Goal: Task Accomplishment & Management: Use online tool/utility

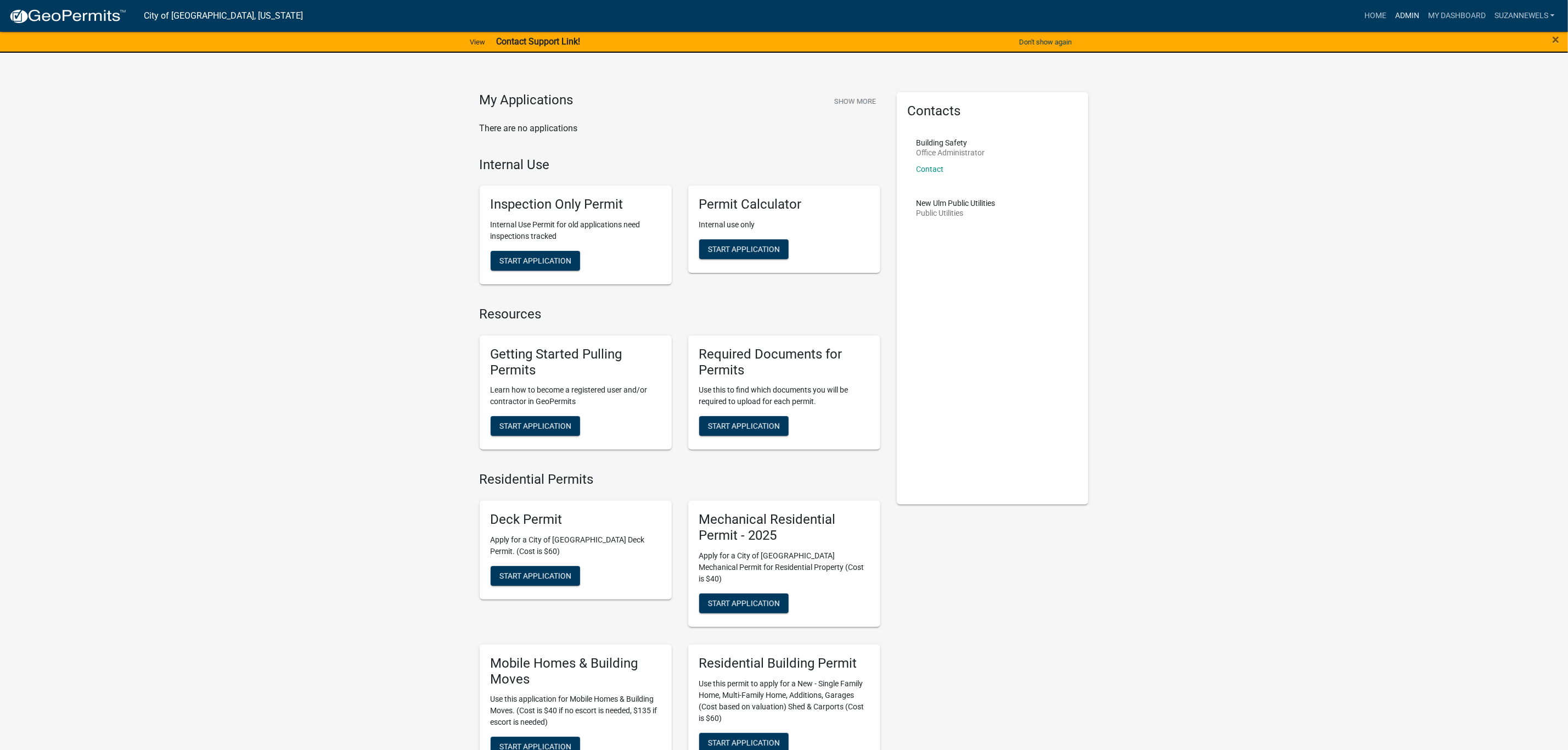
drag, startPoint x: 1401, startPoint y: 12, endPoint x: 1357, endPoint y: 31, distance: 47.9
click at [1401, 12] on link "Admin" at bounding box center [1407, 16] width 33 height 21
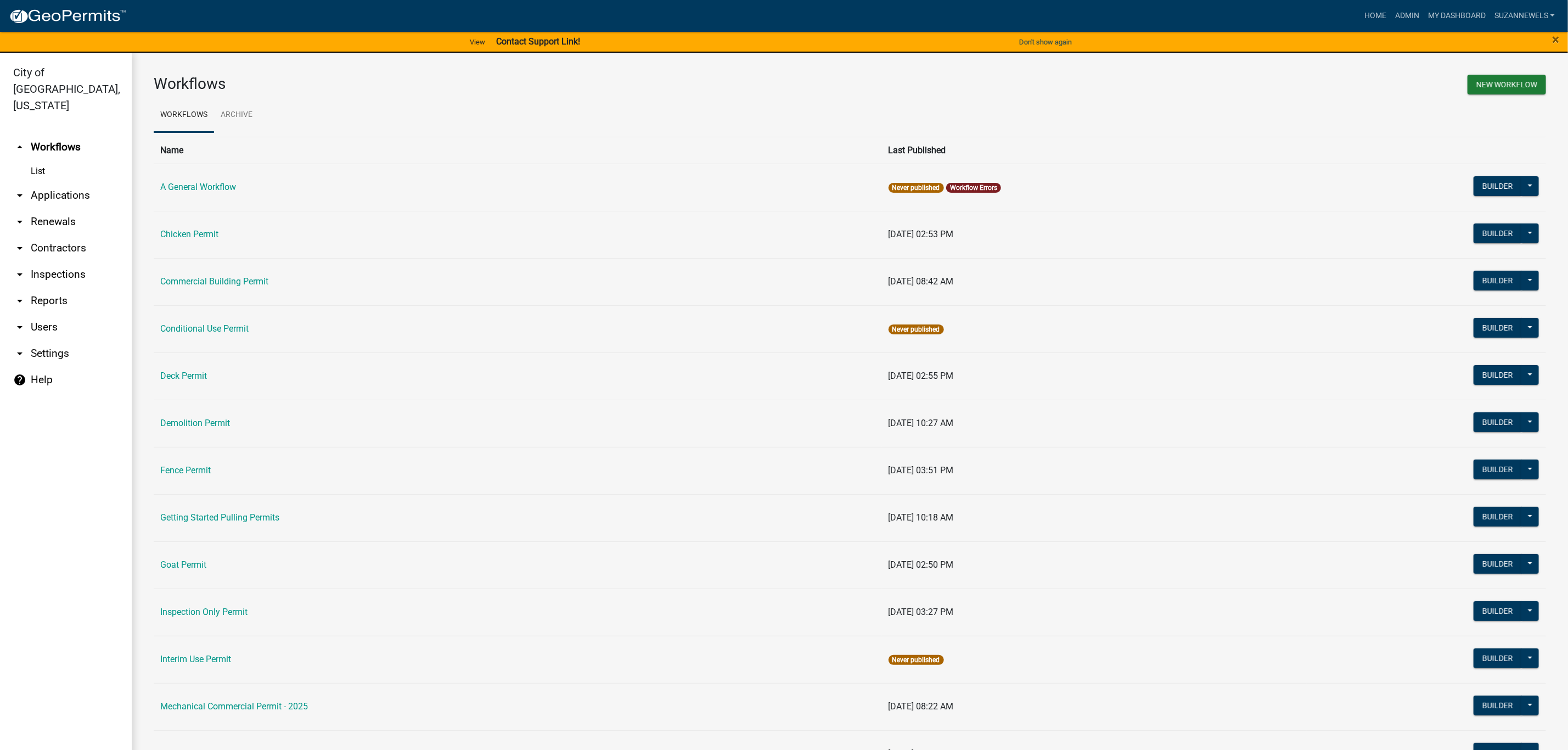
click at [457, 84] on h3 "Workflows" at bounding box center [497, 84] width 688 height 18
click at [1404, 14] on link "Admin" at bounding box center [1407, 16] width 33 height 21
click at [48, 314] on link "arrow_drop_down Users" at bounding box center [66, 327] width 132 height 26
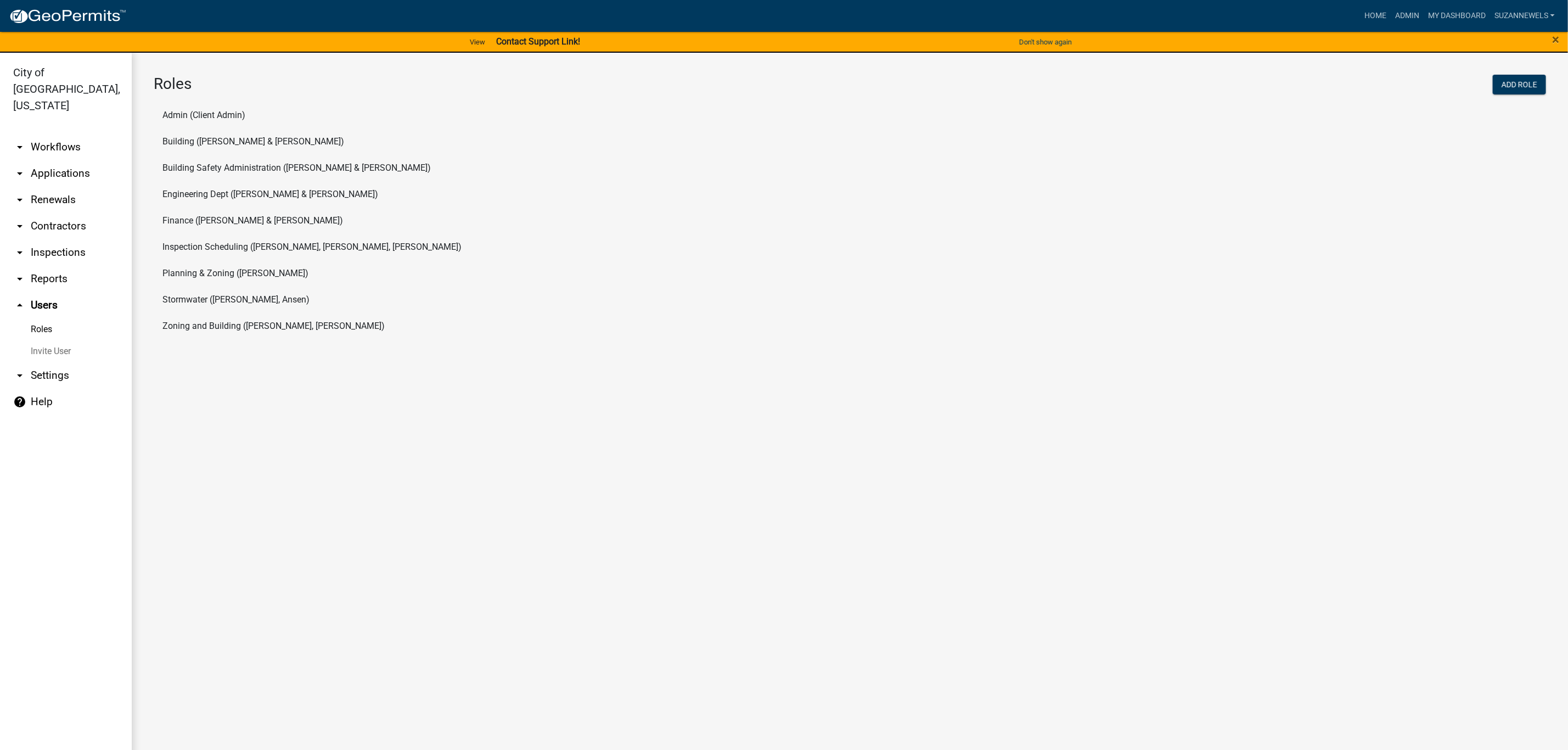
click at [50, 365] on link "arrow_drop_down Settings" at bounding box center [66, 375] width 132 height 26
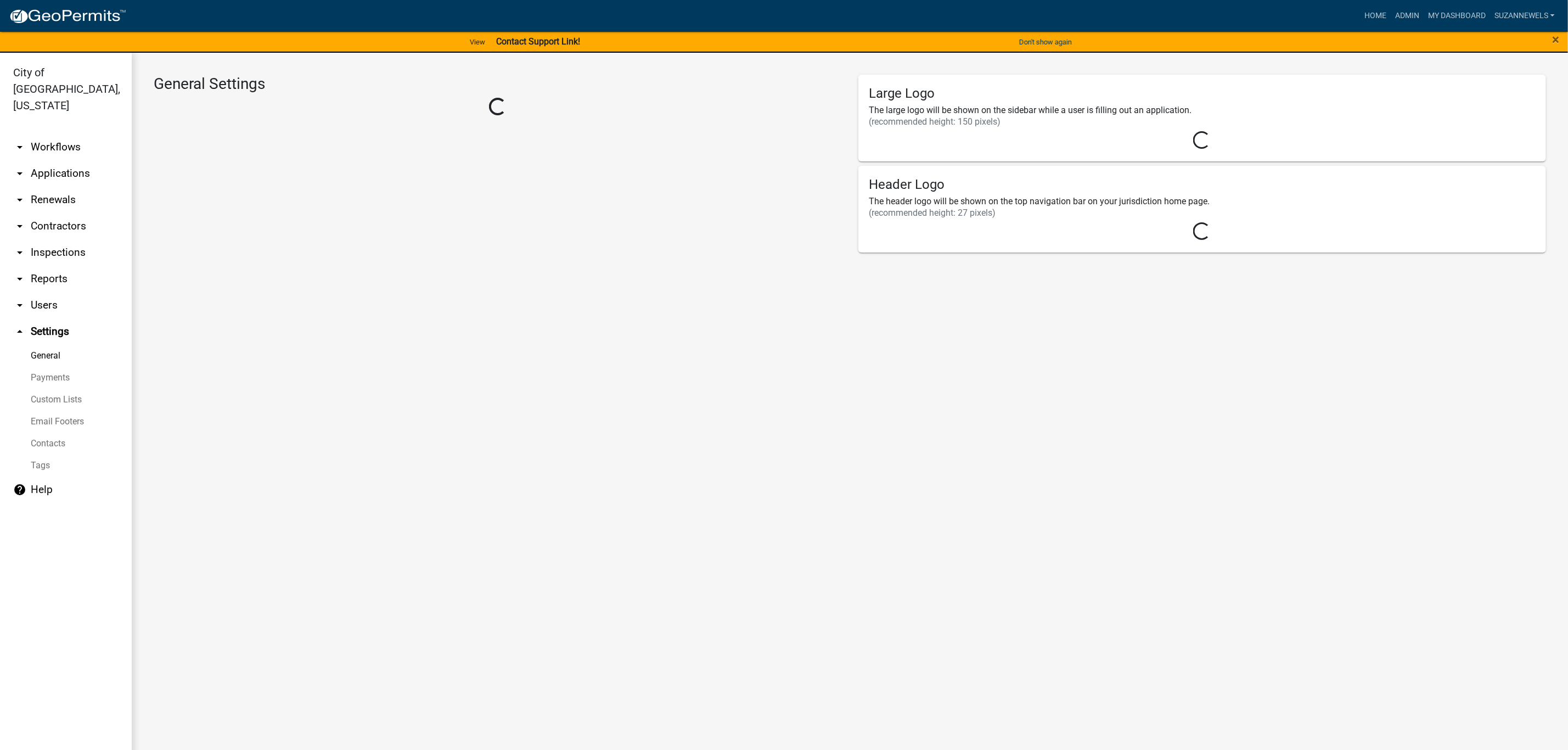
select select "2a8d2813-429b-4053-9d45-3691f4ce4985"
select select "MN"
select select "Central Standard Time"
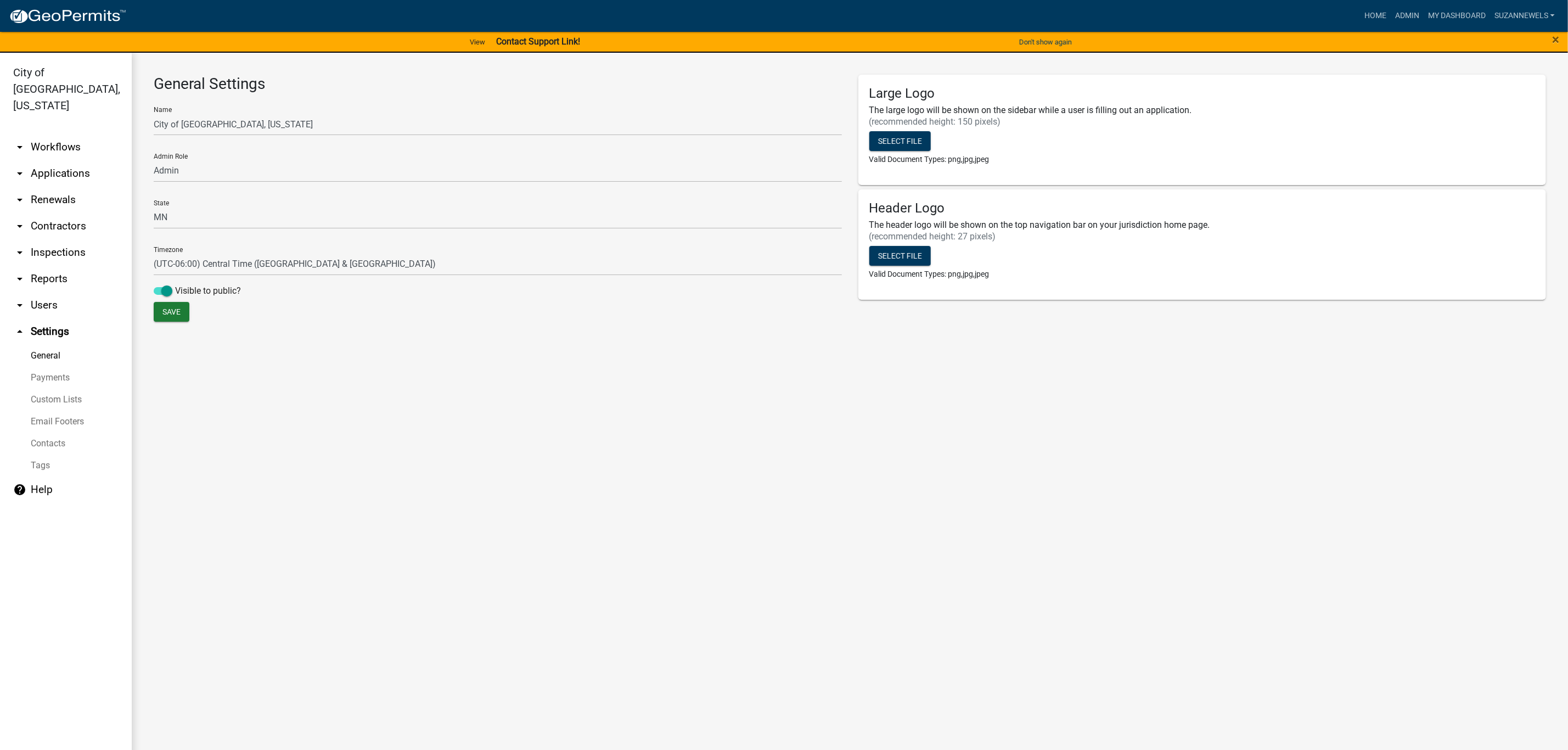
click at [48, 389] on link "Custom Lists" at bounding box center [66, 399] width 132 height 22
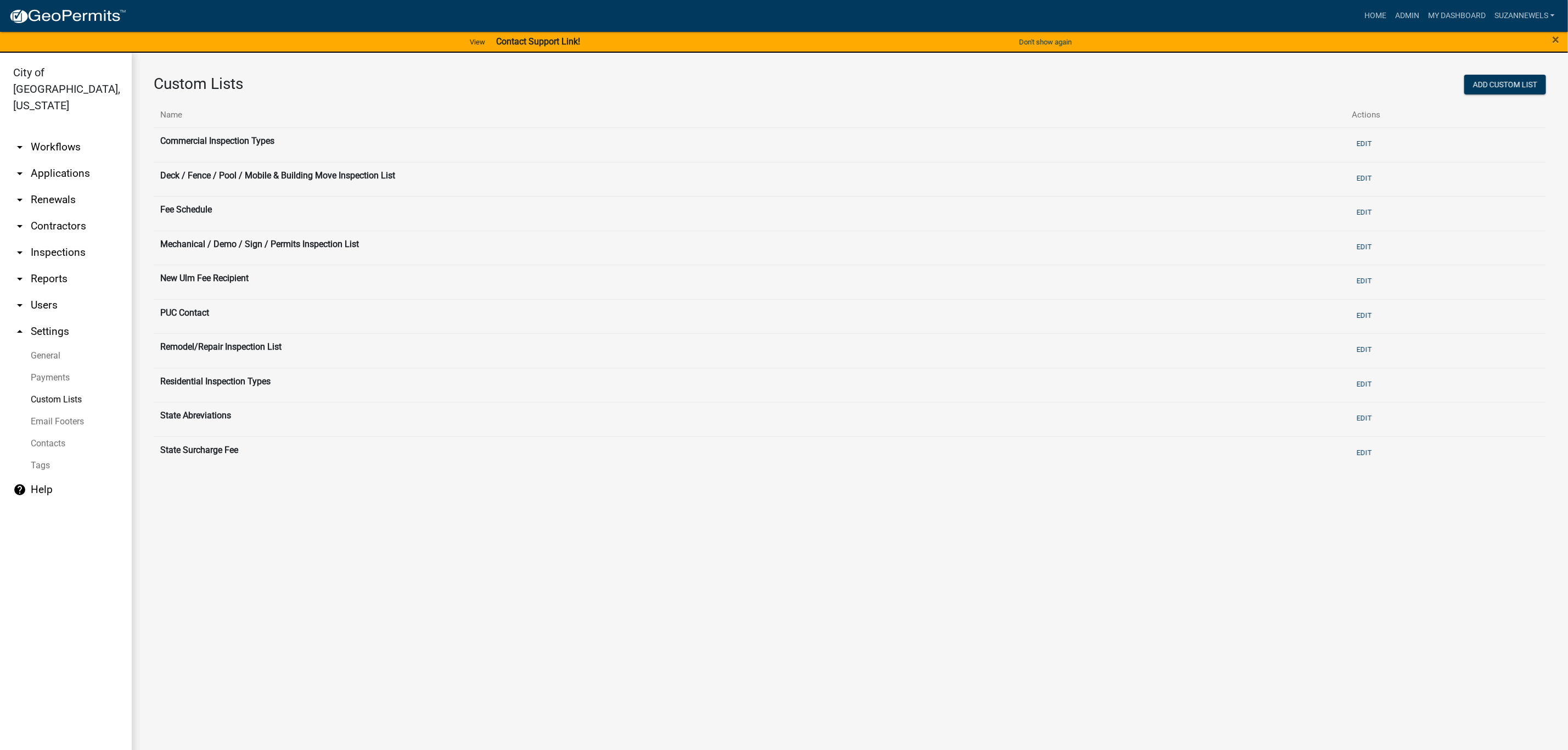
click at [186, 387] on th "Residential Inspection Types" at bounding box center [749, 385] width 1192 height 35
click at [1368, 381] on button "Edit" at bounding box center [1364, 384] width 24 height 18
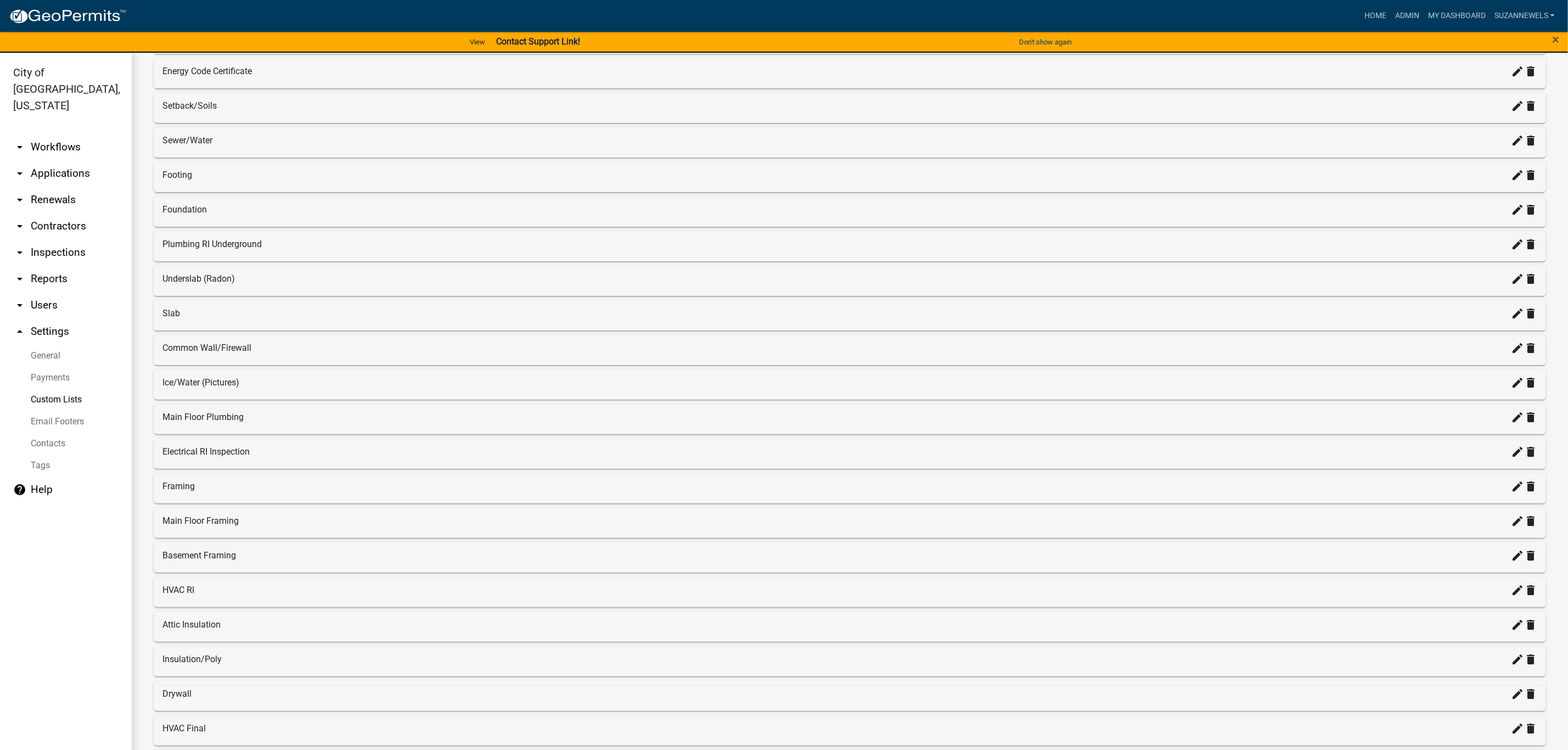
scroll to position [304, 0]
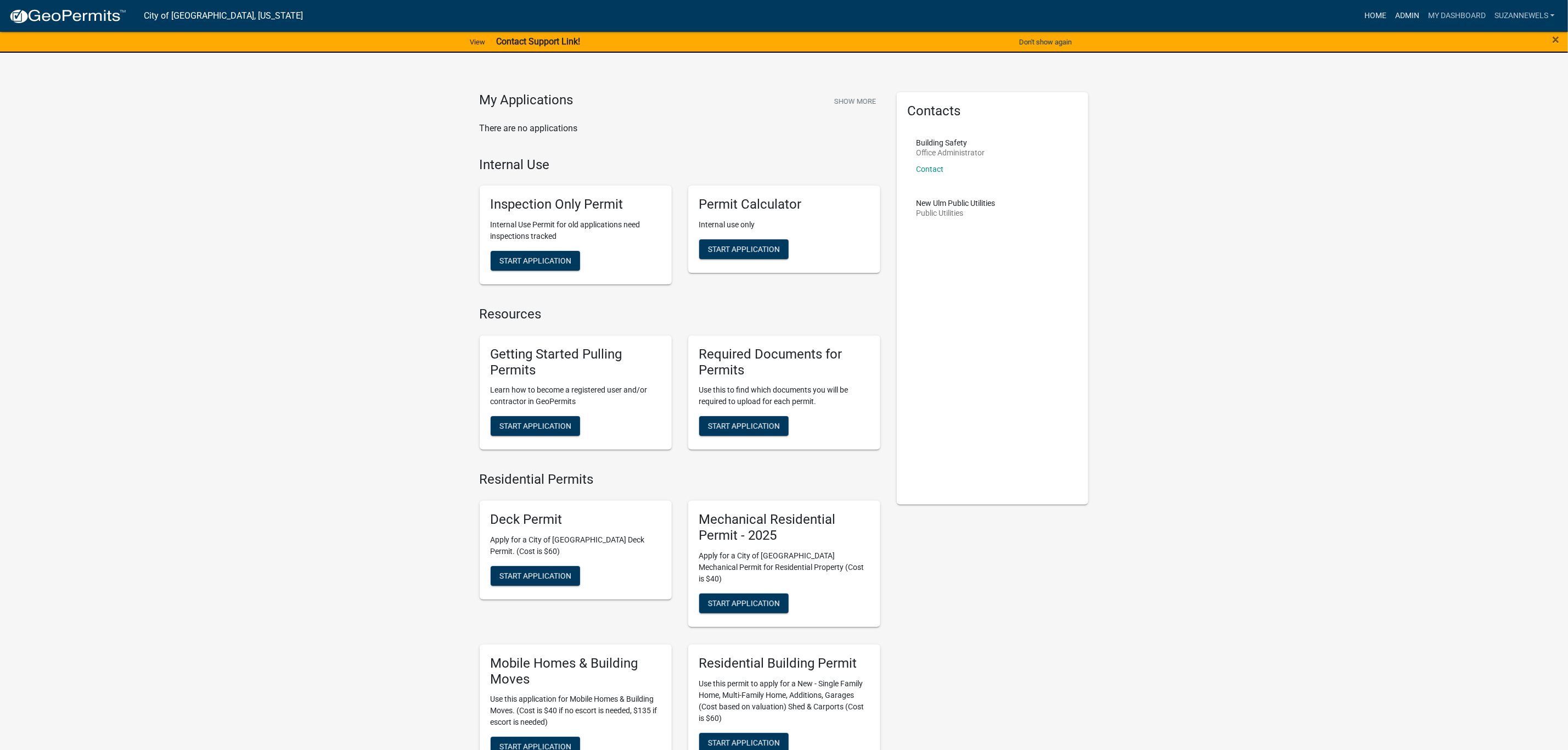
drag, startPoint x: 1413, startPoint y: 18, endPoint x: 1385, endPoint y: 17, distance: 28.0
click at [1413, 18] on link "Admin" at bounding box center [1407, 16] width 33 height 21
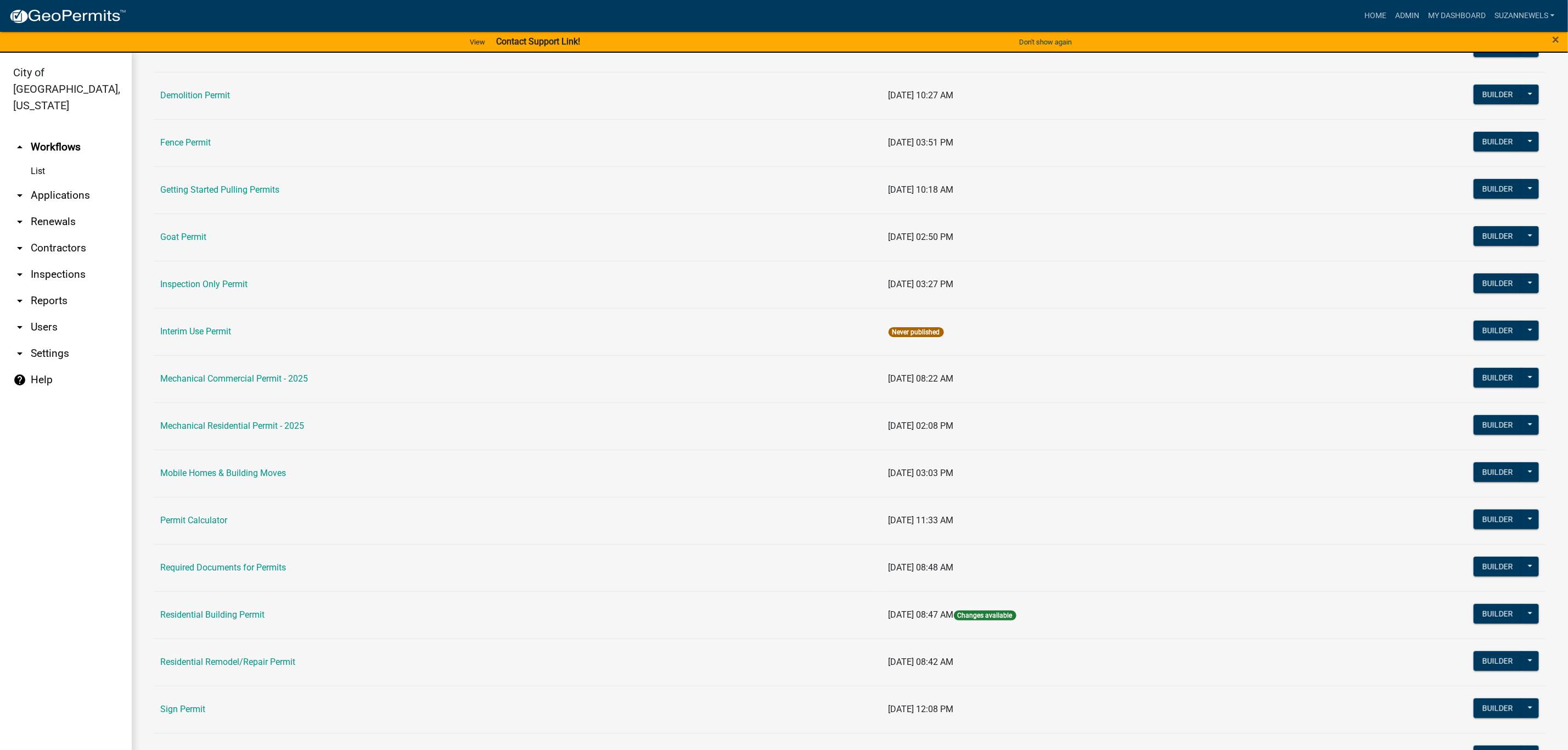
scroll to position [329, 0]
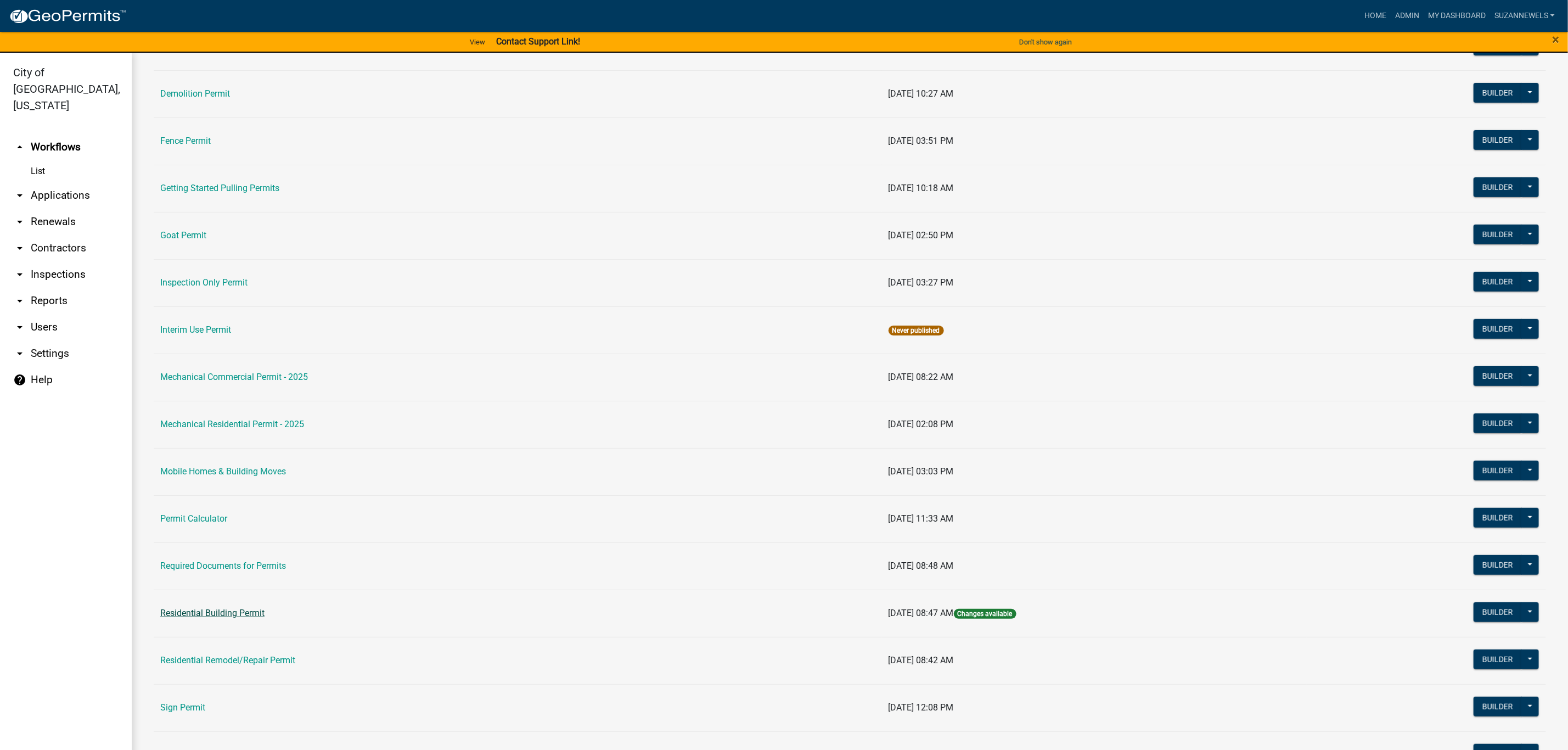
click at [246, 618] on link "Residential Building Permit" at bounding box center [213, 613] width 104 height 10
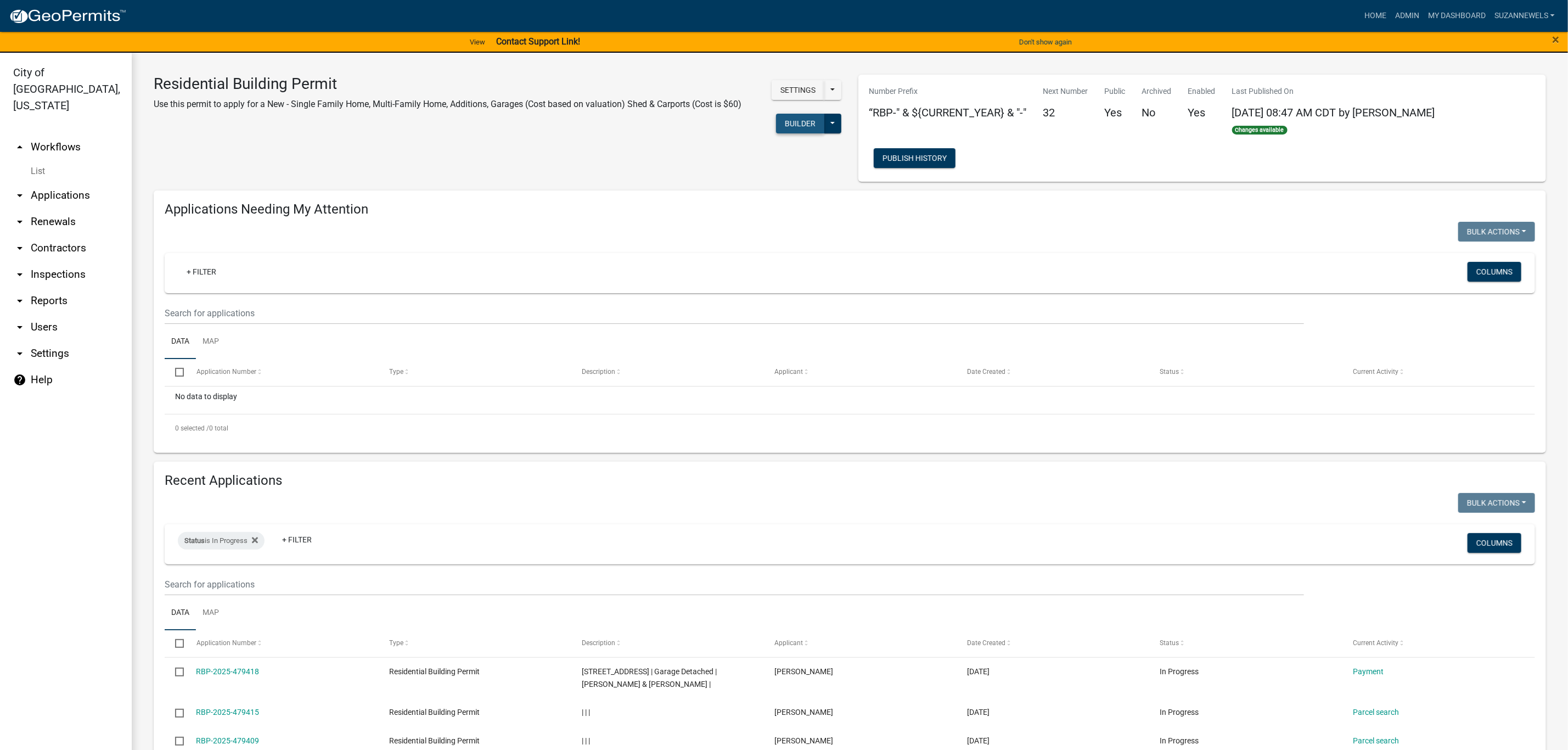
click at [784, 119] on button "Builder" at bounding box center [800, 124] width 48 height 20
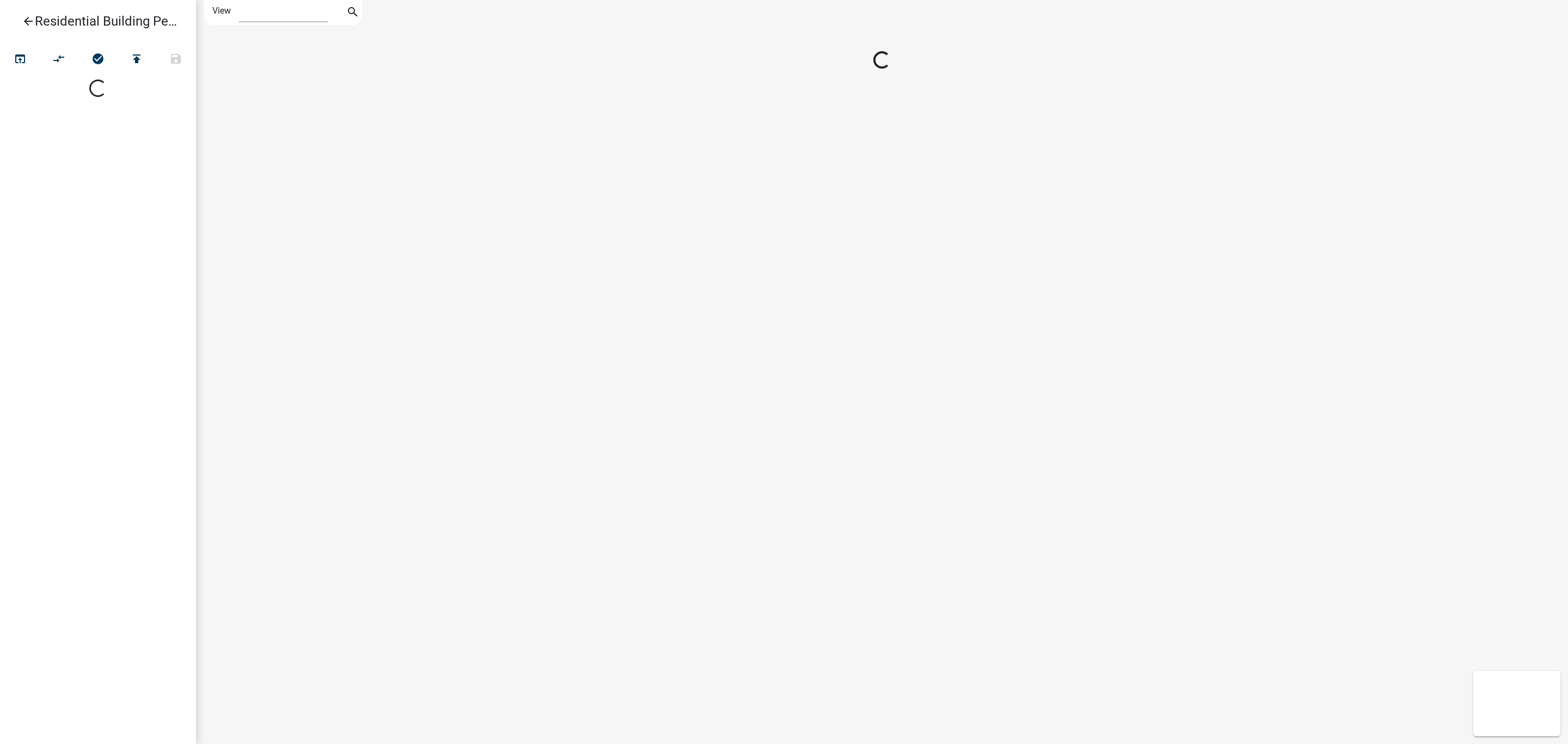
select select "1"
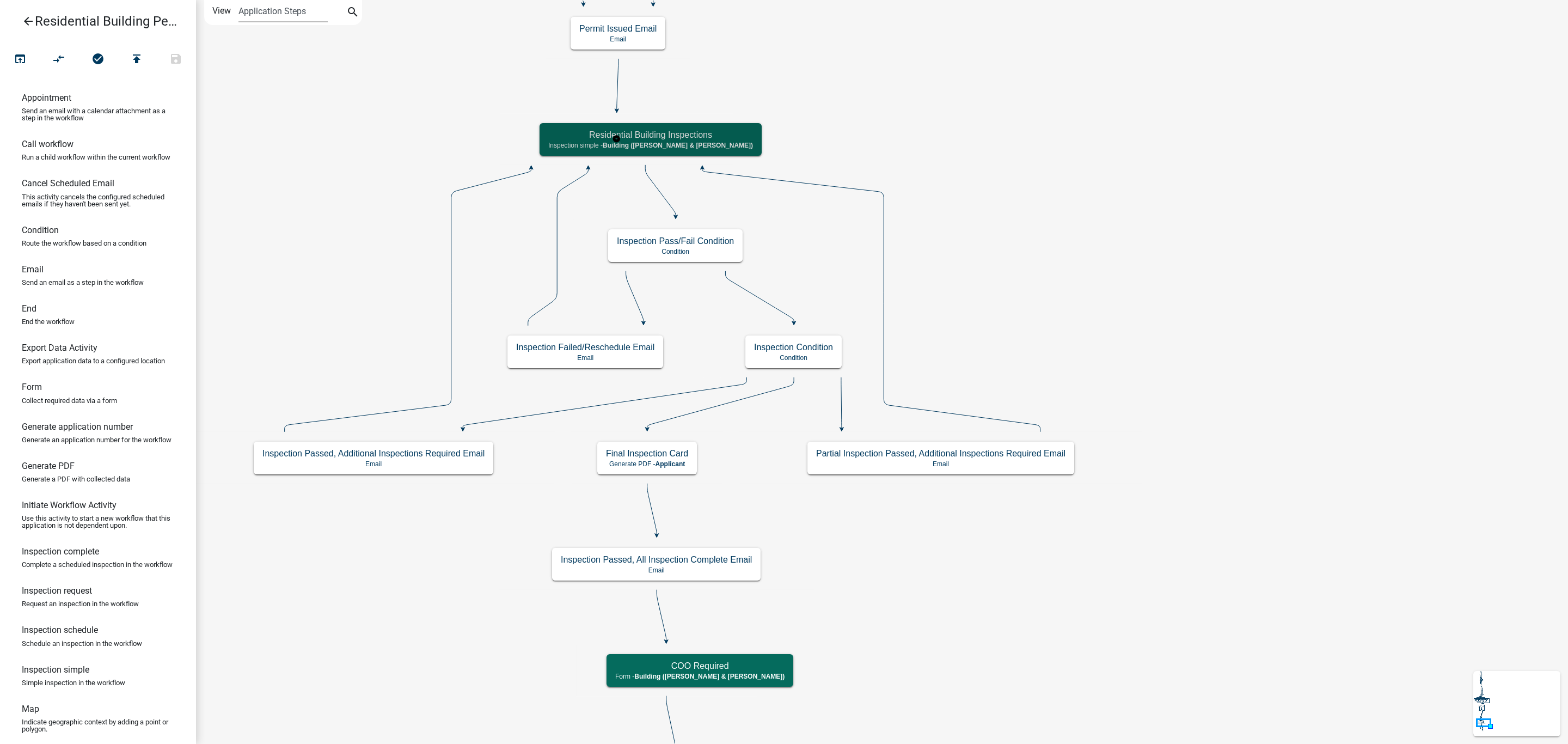
click at [603, 140] on div "Residential Building Inspections Inspection simple - Building ([PERSON_NAME] & …" at bounding box center [650, 139] width 222 height 33
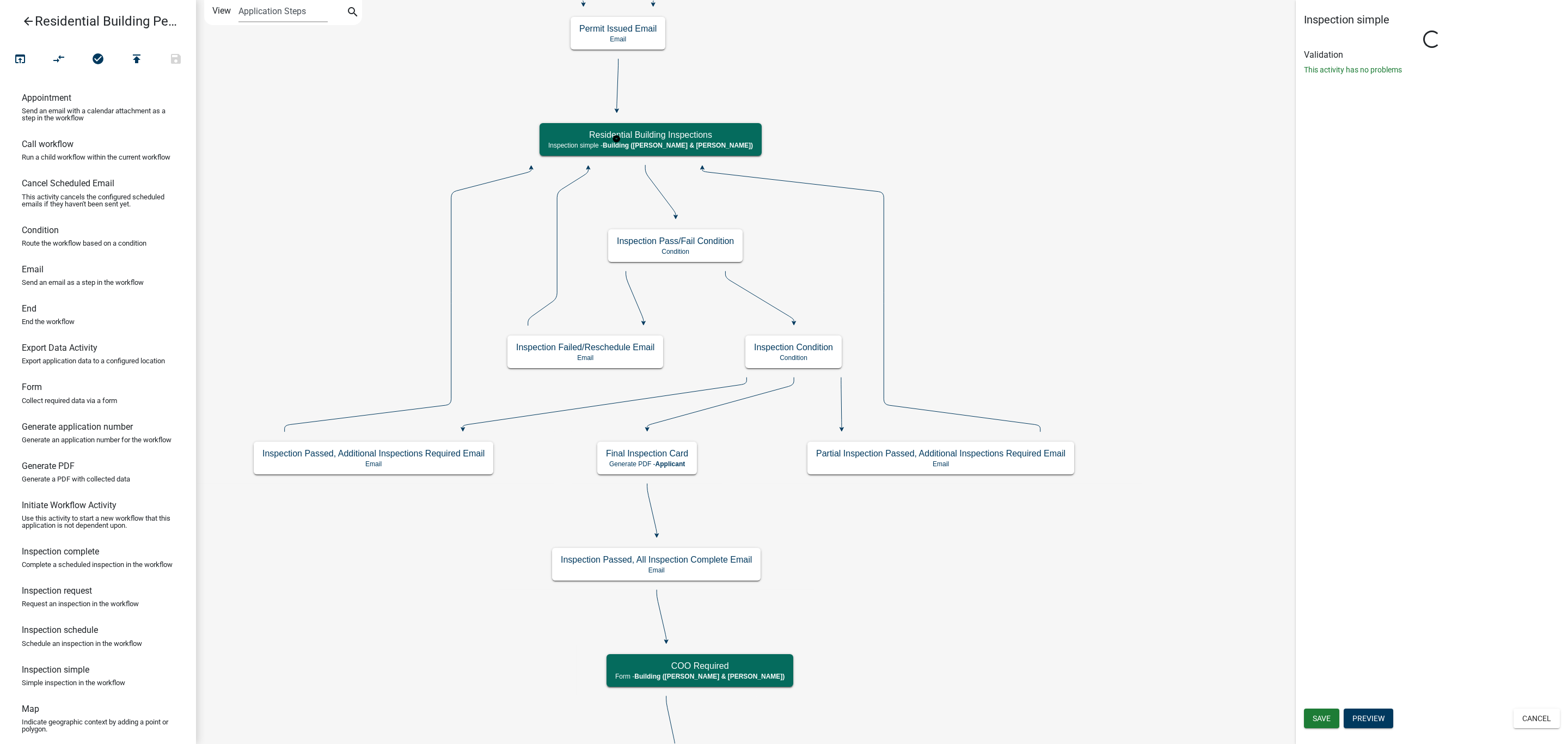
select select "AF95025D-B44F-4367-9798-E31EBF5850B8"
select select "805d55ac-e238-4e04-8f8e-acc067f36c3e"
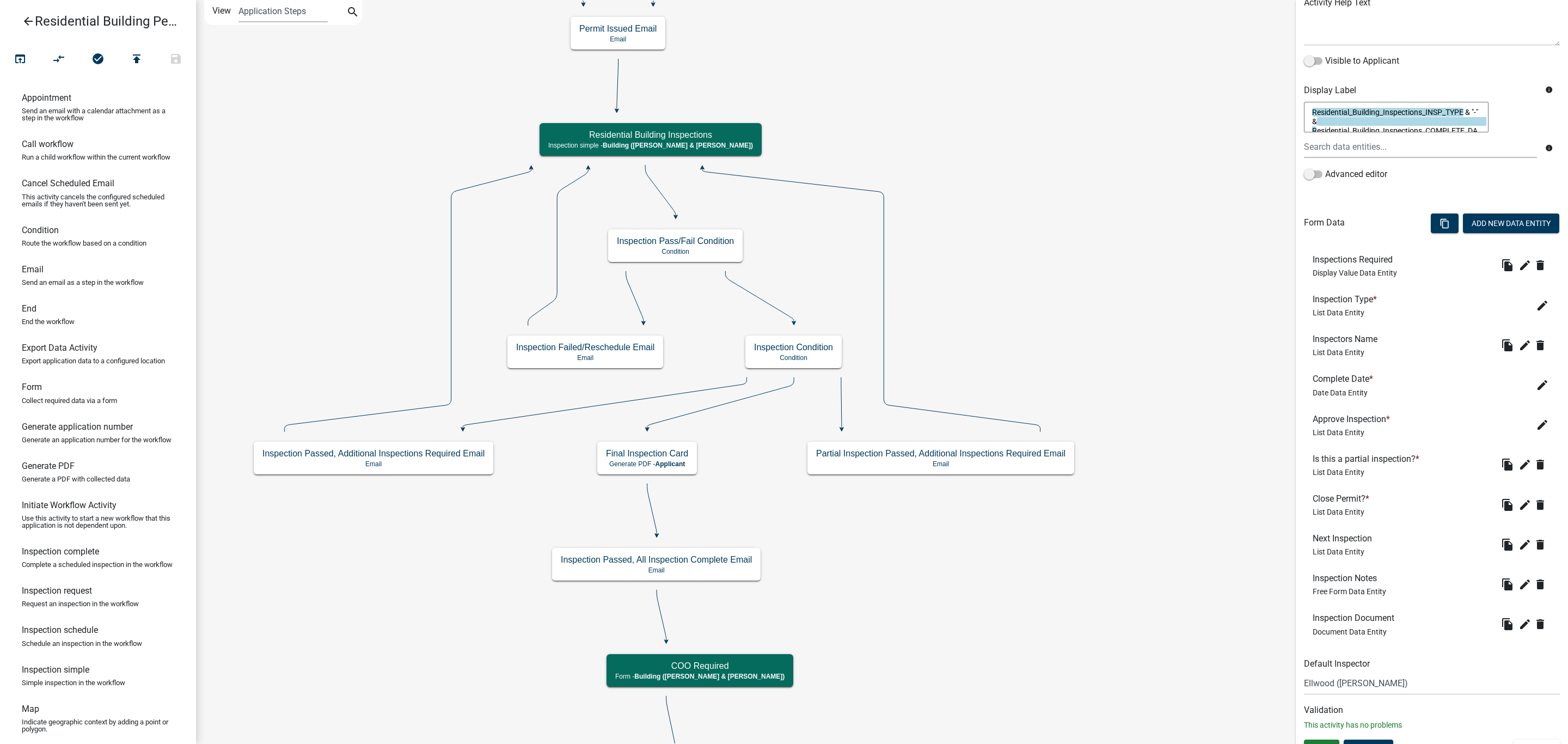
scroll to position [162, 0]
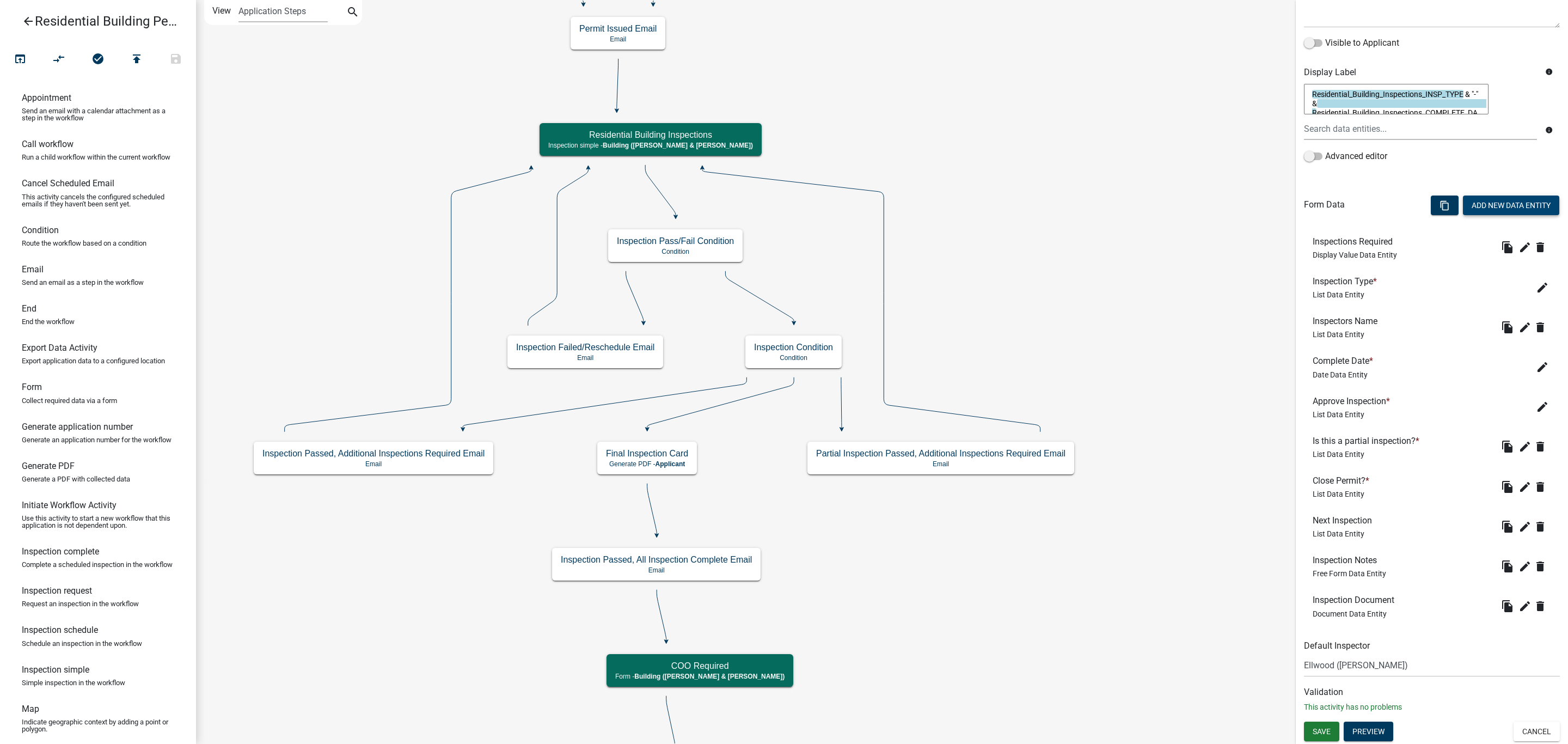
click at [1521, 209] on button "Add New Data Entity" at bounding box center [1511, 205] width 96 height 20
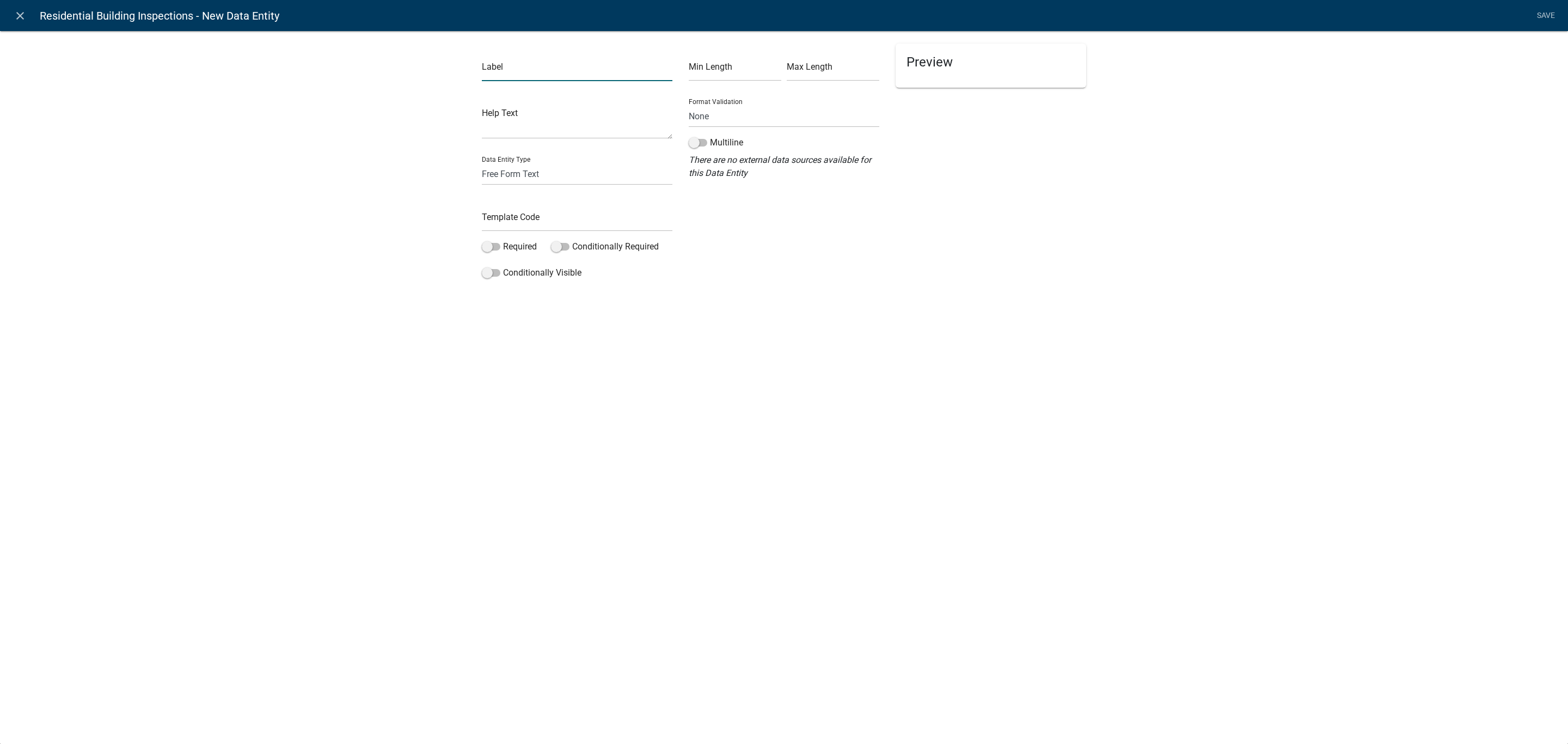
click at [520, 71] on input "text" at bounding box center [577, 70] width 190 height 22
type input "E"
type input "Final Energy Code"
click at [527, 180] on select "Free Form Text Document Display Entity Value Fee Numeric Data Date Map Sketch D…" at bounding box center [577, 174] width 190 height 22
select select "date"
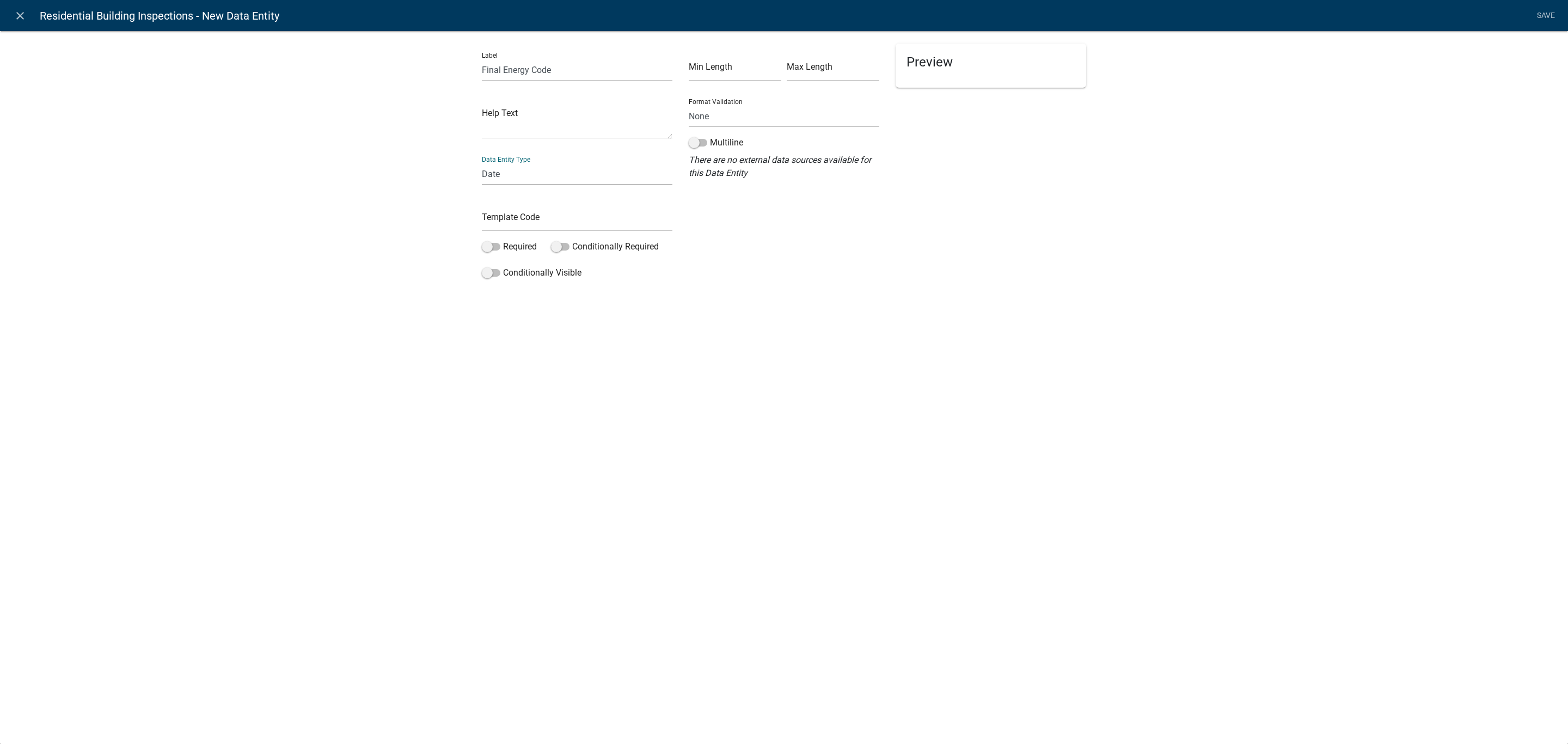
click at [482, 163] on select "Free Form Text Document Display Entity Value Fee Numeric Data Date Map Sketch D…" at bounding box center [577, 174] width 190 height 22
select select "date"
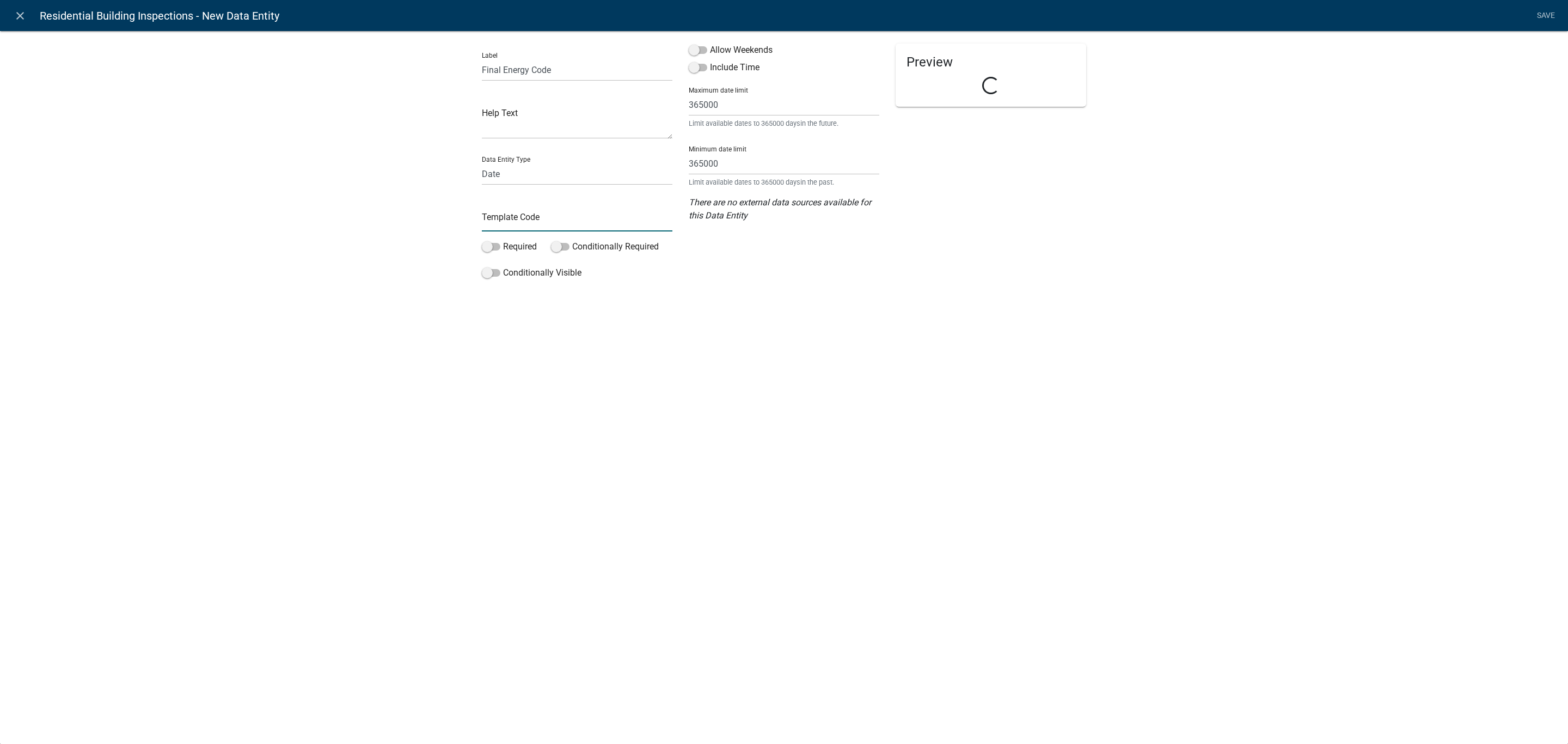
click at [512, 222] on input "text" at bounding box center [577, 220] width 190 height 22
type input "EnergyFinal"
click at [580, 249] on label "Conditionally Required" at bounding box center [604, 246] width 108 height 13
click at [572, 240] on input "Conditionally Required" at bounding box center [572, 240] width 0 height 0
click at [505, 311] on div "Match: All Any" at bounding box center [577, 319] width 190 height 66
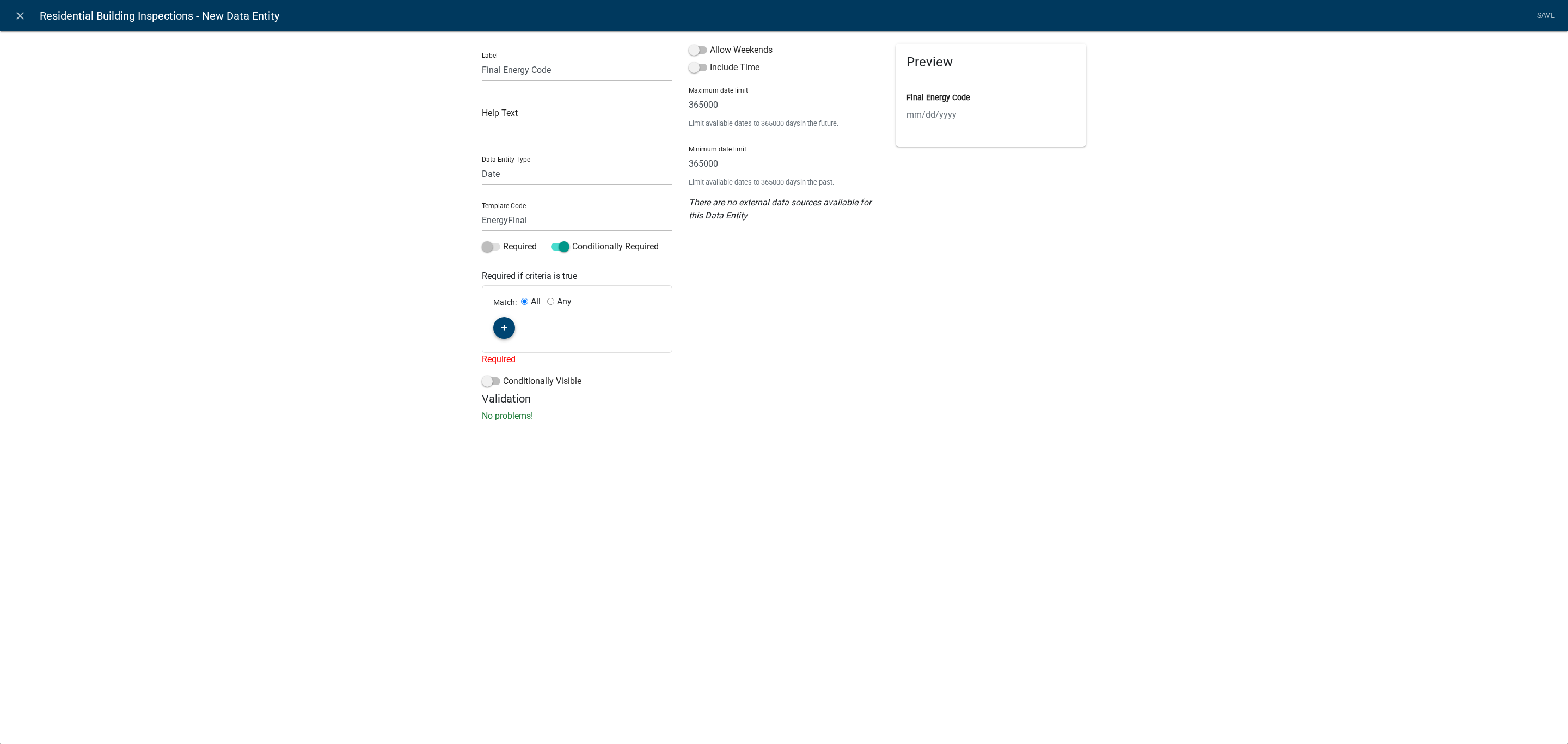
click at [505, 323] on fa-icon "button" at bounding box center [505, 327] width 6 height 10
click at [527, 321] on span "(unset)" at bounding box center [522, 326] width 27 height 10
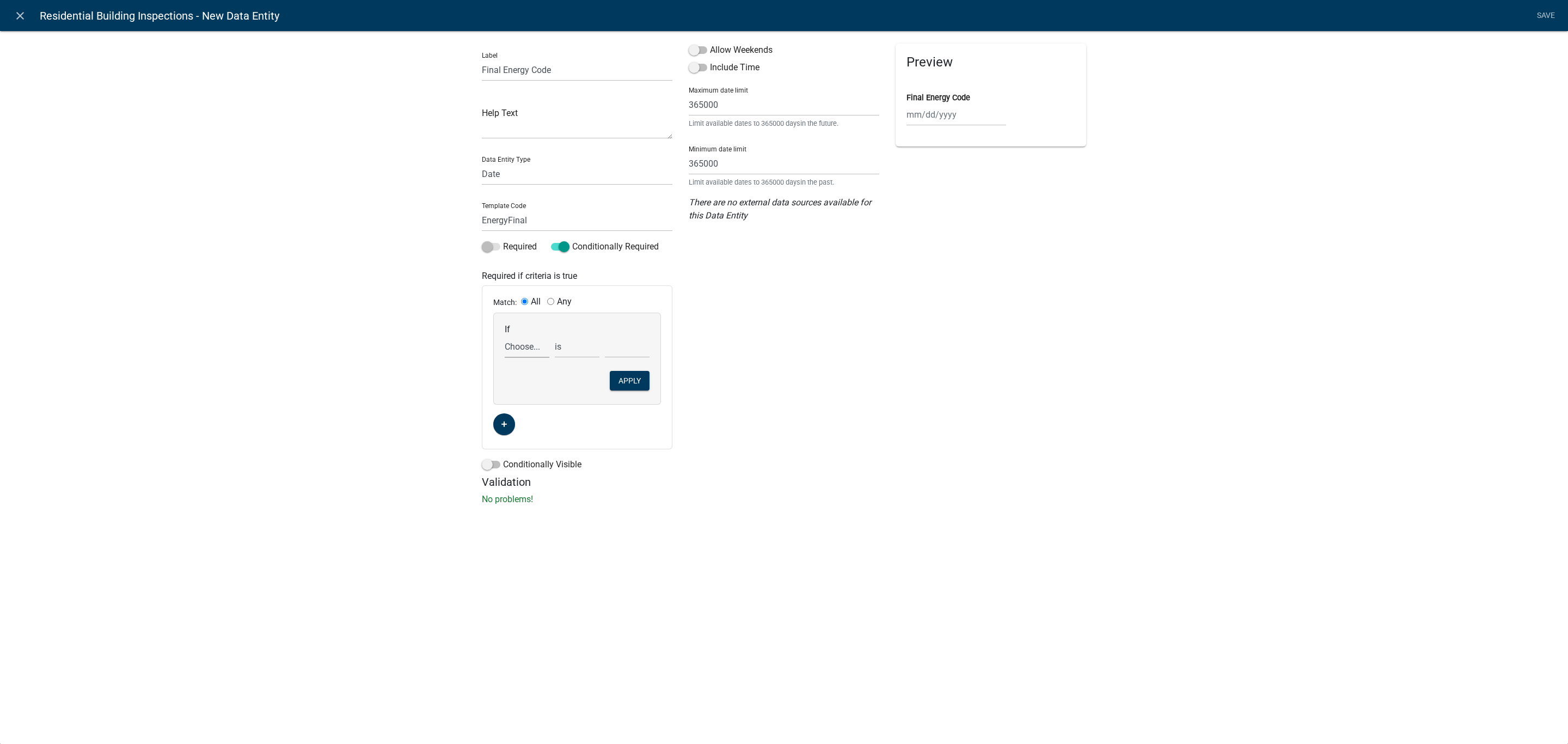
click at [522, 353] on select "Choose... Acres AddInfoNeededBuilding AddInfoNeededEngineering AddInfoNeededIni…" at bounding box center [527, 347] width 45 height 22
select select "75: INSP_TYPE"
click at [505, 335] on select "Choose... Acres AddInfoNeededBuilding AddInfoNeededEngineering AddInfoNeededIni…" at bounding box center [527, 347] width 45 height 22
click at [613, 354] on select "Choose... All Inspections Required Attic Insulation Basement Framing Common Wal…" at bounding box center [627, 347] width 45 height 22
select select "8: Energy Code Certificate"
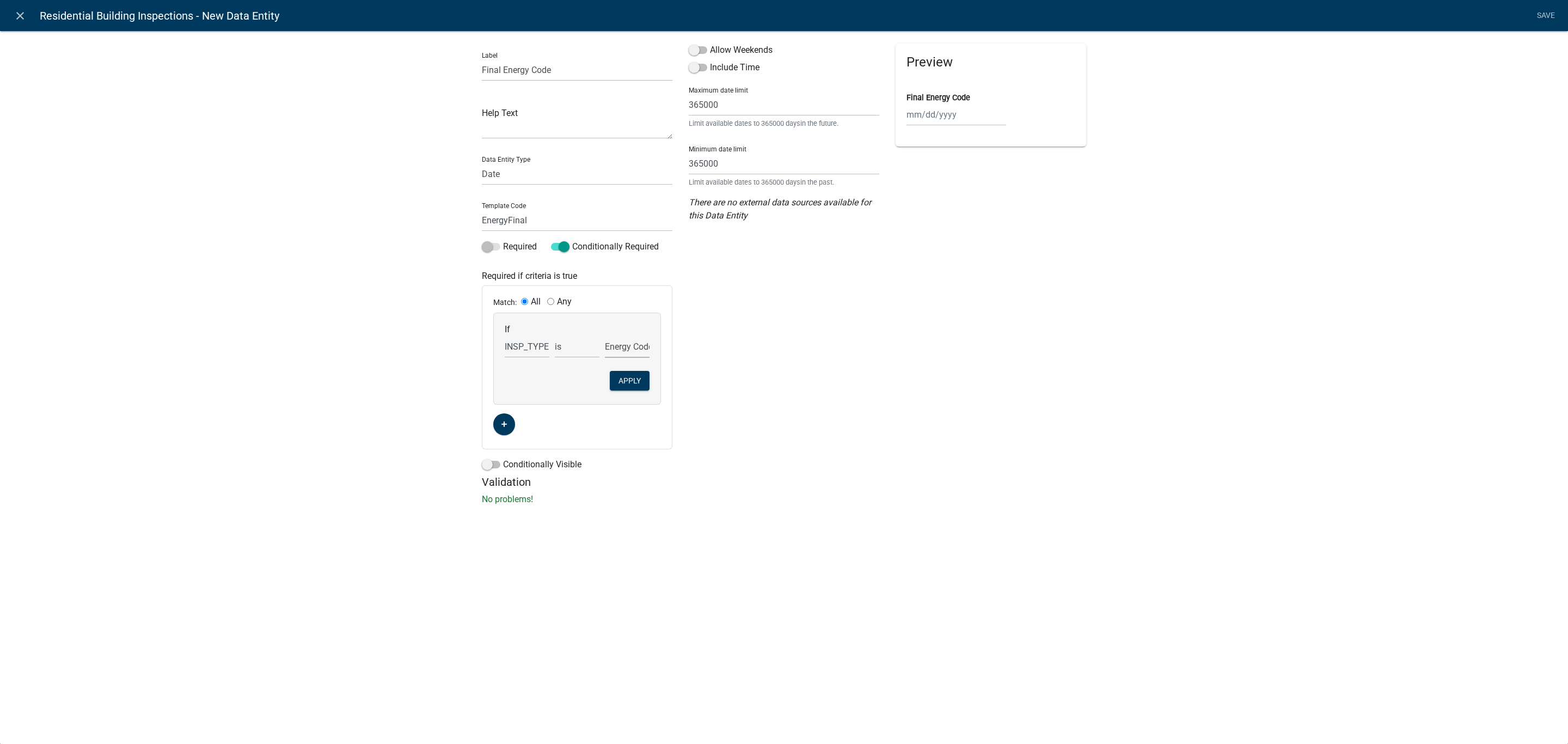
click at [604, 335] on select "Choose... All Inspections Required Attic Insulation Basement Framing Common Wal…" at bounding box center [627, 347] width 45 height 22
click at [508, 417] on button "button" at bounding box center [503, 424] width 22 height 22
click at [519, 424] on span "(unset)" at bounding box center [522, 422] width 27 height 10
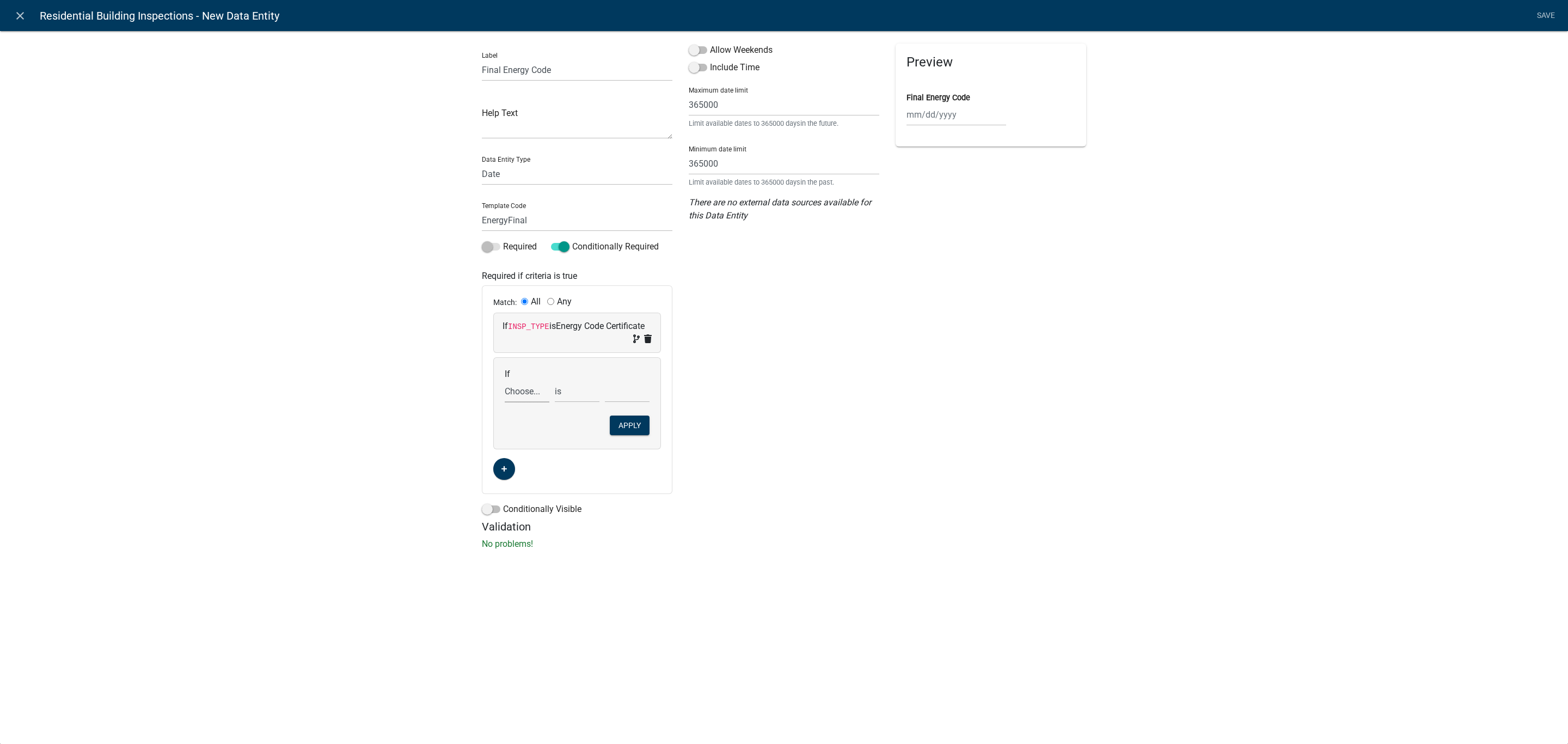
click at [521, 395] on select "Choose... Acres AddInfoNeededBuilding AddInfoNeededEngineering AddInfoNeededIni…" at bounding box center [527, 391] width 45 height 22
select select "75: INSP_TYPE"
click at [505, 381] on select "Choose... Acres AddInfoNeededBuilding AddInfoNeededEngineering AddInfoNeededIni…" at bounding box center [527, 391] width 45 height 22
click at [632, 391] on select "Choose... All Inspections Required Attic Insulation Basement Framing Common Wal…" at bounding box center [627, 391] width 45 height 22
select select "1: All Inspections Required"
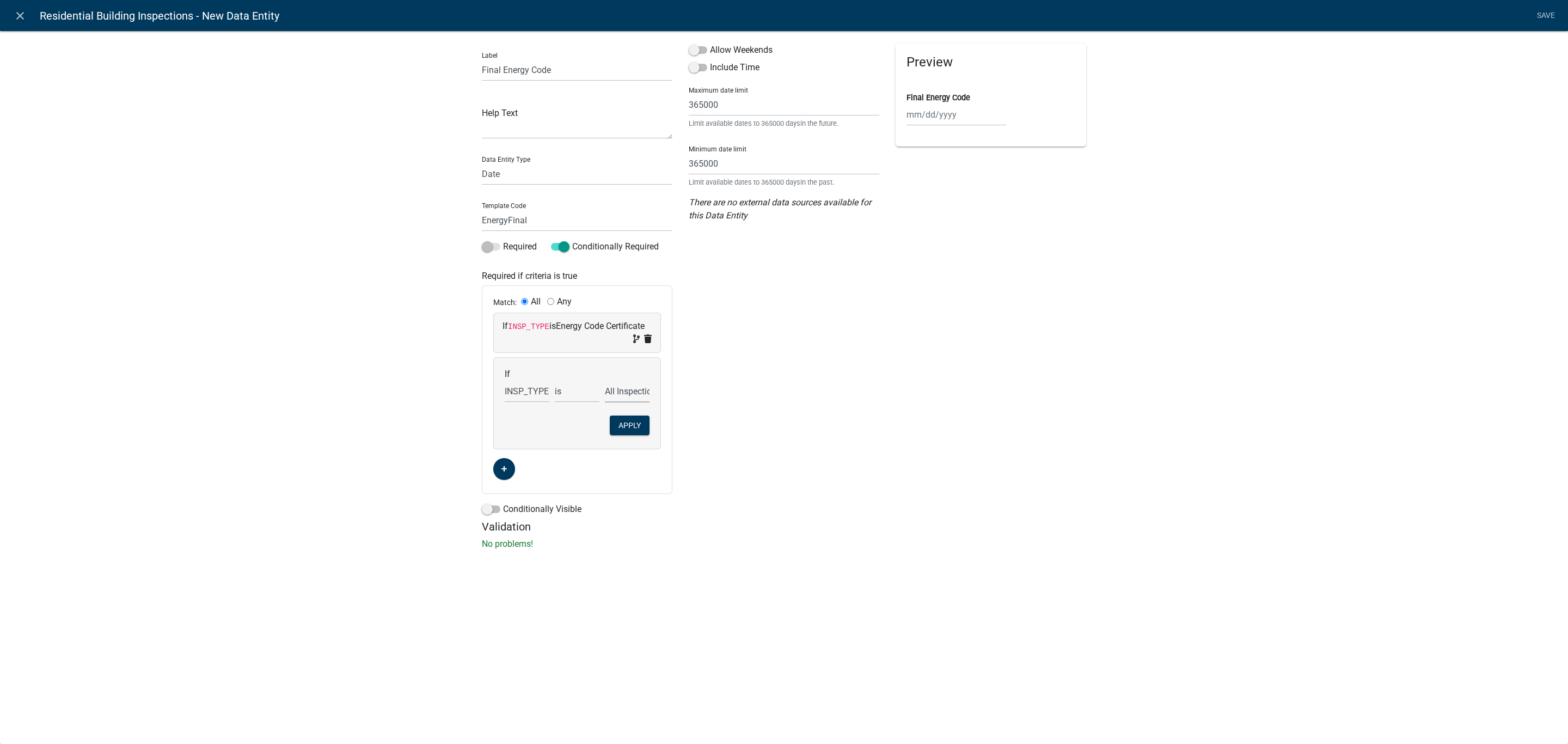
click at [604, 381] on select "Choose... All Inspections Required Attic Insulation Basement Framing Common Wal…" at bounding box center [627, 391] width 45 height 22
click at [643, 424] on button "Apply" at bounding box center [630, 425] width 40 height 20
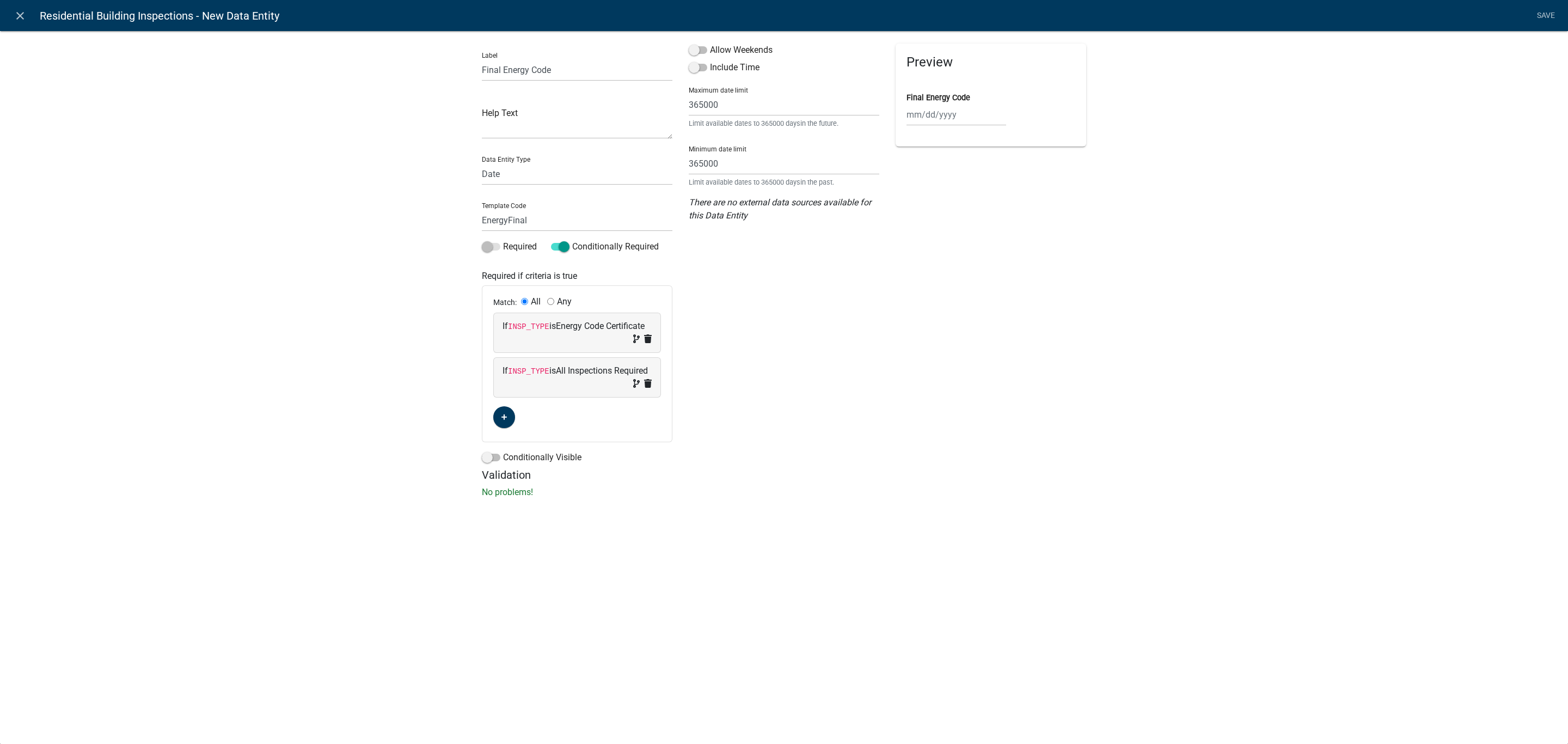
click at [551, 302] on input "Any" at bounding box center [550, 301] width 7 height 7
radio input "true"
radio input "false"
click at [1556, 20] on link "Save" at bounding box center [1546, 16] width 27 height 21
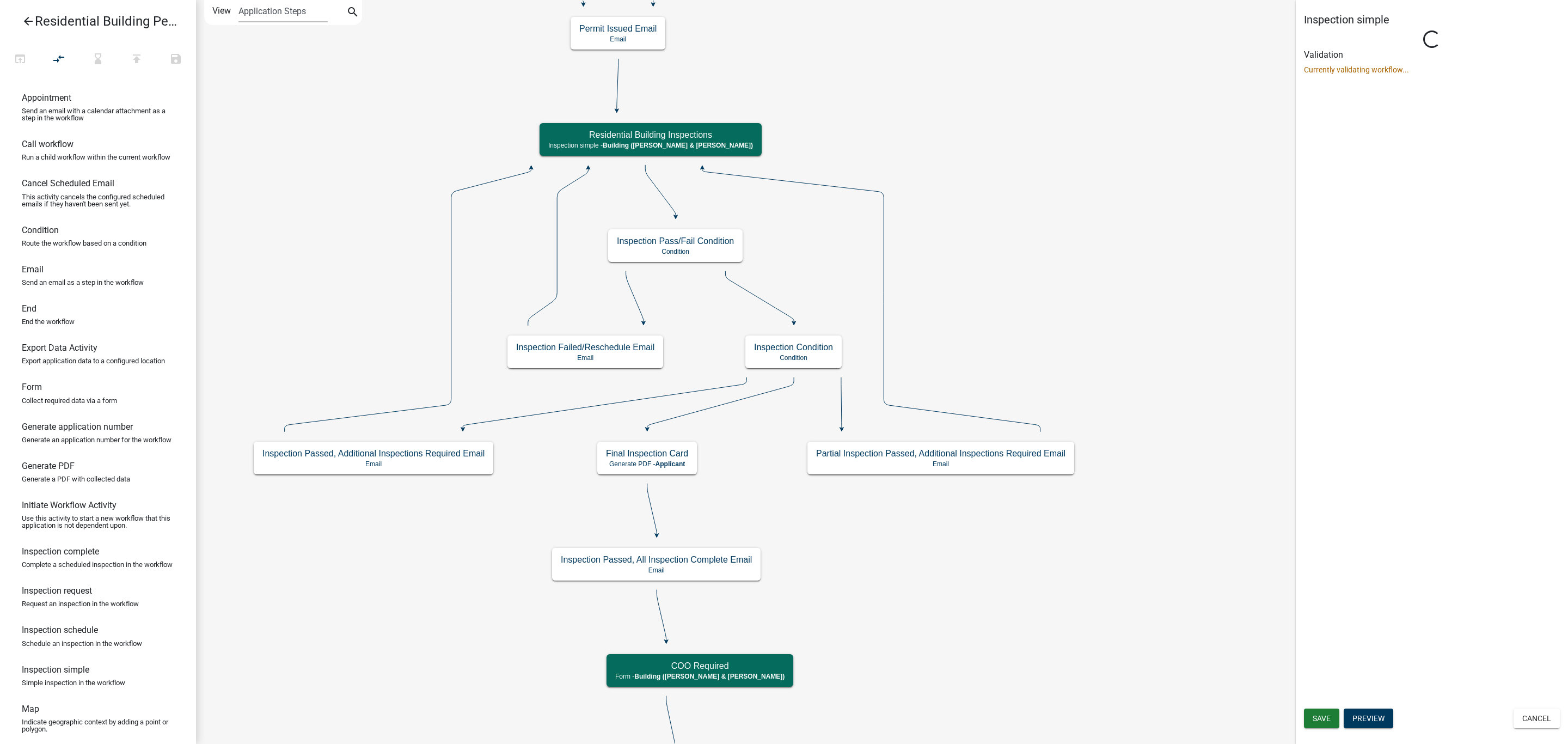
scroll to position [0, 0]
select select "805d55ac-e238-4e04-8f8e-acc067f36c3e"
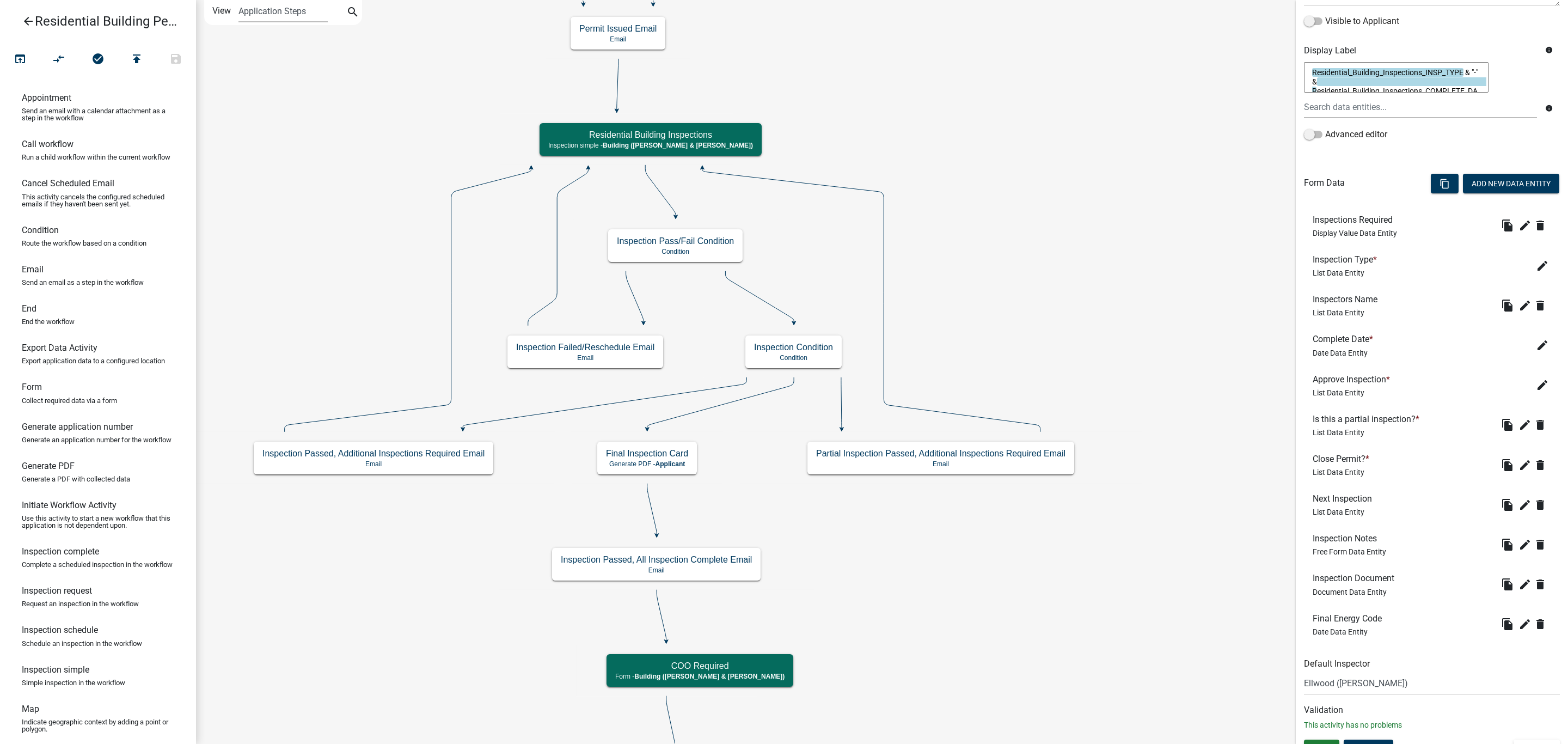
scroll to position [202, 0]
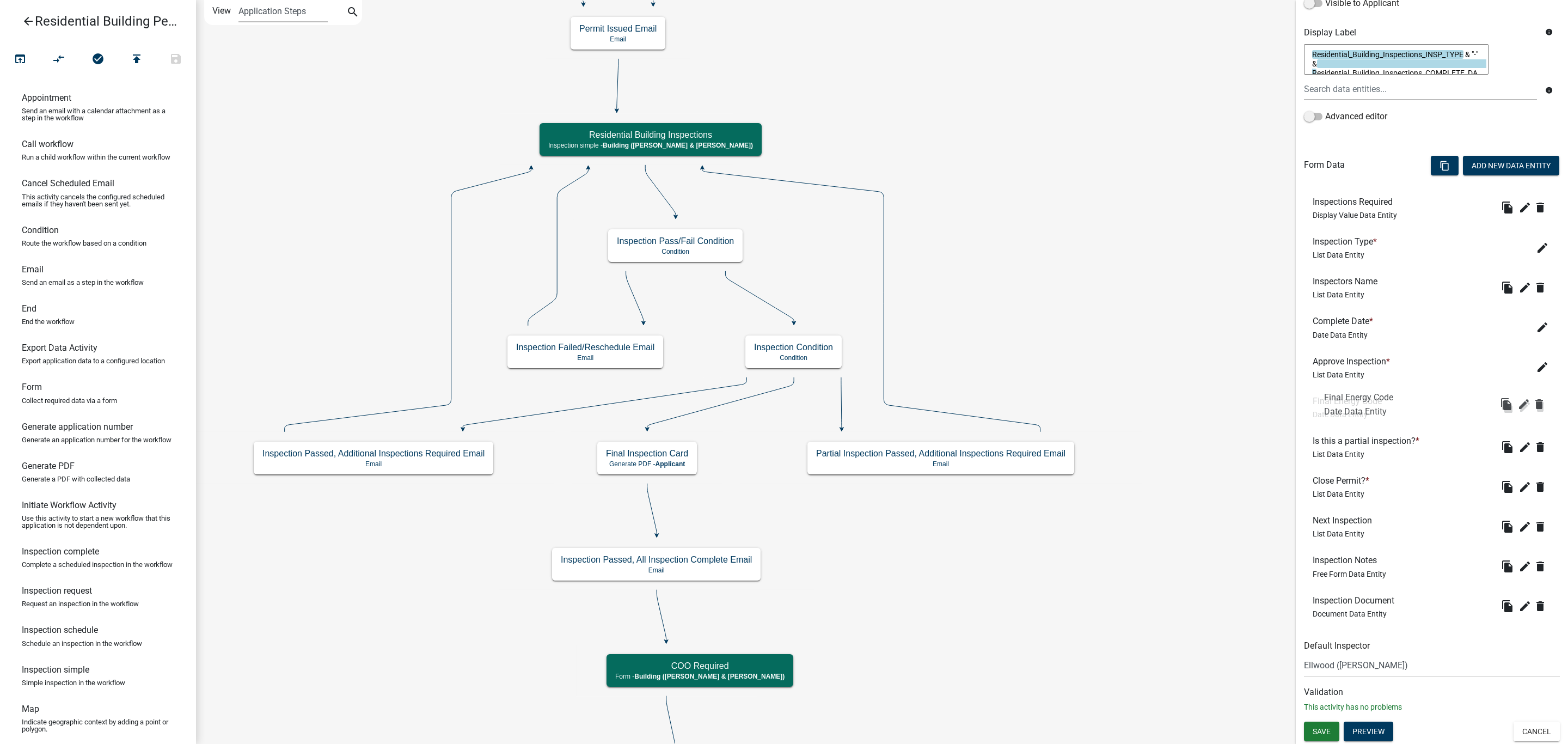
drag, startPoint x: 1355, startPoint y: 614, endPoint x: 1367, endPoint y: 410, distance: 204.4
click at [1369, 726] on button "Preview" at bounding box center [1368, 731] width 49 height 20
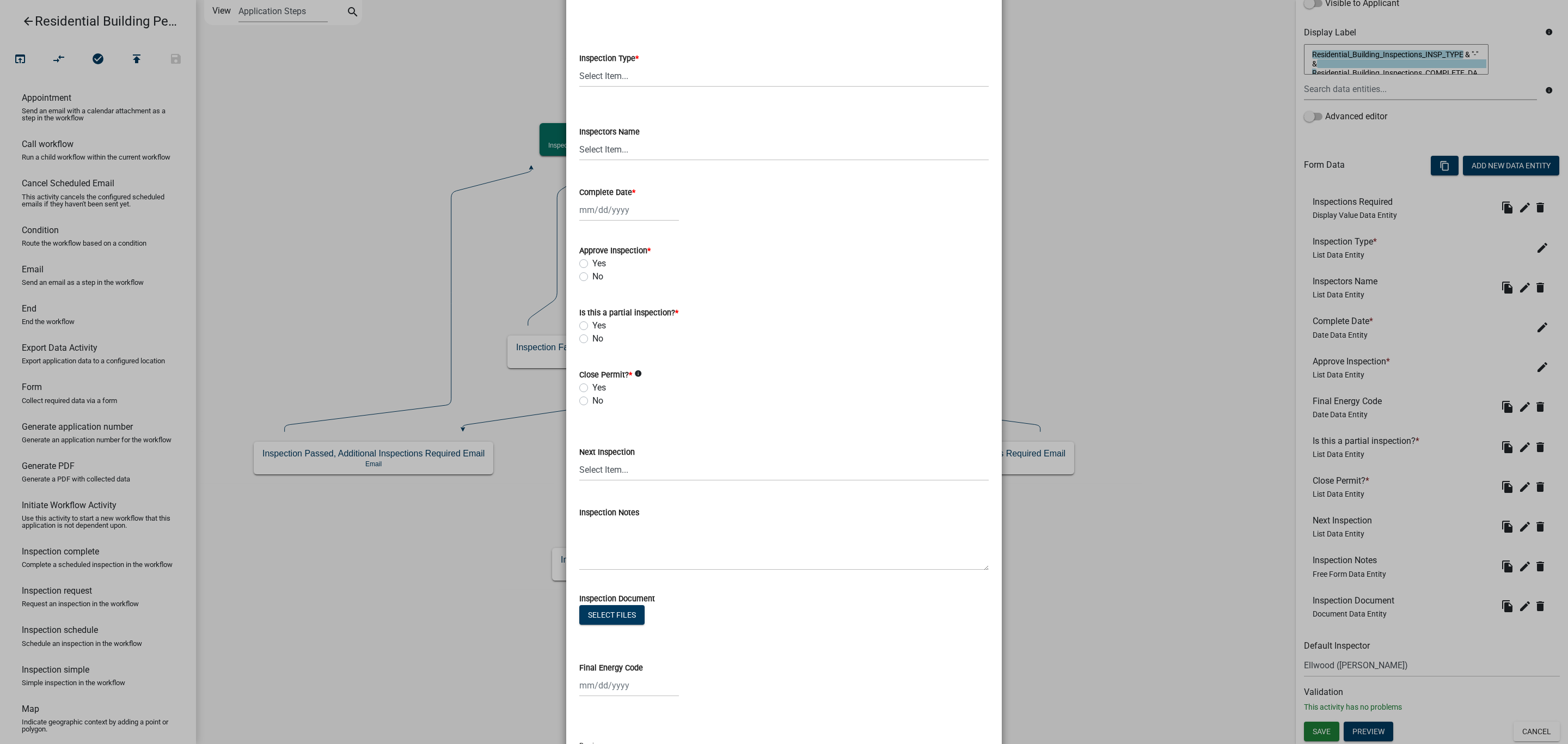
scroll to position [0, 0]
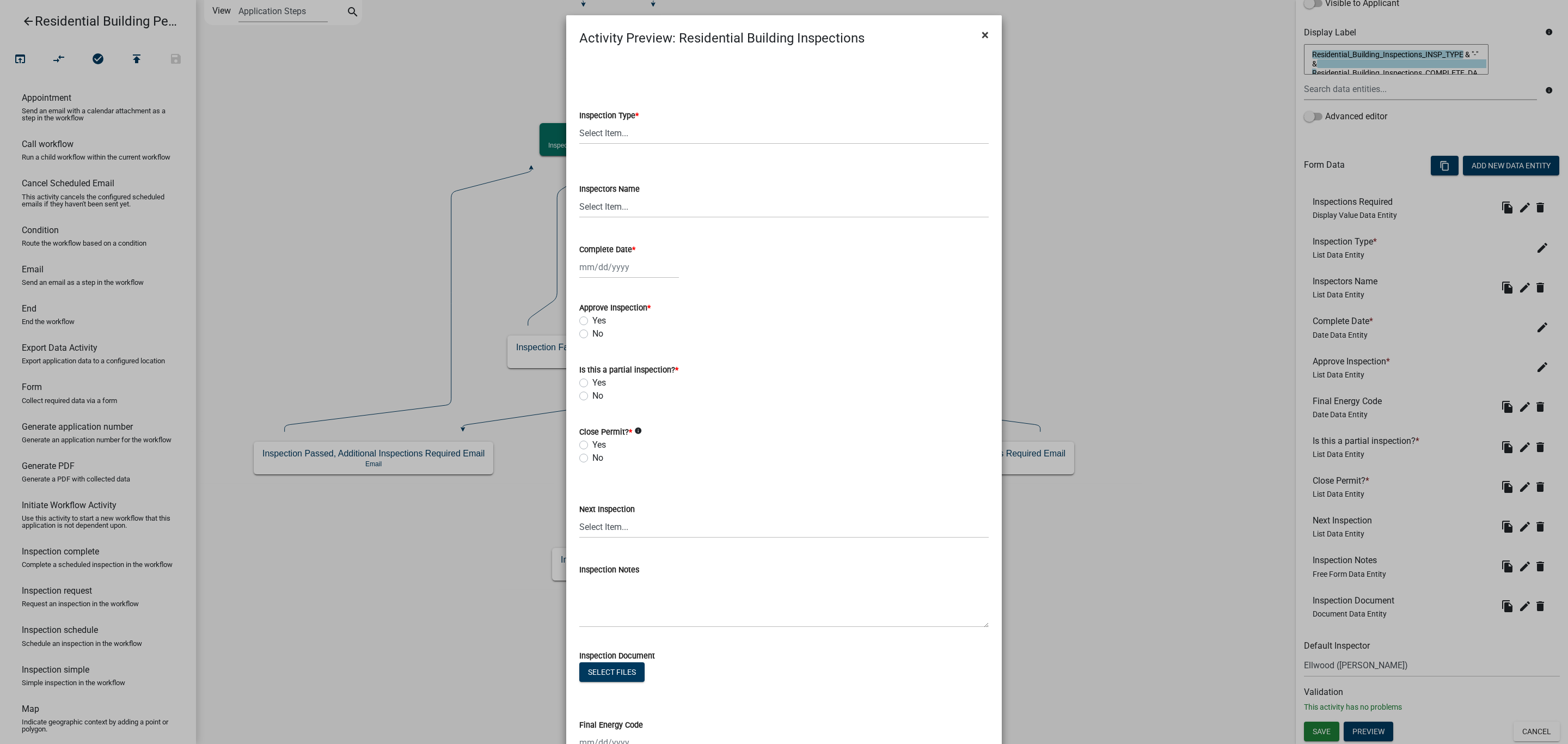
click at [974, 32] on button "×" at bounding box center [985, 35] width 25 height 30
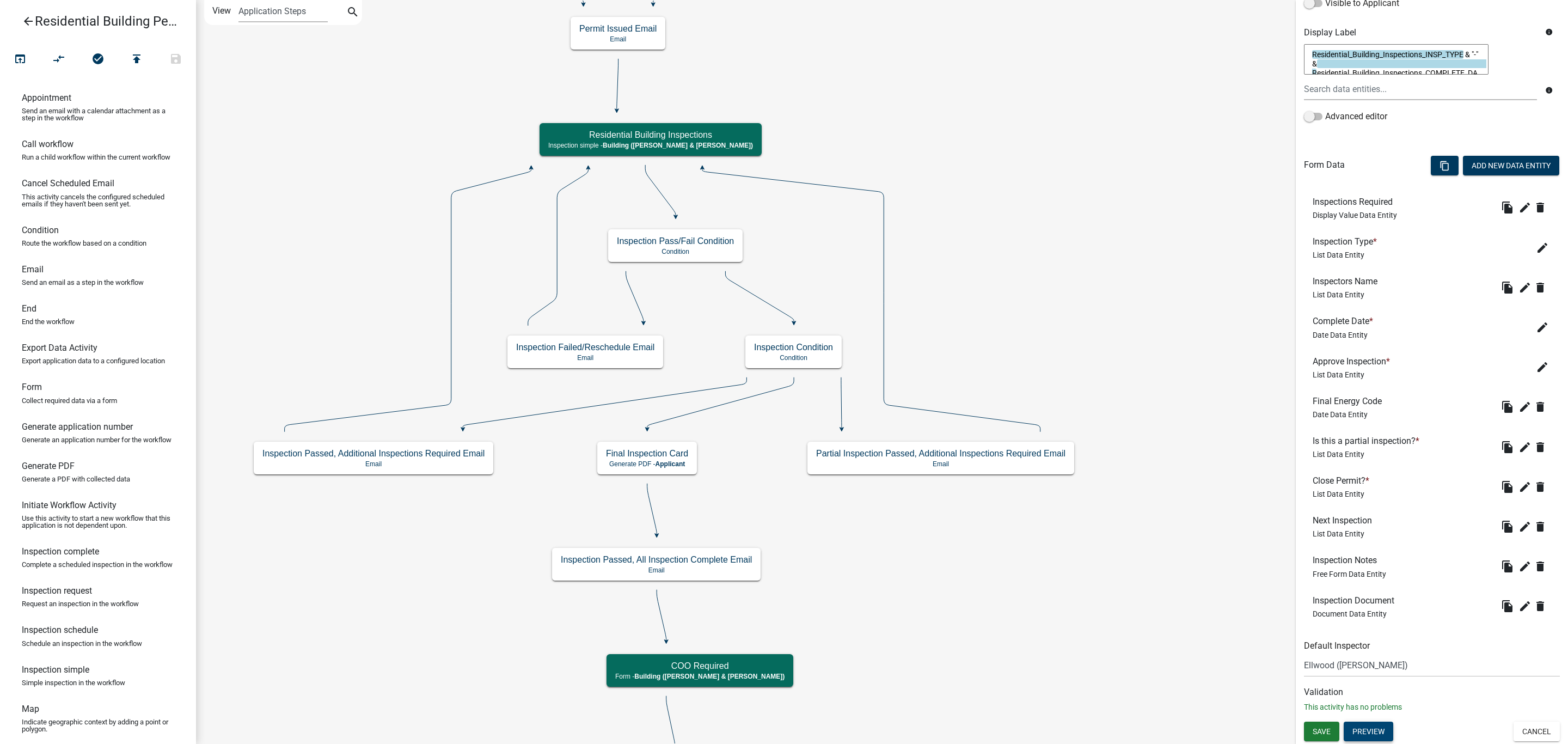
click at [1349, 487] on div "Close Permit? * List Data Entity" at bounding box center [1343, 487] width 61 height 22
drag, startPoint x: 1336, startPoint y: 407, endPoint x: 1356, endPoint y: 362, distance: 49.2
click at [1356, 378] on ul "Inspections Required Display Value Data Entity file_copy edit delete Inspection…" at bounding box center [1431, 406] width 256 height 447
click at [1354, 333] on span "Date Data Entity" at bounding box center [1339, 335] width 55 height 9
click at [1354, 331] on span "Date Data Entity" at bounding box center [1339, 335] width 55 height 9
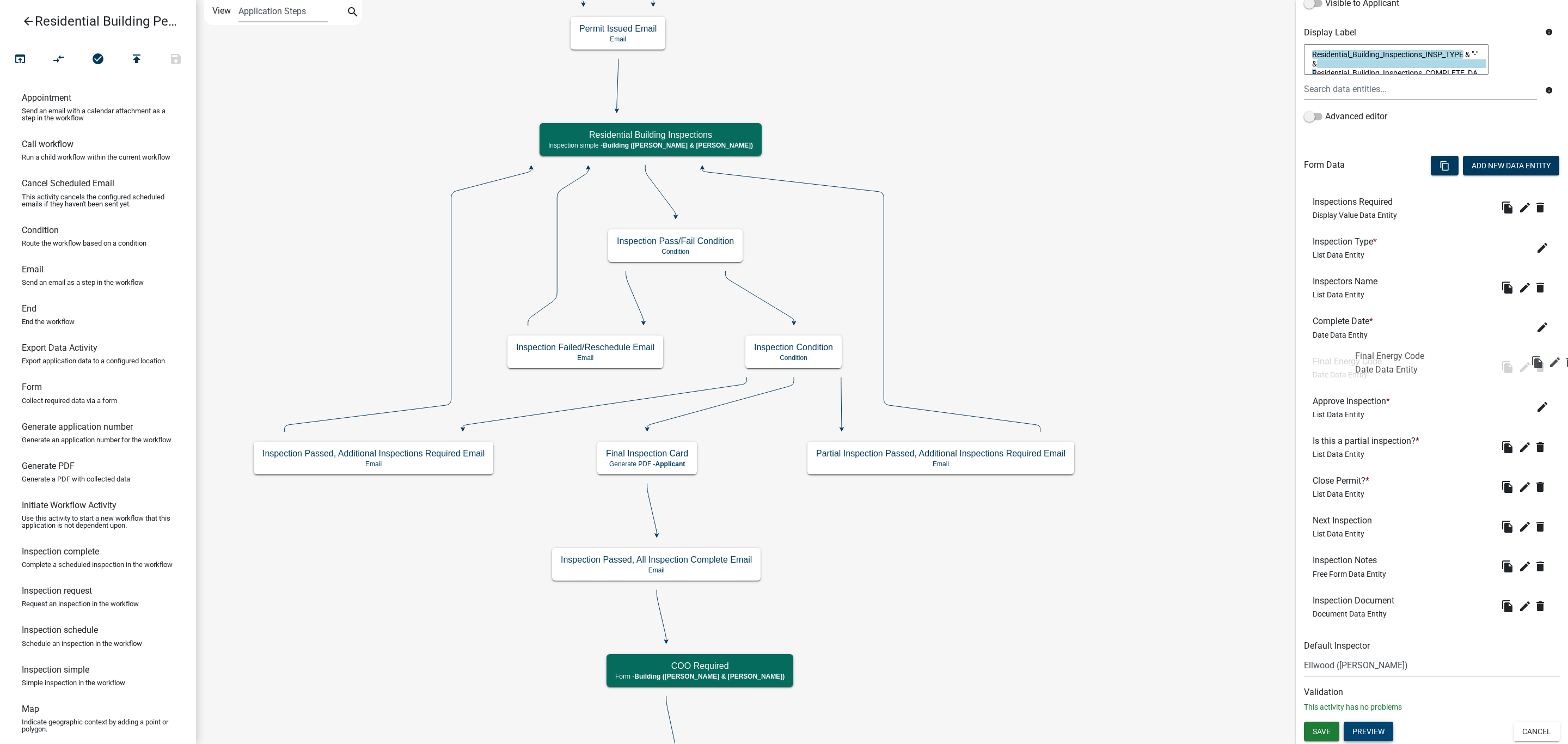
drag, startPoint x: 1343, startPoint y: 410, endPoint x: 1371, endPoint y: 326, distance: 88.5
click at [1369, 324] on h6 "Complete Date *" at bounding box center [1344, 320] width 65 height 10
drag, startPoint x: 1365, startPoint y: 378, endPoint x: 1359, endPoint y: 325, distance: 53.3
click at [1322, 737] on button "Save" at bounding box center [1321, 731] width 35 height 20
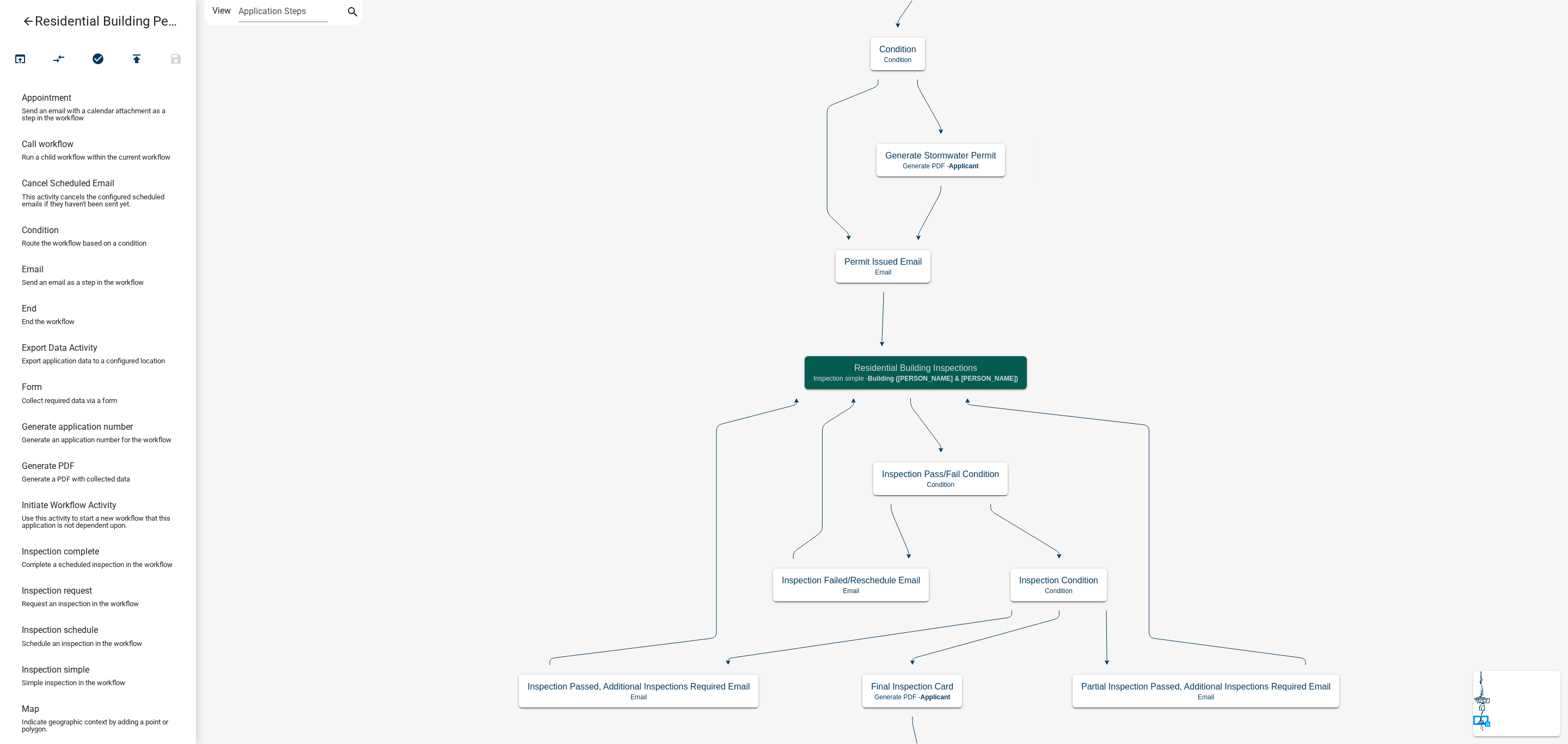
click at [1265, 253] on icon "Start Start - Applicant Owner and Property Information Form - Applicant Parcel …" at bounding box center [960, 730] width 1528 height 1459
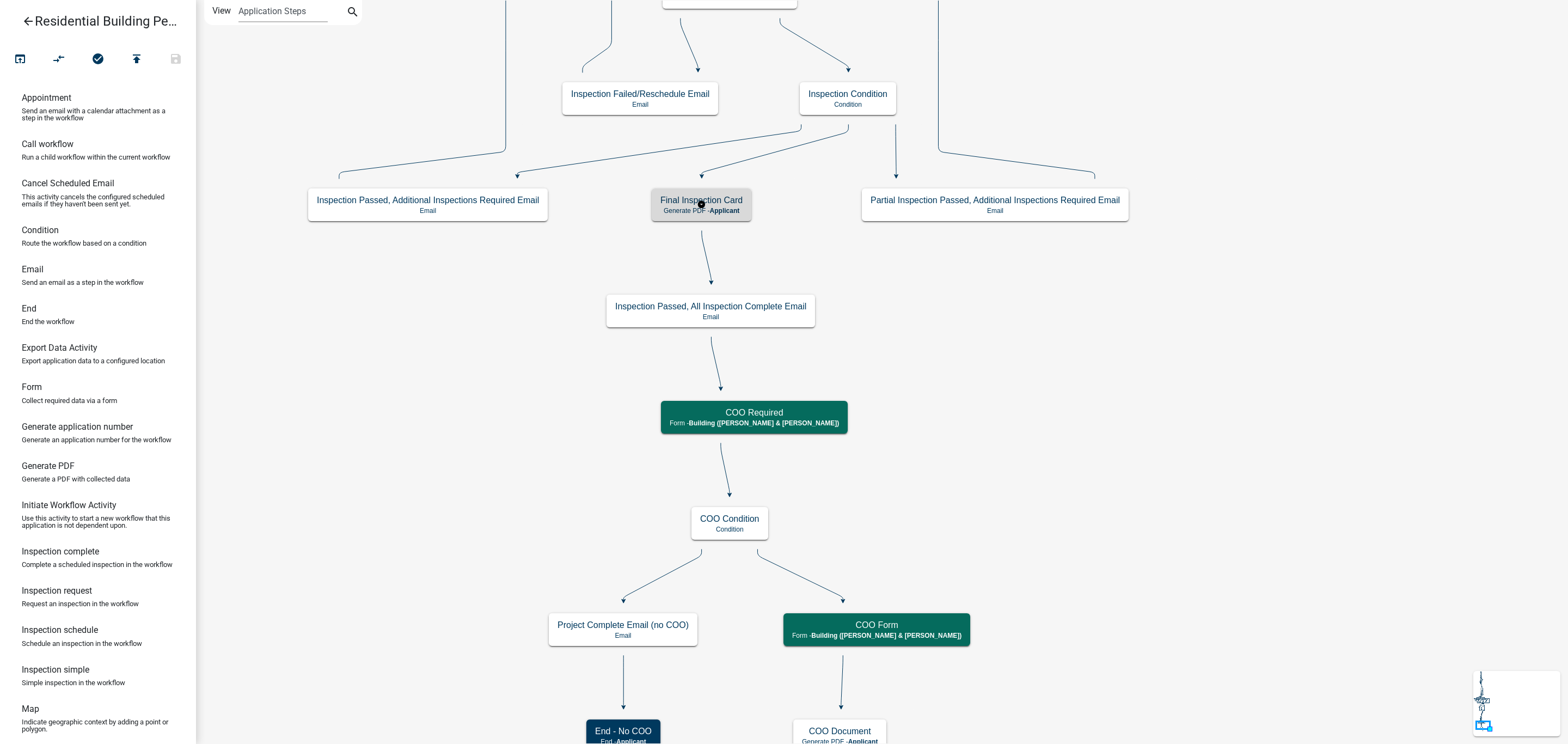
click at [686, 211] on p "Generate PDF - Applicant" at bounding box center [701, 211] width 82 height 8
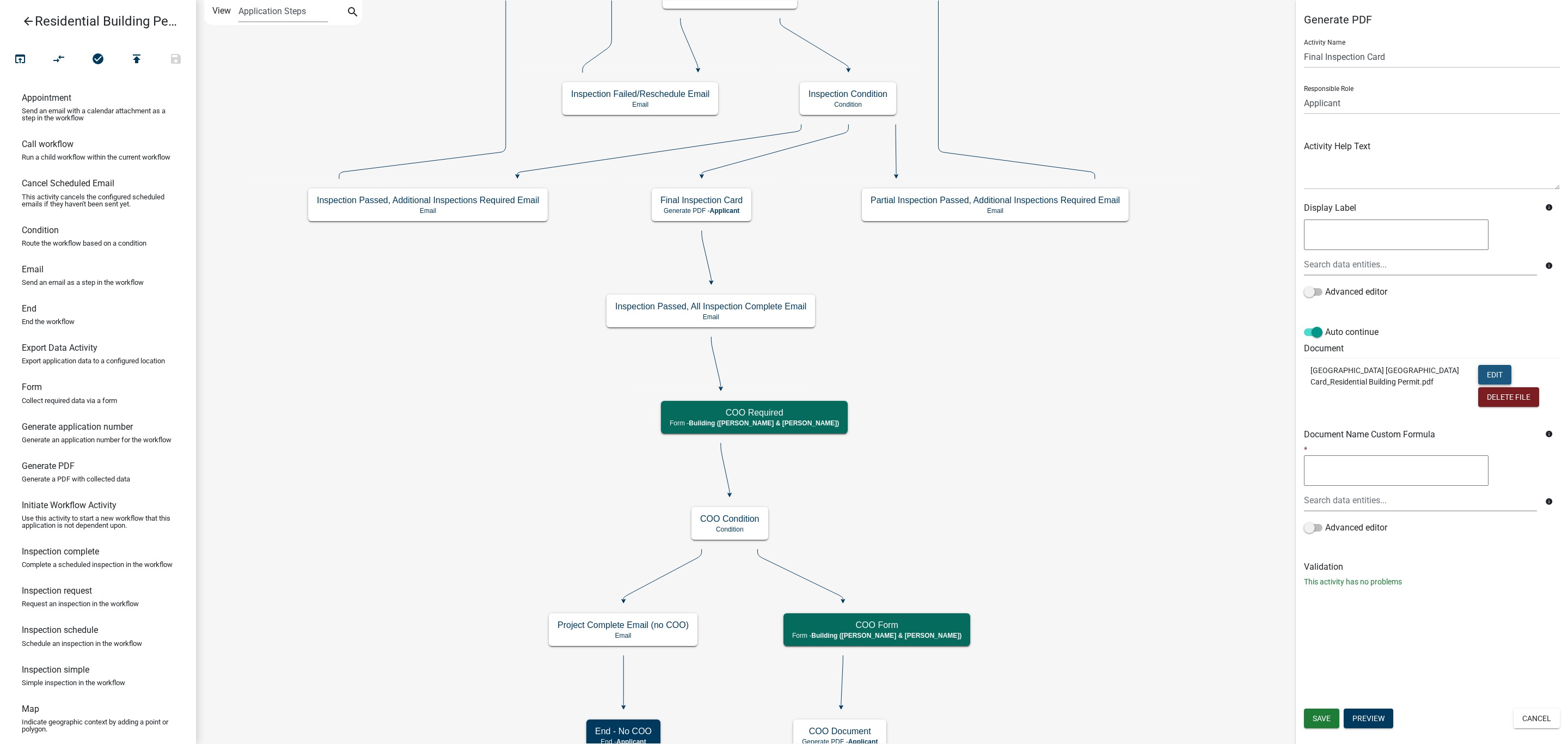
click at [1491, 366] on button "Edit" at bounding box center [1495, 374] width 33 height 20
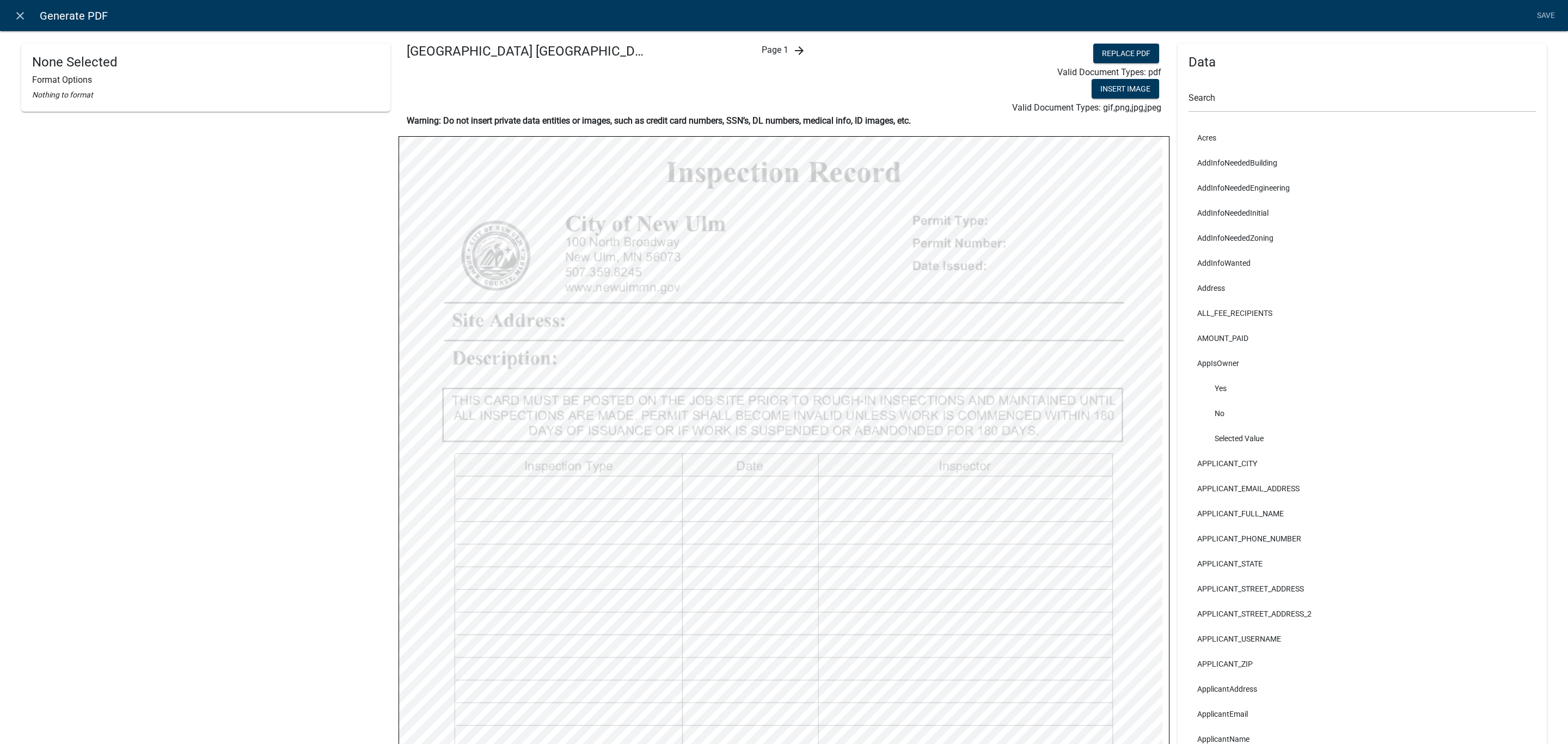
select select
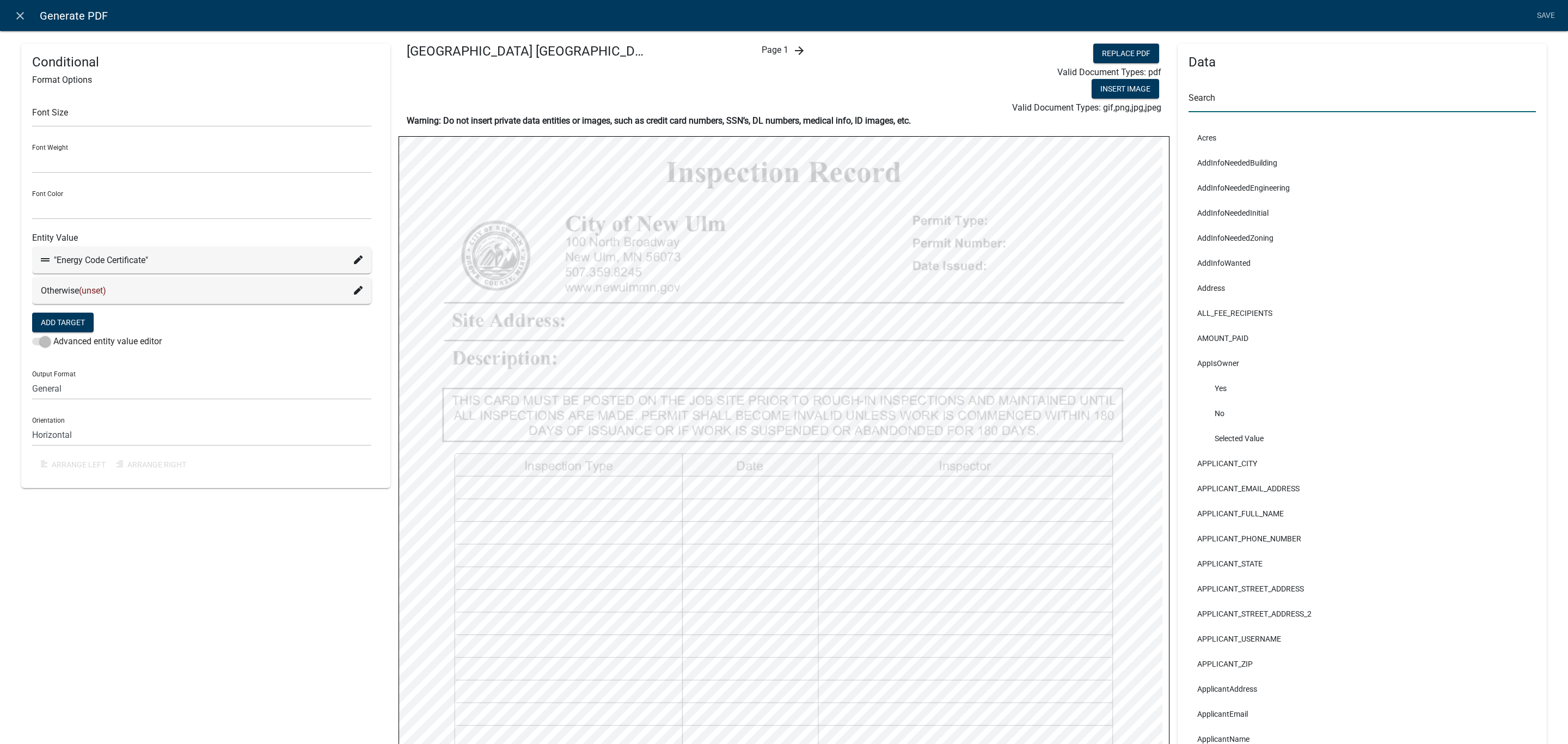
click at [1269, 95] on input "text" at bounding box center [1362, 101] width 347 height 22
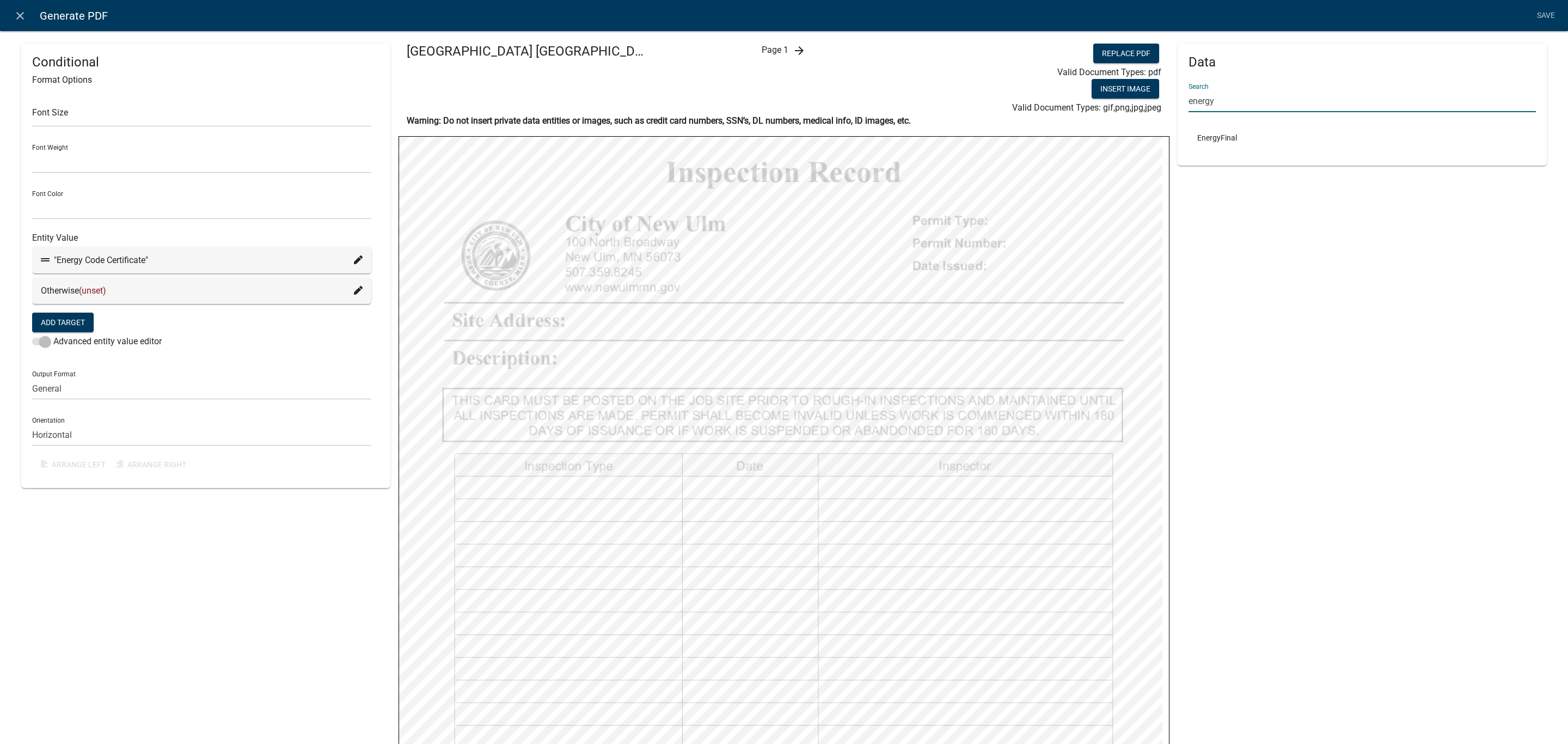
type input "energy"
select select
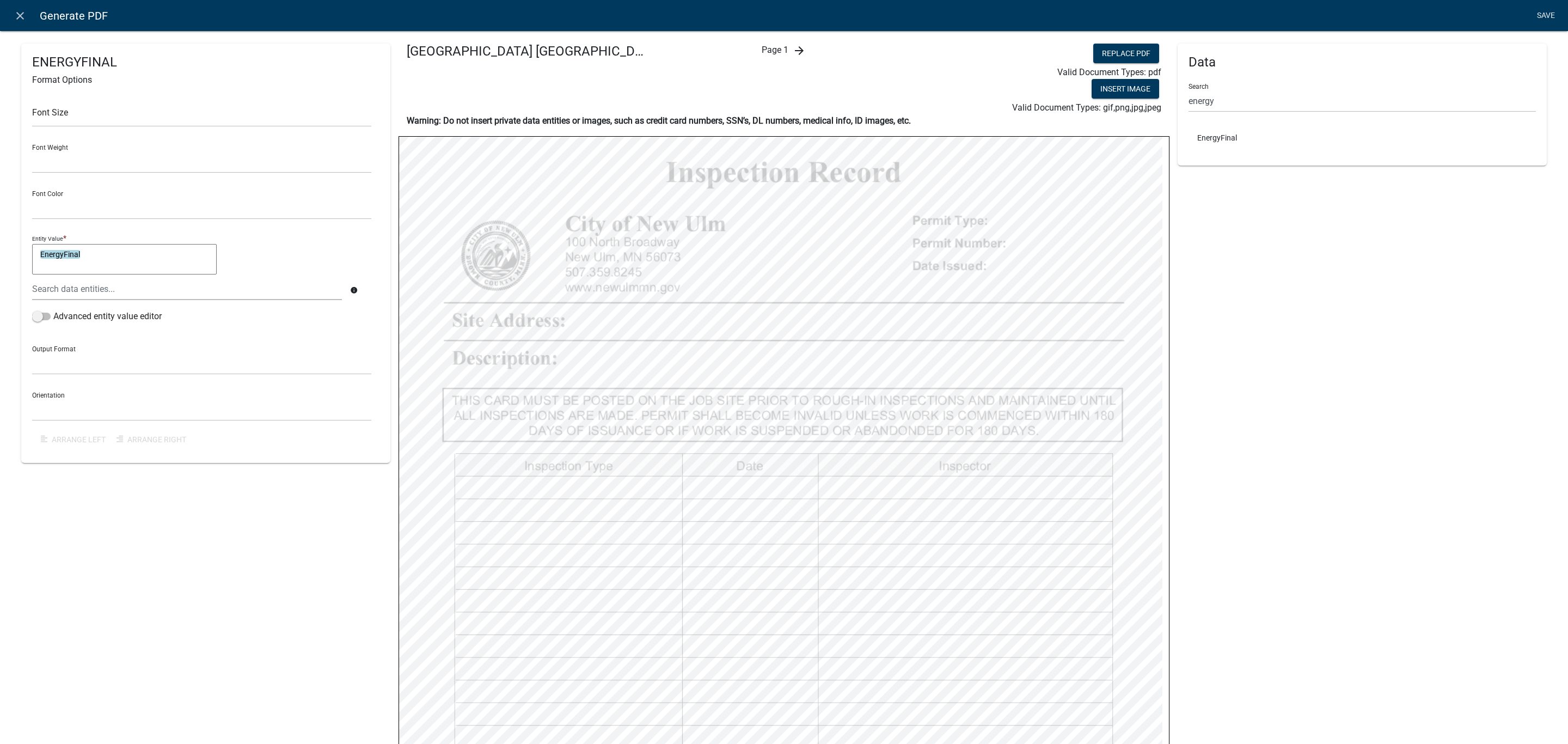
click at [1551, 20] on link "Save" at bounding box center [1546, 16] width 27 height 21
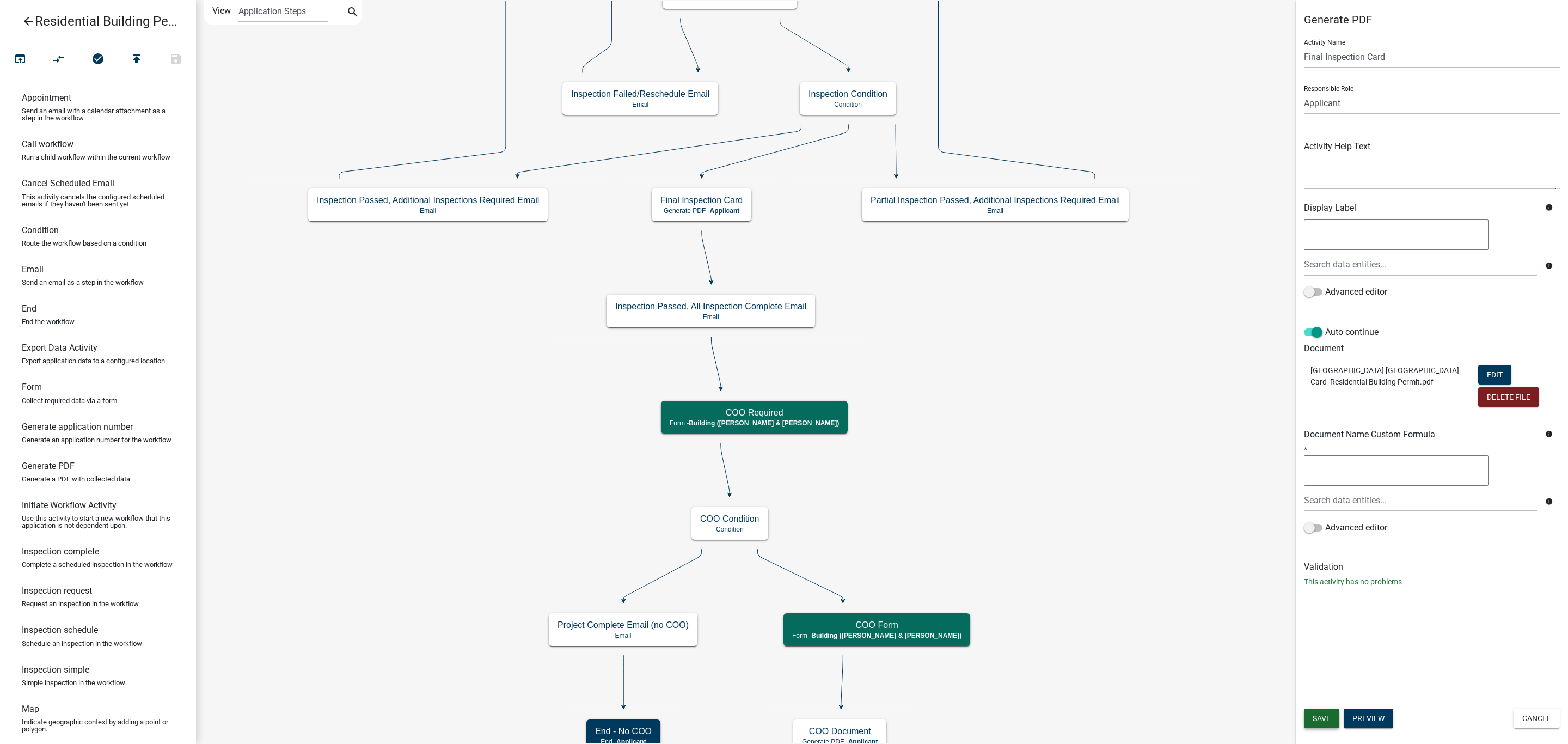
click at [1318, 722] on button "Save" at bounding box center [1321, 718] width 35 height 20
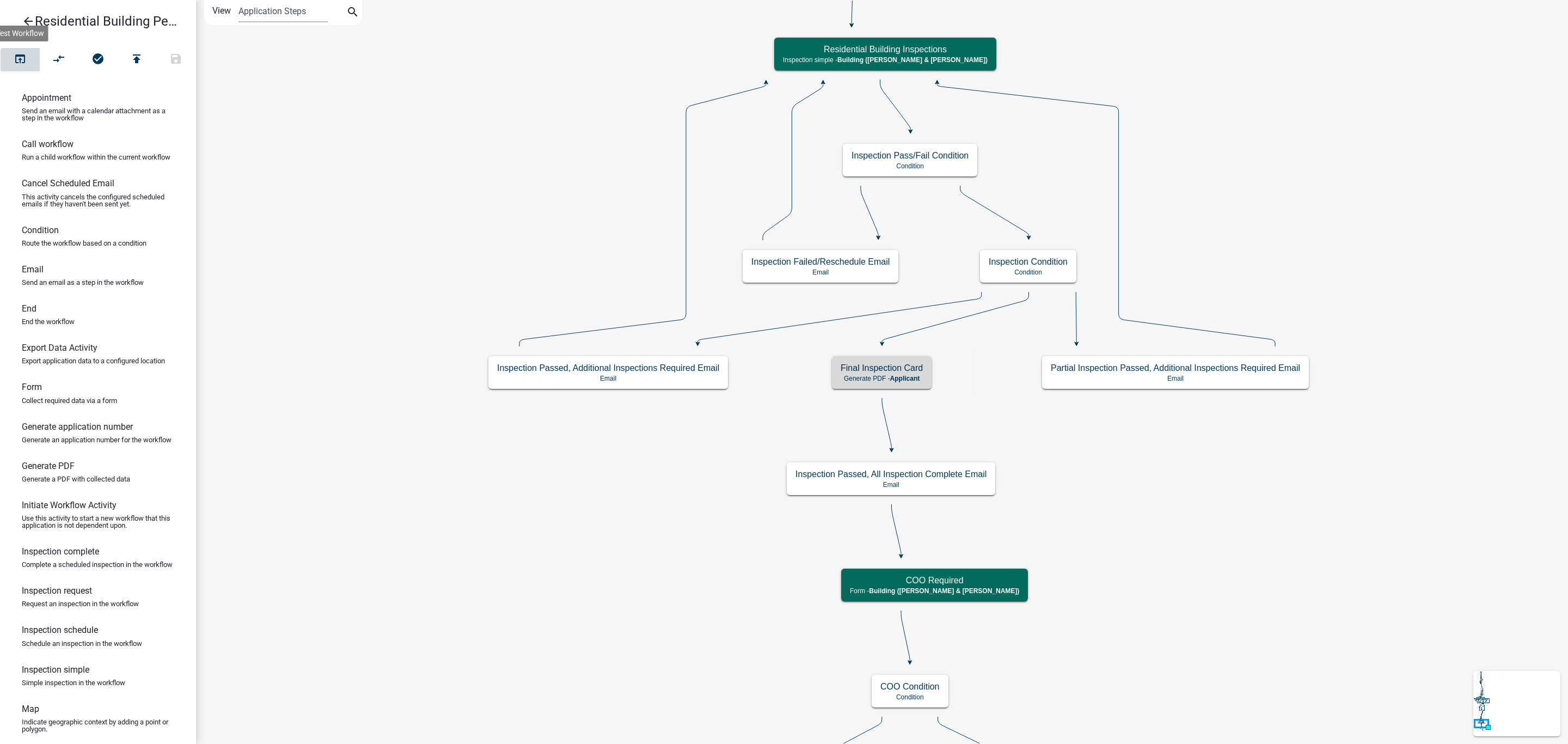
click at [18, 51] on button "open_in_browser" at bounding box center [20, 59] width 39 height 23
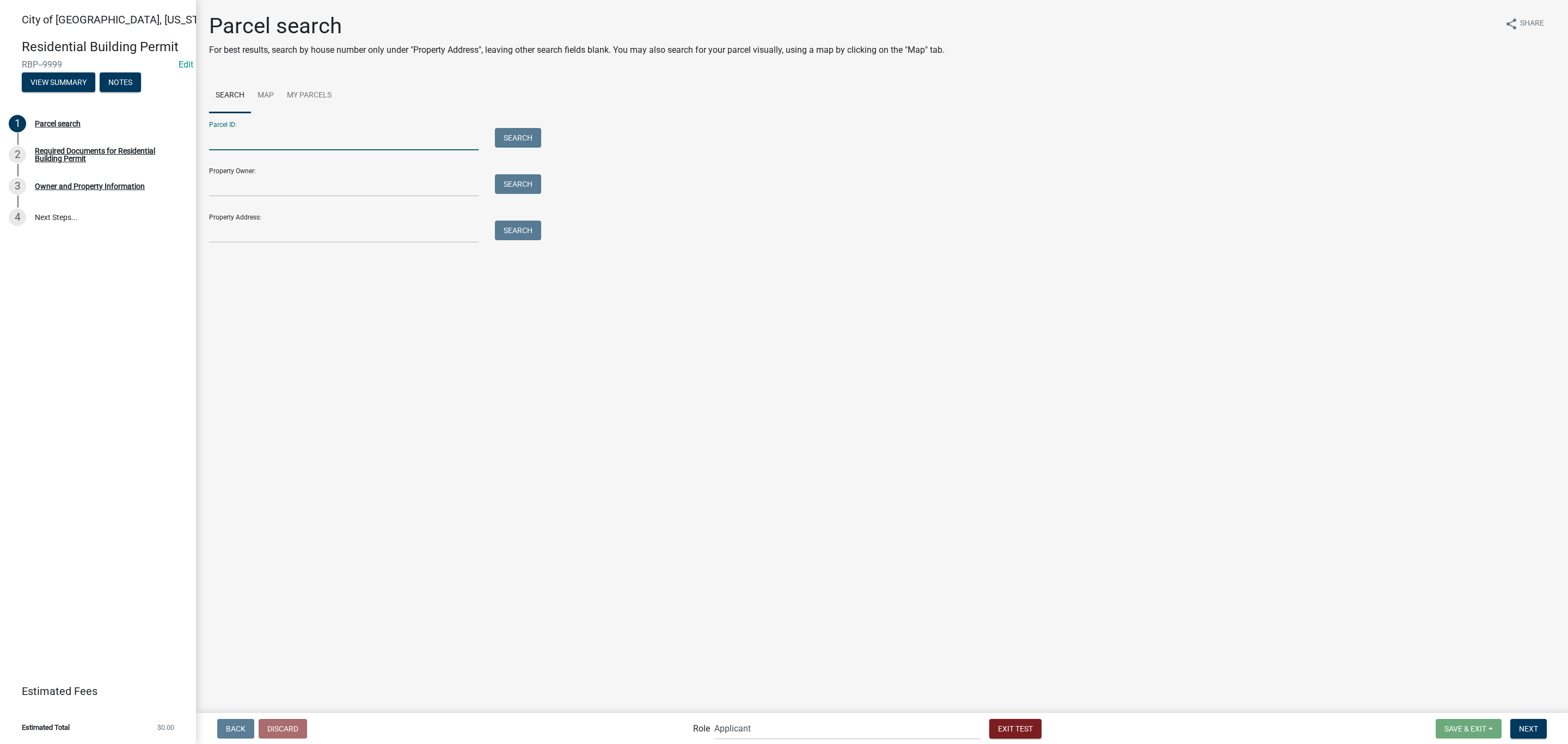
click at [267, 136] on input "Parcel ID:" at bounding box center [343, 139] width 269 height 22
click at [270, 224] on input "Property Address:" at bounding box center [343, 232] width 269 height 22
type input "524 [GEOGRAPHIC_DATA][US_STATE]"
click at [524, 233] on button "Search" at bounding box center [518, 230] width 46 height 20
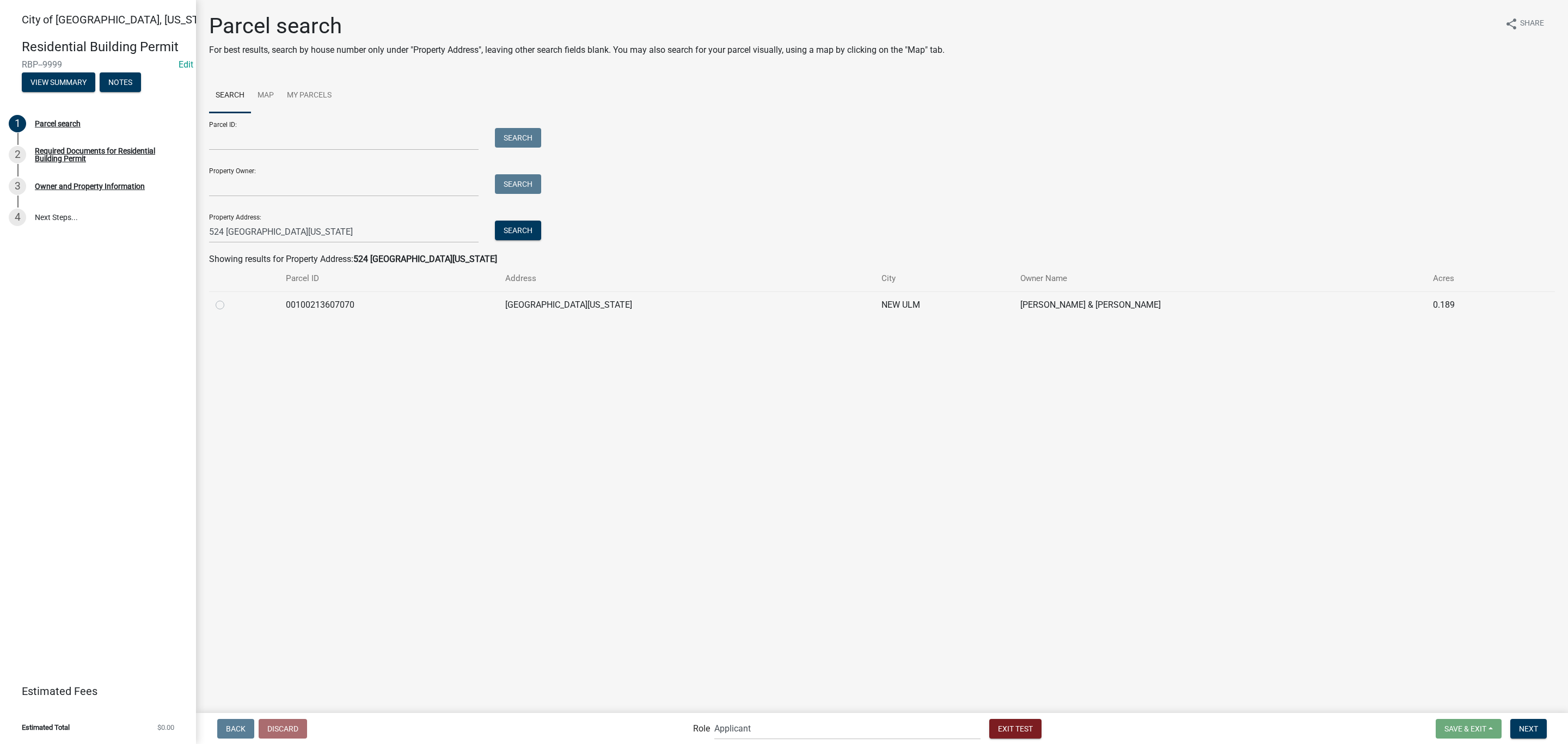
click at [229, 299] on label at bounding box center [229, 299] width 0 height 0
click at [229, 304] on input "radio" at bounding box center [232, 302] width 7 height 7
radio input "true"
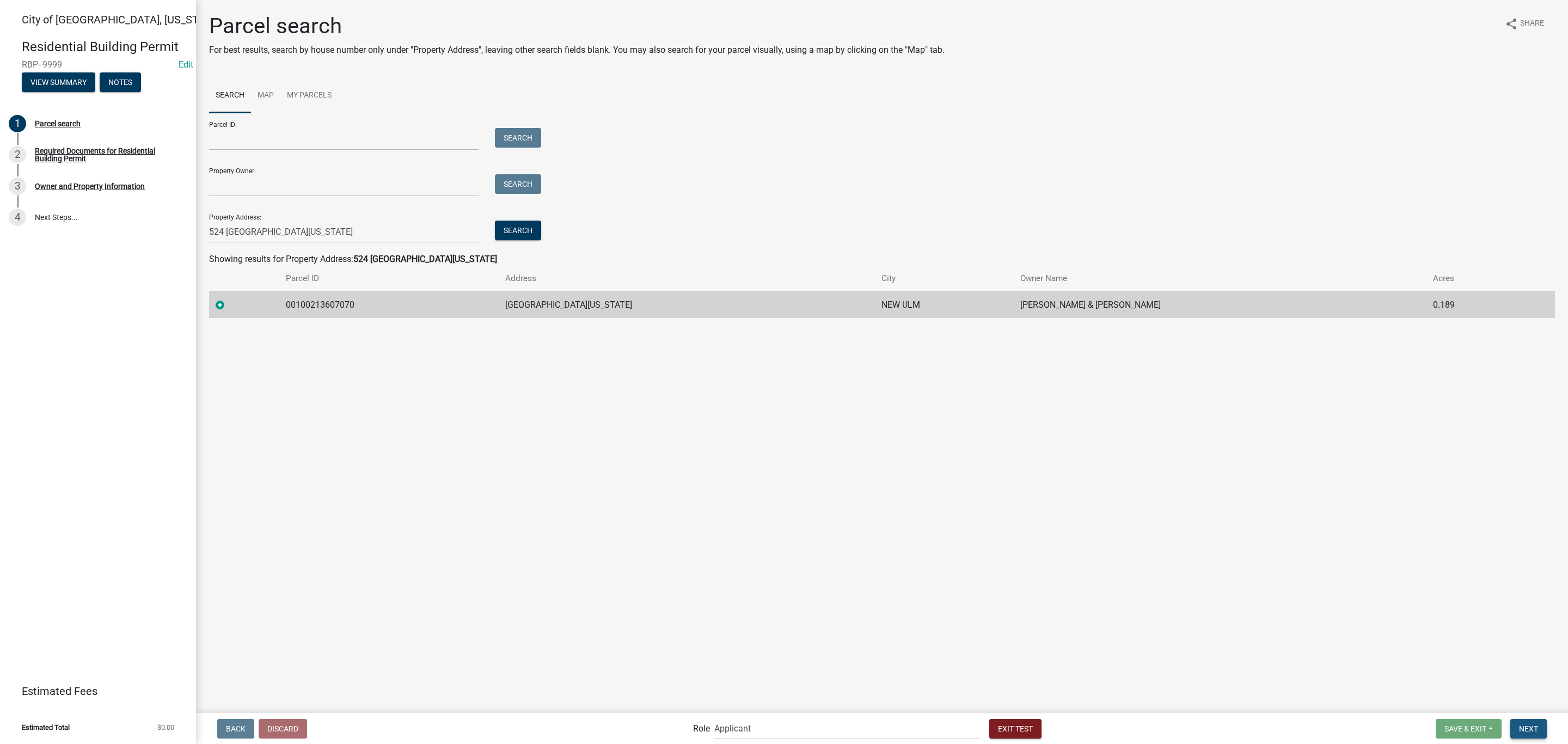
drag, startPoint x: 1531, startPoint y: 722, endPoint x: 1292, endPoint y: 640, distance: 252.7
click at [1529, 722] on button "Next" at bounding box center [1528, 728] width 37 height 20
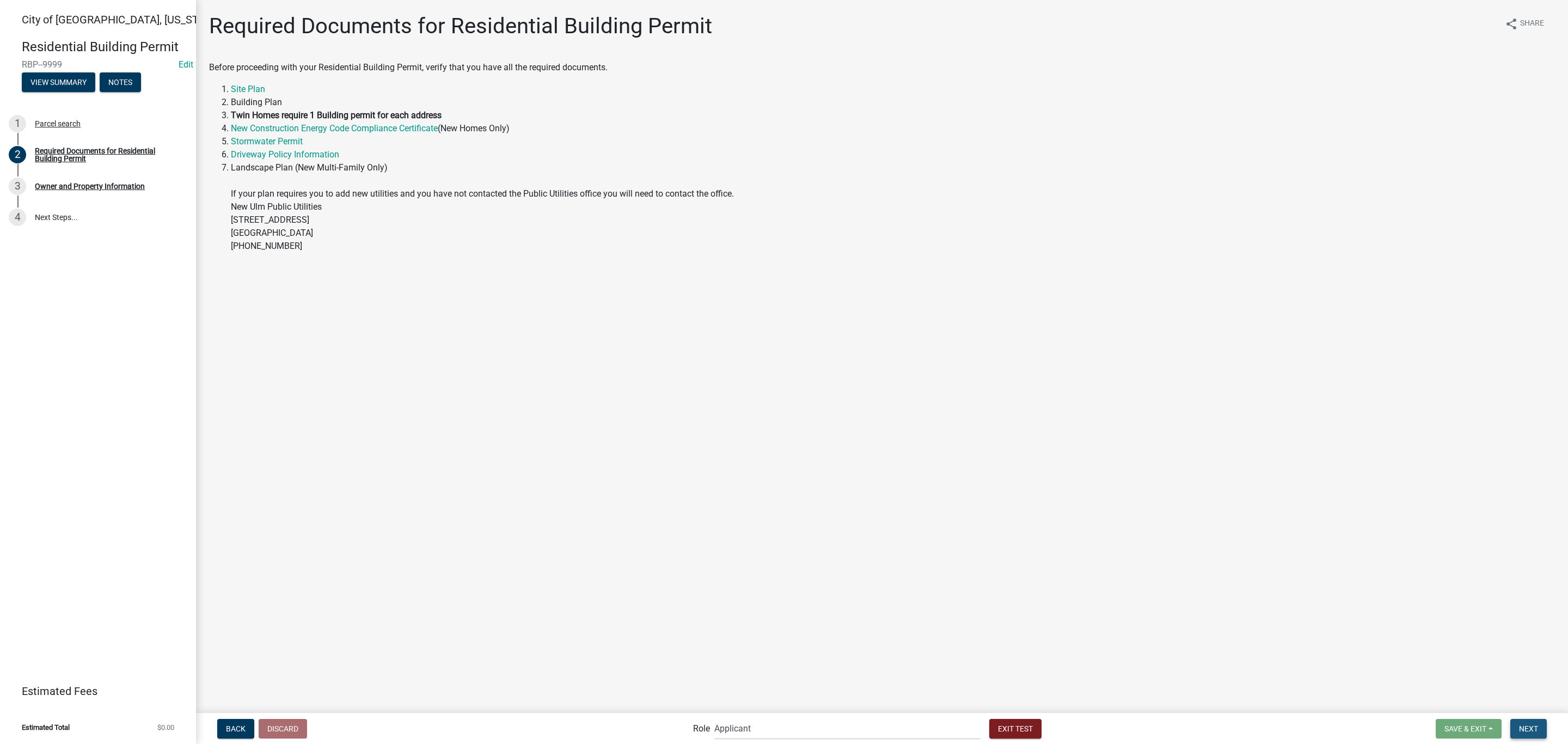
click at [1535, 734] on button "Next" at bounding box center [1528, 728] width 37 height 20
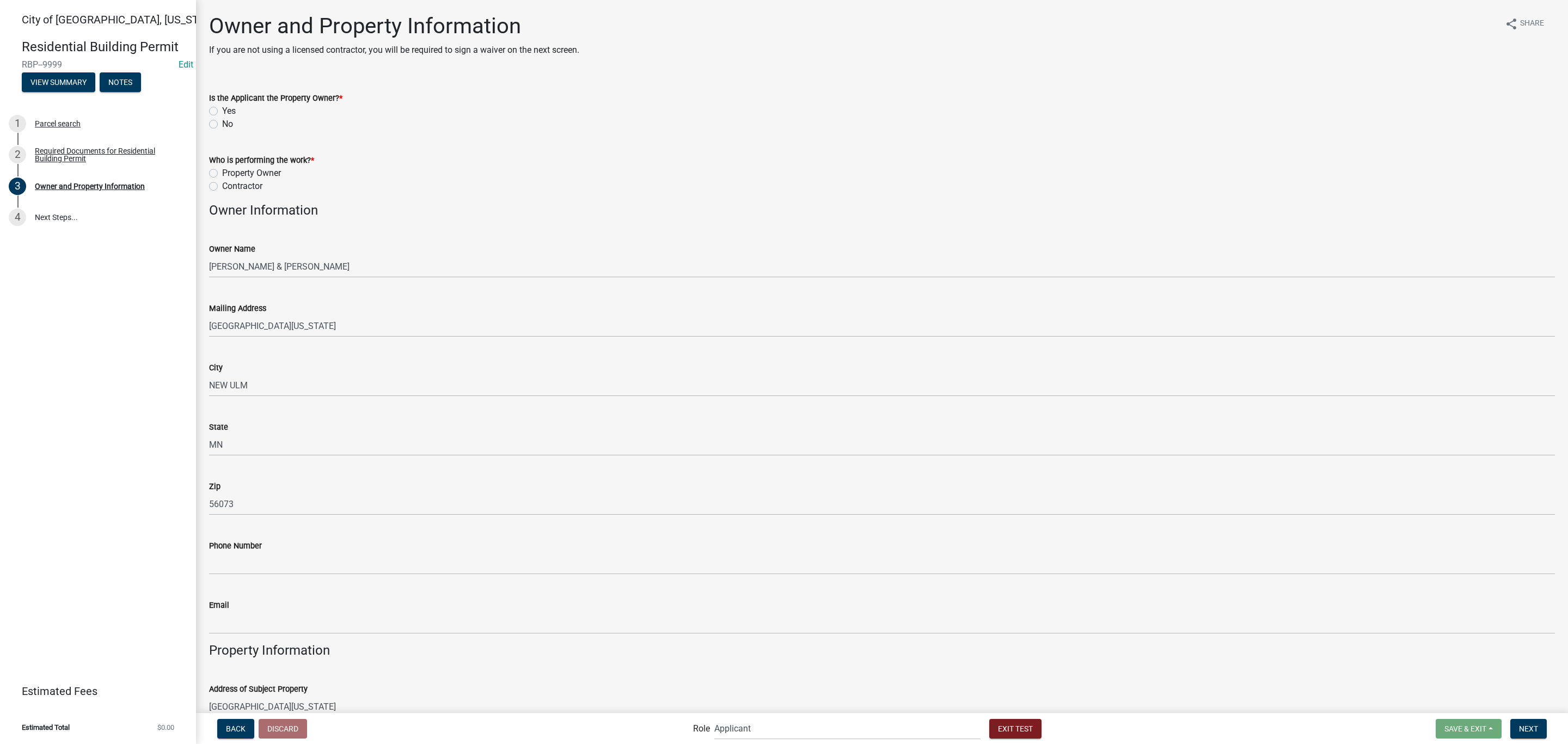
click at [225, 107] on label "Yes" at bounding box center [229, 111] width 14 height 13
click at [225, 107] on input "Yes" at bounding box center [225, 108] width 7 height 7
radio input "true"
click at [231, 182] on label "Contractor" at bounding box center [242, 186] width 41 height 13
click at [229, 182] on input "Contractor" at bounding box center [225, 183] width 7 height 7
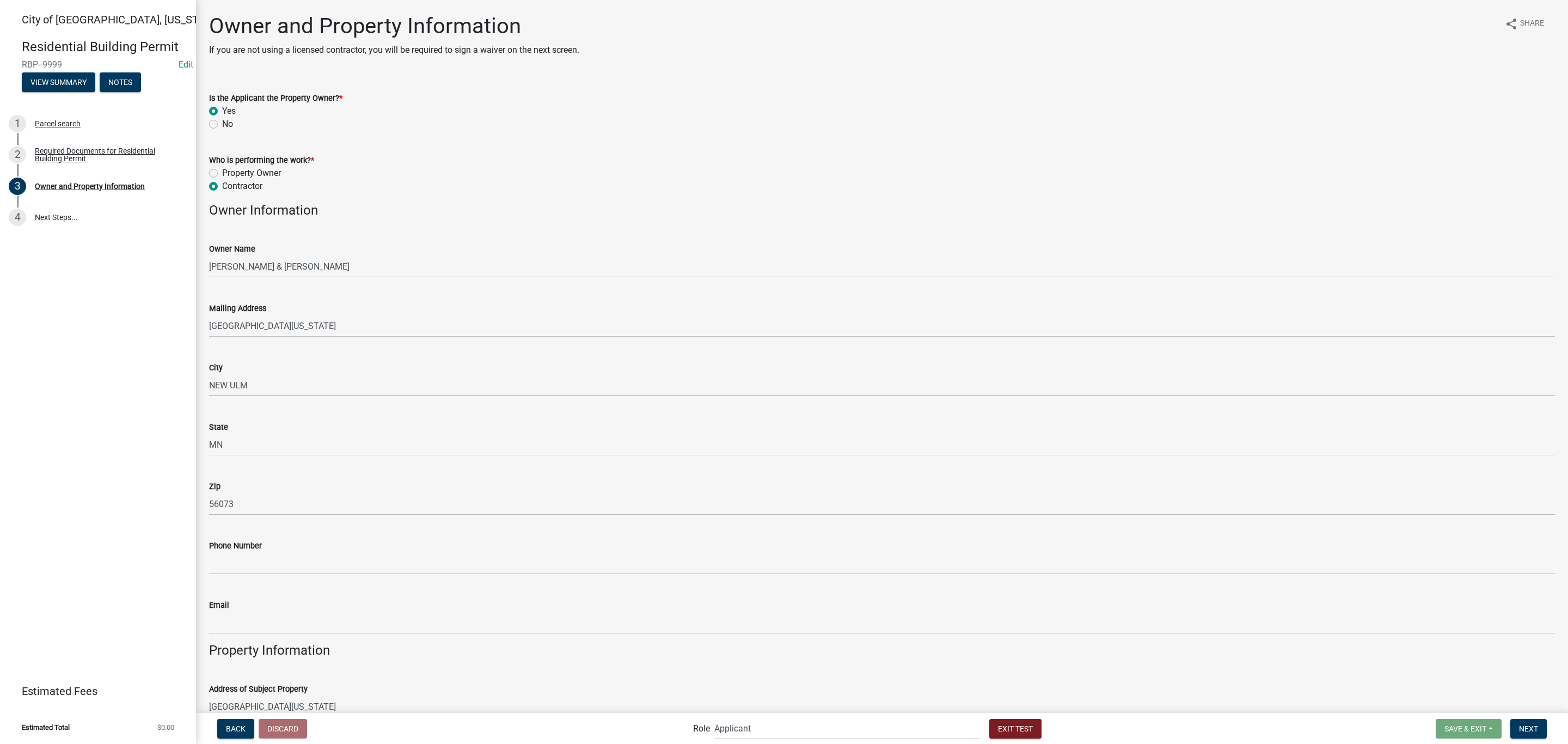
radio input "true"
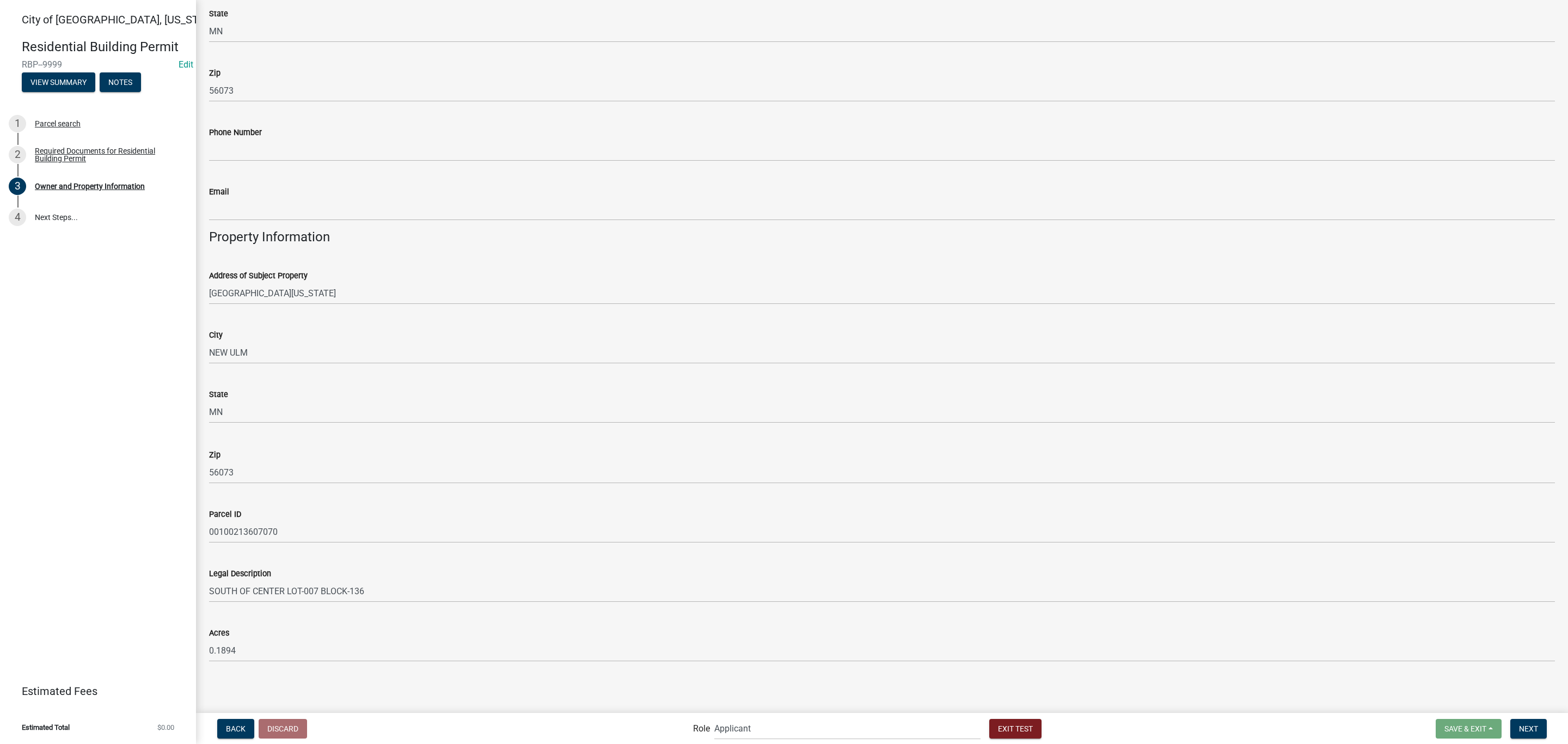
scroll to position [414, 0]
click at [1515, 721] on button "Next" at bounding box center [1528, 728] width 37 height 20
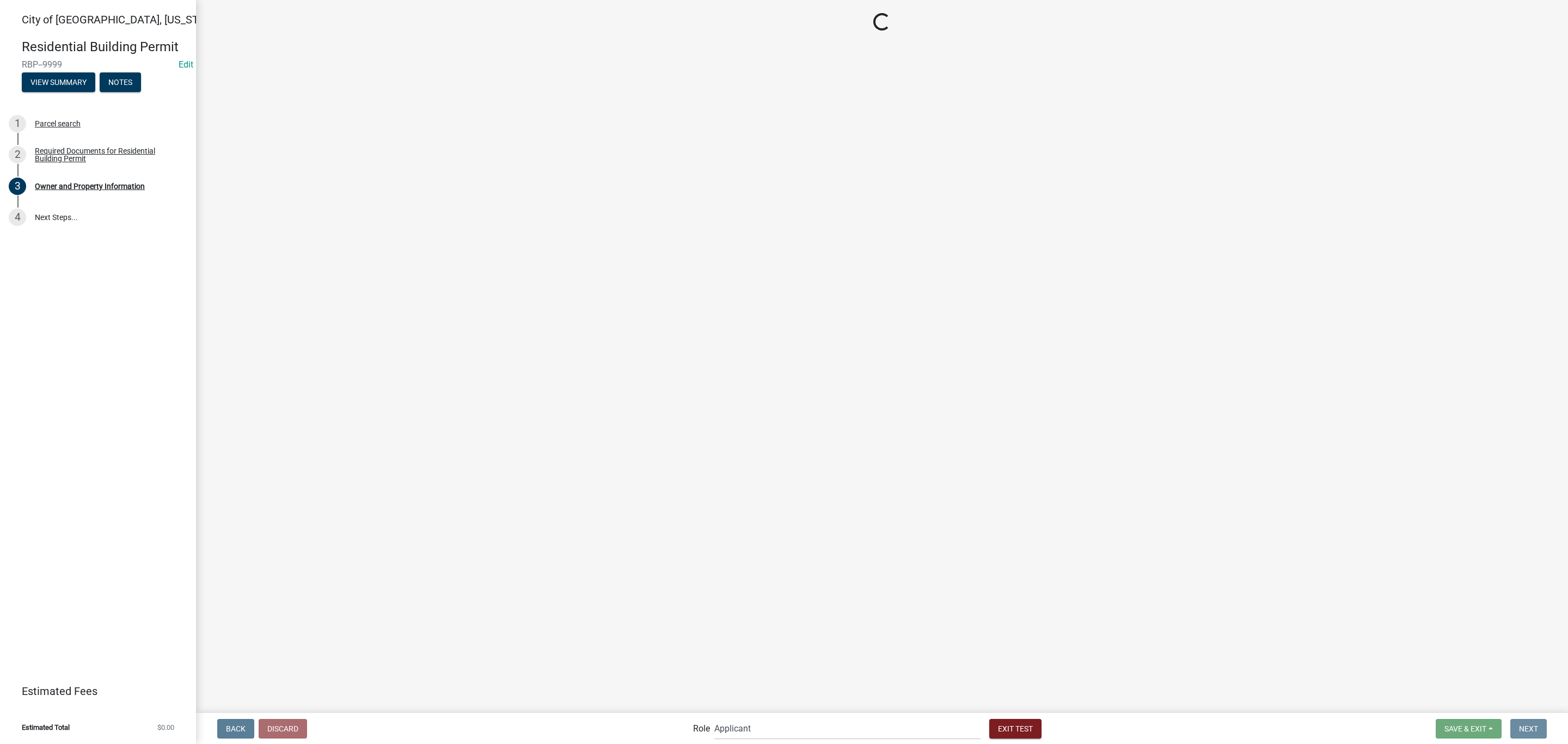
scroll to position [0, 0]
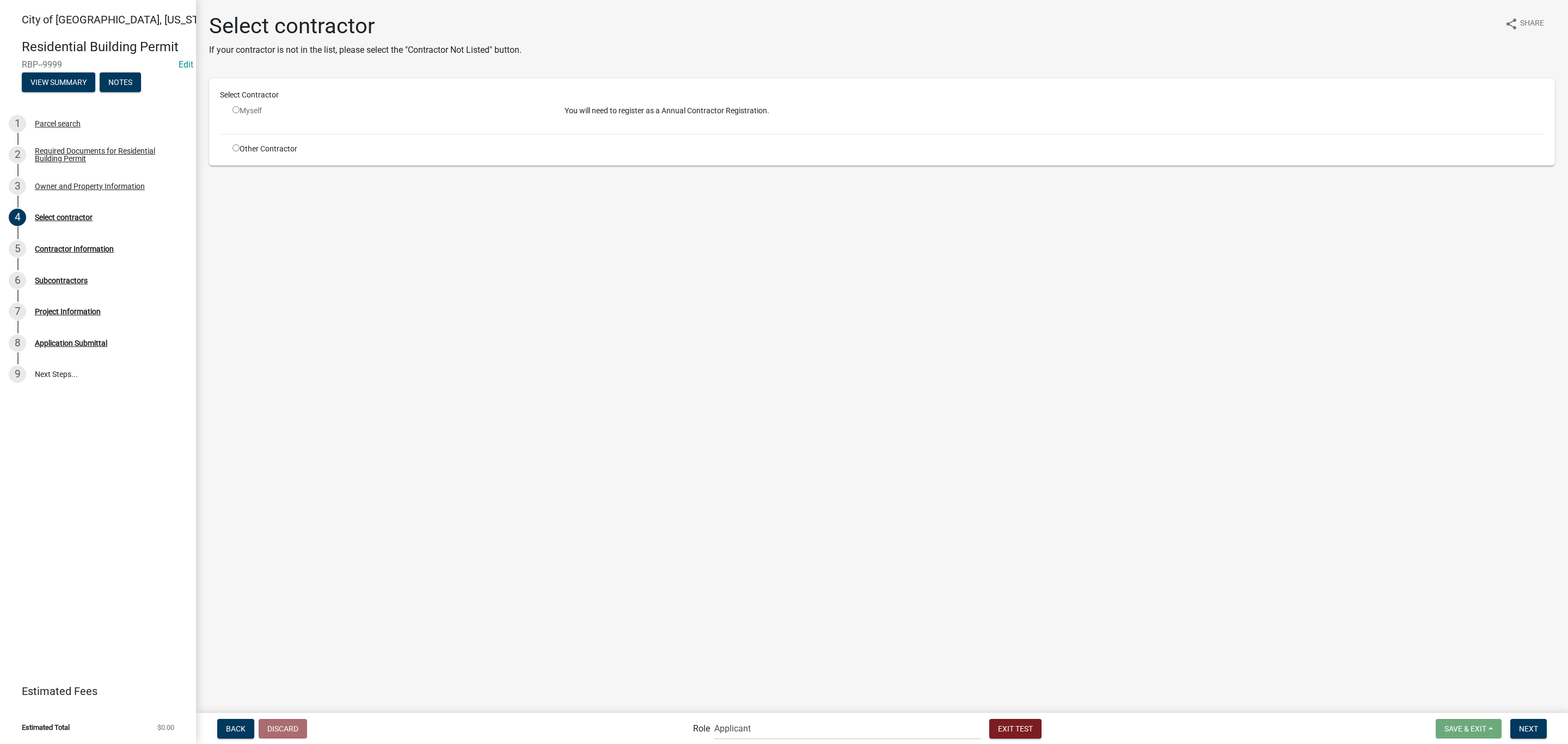
click at [250, 112] on div "Myself" at bounding box center [390, 111] width 315 height 11
click at [237, 109] on input "radio" at bounding box center [236, 109] width 7 height 7
radio input "false"
click at [235, 151] on input "radio" at bounding box center [236, 147] width 7 height 7
radio input "true"
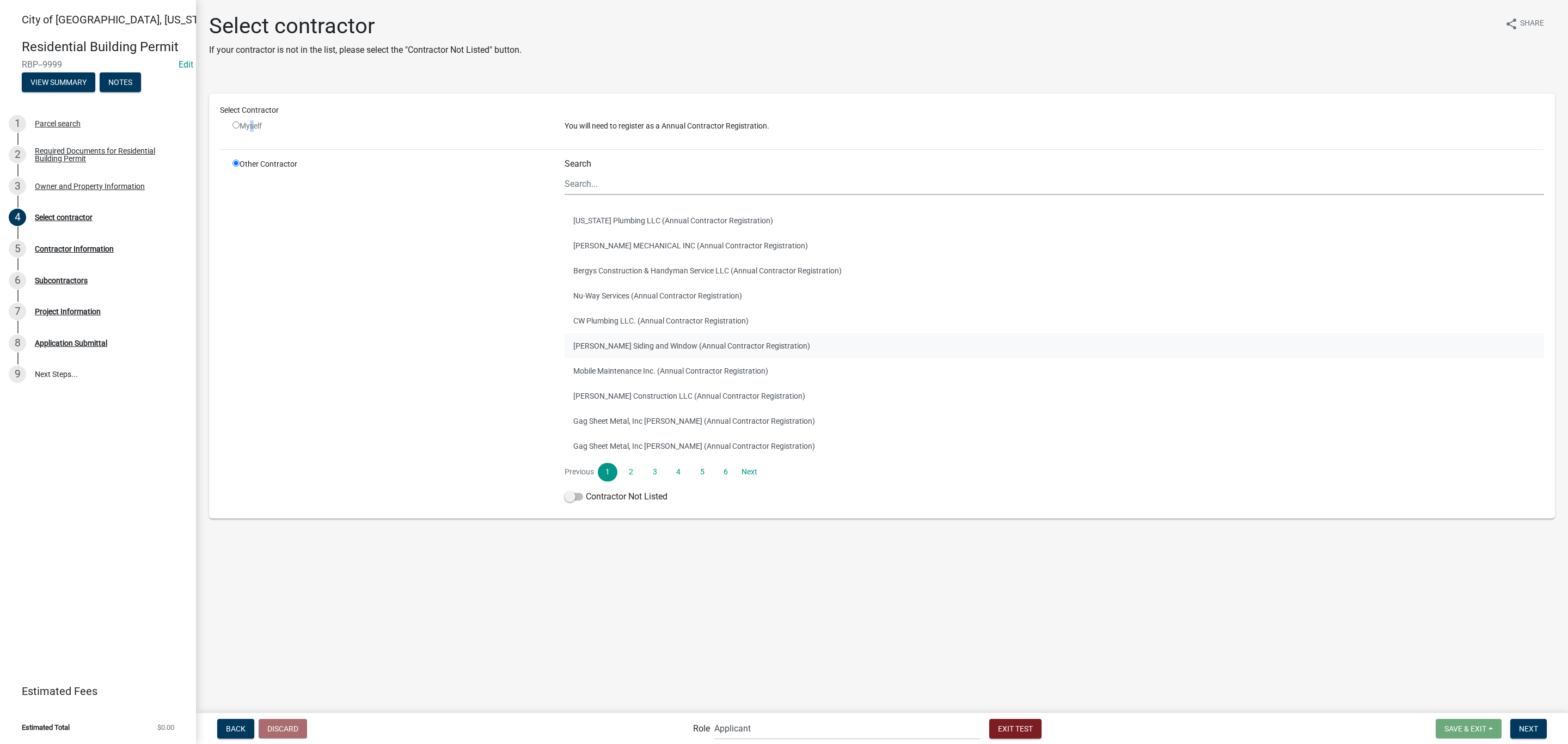
click at [624, 337] on button "[PERSON_NAME] Siding and Window (Annual Contractor Registration)" at bounding box center [1054, 345] width 980 height 25
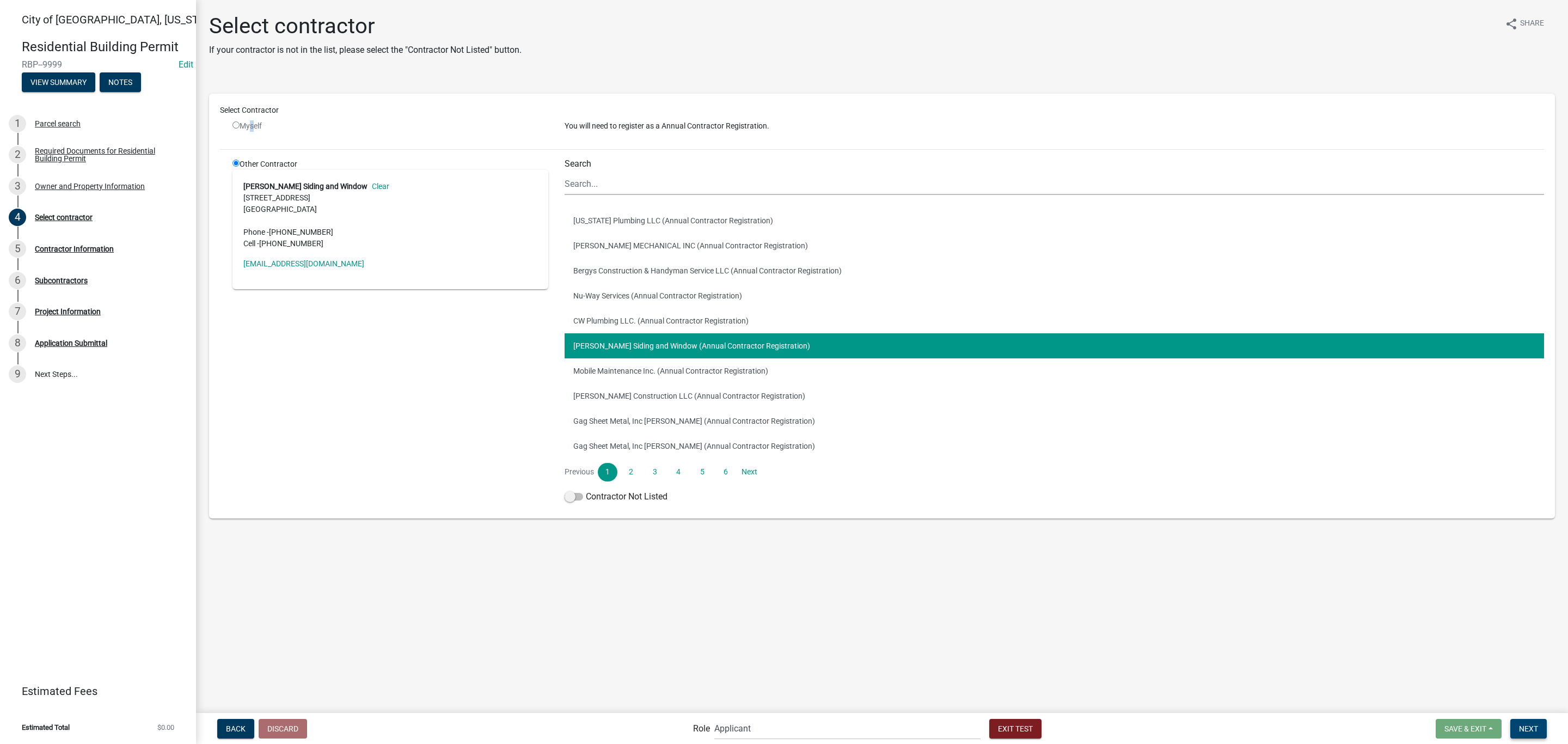
click at [1517, 721] on button "Next" at bounding box center [1528, 728] width 37 height 20
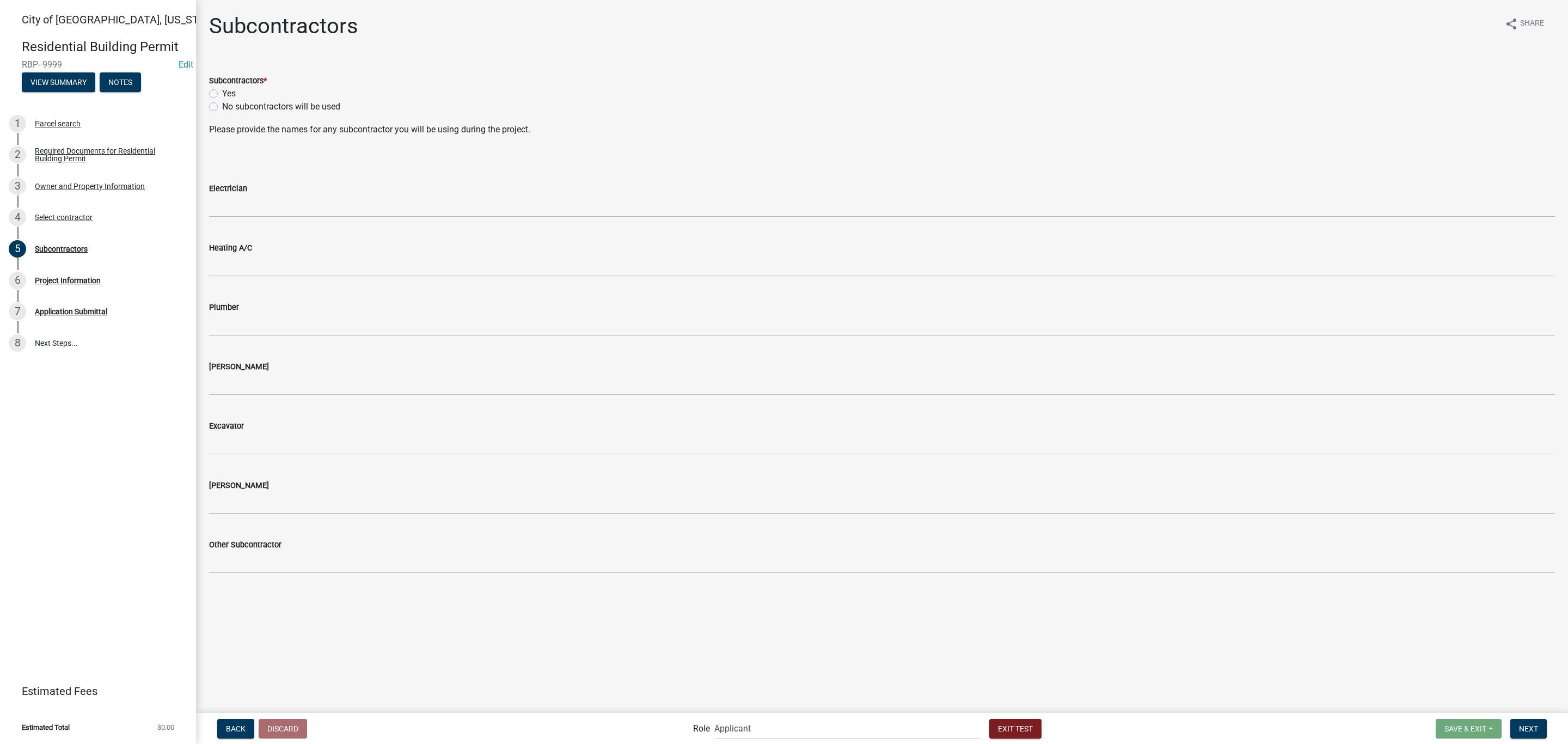
click at [227, 104] on label "No subcontractors will be used" at bounding box center [281, 107] width 118 height 13
click at [227, 104] on input "No subcontractors will be used" at bounding box center [225, 104] width 7 height 7
radio input "true"
click at [1532, 727] on span "Next" at bounding box center [1528, 727] width 19 height 9
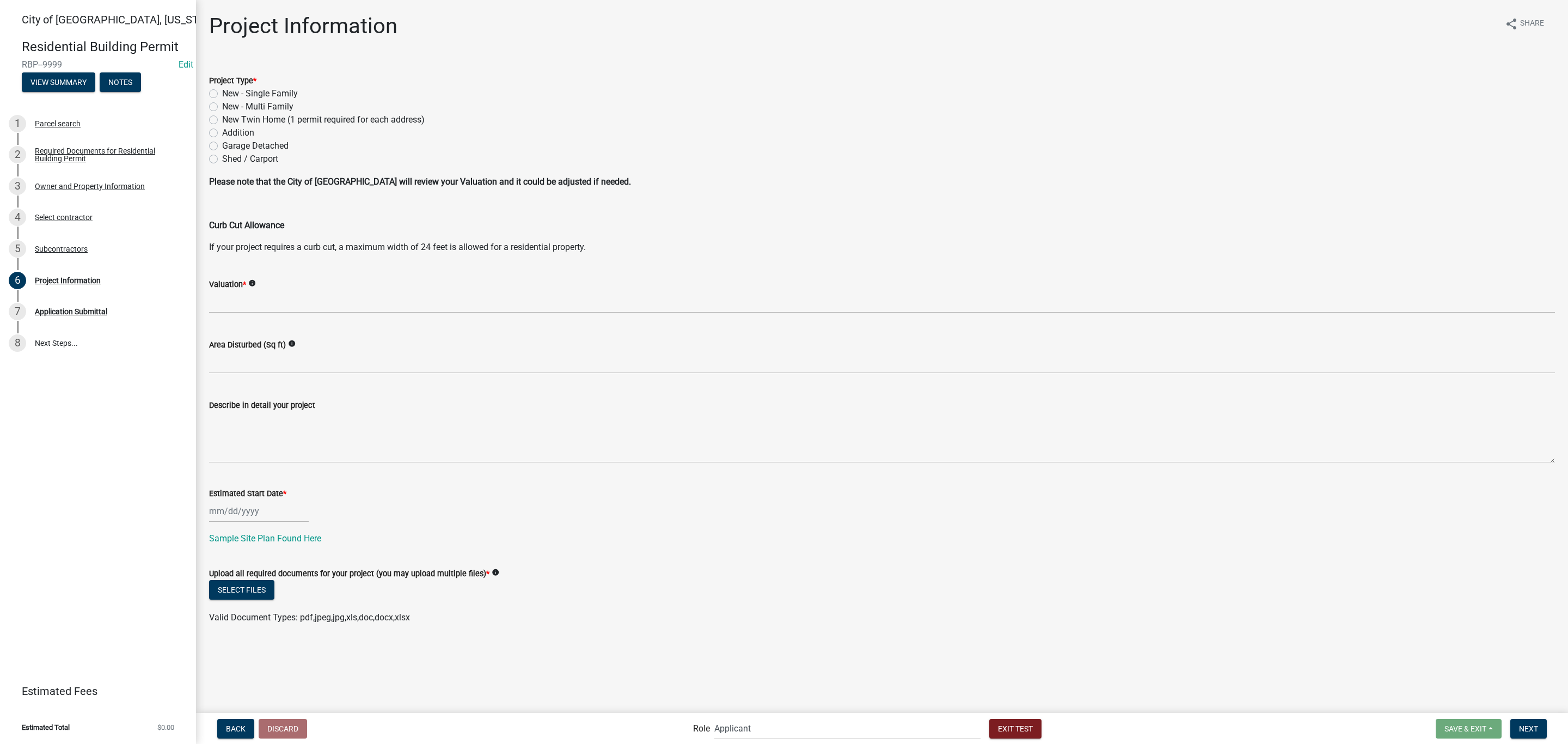
click at [233, 129] on label "Addition" at bounding box center [238, 133] width 32 height 13
click at [229, 129] on input "Addition" at bounding box center [225, 130] width 7 height 7
radio input "true"
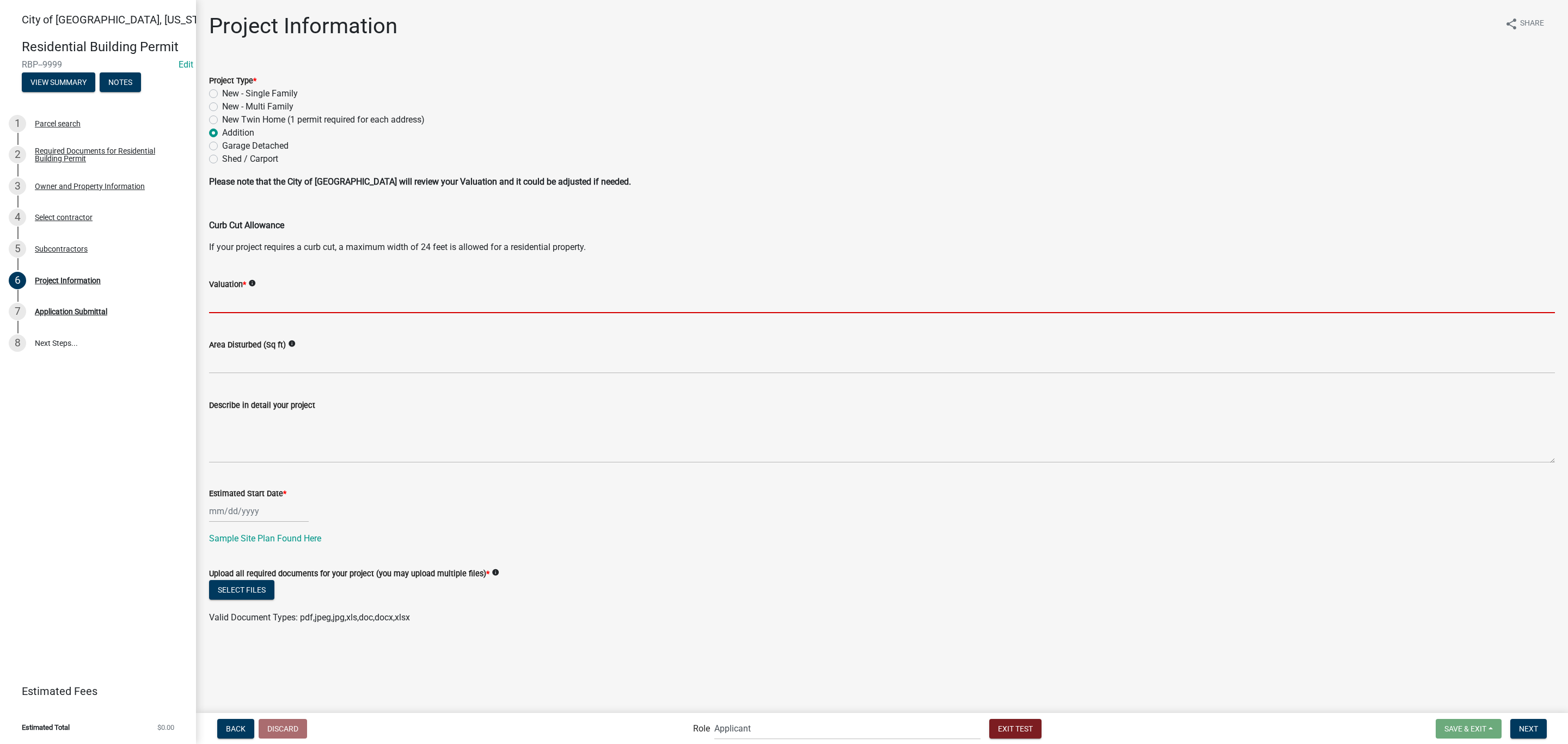
click at [250, 301] on input "text" at bounding box center [882, 302] width 1346 height 22
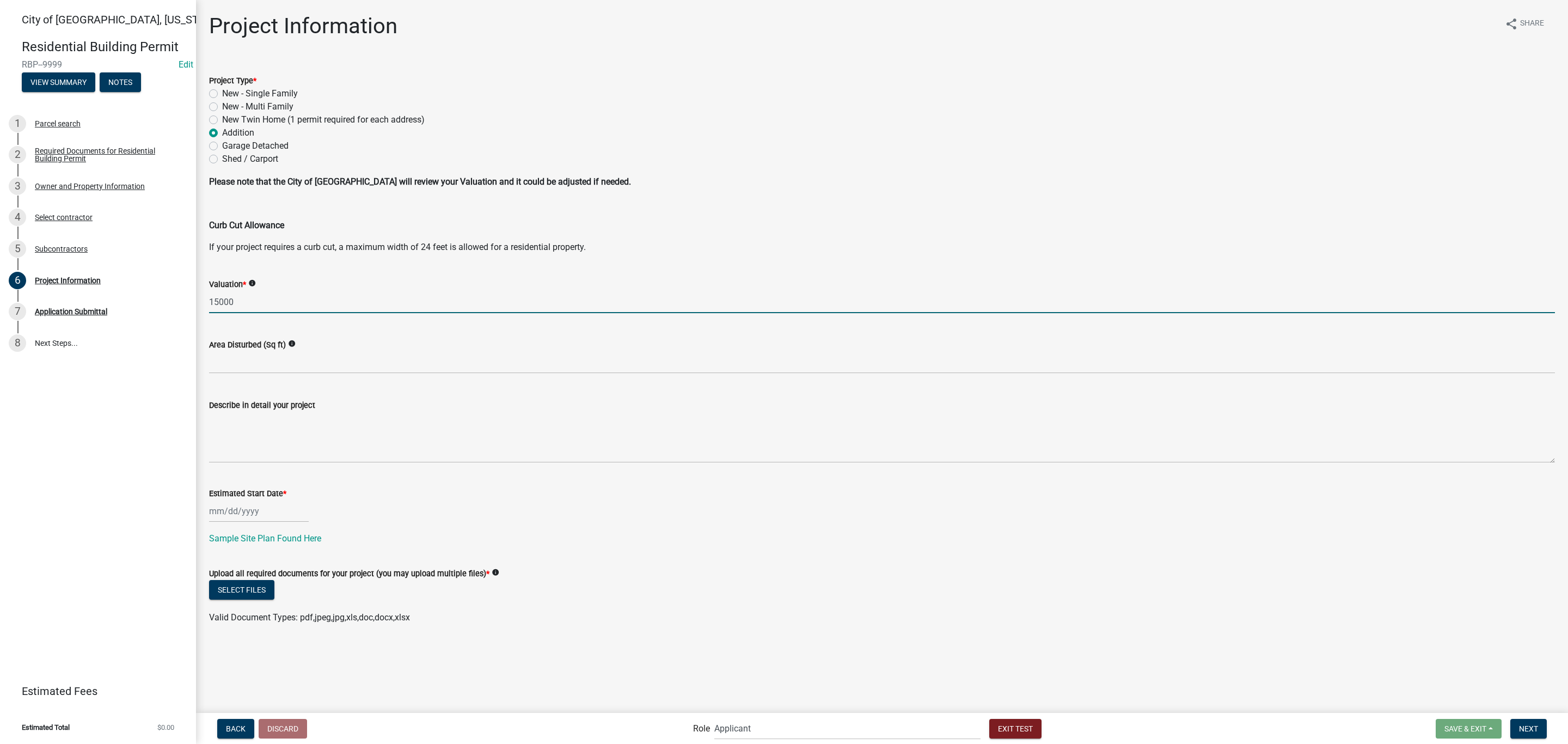
type input "15000"
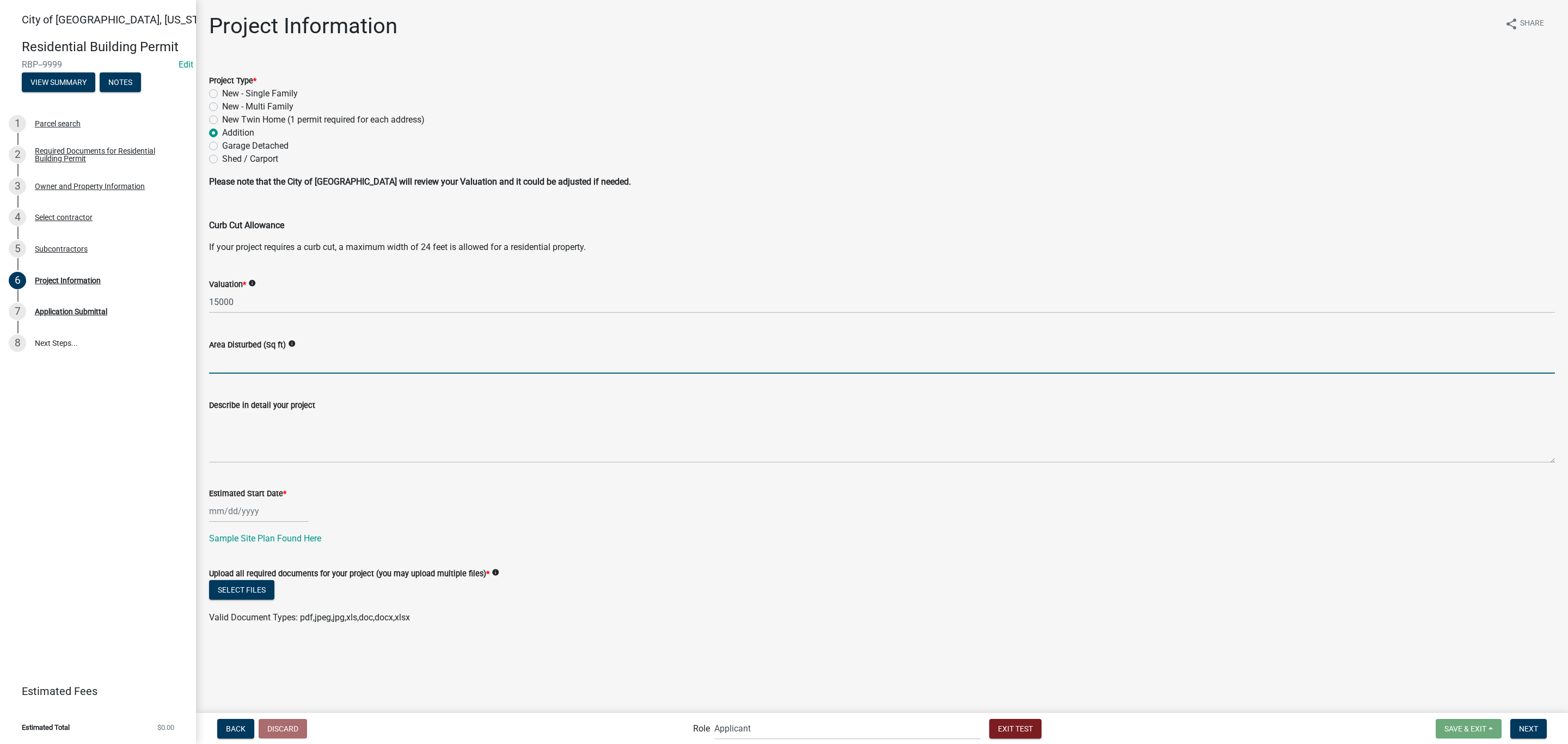
click at [268, 366] on input "text" at bounding box center [882, 362] width 1346 height 22
click at [278, 510] on div at bounding box center [258, 511] width 100 height 22
select select "9"
select select "2025"
drag, startPoint x: 262, startPoint y: 594, endPoint x: 483, endPoint y: 530, distance: 230.1
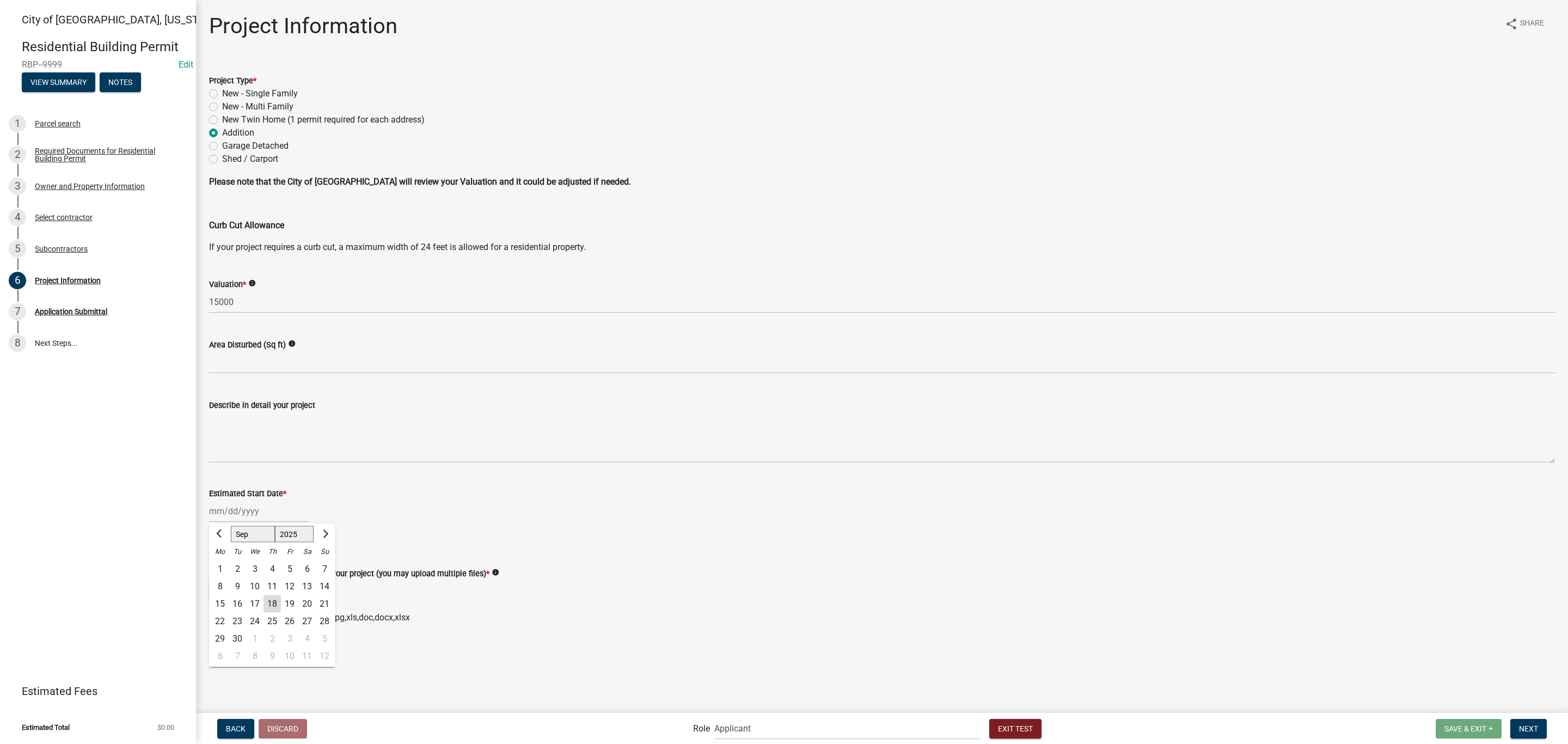
click at [263, 595] on div "15 16 17 18 19 20 21" at bounding box center [272, 604] width 127 height 18
click at [275, 600] on div "18" at bounding box center [272, 604] width 18 height 18
type input "[DATE]"
click at [256, 582] on button "Select files" at bounding box center [241, 589] width 65 height 20
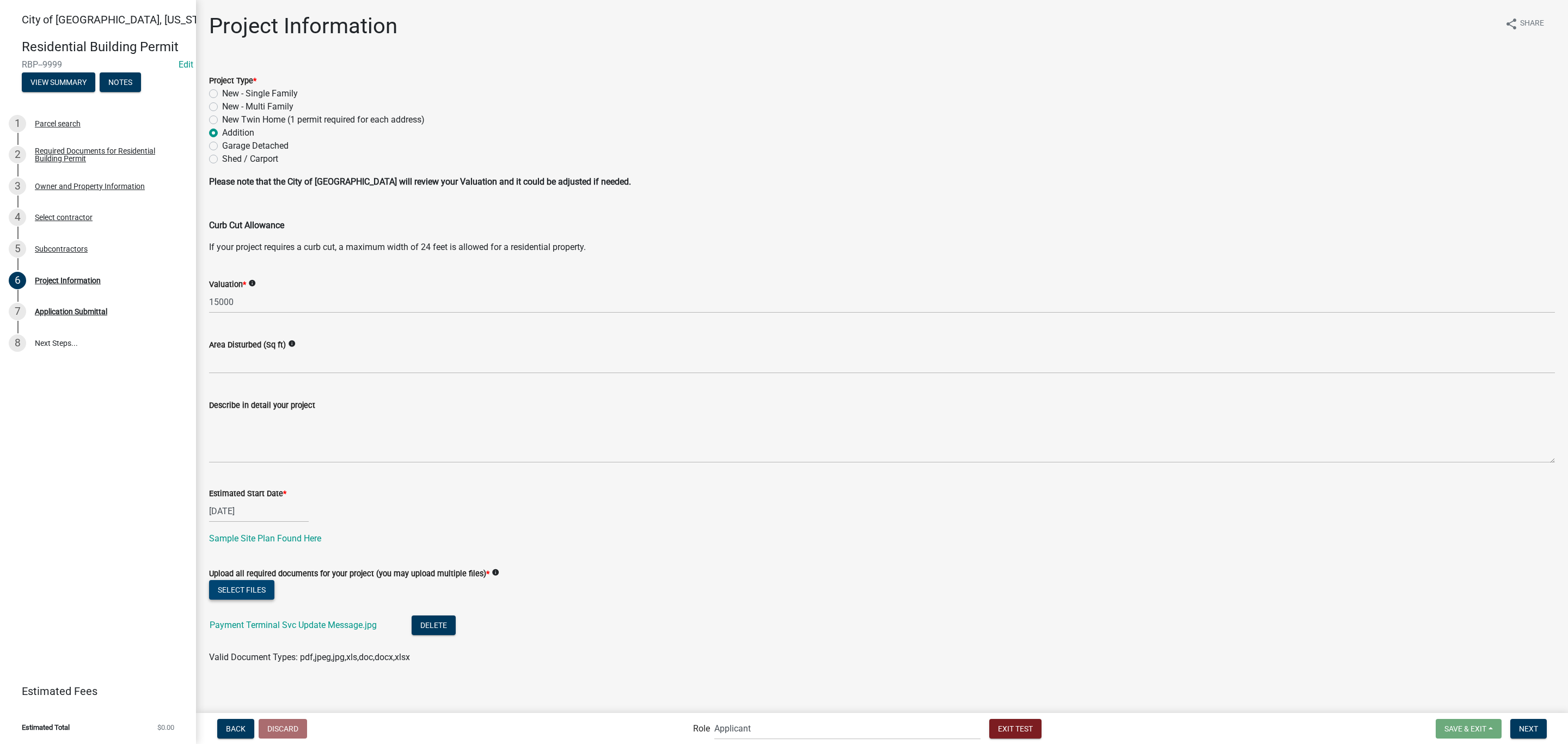
scroll to position [4, 0]
click at [1532, 726] on span "Next" at bounding box center [1528, 727] width 19 height 9
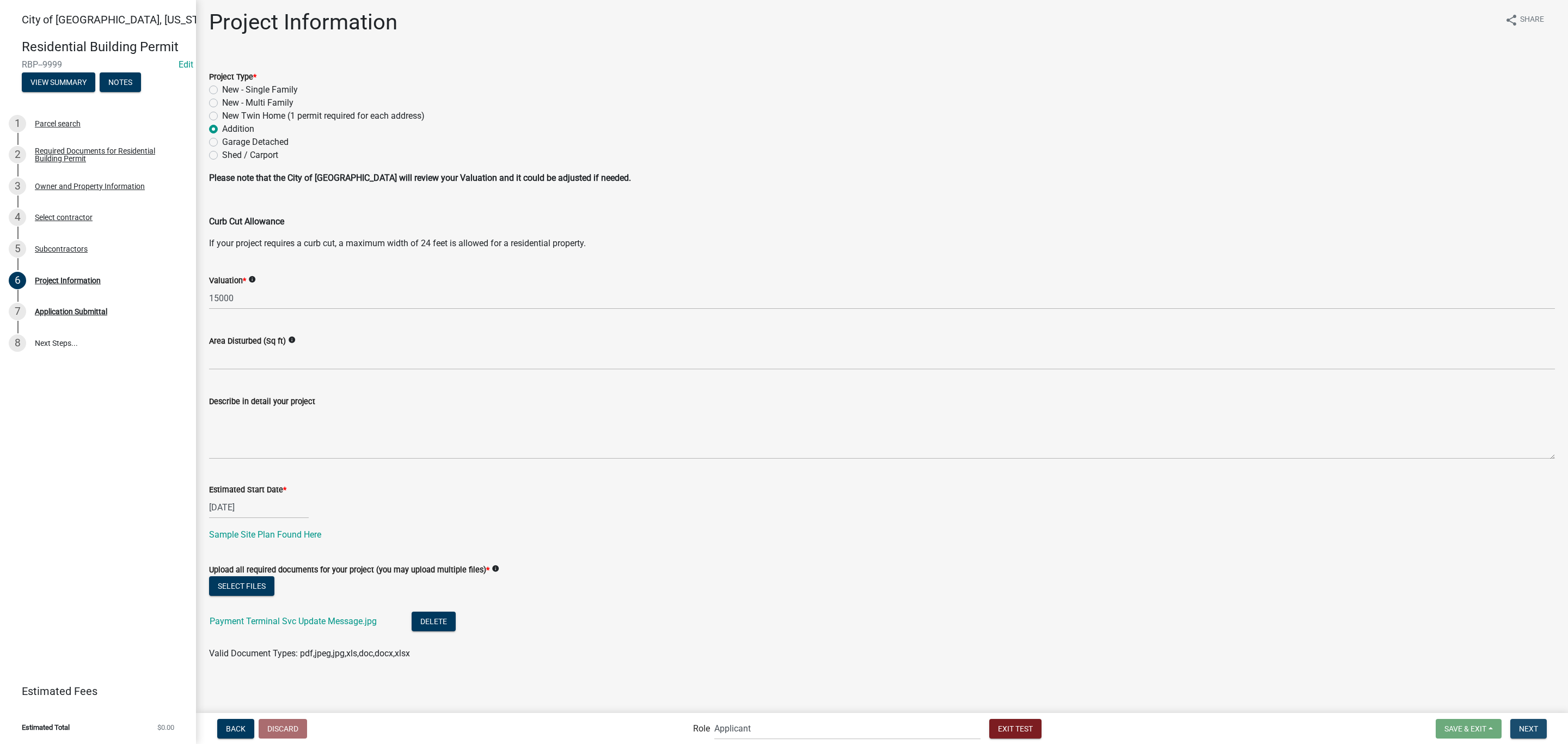
scroll to position [0, 0]
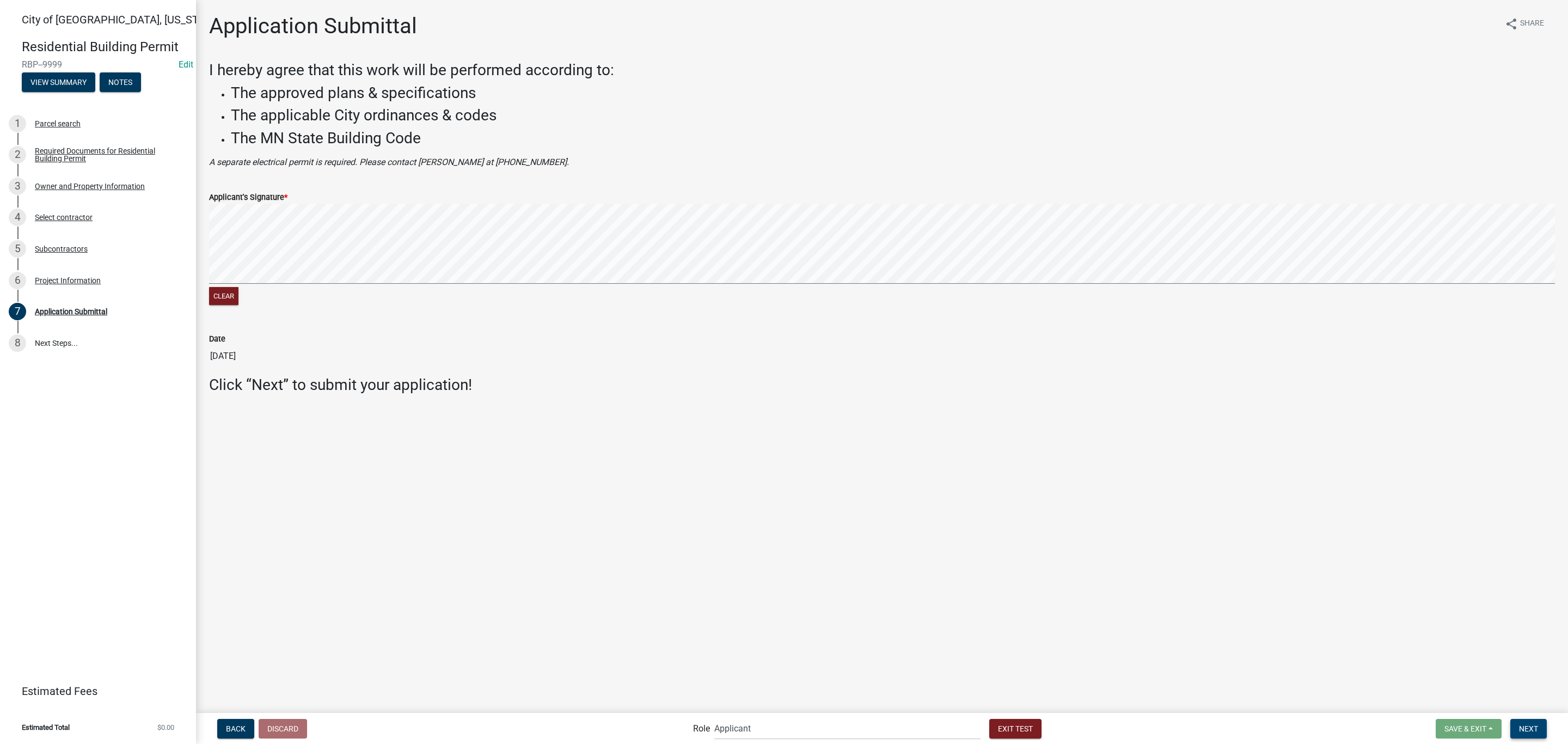
click at [1523, 722] on button "Next" at bounding box center [1528, 728] width 37 height 20
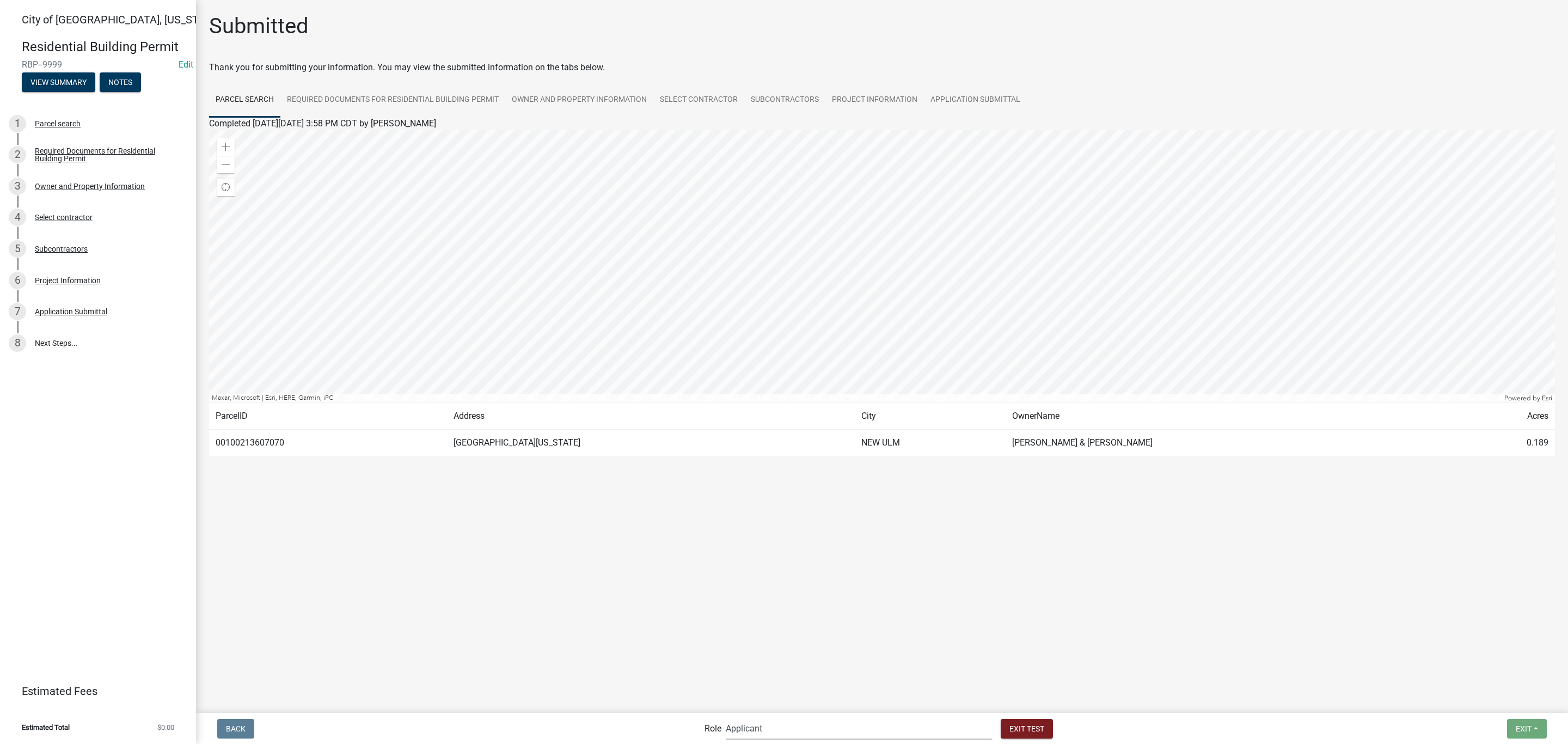
click at [804, 735] on select "Applicant Zoning and Building ([PERSON_NAME], [PERSON_NAME]) Admin Stormwater (…" at bounding box center [858, 728] width 266 height 22
select select "f033d884-6338-479b-9dad-eda649eb02d5"
click at [770, 717] on select "Applicant Zoning and Building ([PERSON_NAME], [PERSON_NAME]) Admin Stormwater (…" at bounding box center [858, 728] width 266 height 22
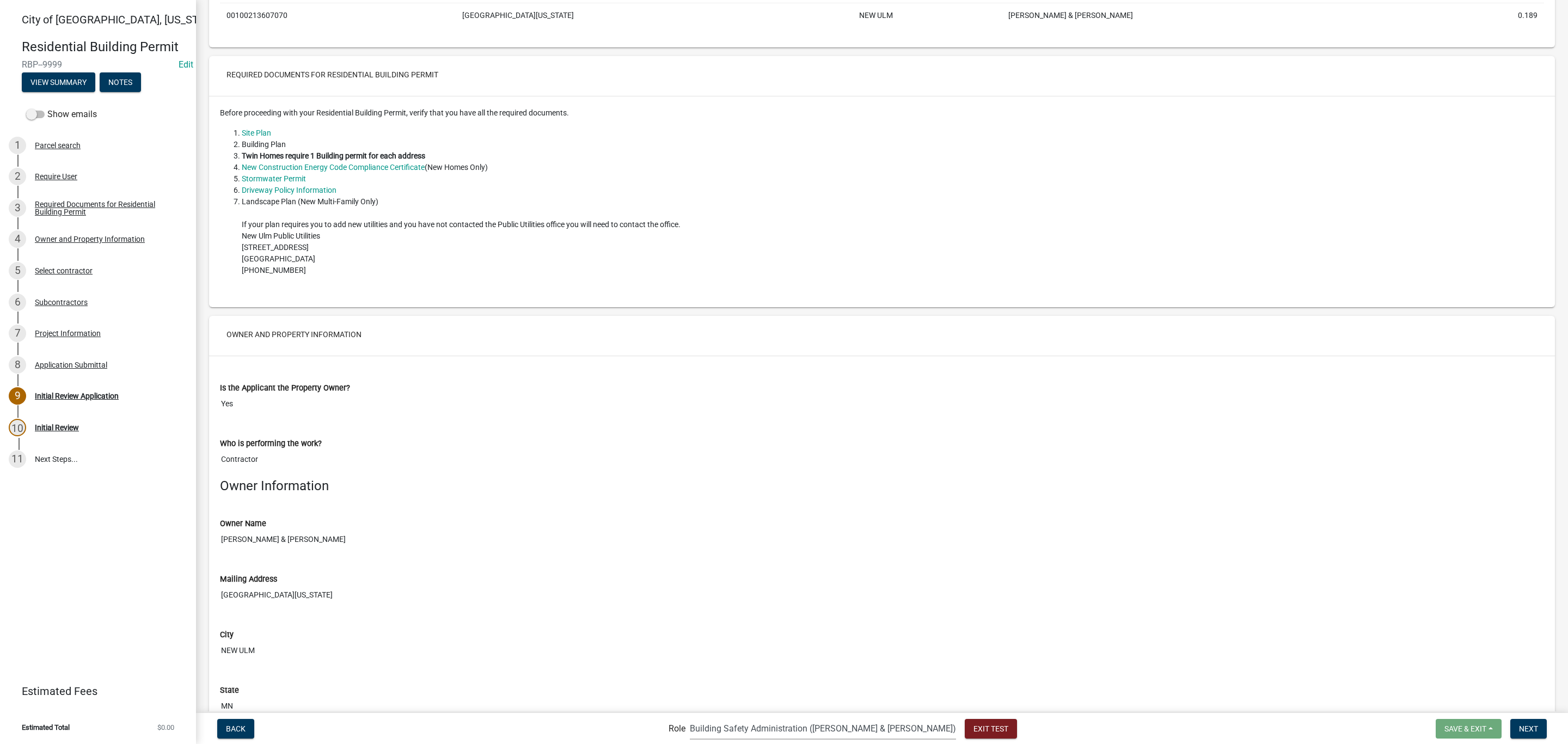
scroll to position [409, 0]
click at [1529, 727] on span "Next" at bounding box center [1528, 727] width 19 height 9
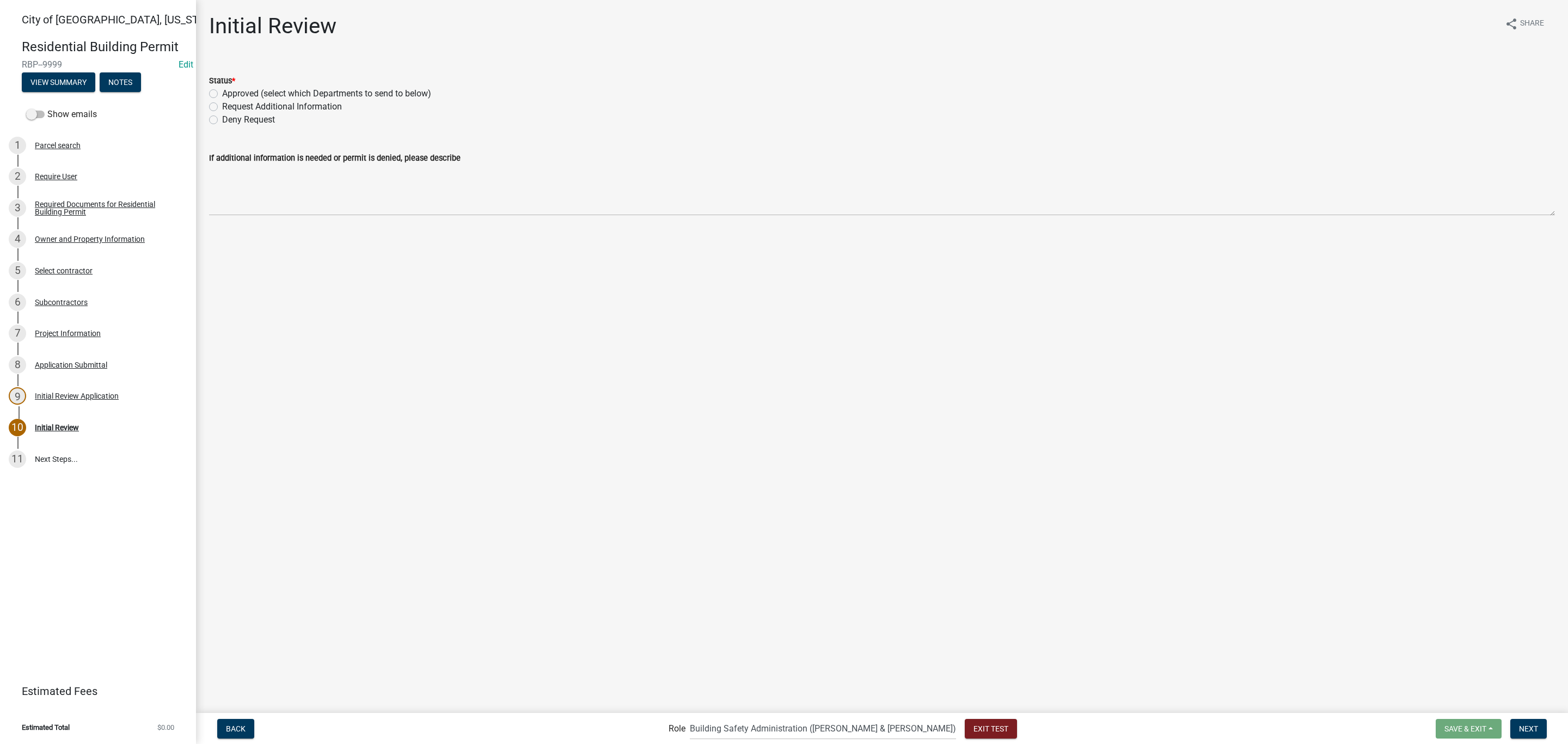
click at [301, 87] on label "Approved (select which Departments to send to below)" at bounding box center [327, 93] width 209 height 13
click at [229, 87] on input "Approved (select which Departments to send to below)" at bounding box center [225, 90] width 7 height 7
radio input "true"
click at [247, 258] on label "Building" at bounding box center [238, 256] width 32 height 13
click at [229, 257] on input "Building" at bounding box center [225, 253] width 7 height 7
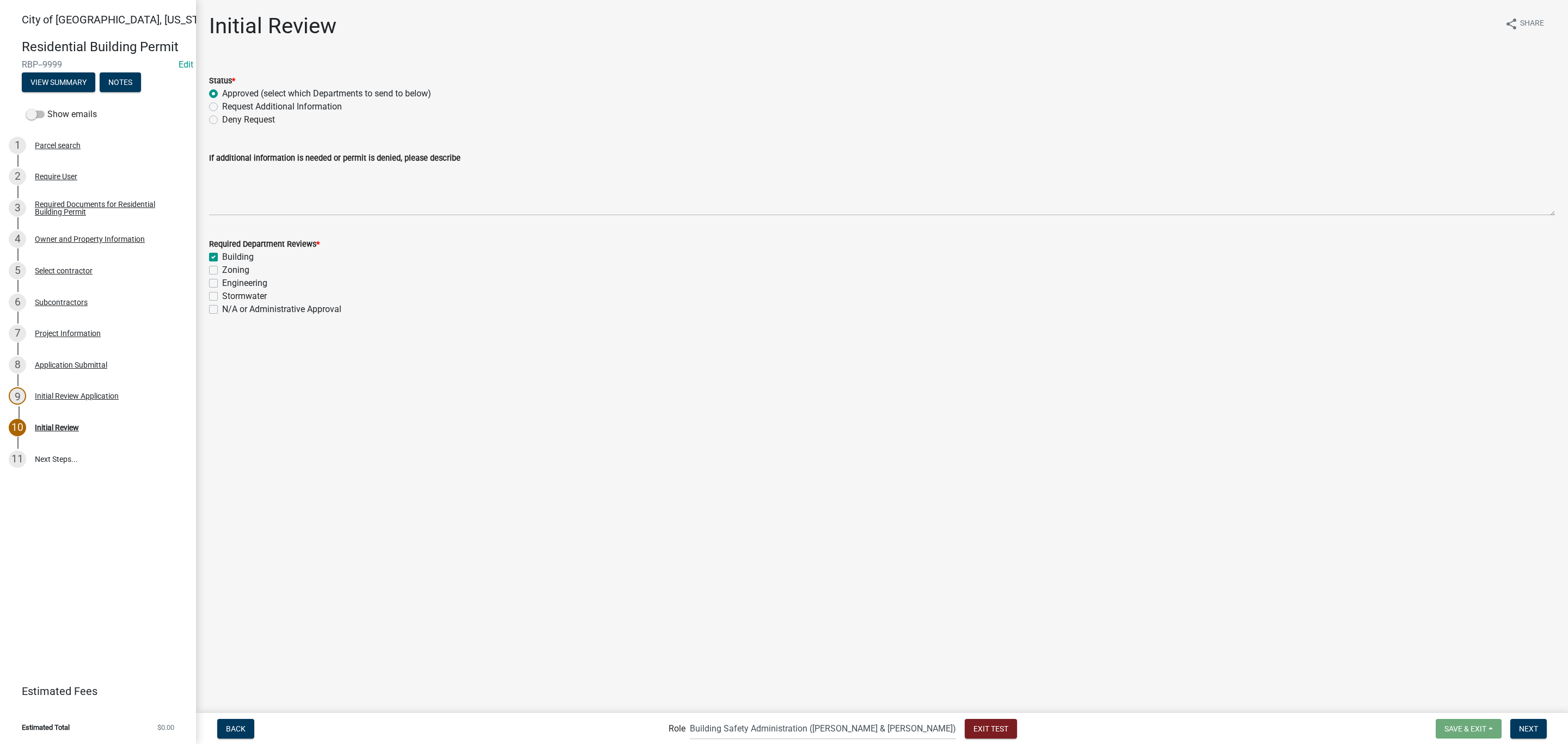
checkbox input "true"
checkbox input "false"
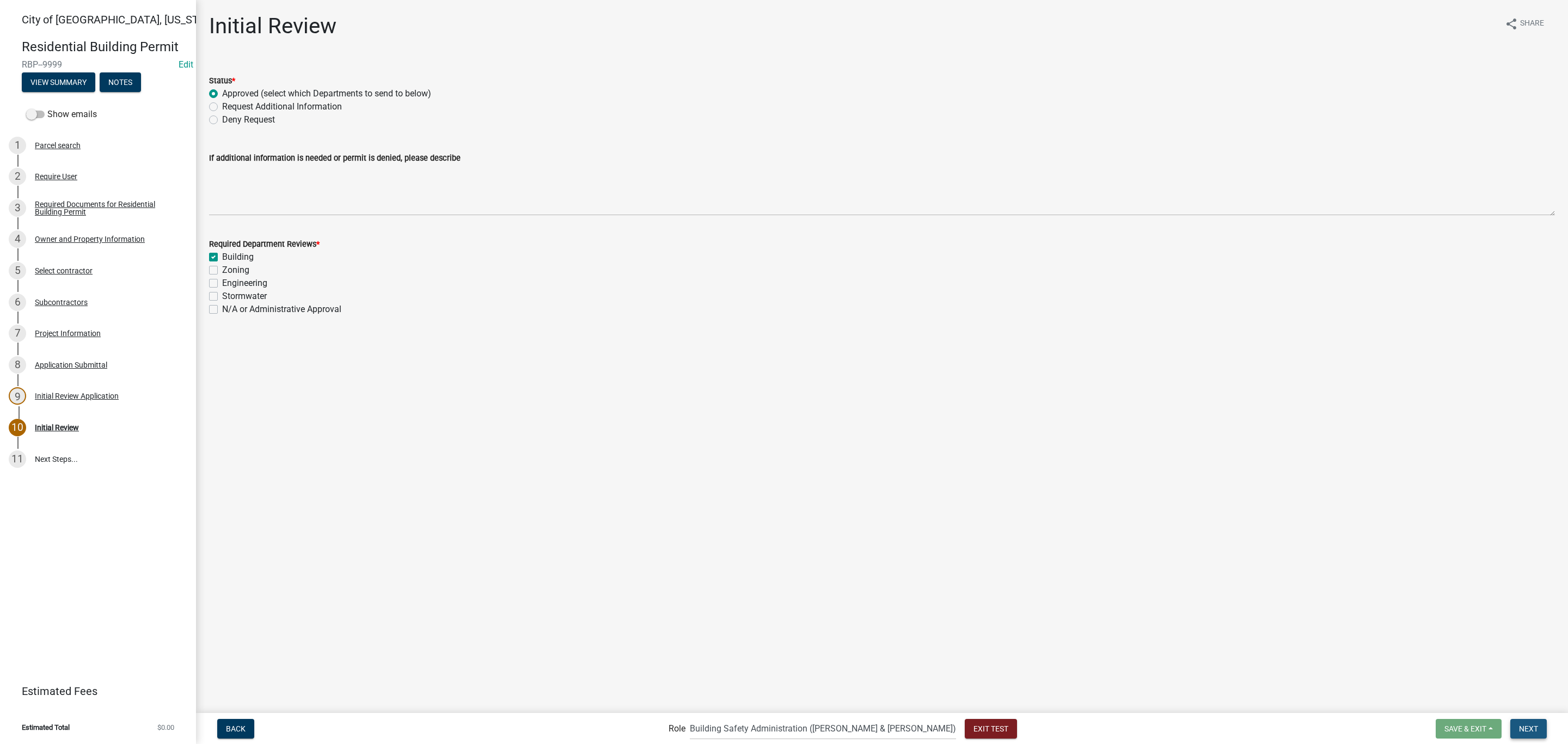
click at [1527, 730] on span "Next" at bounding box center [1528, 727] width 19 height 9
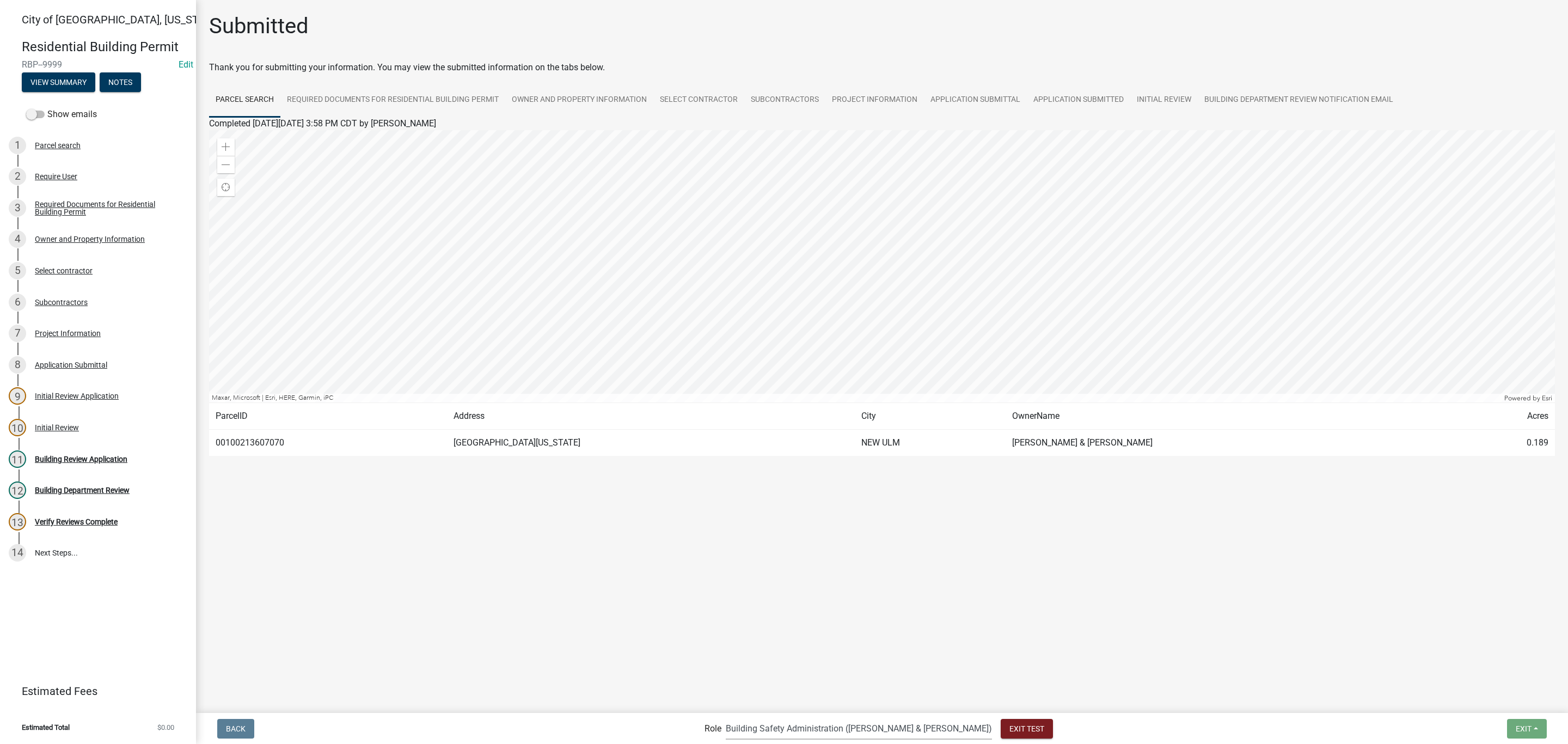
click at [835, 727] on select "Applicant Zoning and Building ([PERSON_NAME], [PERSON_NAME]) Admin Stormwater (…" at bounding box center [858, 728] width 266 height 22
select select "af95025d-b44f-4367-9798-e31ebf5850b8"
click at [770, 717] on select "Applicant Zoning and Building ([PERSON_NAME], [PERSON_NAME]) Admin Stormwater (…" at bounding box center [858, 728] width 266 height 22
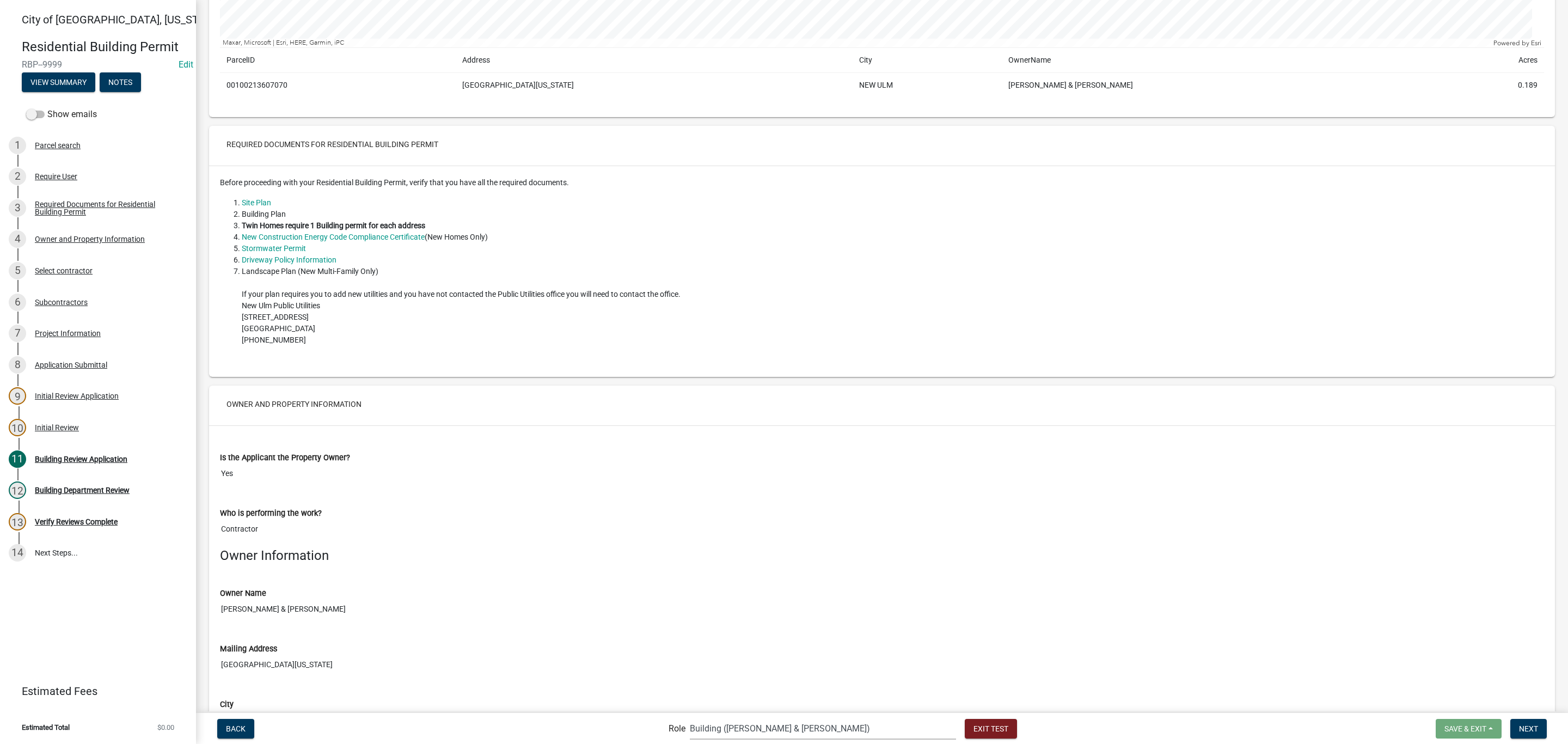
scroll to position [490, 0]
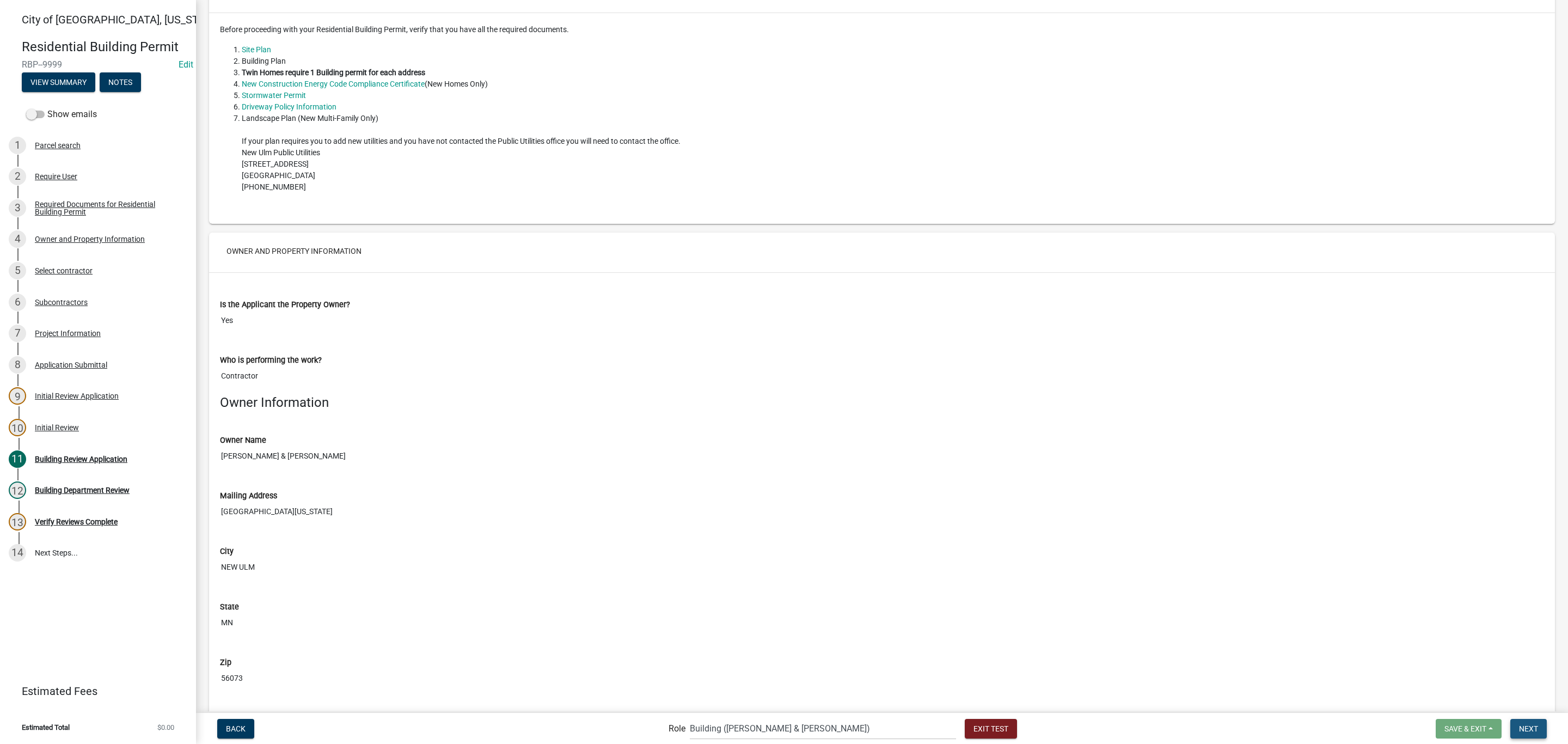
click at [1524, 734] on button "Next" at bounding box center [1528, 728] width 37 height 20
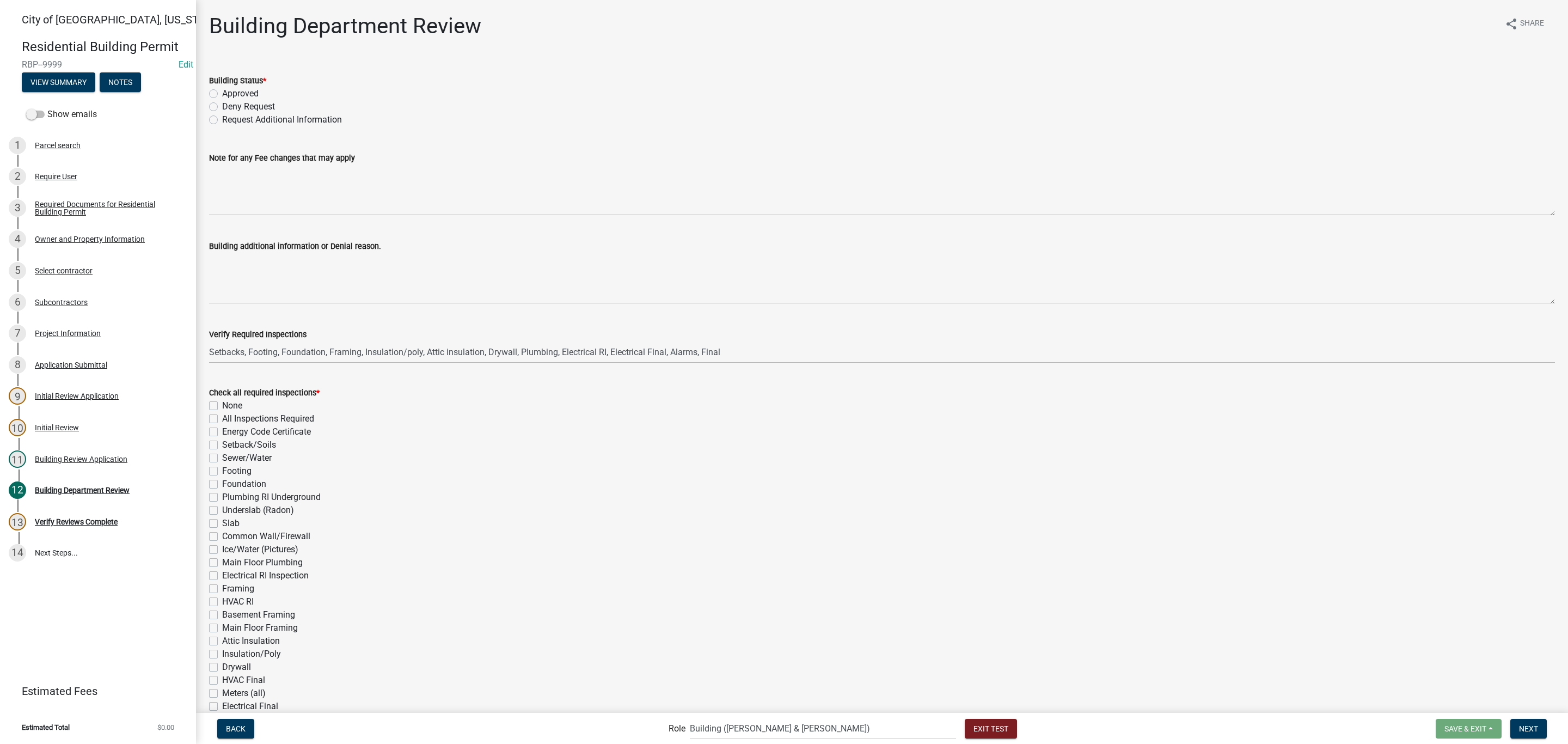
click at [245, 88] on label "Approved" at bounding box center [240, 93] width 37 height 13
click at [229, 88] on input "Approved" at bounding box center [225, 90] width 7 height 7
radio input "true"
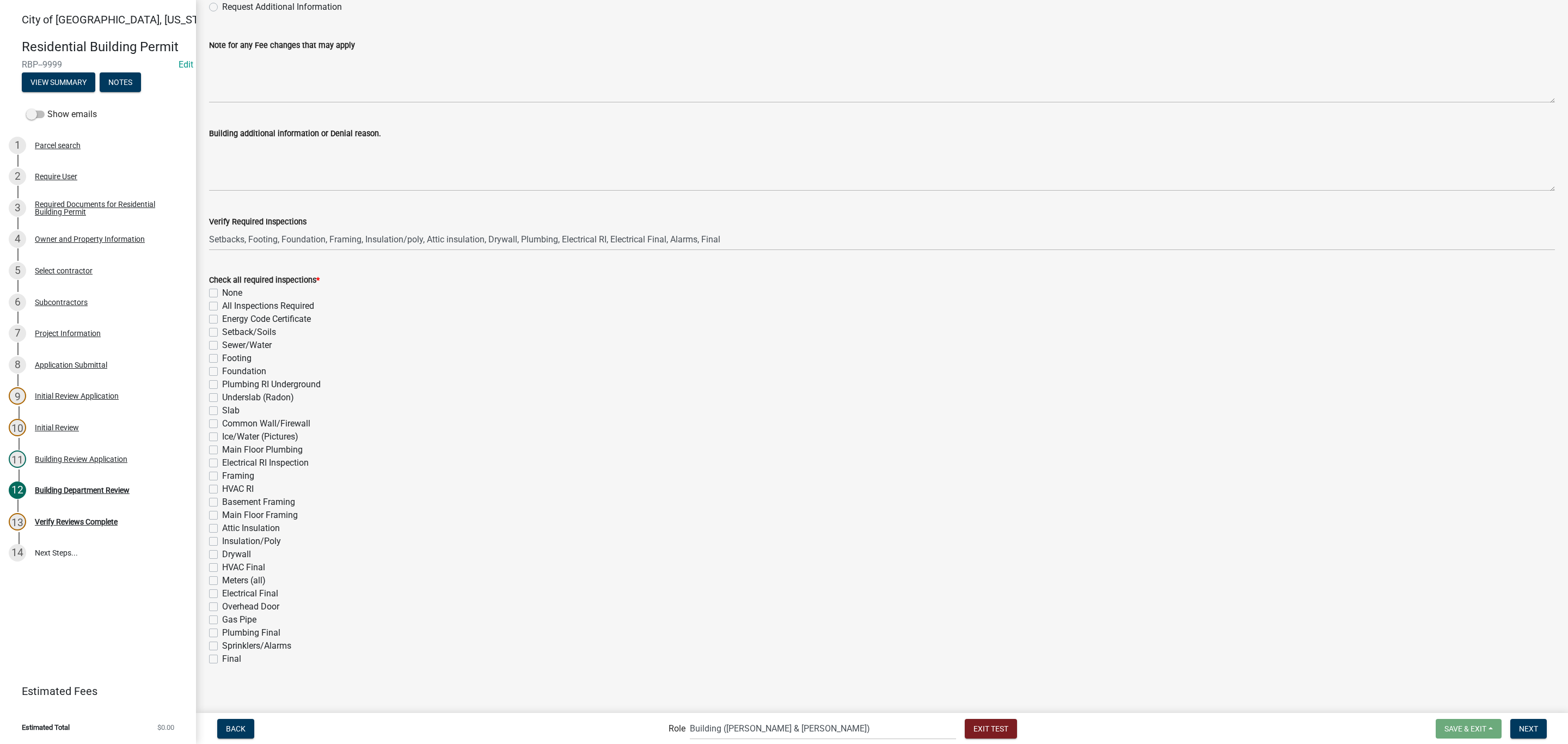
scroll to position [118, 0]
click at [283, 311] on label "Energy Code Certificate" at bounding box center [266, 314] width 88 height 13
click at [229, 311] on input "Energy Code Certificate" at bounding box center [225, 311] width 7 height 7
checkbox input "true"
checkbox input "false"
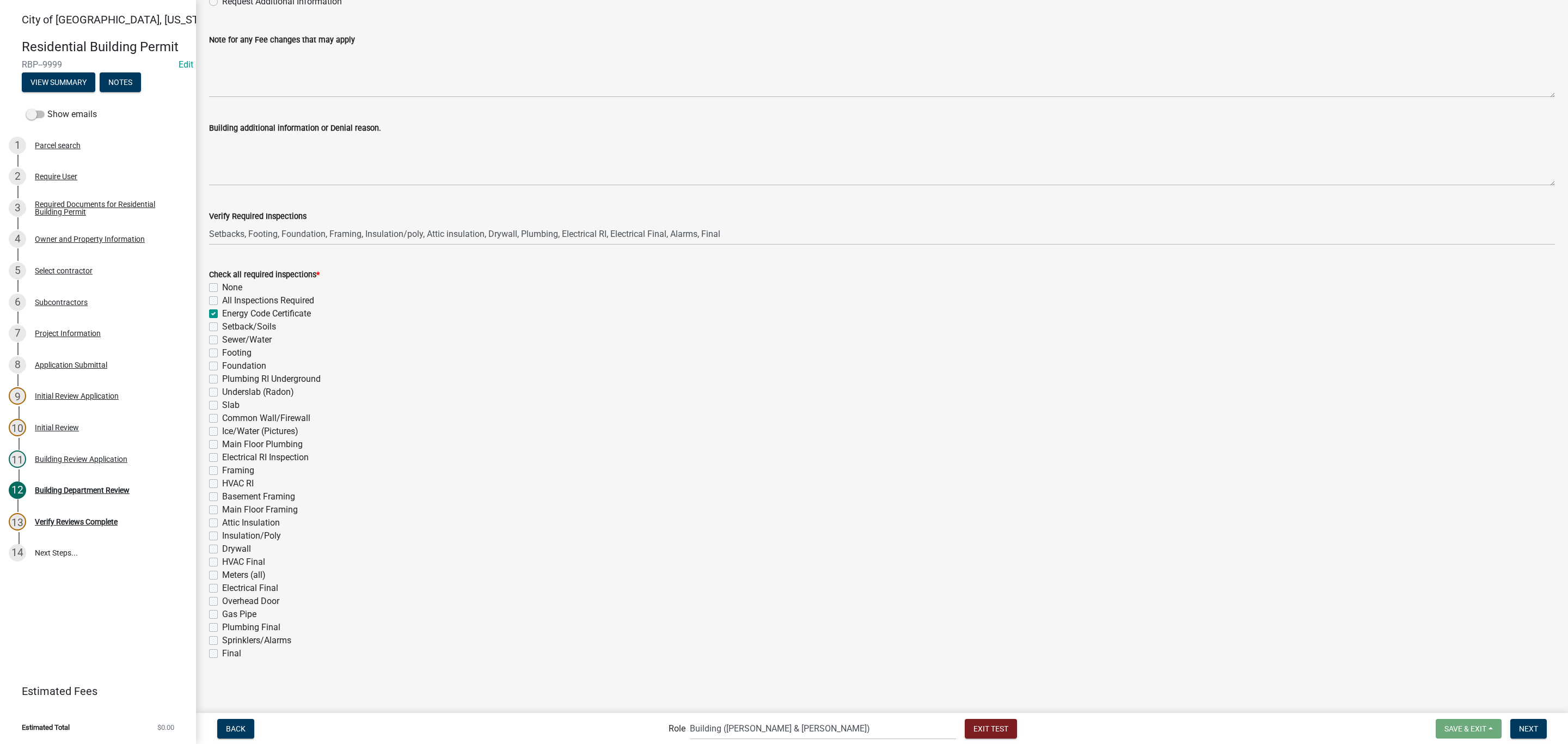
checkbox input "false"
checkbox input "true"
checkbox input "false"
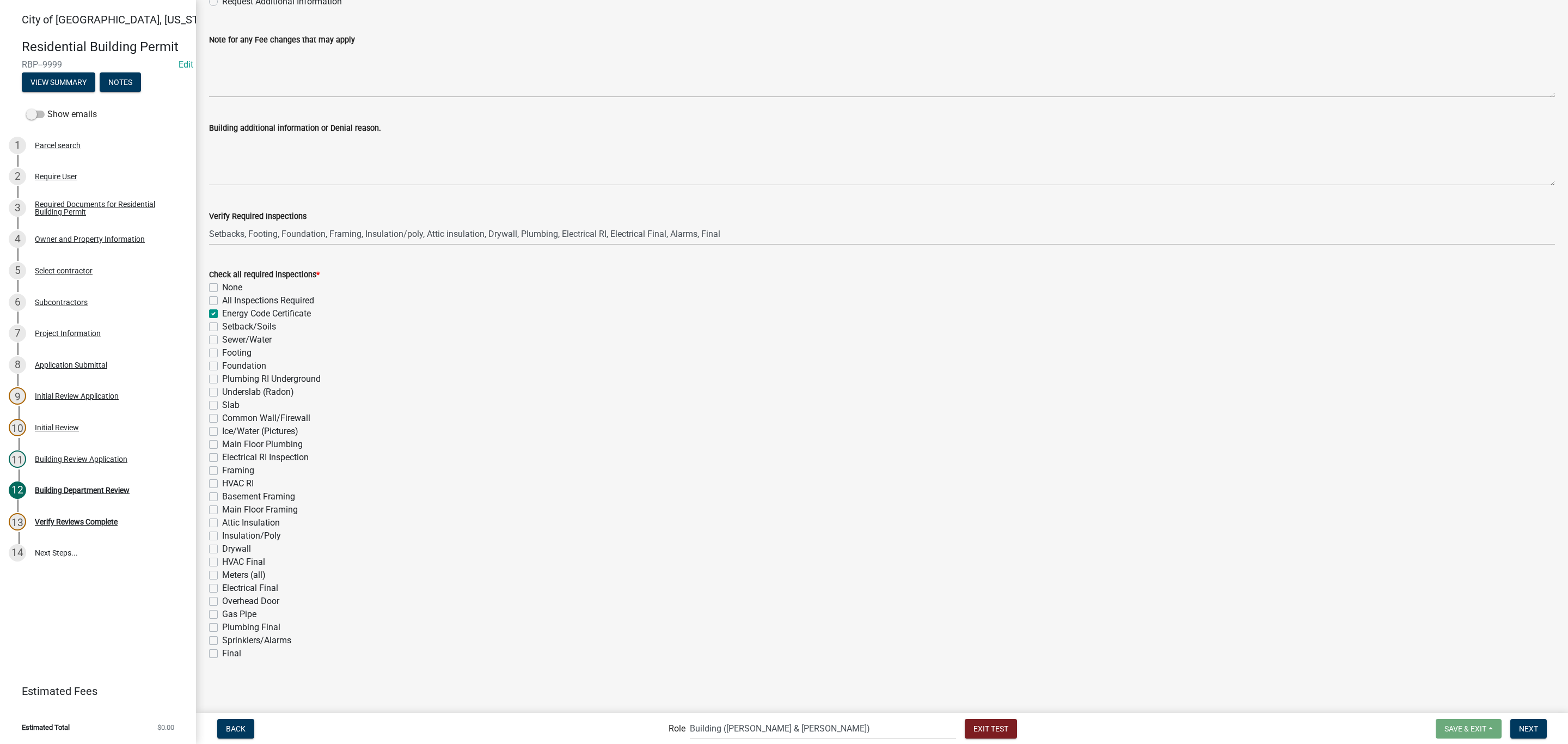
checkbox input "false"
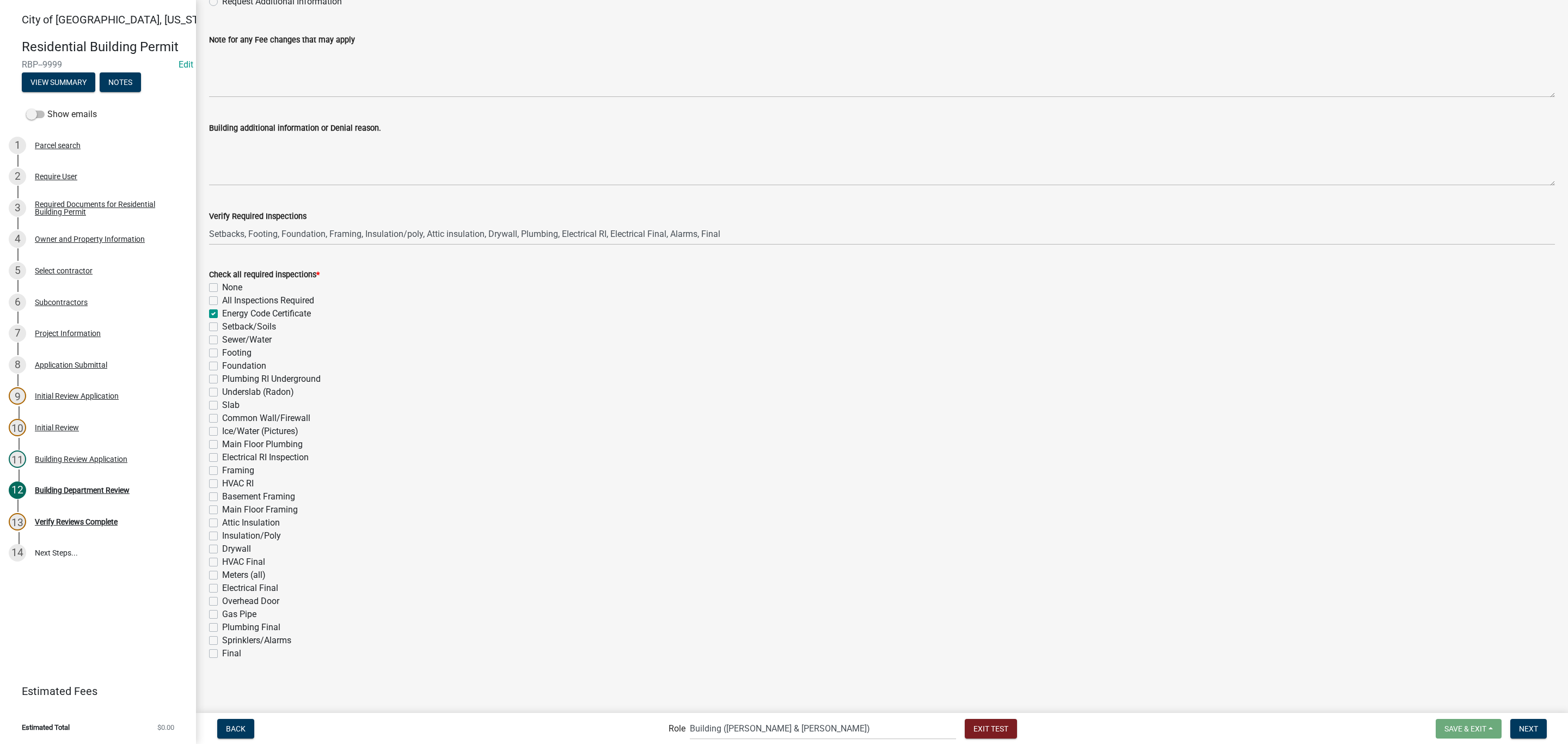
checkbox input "false"
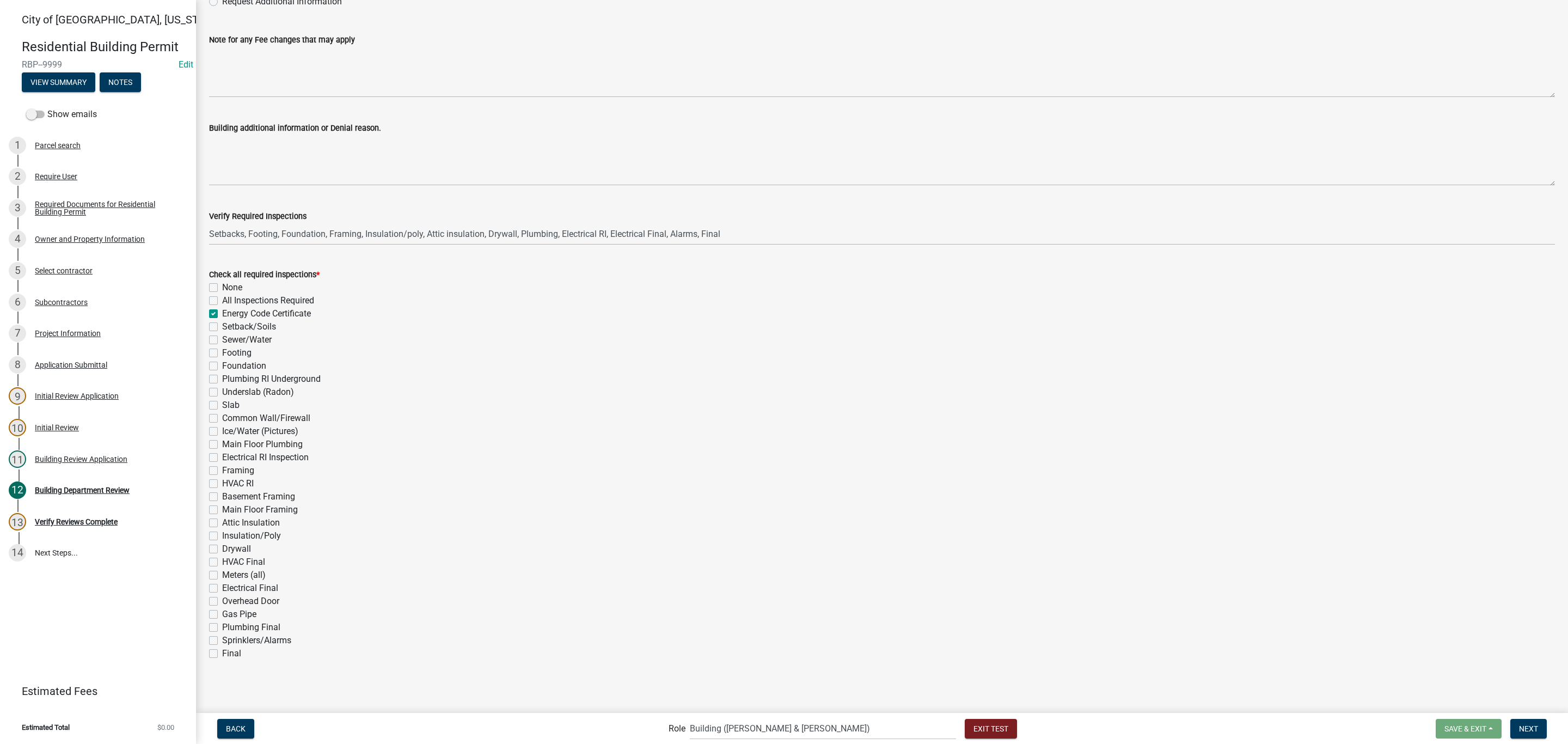
checkbox input "false"
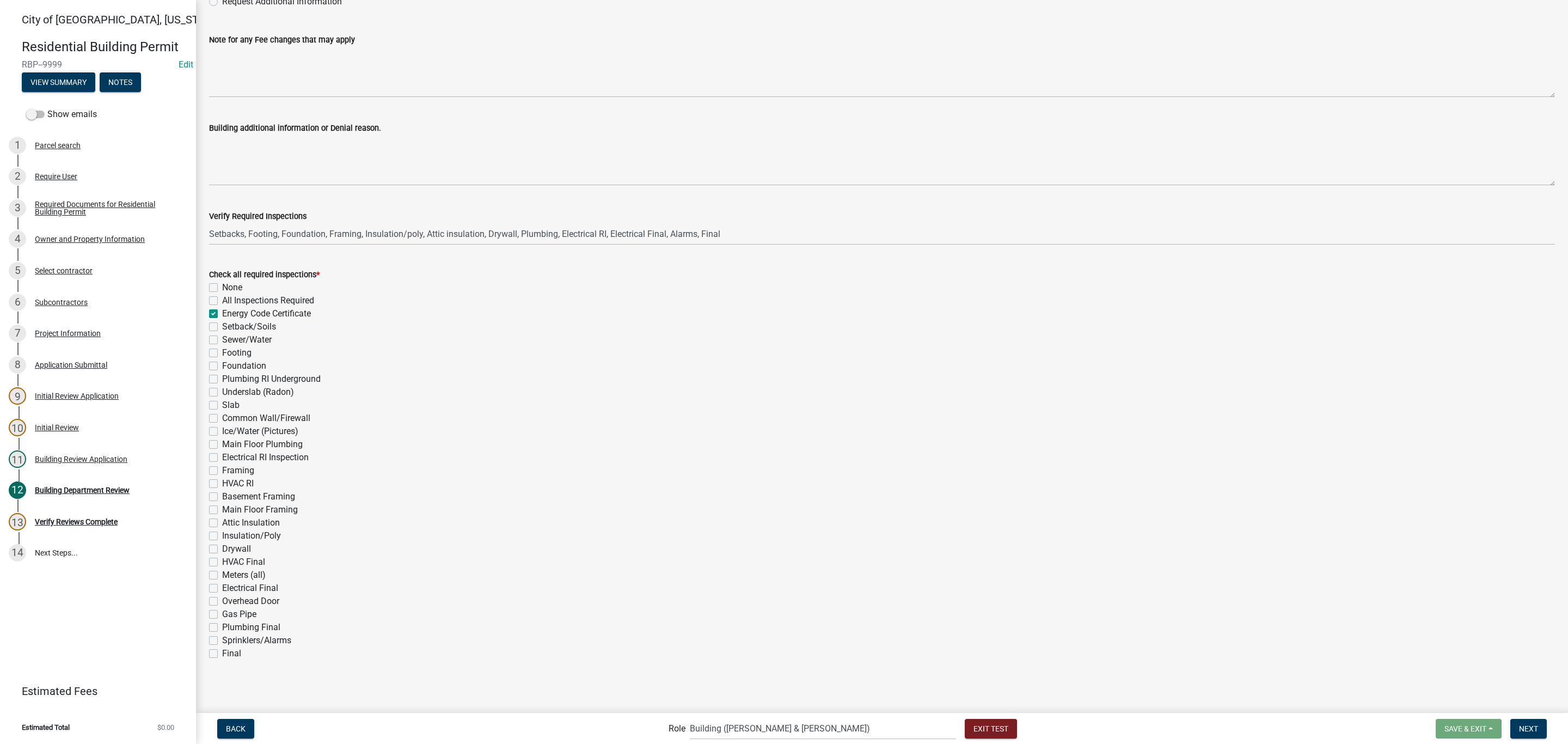
checkbox input "false"
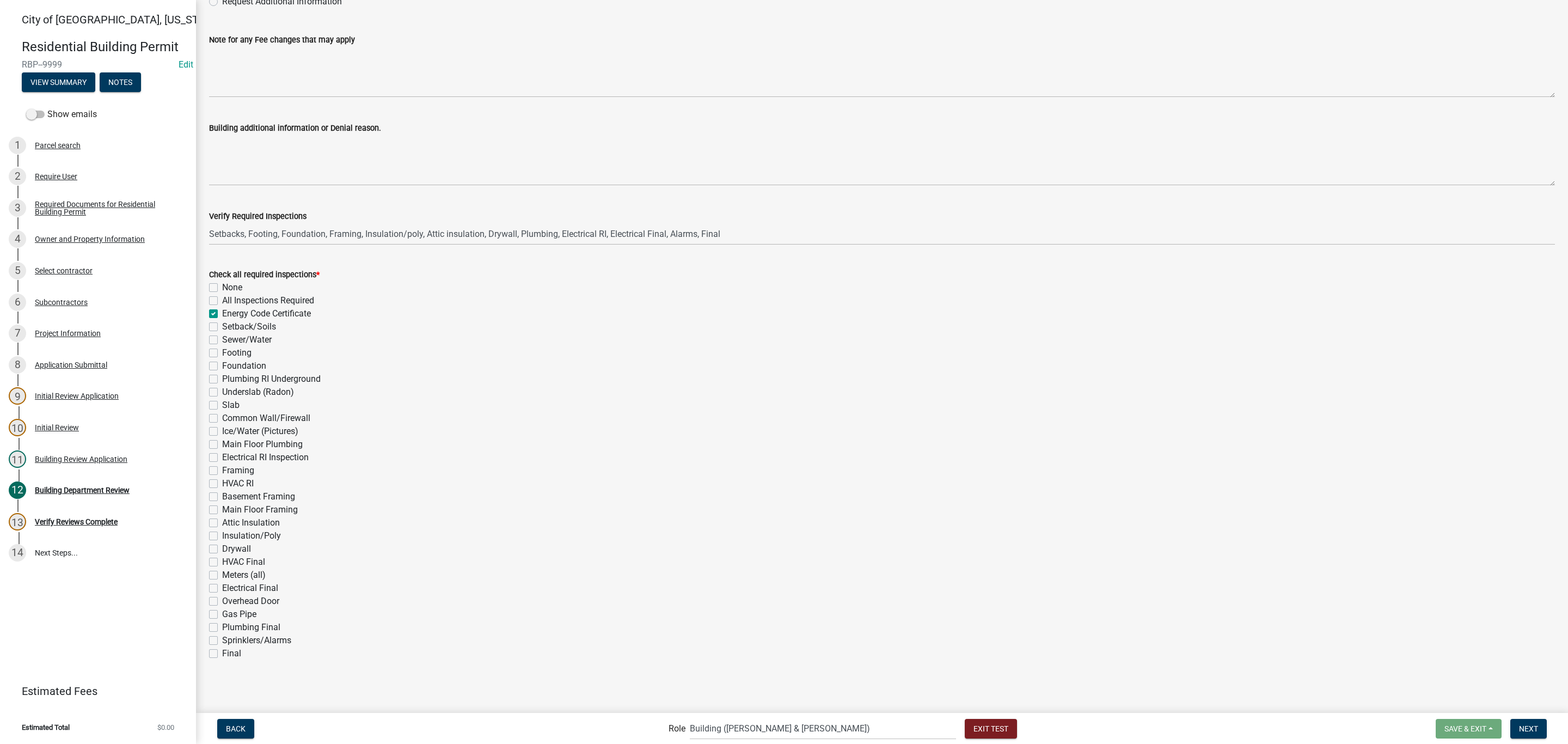
checkbox input "false"
click at [1527, 729] on span "Next" at bounding box center [1528, 727] width 19 height 9
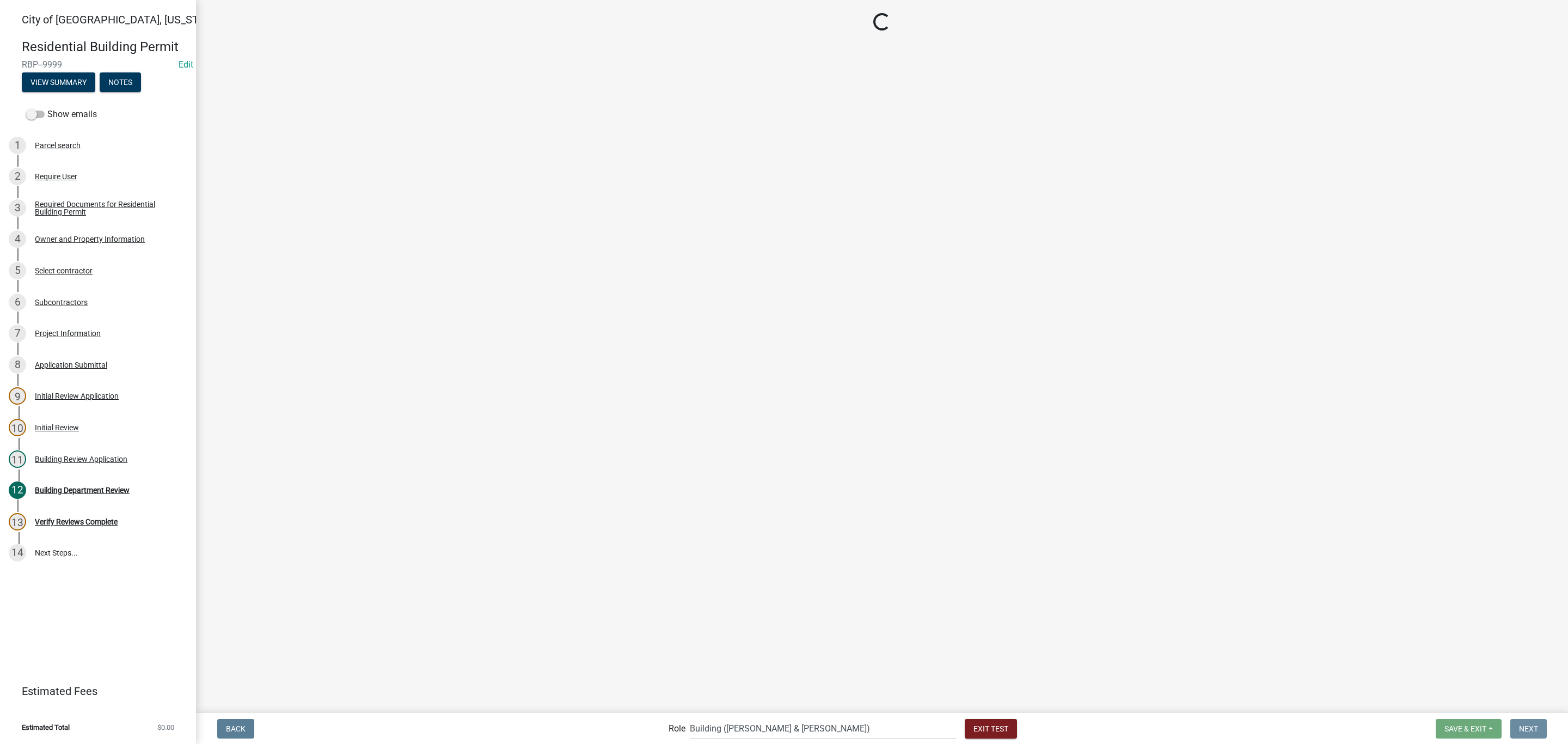
scroll to position [0, 0]
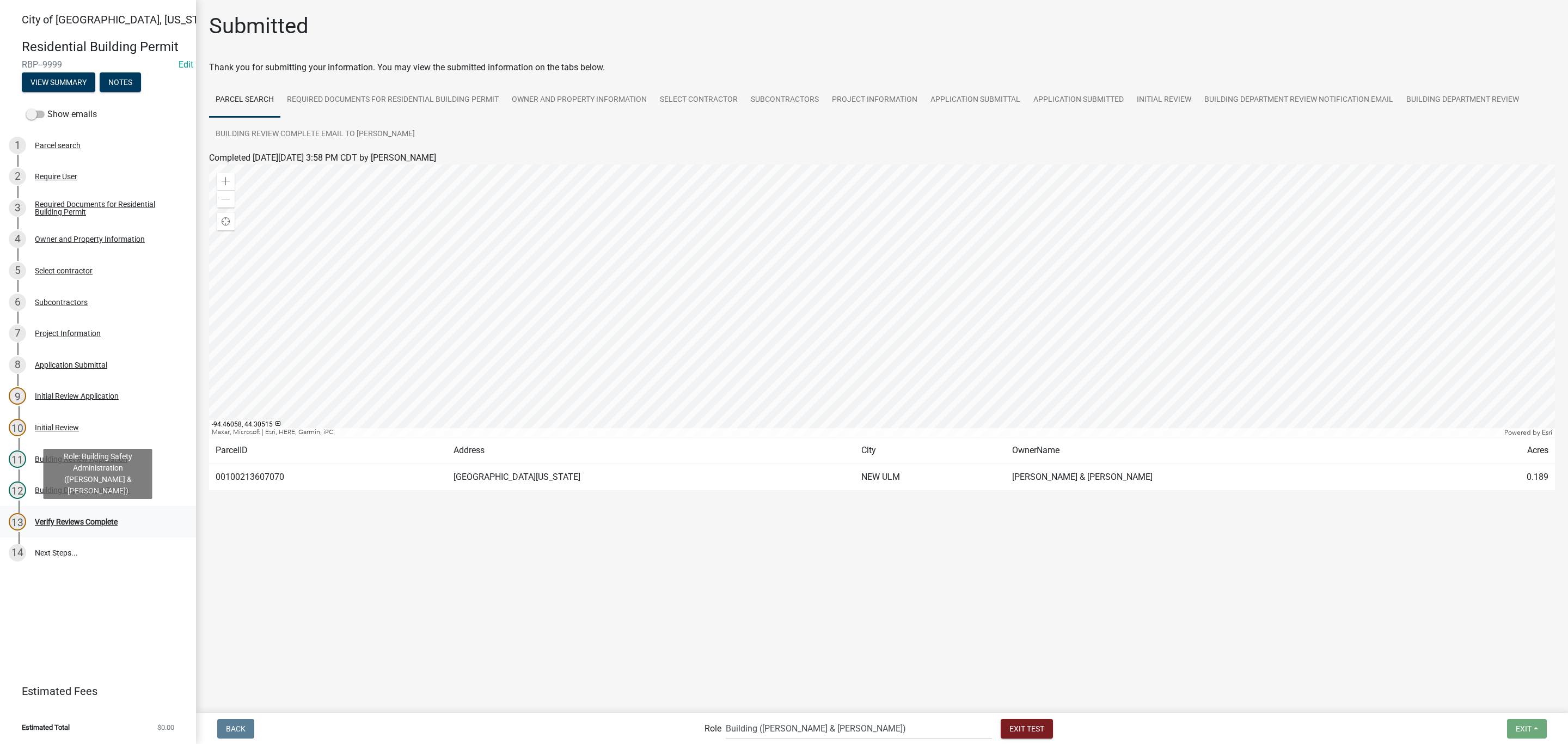
click at [92, 522] on div "Verify Reviews Complete" at bounding box center [76, 522] width 83 height 8
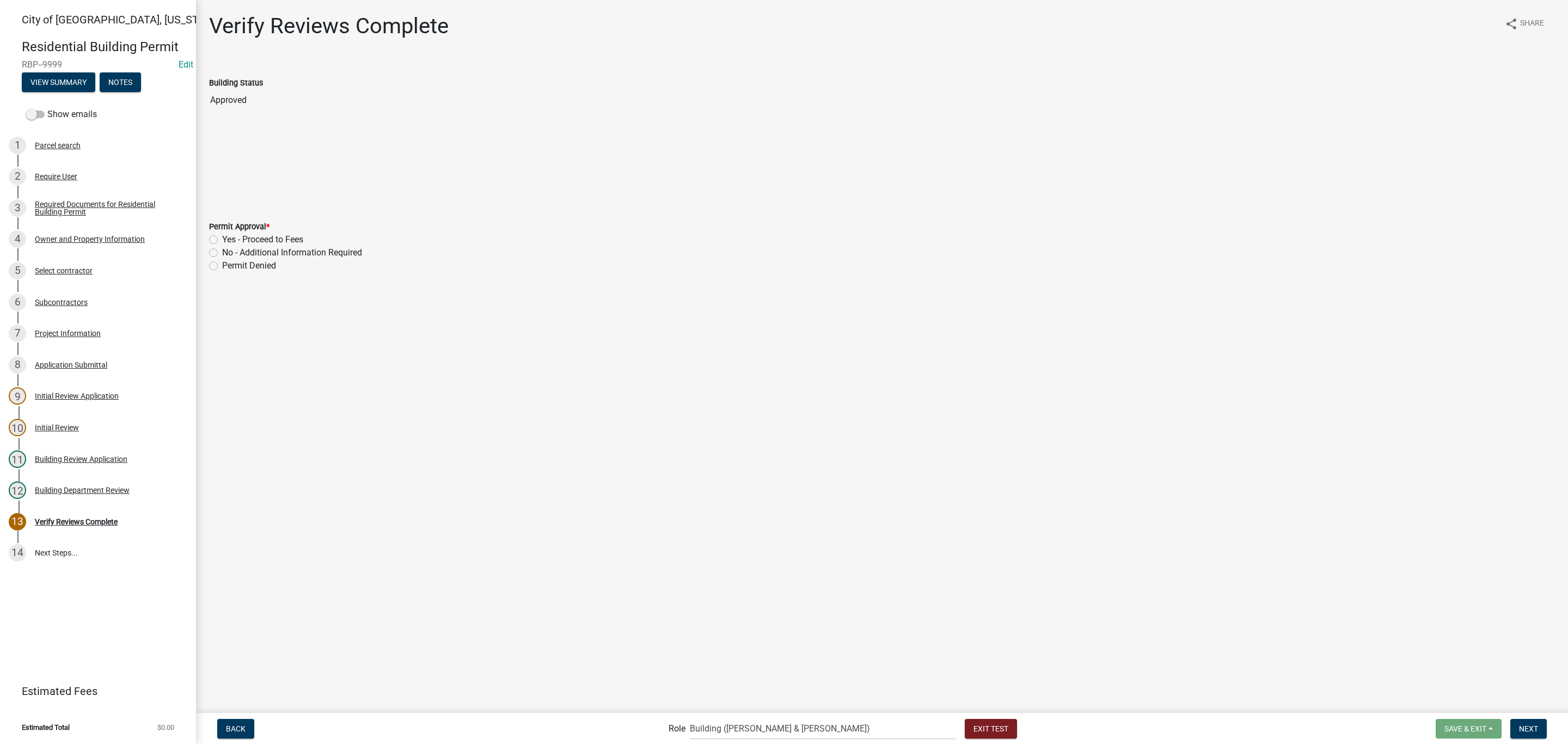
click at [263, 240] on label "Yes - Proceed to Fees" at bounding box center [263, 240] width 81 height 13
click at [229, 240] on input "Yes - Proceed to Fees" at bounding box center [225, 237] width 7 height 7
radio input "true"
click at [1513, 723] on button "Next" at bounding box center [1528, 728] width 37 height 20
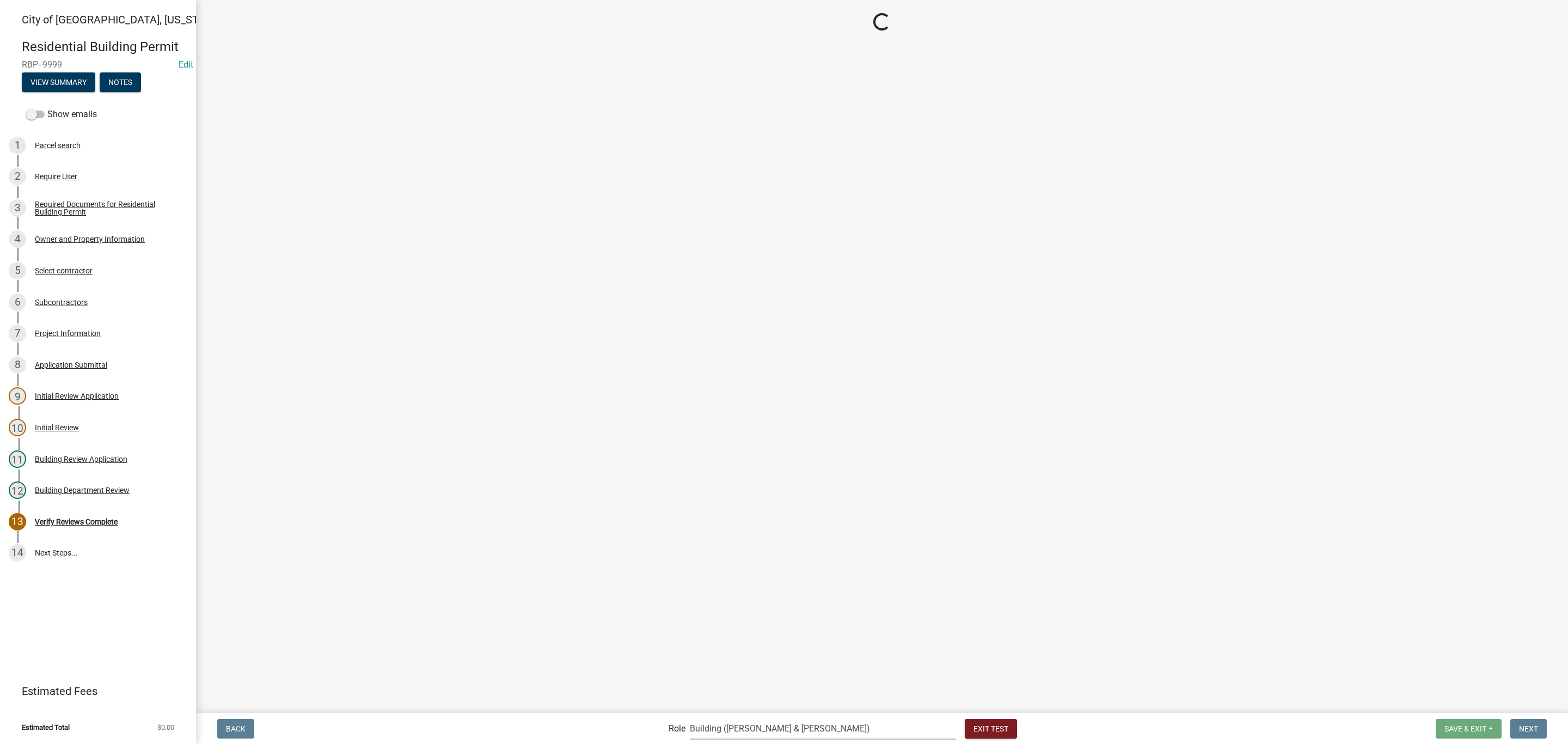
click at [796, 722] on select "Applicant Zoning and Building ([PERSON_NAME], [PERSON_NAME]) Admin Stormwater (…" at bounding box center [823, 728] width 266 height 22
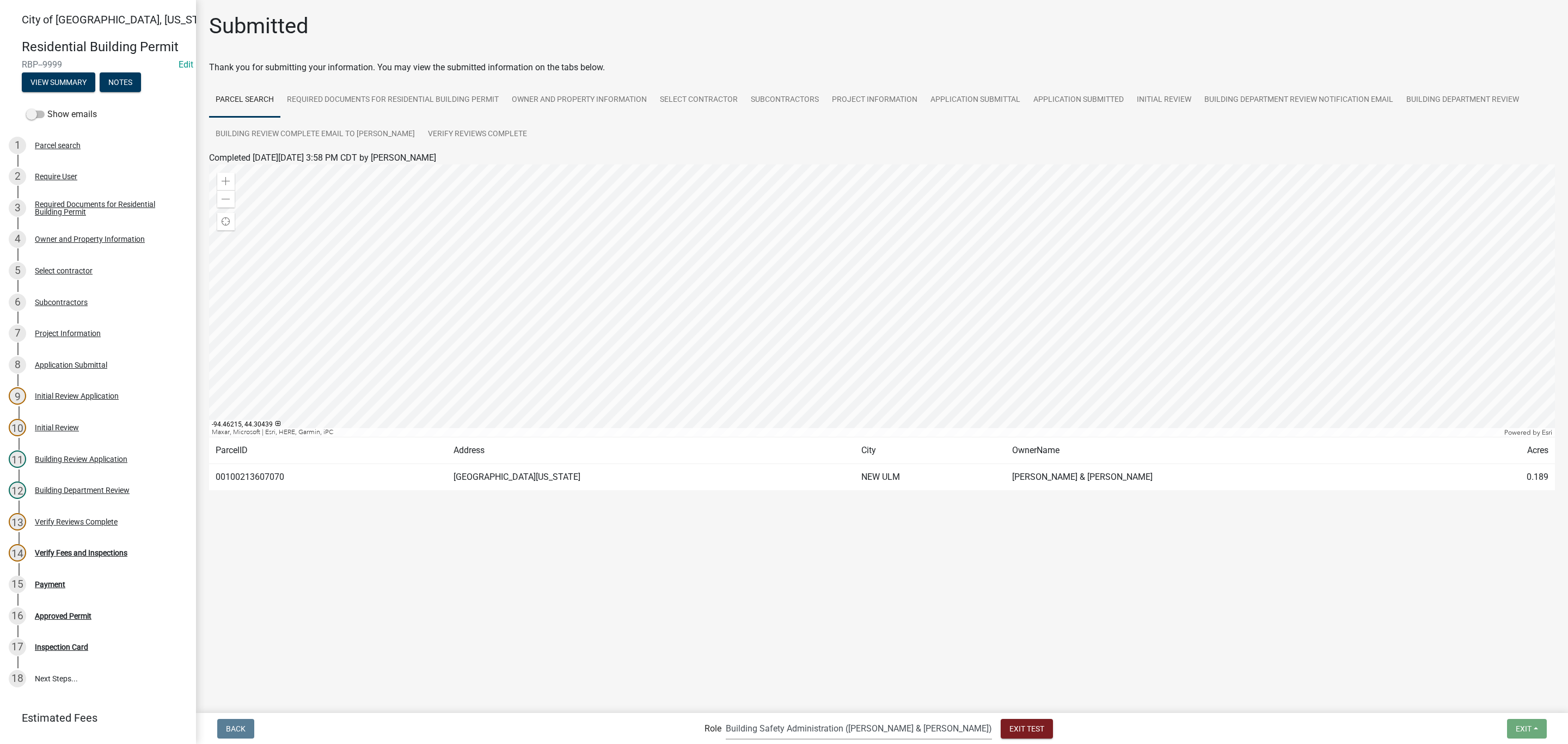
click at [770, 717] on select "Applicant Zoning and Building ([PERSON_NAME], [PERSON_NAME]) Admin Stormwater (…" at bounding box center [858, 728] width 266 height 22
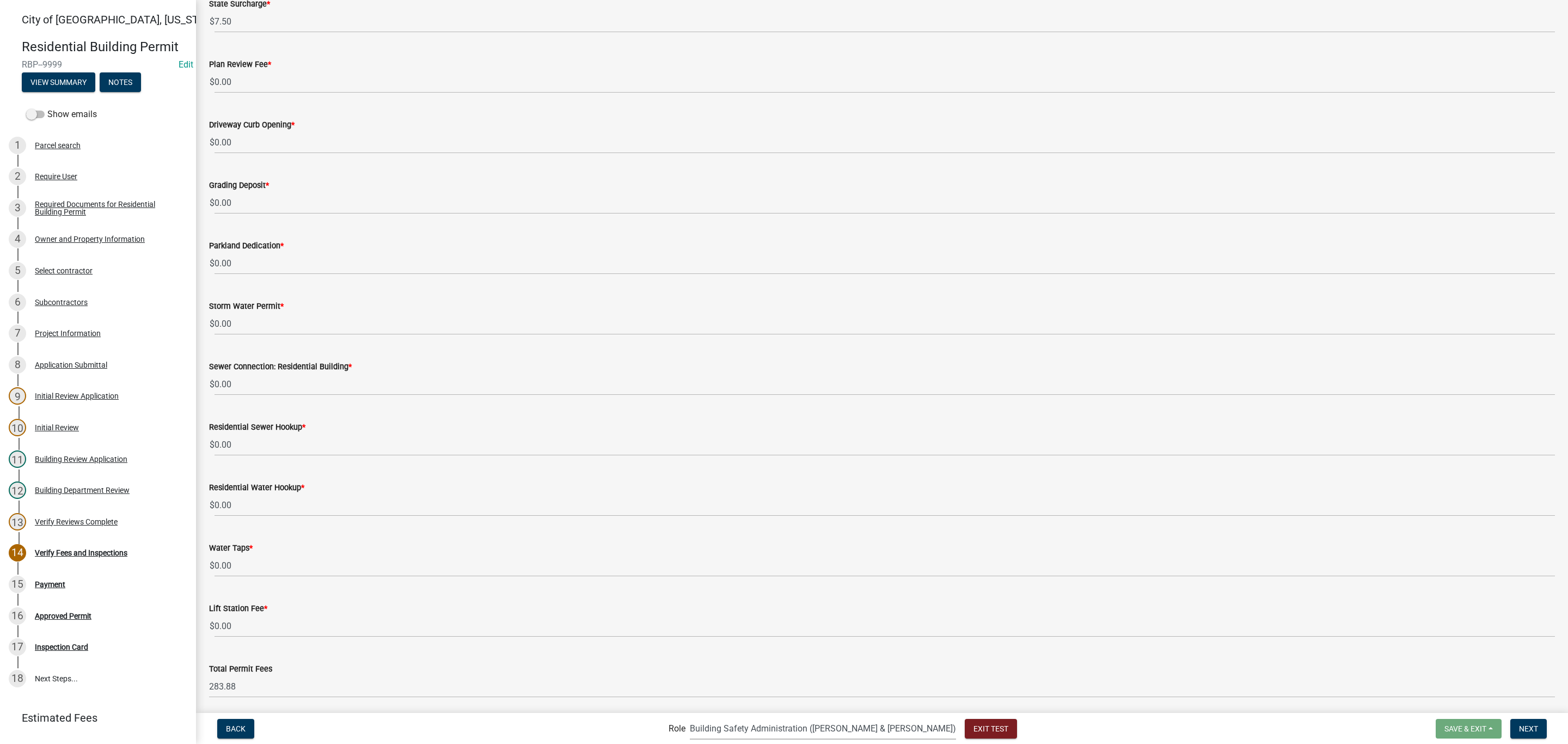
scroll to position [276, 0]
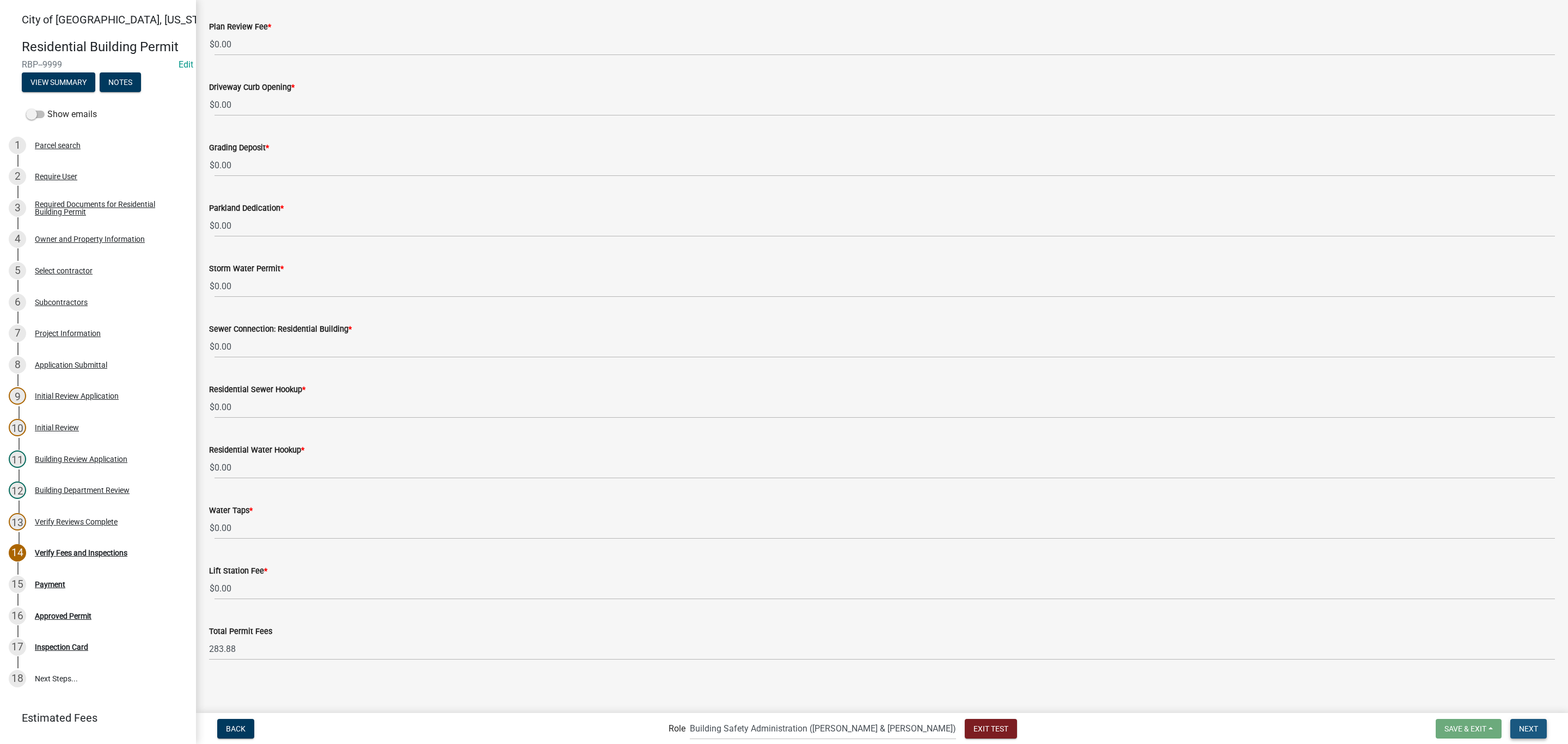
click at [1515, 729] on button "Next" at bounding box center [1528, 728] width 37 height 20
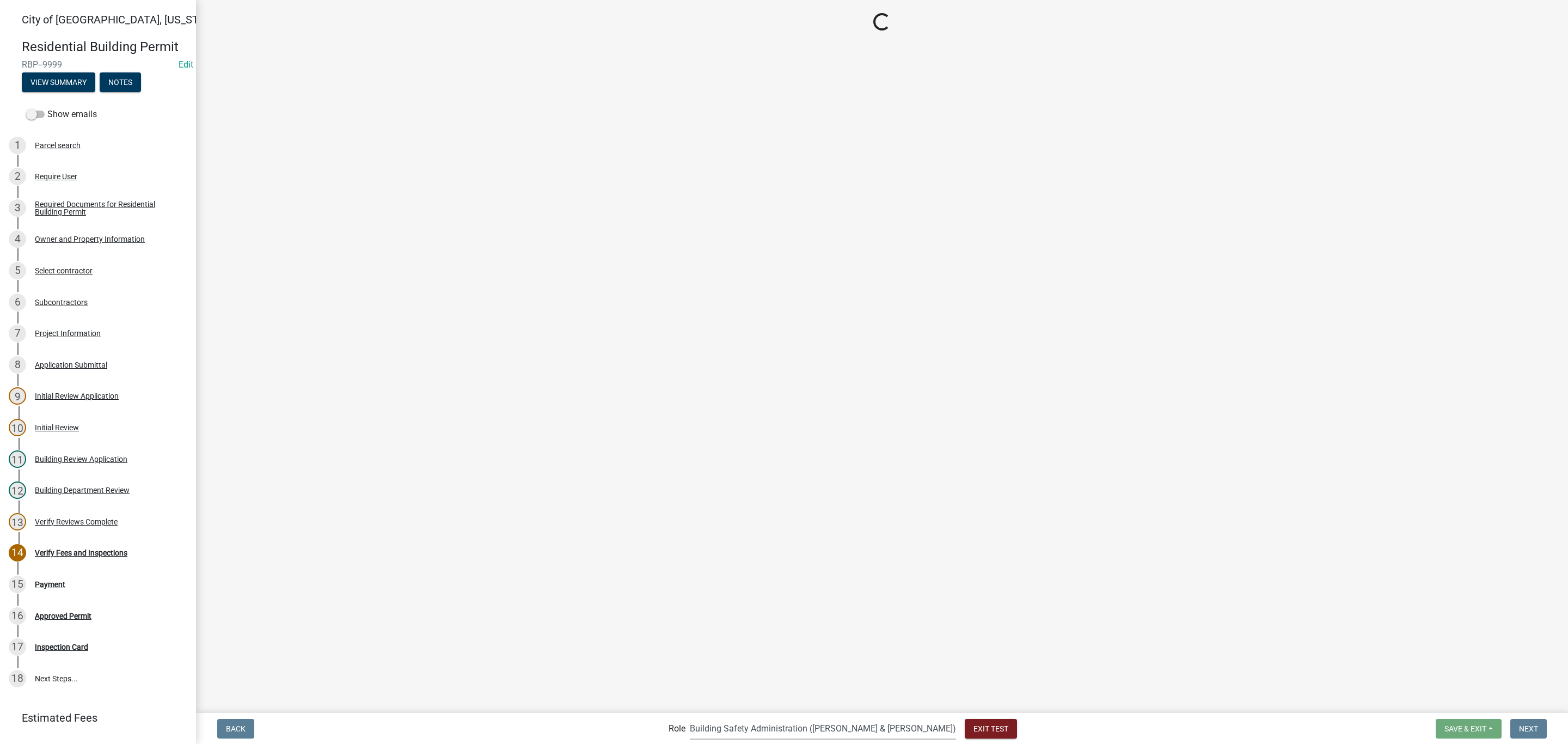
click at [784, 727] on select "Applicant Zoning and Building ([PERSON_NAME], [PERSON_NAME]) Admin Stormwater (…" at bounding box center [823, 728] width 266 height 22
select select "2a8d2813-429b-4053-9d45-3691f4ce4985"
click at [734, 717] on select "Applicant Zoning and Building ([PERSON_NAME], [PERSON_NAME]) Admin Stormwater (…" at bounding box center [823, 728] width 266 height 22
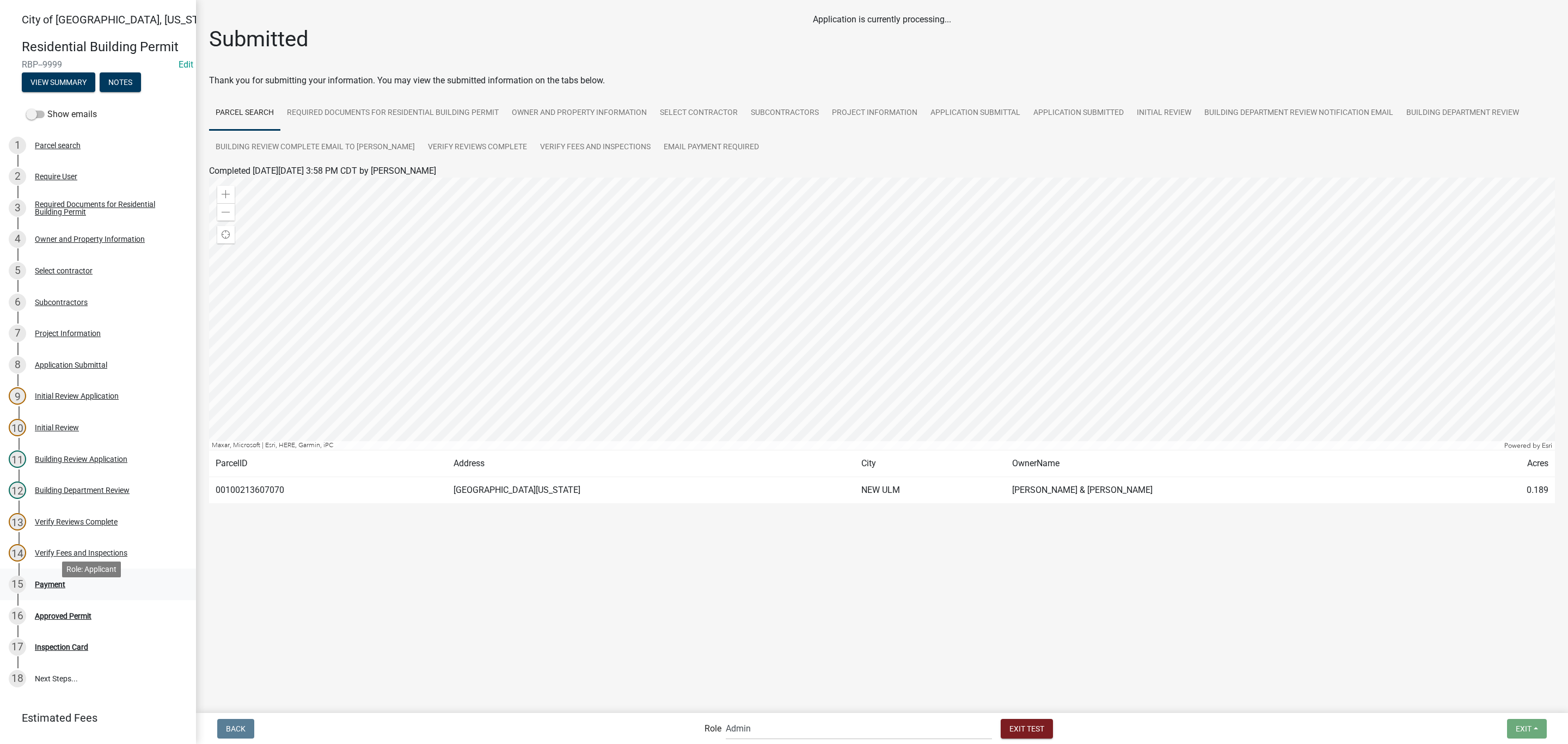
click at [51, 588] on div "Payment" at bounding box center [50, 585] width 30 height 8
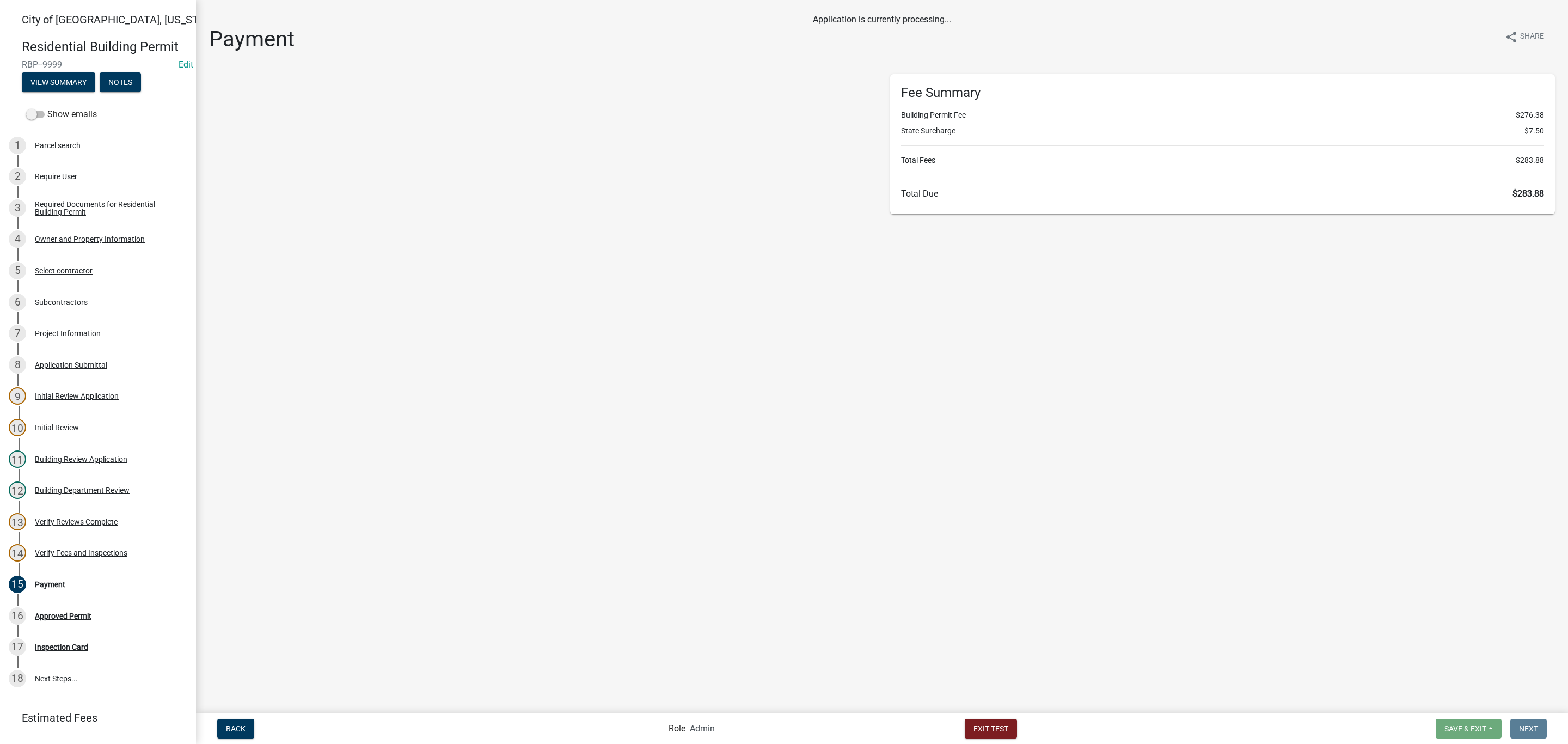
select select "2: 1"
click at [257, 208] on div "Total Due" at bounding box center [325, 206] width 223 height 13
click at [221, 202] on div "Total Due" at bounding box center [325, 206] width 223 height 13
click at [227, 204] on input "radio" at bounding box center [225, 205] width 7 height 7
radio input "true"
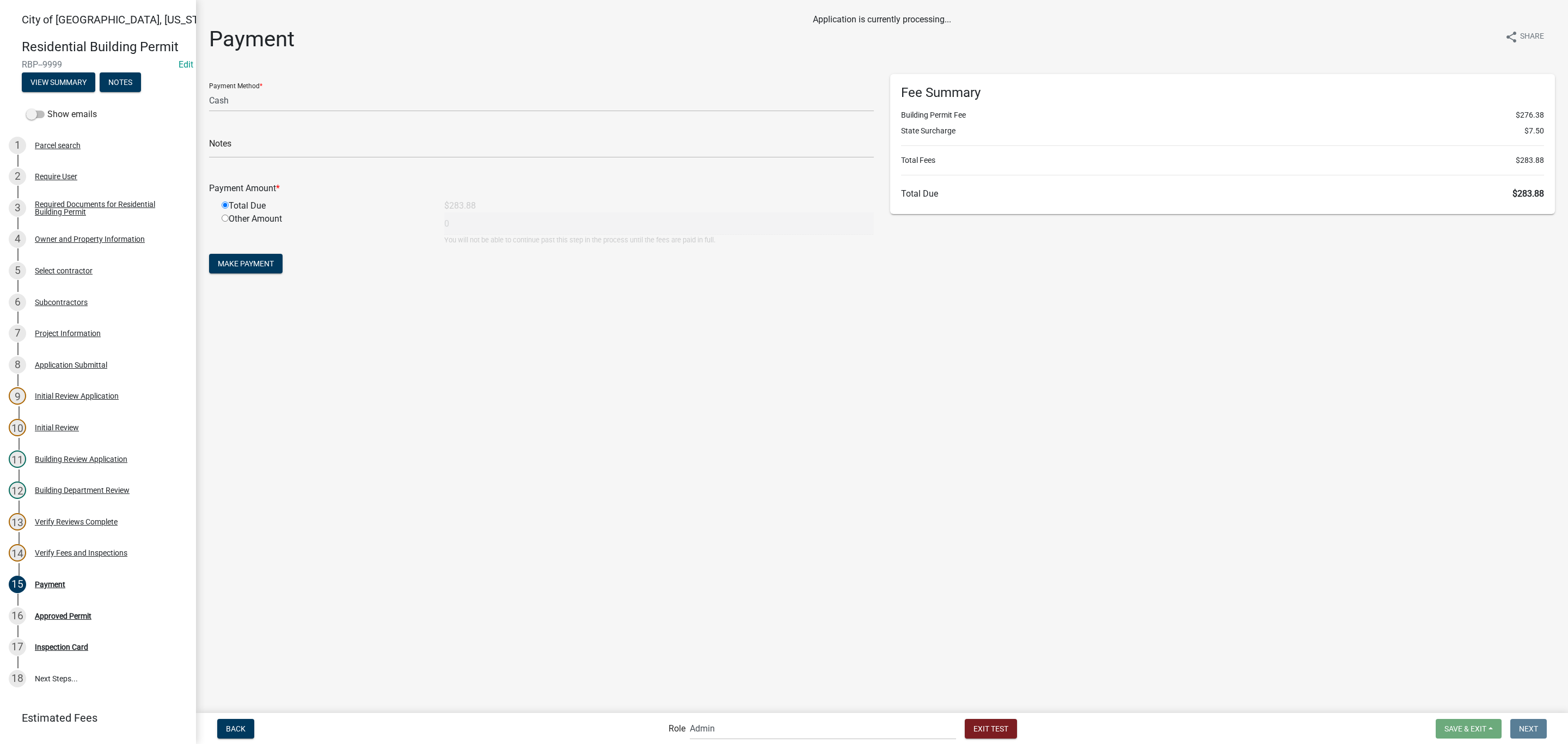
type input "283.88"
click at [242, 250] on form "Payment Method * Credit Card POS Check Cash Notes Payment Amount * Total Due $2…" at bounding box center [541, 175] width 665 height 202
click at [242, 265] on span "Make Payment" at bounding box center [245, 263] width 56 height 9
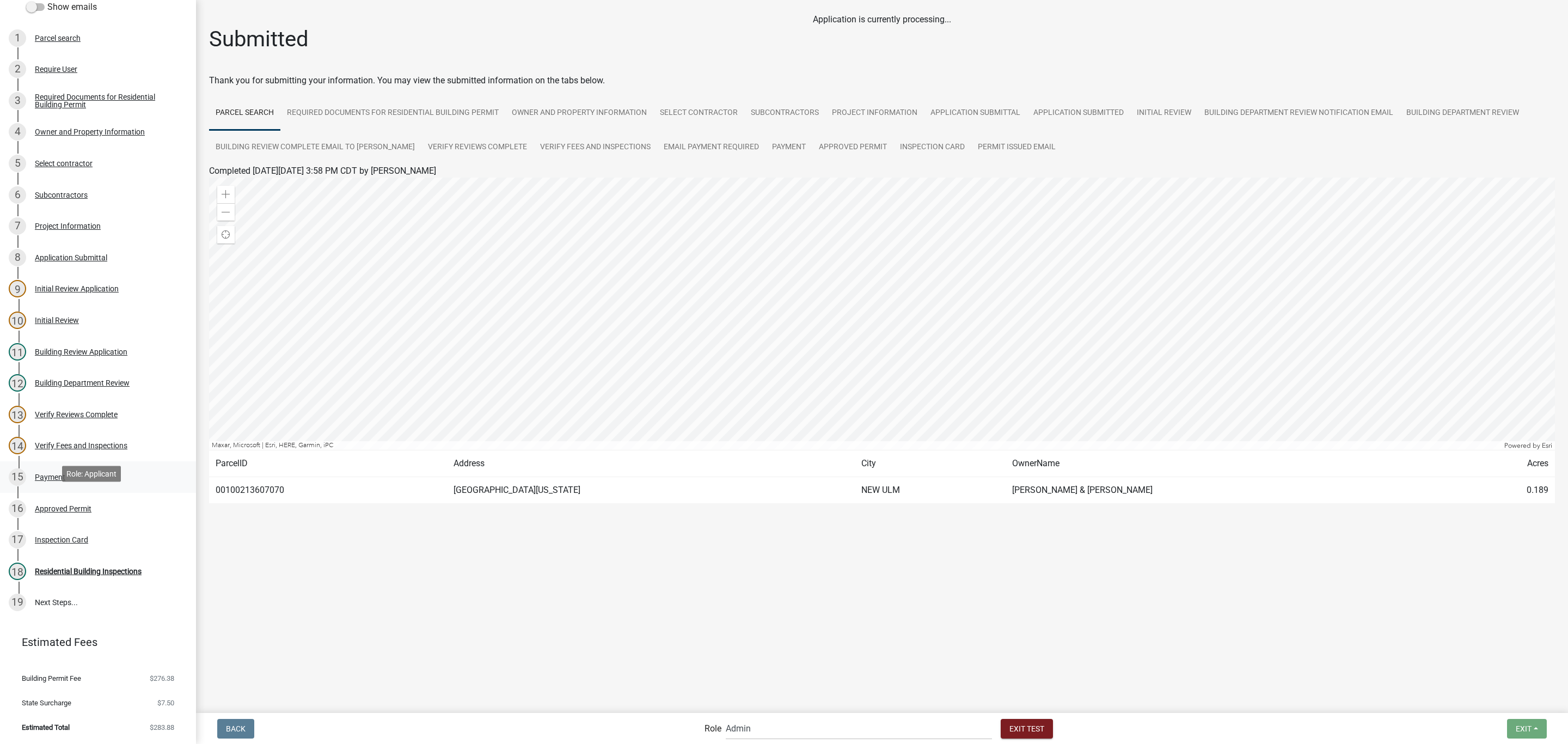
scroll to position [123, 0]
click at [804, 726] on select "Applicant Zoning and Building ([PERSON_NAME], [PERSON_NAME]) Admin Stormwater (…" at bounding box center [858, 728] width 266 height 22
select select "af95025d-b44f-4367-9798-e31ebf5850b8"
click at [770, 717] on select "Applicant Zoning and Building ([PERSON_NAME], [PERSON_NAME]) Admin Stormwater (…" at bounding box center [858, 728] width 266 height 22
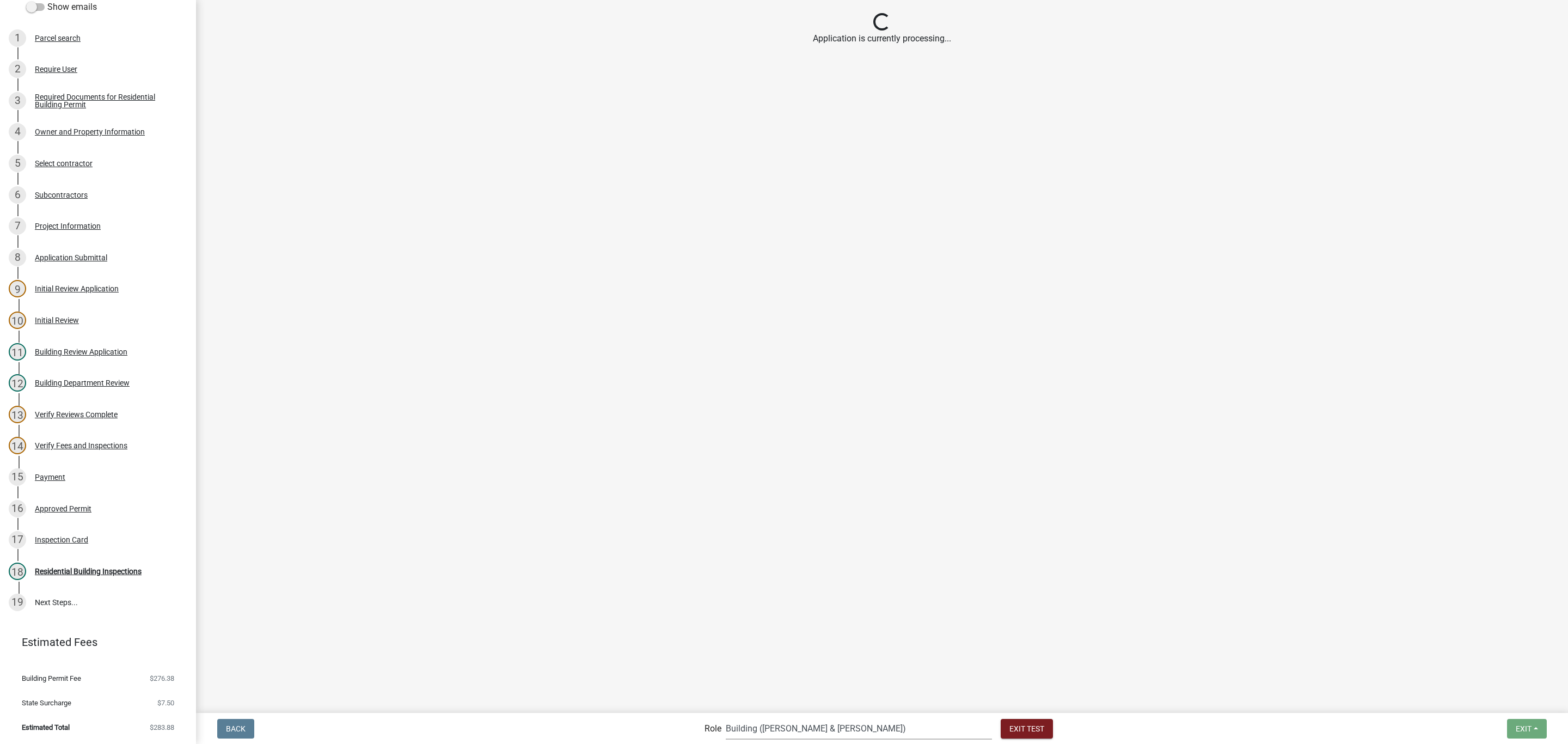
select select "805d55ac-e238-4e04-8f8e-acc067f36c3e"
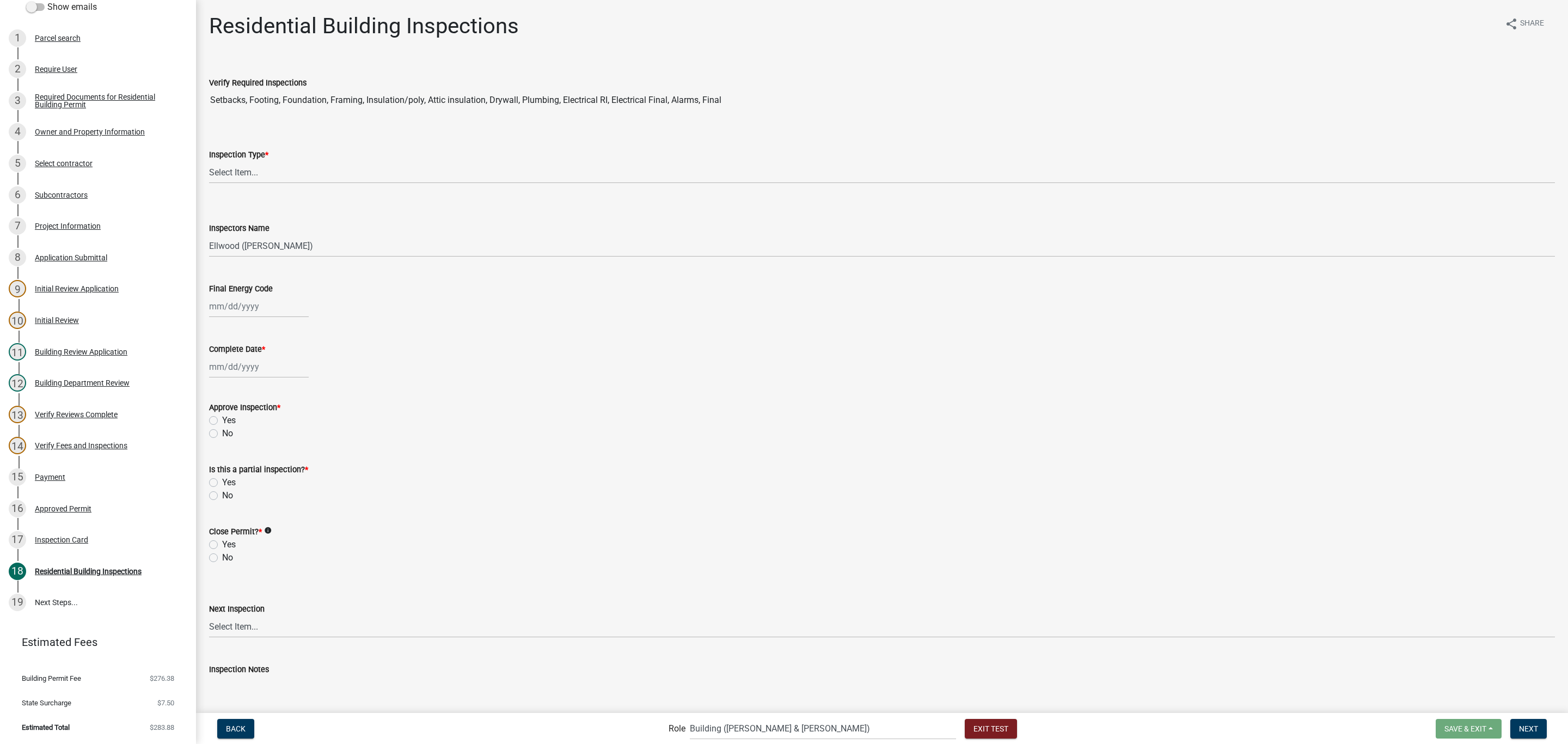
click at [330, 188] on wm-data-entity-input "Inspection Type * Select Item... None All Inspections Required Energy Code Cert…" at bounding box center [882, 156] width 1346 height 73
click at [320, 168] on select "Select Item... None All Inspections Required Energy Code Certificate Setback/So…" at bounding box center [882, 172] width 1346 height 22
click at [209, 161] on select "Select Item... None All Inspections Required Energy Code Certificate Setback/So…" at bounding box center [882, 172] width 1346 height 22
select select "7777904b-4119-4bfd-883a-9e104624f087"
click at [268, 315] on div at bounding box center [258, 307] width 100 height 22
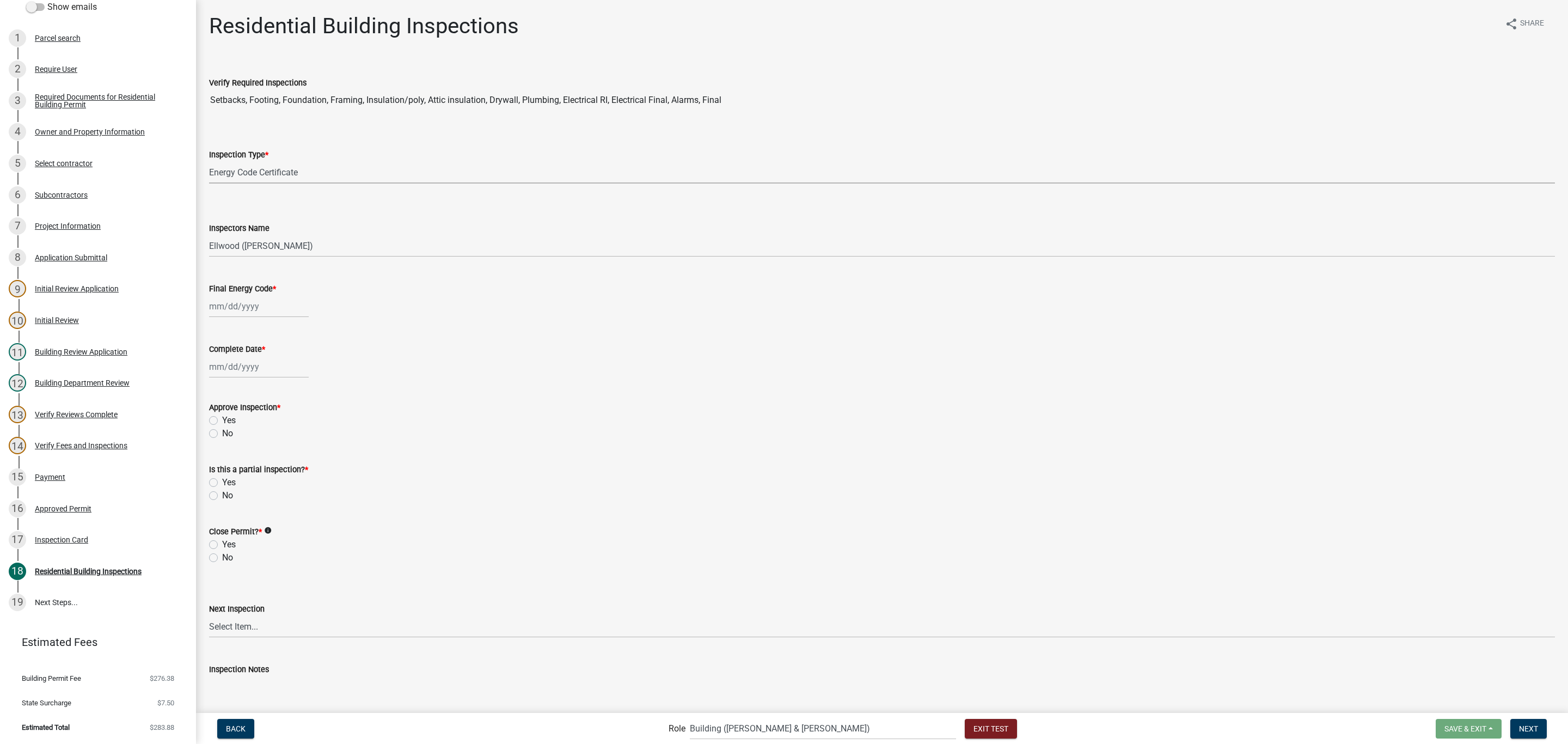
select select "9"
select select "2025"
click at [266, 394] on div "18" at bounding box center [272, 399] width 18 height 18
type input "[DATE]"
click at [264, 368] on div at bounding box center [258, 366] width 100 height 22
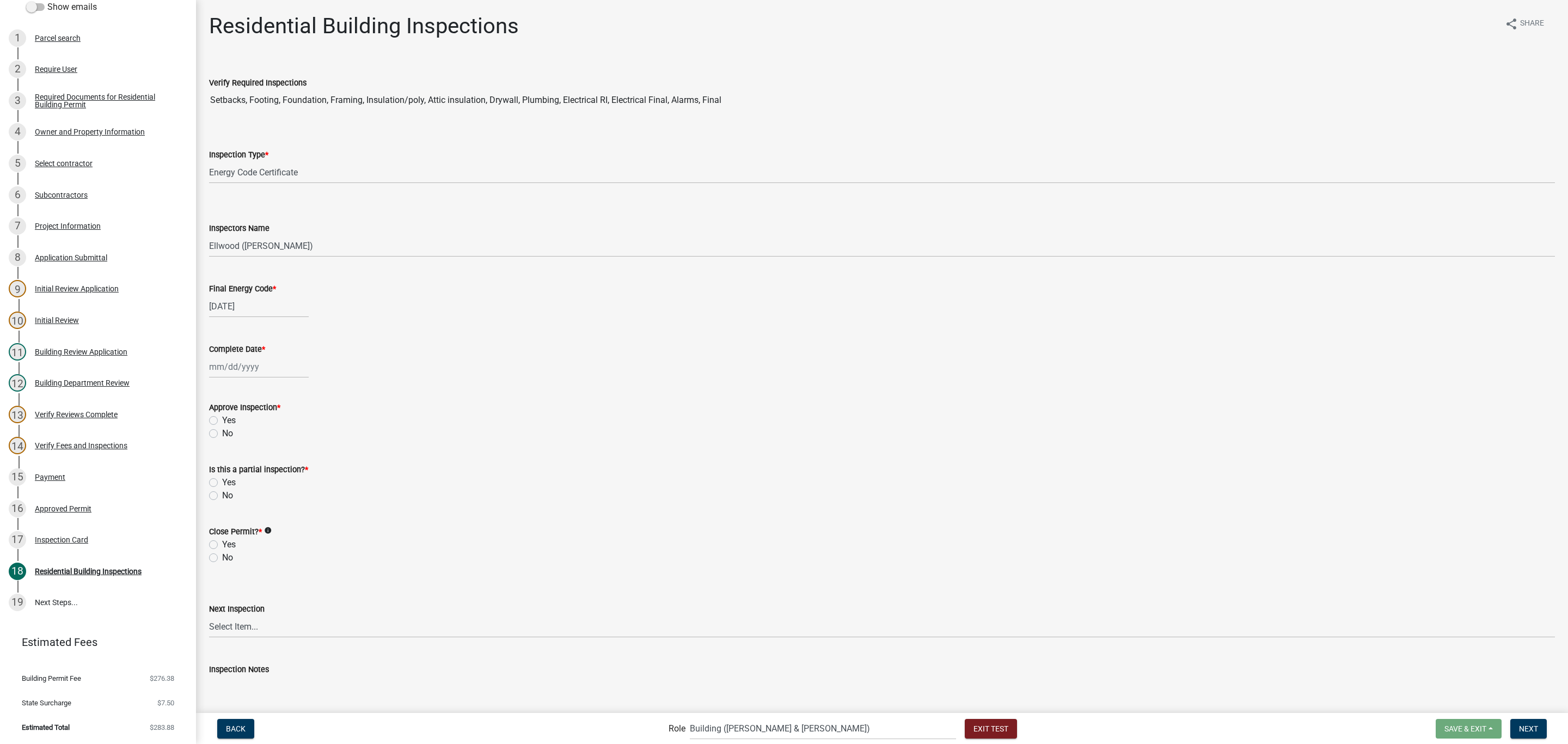
select select "9"
select select "2025"
click at [275, 454] on div "18" at bounding box center [272, 460] width 18 height 18
type input "[DATE]"
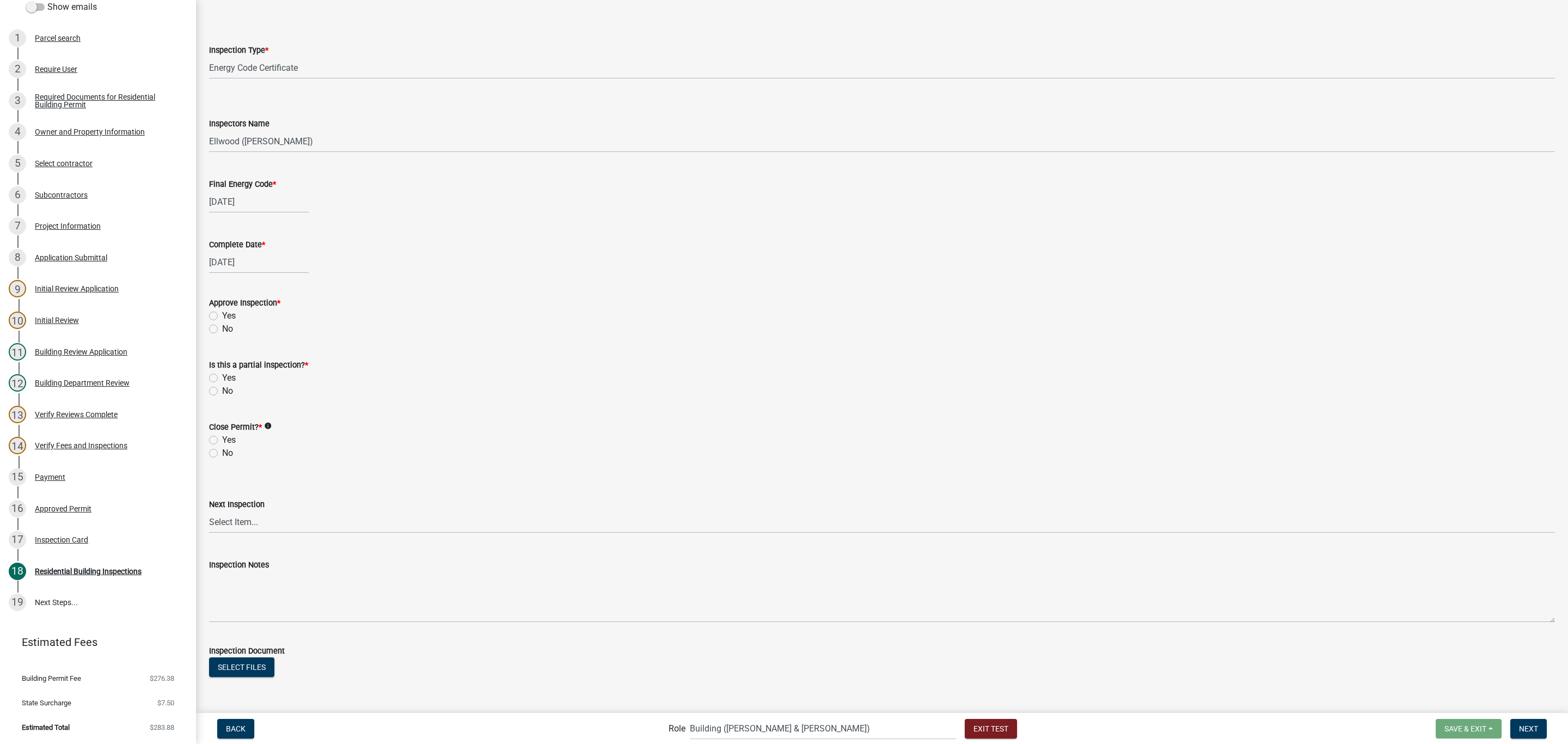
scroll to position [134, 0]
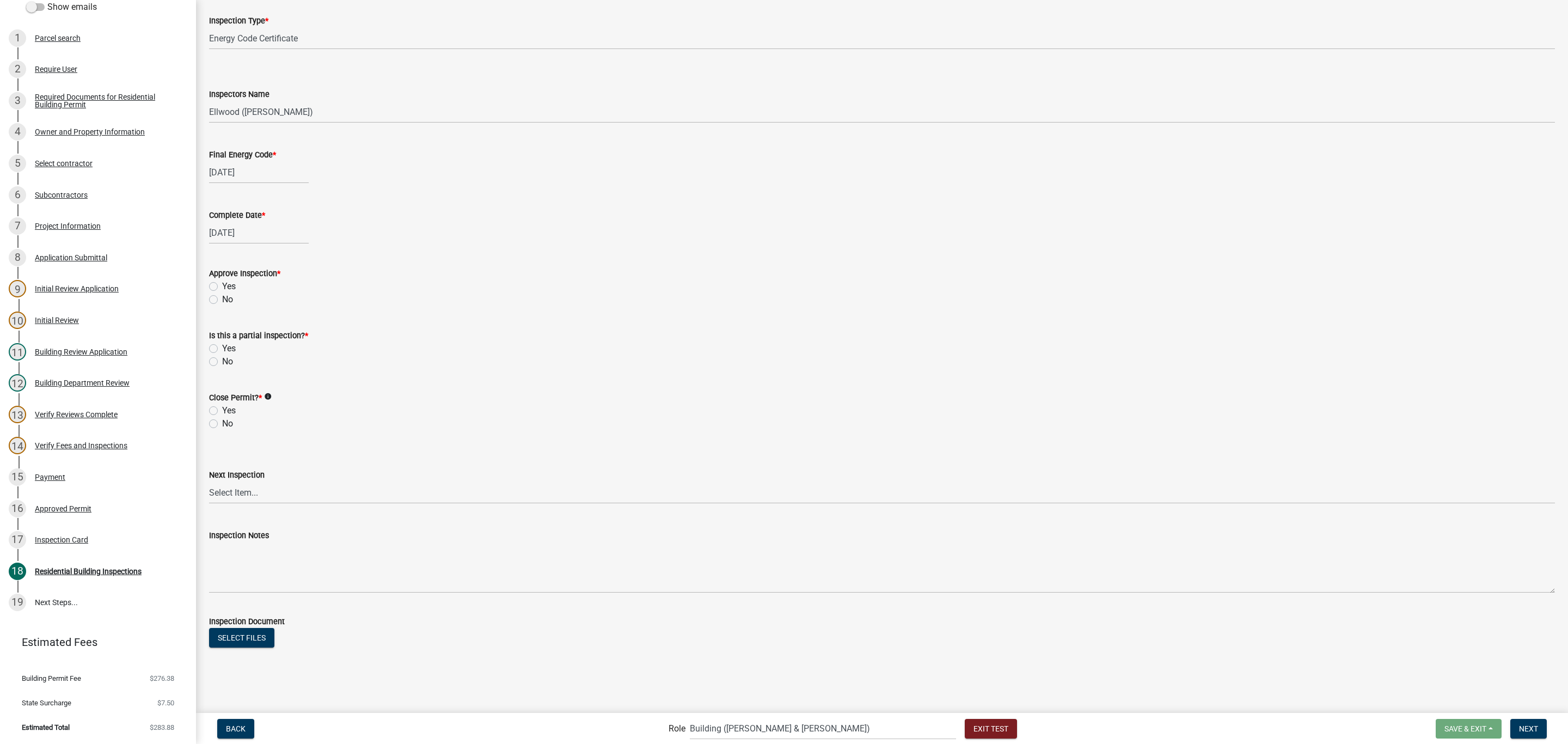
click at [225, 298] on label "No" at bounding box center [228, 300] width 11 height 13
click at [225, 298] on input "No" at bounding box center [225, 296] width 7 height 7
radio input "true"
click at [217, 281] on div "Yes" at bounding box center [882, 286] width 1346 height 13
click at [231, 285] on label "Yes" at bounding box center [229, 286] width 14 height 13
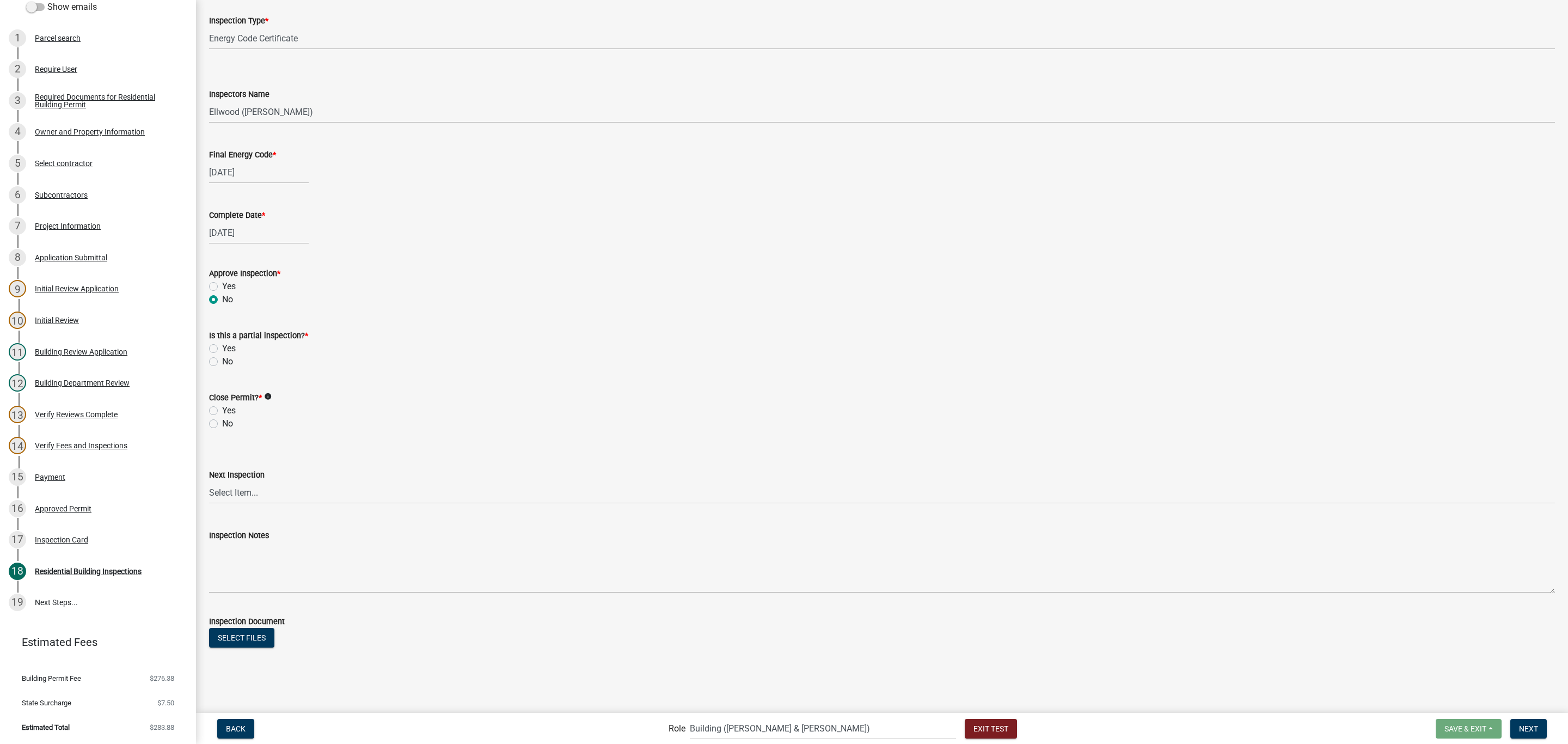
click at [229, 285] on input "Yes" at bounding box center [225, 283] width 7 height 7
radio input "true"
click at [223, 347] on label "Yes" at bounding box center [229, 348] width 14 height 13
click at [223, 347] on input "Yes" at bounding box center [225, 345] width 7 height 7
radio input "true"
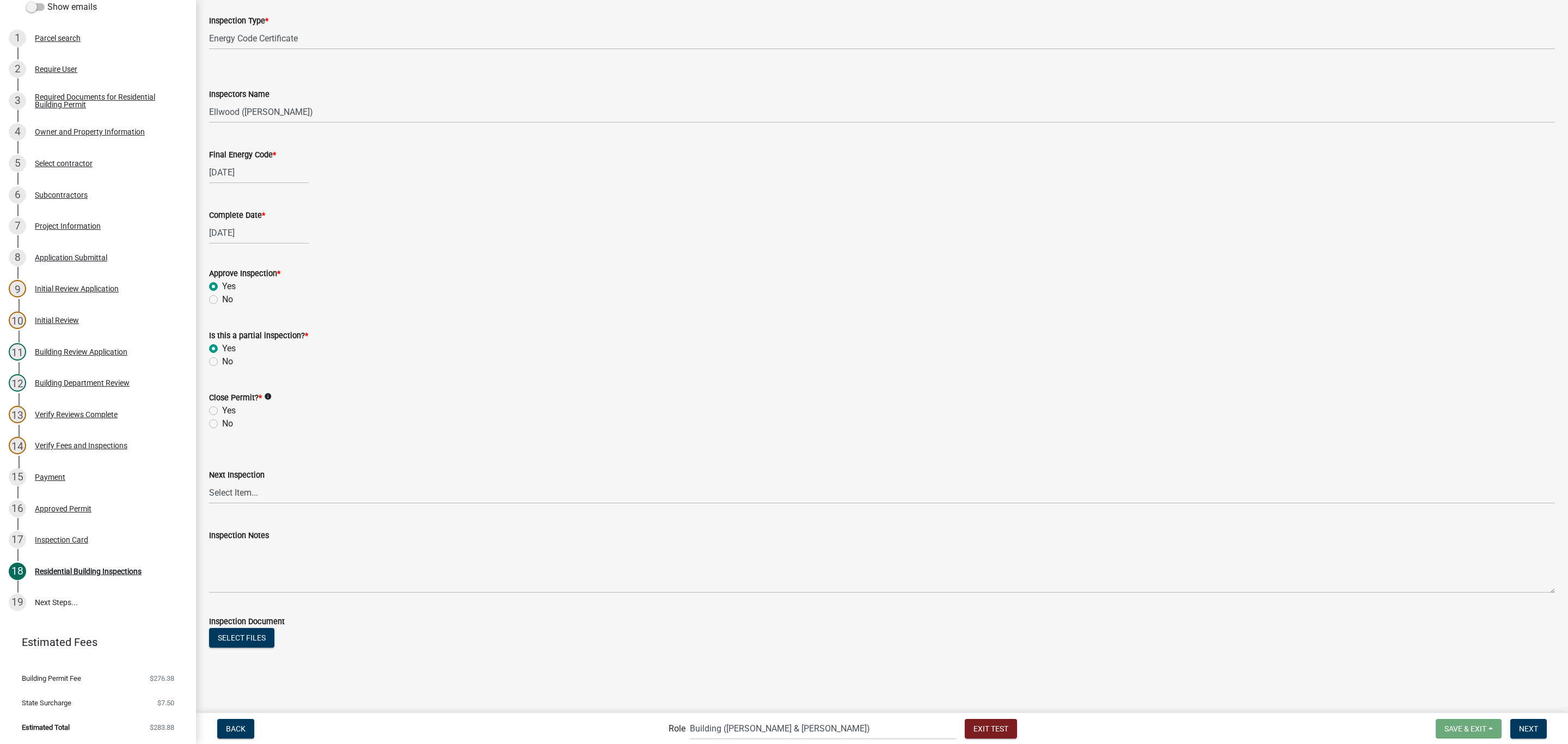
click at [222, 425] on label "No" at bounding box center [228, 424] width 11 height 13
click at [222, 425] on input "No" at bounding box center [225, 421] width 7 height 7
radio input "true"
click at [244, 500] on select "Select Item... None All Inspections Required Energy Code Certificate Setback/So…" at bounding box center [882, 492] width 1346 height 22
click at [209, 481] on select "Select Item... None All Inspections Required Energy Code Certificate Setback/So…" at bounding box center [882, 492] width 1346 height 22
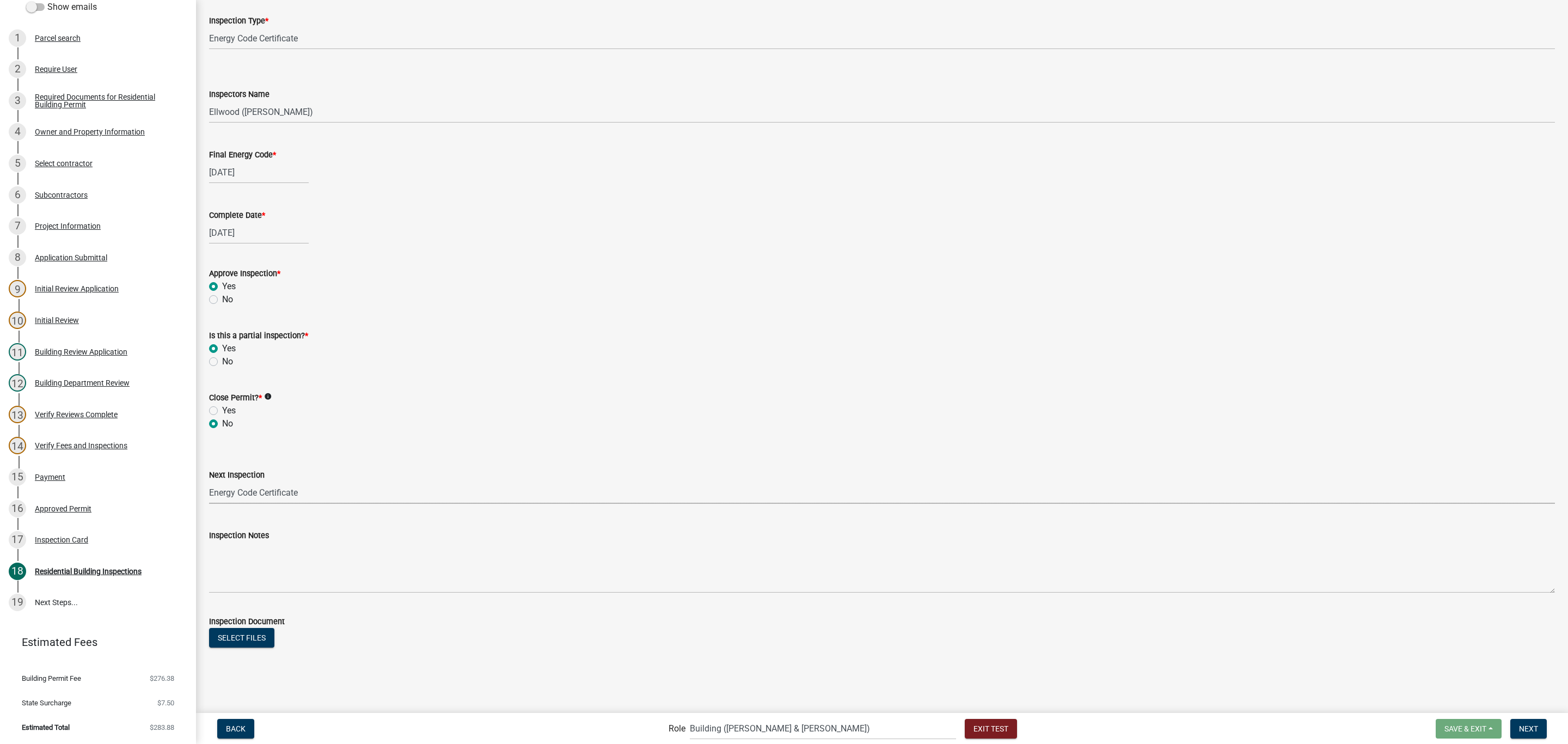
select select "7777904b-4119-4bfd-883a-9e104624f087"
click at [217, 296] on div "No" at bounding box center [882, 300] width 1346 height 13
click at [222, 303] on label "No" at bounding box center [228, 300] width 11 height 13
click at [222, 300] on input "No" at bounding box center [225, 296] width 7 height 7
radio input "true"
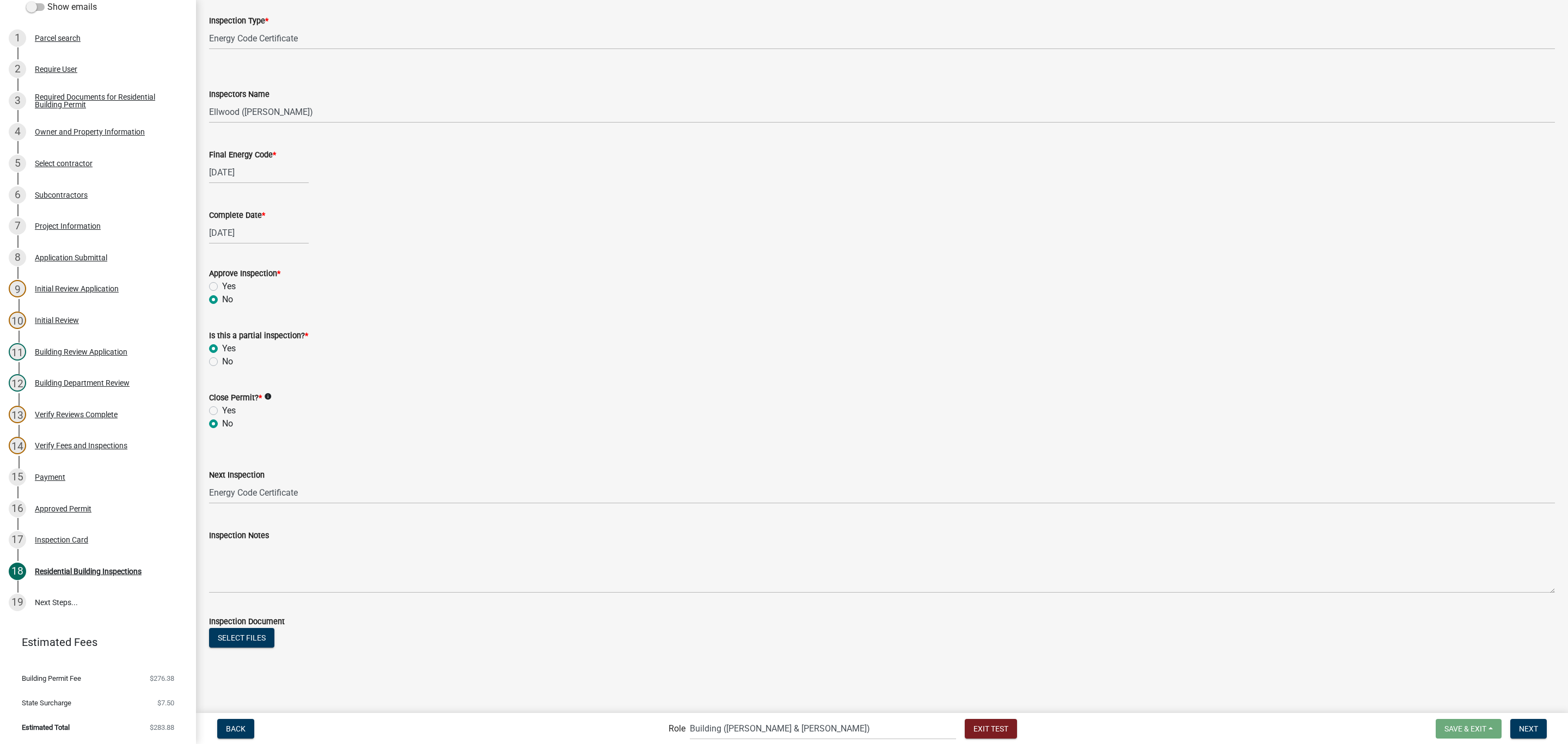
click at [222, 364] on label "No" at bounding box center [228, 362] width 11 height 13
click at [222, 362] on input "No" at bounding box center [225, 358] width 7 height 7
radio input "true"
click at [1519, 729] on span "Next" at bounding box center [1528, 727] width 19 height 9
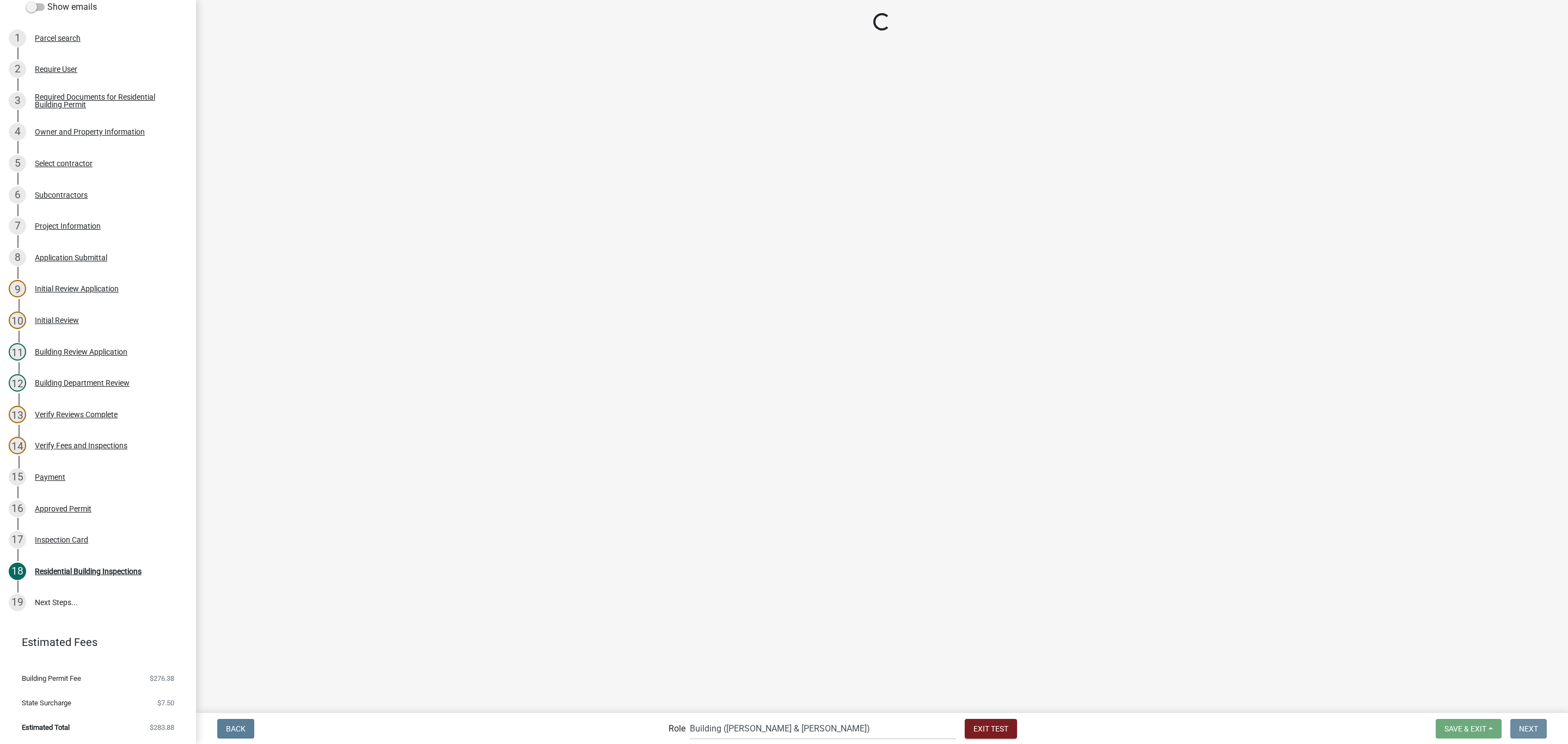
scroll to position [0, 0]
select select "805d55ac-e238-4e04-8f8e-acc067f36c3e"
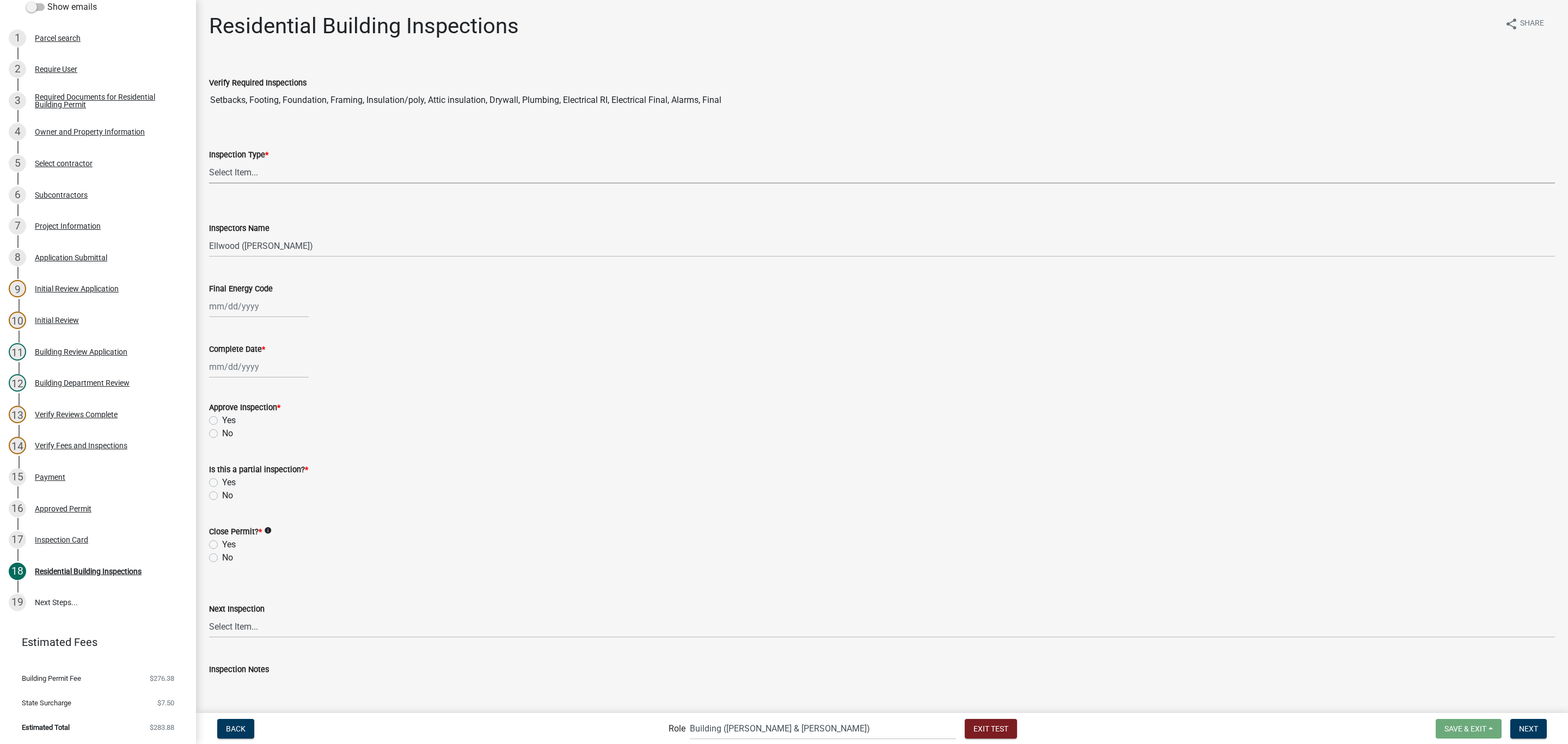
click at [244, 182] on select "Select Item... None All Inspections Required Energy Code Certificate Setback/So…" at bounding box center [882, 172] width 1346 height 22
click at [209, 161] on select "Select Item... None All Inspections Required Energy Code Certificate Setback/So…" at bounding box center [882, 172] width 1346 height 22
select select "7777904b-4119-4bfd-883a-9e104624f087"
select select "9"
select select "2025"
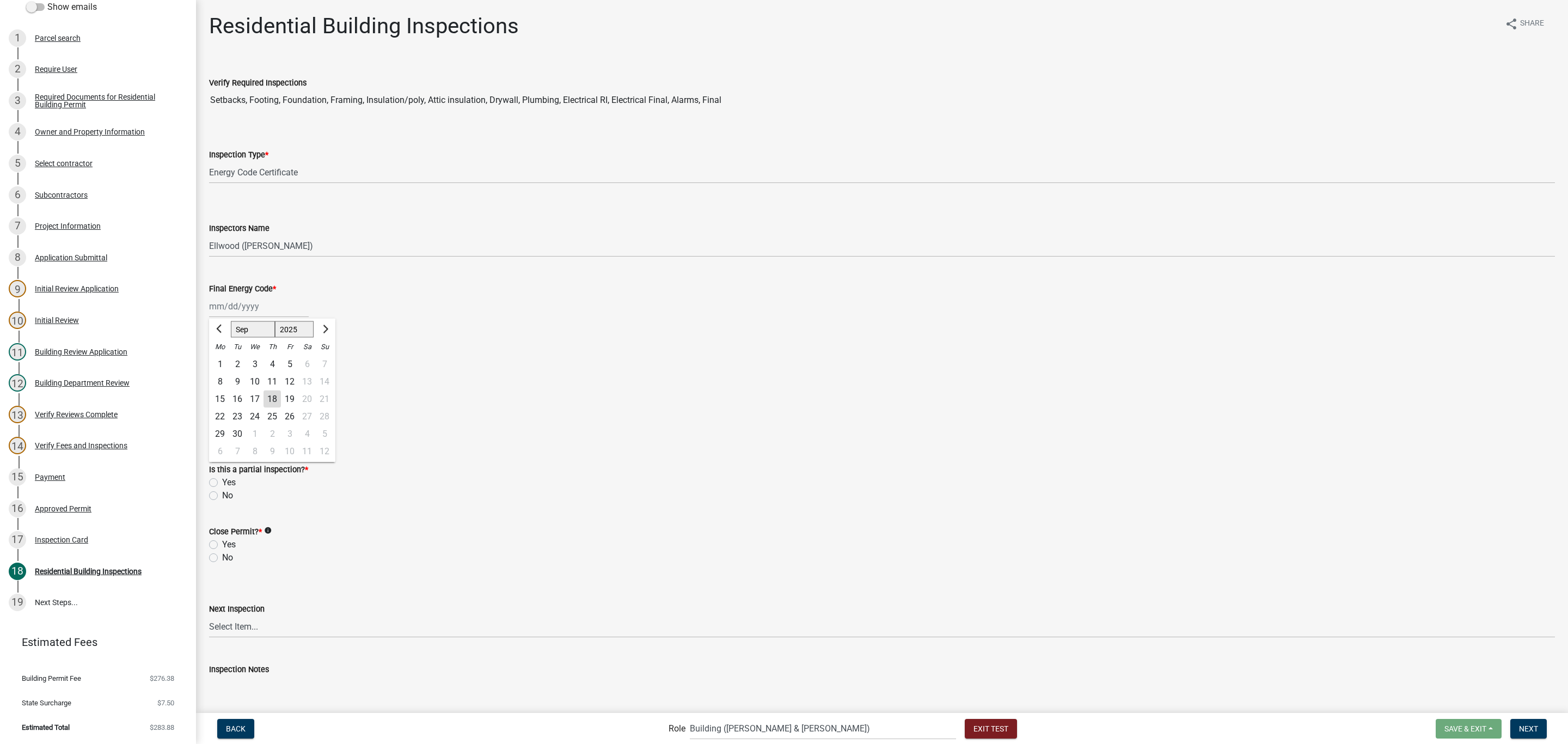
click at [283, 303] on div "[PERSON_NAME] Feb Mar Apr [PERSON_NAME][DATE] Oct Nov [DATE] 1526 1527 1528 152…" at bounding box center [258, 307] width 100 height 22
click at [258, 417] on div "24" at bounding box center [255, 417] width 18 height 18
type input "[DATE]"
click at [258, 373] on div at bounding box center [258, 366] width 100 height 22
select select "9"
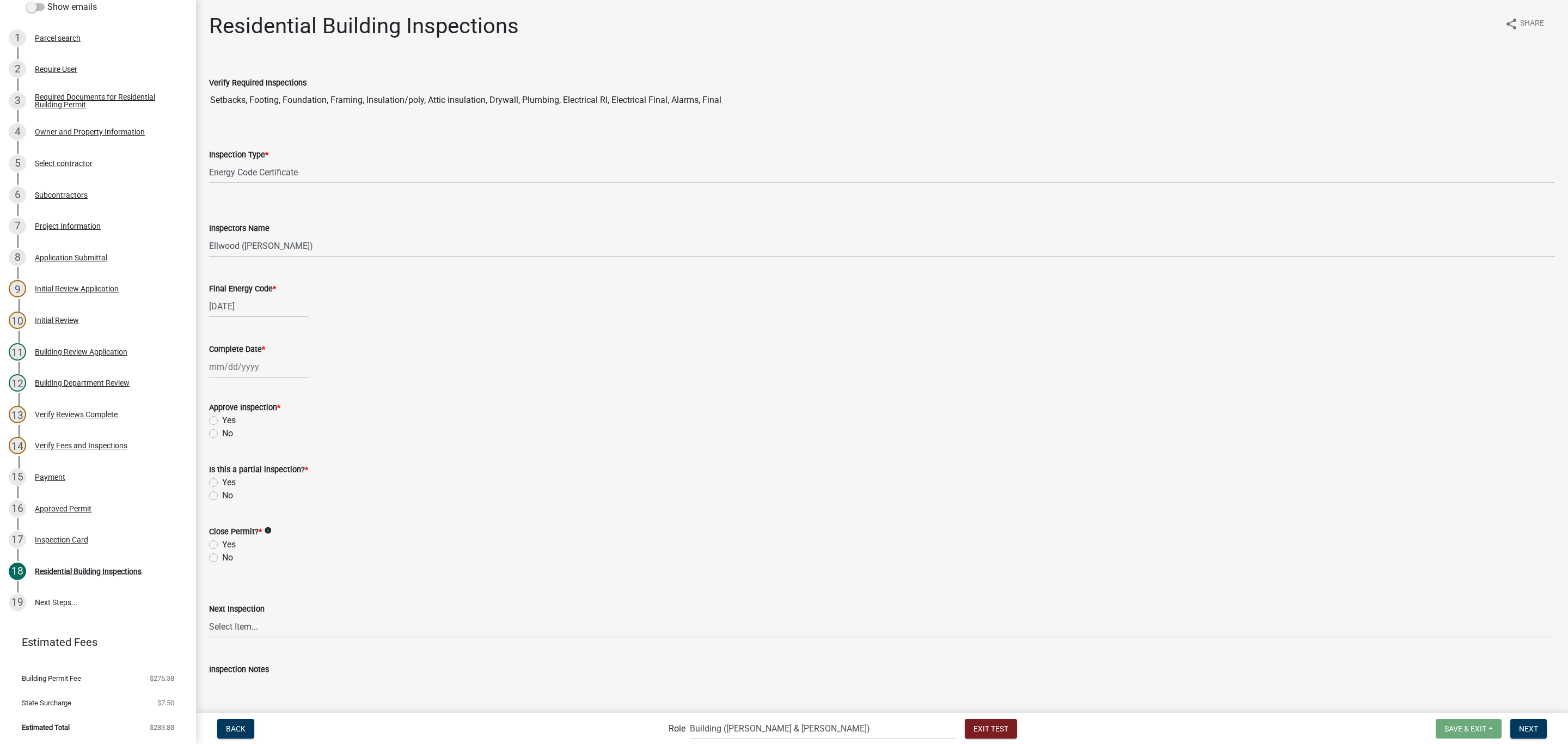
select select "2025"
click at [269, 454] on div "18" at bounding box center [272, 460] width 18 height 18
type input "[DATE]"
click at [228, 417] on label "Yes" at bounding box center [229, 421] width 14 height 13
click at [228, 417] on input "Yes" at bounding box center [225, 417] width 7 height 7
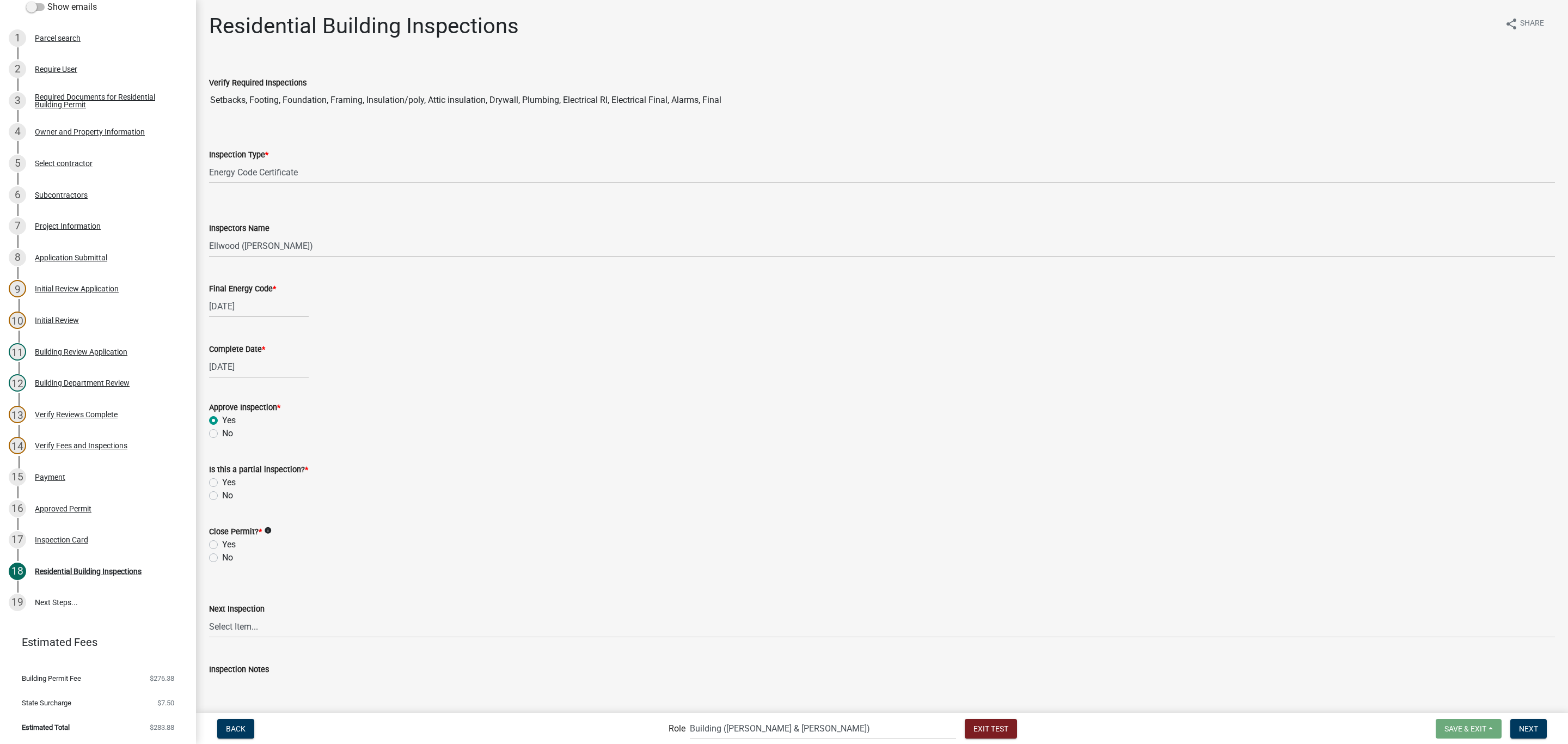
radio input "true"
click at [228, 493] on label "No" at bounding box center [228, 495] width 11 height 13
click at [228, 493] on input "No" at bounding box center [225, 492] width 7 height 7
radio input "true"
click at [225, 538] on label "Yes" at bounding box center [229, 544] width 14 height 13
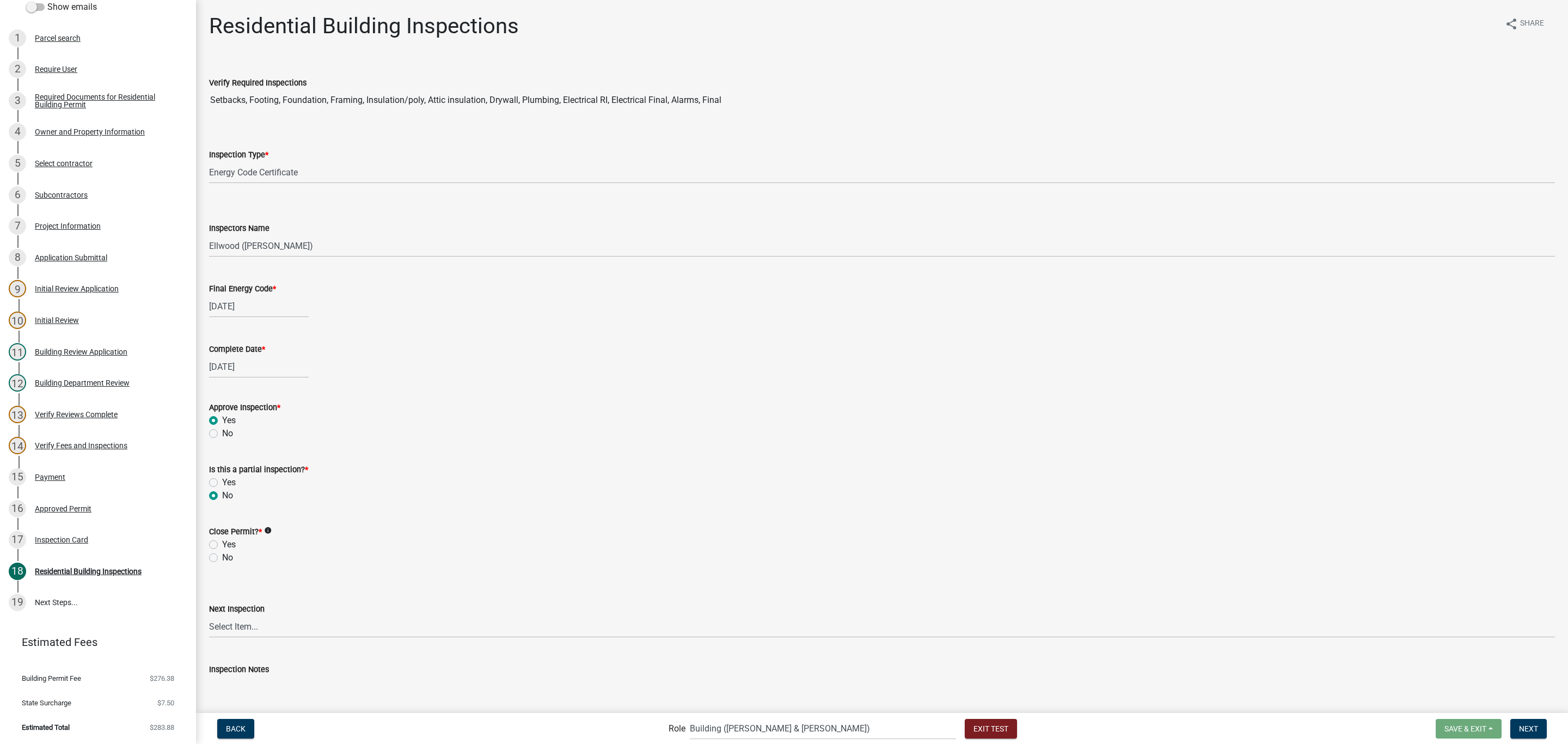
click at [225, 538] on input "Yes" at bounding box center [225, 541] width 7 height 7
radio input "true"
click at [235, 632] on select "Select Item... None All Inspections Required Energy Code Certificate Setback/So…" at bounding box center [882, 626] width 1346 height 22
click at [405, 193] on wm-data-entity-input "Inspection Type * Select Item... None All Inspections Required Energy Code Cert…" at bounding box center [882, 156] width 1346 height 73
click at [237, 625] on select "Select Item... None All Inspections Required Energy Code Certificate Setback/So…" at bounding box center [882, 626] width 1346 height 22
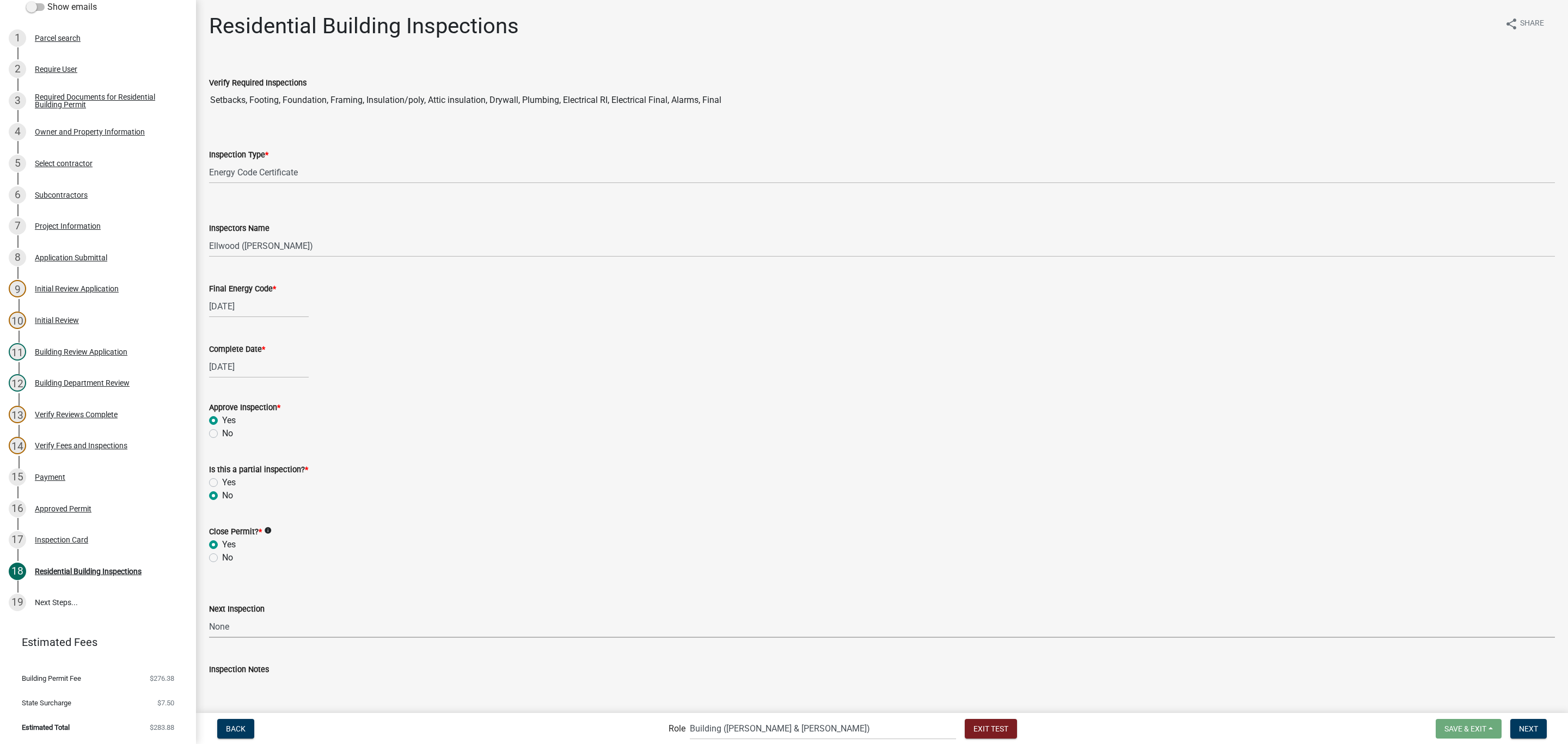
click at [209, 615] on select "Select Item... None All Inspections Required Energy Code Certificate Setback/So…" at bounding box center [882, 626] width 1346 height 22
select select "0b2f715e-aec0-4d16-815f-48bb11de8000"
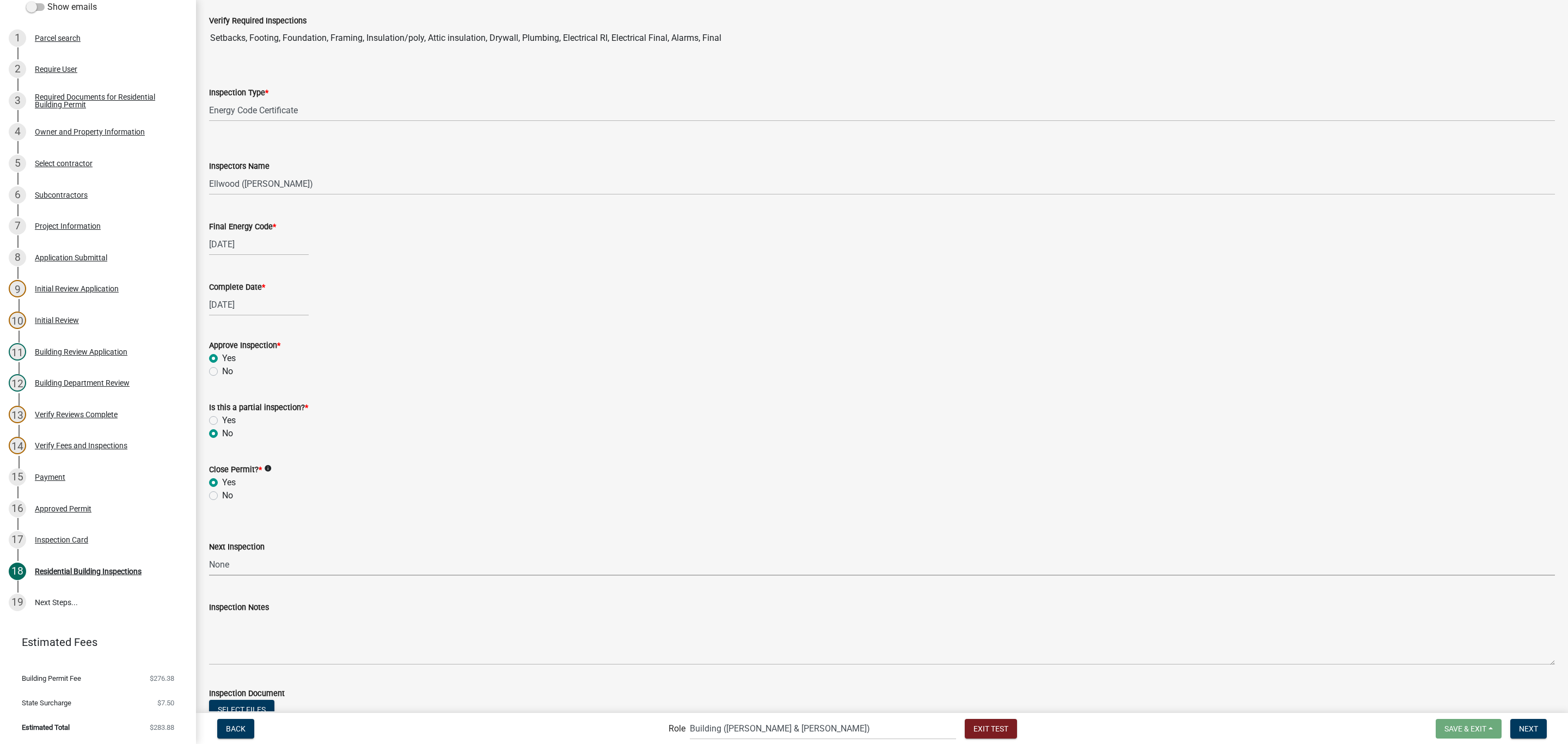
scroll to position [134, 0]
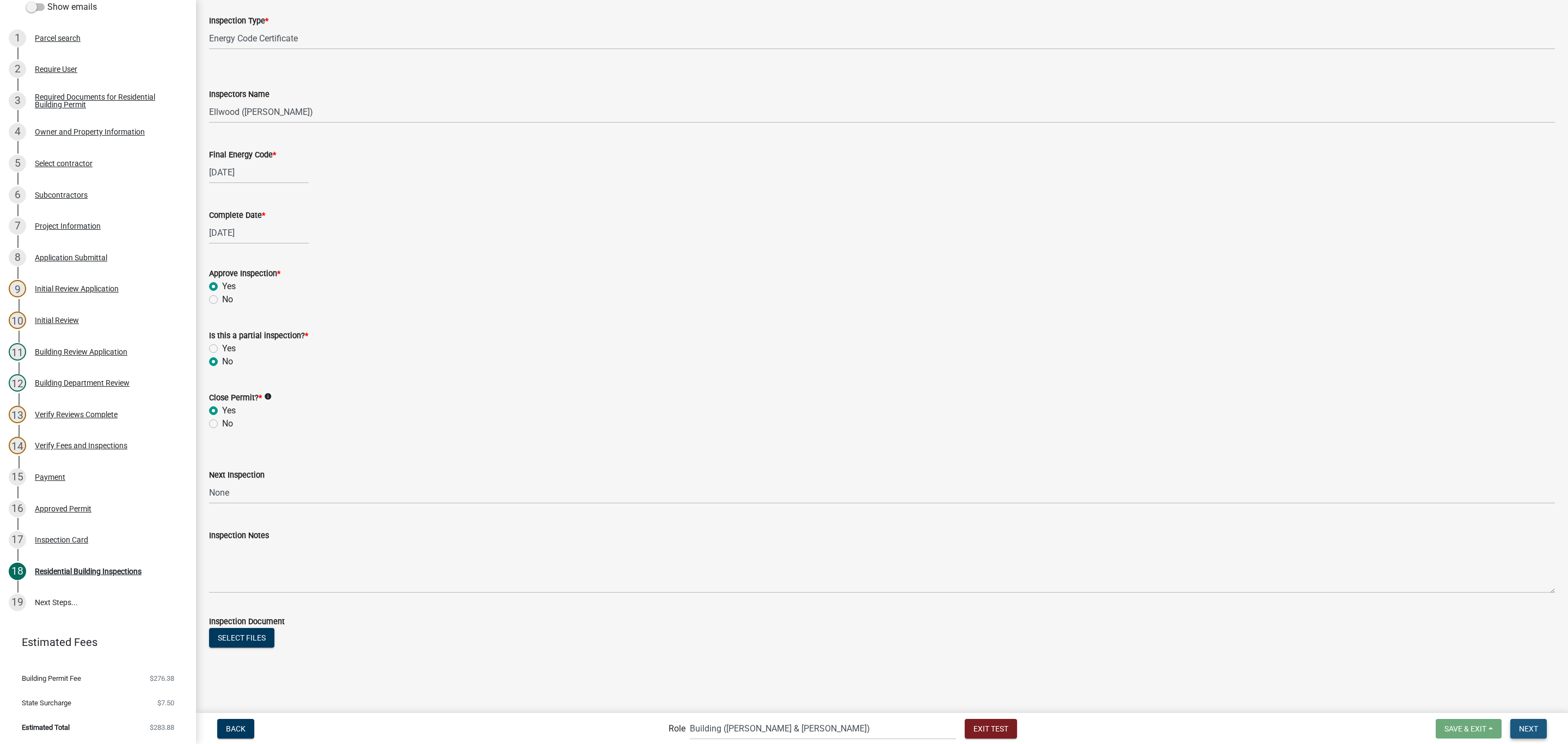
click at [1519, 729] on span "Next" at bounding box center [1528, 727] width 19 height 9
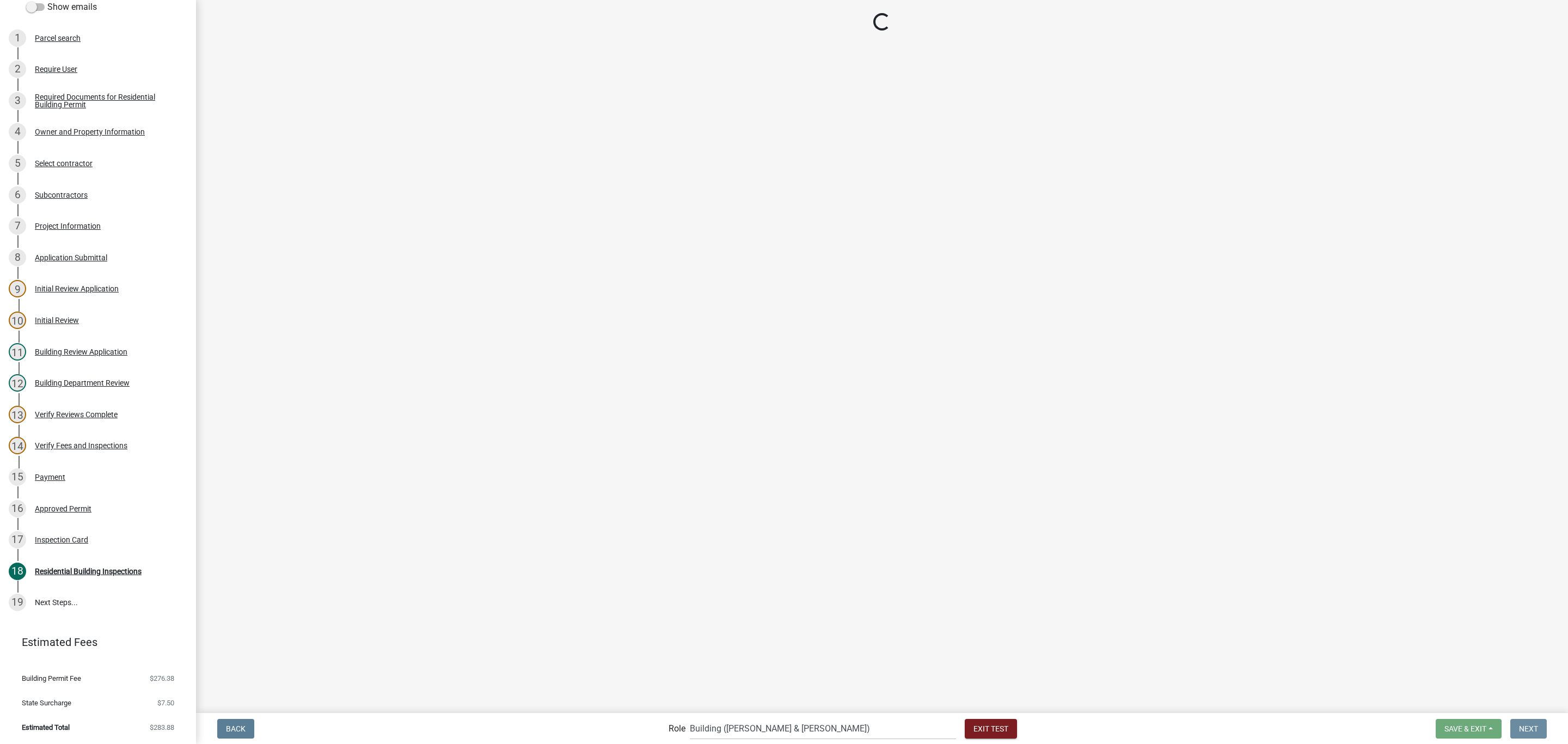
scroll to position [0, 0]
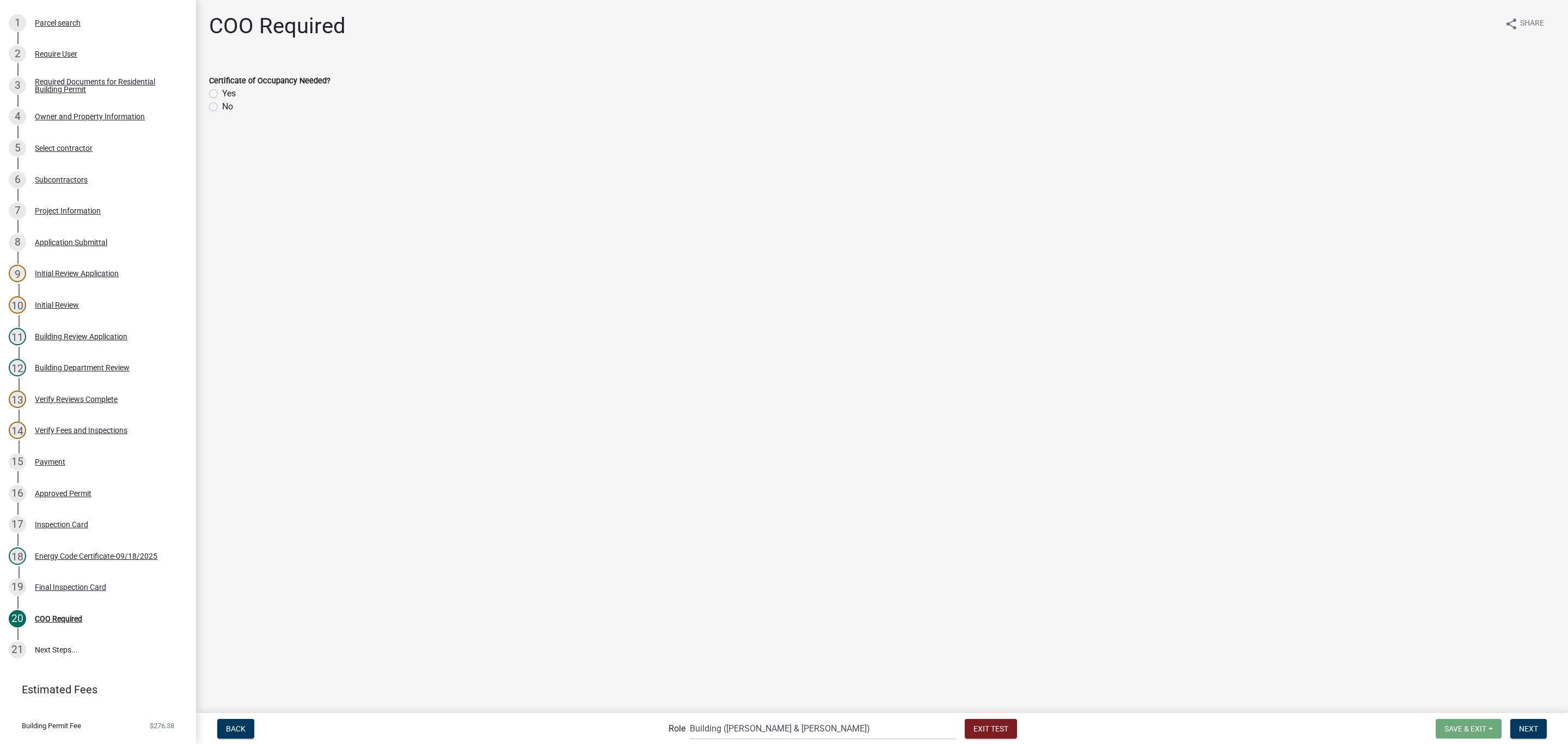
click at [228, 92] on label "Yes" at bounding box center [229, 93] width 14 height 13
click at [228, 92] on input "Yes" at bounding box center [225, 90] width 7 height 7
radio input "true"
click at [229, 110] on label "No" at bounding box center [228, 107] width 11 height 13
click at [229, 108] on input "No" at bounding box center [225, 104] width 7 height 7
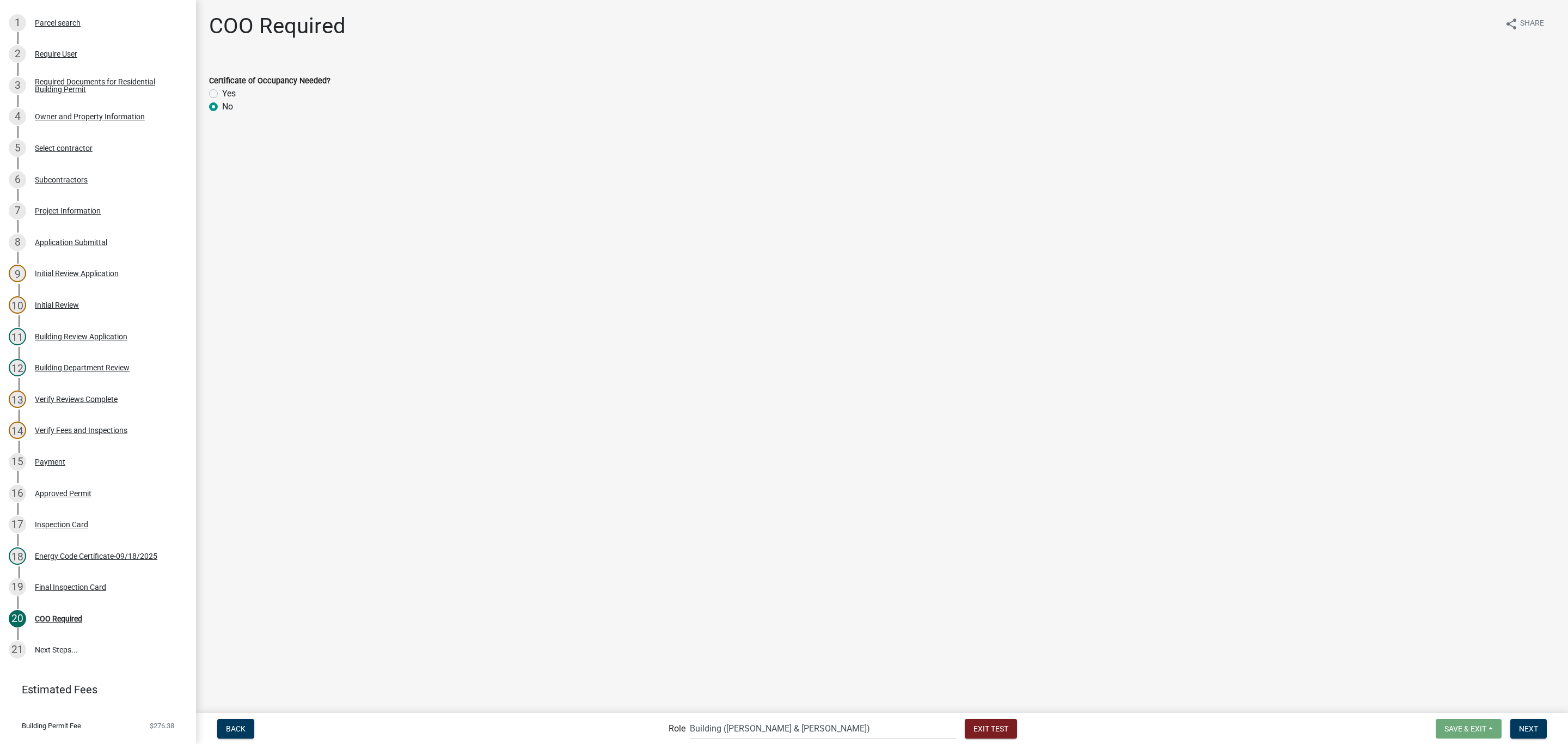
radio input "true"
click at [1540, 726] on button "Next" at bounding box center [1528, 728] width 37 height 20
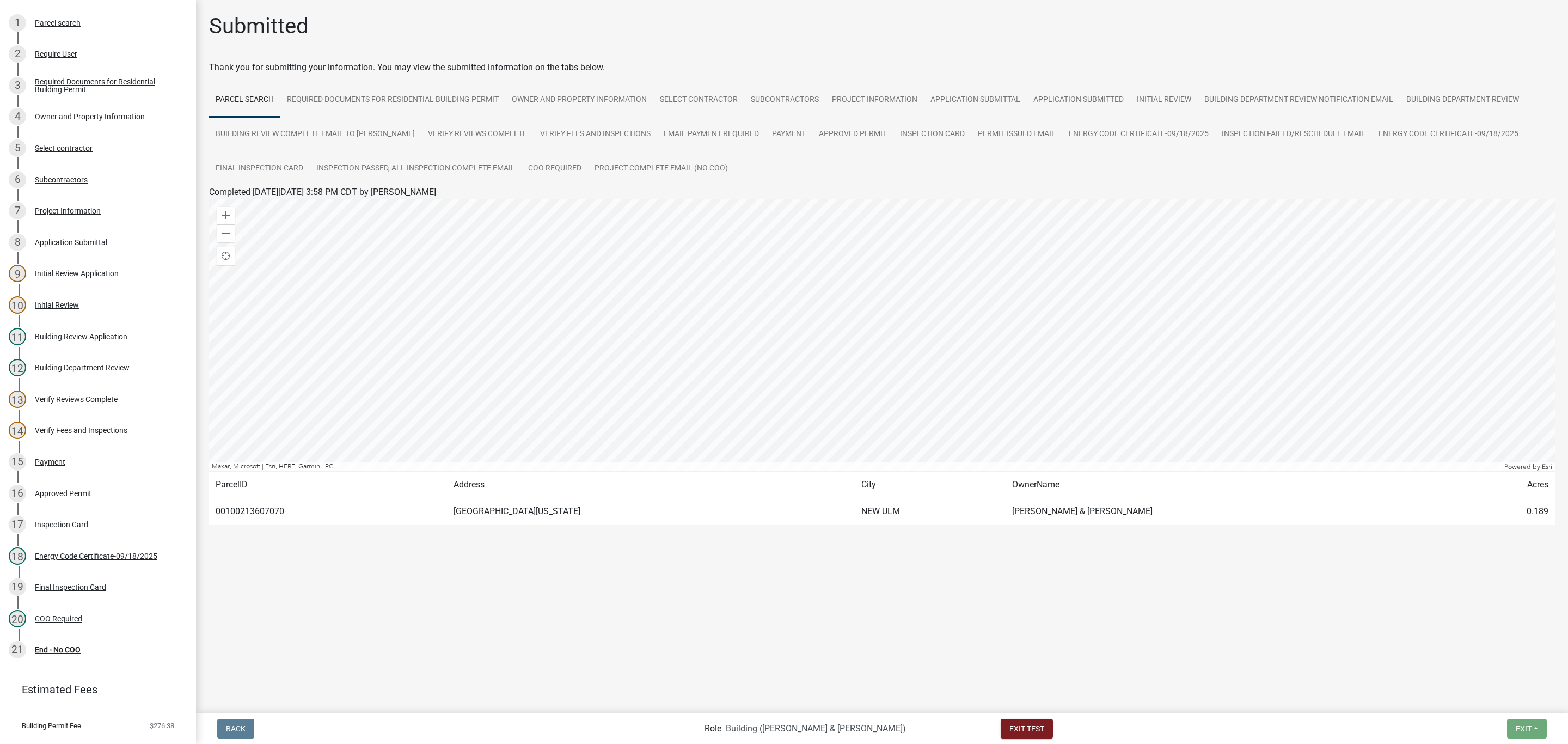
scroll to position [185, 0]
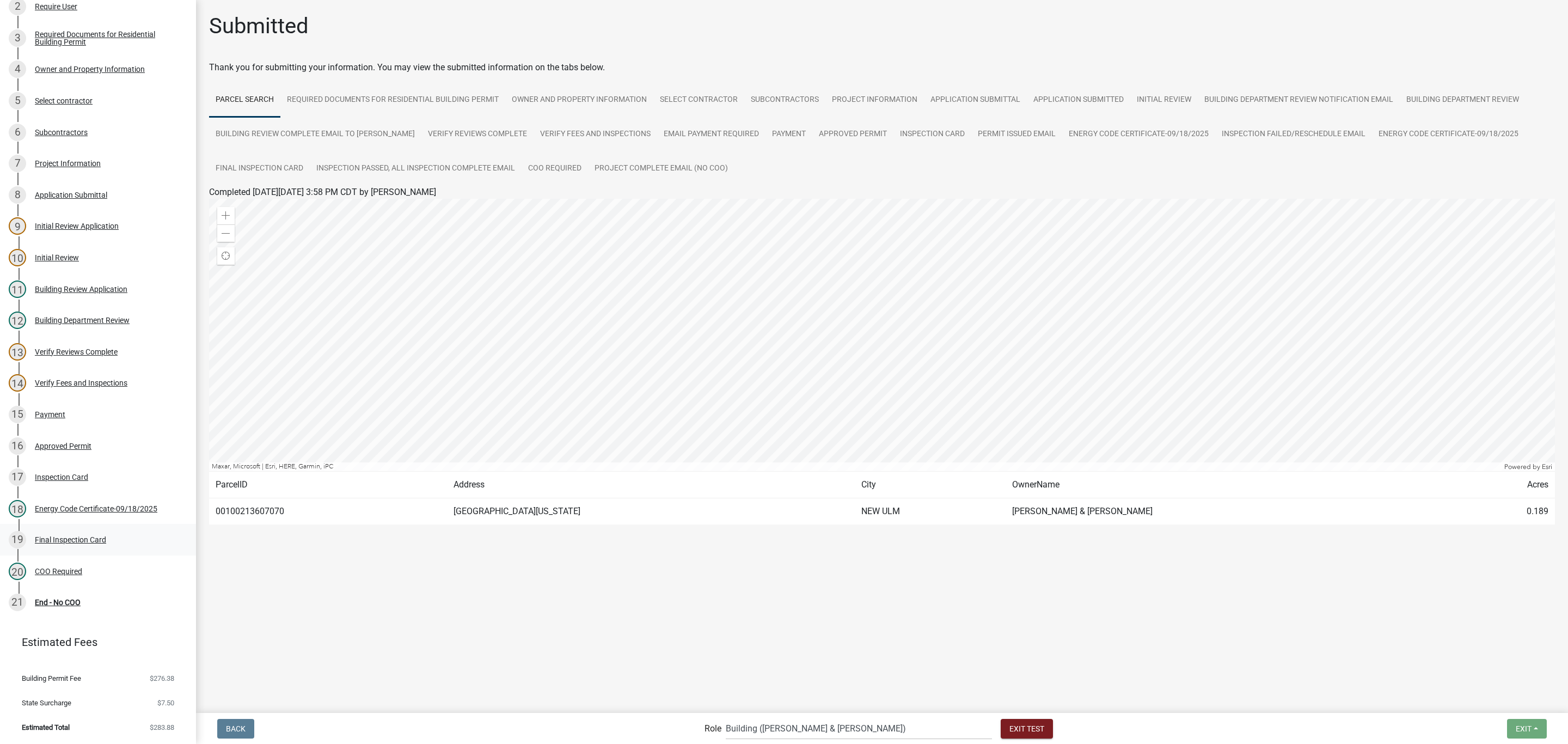
click at [65, 542] on div "Final Inspection Card" at bounding box center [71, 540] width 72 height 8
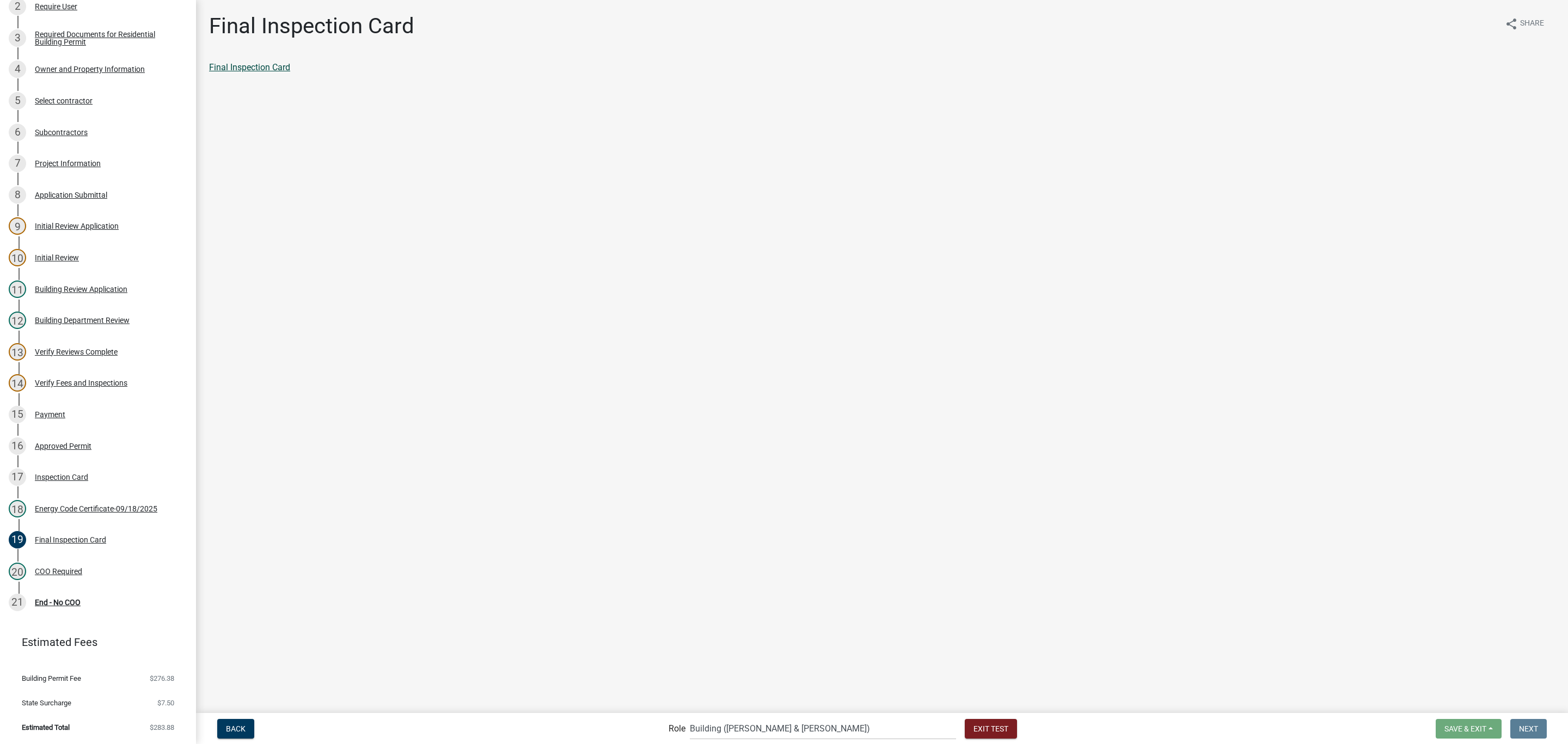
click at [262, 72] on link "Final Inspection Card" at bounding box center [249, 67] width 81 height 10
click at [56, 597] on div "21 End - No COO" at bounding box center [93, 602] width 170 height 18
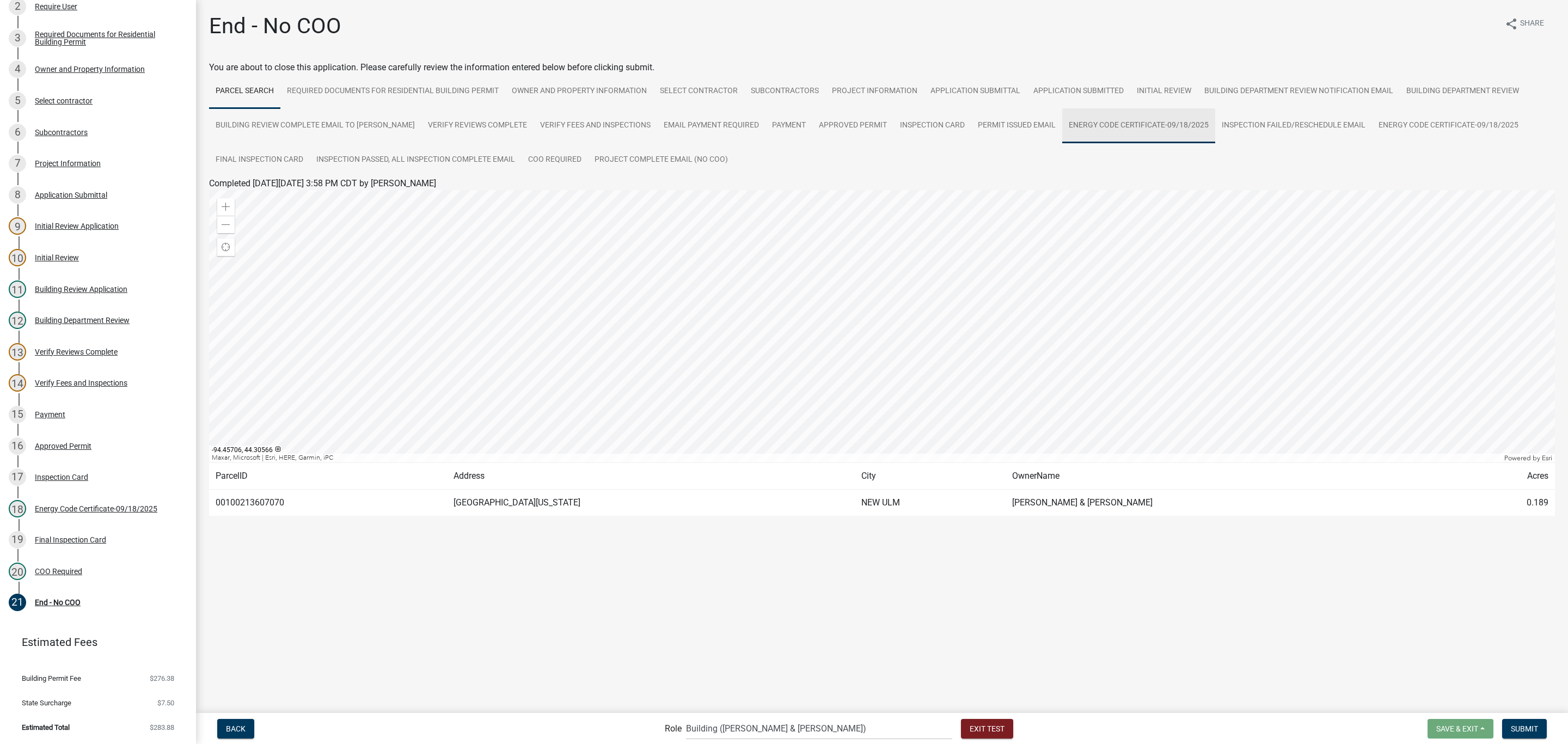
click at [1114, 140] on link "Energy Code Certificate-09/18/2025" at bounding box center [1139, 126] width 153 height 35
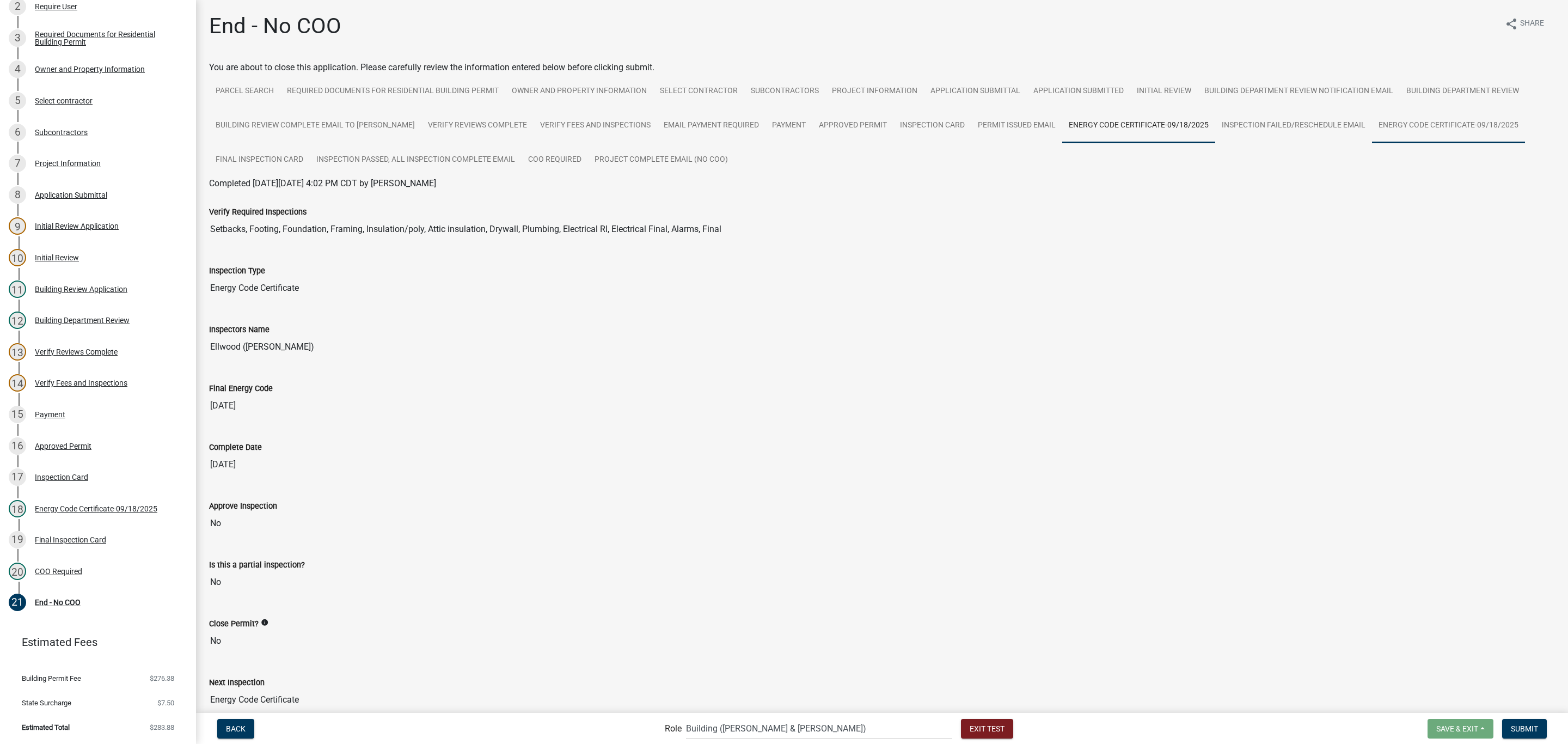
click at [1386, 127] on link "Energy Code Certificate-09/18/2025" at bounding box center [1449, 126] width 153 height 35
click at [1276, 123] on link "Inspection Failed/Reschedule Email" at bounding box center [1293, 126] width 157 height 35
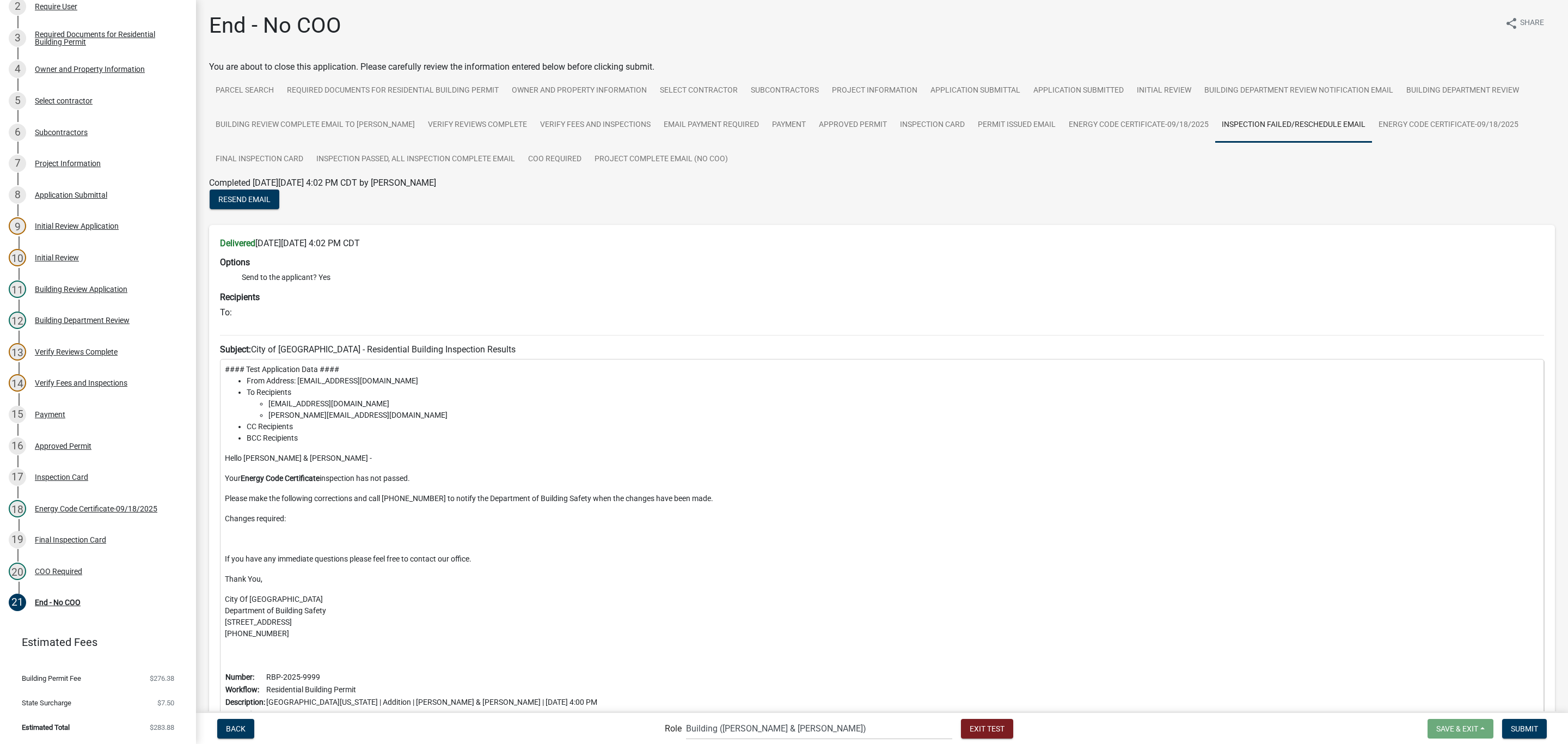
scroll to position [0, 0]
click at [1378, 113] on link "Energy Code Certificate-09/18/2025" at bounding box center [1449, 126] width 153 height 35
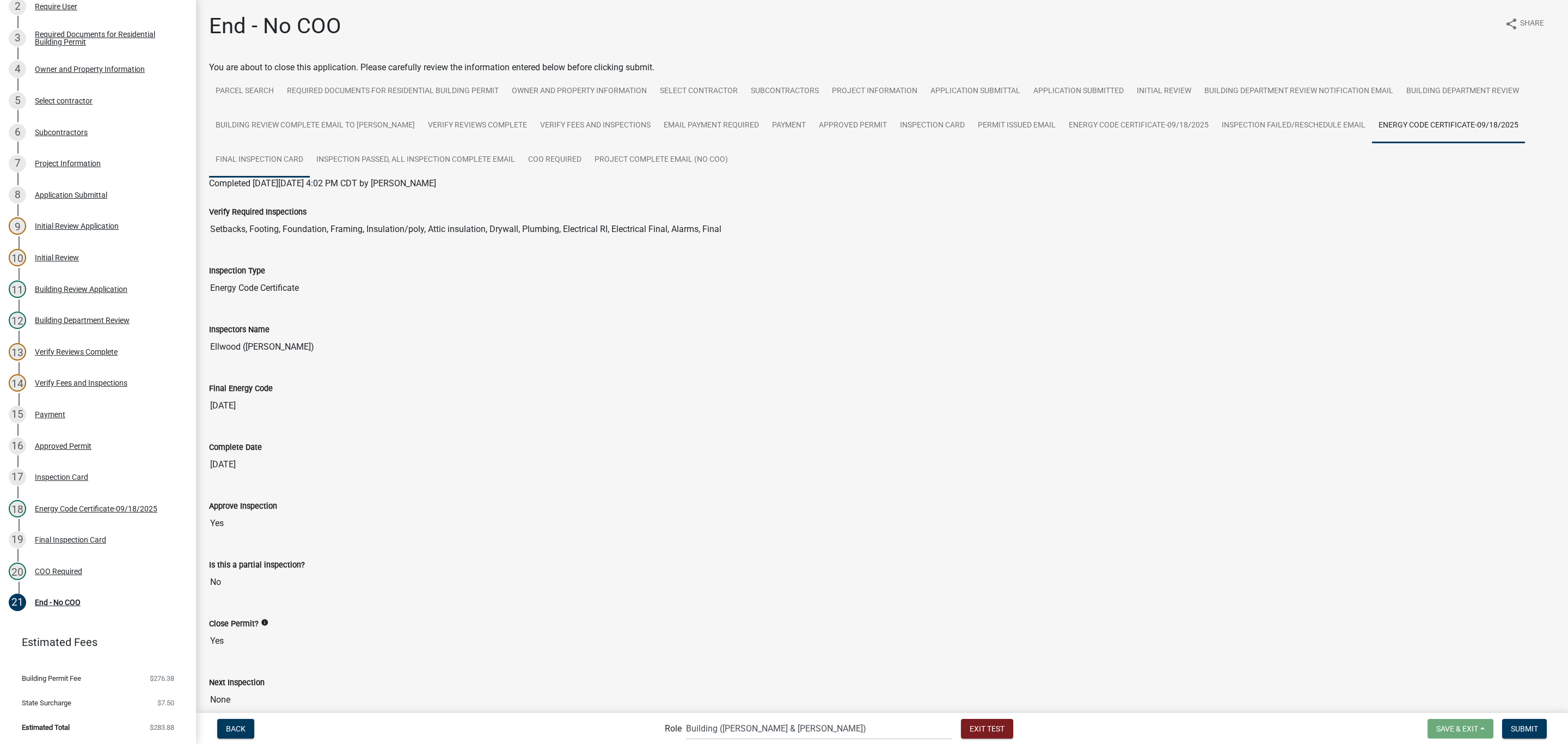
click at [221, 156] on link "Final Inspection Card" at bounding box center [259, 160] width 100 height 35
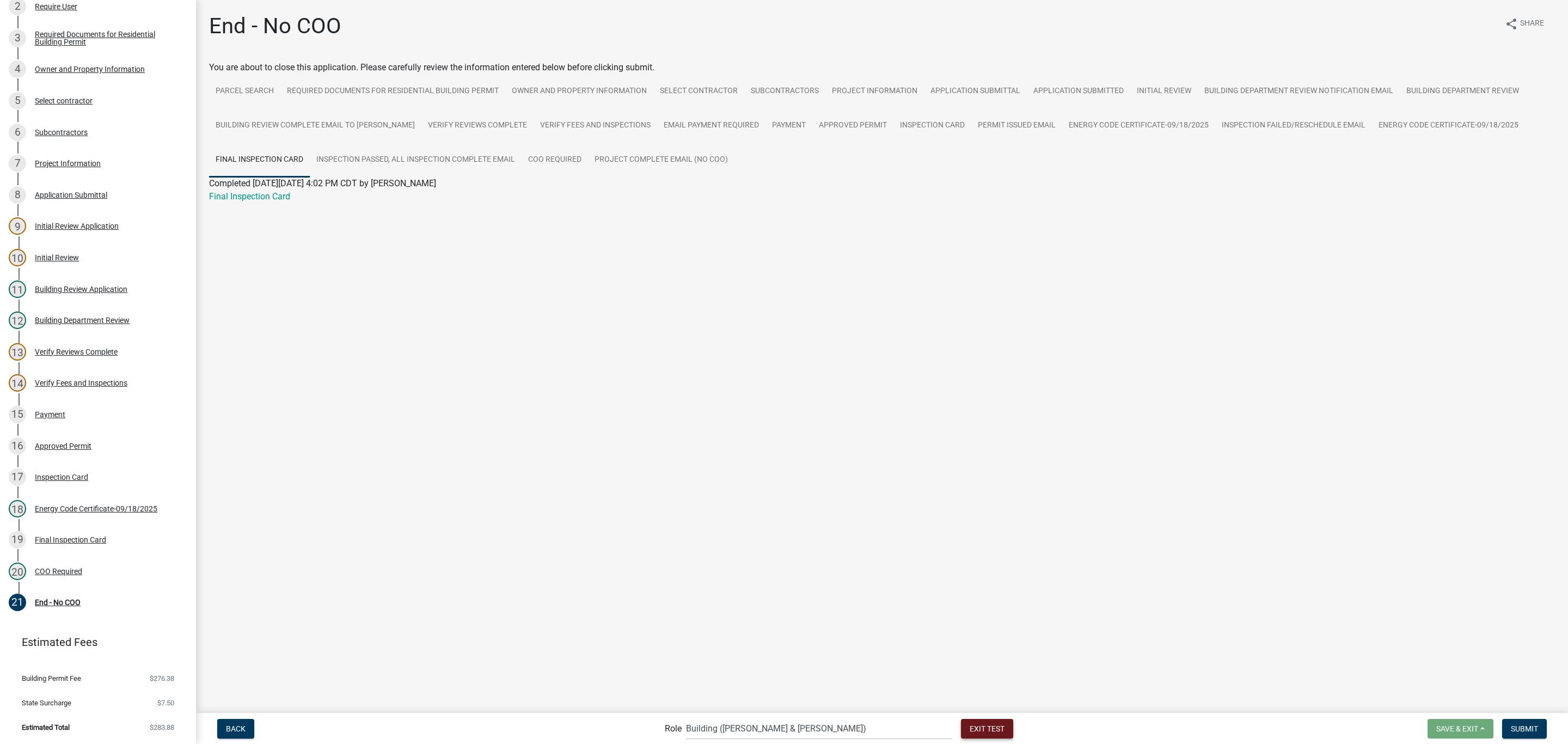
drag, startPoint x: 930, startPoint y: 723, endPoint x: 853, endPoint y: 636, distance: 116.2
click at [969, 723] on span "Exit Test" at bounding box center [987, 727] width 35 height 9
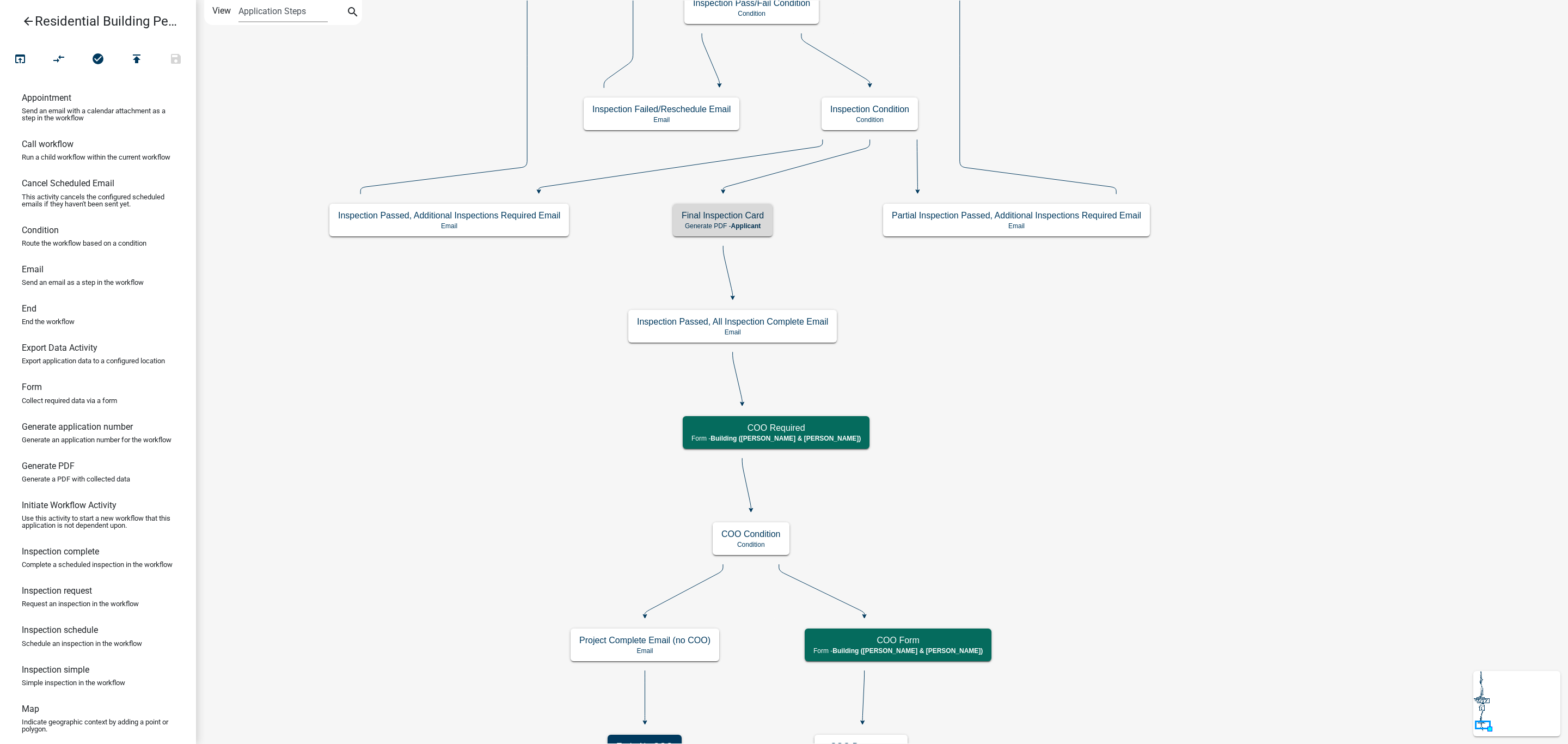
click at [1023, 335] on icon "Start Start - Applicant Owner and Property Information Form - Applicant Parcel …" at bounding box center [882, 495] width 1371 height 989
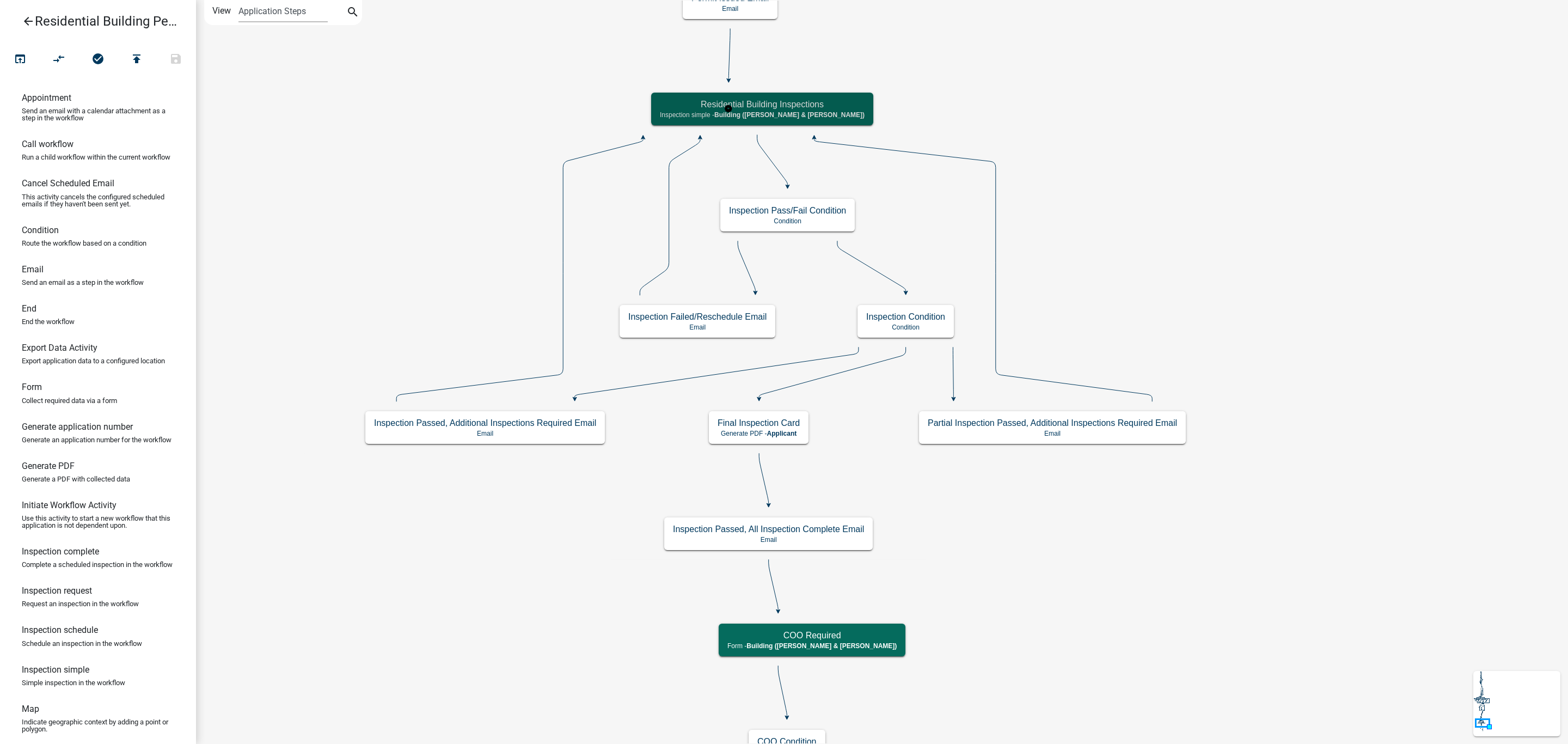
click at [768, 108] on h5 "Residential Building Inspections" at bounding box center [762, 104] width 205 height 10
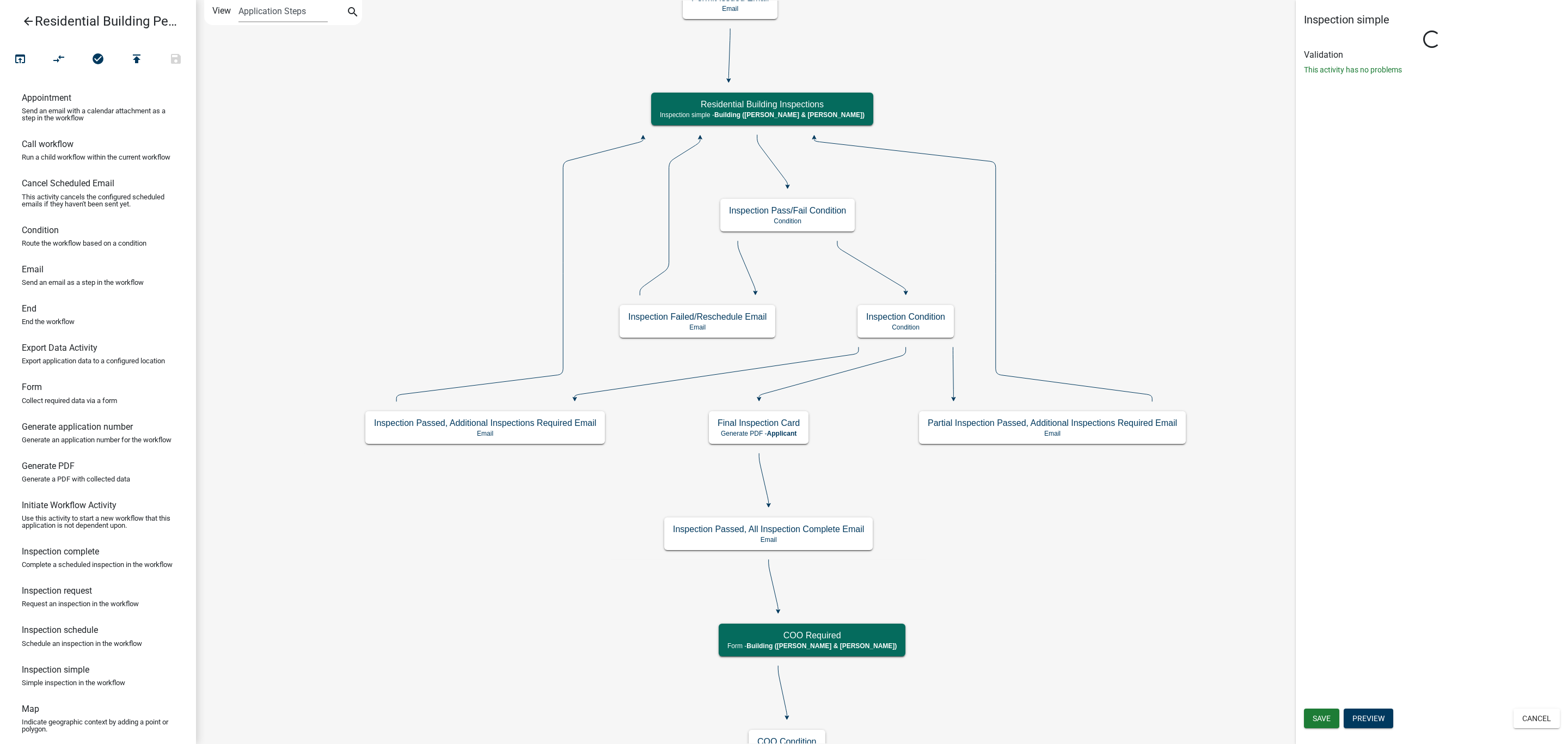
select select "AF95025D-B44F-4367-9798-E31EBF5850B8"
select select "805d55ac-e238-4e04-8f8e-acc067f36c3e"
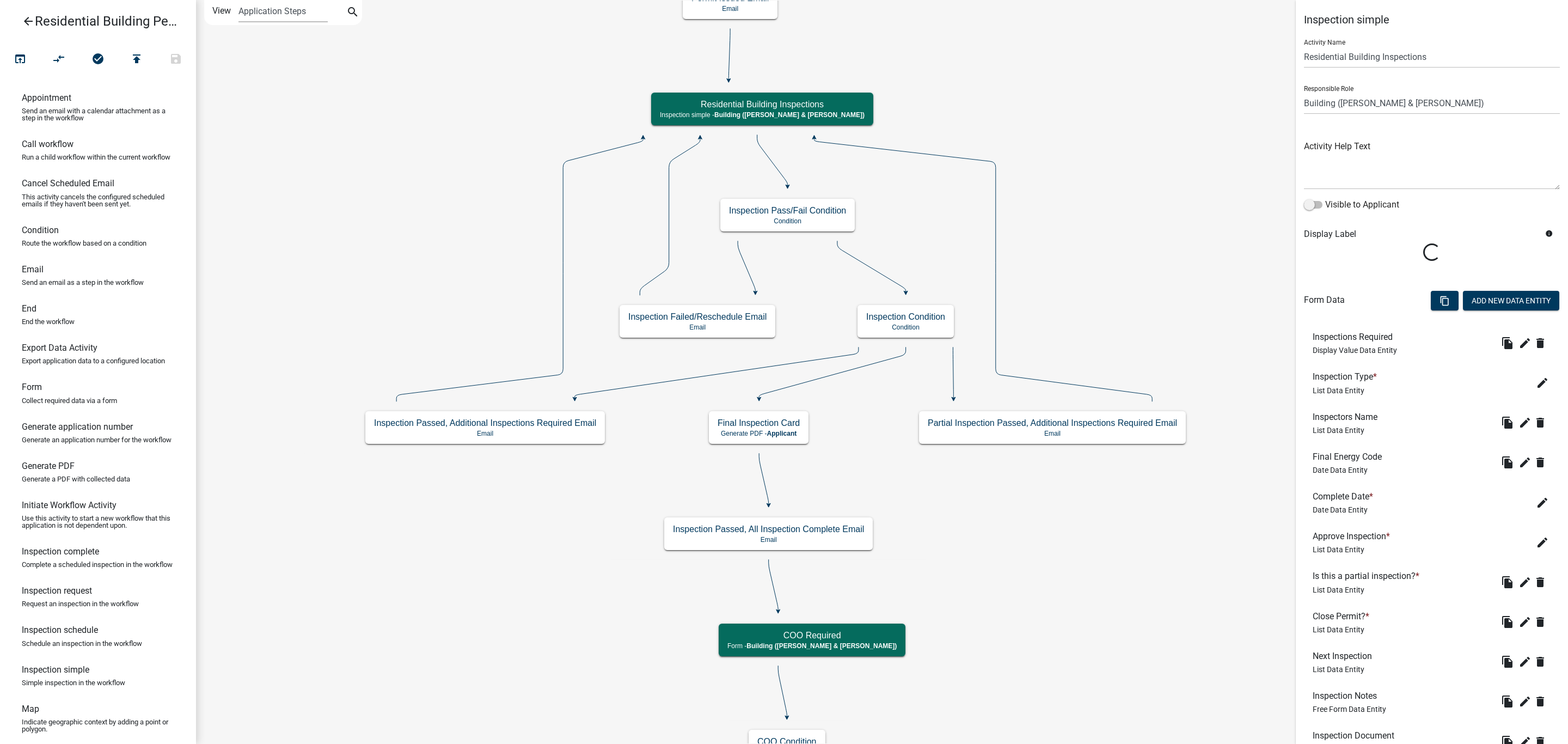
scroll to position [82, 0]
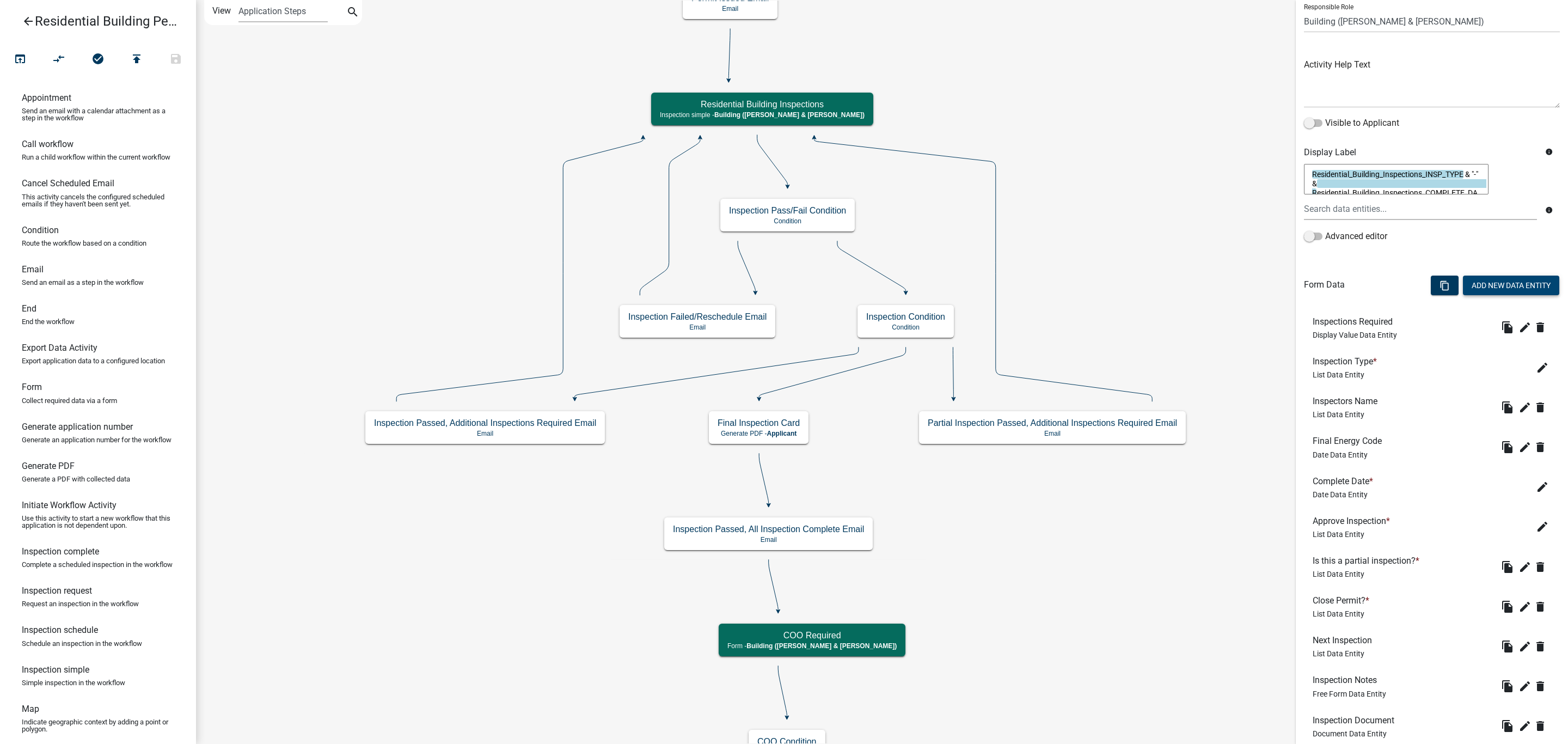
click at [1494, 288] on button "Add New Data Entity" at bounding box center [1511, 285] width 96 height 20
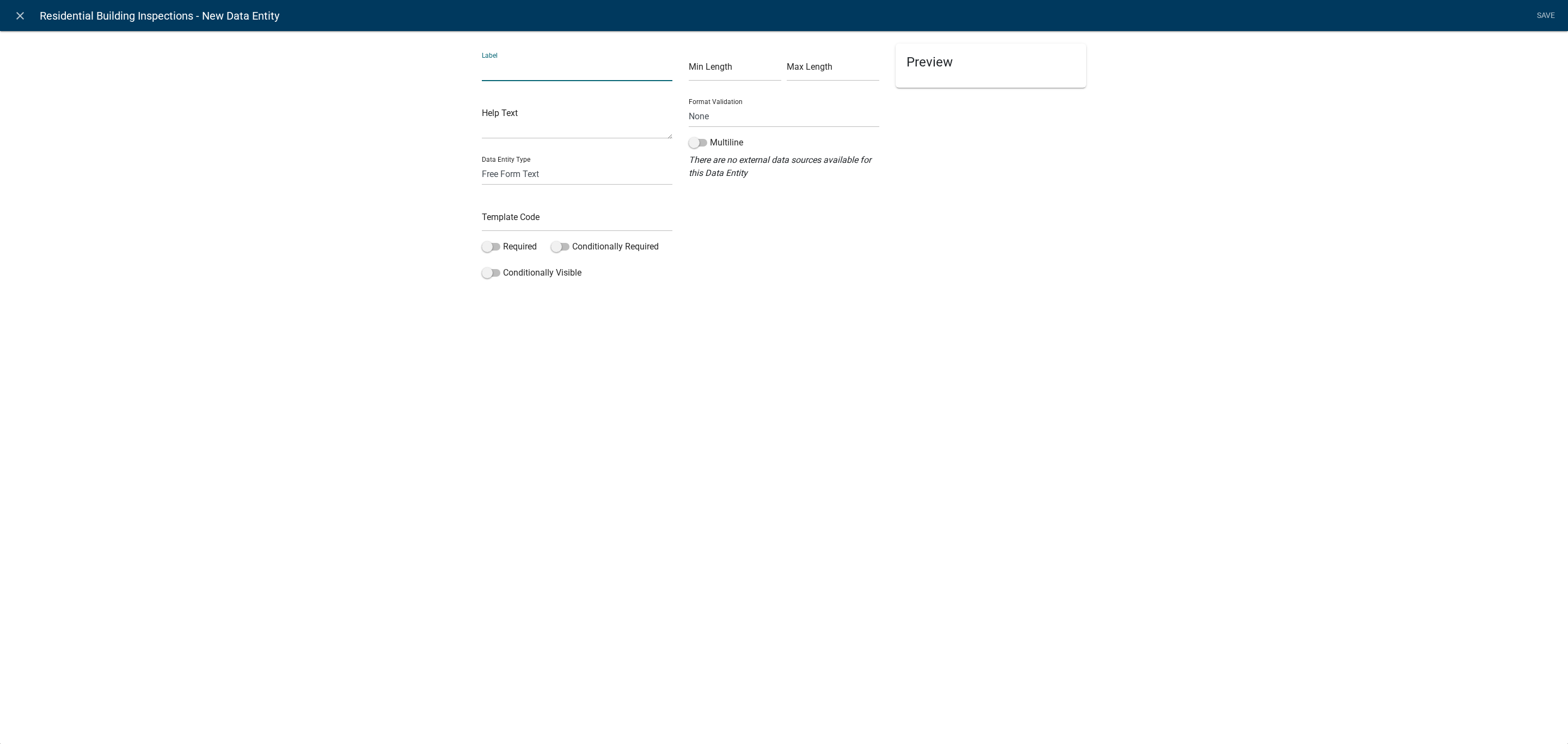
click at [567, 65] on input "text" at bounding box center [577, 70] width 190 height 22
click at [555, 73] on input "text" at bounding box center [577, 70] width 190 height 22
type input "SetBatck/Soils"
click at [559, 176] on select "Free Form Text Document Display Entity Value Fee Numeric Data Date Map Sketch D…" at bounding box center [577, 174] width 190 height 22
select select "date"
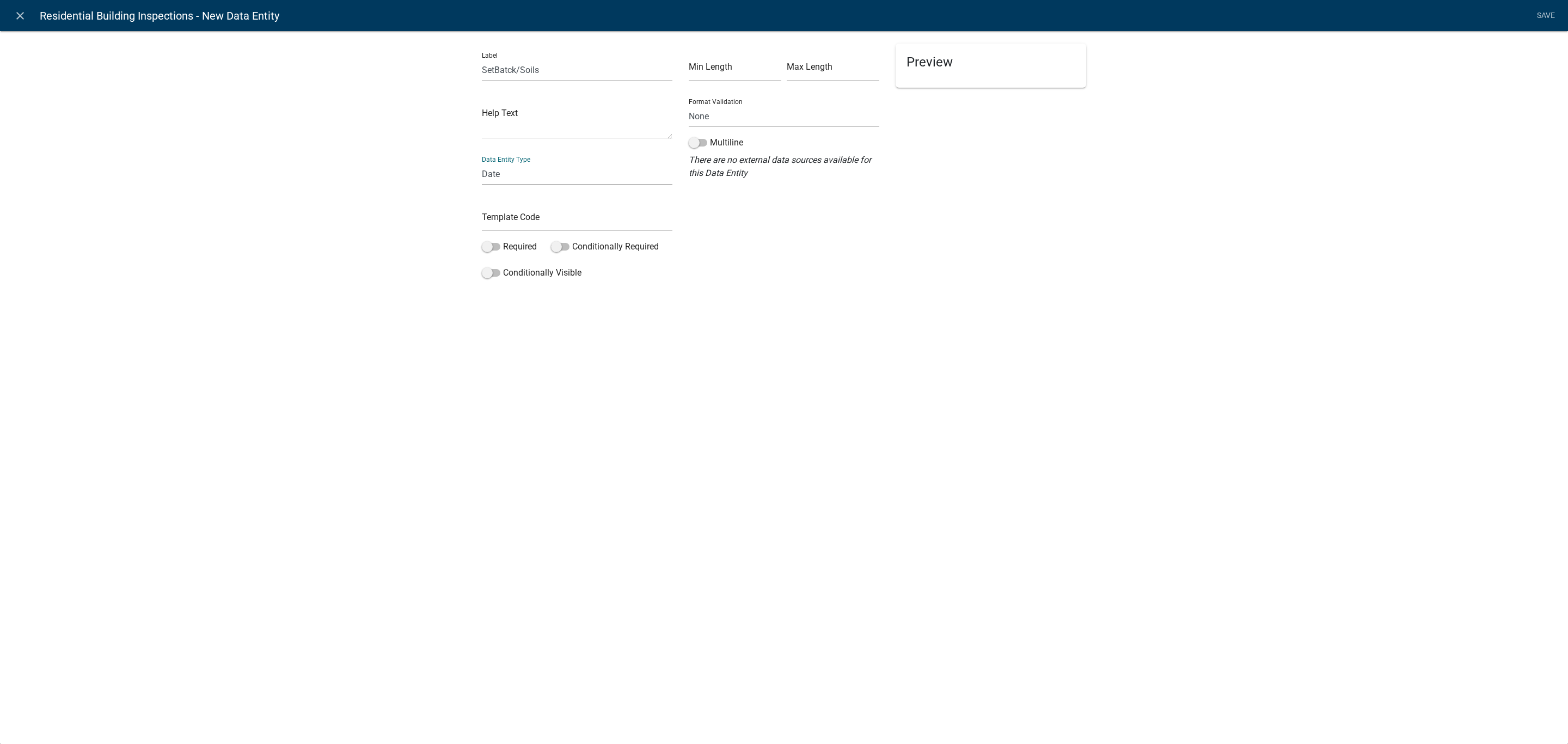
click at [482, 163] on select "Free Form Text Document Display Entity Value Fee Numeric Data Date Map Sketch D…" at bounding box center [577, 174] width 190 height 22
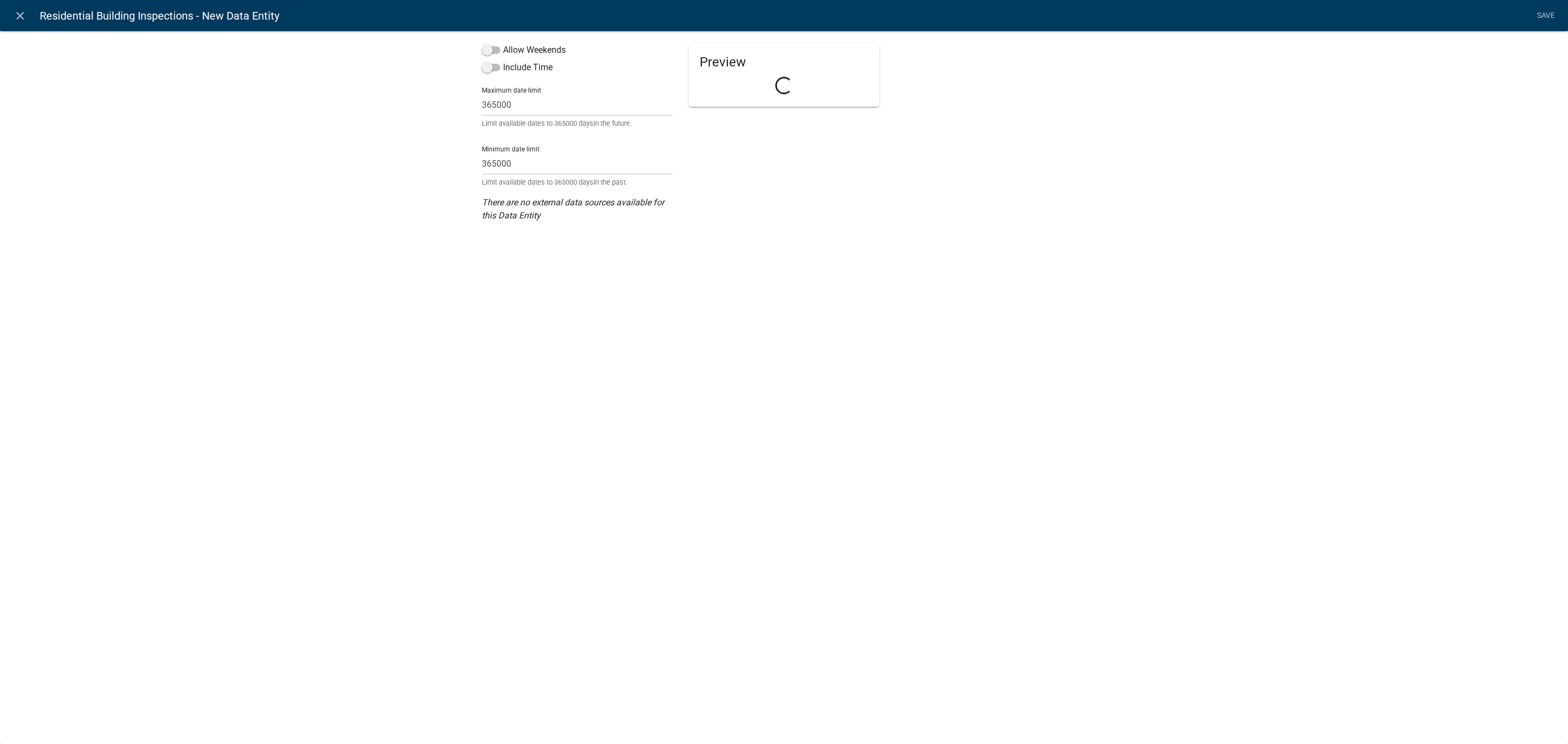
select select "date"
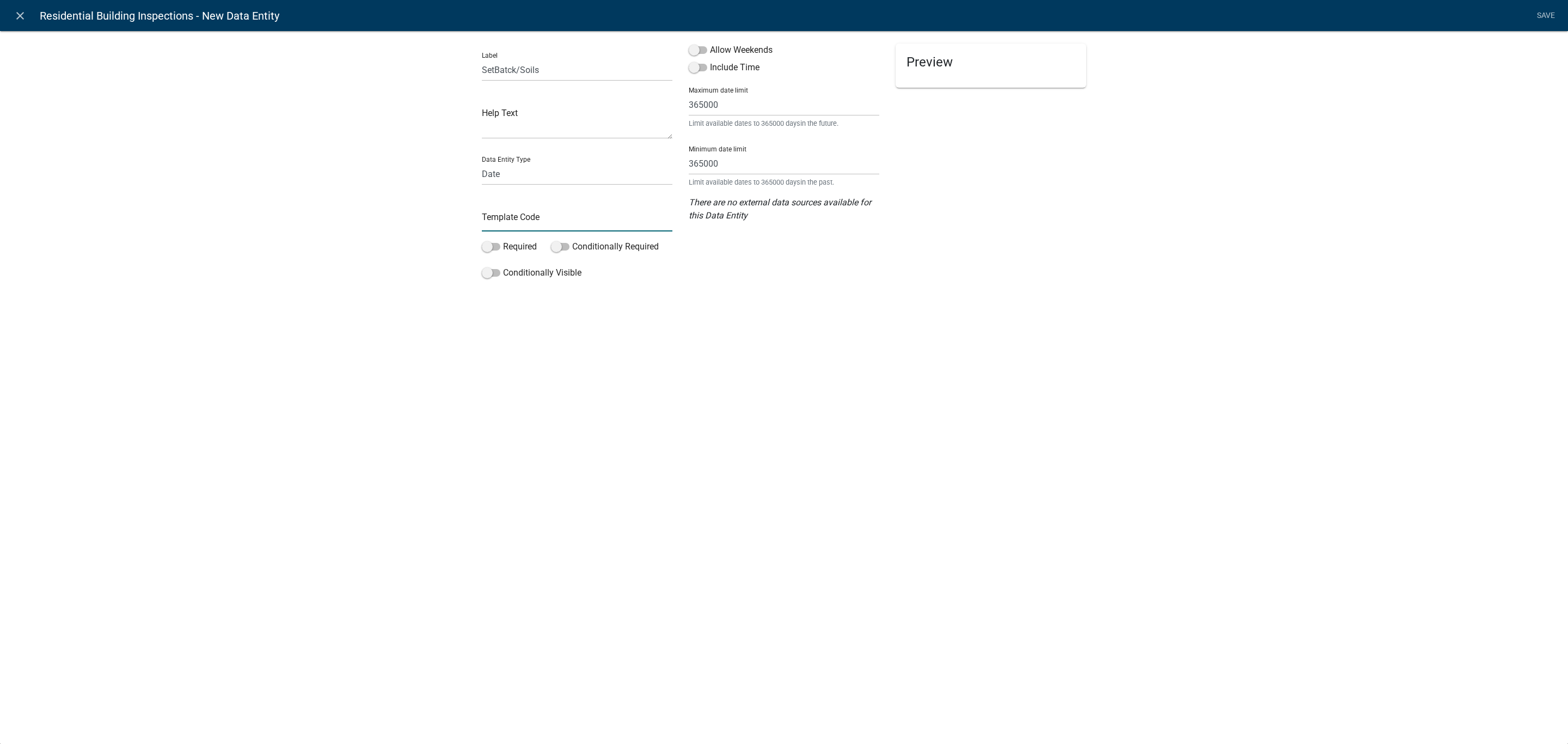
click at [500, 223] on input "text" at bounding box center [577, 220] width 190 height 22
type input "SetbackDate"
click at [589, 242] on label "Conditionally Required" at bounding box center [604, 246] width 108 height 13
click at [572, 240] on input "Conditionally Required" at bounding box center [572, 240] width 0 height 0
click at [559, 301] on label "Any" at bounding box center [564, 301] width 14 height 9
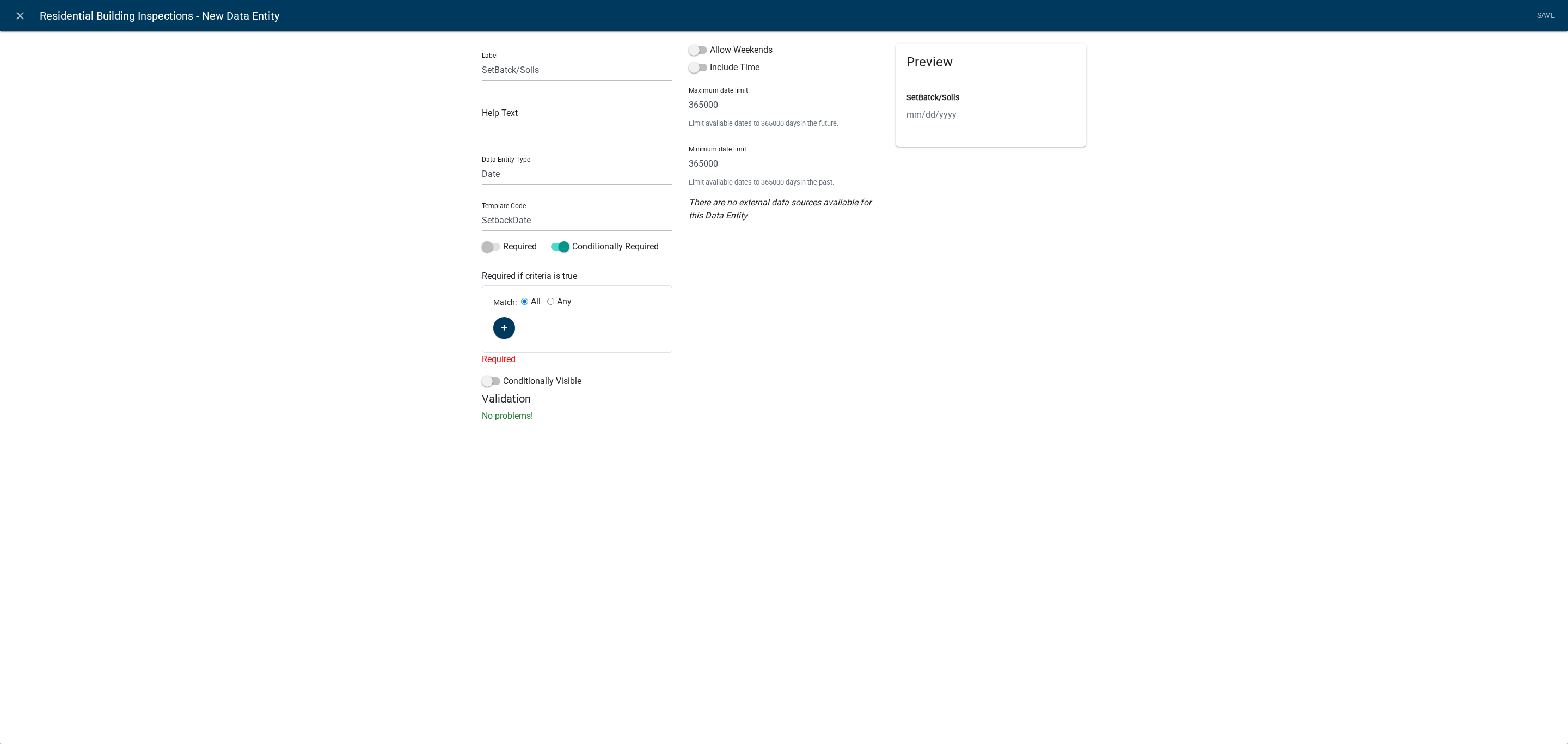
click at [554, 301] on input "Any" at bounding box center [550, 301] width 7 height 7
radio input "true"
radio input "false"
click at [508, 326] on button "button" at bounding box center [503, 327] width 22 height 22
click at [529, 326] on span "(unset)" at bounding box center [522, 326] width 27 height 10
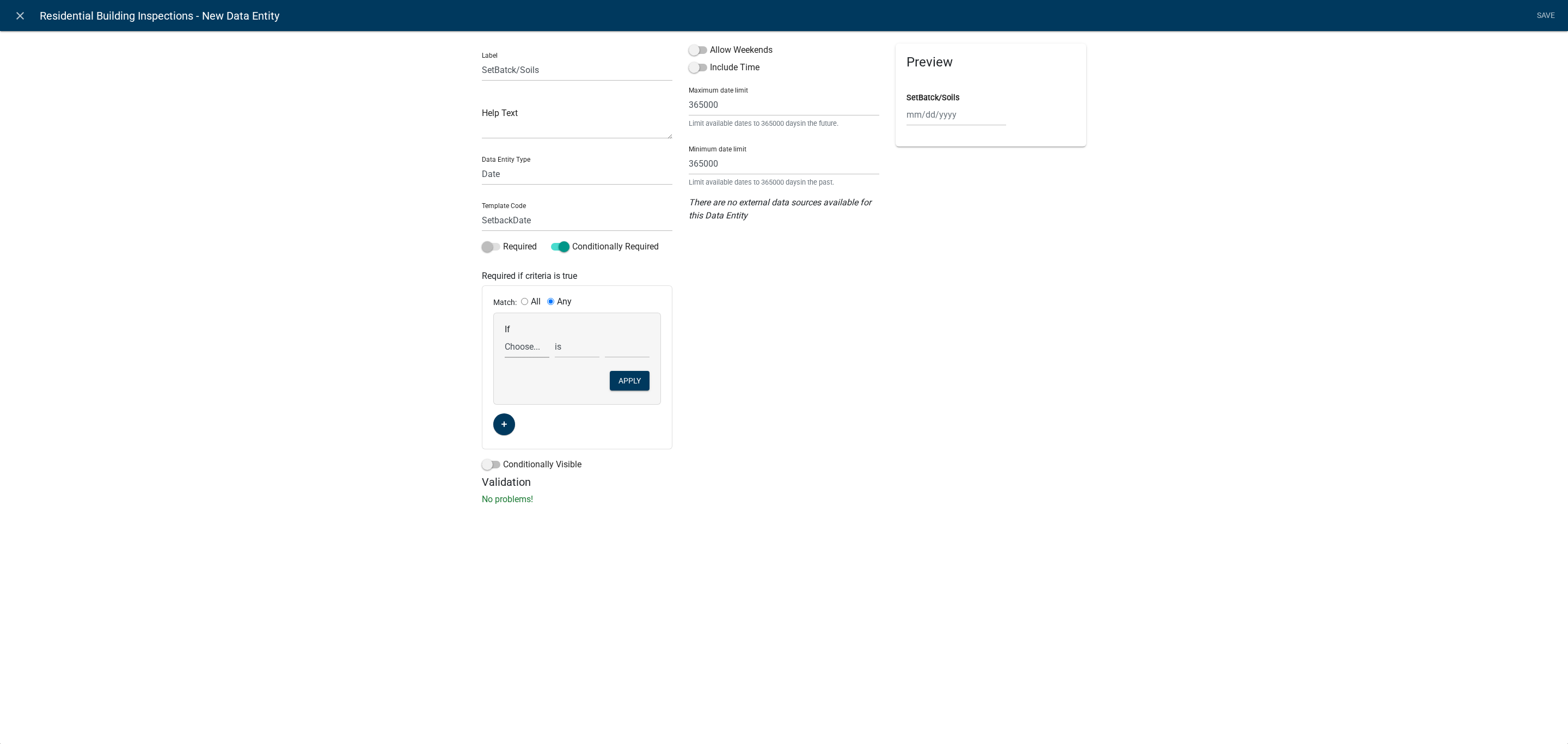
click at [529, 339] on select "Choose... Acres AddInfoNeededBuilding AddInfoNeededEngineering AddInfoNeededIni…" at bounding box center [527, 347] width 45 height 22
select select "76: INSP_TYPE"
click at [505, 335] on select "Choose... Acres AddInfoNeededBuilding AddInfoNeededEngineering AddInfoNeededIni…" at bounding box center [527, 347] width 45 height 22
click at [618, 352] on select "Choose... All Inspections Required Attic Insulation Basement Framing Common Wal…" at bounding box center [627, 347] width 45 height 22
select select "25: Setback/Soils"
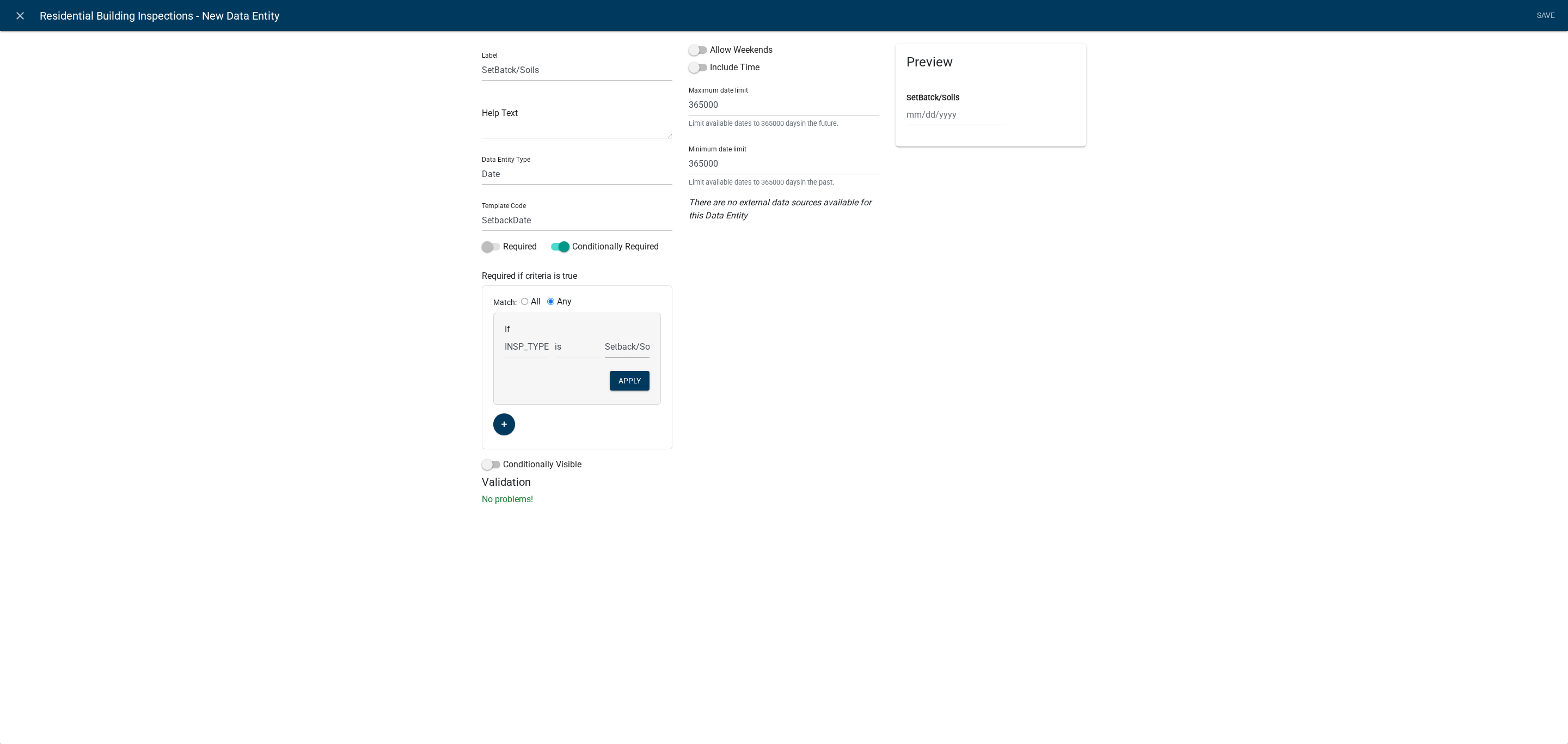
click at [604, 335] on select "Choose... All Inspections Required Attic Insulation Basement Framing Common Wal…" at bounding box center [627, 347] width 45 height 22
click at [624, 382] on button "Apply" at bounding box center [630, 381] width 40 height 20
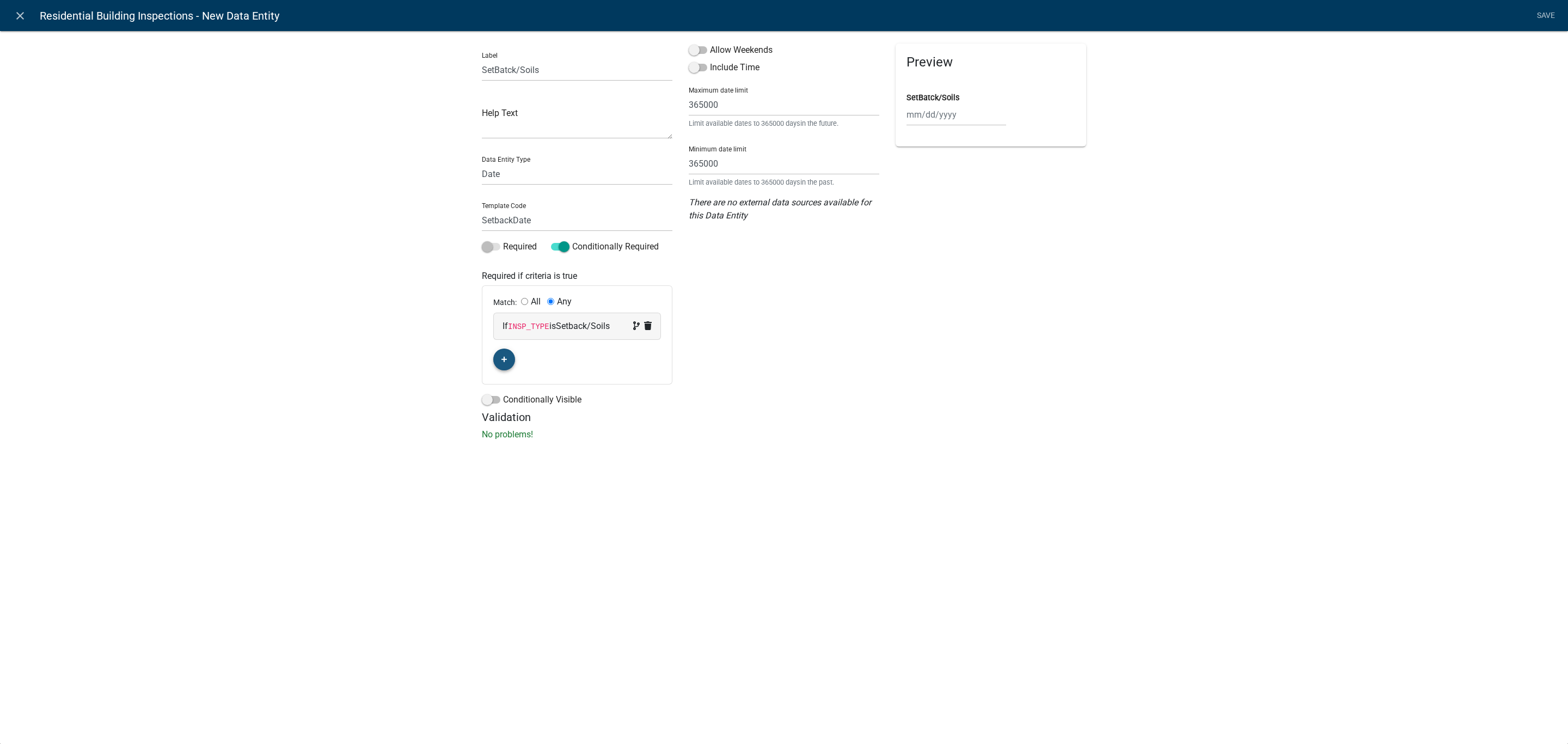
click at [510, 354] on button "button" at bounding box center [503, 358] width 22 height 22
click at [522, 355] on span "(unset)" at bounding box center [522, 357] width 27 height 10
click at [534, 373] on select "Choose... Acres AddInfoNeededBuilding AddInfoNeededEngineering AddInfoNeededIni…" at bounding box center [527, 378] width 45 height 22
select select "74: INSP_DOCUMENT"
click at [825, 385] on div "Allow Weekends Include Time Maximum date limit 365000 Limit available dates to …" at bounding box center [784, 276] width 207 height 464
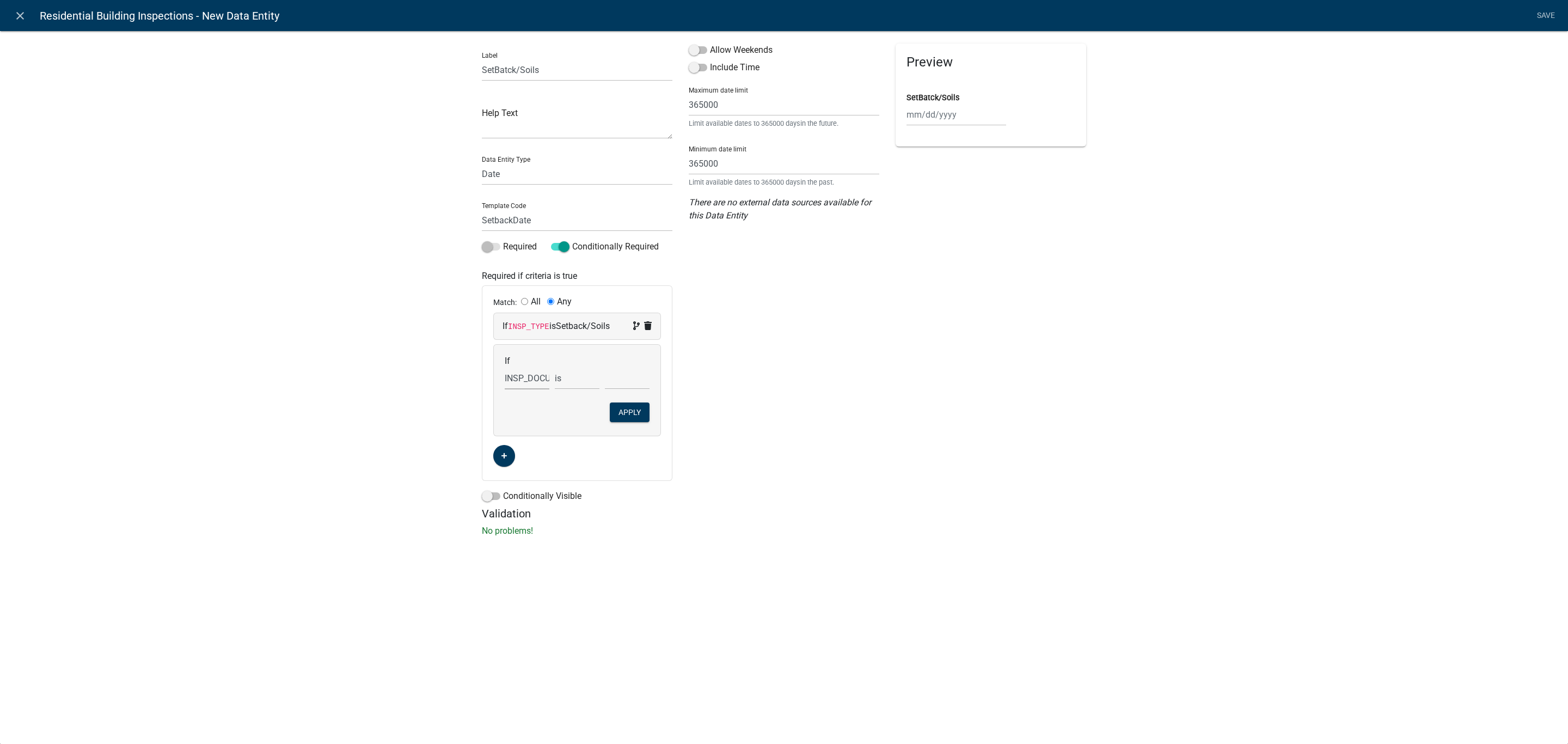
click at [513, 376] on select "Choose... Acres AddInfoNeededBuilding AddInfoNeededEngineering AddInfoNeededIni…" at bounding box center [527, 378] width 45 height 22
click at [914, 307] on div "Preview SetBatck/Soils" at bounding box center [991, 276] width 207 height 464
click at [964, 432] on div "Preview SetBatck/Soils" at bounding box center [991, 276] width 207 height 464
click at [1546, 14] on link "Save" at bounding box center [1546, 16] width 27 height 21
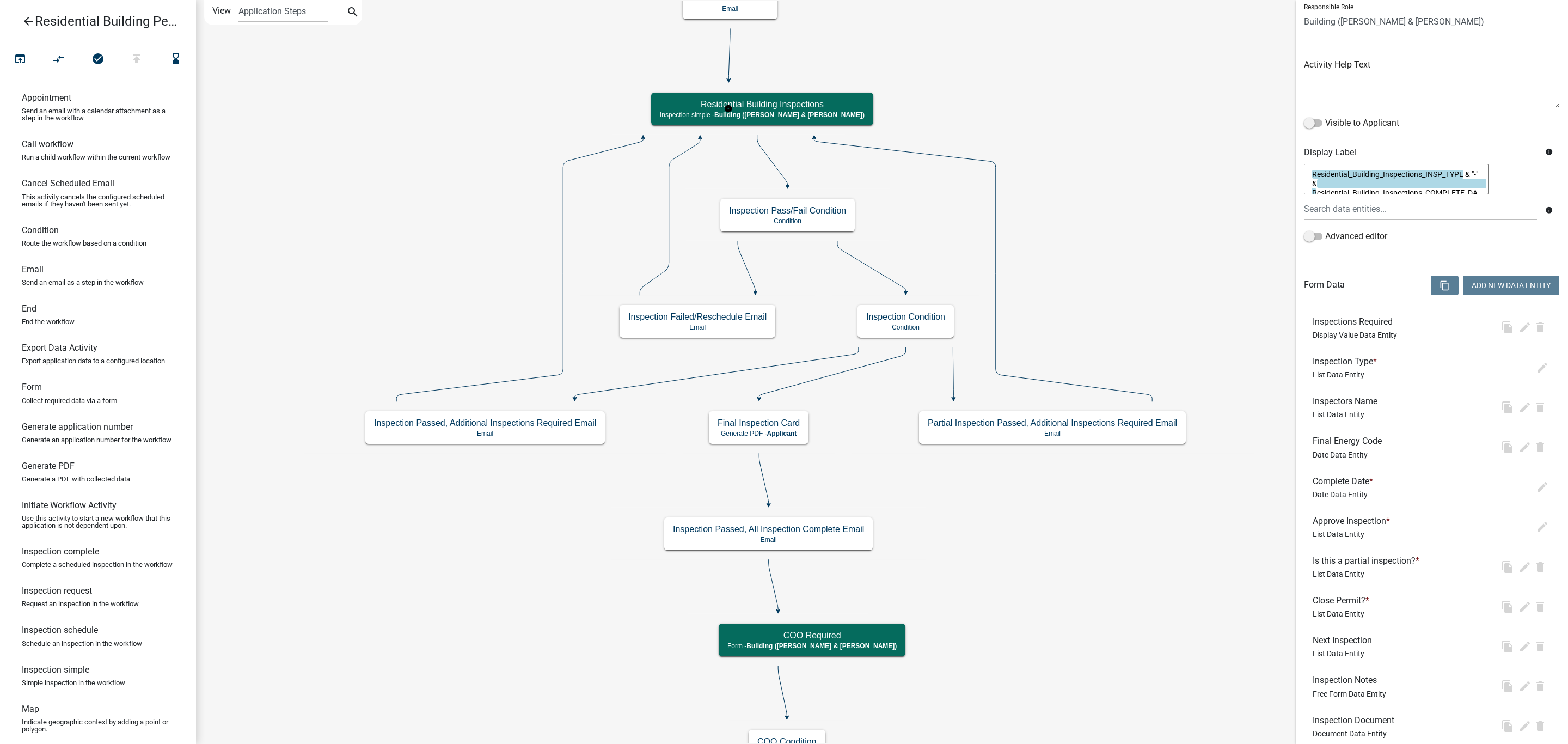
scroll to position [0, 0]
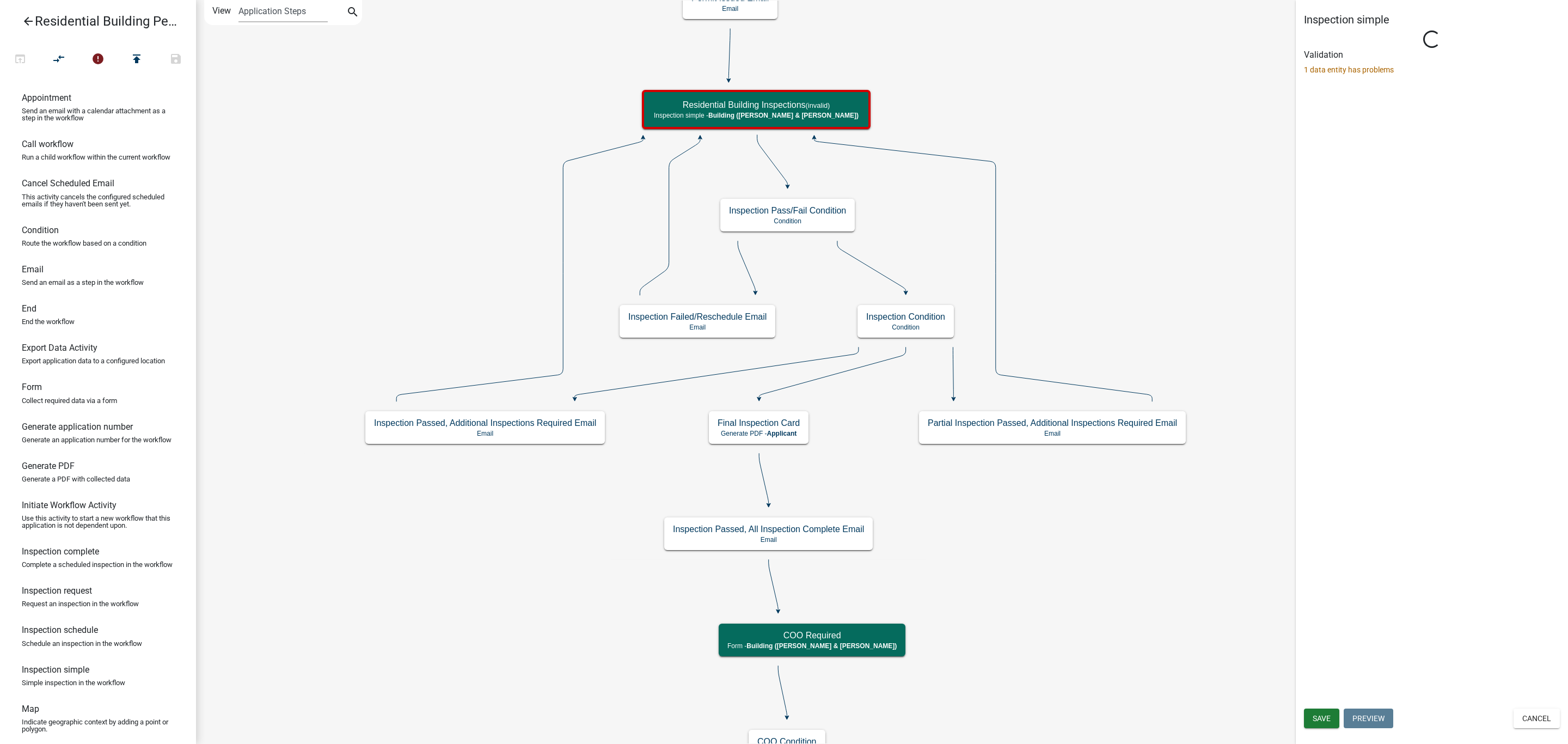
select select "805d55ac-e238-4e04-8f8e-acc067f36c3e"
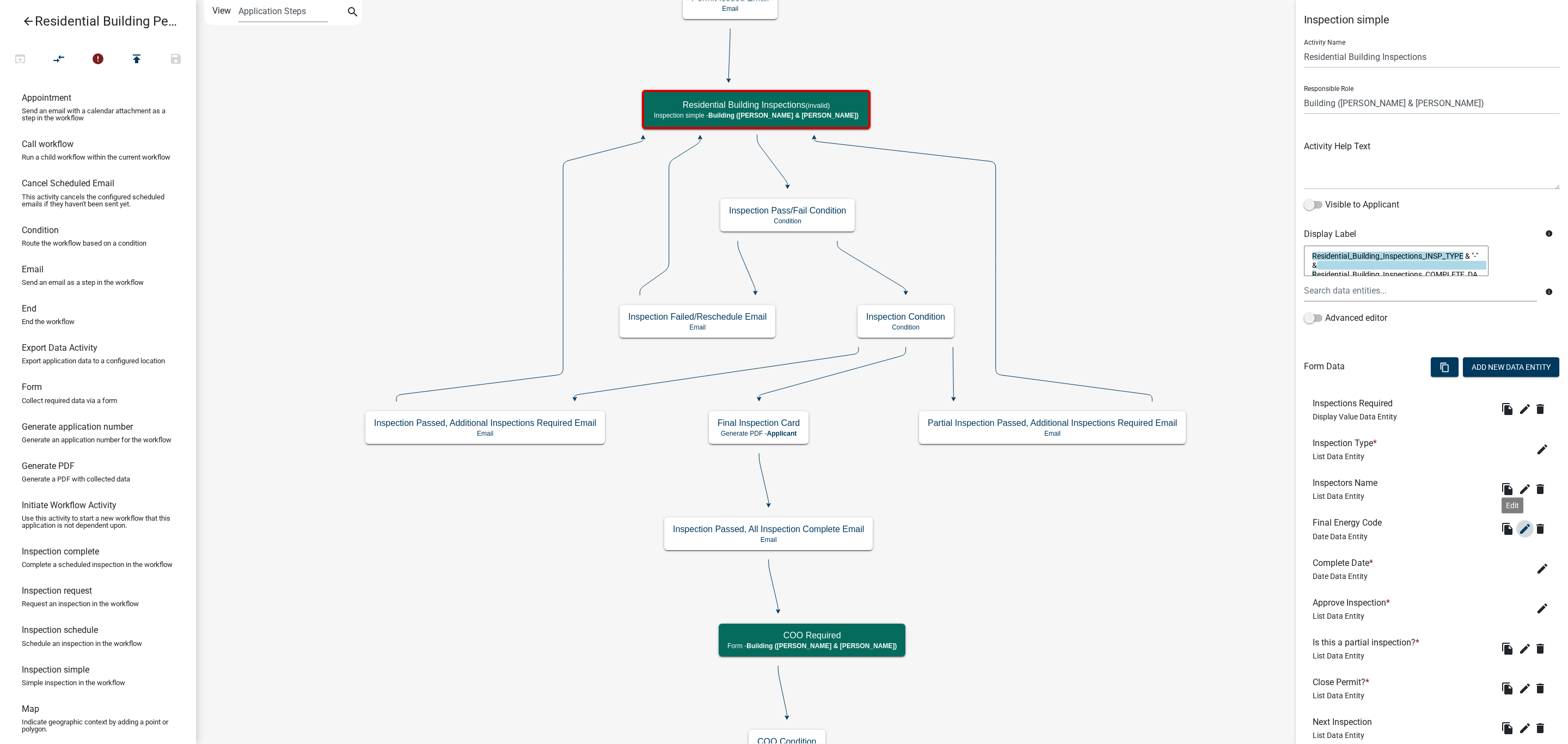
click at [1519, 529] on icon "edit" at bounding box center [1525, 529] width 13 height 13
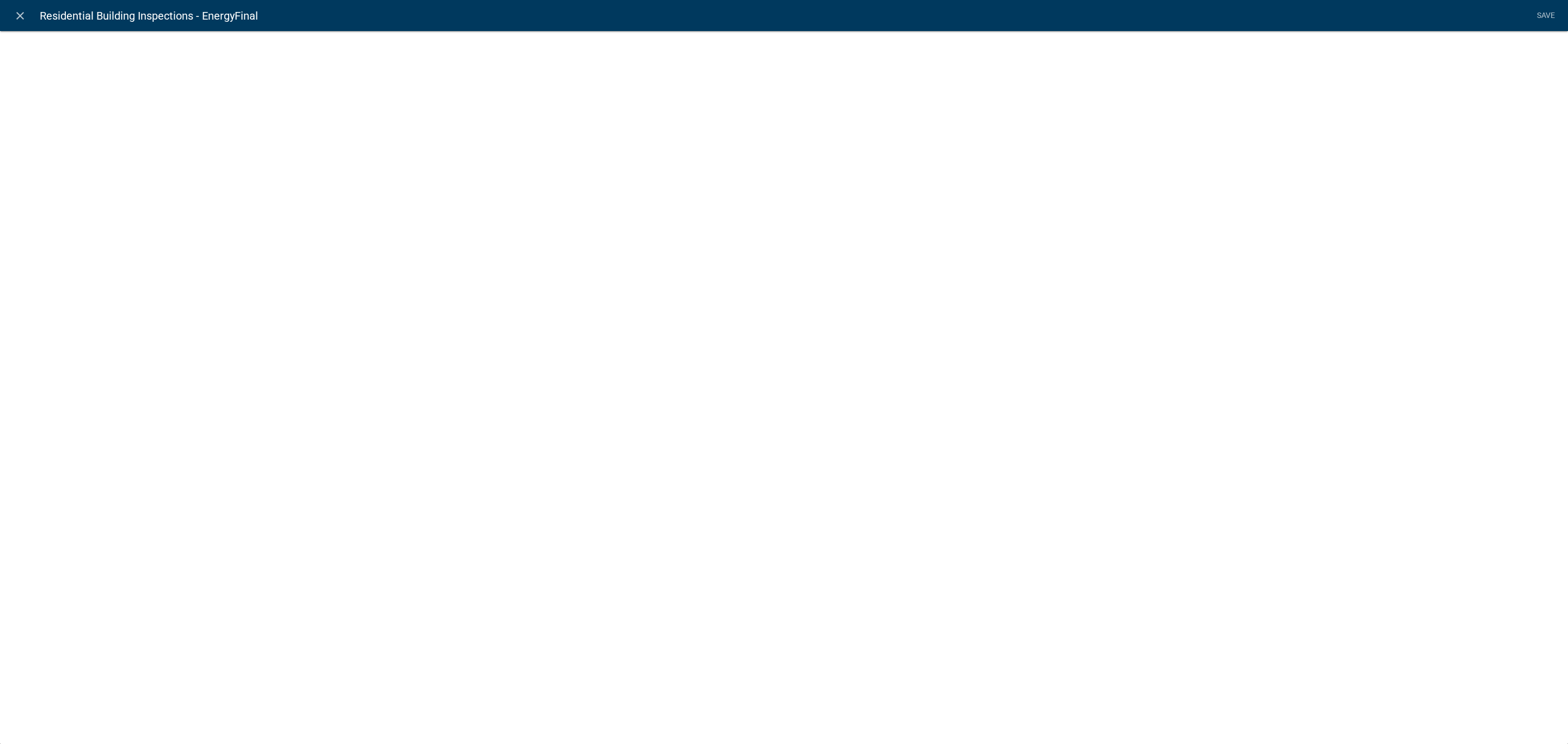
select select "date"
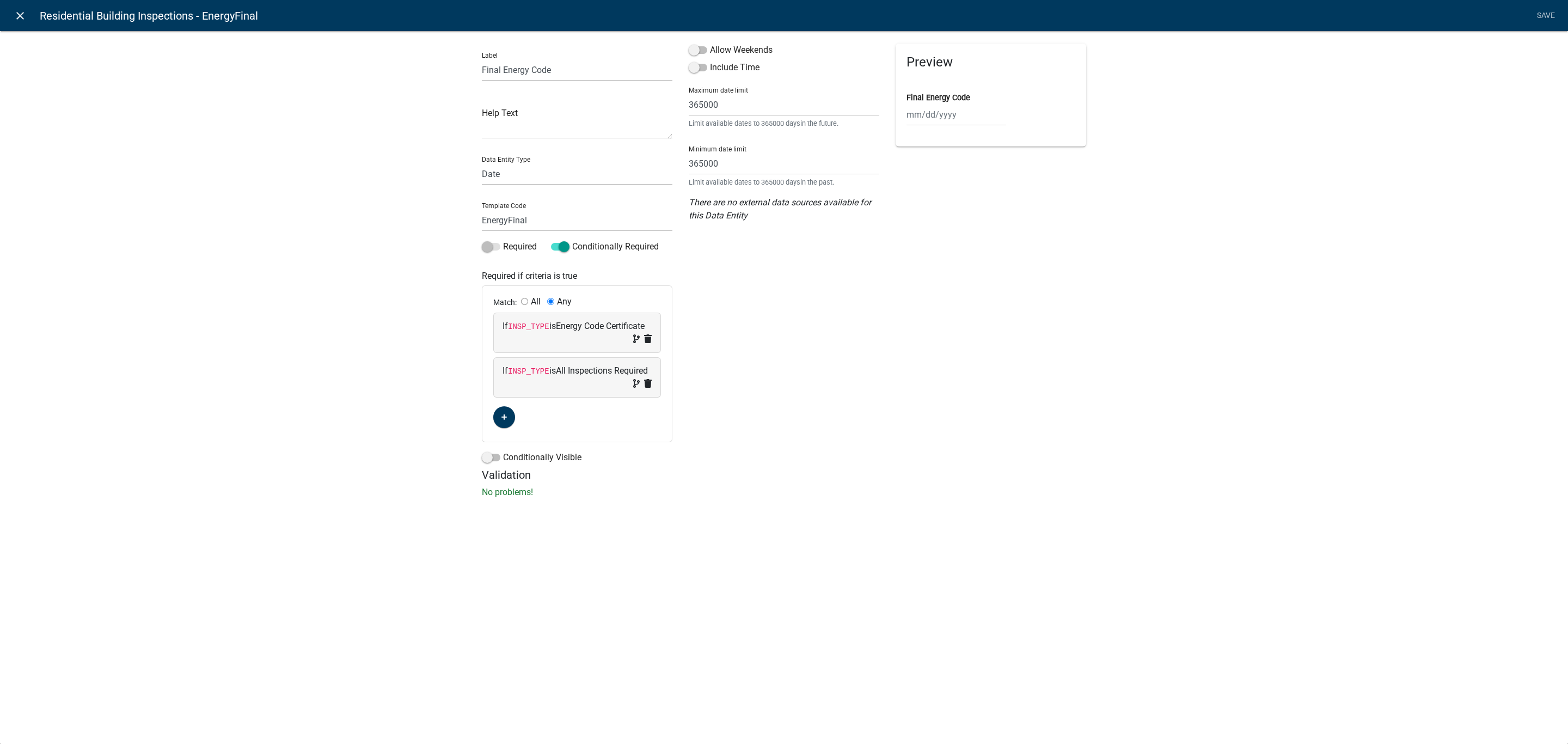
click at [20, 17] on icon "close" at bounding box center [20, 16] width 13 height 13
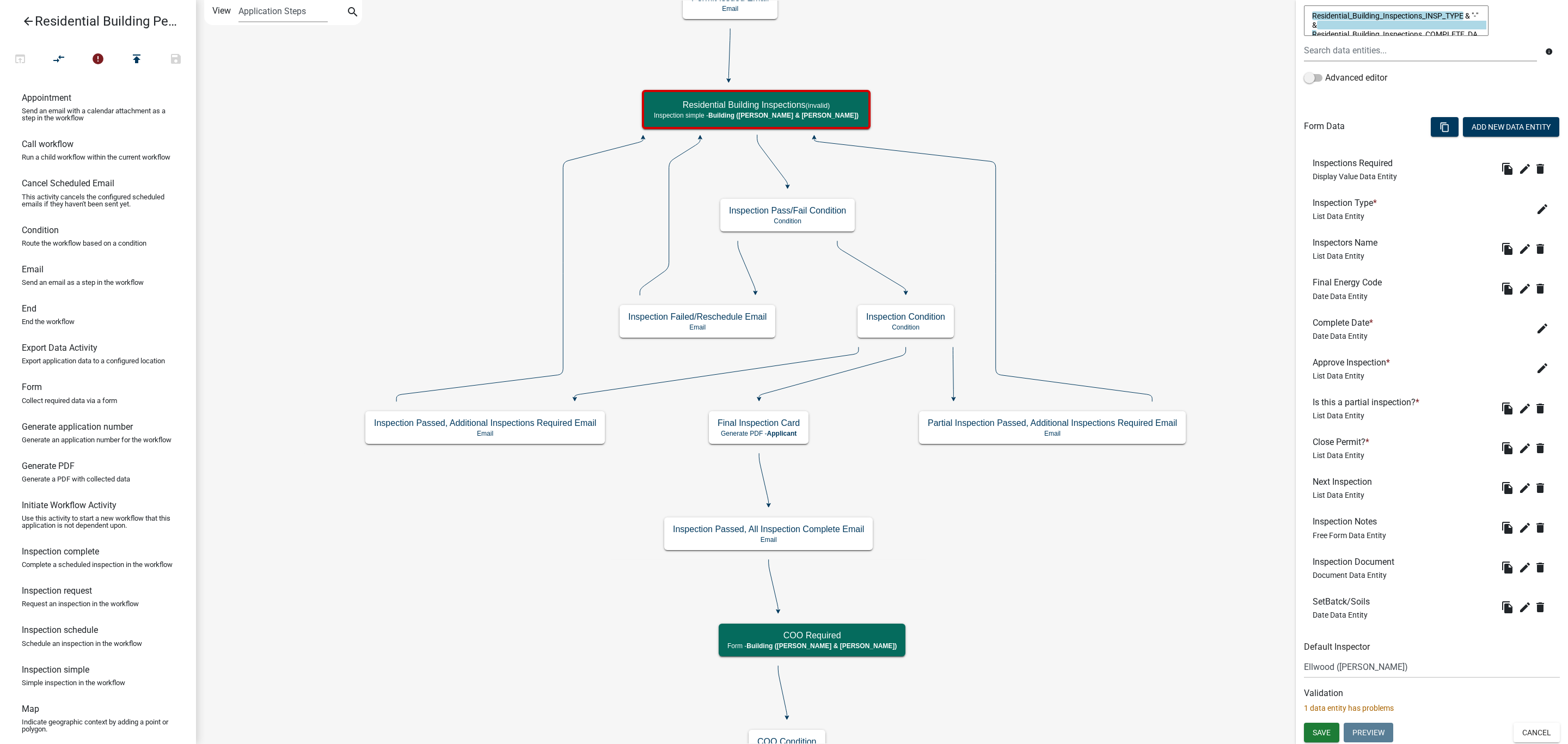
scroll to position [242, 0]
drag, startPoint x: 1344, startPoint y: 605, endPoint x: 1350, endPoint y: 309, distance: 296.1
click at [1519, 330] on icon "edit" at bounding box center [1525, 327] width 13 height 13
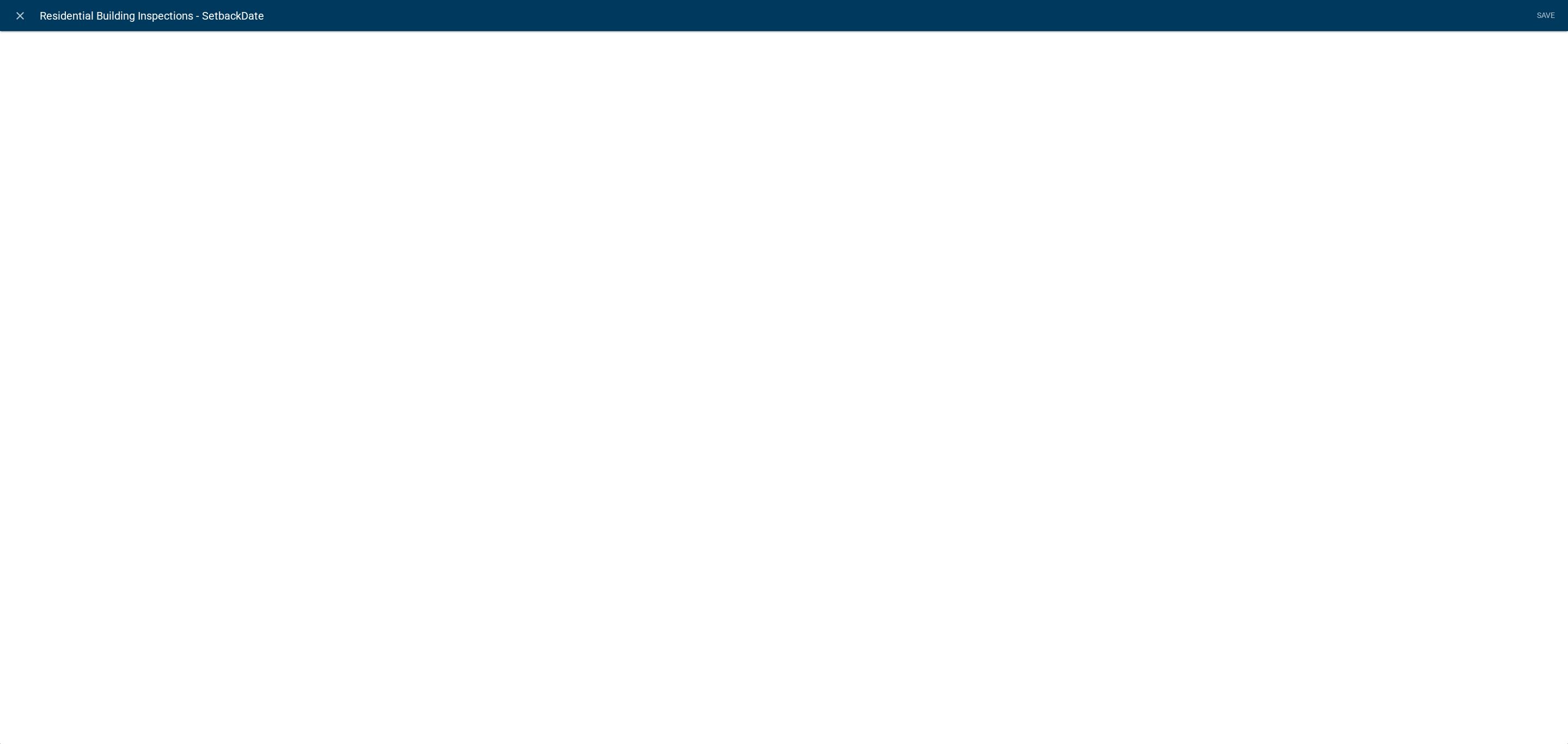
select select "date"
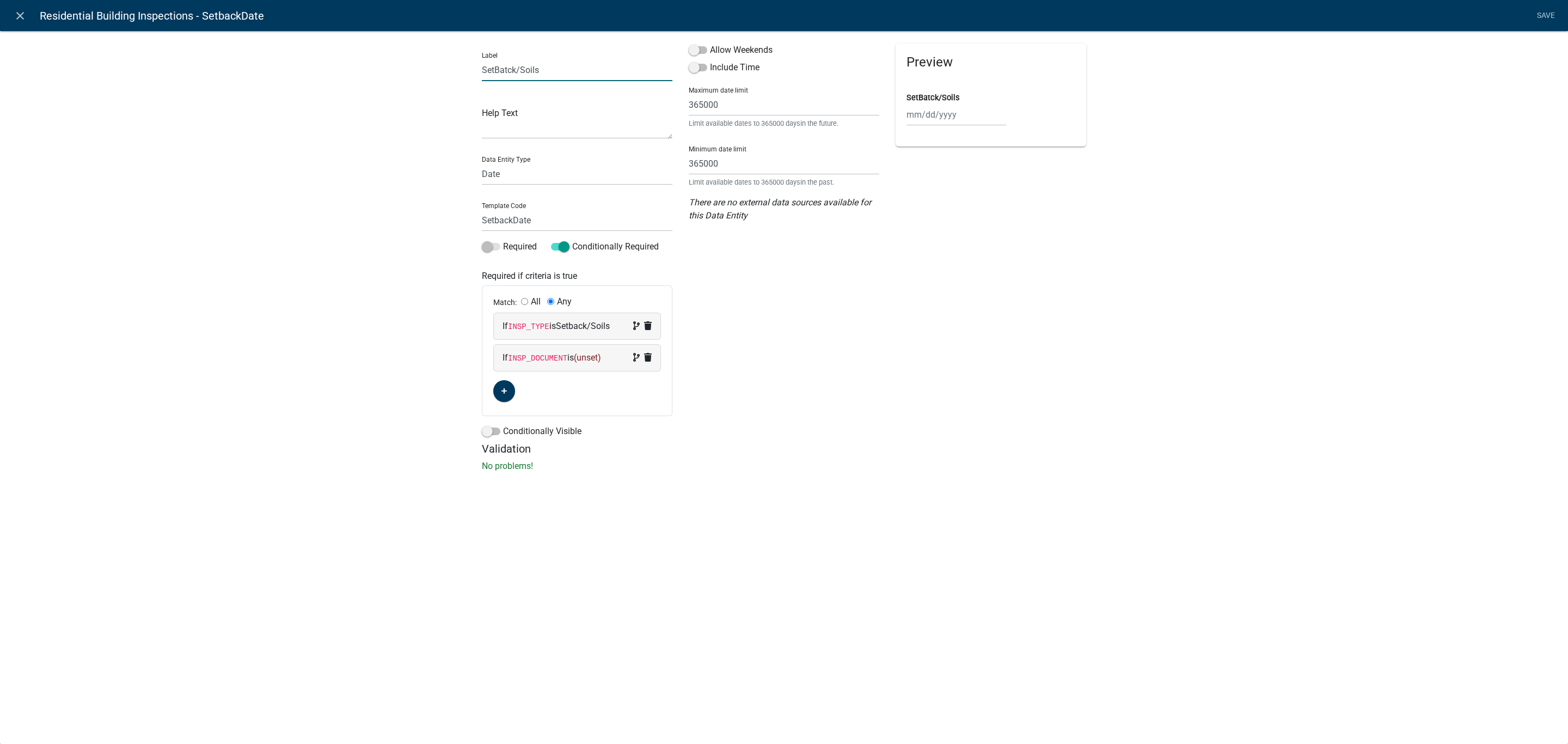
click at [483, 66] on input "SetBatck/Soils" at bounding box center [577, 70] width 190 height 22
type input "Final SetBatck/Soils"
click at [880, 424] on div "Allow Weekends Include Time Maximum date limit 365000 Limit available dates to …" at bounding box center [784, 243] width 207 height 398
click at [585, 358] on span "(unset)" at bounding box center [588, 357] width 27 height 10
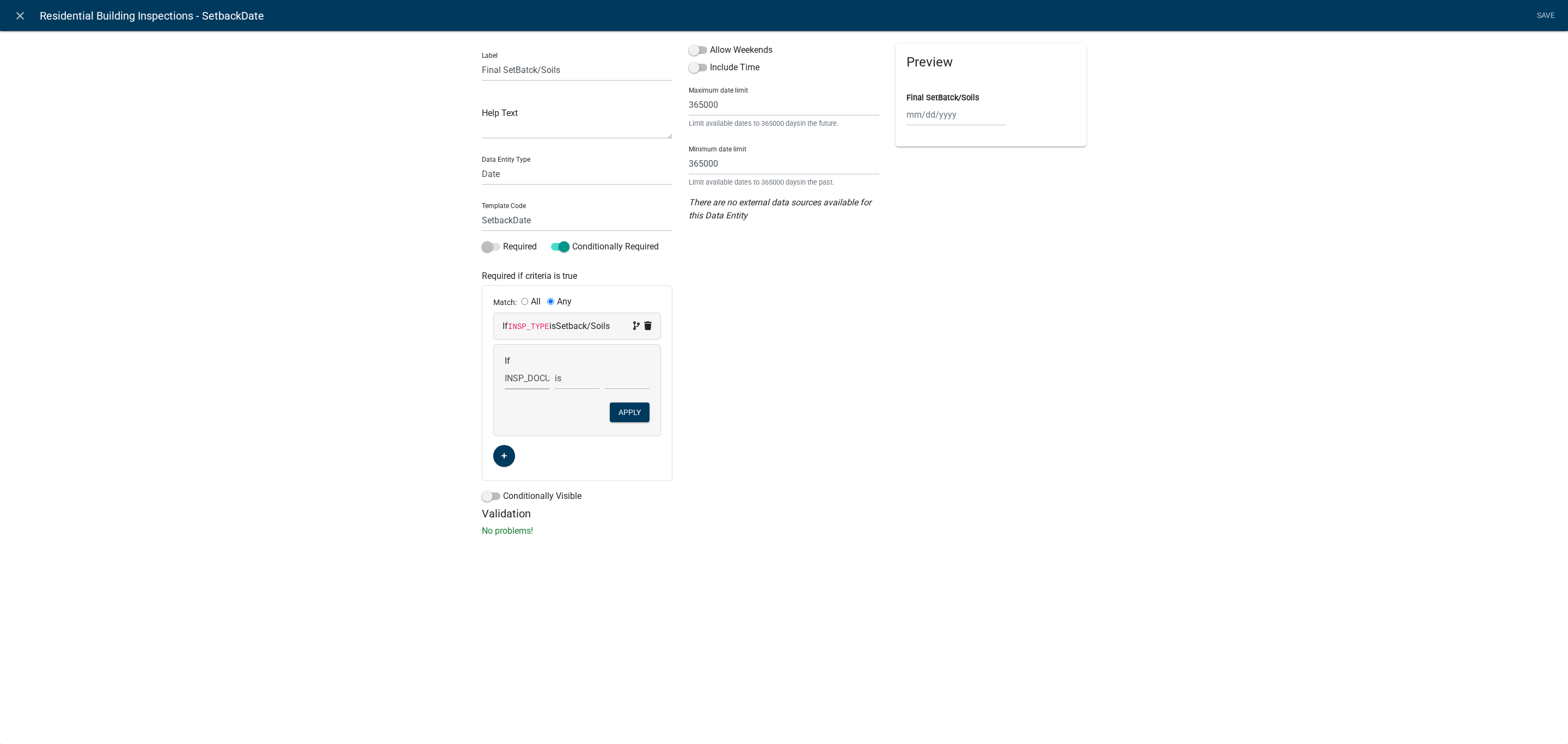
click at [524, 388] on select "Choose... Acres AddInfoNeededBuilding AddInfoNeededEngineering AddInfoNeededIni…" at bounding box center [527, 378] width 45 height 22
select select "76: INSP_TYPE"
click at [505, 367] on select "Choose... Acres AddInfoNeededBuilding AddInfoNeededEngineering AddInfoNeededIni…" at bounding box center [527, 378] width 45 height 22
click at [631, 381] on select "Choose... All Inspections Required Attic Insulation Basement Framing Common Wal…" at bounding box center [627, 378] width 45 height 22
select select "1: All Inspections Required"
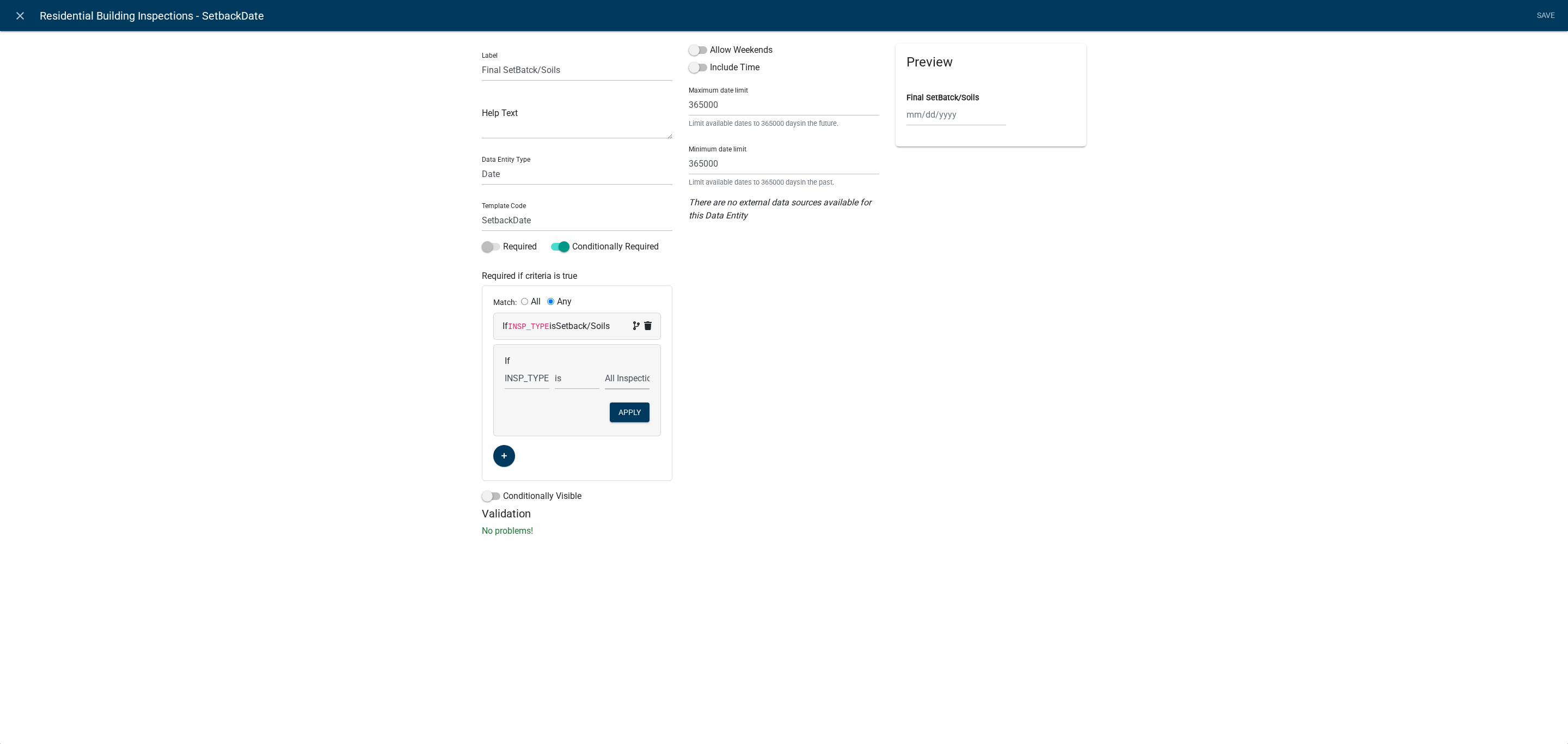
click at [604, 367] on select "Choose... All Inspections Required Attic Insulation Basement Framing Common Wal…" at bounding box center [627, 378] width 45 height 22
click at [870, 394] on div "Allow Weekends Include Time Maximum date limit 365000 Limit available dates to …" at bounding box center [784, 276] width 207 height 464
click at [639, 410] on button "Apply" at bounding box center [630, 412] width 40 height 20
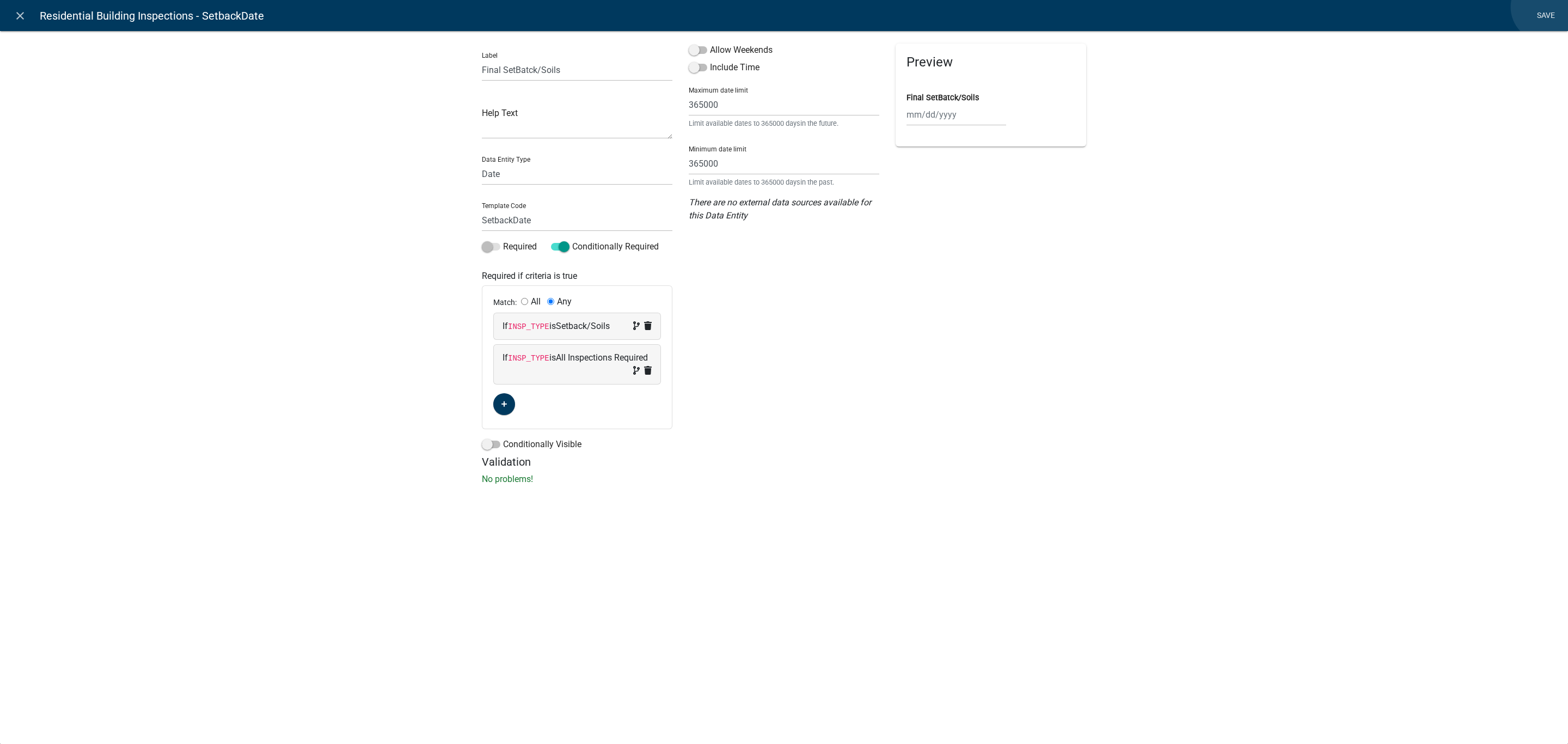
click at [1545, 7] on link "Save" at bounding box center [1546, 16] width 27 height 21
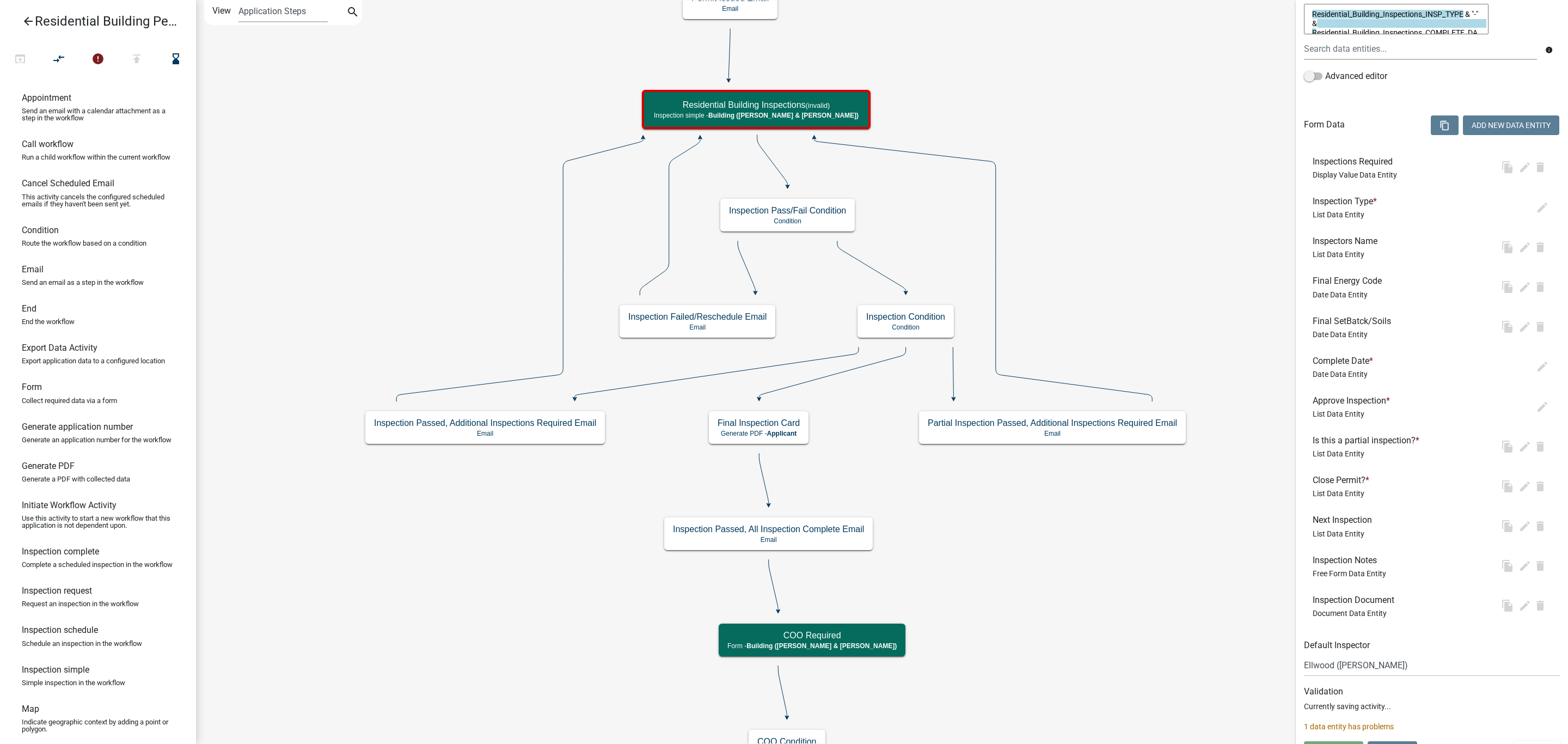
scroll to position [0, 0]
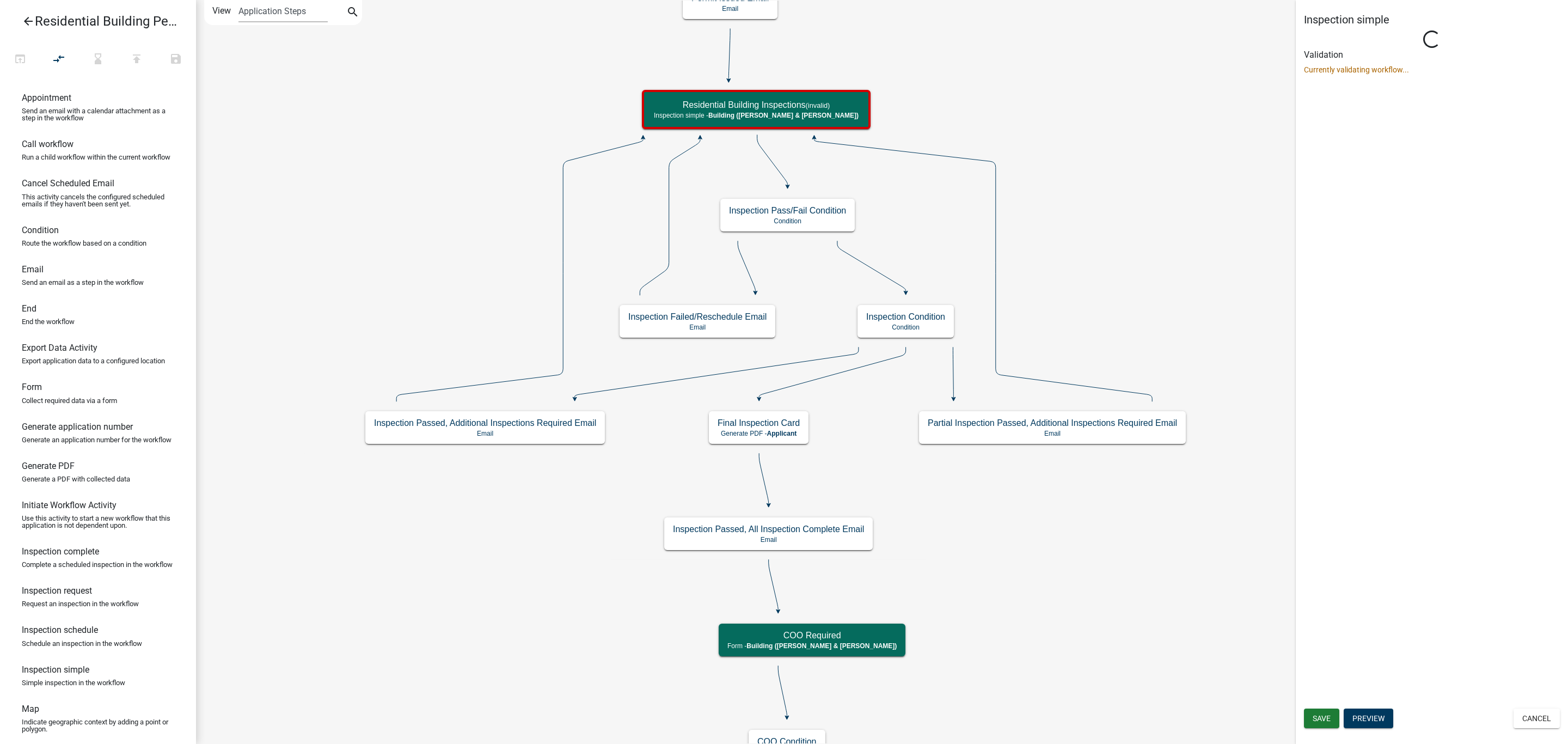
select select "AF95025D-B44F-4367-9798-E31EBF5850B8"
select select "805d55ac-e238-4e04-8f8e-acc067f36c3e"
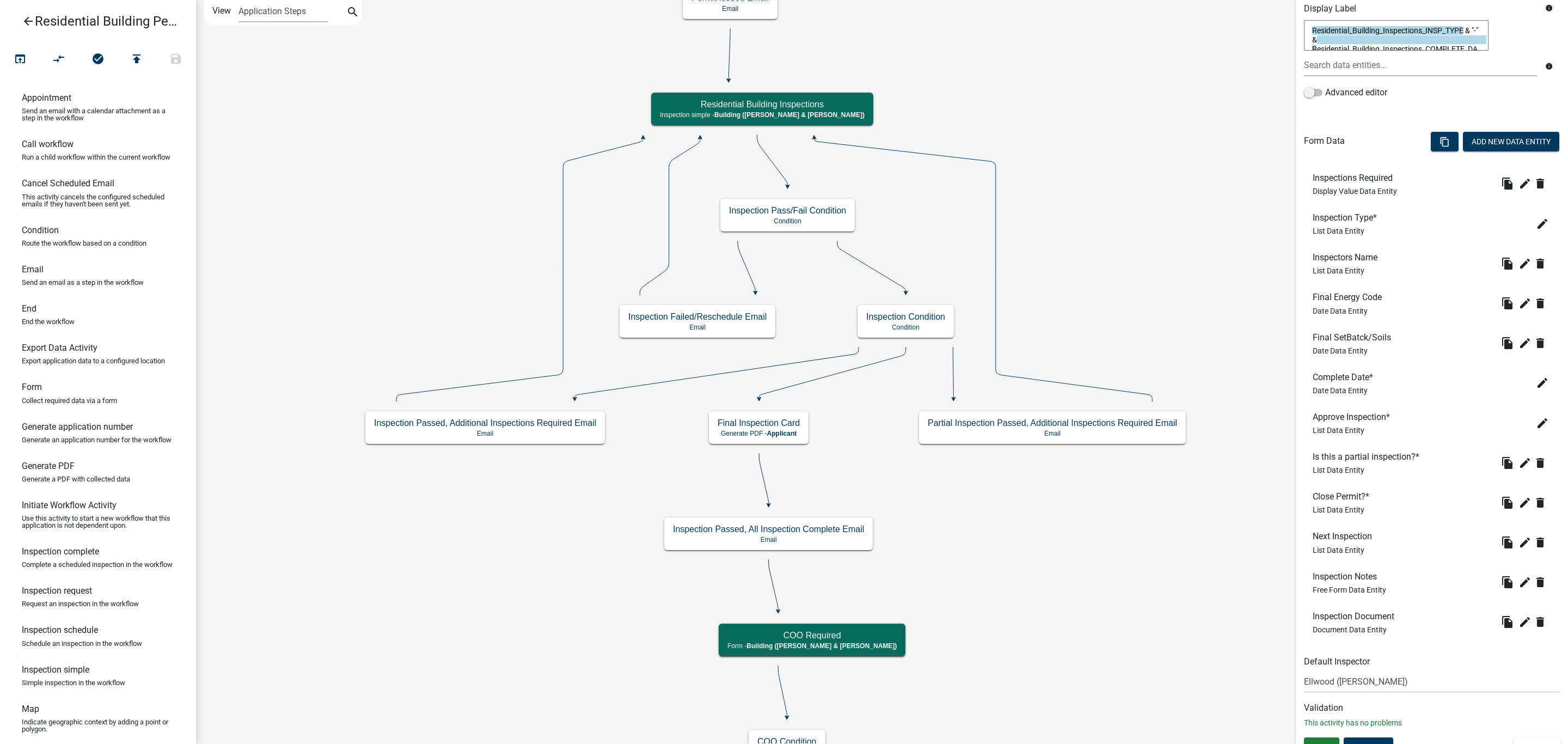
scroll to position [242, 0]
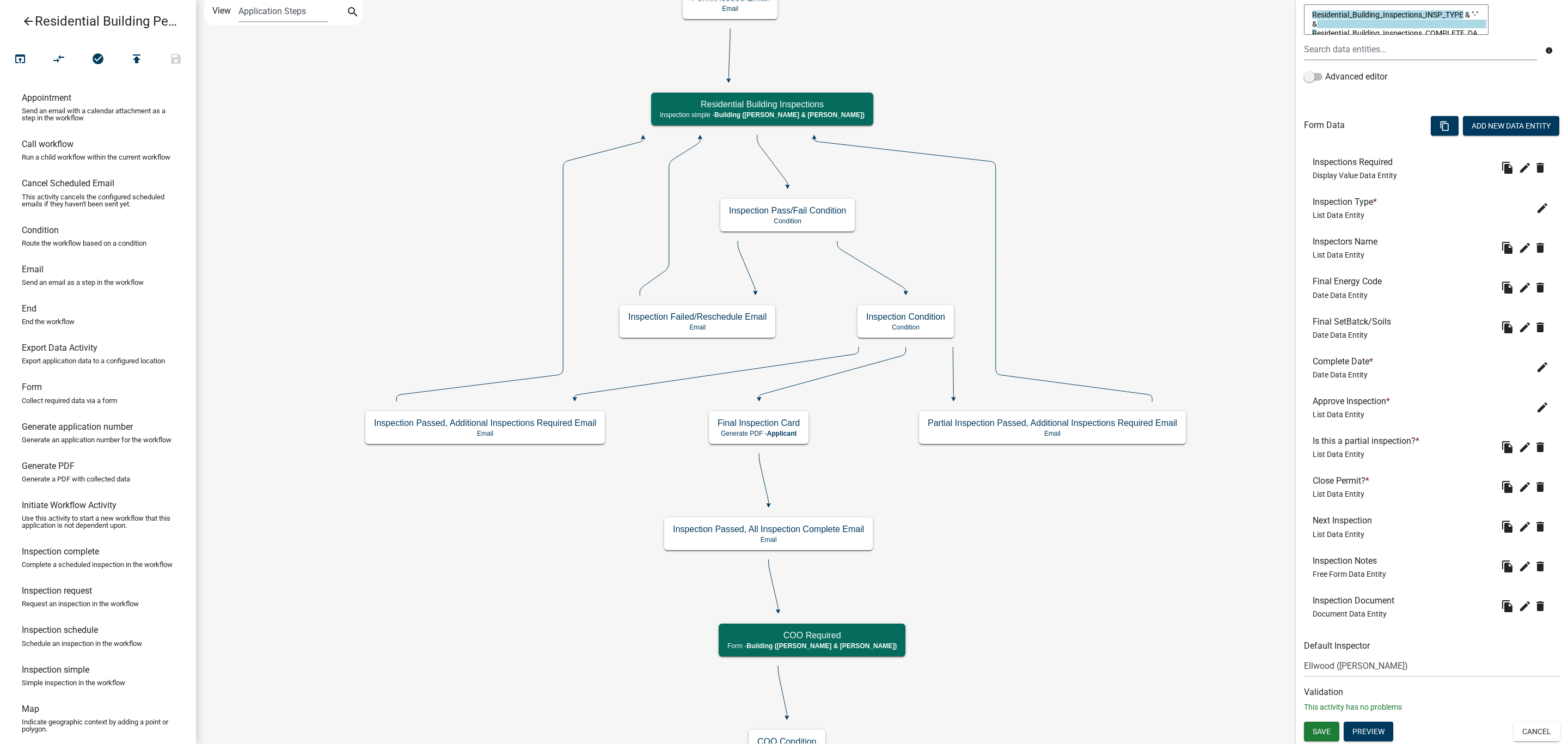
click at [1348, 373] on span "Date Data Entity" at bounding box center [1339, 374] width 55 height 9
click at [1537, 365] on button "edit" at bounding box center [1543, 367] width 18 height 18
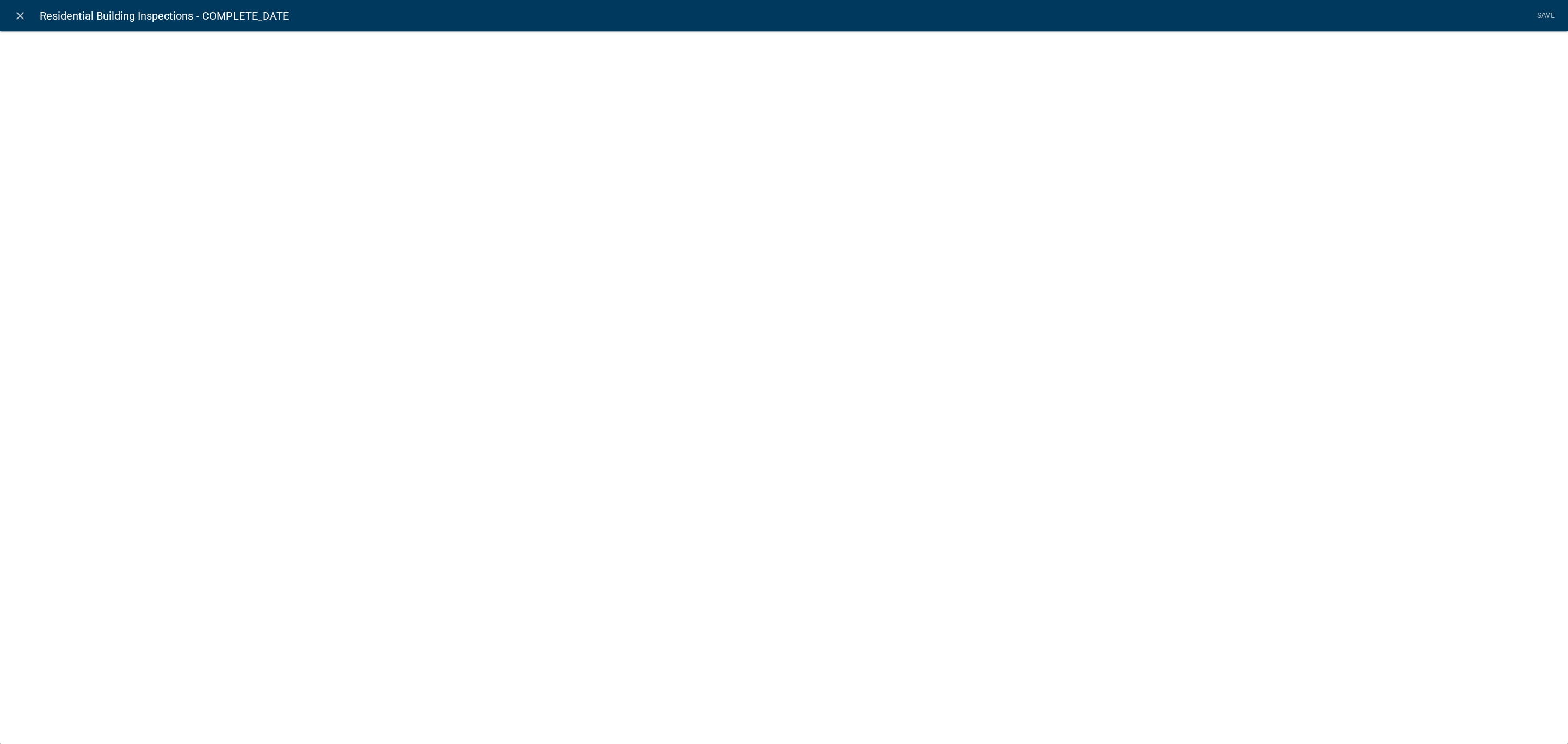
select select "date"
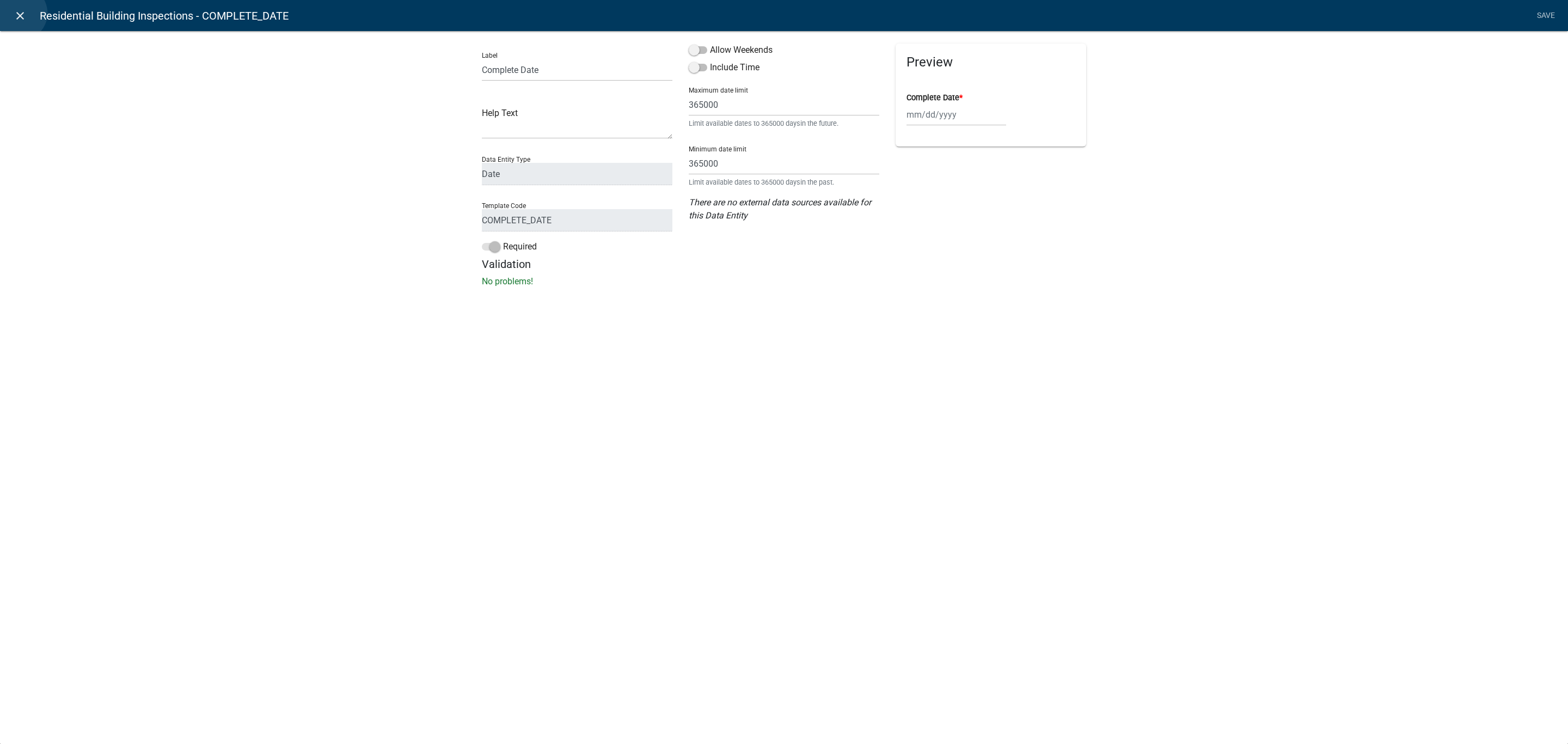
click at [20, 12] on icon "close" at bounding box center [20, 16] width 13 height 13
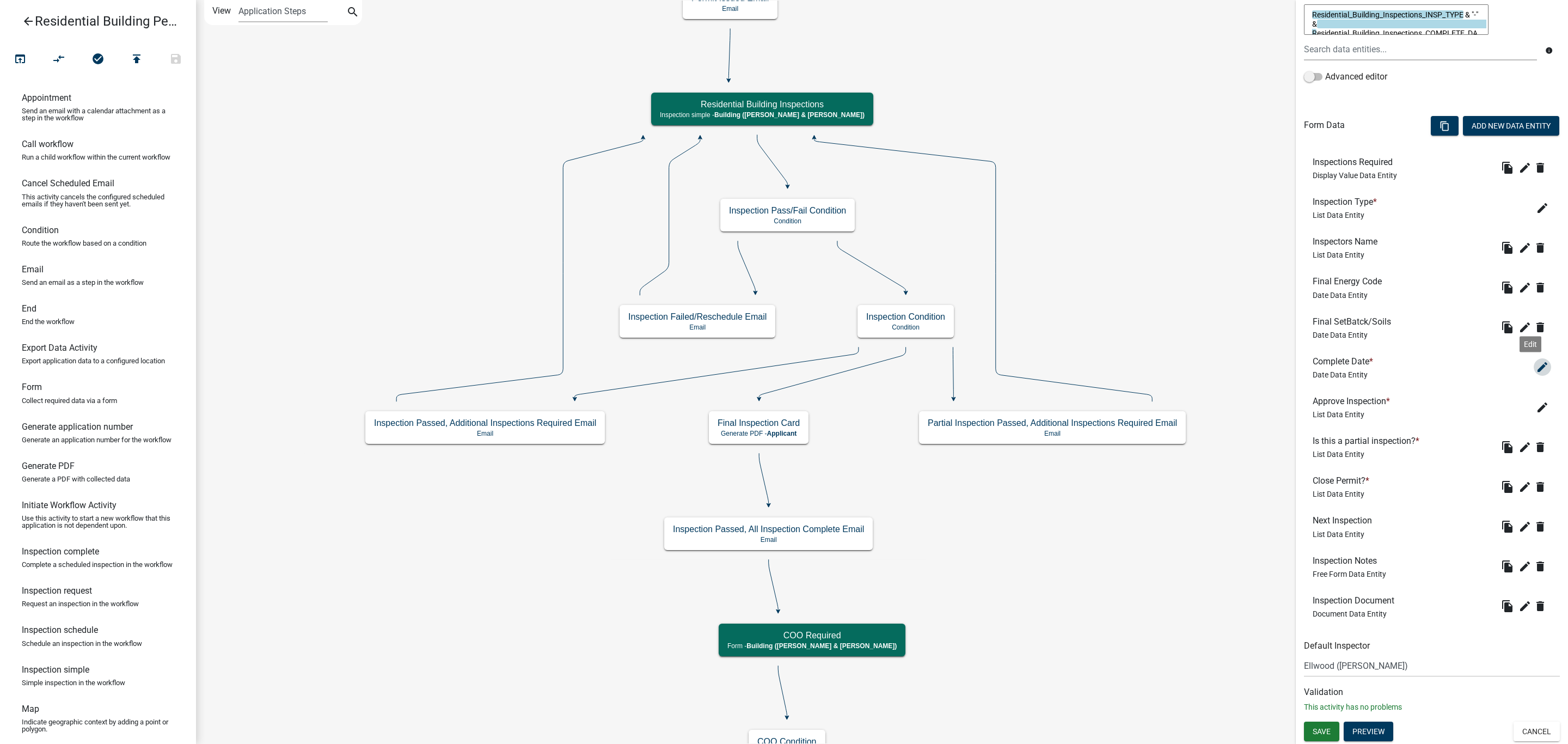
click at [1535, 366] on icon "edit" at bounding box center [1542, 367] width 13 height 13
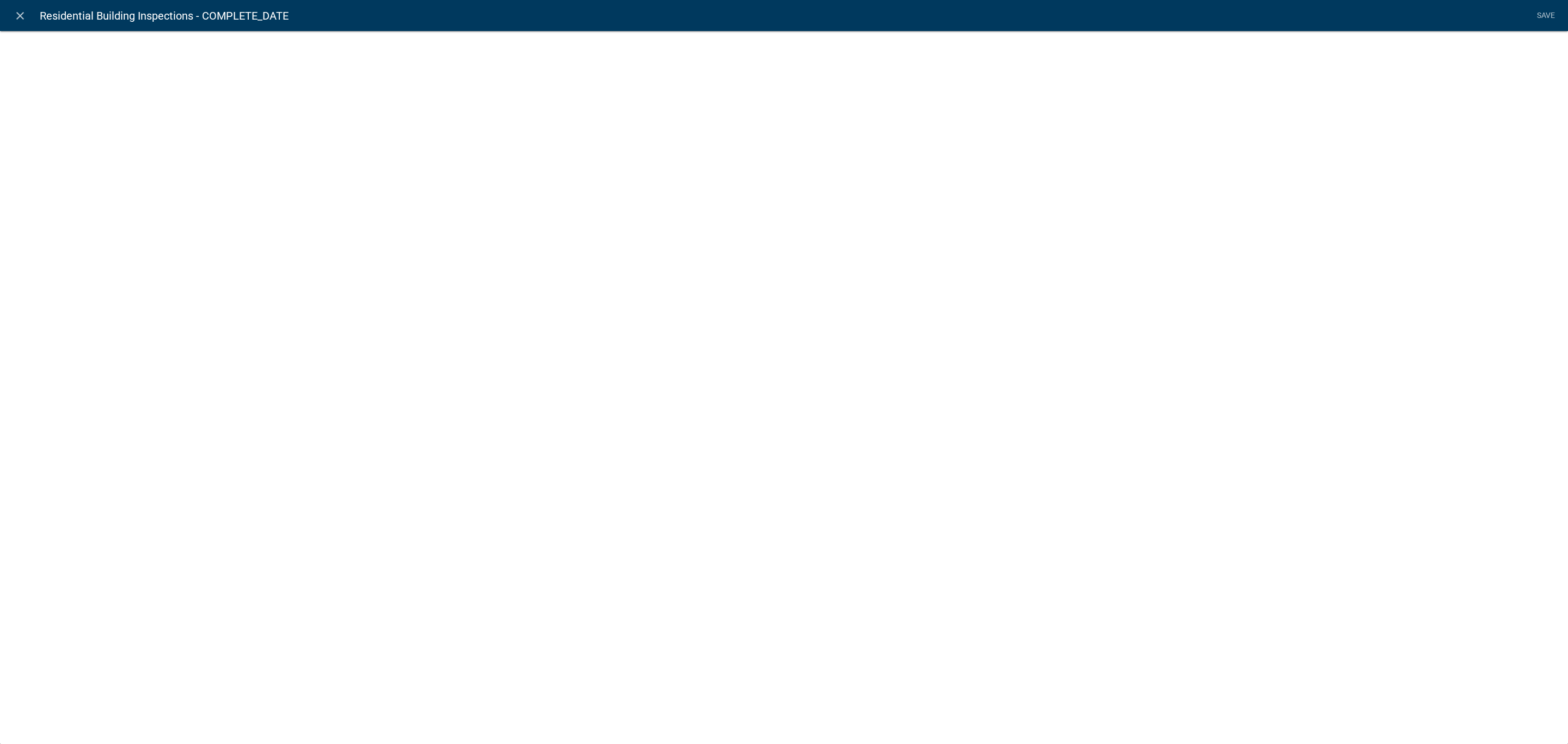
select select "date"
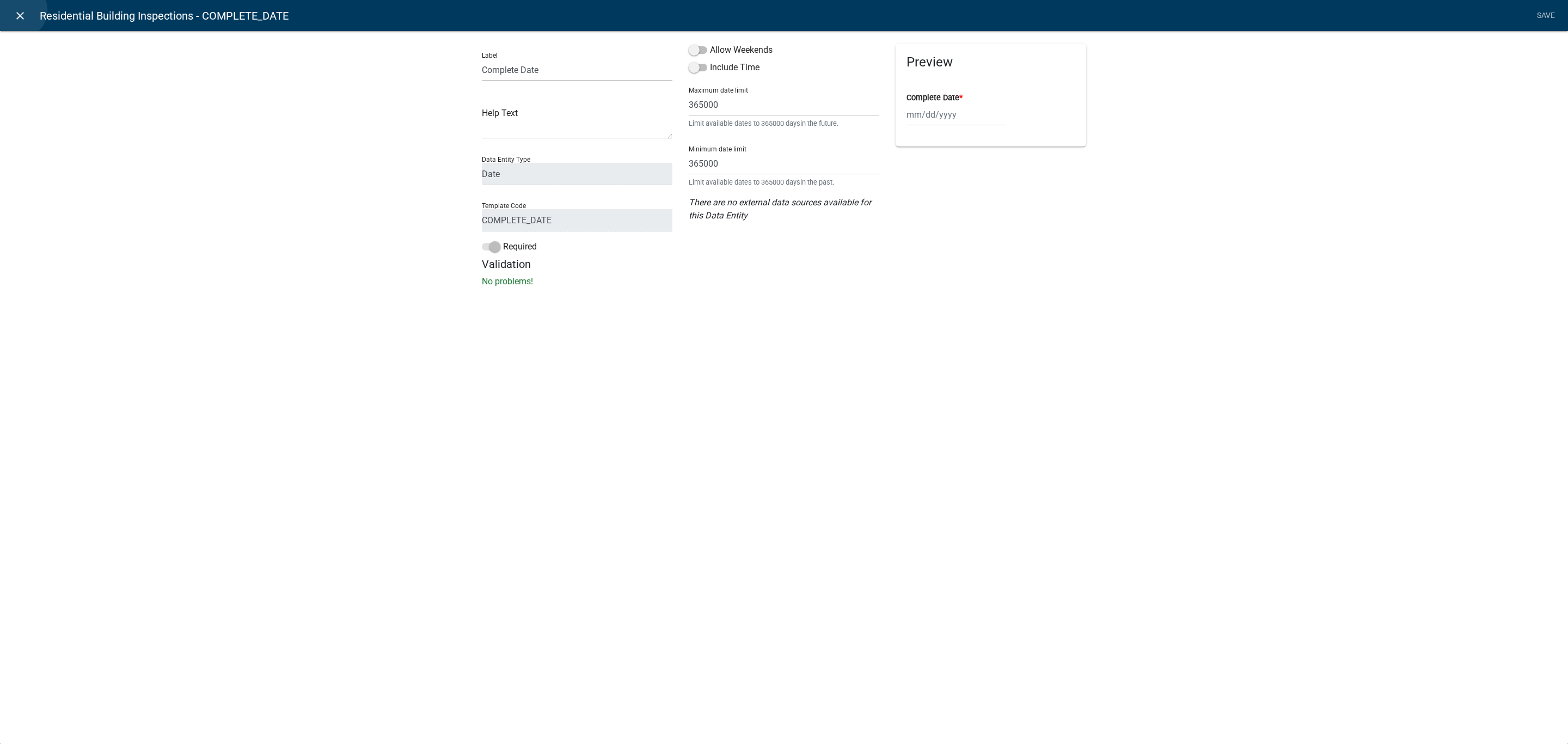
click at [20, 10] on icon "close" at bounding box center [20, 16] width 13 height 13
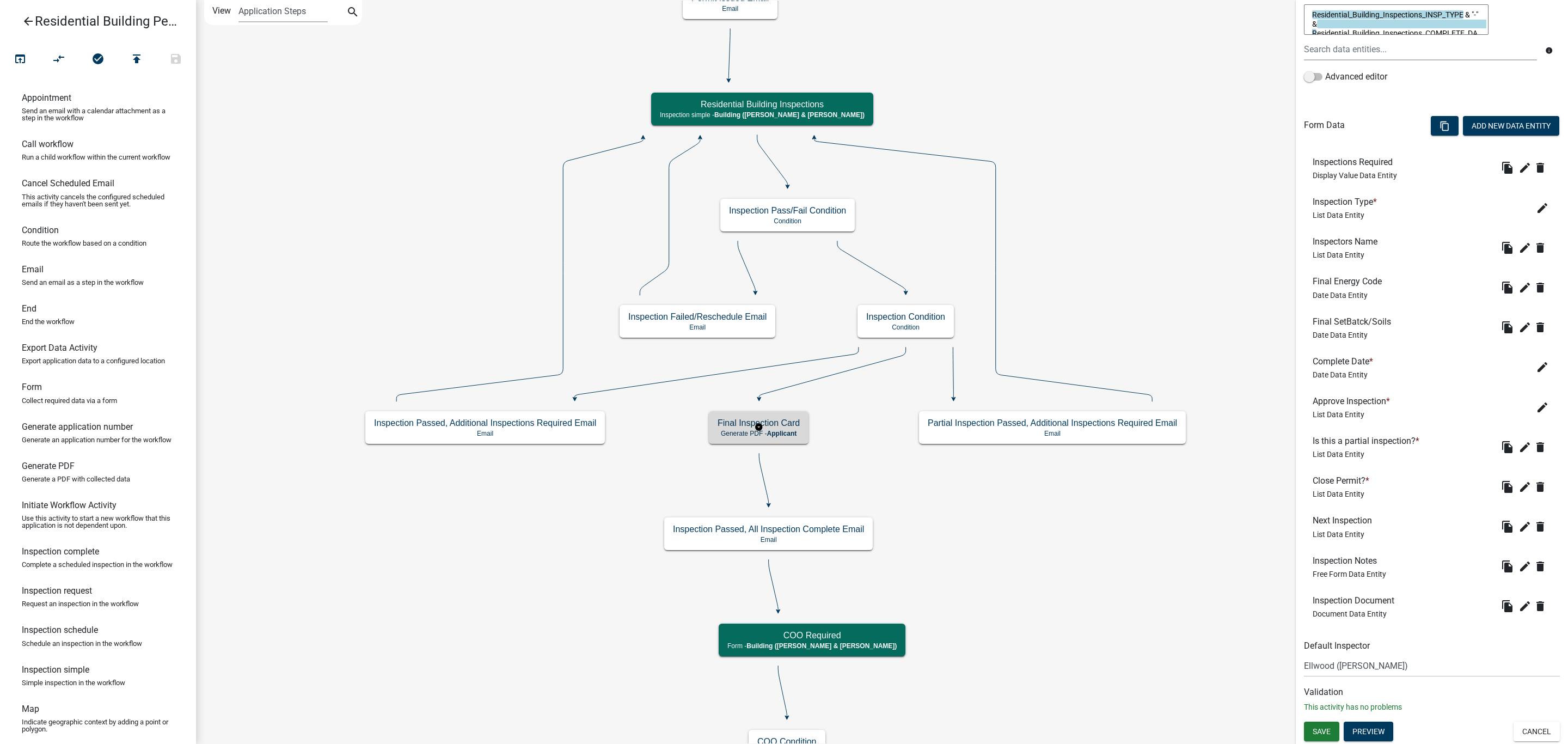
scroll to position [0, 0]
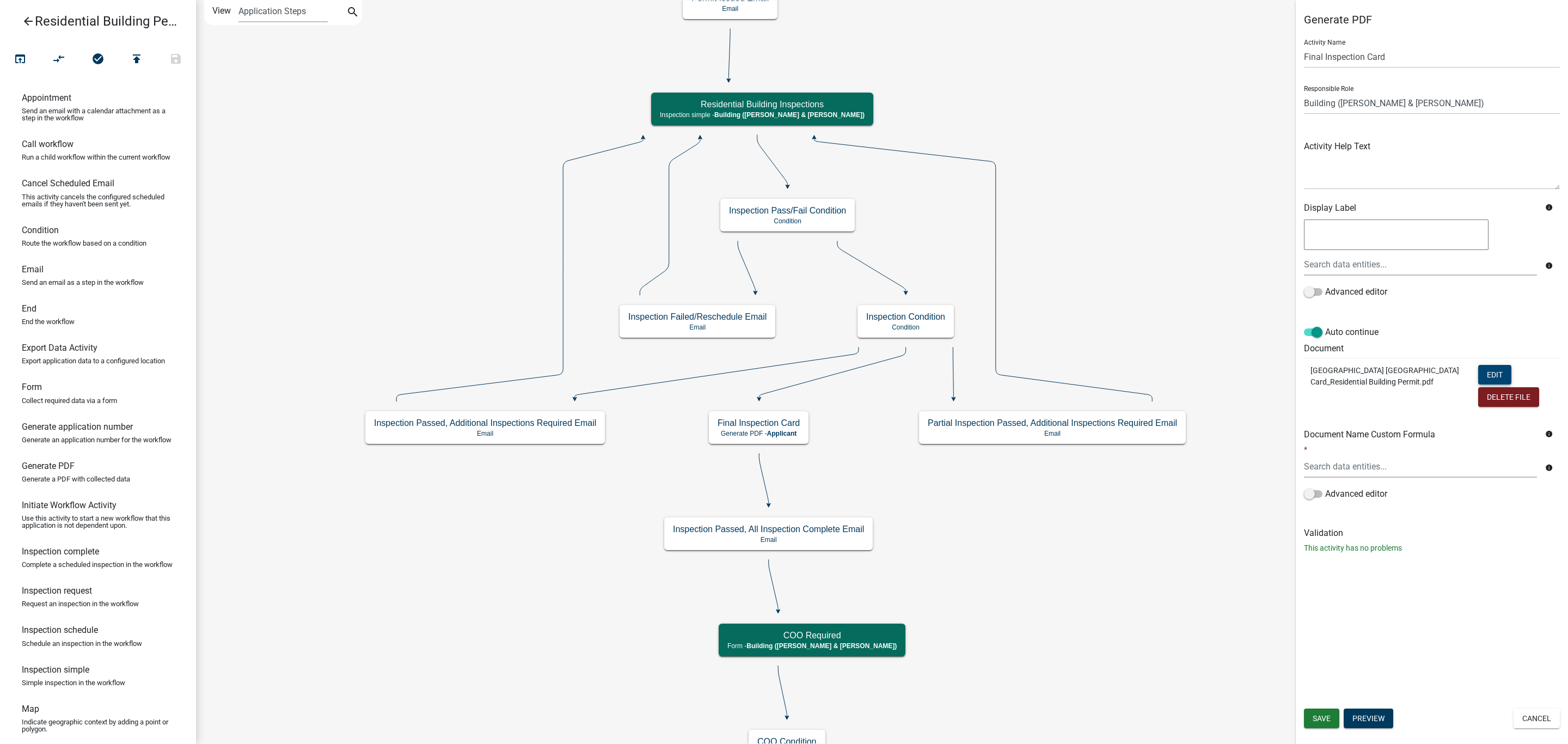
click at [1480, 374] on button "Edit" at bounding box center [1495, 374] width 33 height 20
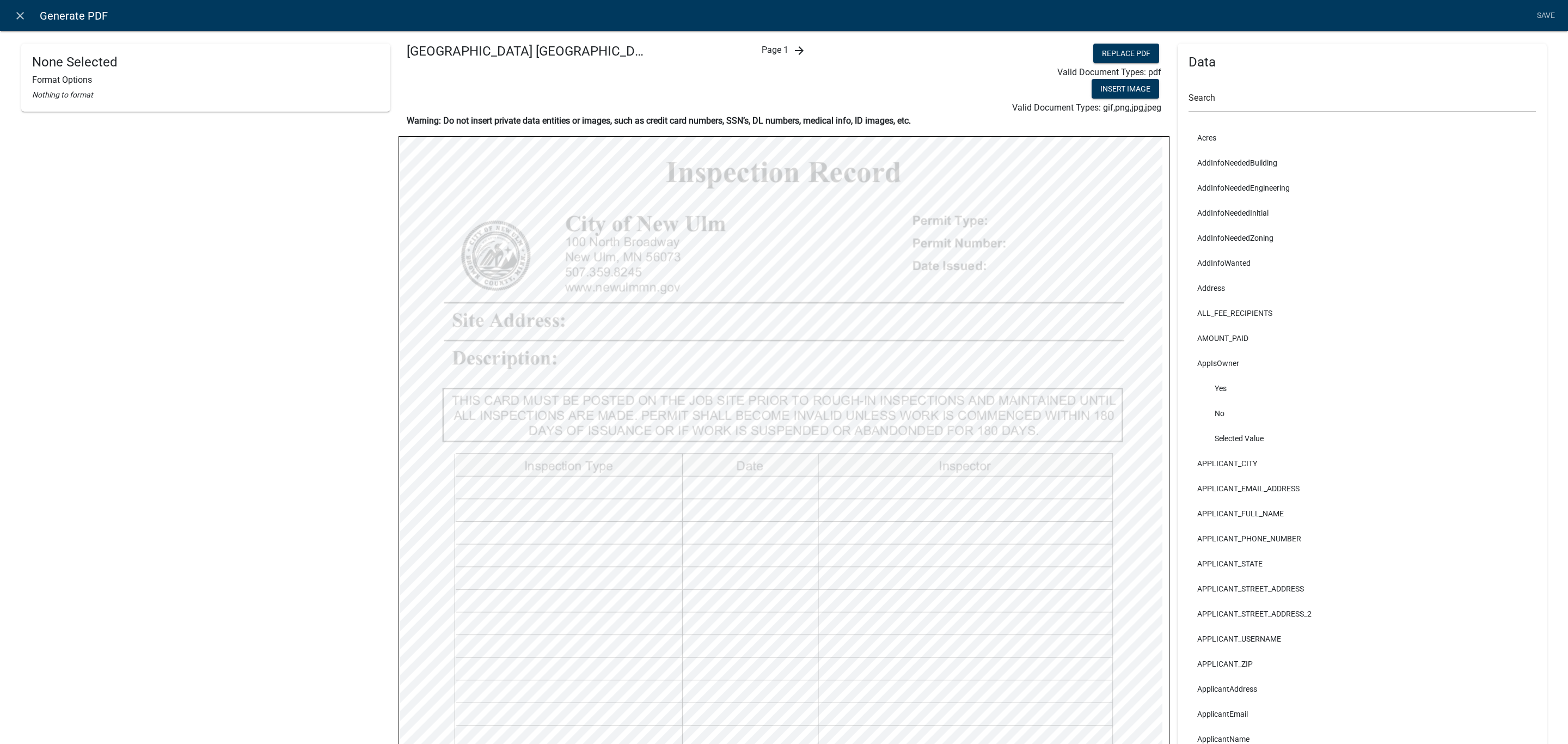
select select
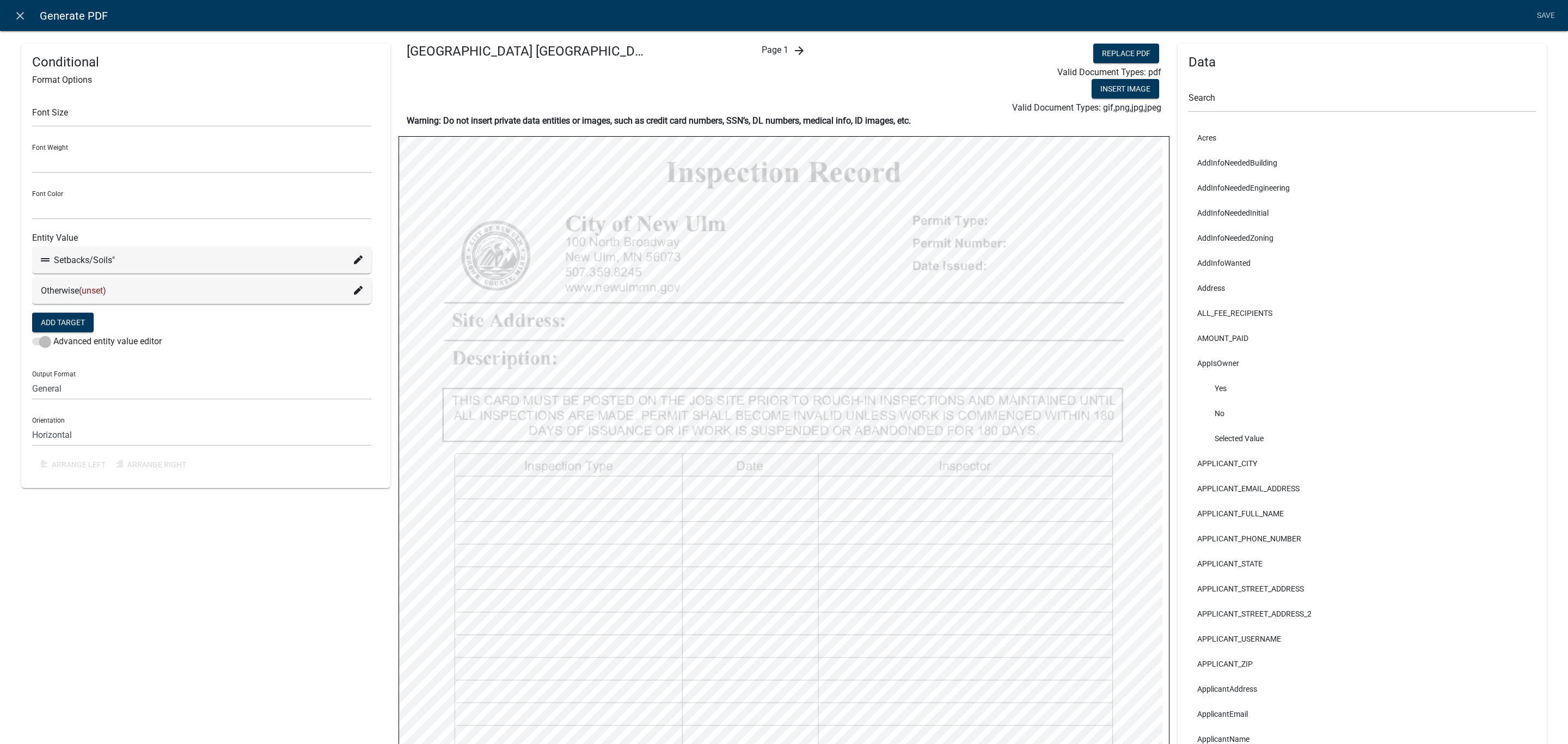
click at [1294, 82] on div "Search" at bounding box center [1362, 93] width 347 height 37
click at [1288, 96] on input "text" at bounding box center [1362, 101] width 347 height 22
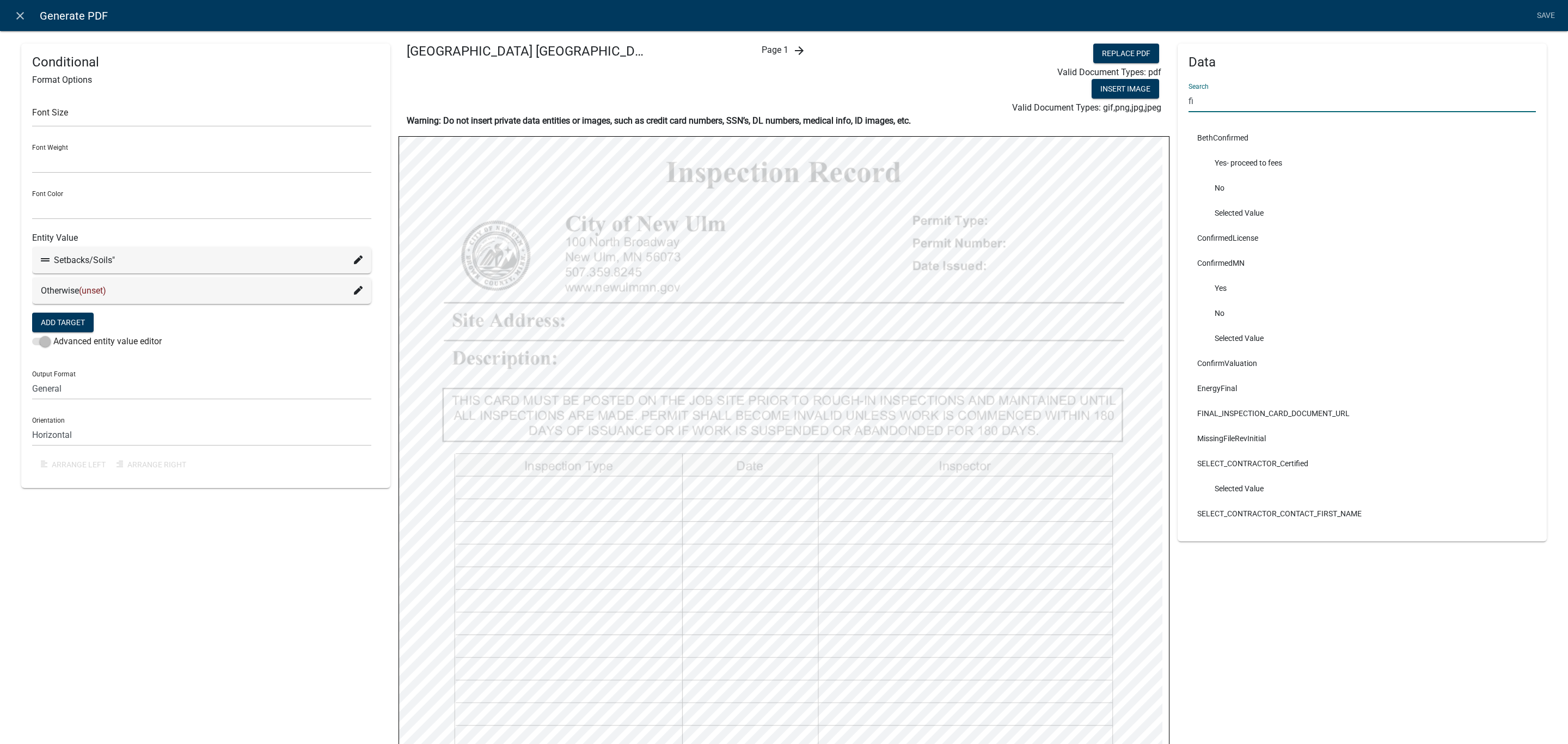
type input "f"
type input "set"
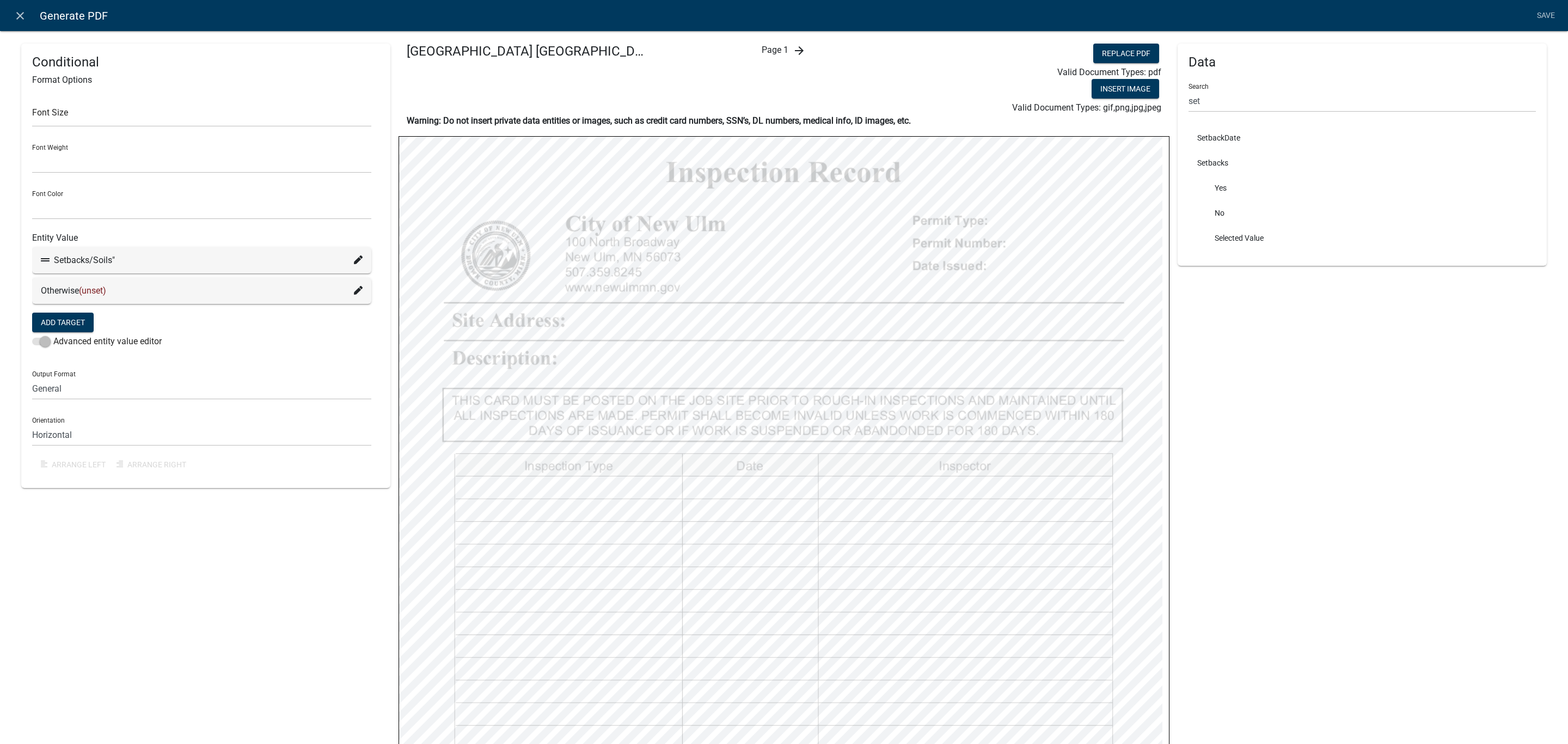
select select
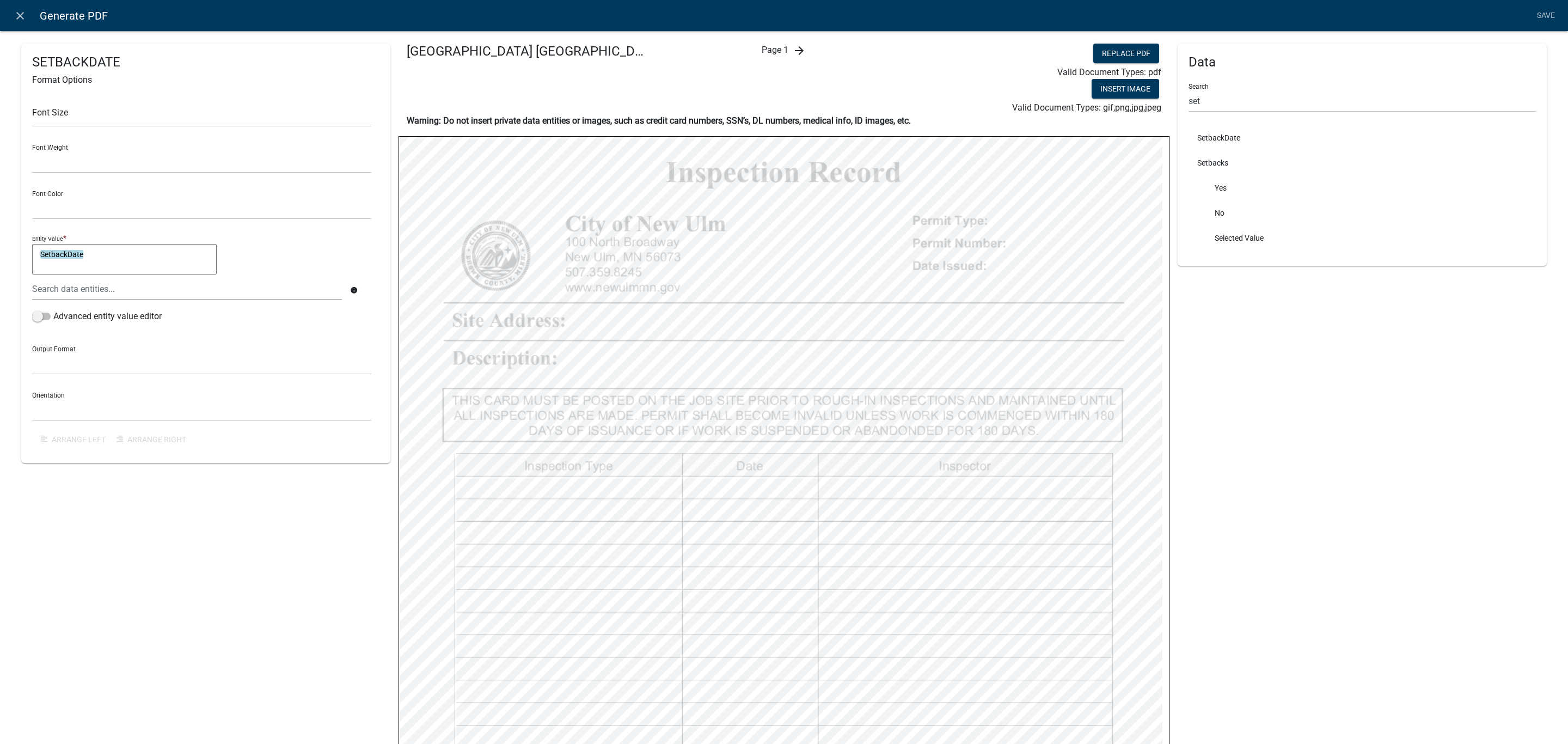
click at [1279, 511] on div "Data Search set SetbackDate Setbacks Yes No Selected Value" at bounding box center [1362, 551] width 369 height 1015
click at [1532, 10] on link "Save" at bounding box center [1546, 16] width 27 height 21
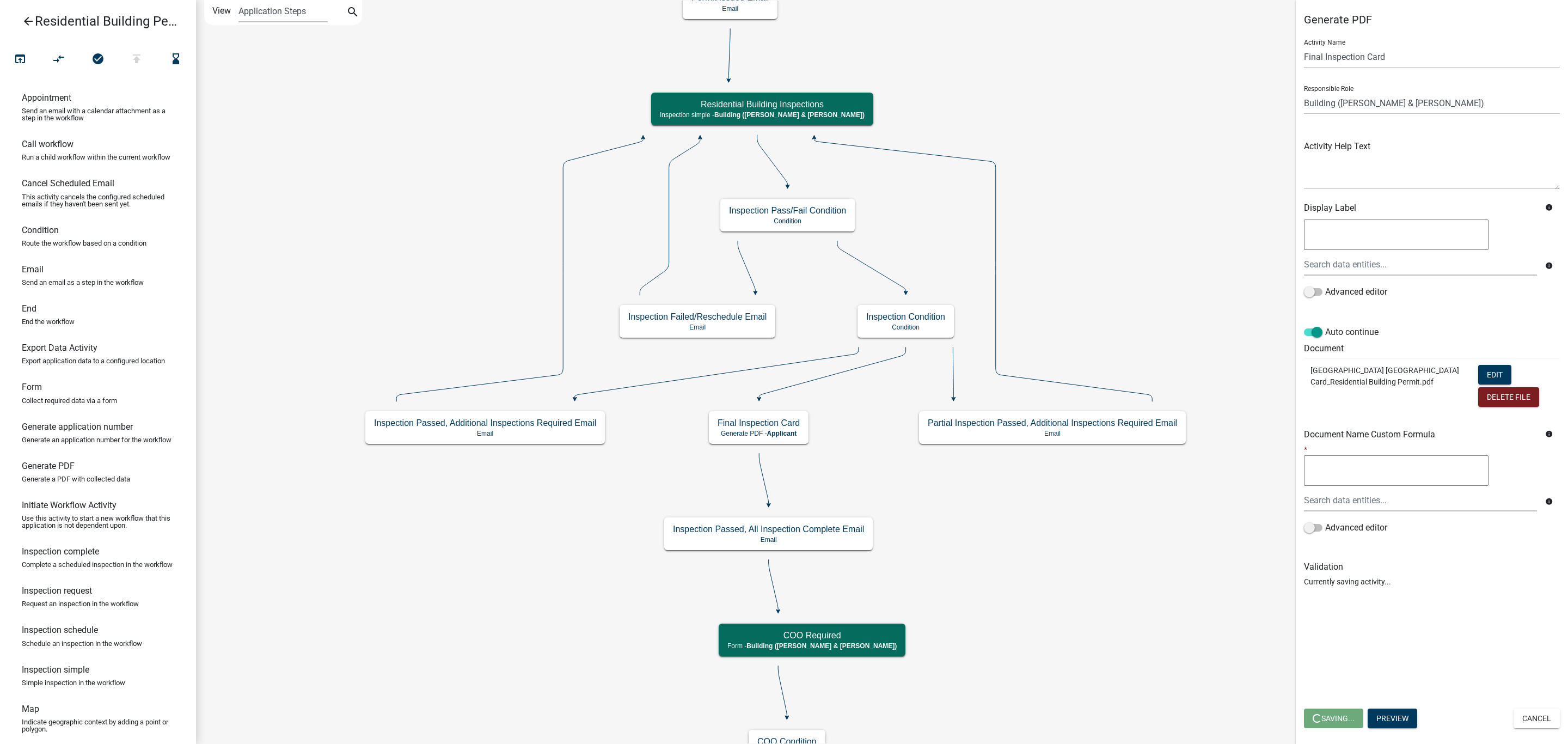
select select "AF95025D-B44F-4367-9798-E31EBF5850B8"
click at [1330, 721] on span "Save" at bounding box center [1321, 718] width 18 height 9
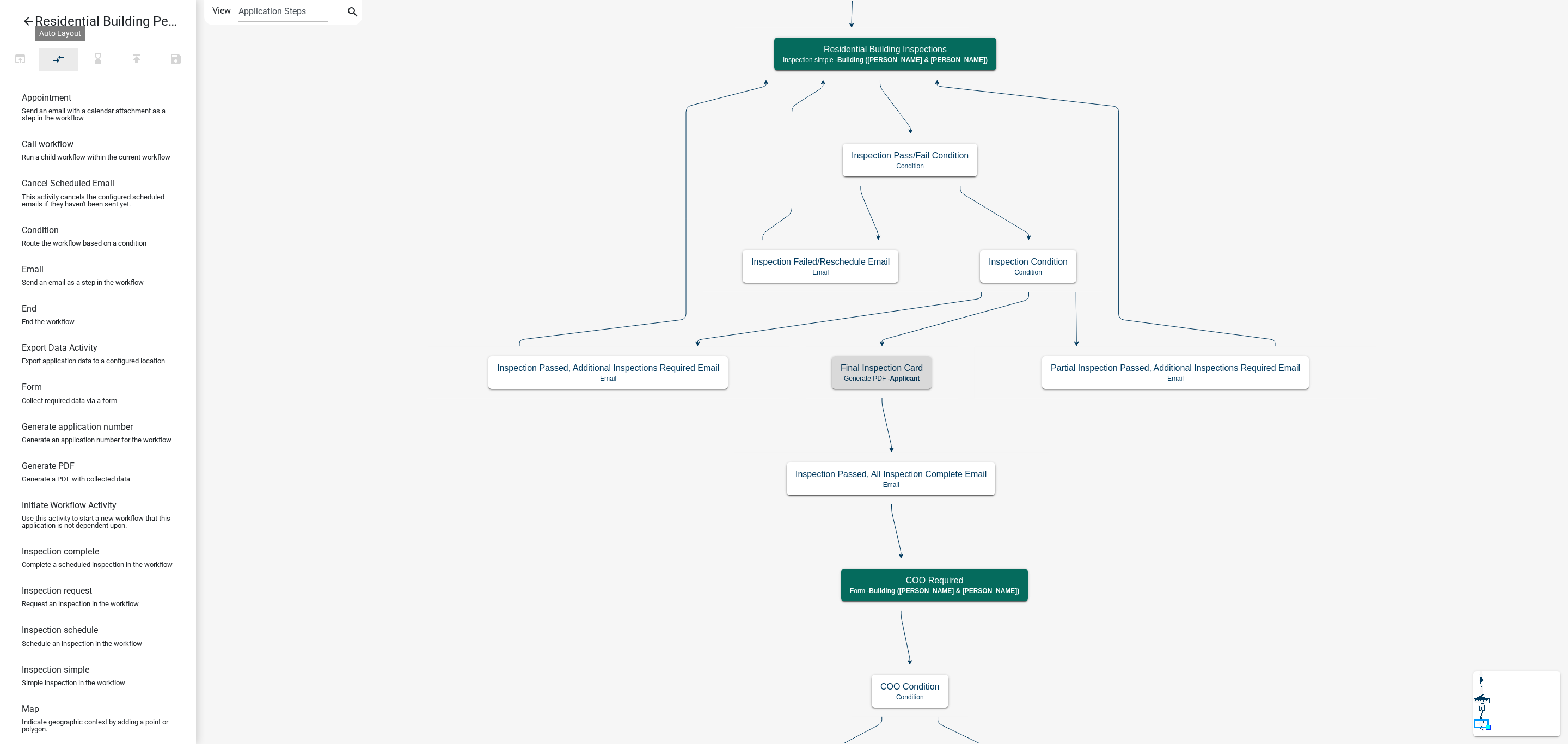
click at [69, 69] on button "compare_arrows" at bounding box center [58, 59] width 39 height 23
click at [444, 73] on icon "Start Start - Applicant Owner and Property Information Form - Applicant Parcel …" at bounding box center [945, 571] width 1498 height 1141
click at [18, 61] on icon "open_in_browser" at bounding box center [20, 60] width 13 height 15
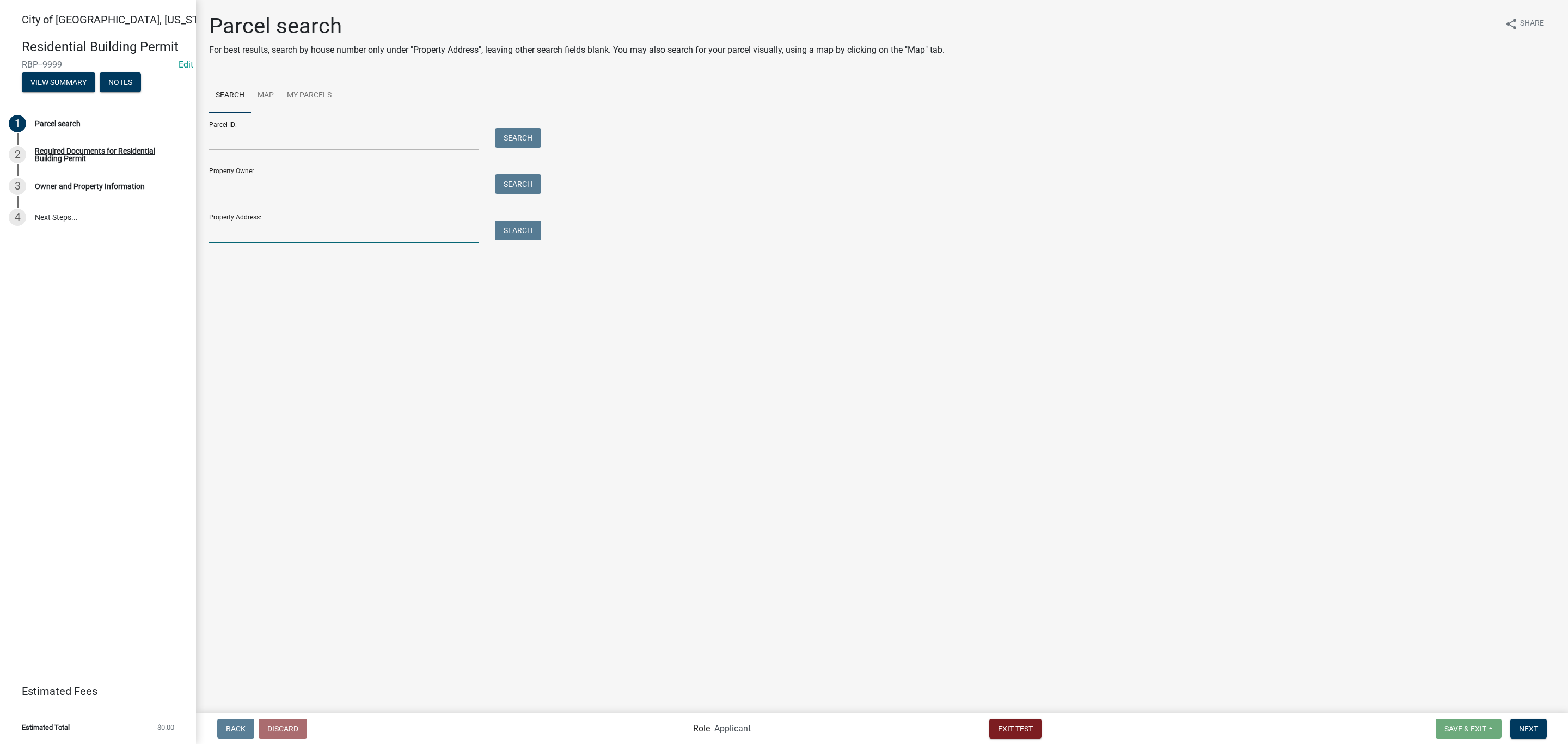
click at [254, 227] on input "Property Address:" at bounding box center [343, 232] width 269 height 22
type input "524 [GEOGRAPHIC_DATA][US_STATE]"
click at [512, 221] on button "Search" at bounding box center [518, 230] width 46 height 20
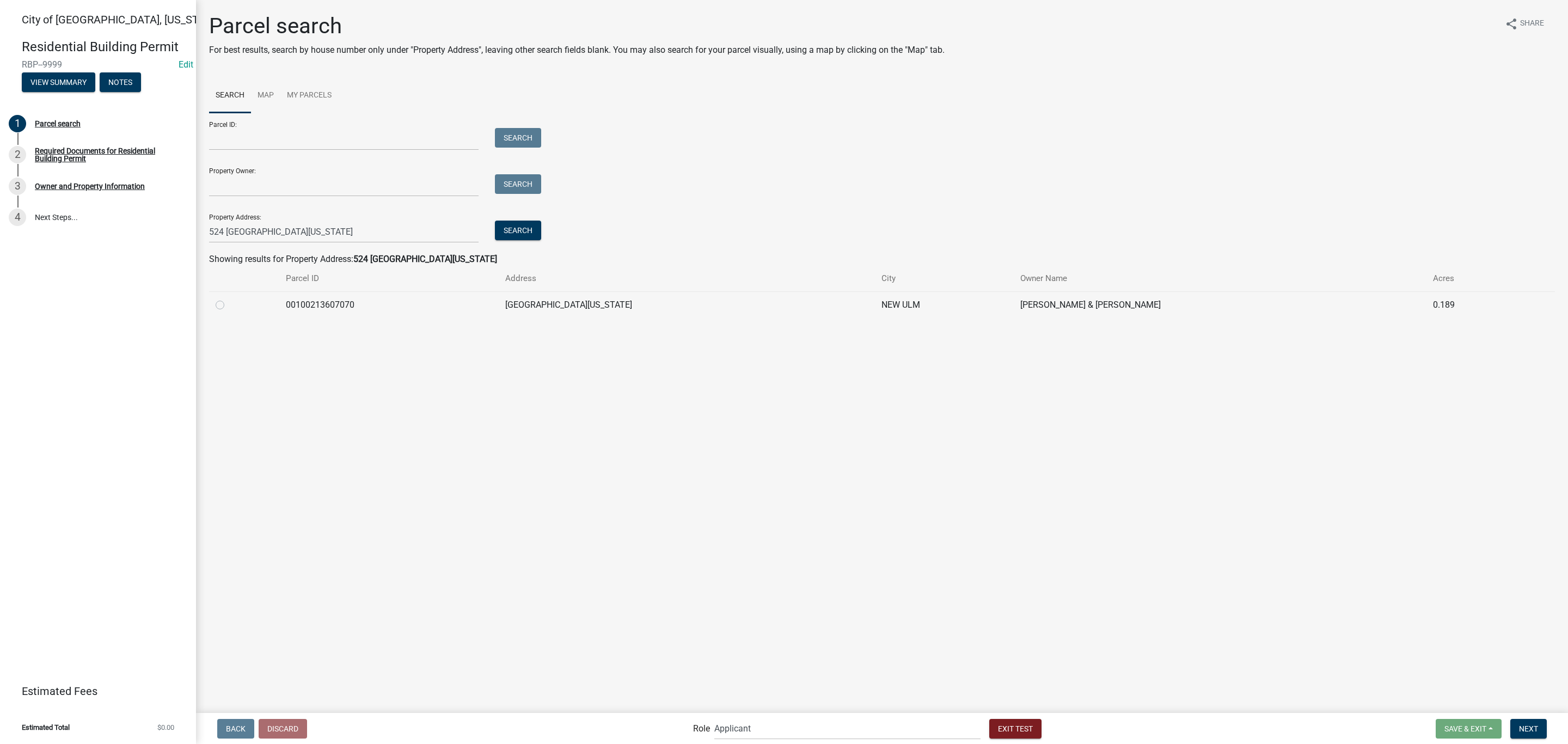
click at [229, 299] on label at bounding box center [229, 299] width 0 height 0
click at [229, 303] on input "radio" at bounding box center [232, 302] width 7 height 7
radio input "true"
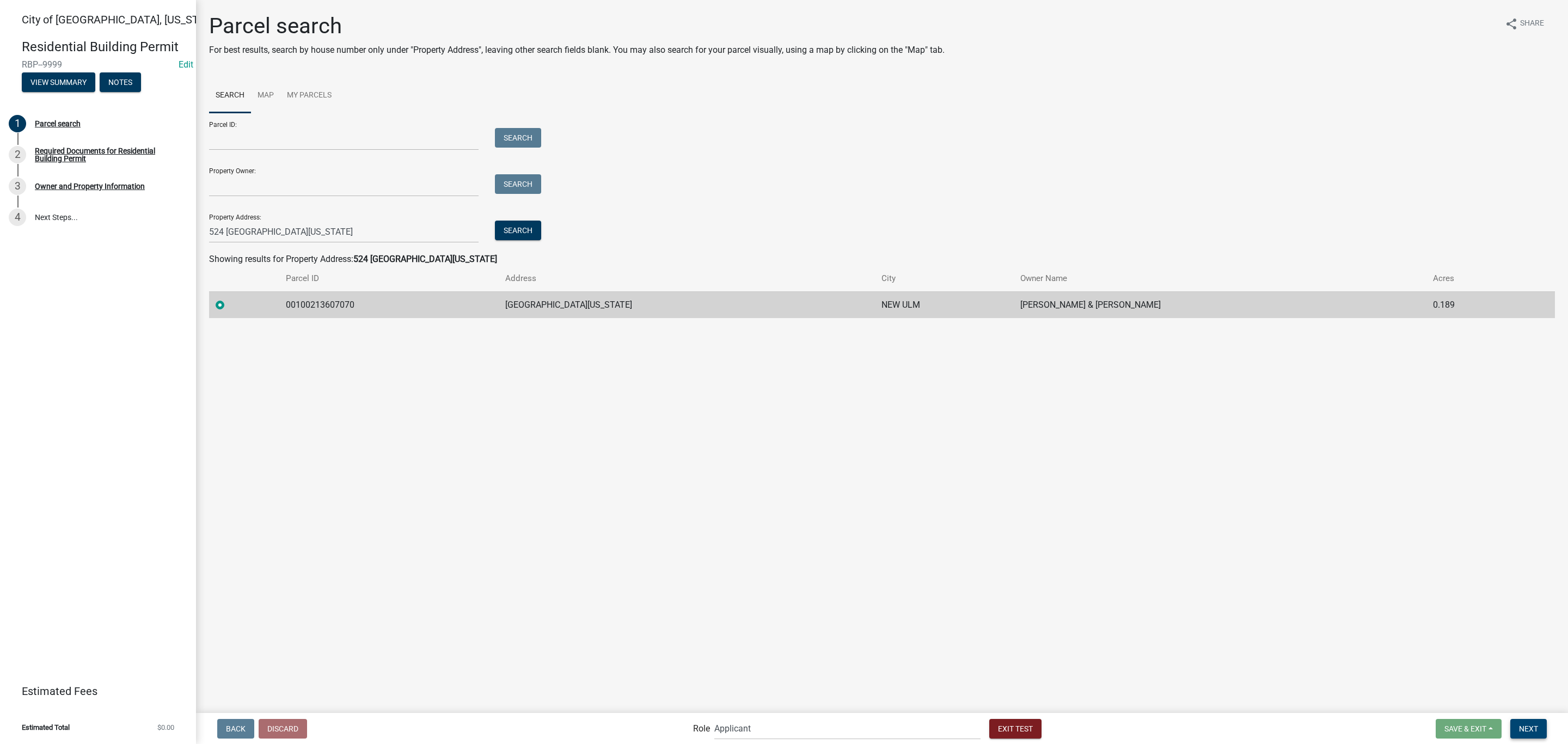
click at [1527, 729] on span "Next" at bounding box center [1528, 727] width 19 height 9
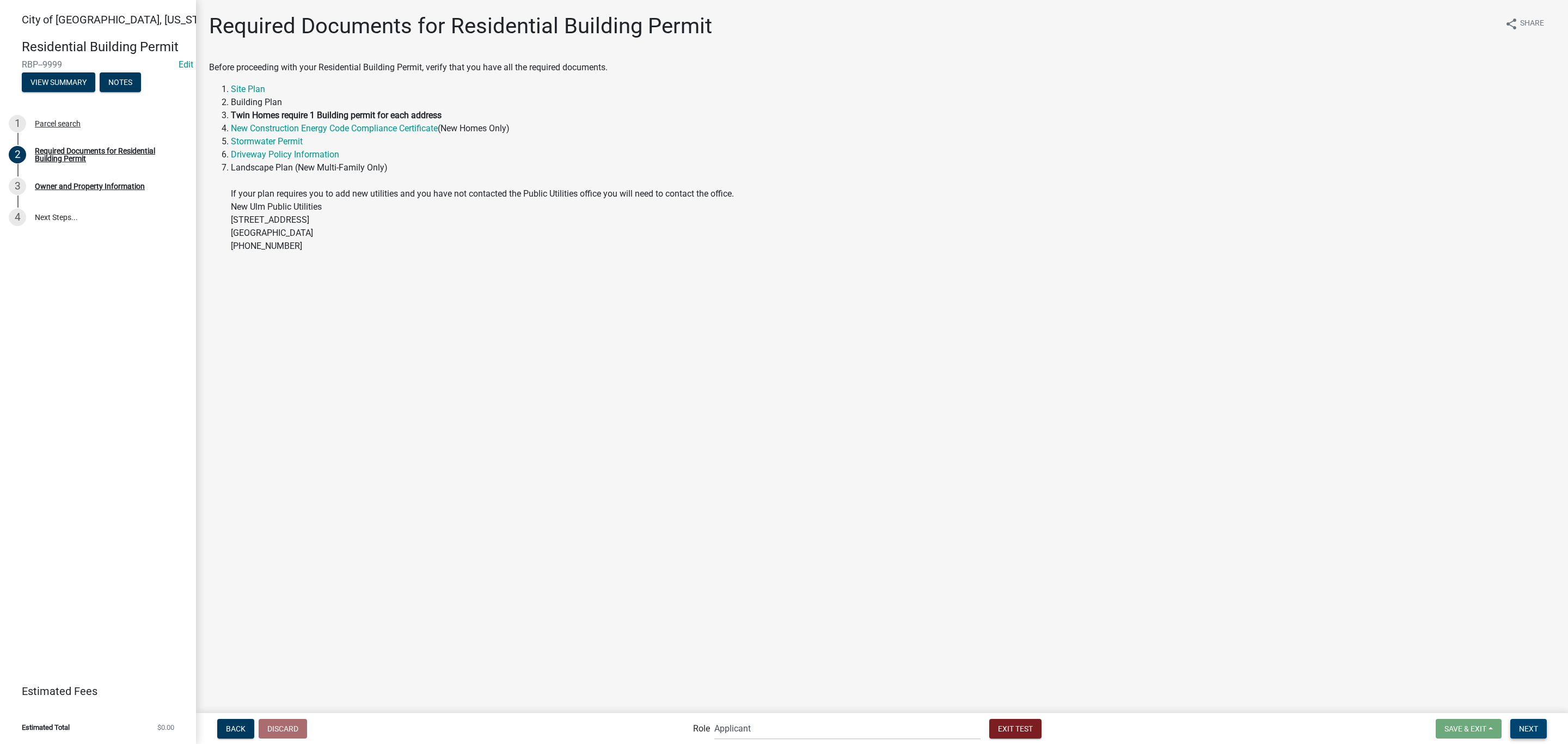
drag, startPoint x: 1542, startPoint y: 730, endPoint x: 1347, endPoint y: 641, distance: 214.4
click at [1541, 729] on button "Next" at bounding box center [1528, 728] width 37 height 20
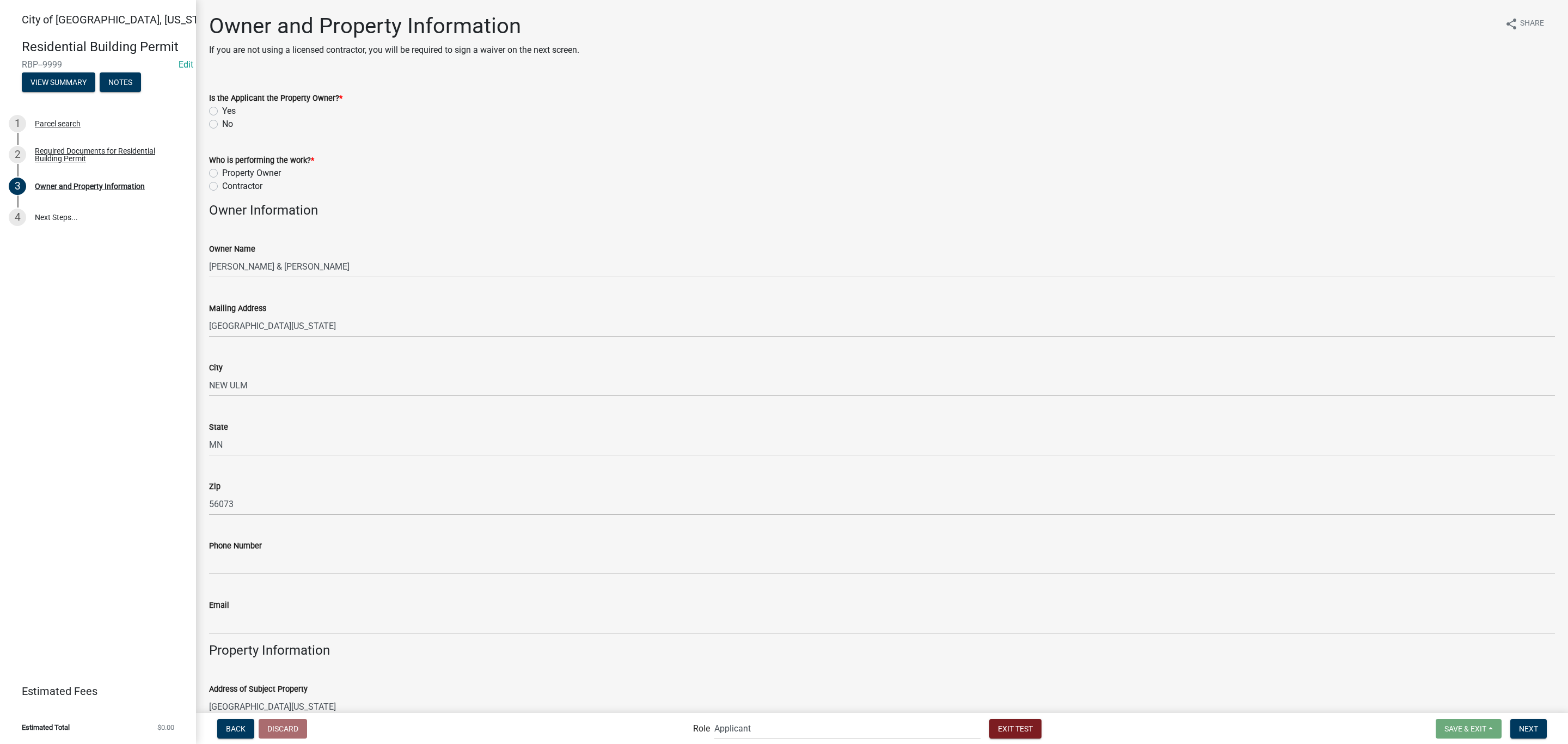
click at [225, 108] on label "Yes" at bounding box center [229, 111] width 14 height 13
click at [225, 108] on input "Yes" at bounding box center [225, 108] width 7 height 7
radio input "true"
click at [233, 183] on label "Contractor" at bounding box center [242, 186] width 41 height 13
click at [229, 183] on input "Contractor" at bounding box center [225, 183] width 7 height 7
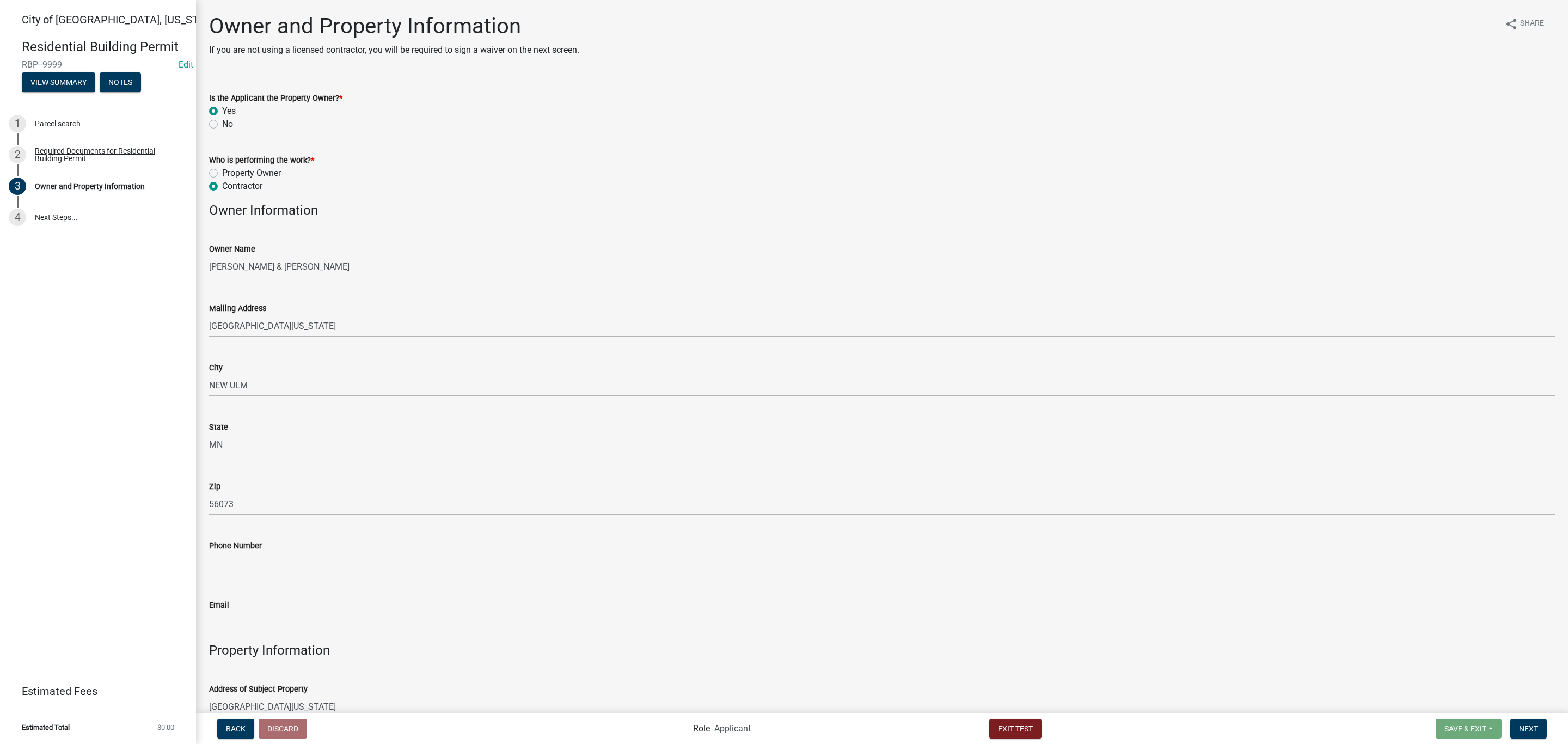
radio input "true"
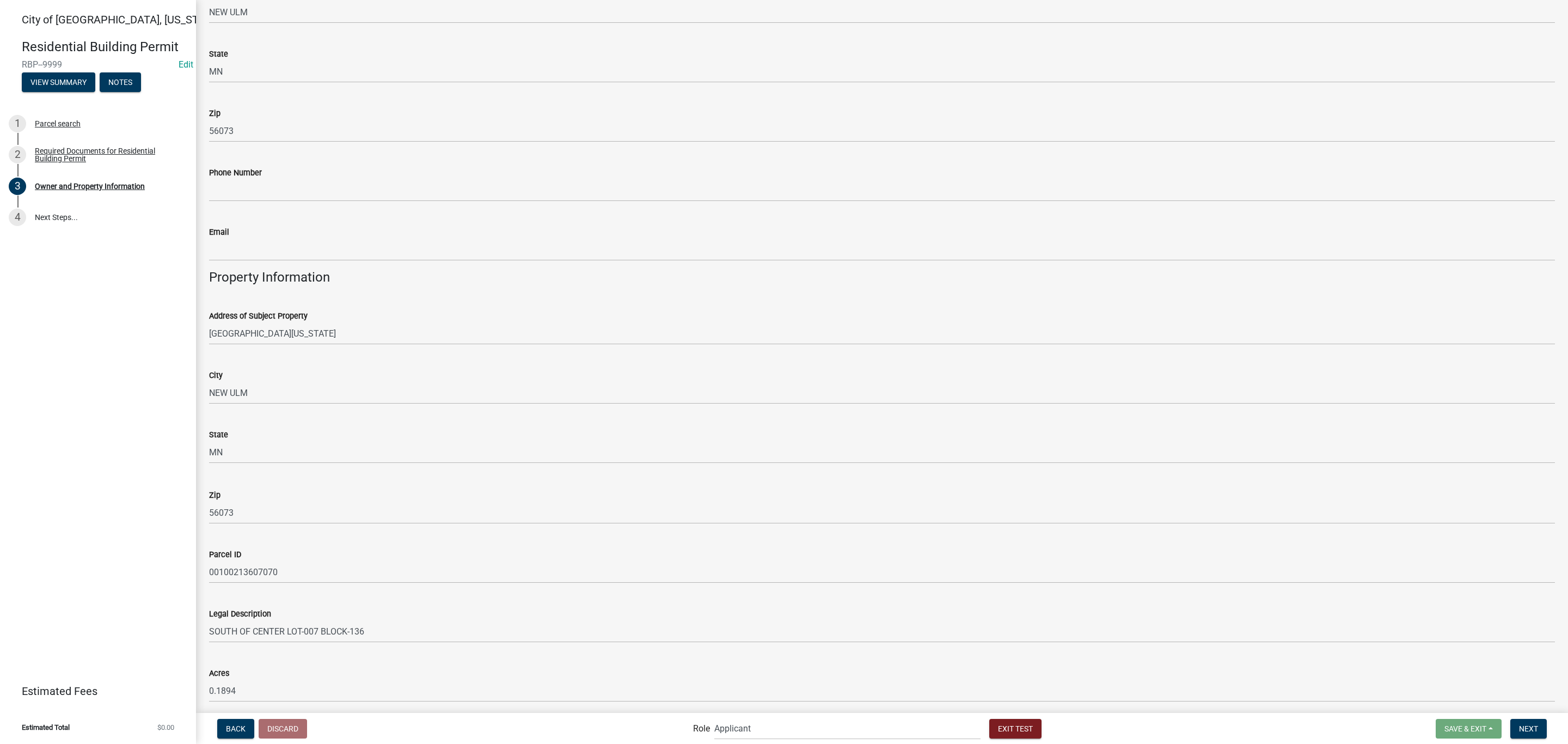
scroll to position [414, 0]
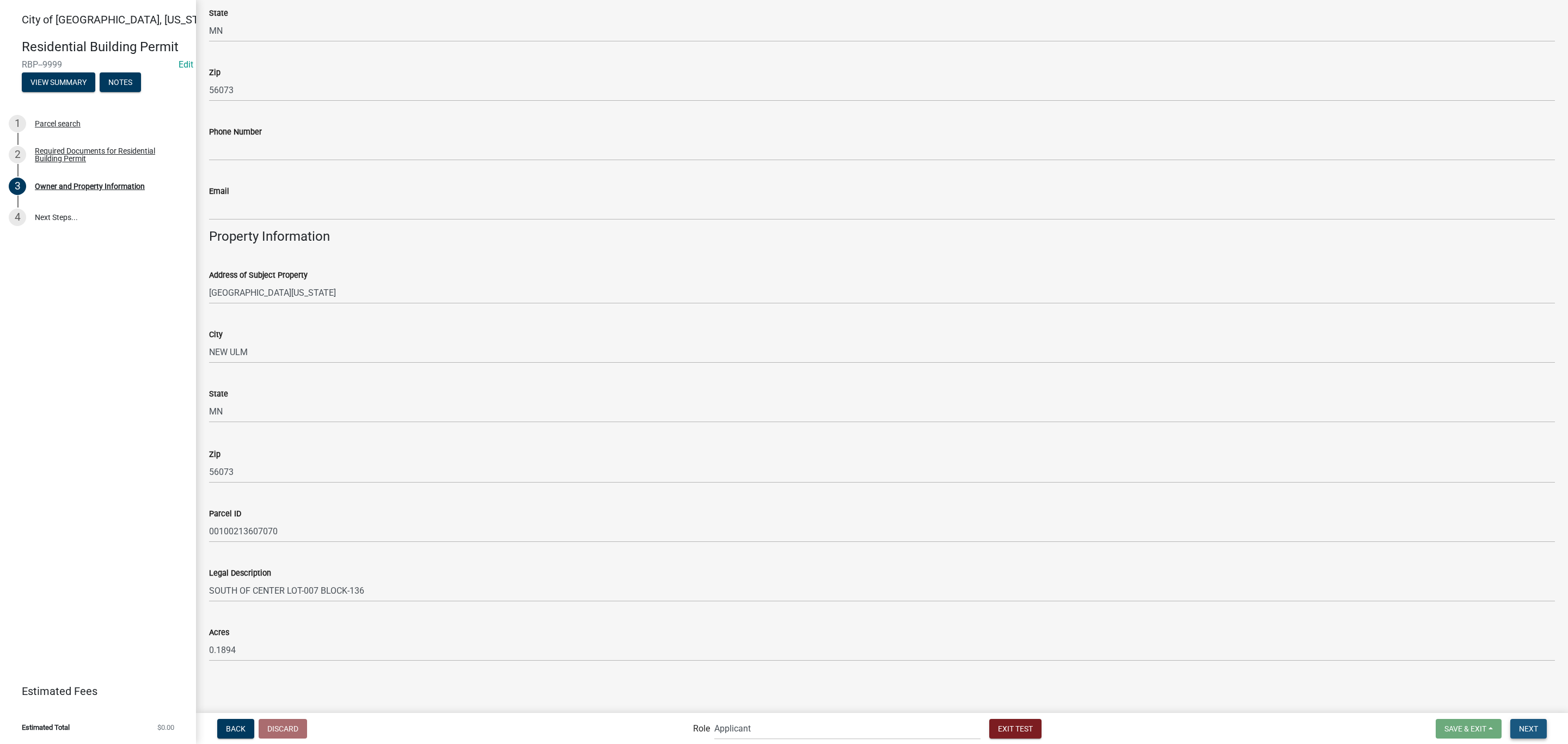
click at [1542, 730] on button "Next" at bounding box center [1528, 728] width 37 height 20
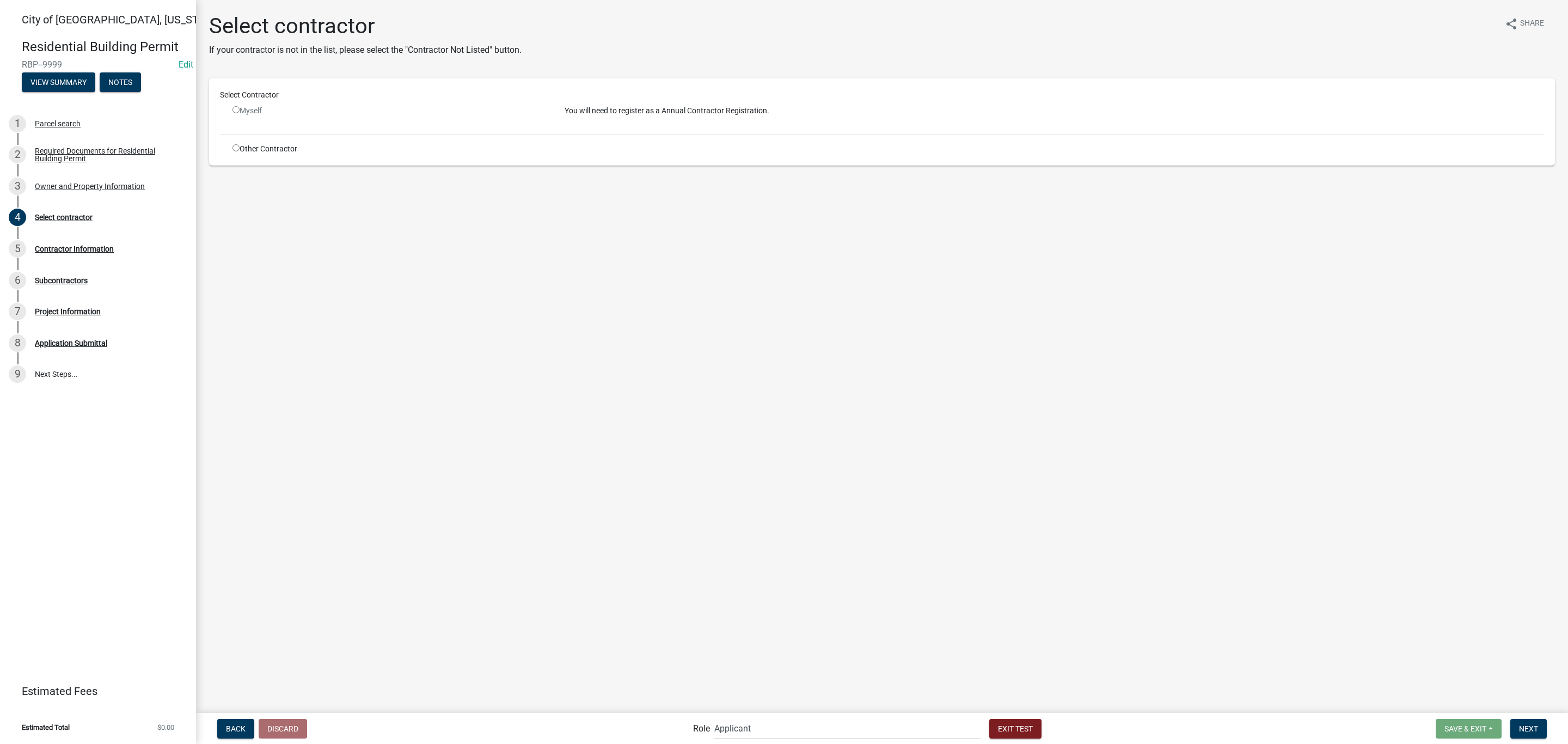
click at [265, 154] on div "Other Contractor" at bounding box center [390, 149] width 332 height 11
click at [240, 149] on div "Other Contractor" at bounding box center [390, 149] width 332 height 11
click at [233, 149] on input "radio" at bounding box center [236, 147] width 7 height 7
radio input "true"
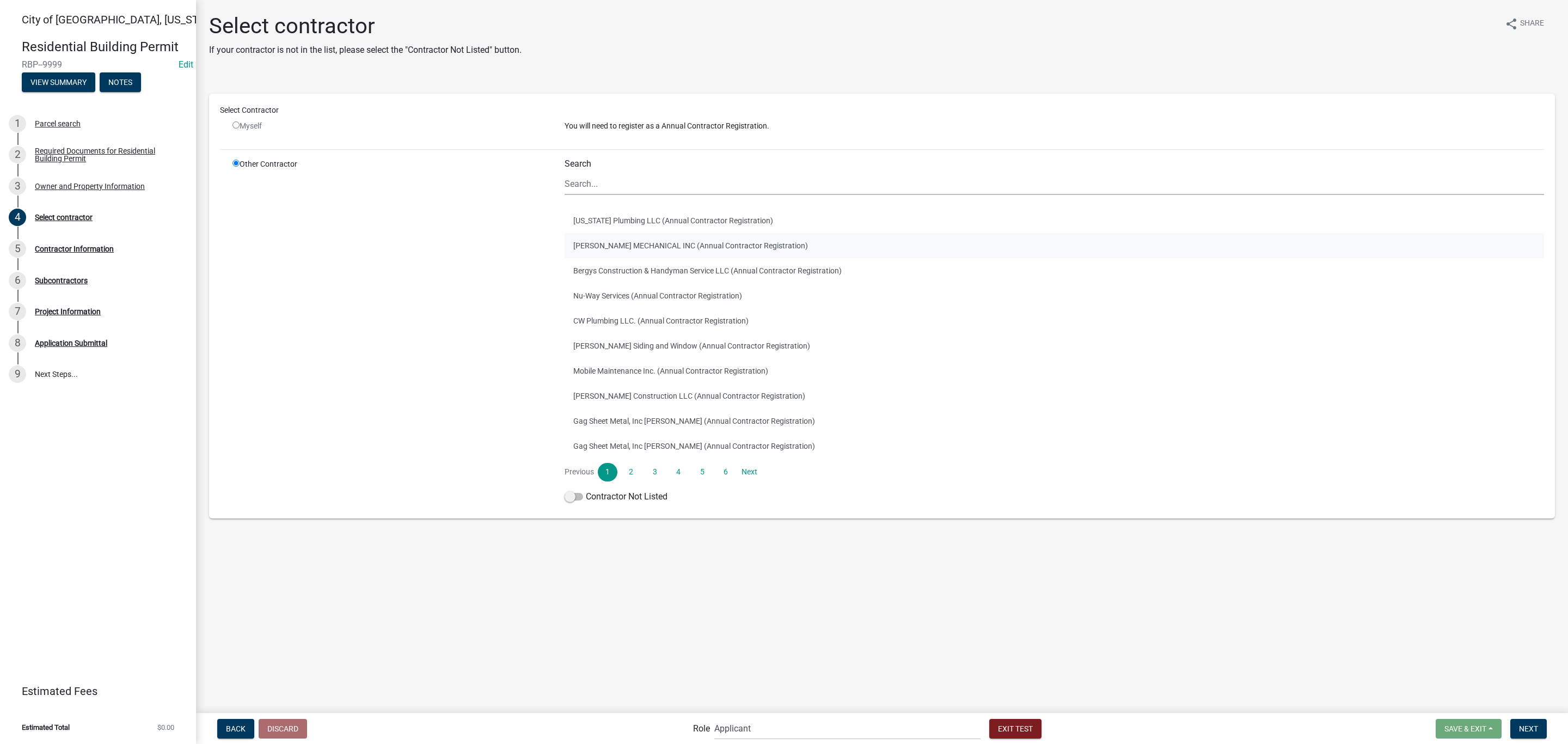
click at [606, 255] on button "[PERSON_NAME] MECHANICAL INC (Annual Contractor Registration)" at bounding box center [1054, 245] width 980 height 25
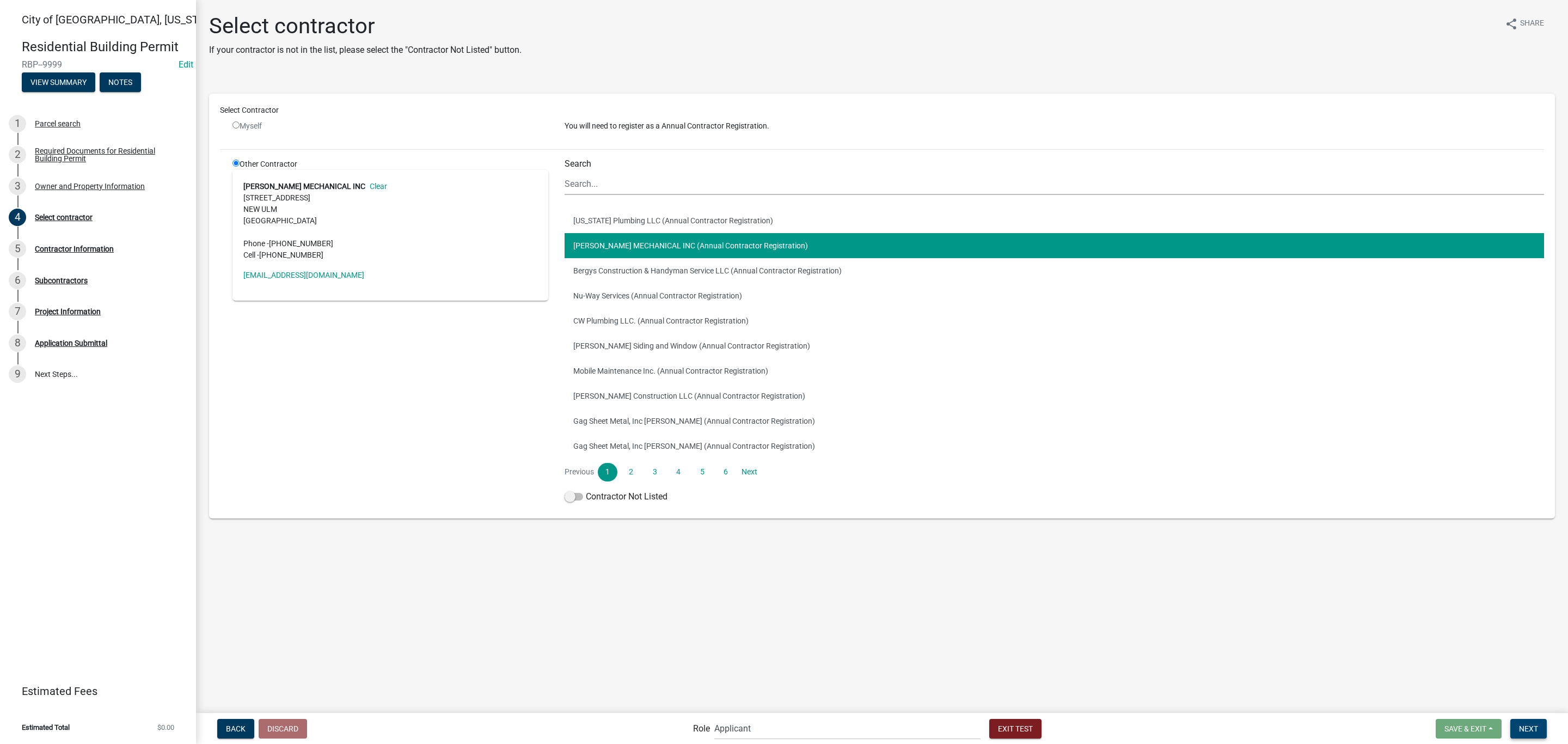
drag, startPoint x: 1532, startPoint y: 722, endPoint x: 1501, endPoint y: 717, distance: 31.4
click at [1532, 722] on button "Next" at bounding box center [1528, 728] width 37 height 20
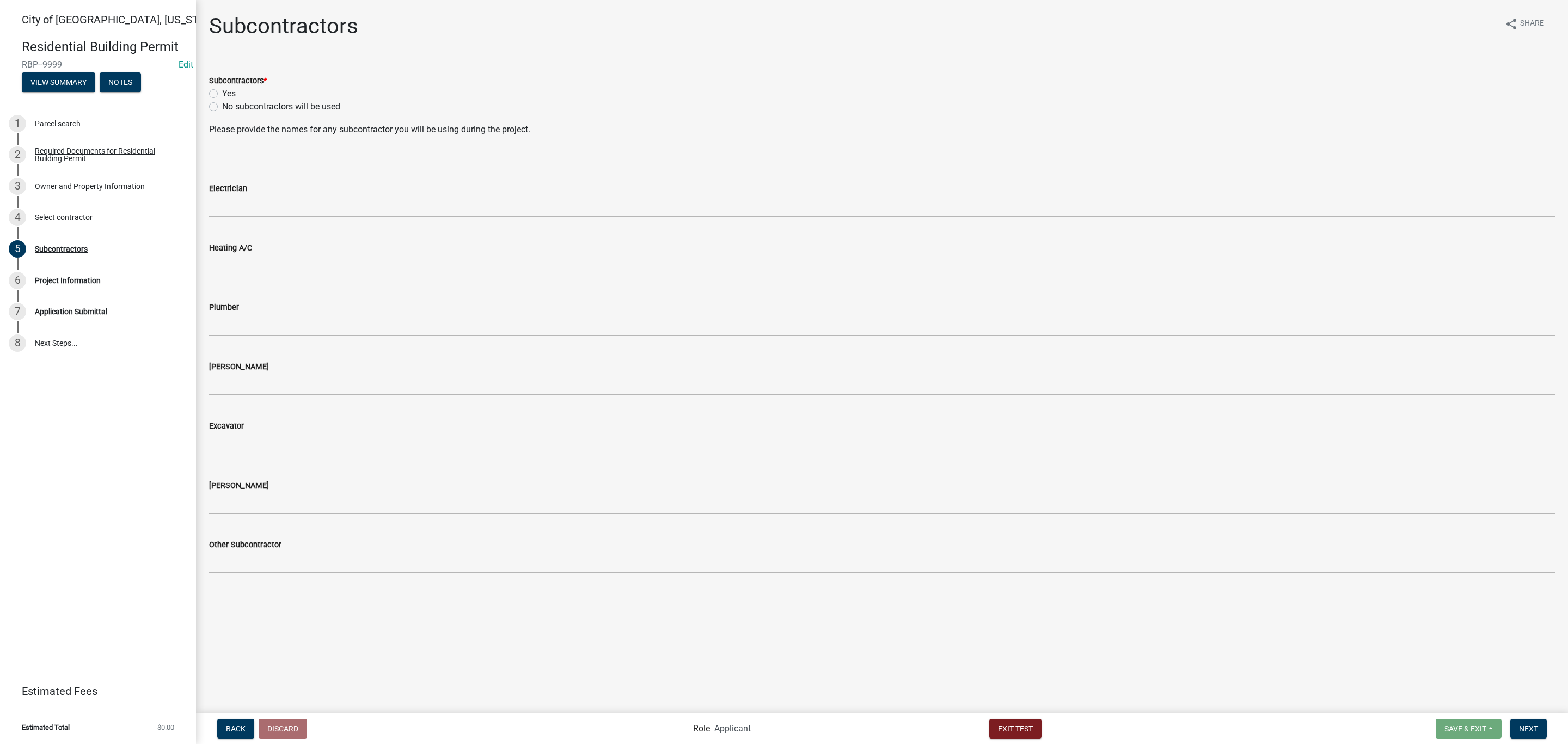
click at [247, 97] on div "Yes" at bounding box center [882, 93] width 1346 height 13
click at [248, 99] on div "Yes" at bounding box center [882, 93] width 1346 height 13
click at [217, 108] on div "No subcontractors will be used" at bounding box center [882, 107] width 1346 height 13
click at [237, 109] on label "No subcontractors will be used" at bounding box center [281, 107] width 118 height 13
click at [229, 108] on input "No subcontractors will be used" at bounding box center [225, 104] width 7 height 7
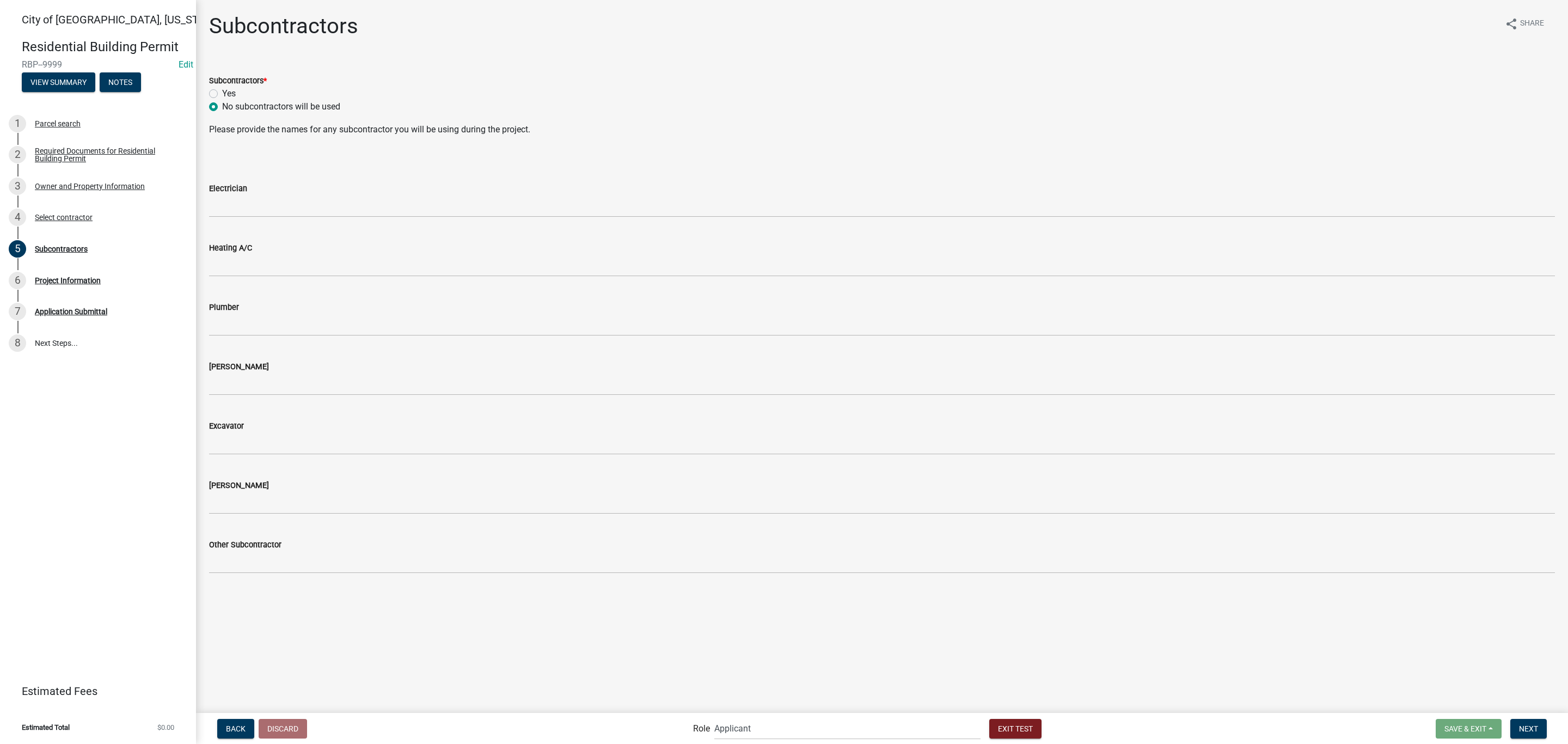
radio input "true"
click at [1535, 738] on button "Next" at bounding box center [1528, 728] width 37 height 20
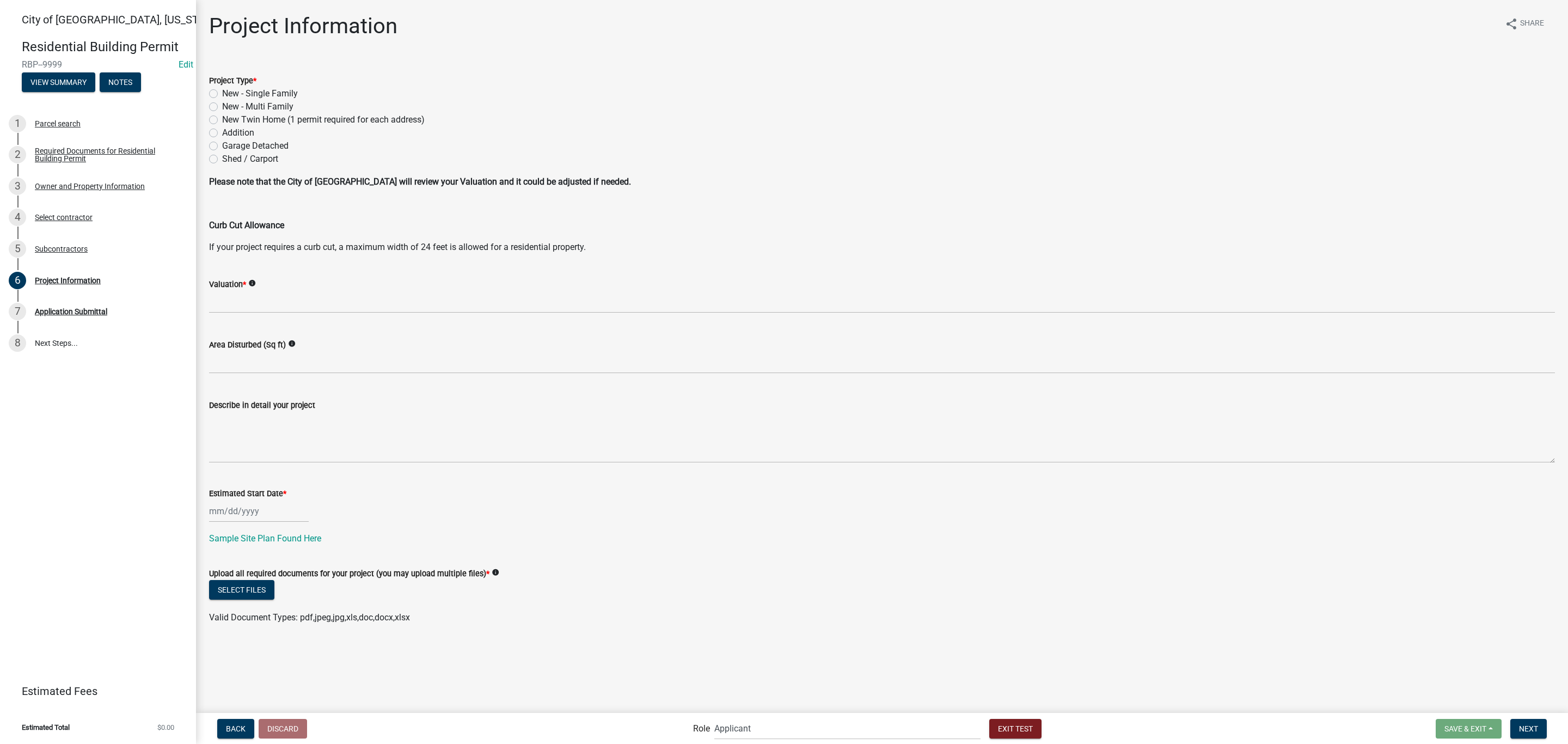
click at [250, 96] on label "New - Single Family" at bounding box center [260, 93] width 76 height 13
click at [229, 94] on input "New - Single Family" at bounding box center [225, 90] width 7 height 7
radio input "true"
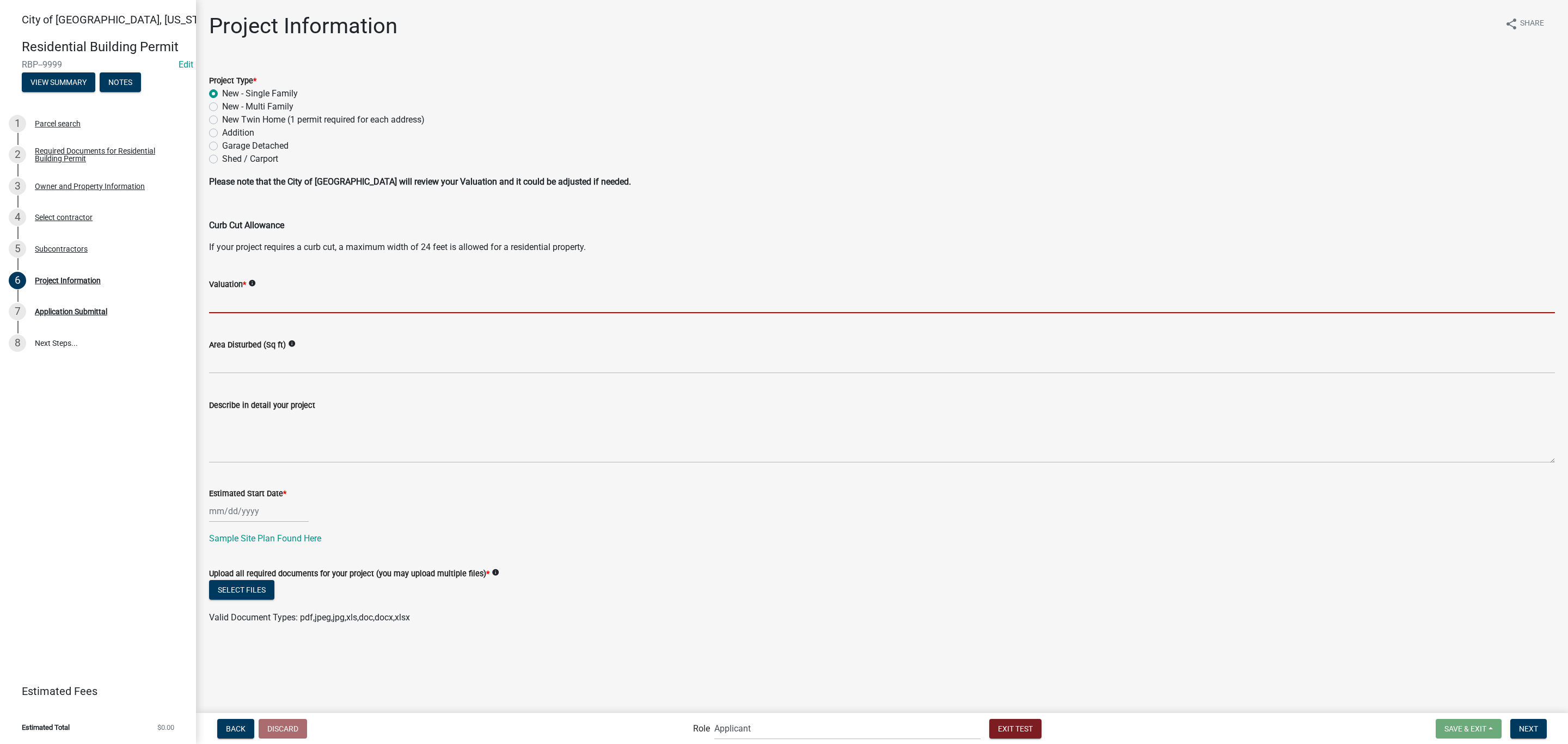
click at [257, 292] on input "text" at bounding box center [882, 302] width 1346 height 22
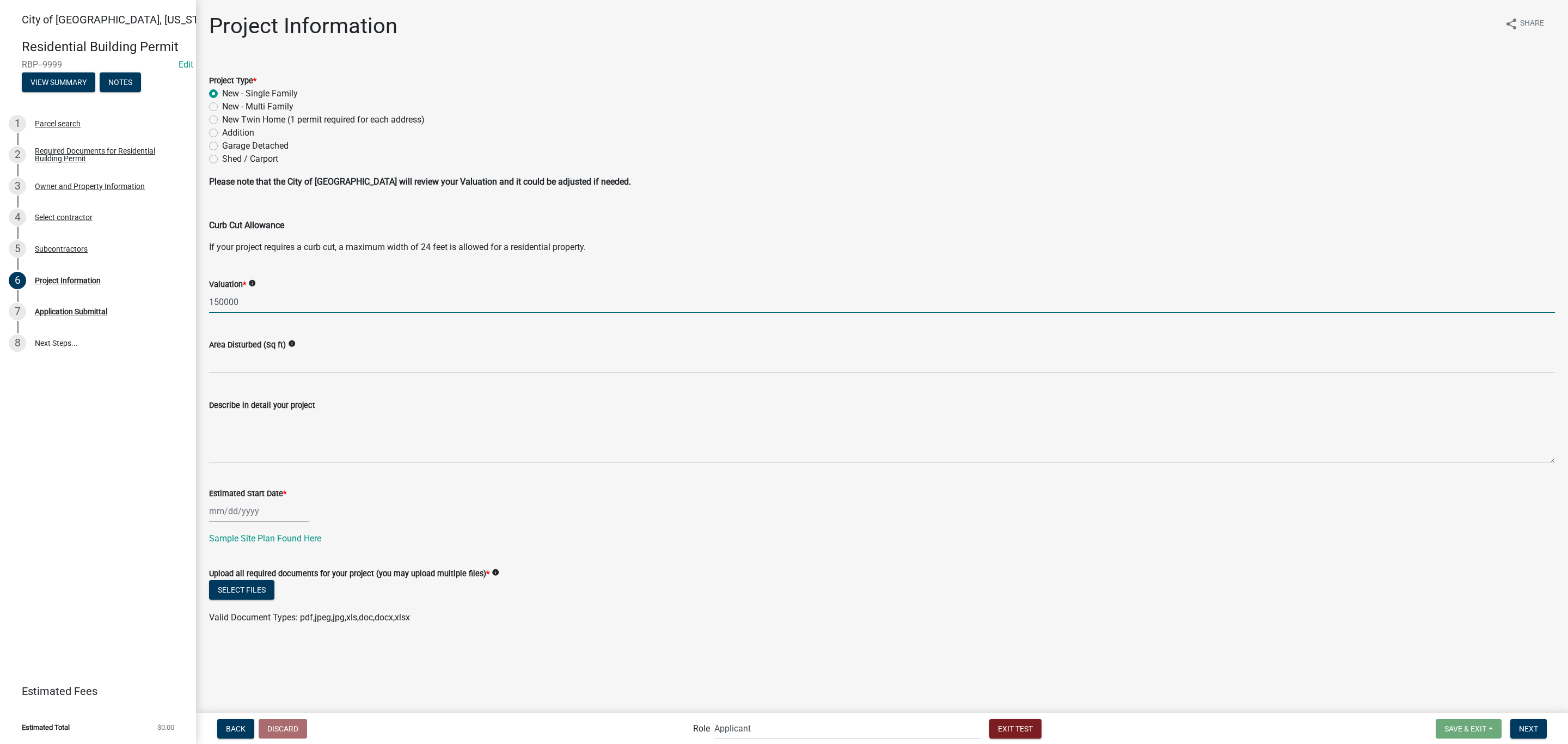
type input "150000"
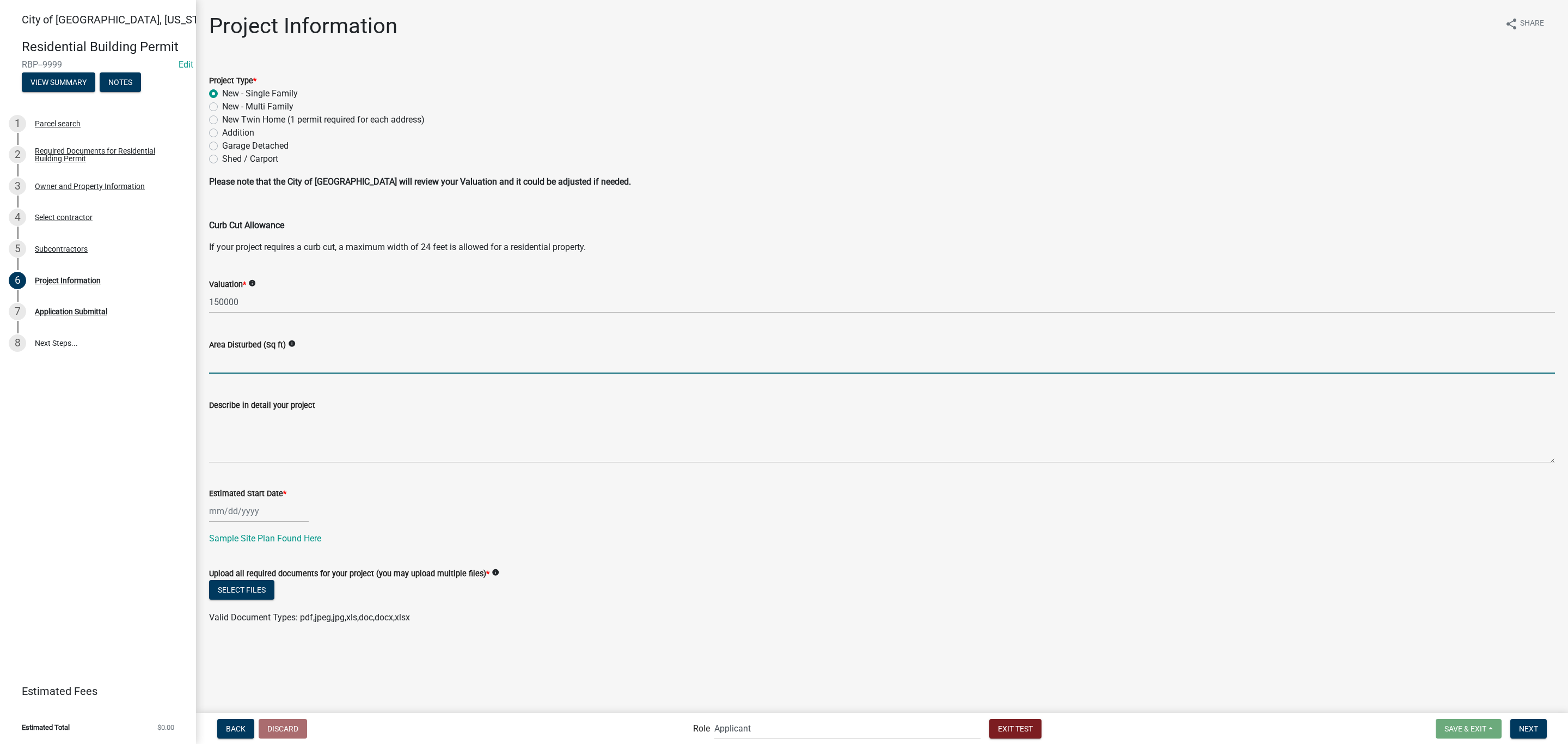
select select "9"
select select "2025"
click at [278, 508] on div "[PERSON_NAME] Feb Mar Apr [PERSON_NAME][DATE] Oct Nov [DATE] 1526 1527 1528 152…" at bounding box center [258, 511] width 100 height 22
click at [260, 616] on div "24" at bounding box center [255, 621] width 18 height 18
type input "[DATE]"
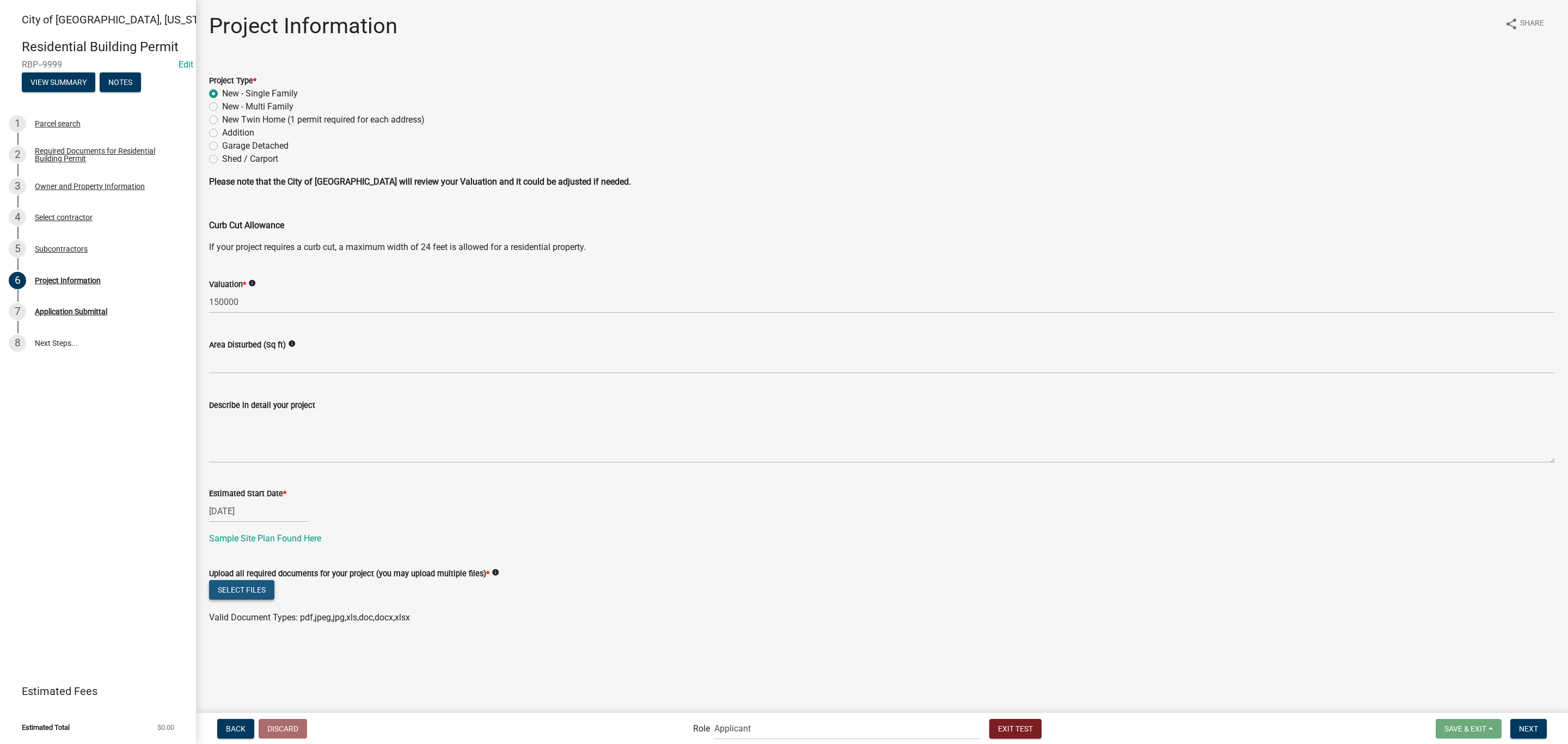
click at [247, 587] on button "Select files" at bounding box center [241, 589] width 65 height 20
click at [1531, 735] on button "Next" at bounding box center [1528, 728] width 37 height 20
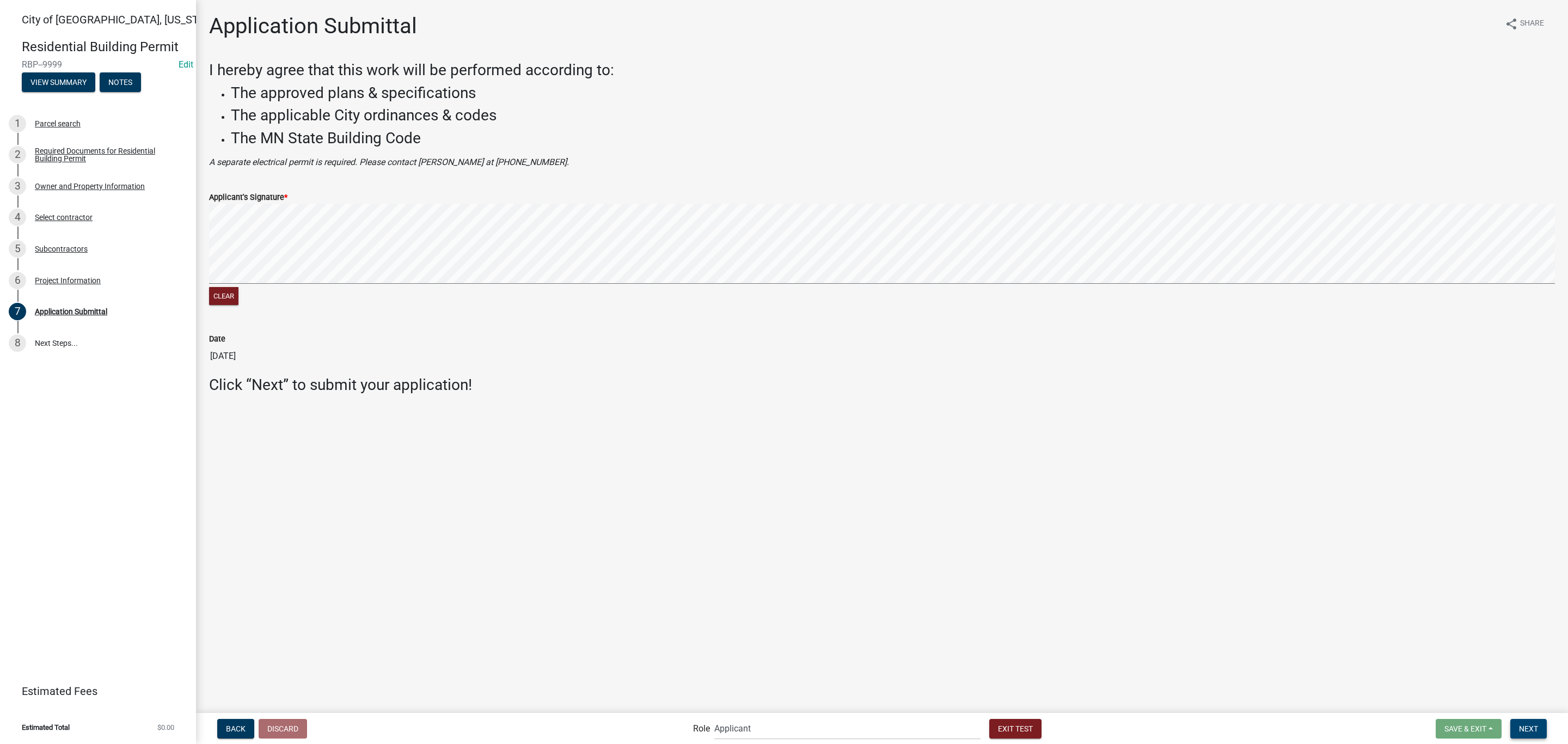
click at [1527, 724] on span "Next" at bounding box center [1528, 727] width 19 height 9
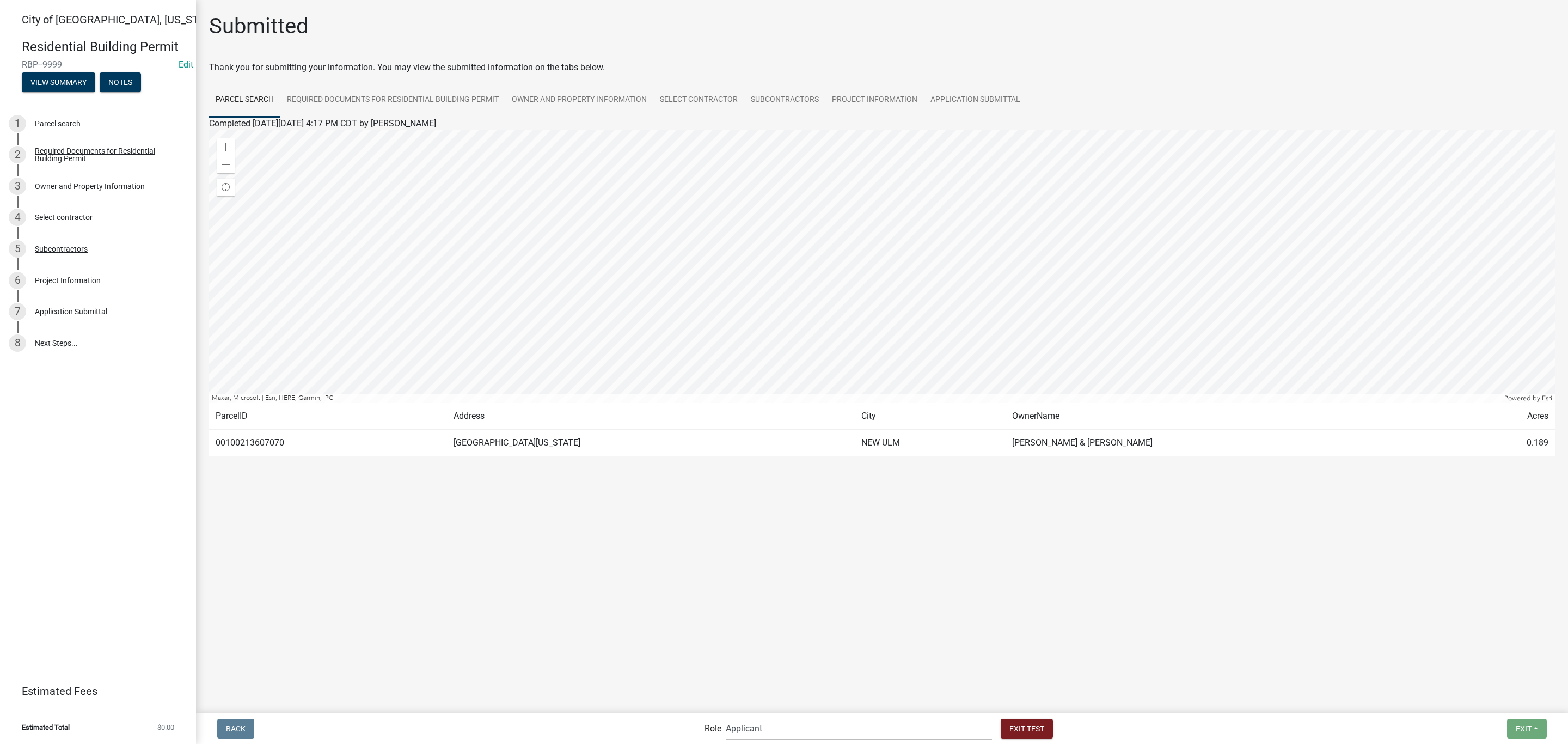
click at [785, 730] on select "Applicant Zoning and Building ([PERSON_NAME], [PERSON_NAME]) Admin Stormwater (…" at bounding box center [858, 728] width 266 height 22
select select "f033d884-6338-479b-9dad-eda649eb02d5"
click at [770, 717] on select "Applicant Zoning and Building ([PERSON_NAME], [PERSON_NAME]) Admin Stormwater (…" at bounding box center [858, 728] width 266 height 22
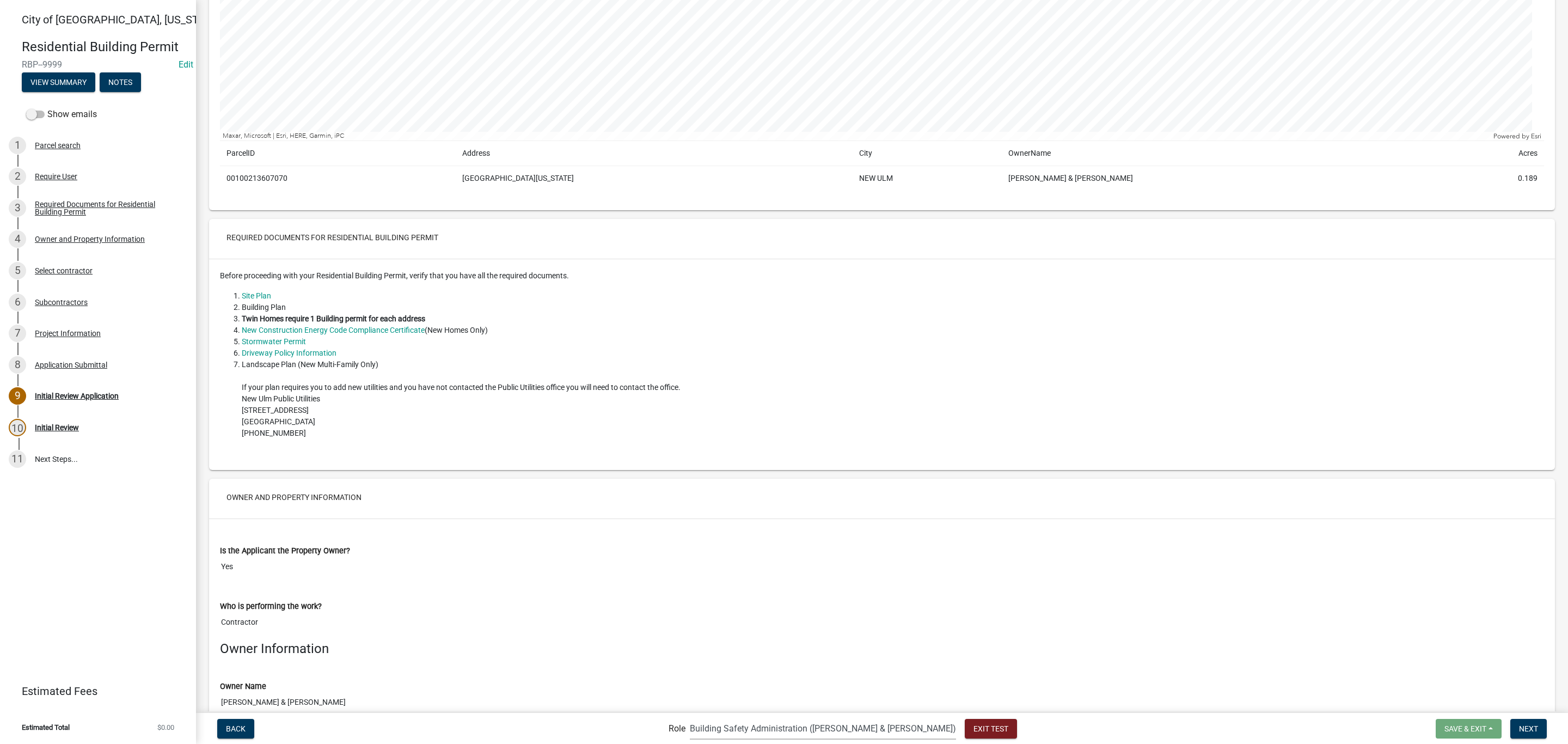
scroll to position [245, 0]
drag, startPoint x: 1531, startPoint y: 726, endPoint x: 1523, endPoint y: 726, distance: 8.0
click at [1531, 726] on span "Next" at bounding box center [1528, 727] width 19 height 9
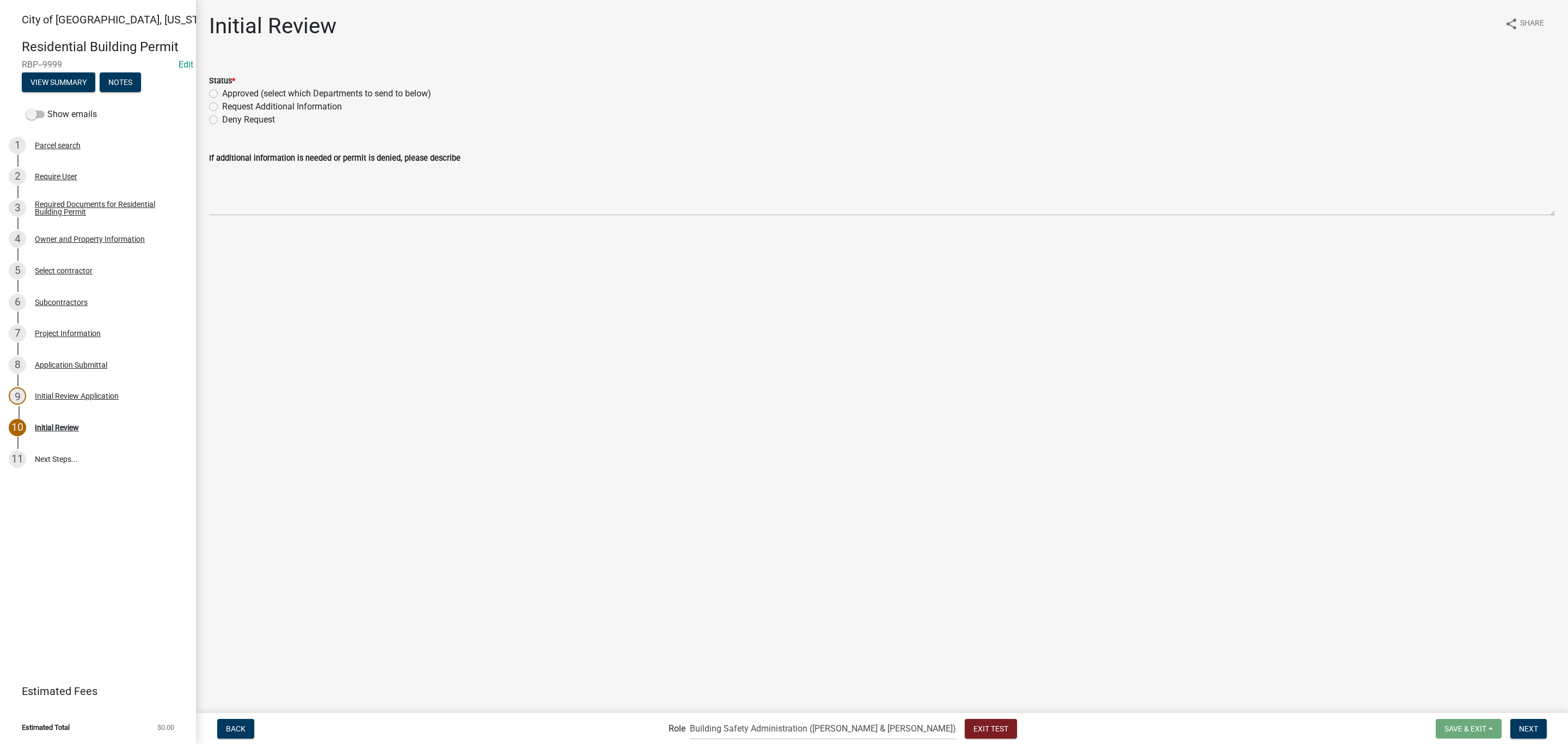
click at [259, 94] on label "Approved (select which Departments to send to below)" at bounding box center [327, 93] width 209 height 13
click at [229, 94] on input "Approved (select which Departments to send to below)" at bounding box center [225, 90] width 7 height 7
radio input "true"
click at [223, 260] on label "Building" at bounding box center [238, 256] width 32 height 13
click at [223, 257] on input "Building" at bounding box center [225, 253] width 7 height 7
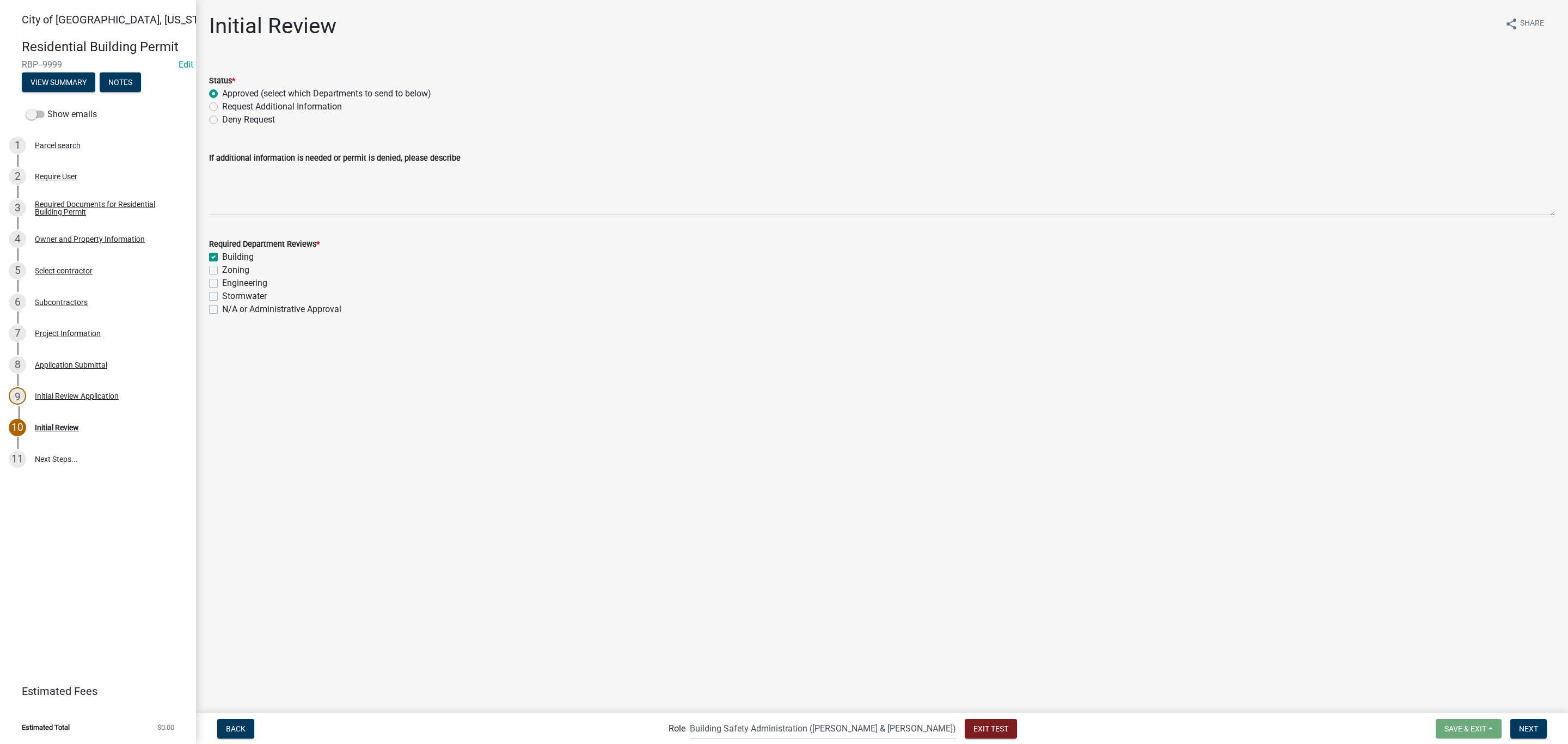
checkbox input "true"
checkbox input "false"
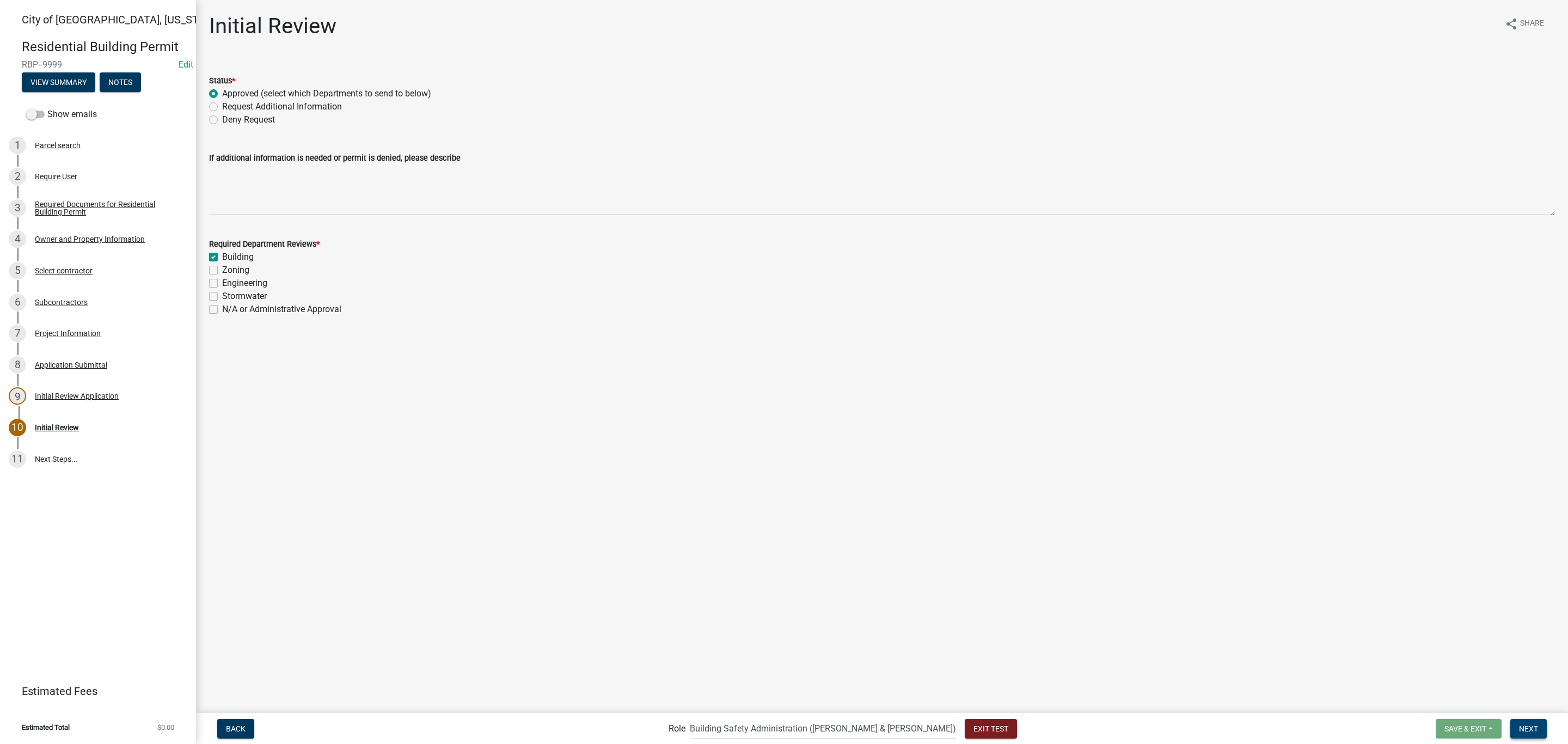
click at [1532, 729] on span "Next" at bounding box center [1528, 727] width 19 height 9
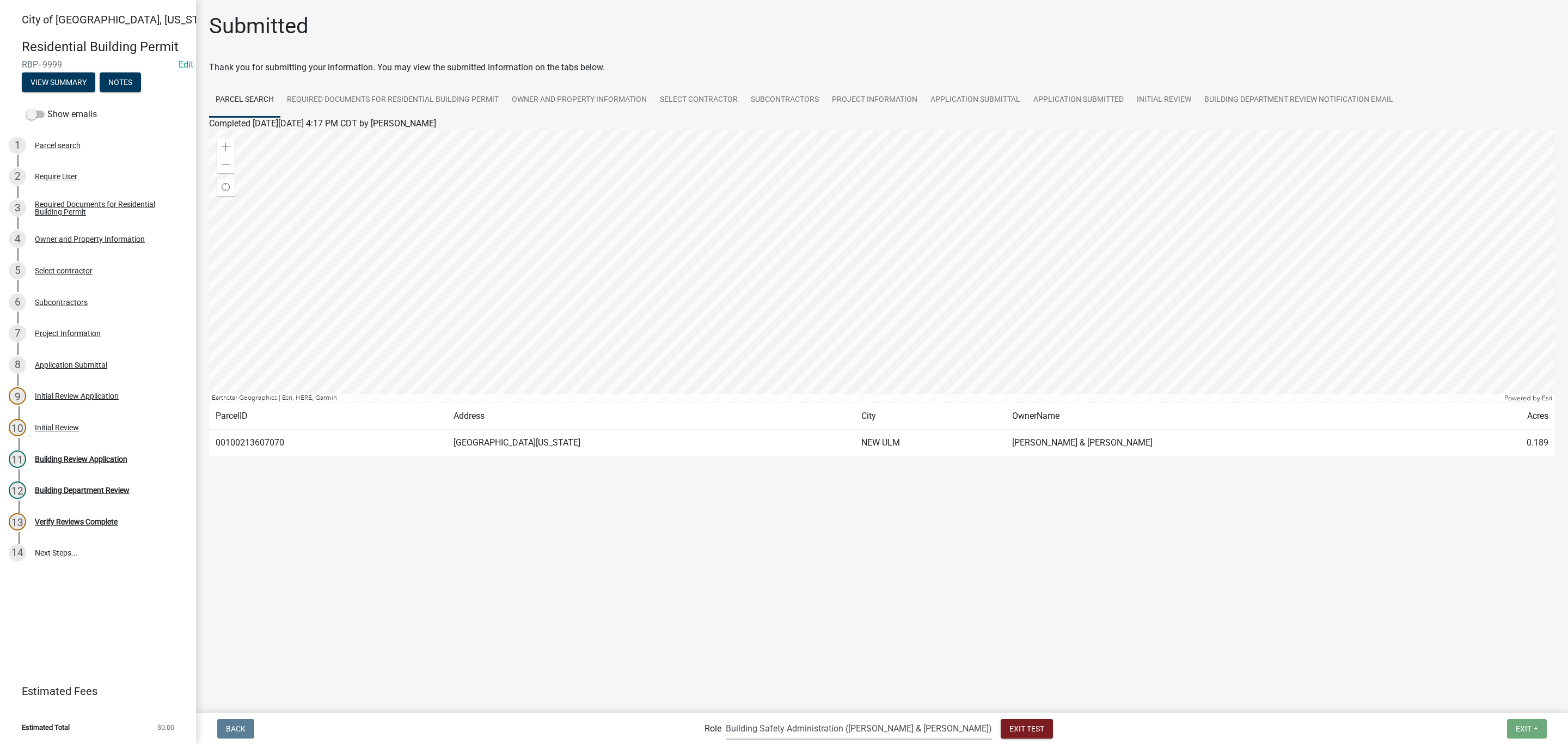
click at [838, 729] on select "Applicant Zoning and Building ([PERSON_NAME], [PERSON_NAME]) Admin Stormwater (…" at bounding box center [858, 728] width 266 height 22
select select "af95025d-b44f-4367-9798-e31ebf5850b8"
click at [770, 717] on select "Applicant Zoning and Building ([PERSON_NAME], [PERSON_NAME]) Admin Stormwater (…" at bounding box center [858, 728] width 266 height 22
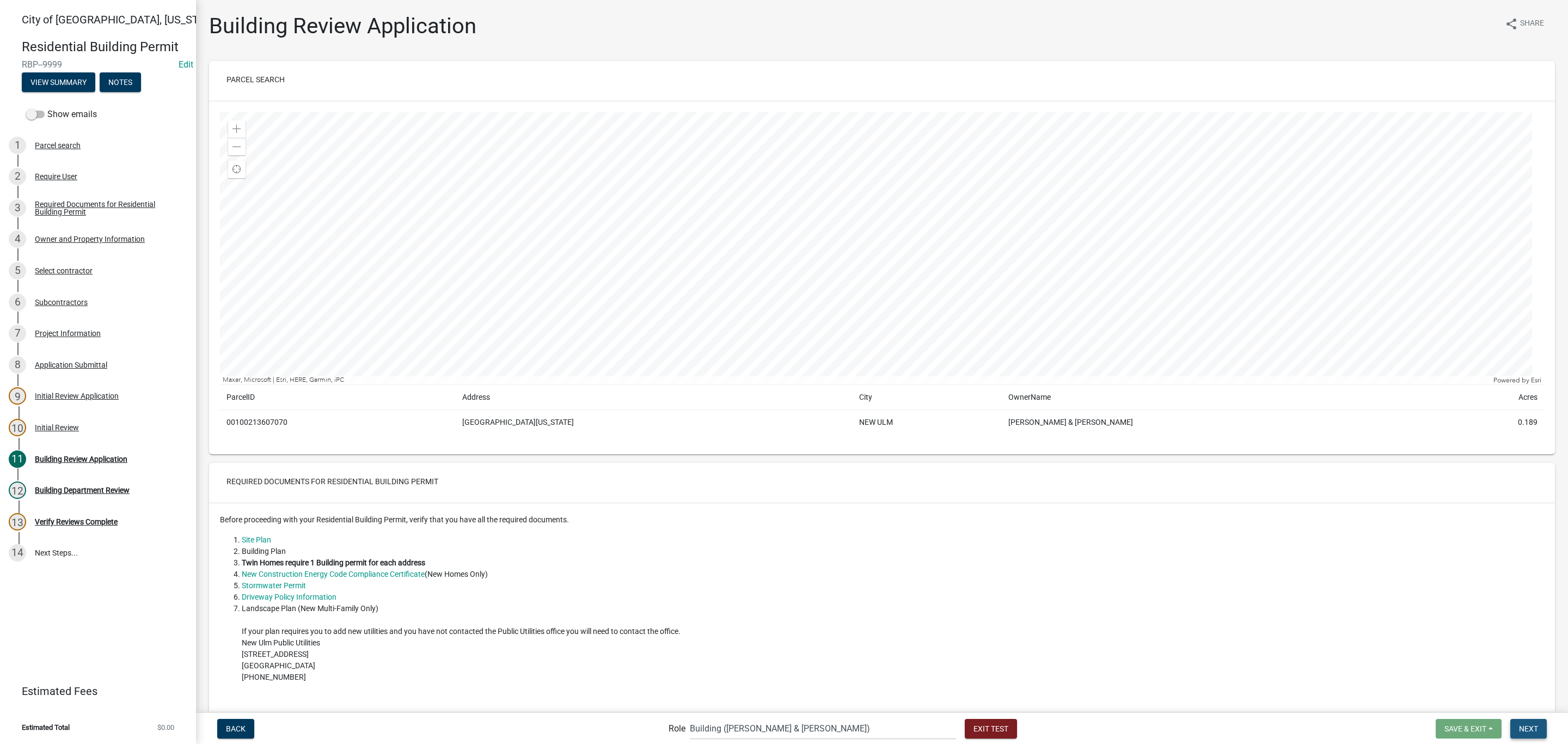
click at [1531, 724] on span "Next" at bounding box center [1528, 727] width 19 height 9
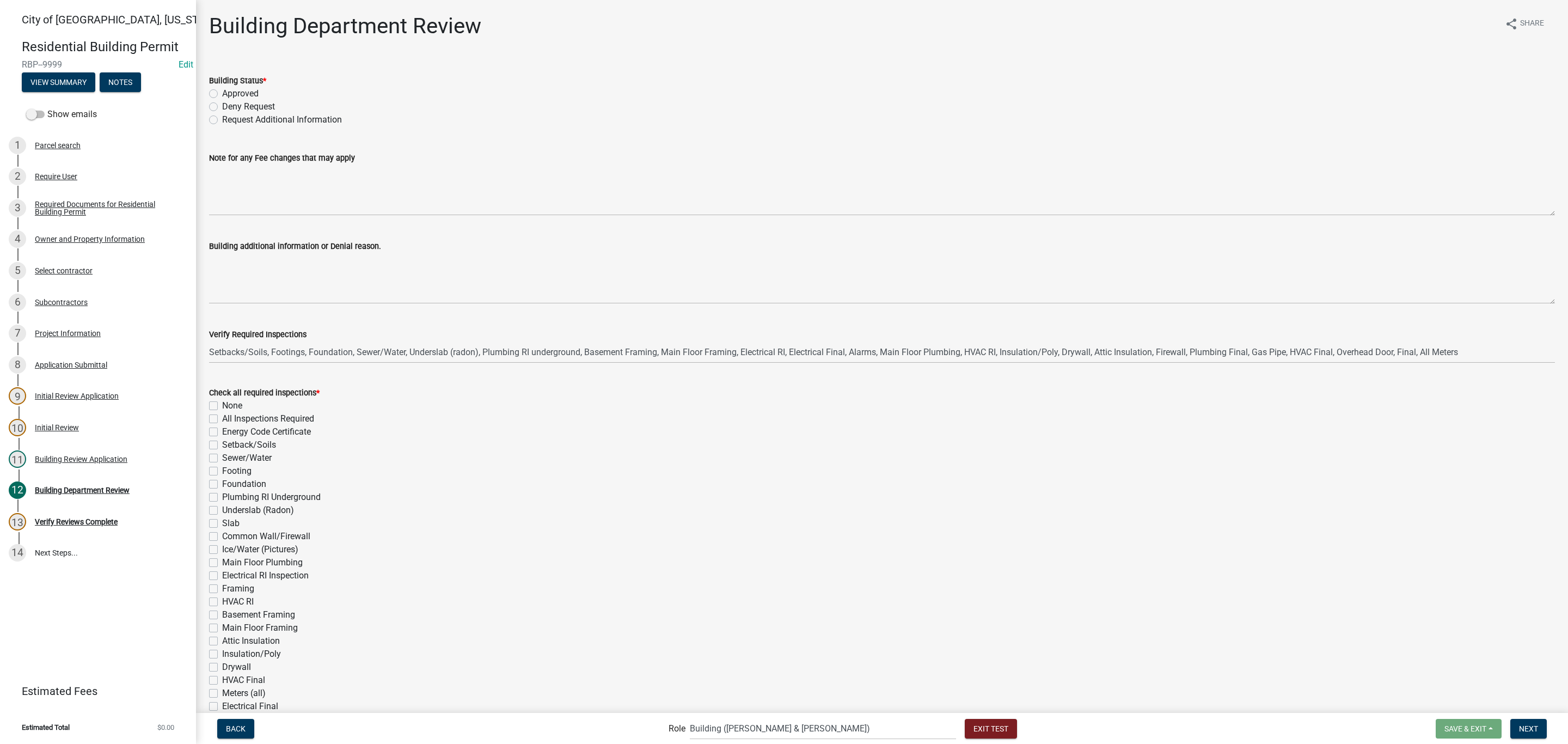
click at [230, 90] on label "Approved" at bounding box center [240, 93] width 37 height 13
click at [229, 90] on input "Approved" at bounding box center [225, 90] width 7 height 7
radio input "true"
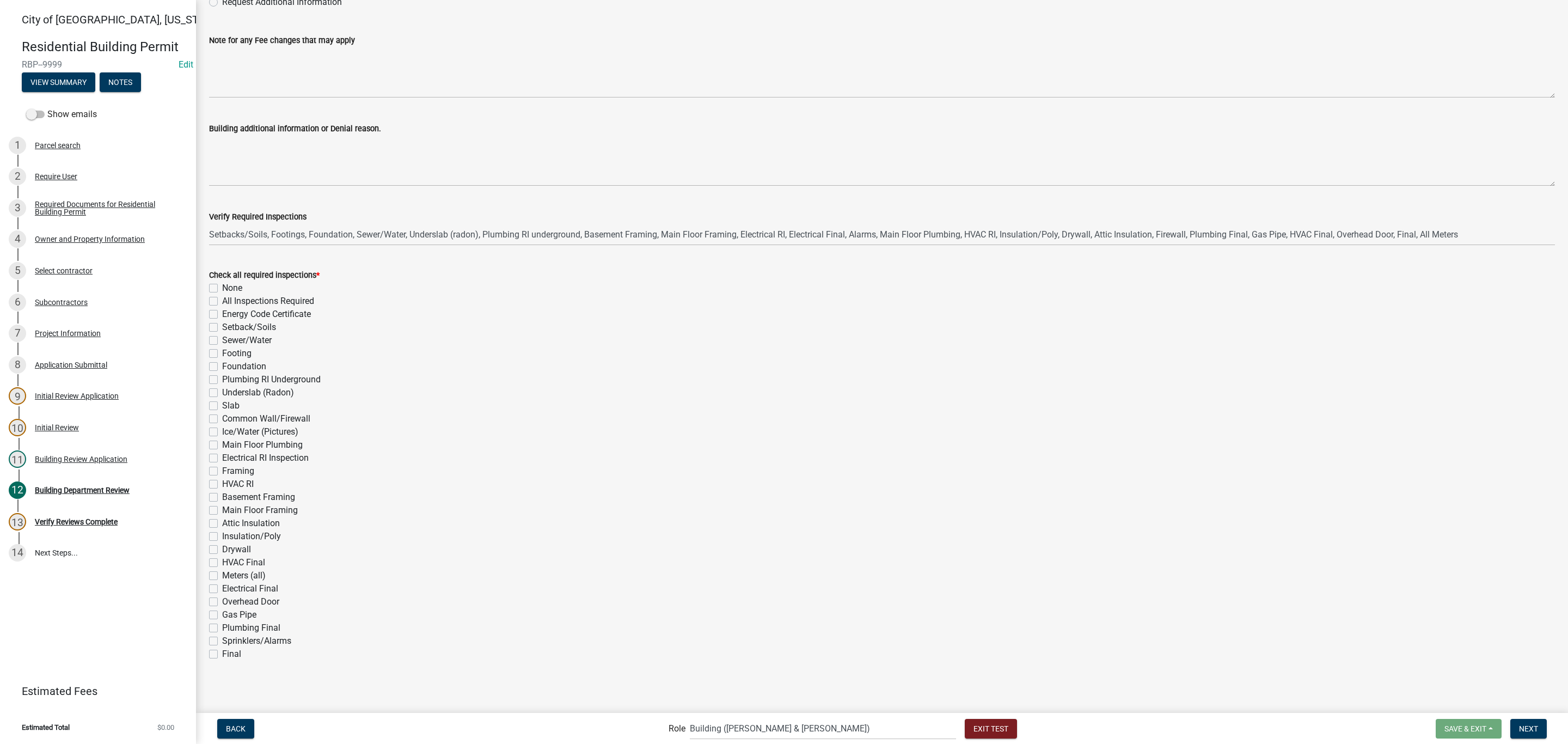
scroll to position [118, 0]
click at [217, 311] on div "Energy Code Certificate" at bounding box center [882, 314] width 1346 height 13
click at [222, 309] on label "Energy Code Certificate" at bounding box center [266, 314] width 88 height 13
click at [222, 309] on input "Energy Code Certificate" at bounding box center [225, 311] width 7 height 7
checkbox input "true"
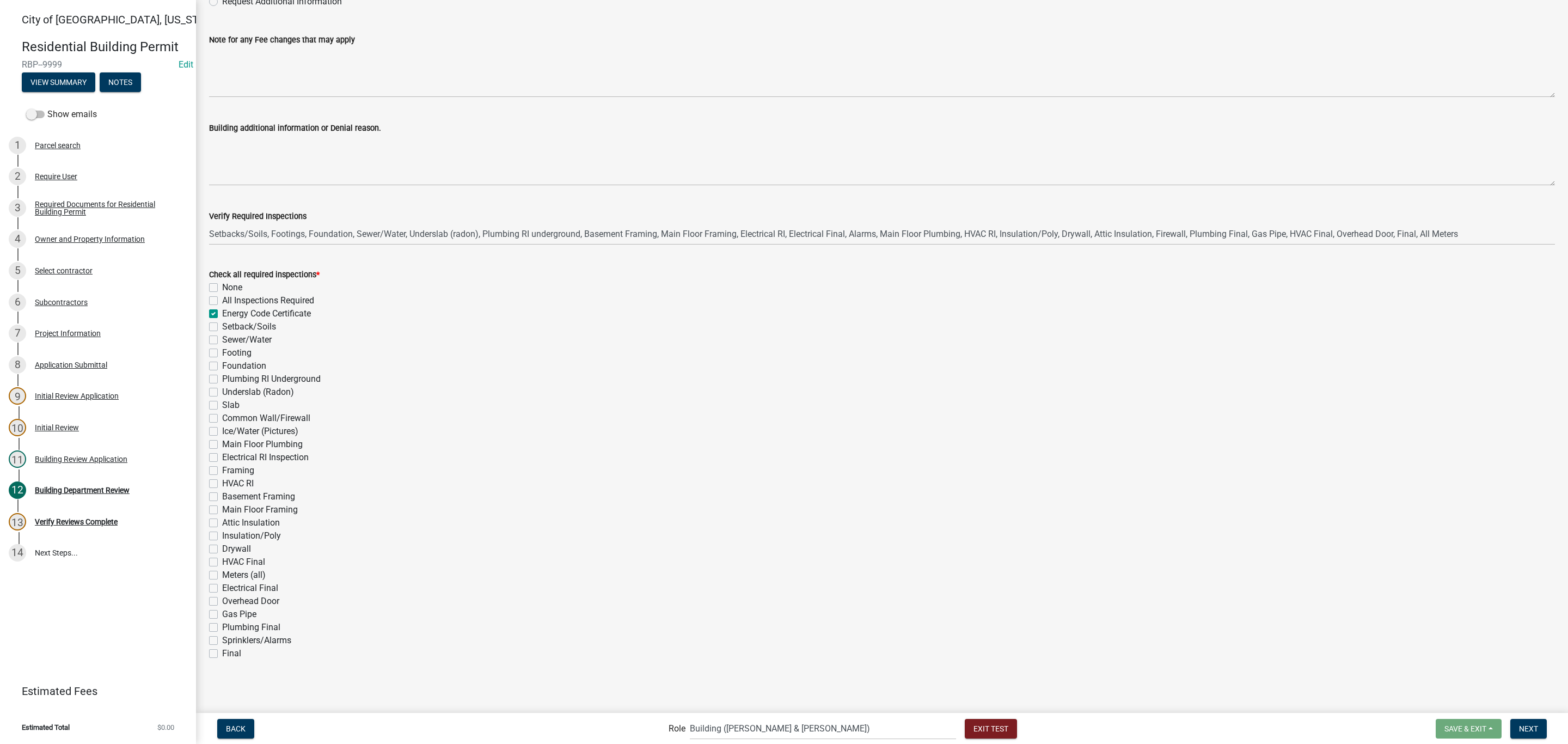
checkbox input "false"
checkbox input "true"
checkbox input "false"
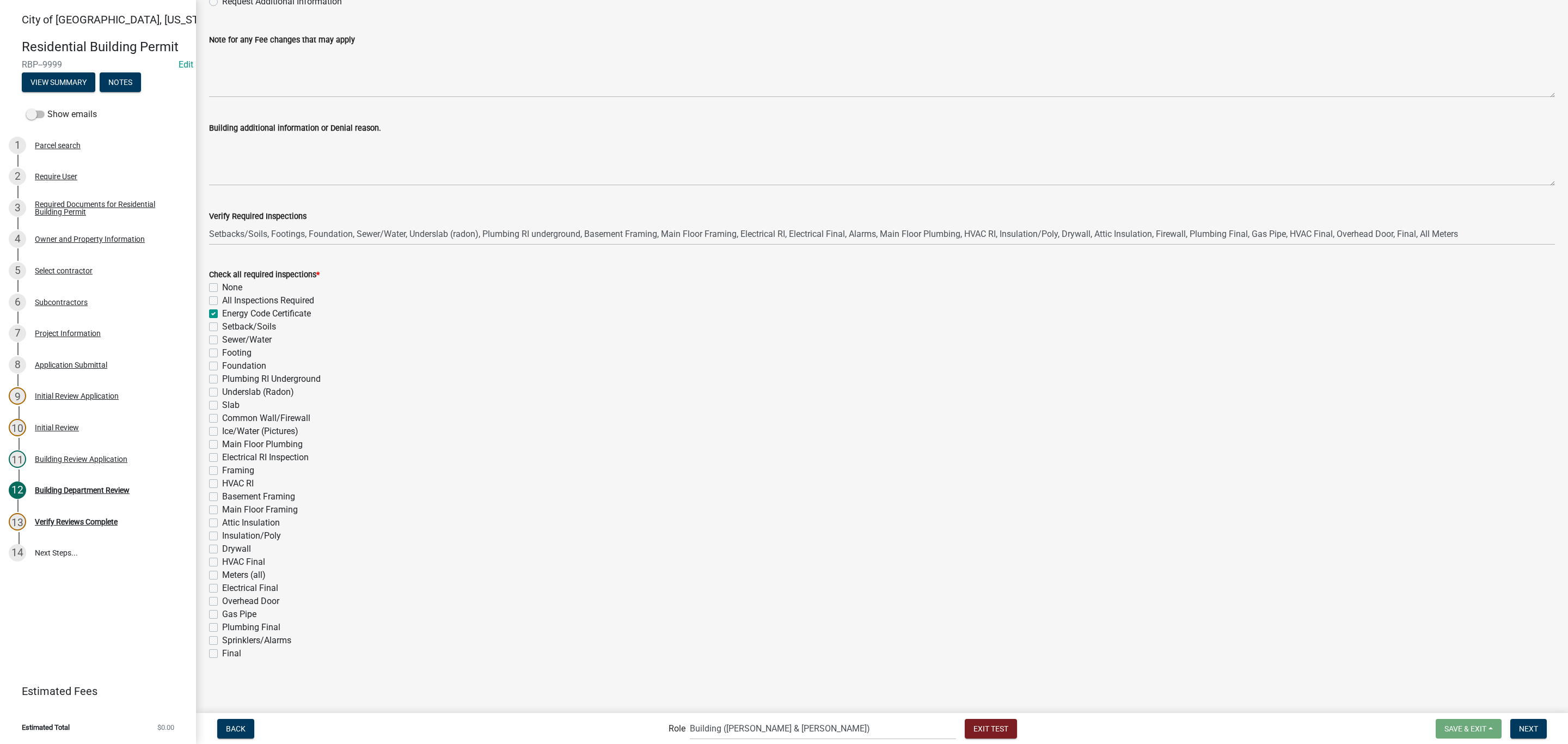
checkbox input "false"
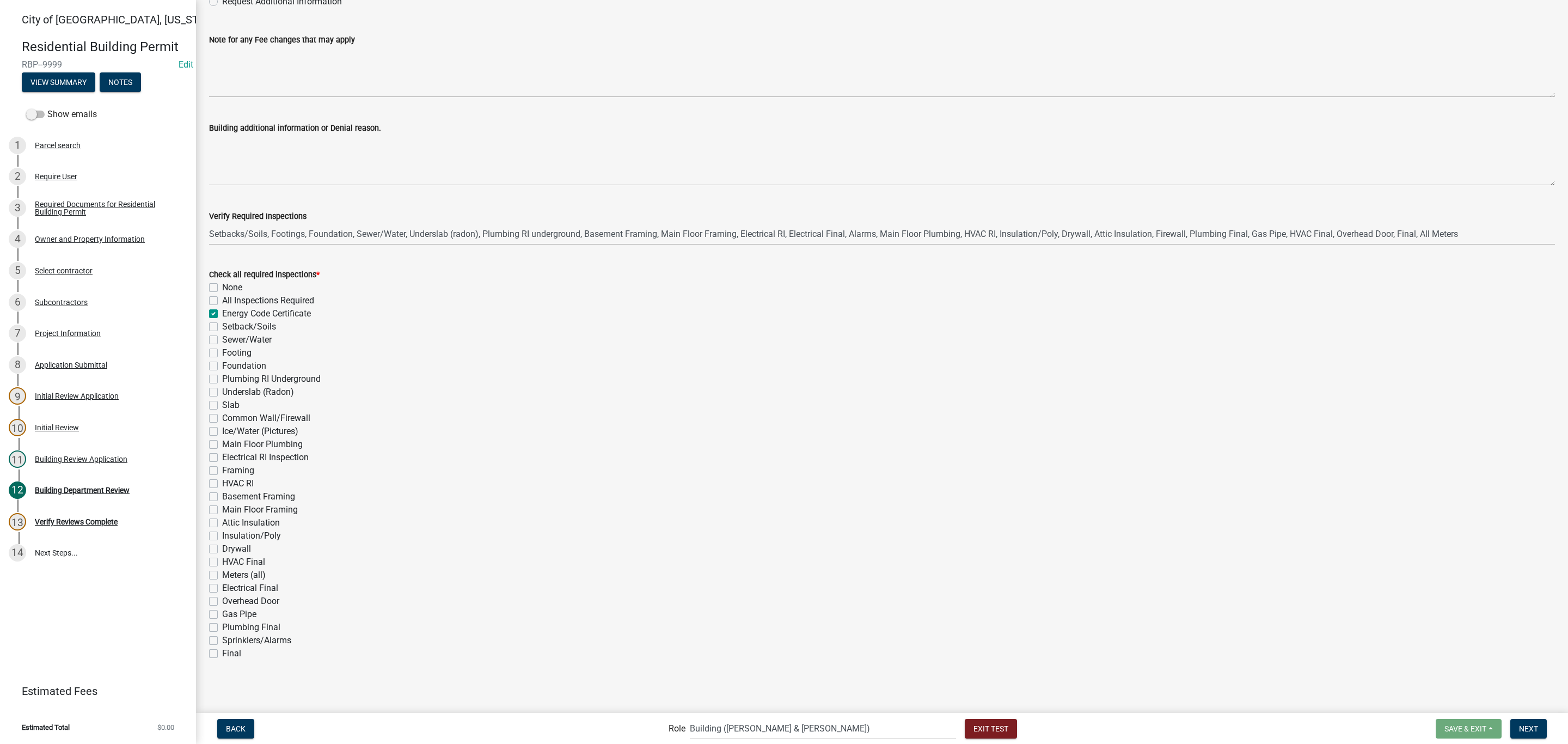
checkbox input "false"
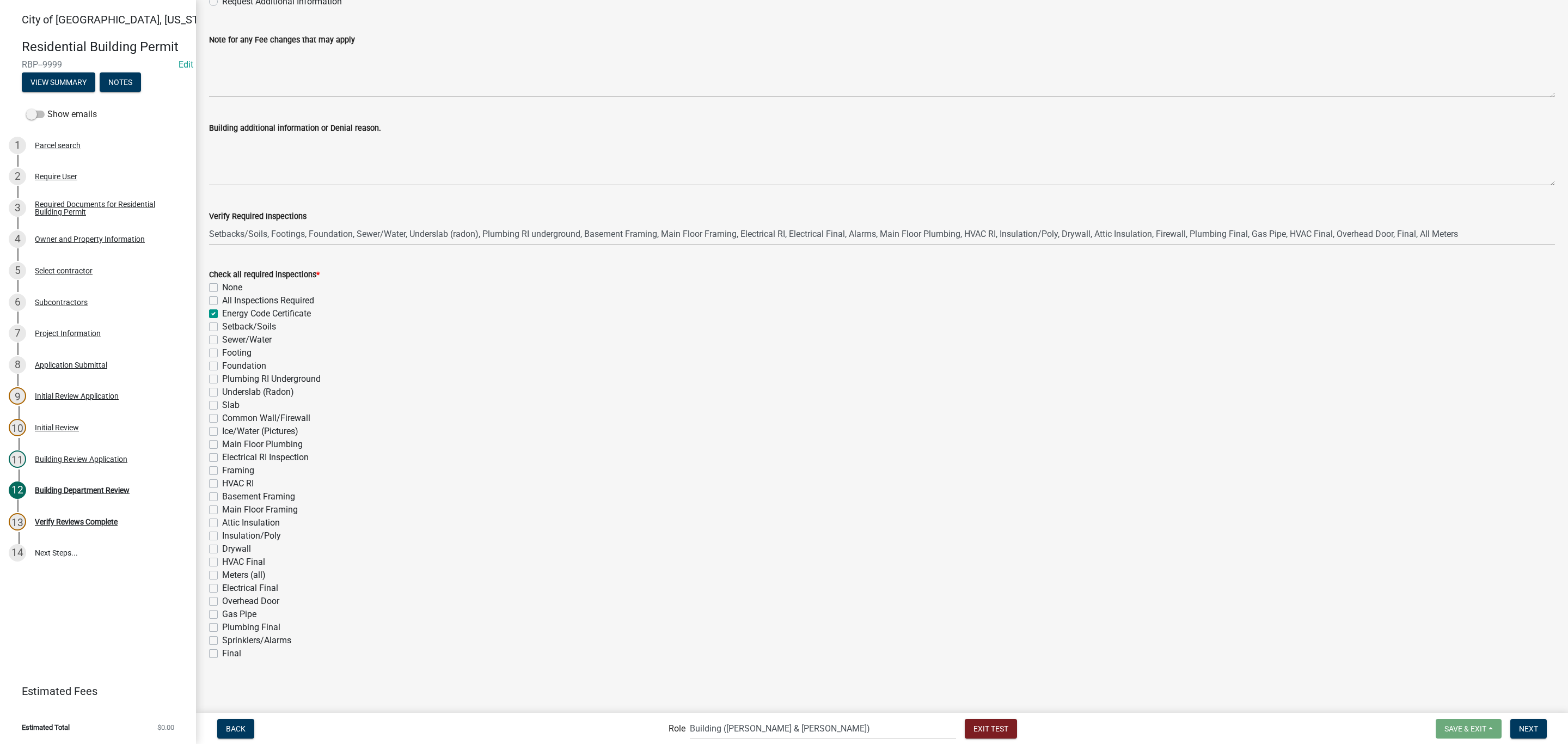
checkbox input "false"
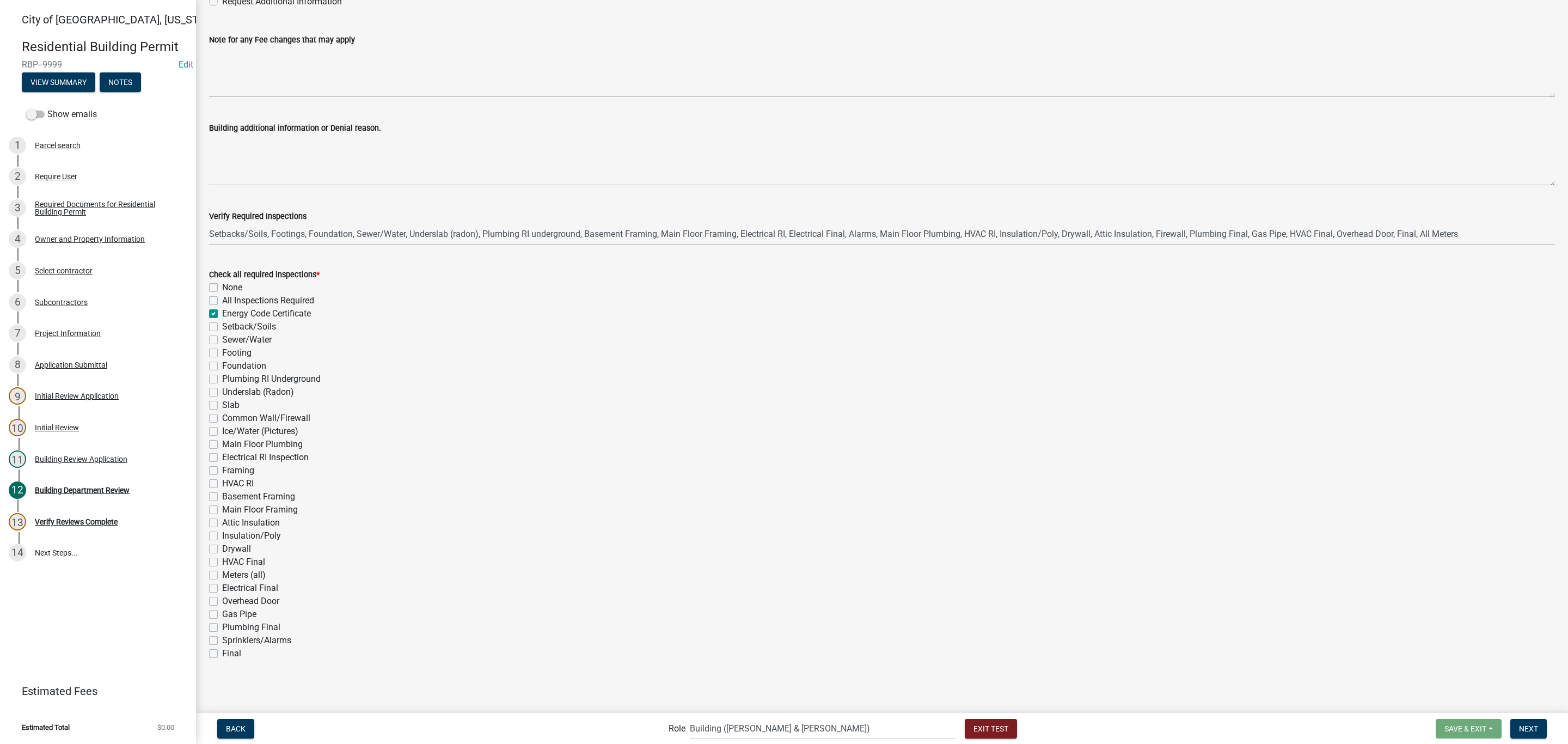
checkbox input "false"
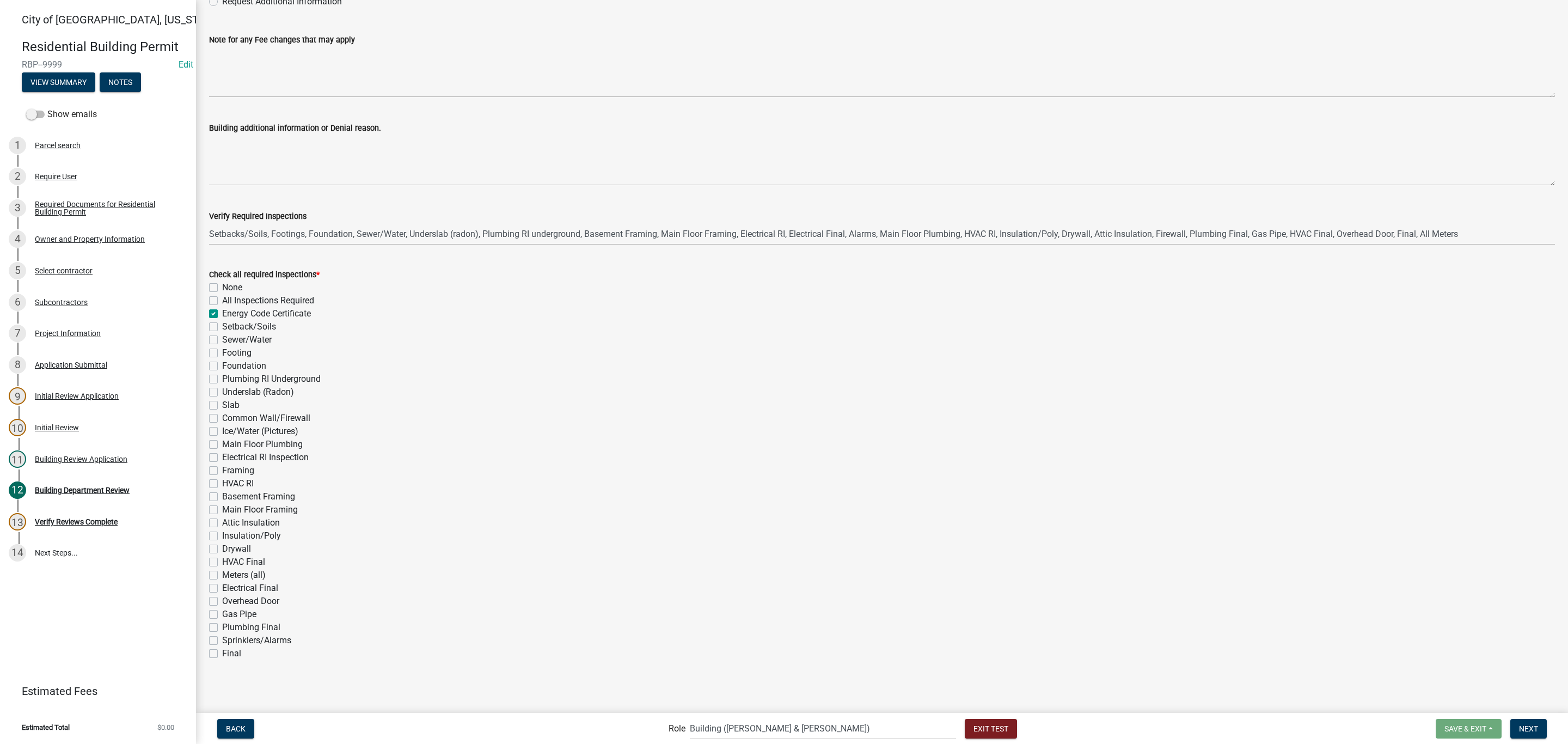
checkbox input "false"
click at [222, 323] on label "Setback/Soils" at bounding box center [249, 327] width 54 height 13
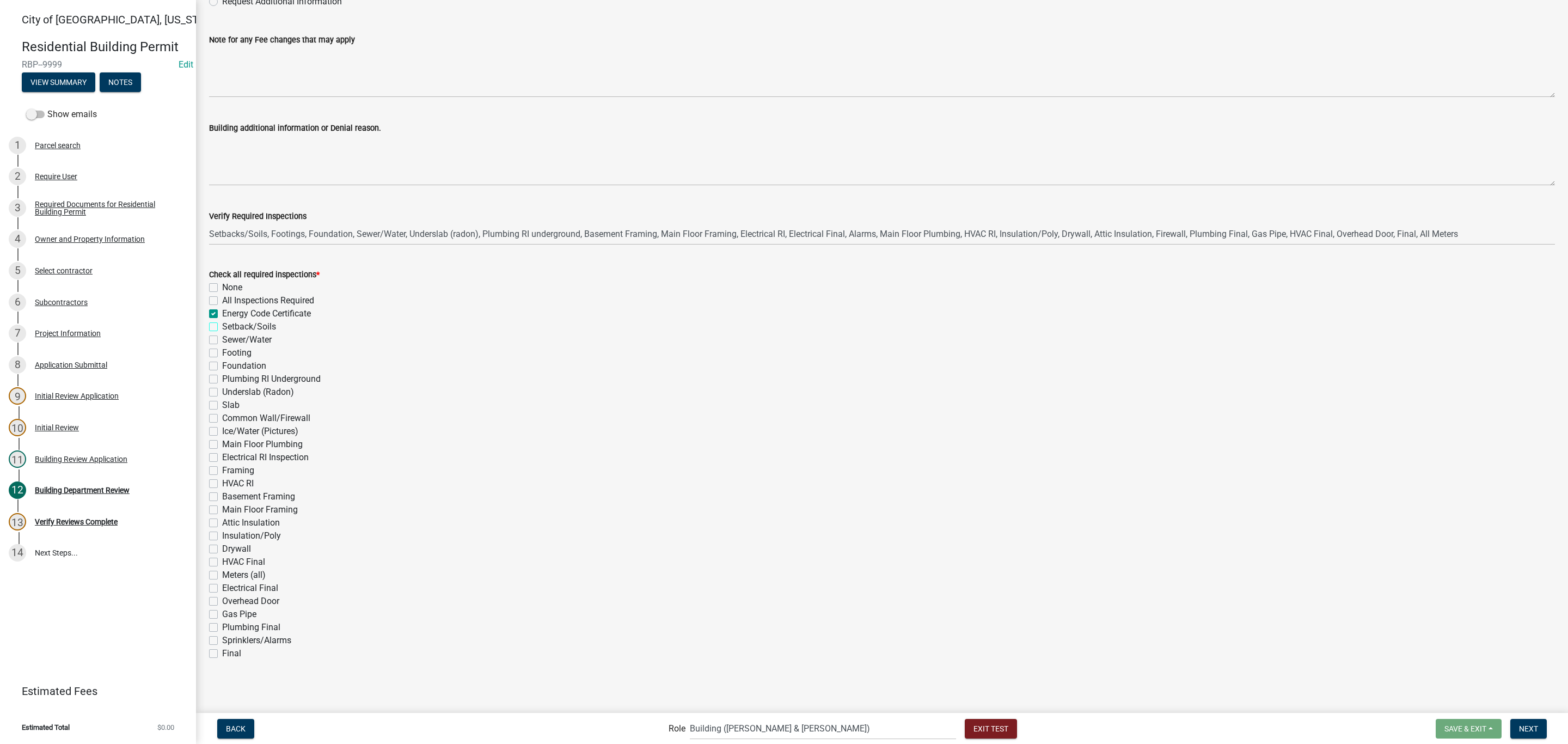
click at [222, 323] on input "Setback/Soils" at bounding box center [225, 323] width 7 height 7
checkbox input "true"
checkbox input "false"
checkbox input "true"
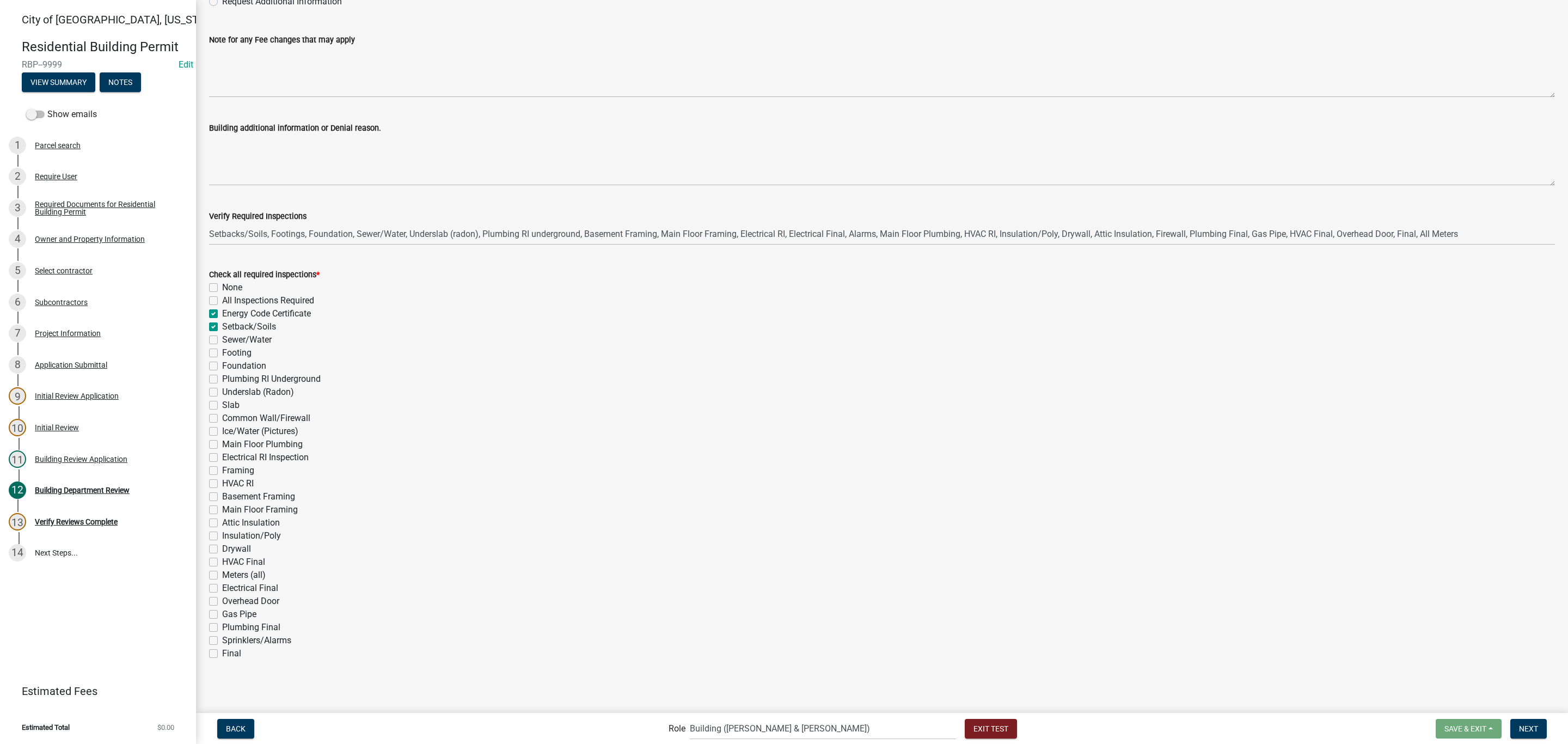
checkbox input "true"
checkbox input "false"
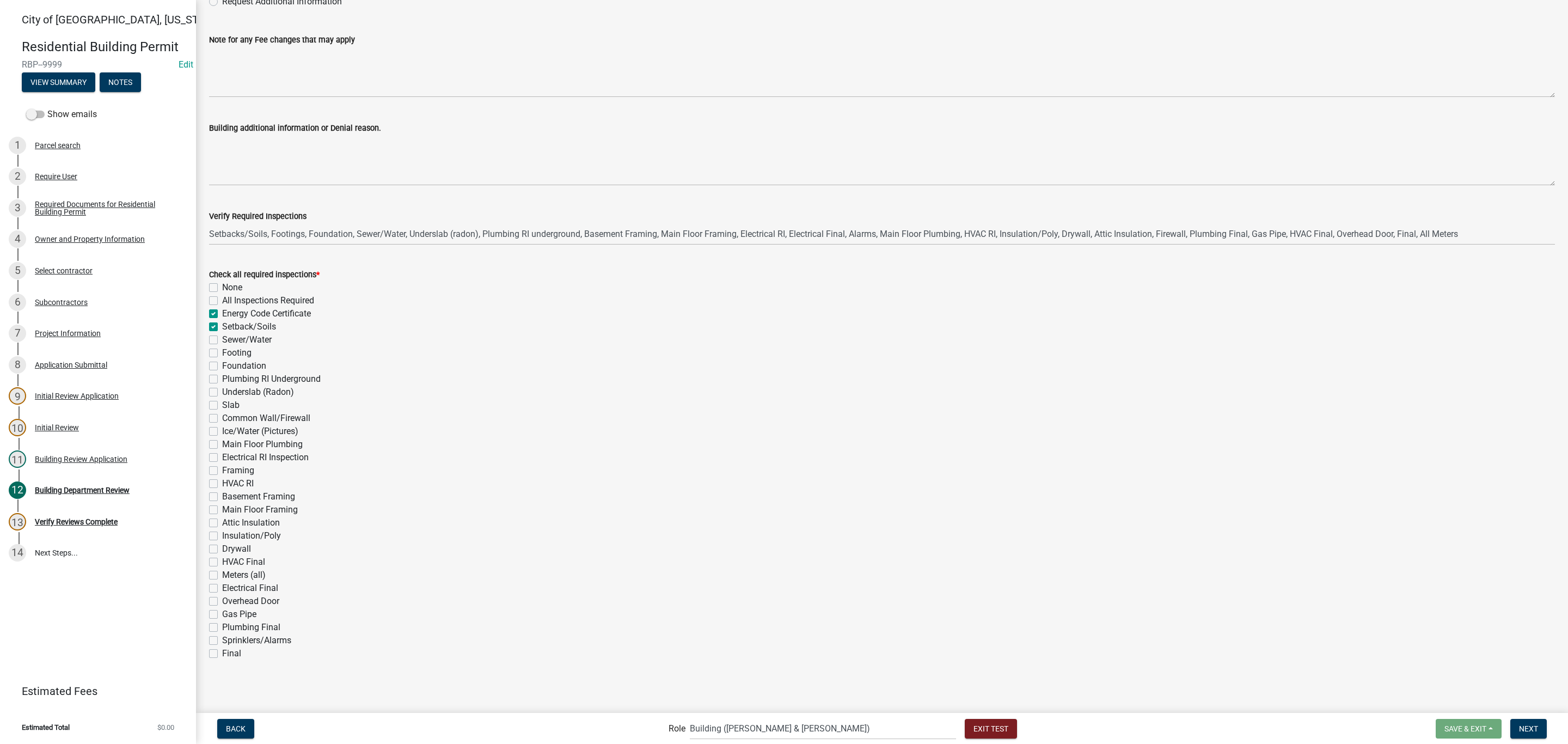
checkbox input "false"
click at [1540, 730] on button "Next" at bounding box center [1528, 728] width 37 height 20
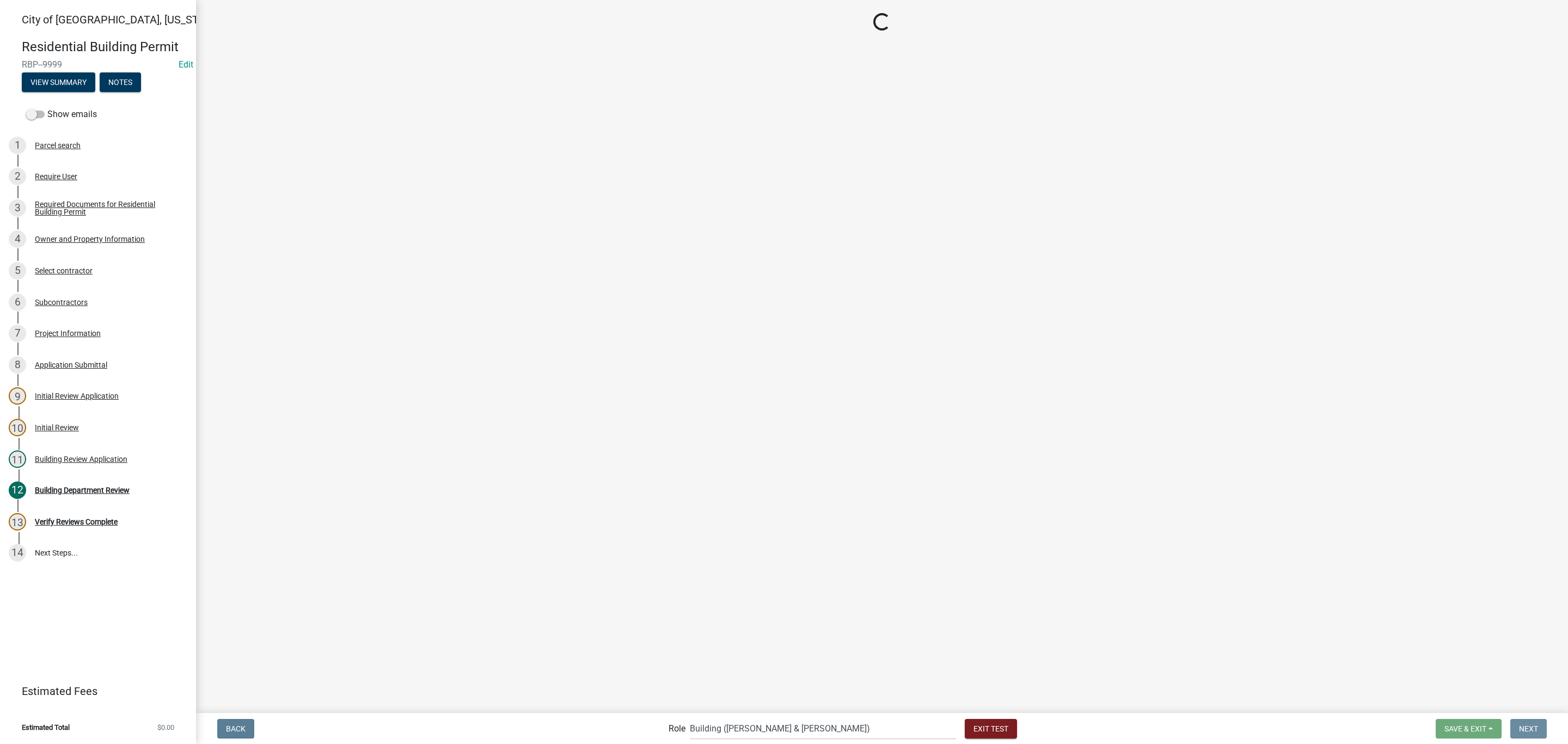
scroll to position [0, 0]
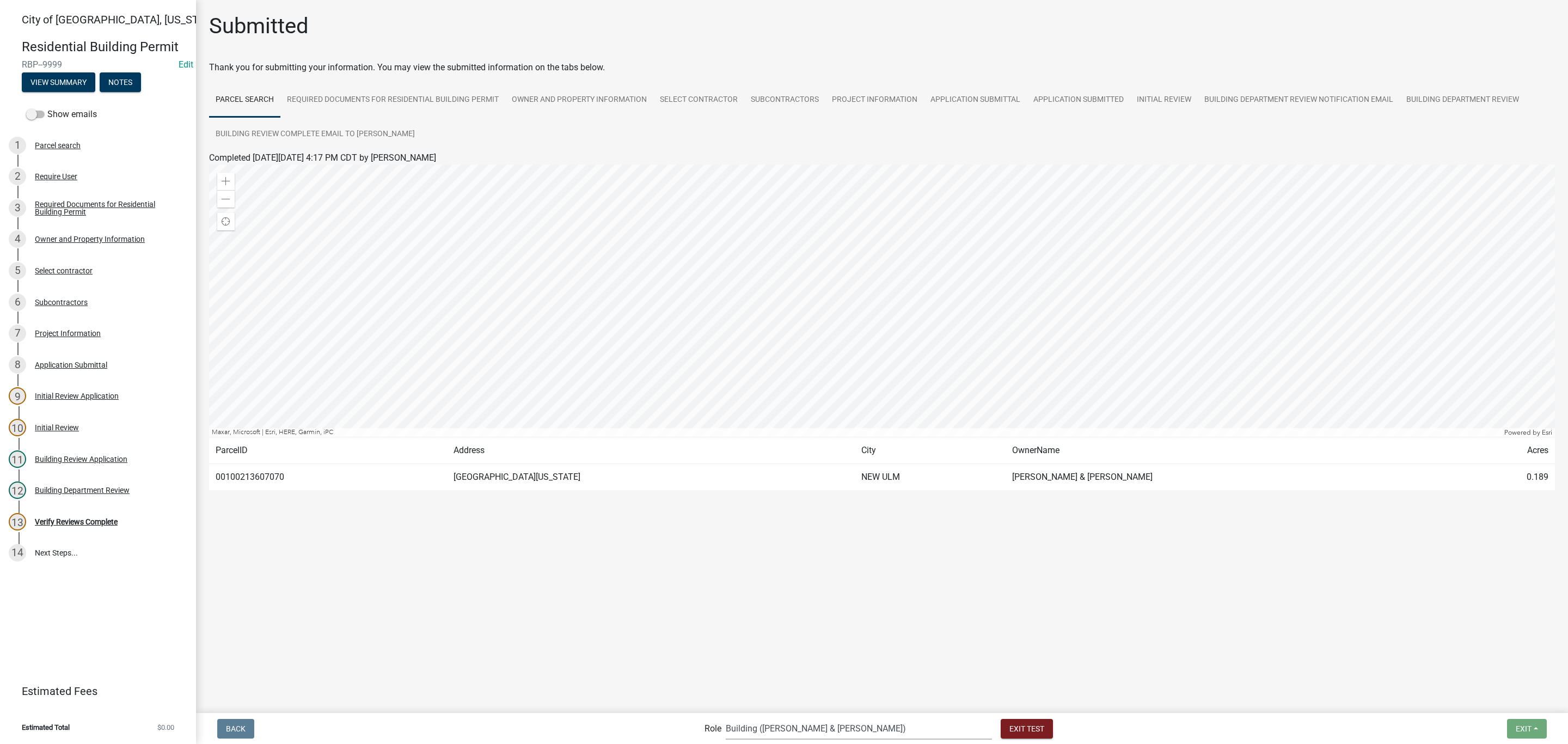
click at [809, 730] on select "Applicant Zoning and Building ([PERSON_NAME], [PERSON_NAME]) Admin Stormwater (…" at bounding box center [858, 728] width 266 height 22
click at [770, 717] on select "Applicant Zoning and Building ([PERSON_NAME], [PERSON_NAME]) Admin Stormwater (…" at bounding box center [858, 728] width 266 height 22
click at [87, 516] on div "13 Verify Reviews Complete" at bounding box center [93, 522] width 170 height 18
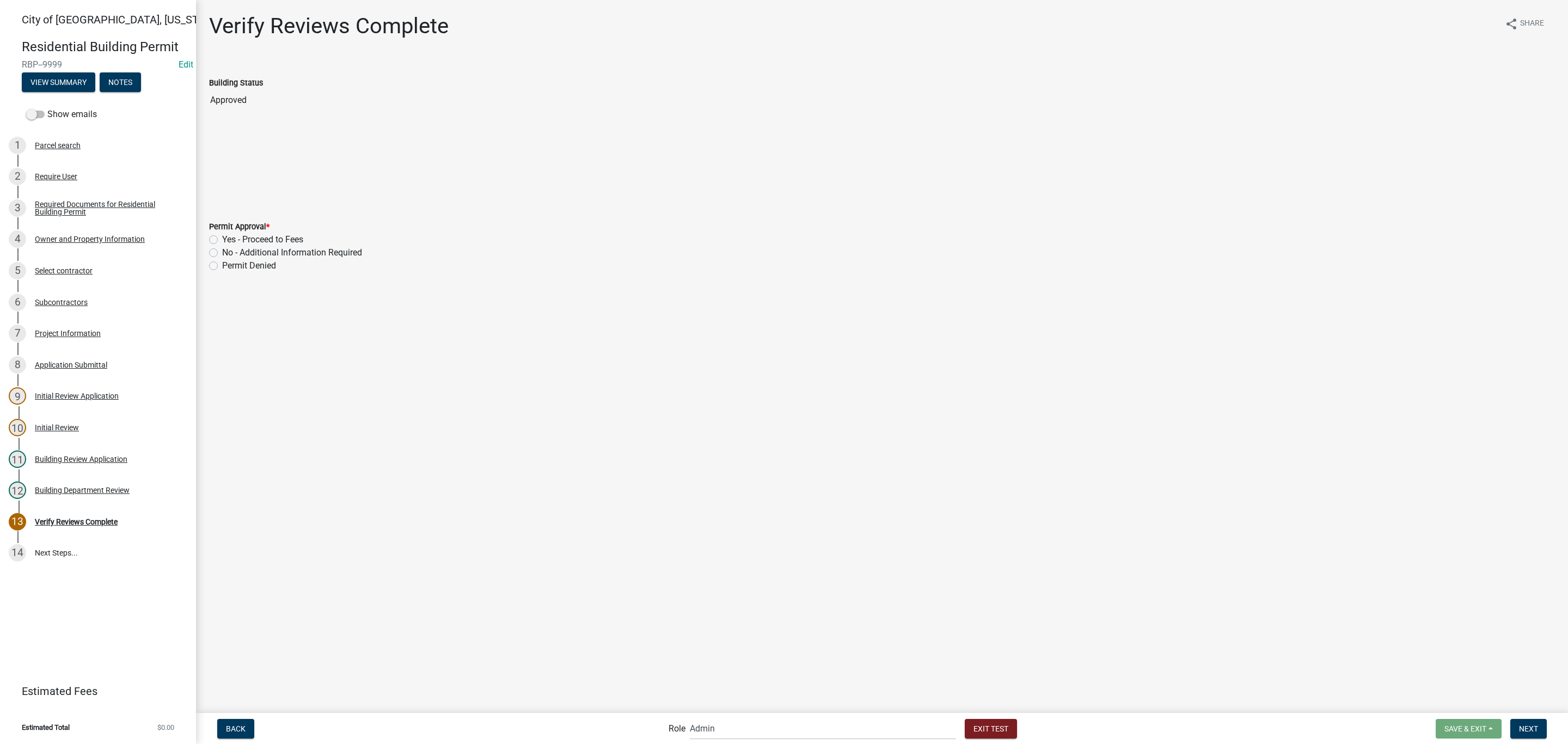
click at [248, 236] on label "Yes - Proceed to Fees" at bounding box center [263, 240] width 81 height 13
click at [229, 236] on input "Yes - Proceed to Fees" at bounding box center [225, 237] width 7 height 7
click at [1527, 732] on span "Next" at bounding box center [1528, 727] width 19 height 9
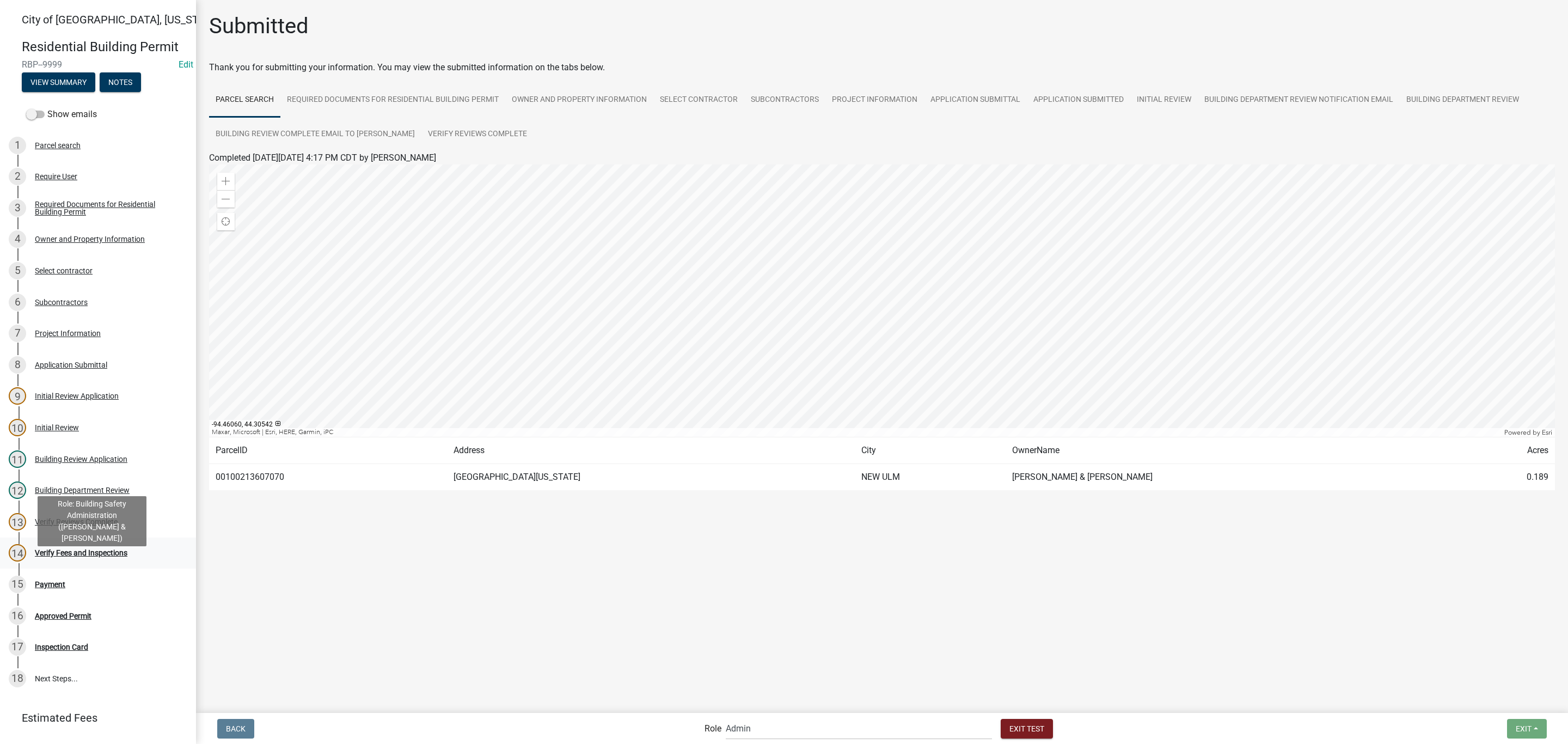
click at [82, 558] on link "14 Verify Fees and Inspections" at bounding box center [98, 554] width 196 height 32
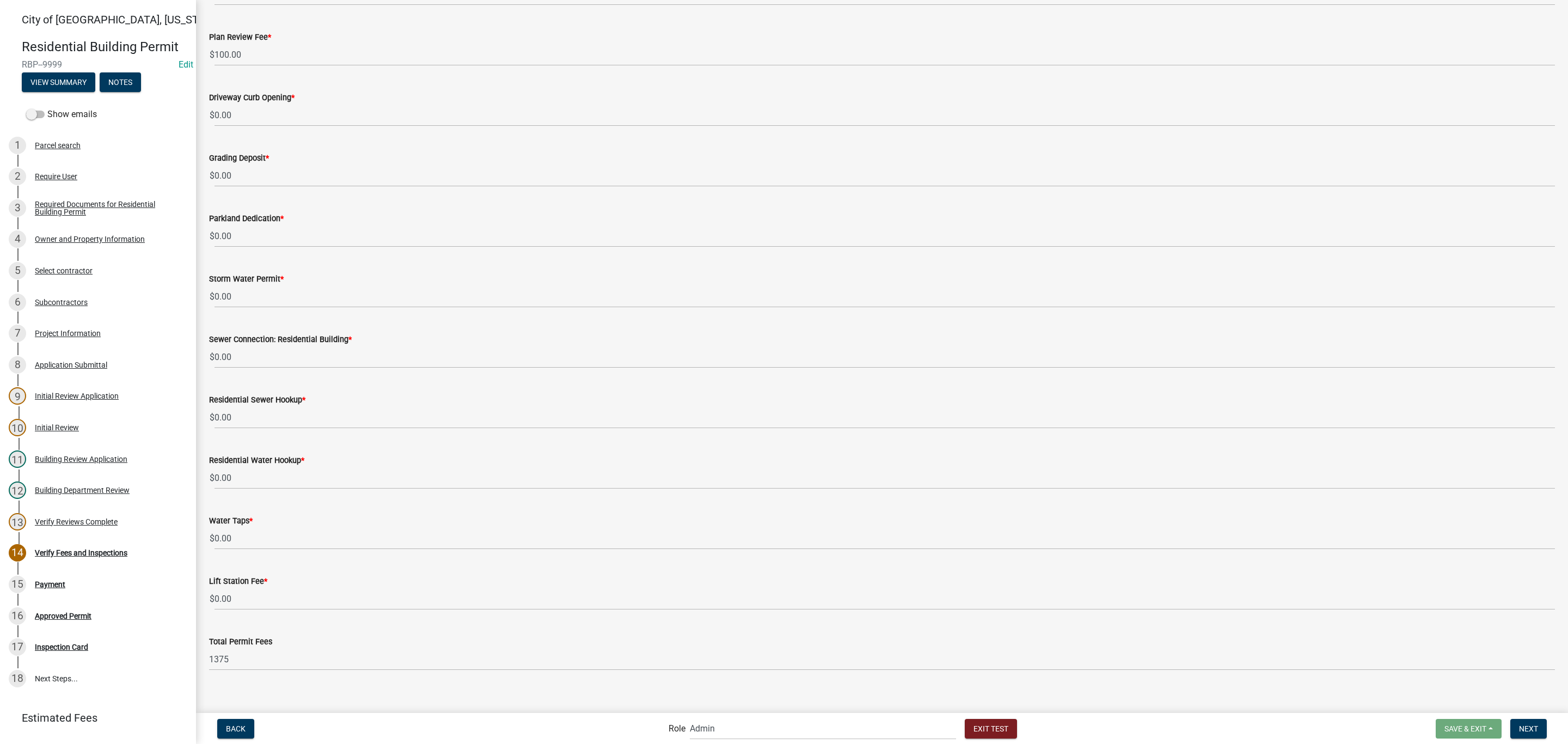
scroll to position [276, 0]
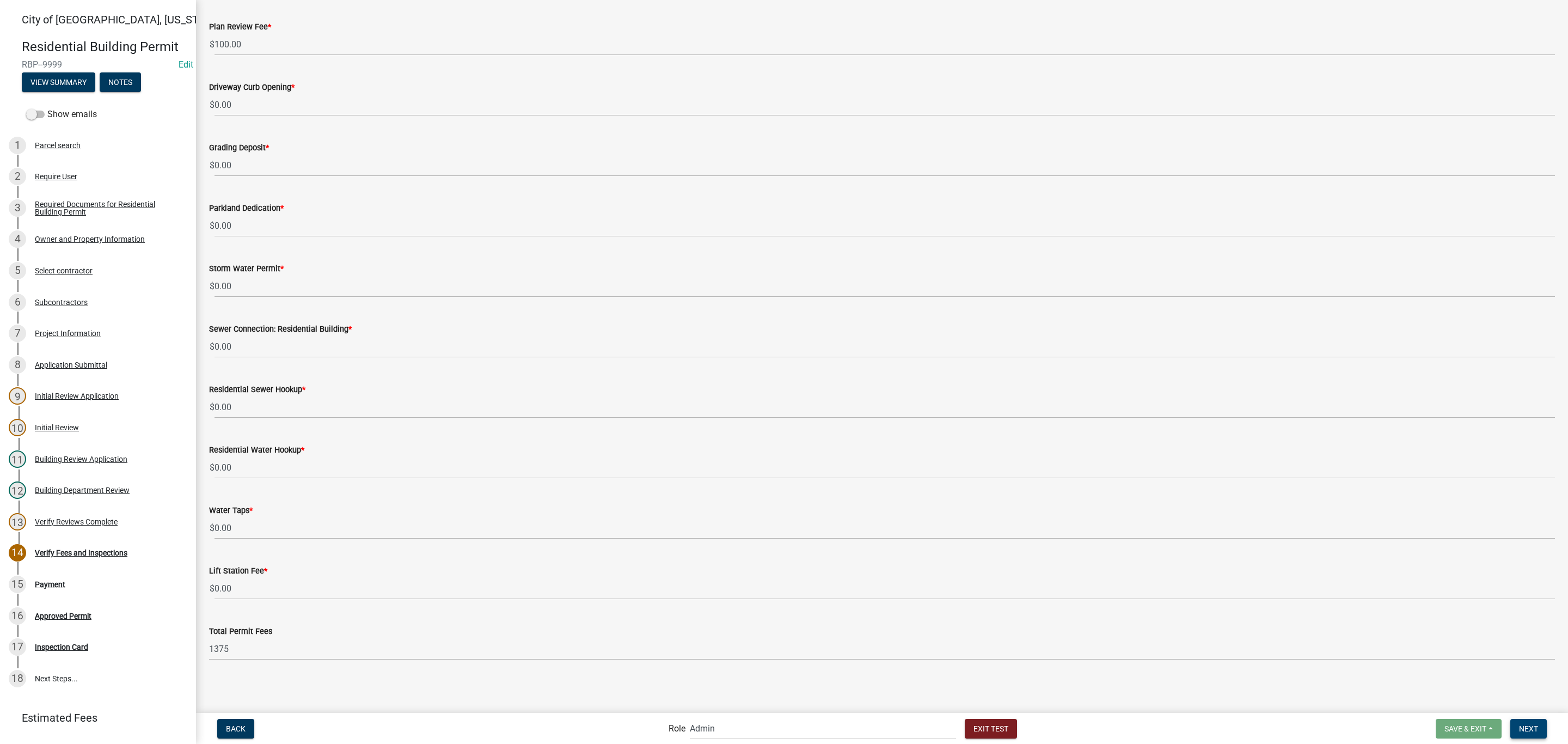
click at [1531, 727] on span "Next" at bounding box center [1528, 727] width 19 height 9
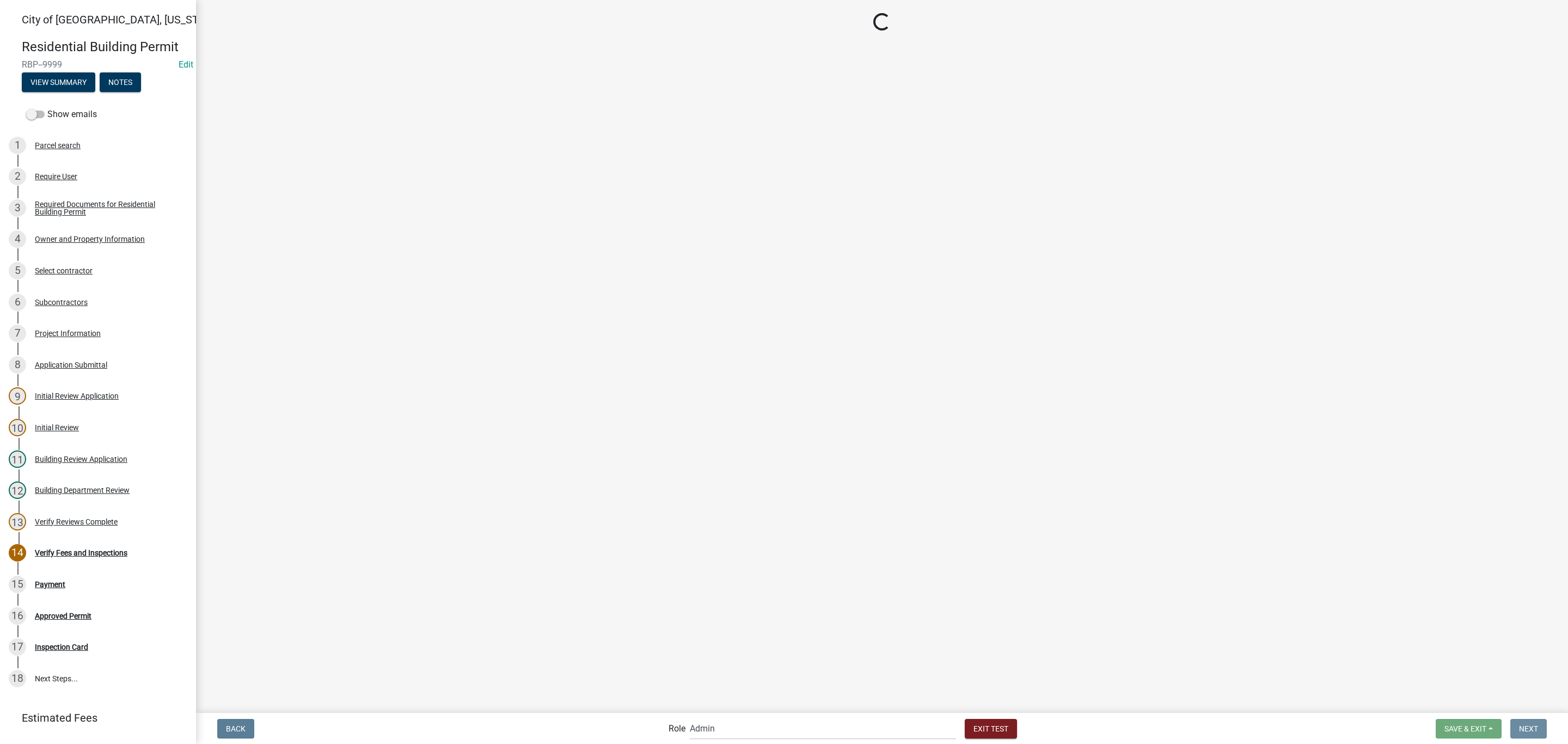
scroll to position [0, 0]
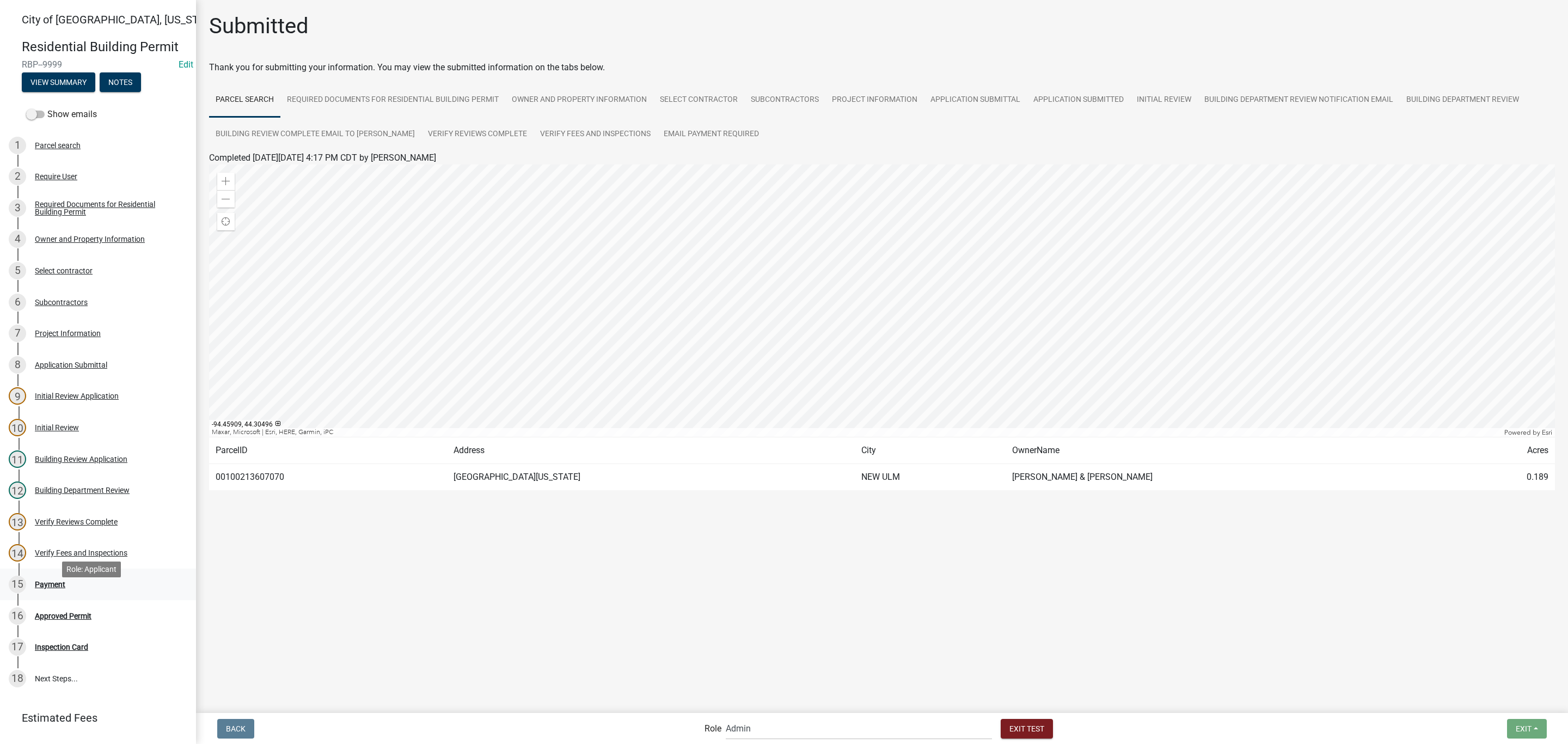
click at [60, 588] on div "Payment" at bounding box center [50, 585] width 30 height 8
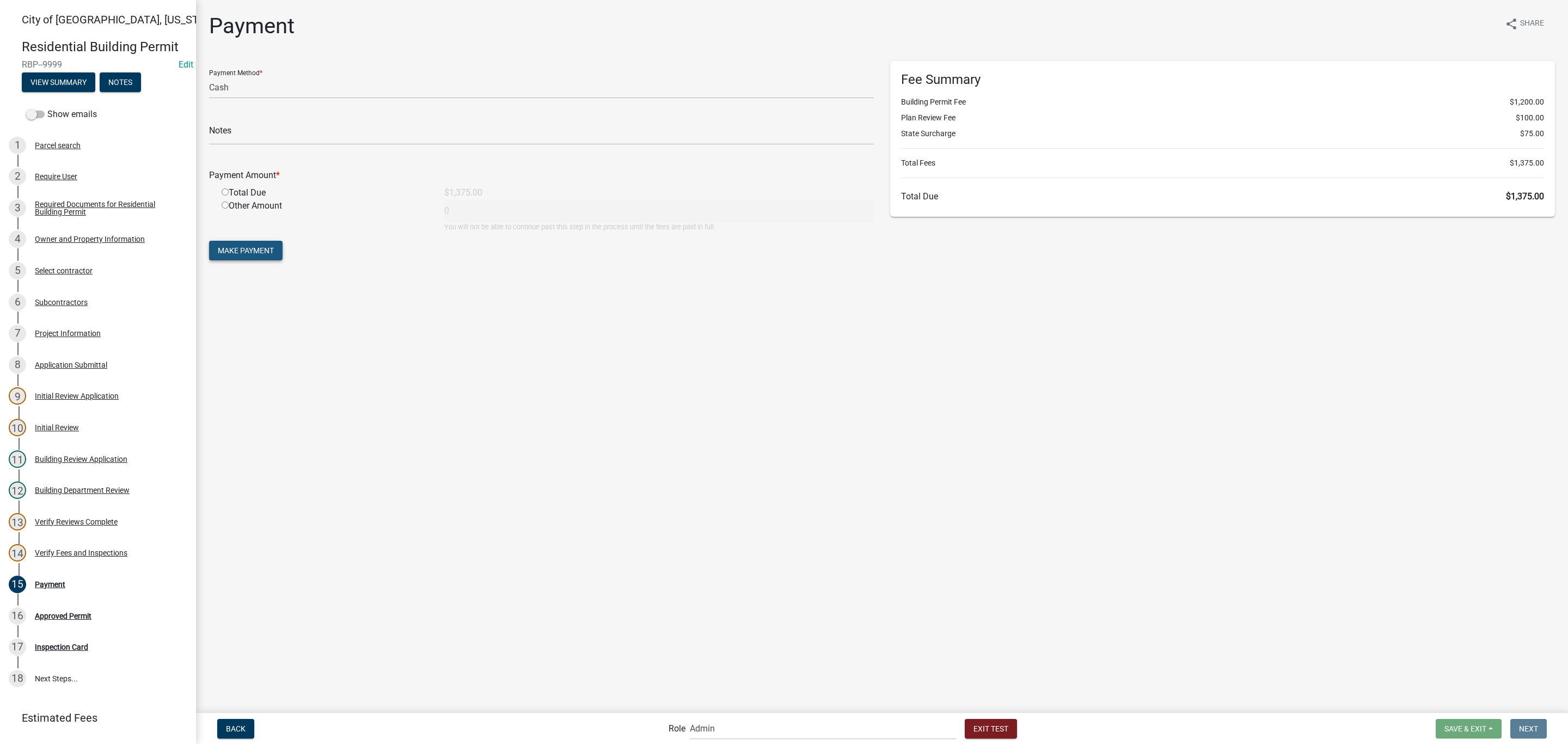
click at [260, 249] on span "Make Payment" at bounding box center [245, 250] width 56 height 9
click at [253, 203] on div "Total Due" at bounding box center [325, 206] width 223 height 13
click at [226, 204] on input "radio" at bounding box center [225, 205] width 7 height 7
click at [247, 244] on button "Make Payment" at bounding box center [245, 250] width 73 height 20
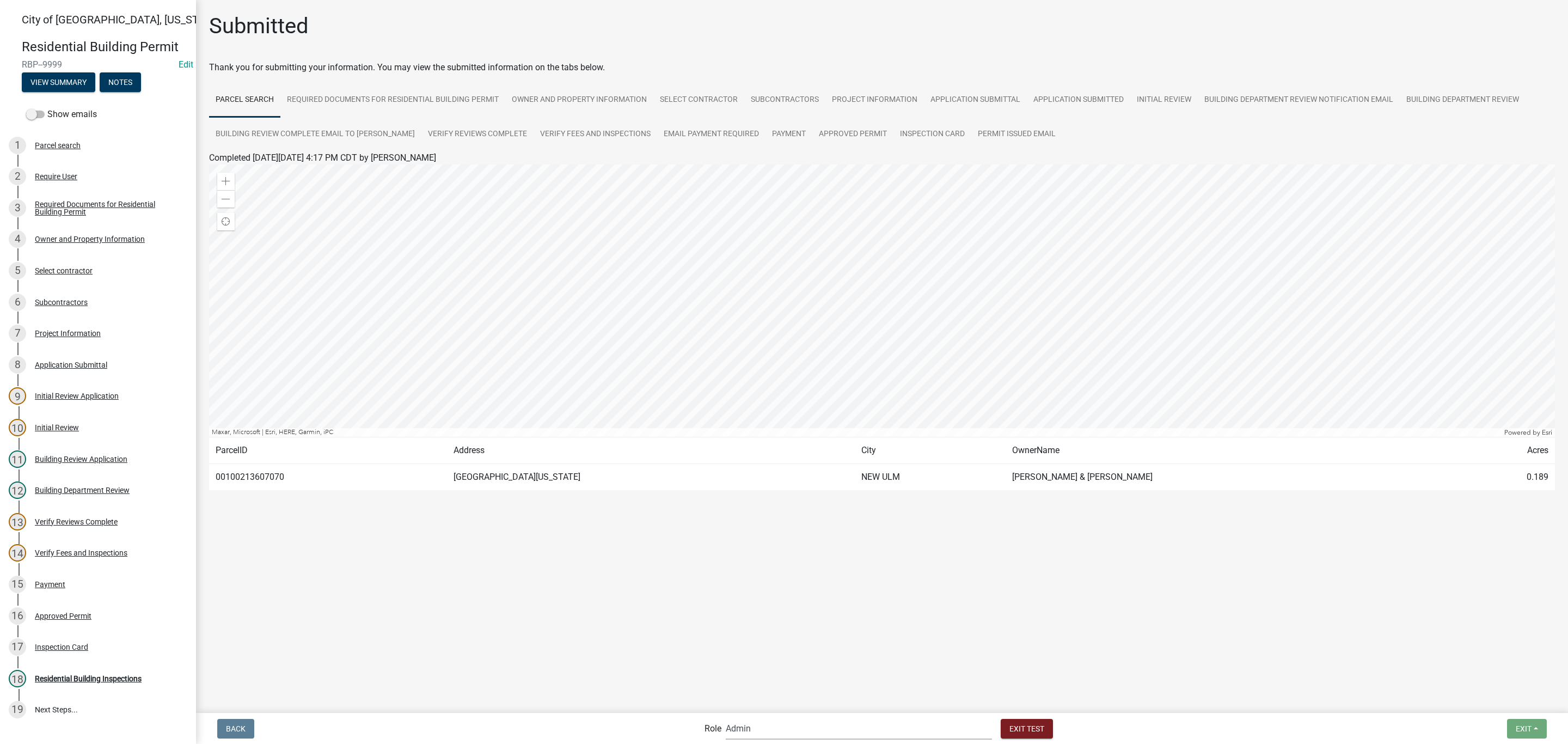
click at [775, 734] on select "Applicant Zoning and Building ([PERSON_NAME], [PERSON_NAME]) Admin Stormwater (…" at bounding box center [858, 728] width 266 height 22
click at [770, 717] on select "Applicant Zoning and Building ([PERSON_NAME], [PERSON_NAME]) Admin Stormwater (…" at bounding box center [858, 728] width 266 height 22
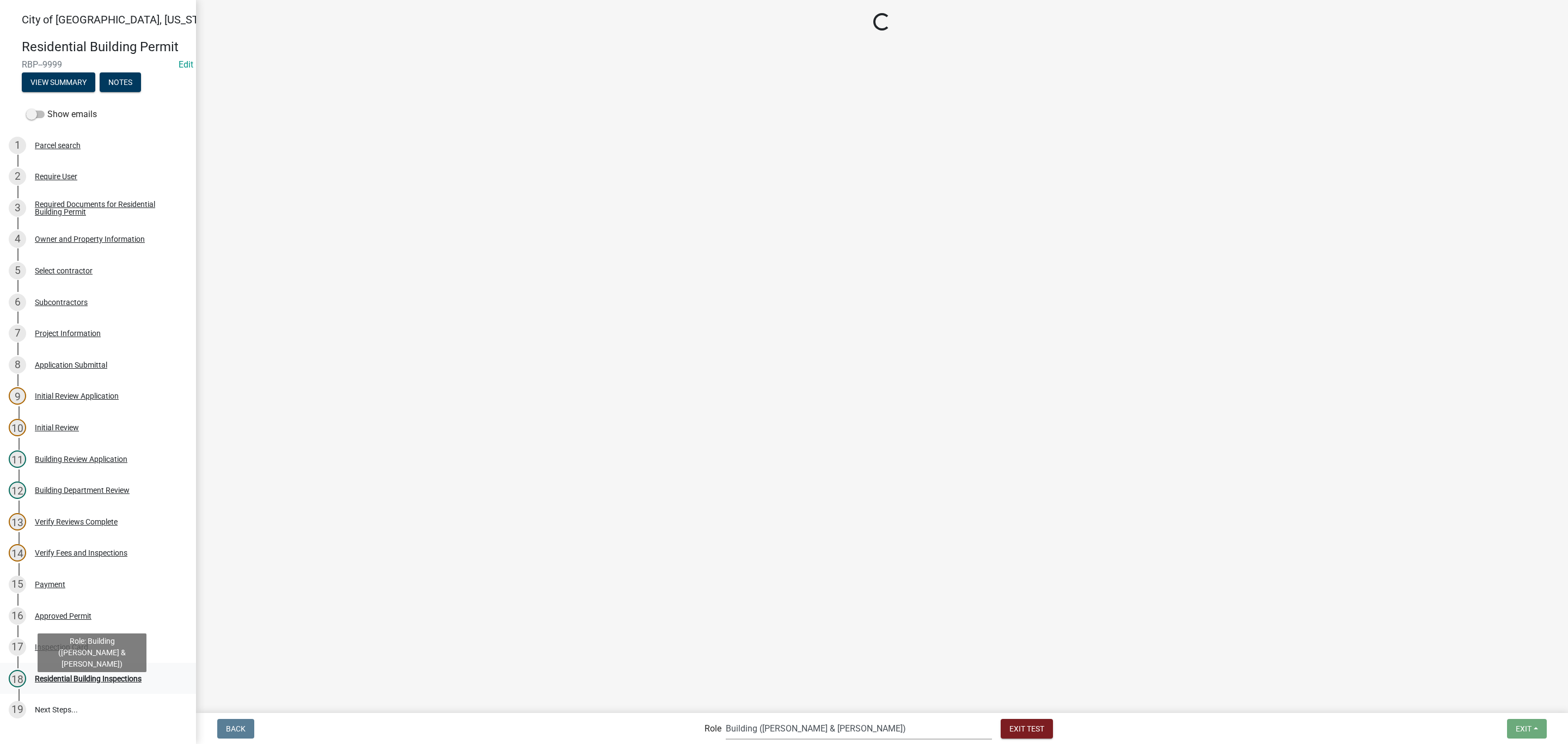
click at [71, 695] on link "18 Residential Building Inspections" at bounding box center [98, 679] width 196 height 32
click at [92, 683] on div "Residential Building Inspections" at bounding box center [88, 679] width 107 height 8
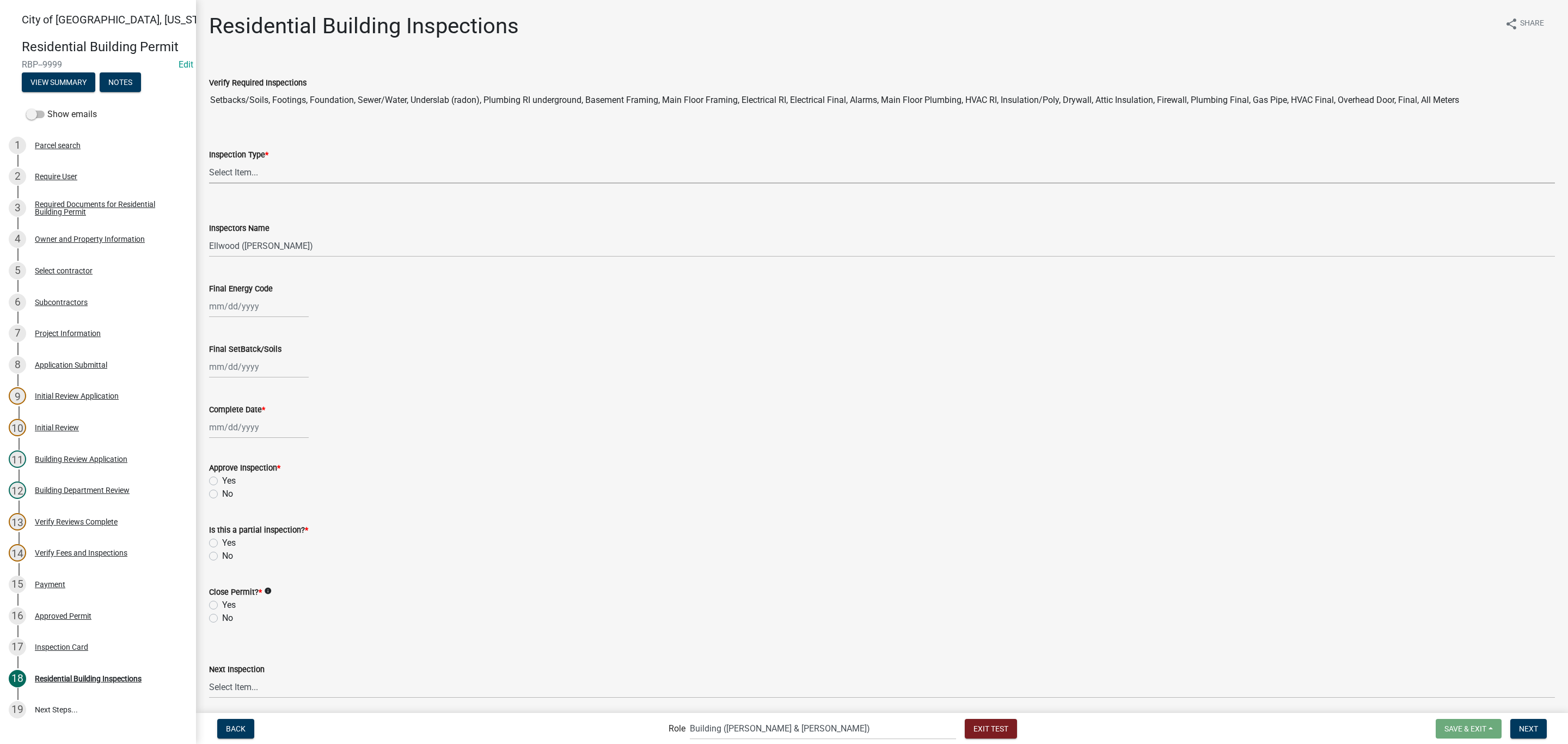
click at [264, 169] on select "Select Item... None All Inspections Required Energy Code Certificate Setback/So…" at bounding box center [882, 172] width 1346 height 22
click at [209, 161] on select "Select Item... None All Inspections Required Energy Code Certificate Setback/So…" at bounding box center [882, 172] width 1346 height 22
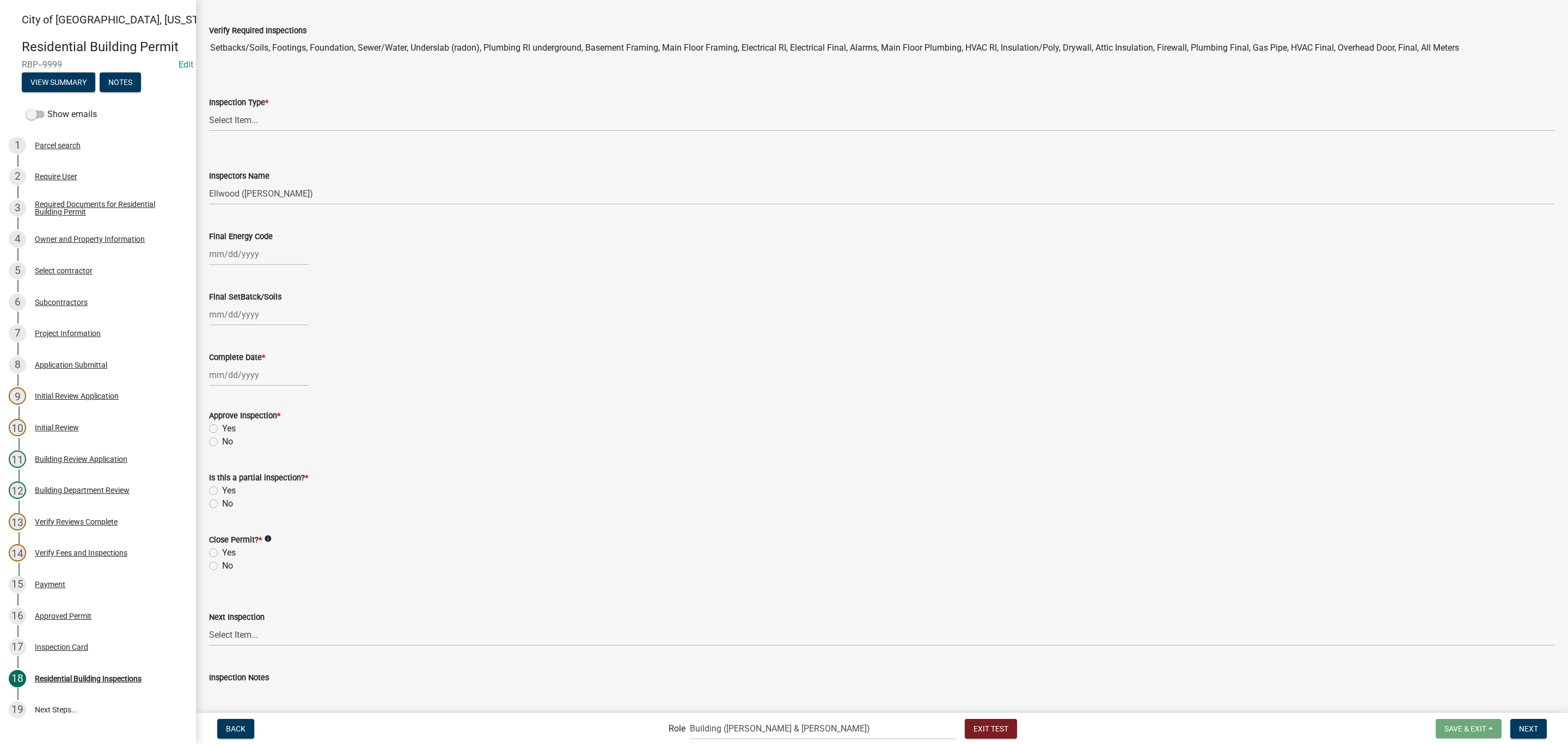
scroll to position [82, 0]
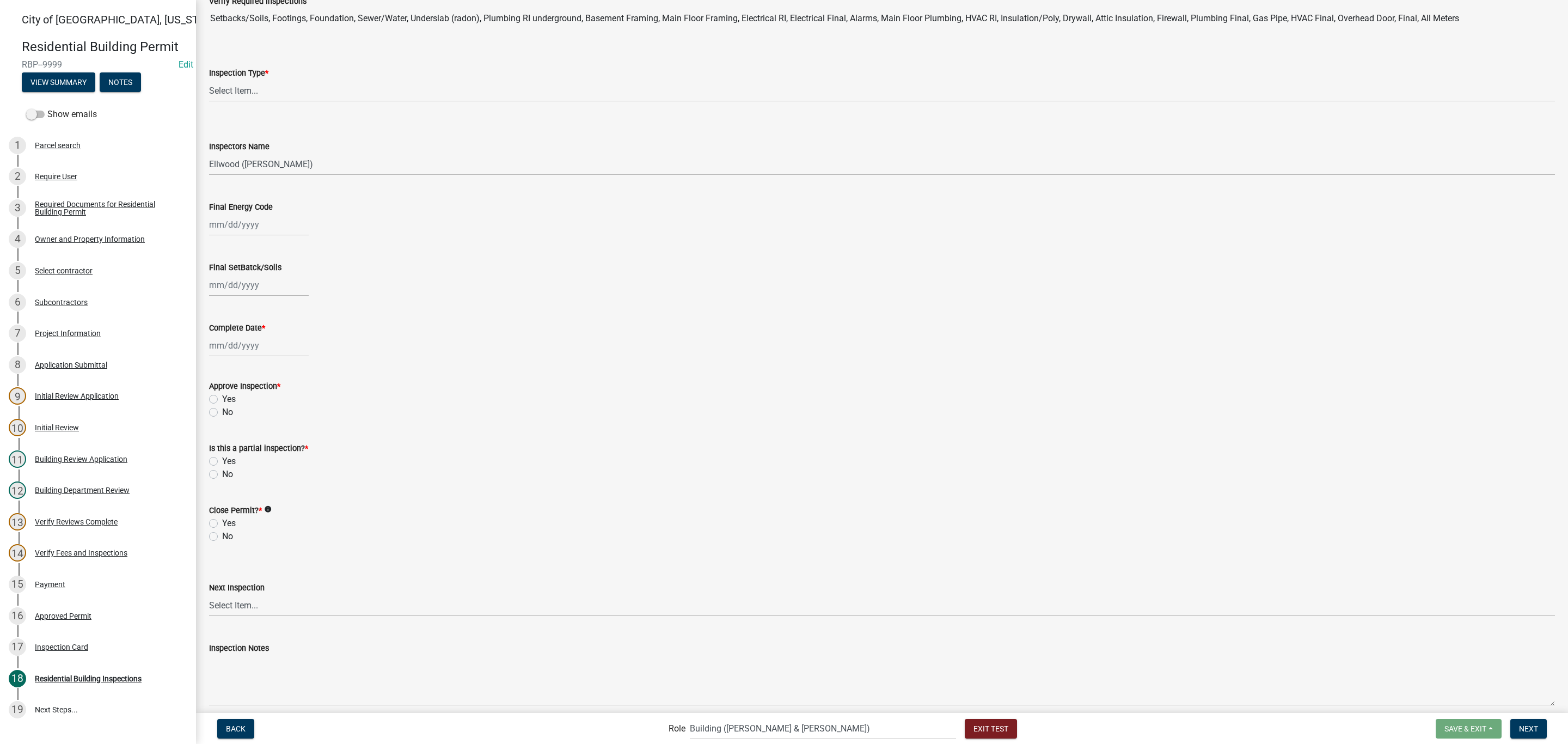
click at [286, 287] on div at bounding box center [258, 285] width 100 height 22
click at [295, 376] on div "19" at bounding box center [290, 378] width 18 height 18
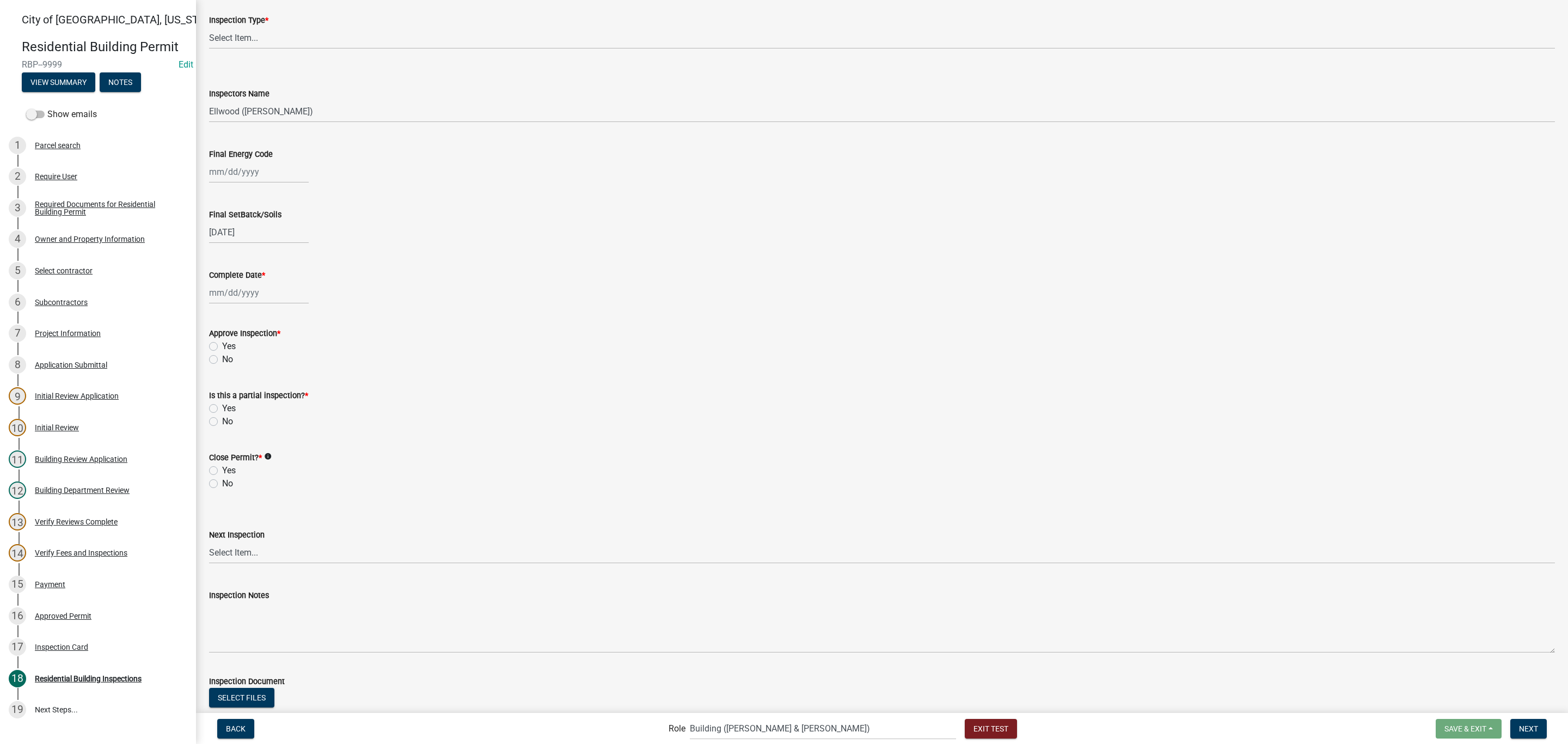
scroll to position [163, 0]
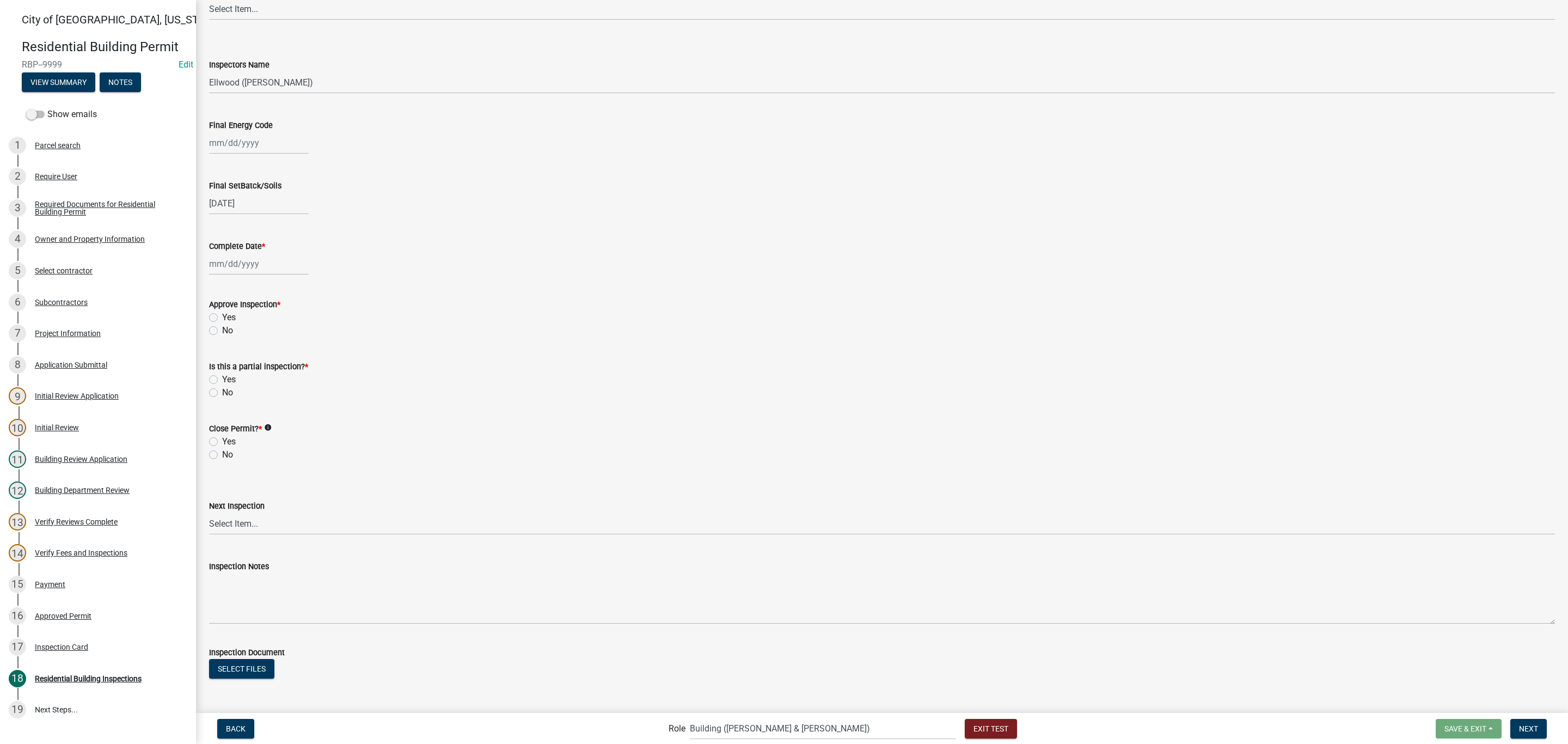
click at [244, 262] on div at bounding box center [258, 264] width 100 height 22
click at [231, 351] on div "16" at bounding box center [237, 357] width 18 height 18
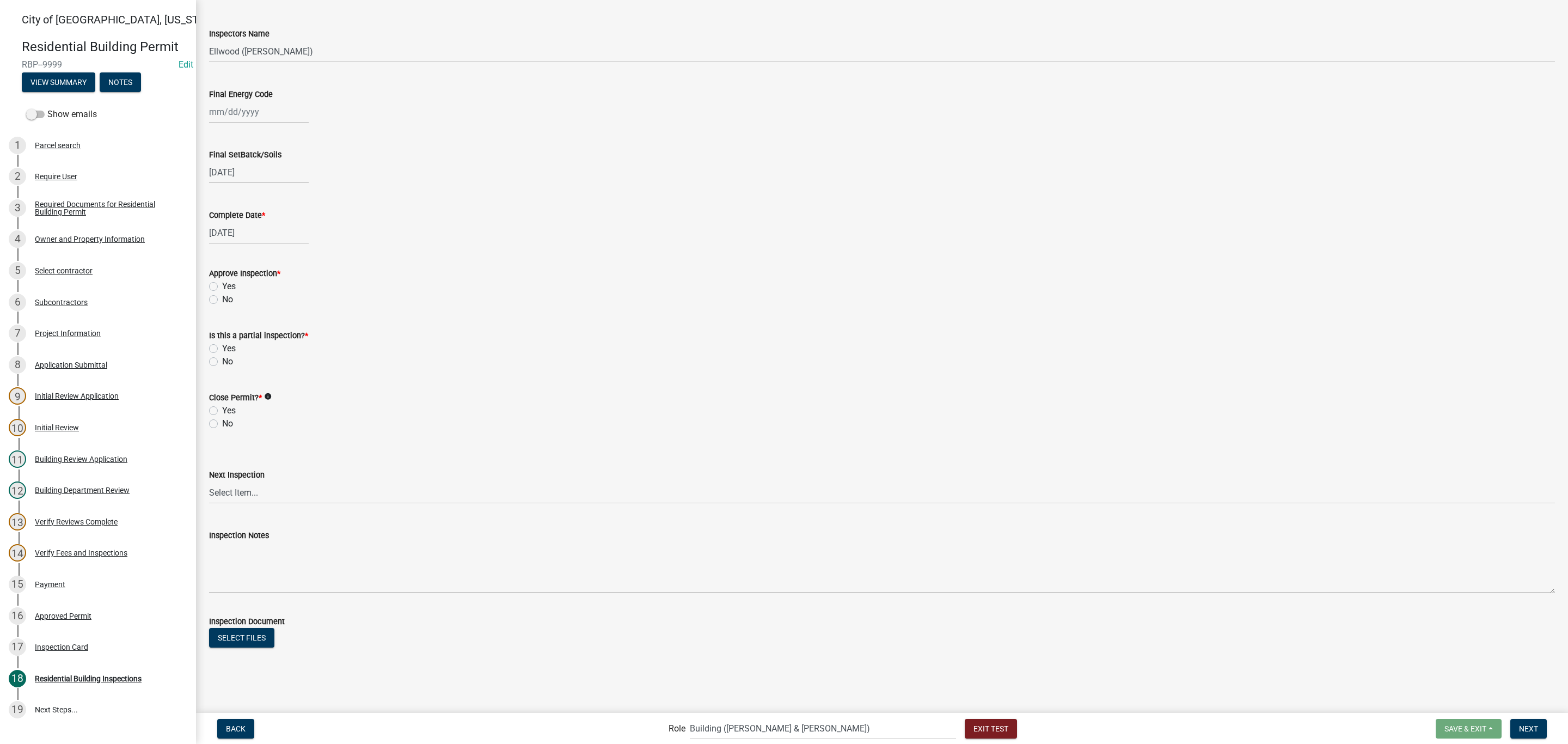
click at [227, 285] on label "Yes" at bounding box center [229, 286] width 14 height 13
click at [227, 285] on input "Yes" at bounding box center [225, 283] width 7 height 7
click at [226, 350] on label "Yes" at bounding box center [229, 348] width 14 height 13
click at [226, 349] on input "Yes" at bounding box center [225, 345] width 7 height 7
click at [227, 359] on label "No" at bounding box center [228, 362] width 11 height 13
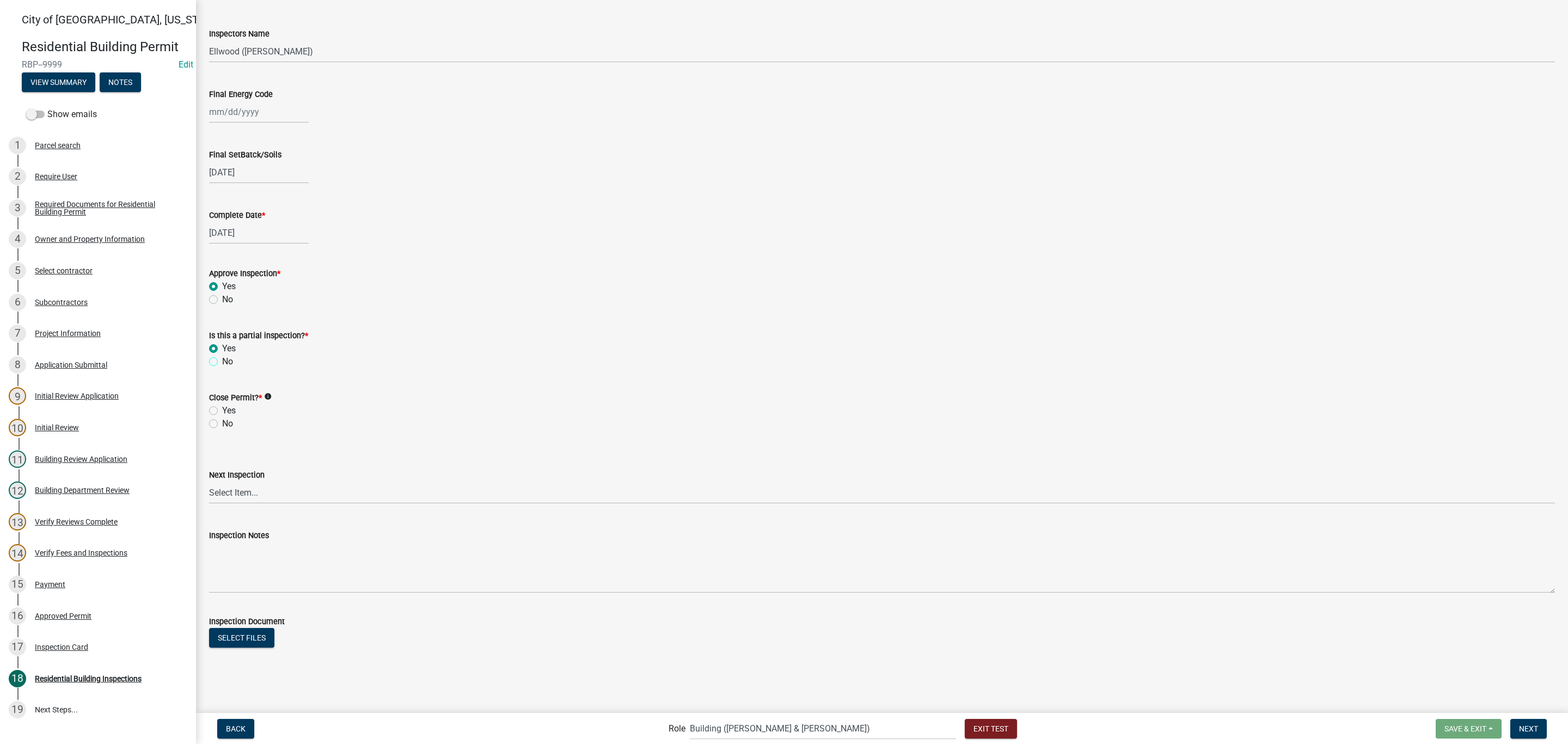
click at [227, 359] on input "No" at bounding box center [225, 358] width 7 height 7
click at [226, 427] on label "No" at bounding box center [228, 424] width 11 height 13
click at [226, 425] on input "No" at bounding box center [225, 421] width 7 height 7
click at [252, 488] on select "Select Item... None All Inspections Required Energy Code Certificate Setback/So…" at bounding box center [882, 492] width 1346 height 22
click at [209, 481] on select "Select Item... None All Inspections Required Energy Code Certificate Setback/So…" at bounding box center [882, 492] width 1346 height 22
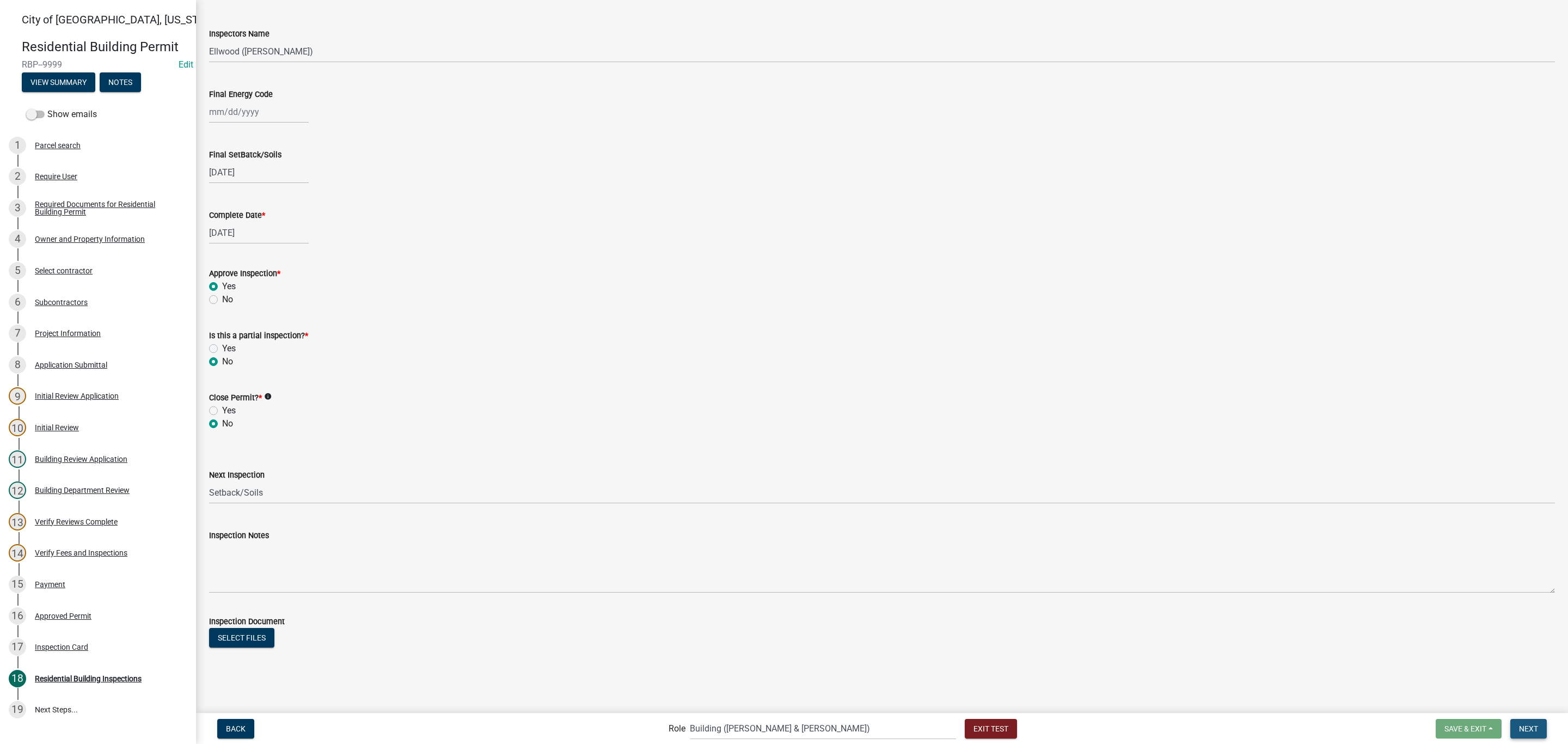
click at [1523, 732] on span "Next" at bounding box center [1528, 727] width 19 height 9
click at [1526, 727] on span "Next" at bounding box center [1528, 727] width 19 height 9
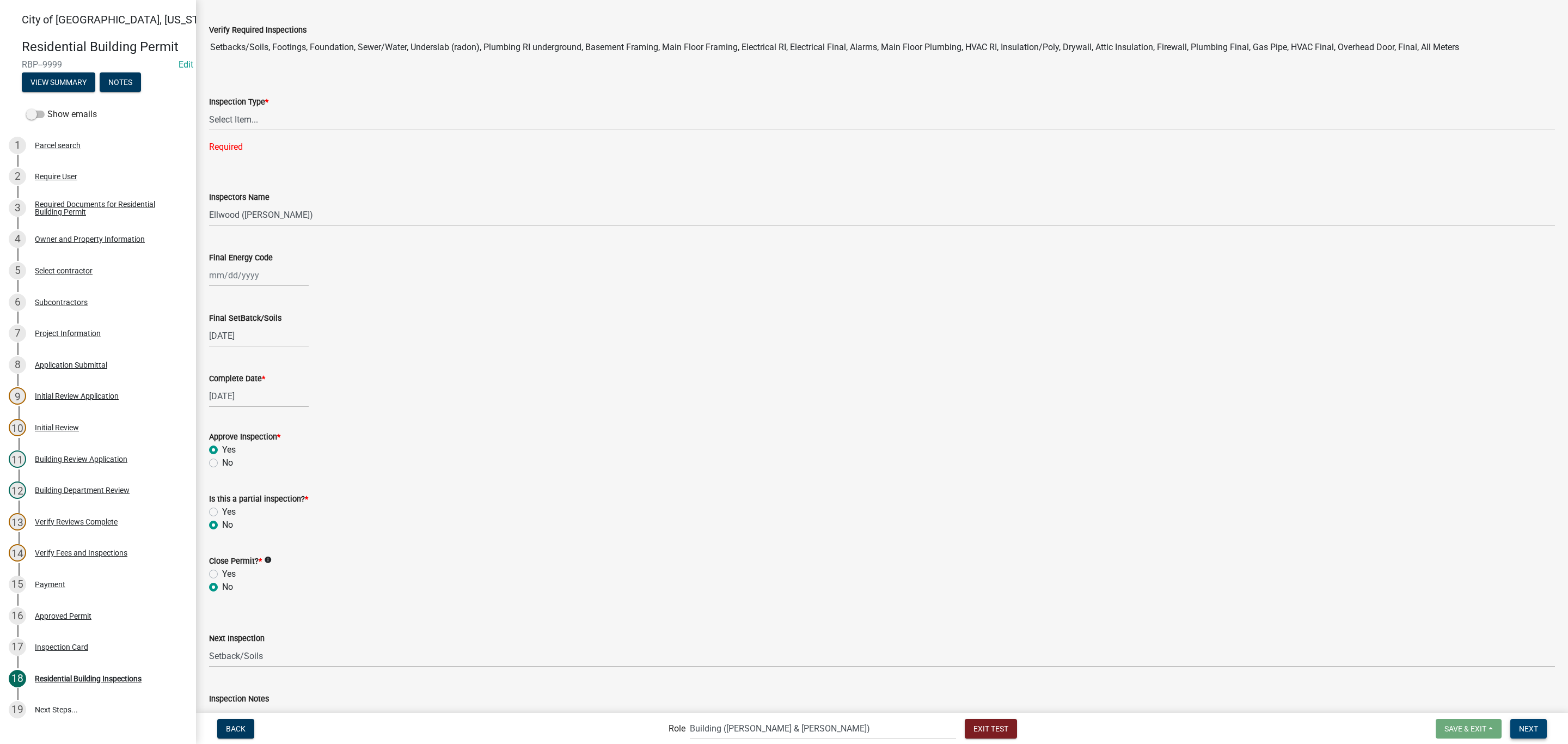
scroll to position [0, 0]
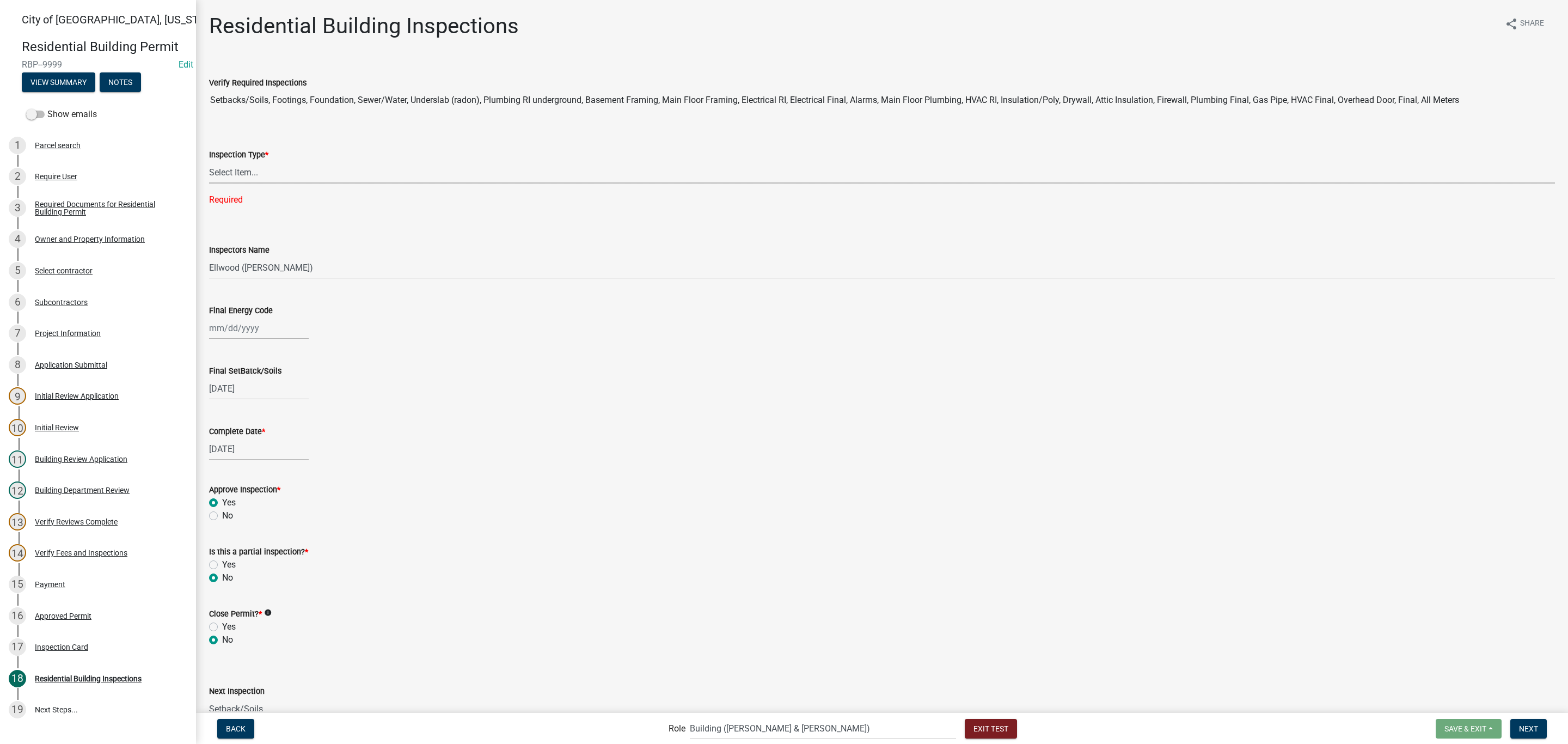
click at [276, 174] on select "Select Item... None All Inspections Required Energy Code Certificate Setback/So…" at bounding box center [882, 172] width 1346 height 22
click at [209, 161] on select "Select Item... None All Inspections Required Energy Code Certificate Setback/So…" at bounding box center [882, 172] width 1346 height 22
click at [268, 307] on div "[PERSON_NAME] Feb Mar Apr [PERSON_NAME][DATE] Oct Nov [DATE] 1526 1527 1528 152…" at bounding box center [258, 307] width 100 height 22
drag, startPoint x: 236, startPoint y: 429, endPoint x: 782, endPoint y: 471, distance: 547.6
click at [237, 429] on div "30" at bounding box center [237, 434] width 18 height 18
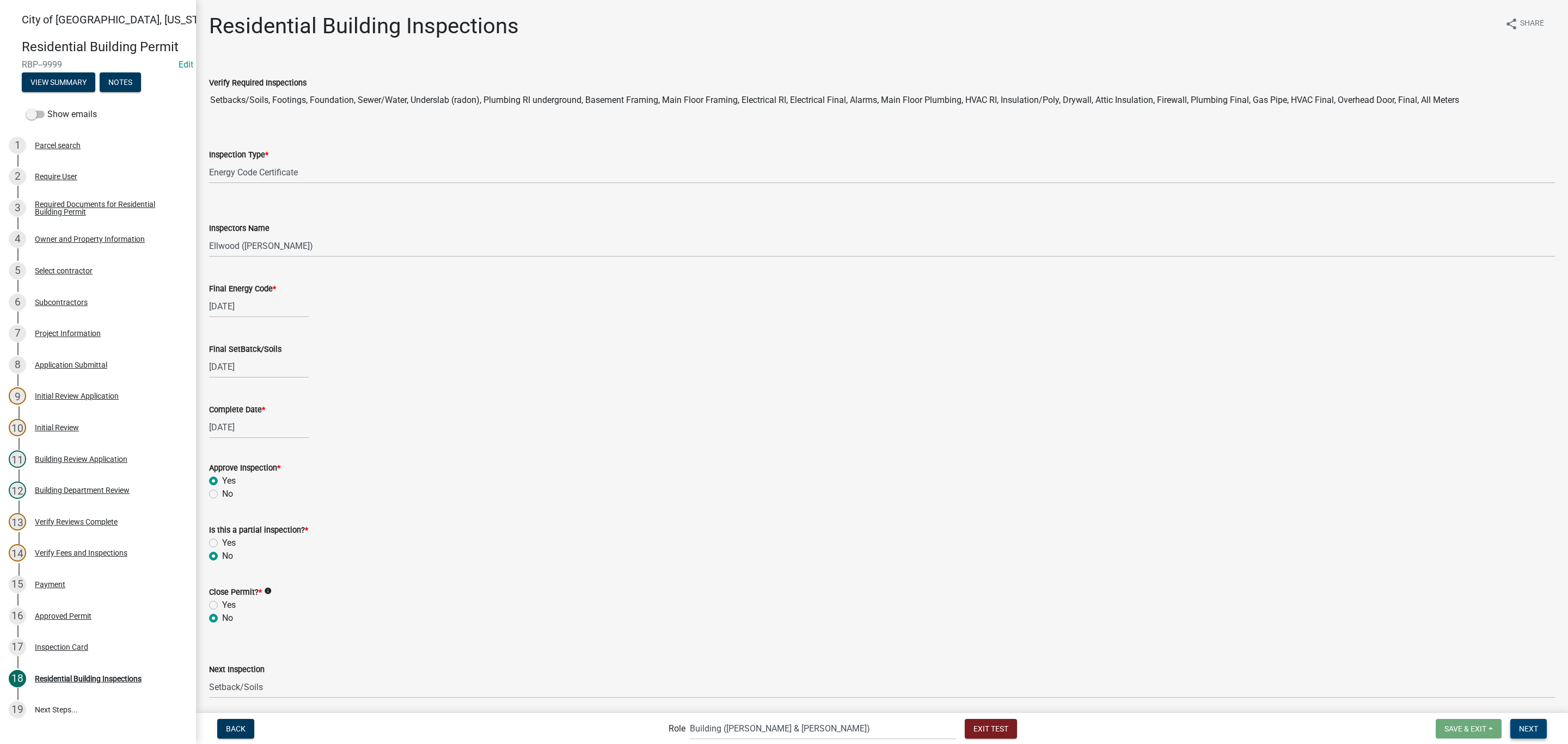
click at [1534, 732] on button "Next" at bounding box center [1528, 728] width 37 height 20
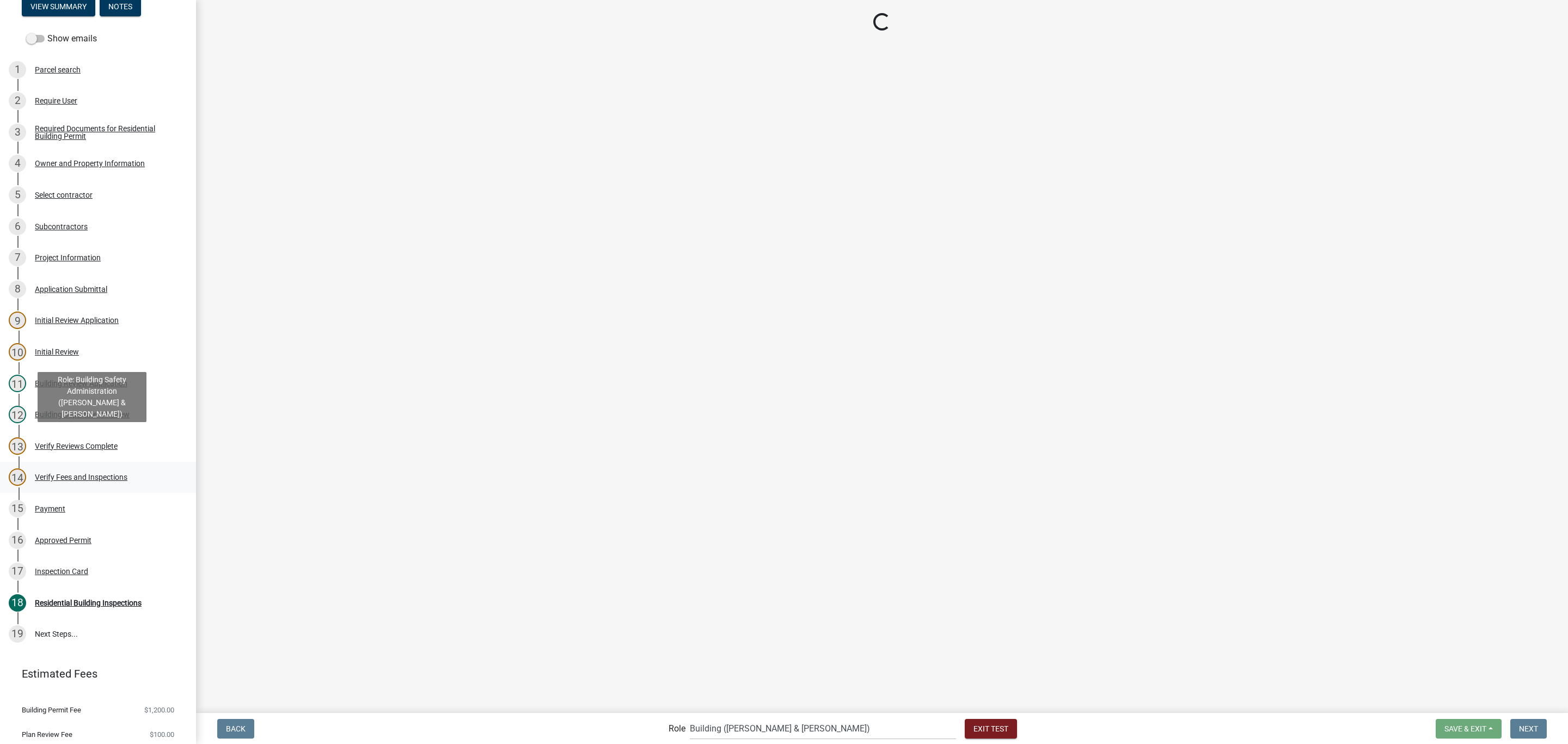
scroll to position [147, 0]
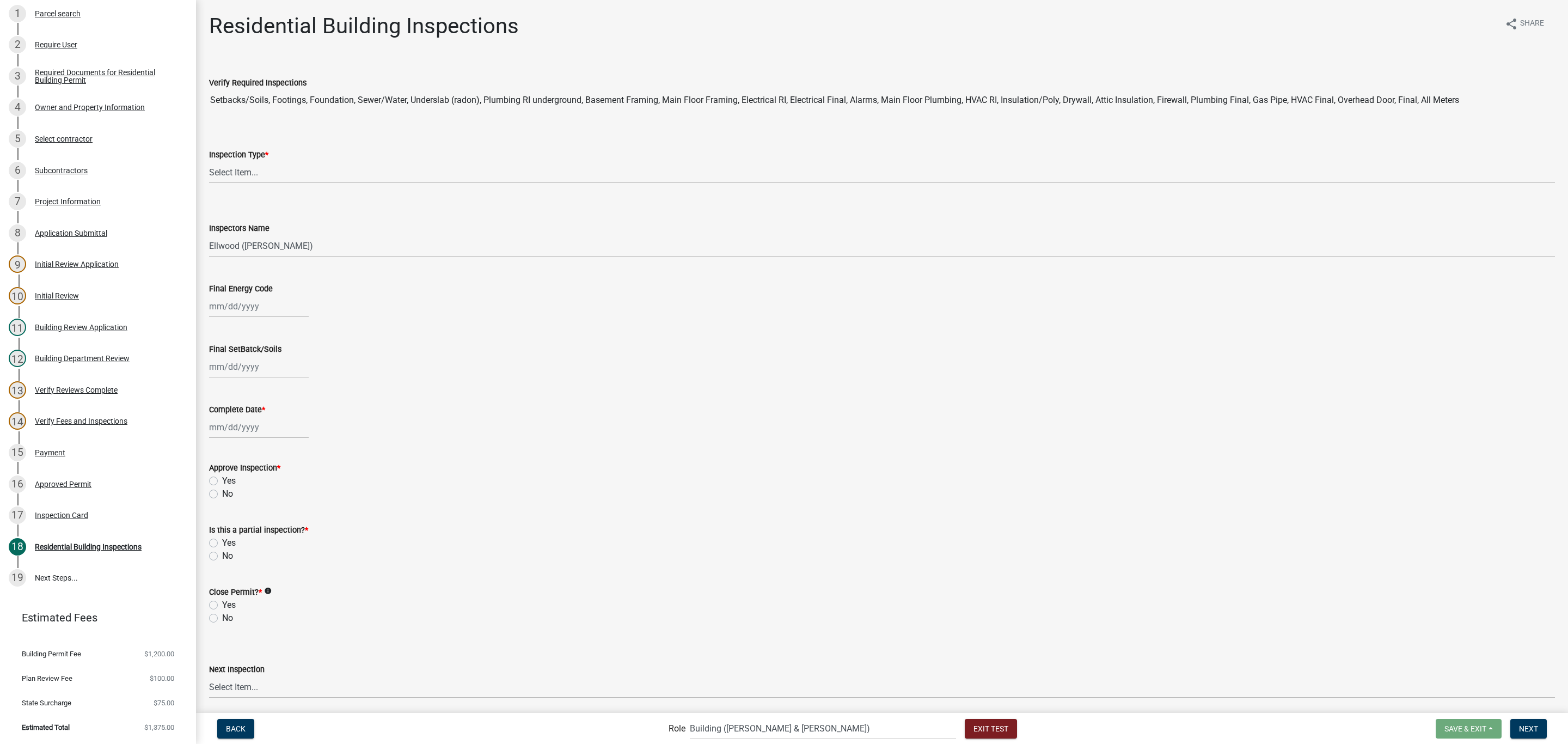
click at [335, 186] on wm-data-entity-input "Inspection Type * Select Item... None All Inspections Required Energy Code Cert…" at bounding box center [882, 156] width 1346 height 73
click at [334, 177] on select "Select Item... None All Inspections Required Energy Code Certificate Setback/So…" at bounding box center [882, 172] width 1346 height 22
click at [209, 161] on select "Select Item... None All Inspections Required Energy Code Certificate Setback/So…" at bounding box center [882, 172] width 1346 height 22
click at [262, 305] on div at bounding box center [258, 307] width 100 height 22
click at [607, 368] on div at bounding box center [882, 366] width 1346 height 22
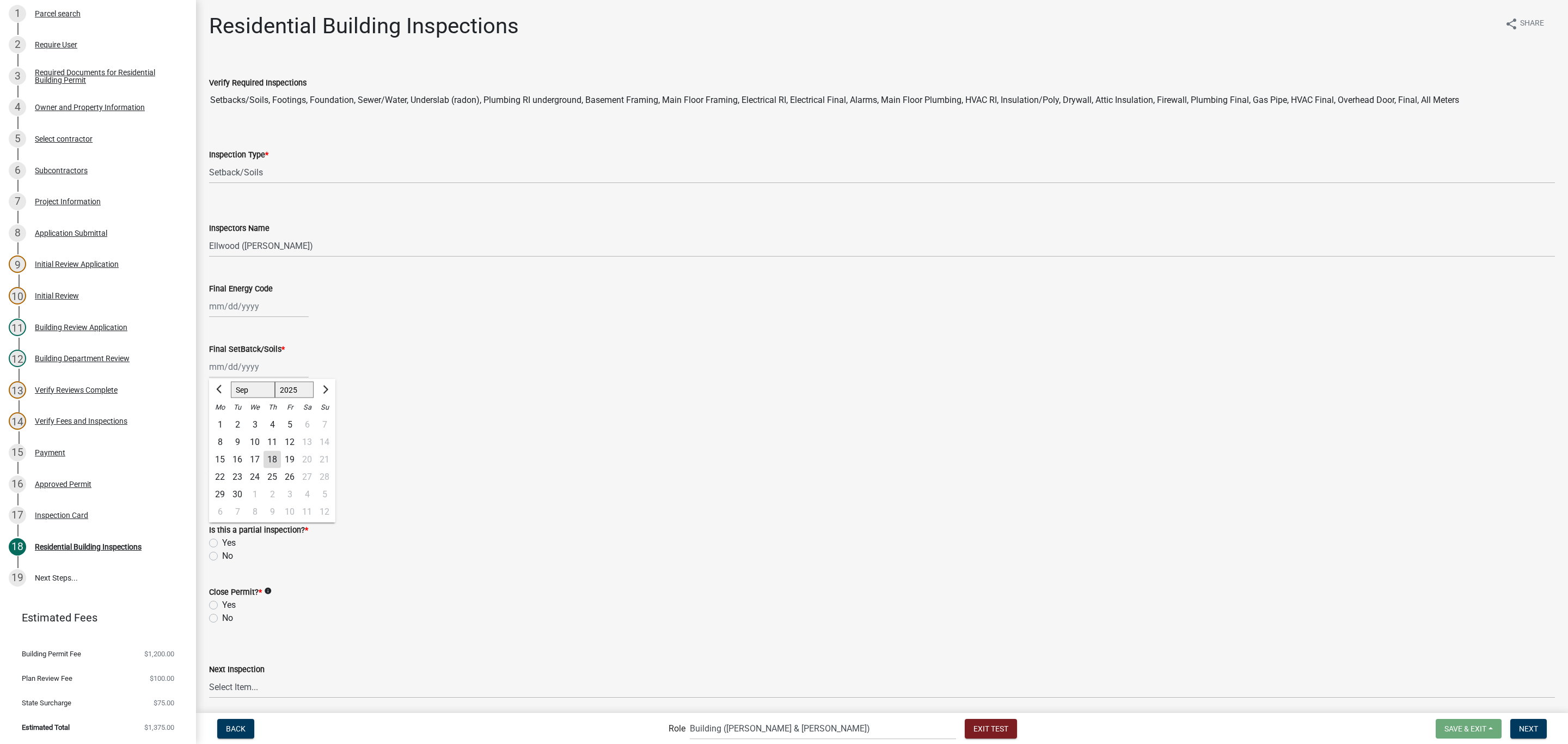
click at [275, 376] on div "[PERSON_NAME] Feb Mar Apr [PERSON_NAME][DATE] Oct Nov [DATE] 1526 1527 1528 152…" at bounding box center [258, 366] width 100 height 22
click at [327, 391] on button "Next month" at bounding box center [324, 390] width 13 height 18
click at [269, 477] on div "23" at bounding box center [272, 477] width 18 height 18
click at [264, 428] on div at bounding box center [258, 427] width 100 height 22
click at [252, 539] on div "24" at bounding box center [255, 538] width 18 height 18
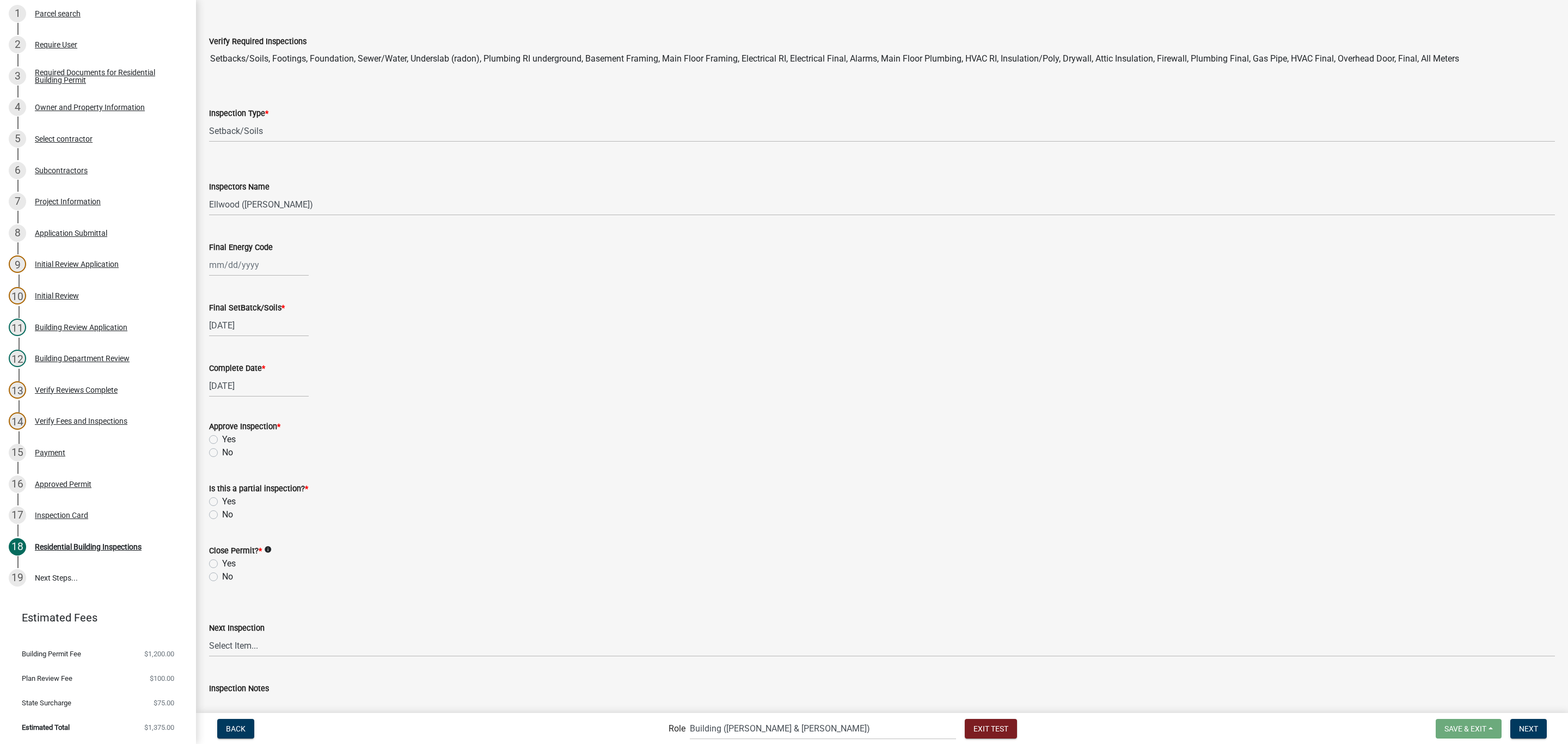
scroll to position [82, 0]
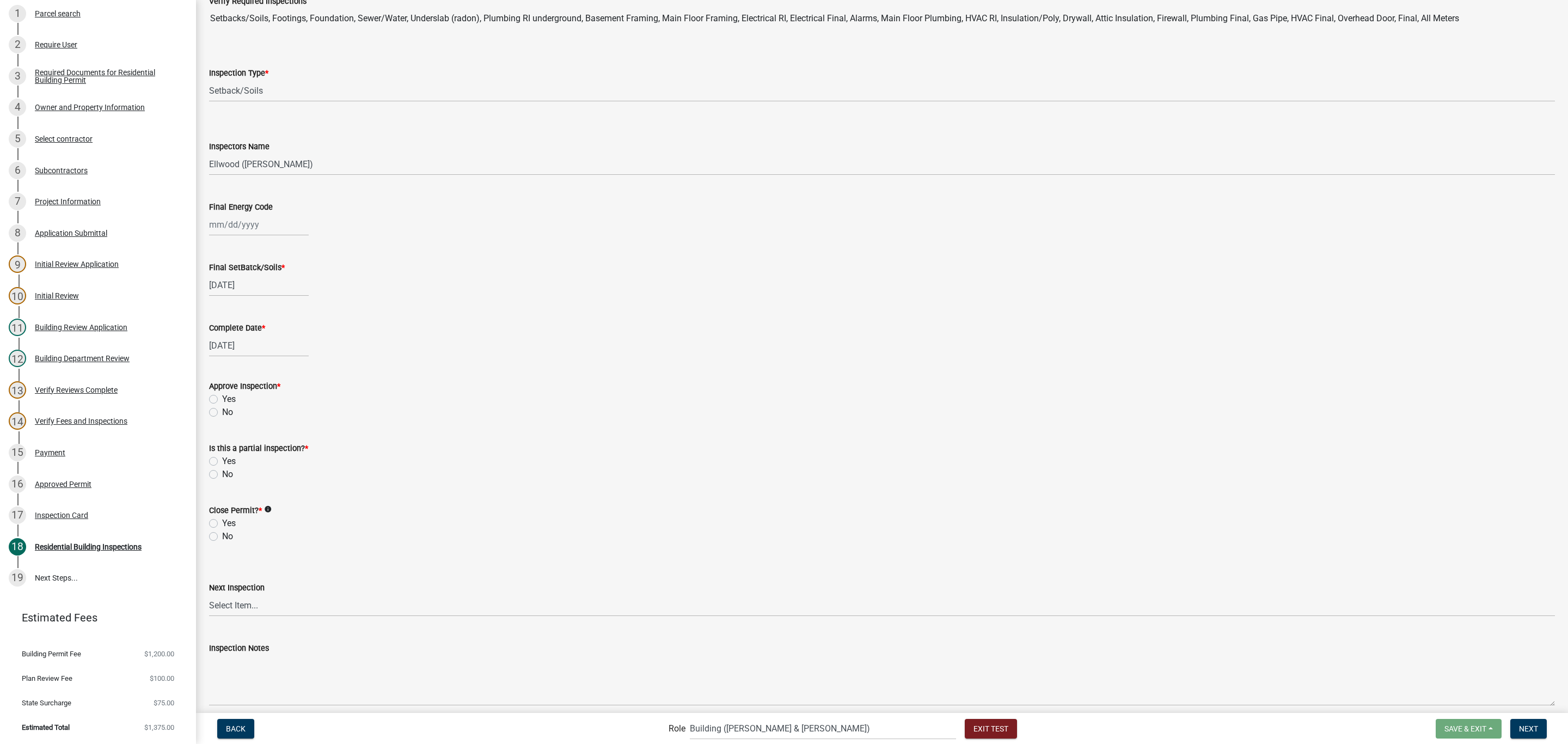
click at [237, 398] on div "Yes" at bounding box center [882, 399] width 1346 height 13
click at [229, 397] on label "Yes" at bounding box center [229, 399] width 14 height 13
click at [229, 397] on input "Yes" at bounding box center [225, 396] width 7 height 7
click at [228, 478] on label "No" at bounding box center [228, 474] width 11 height 13
click at [228, 475] on input "No" at bounding box center [225, 471] width 7 height 7
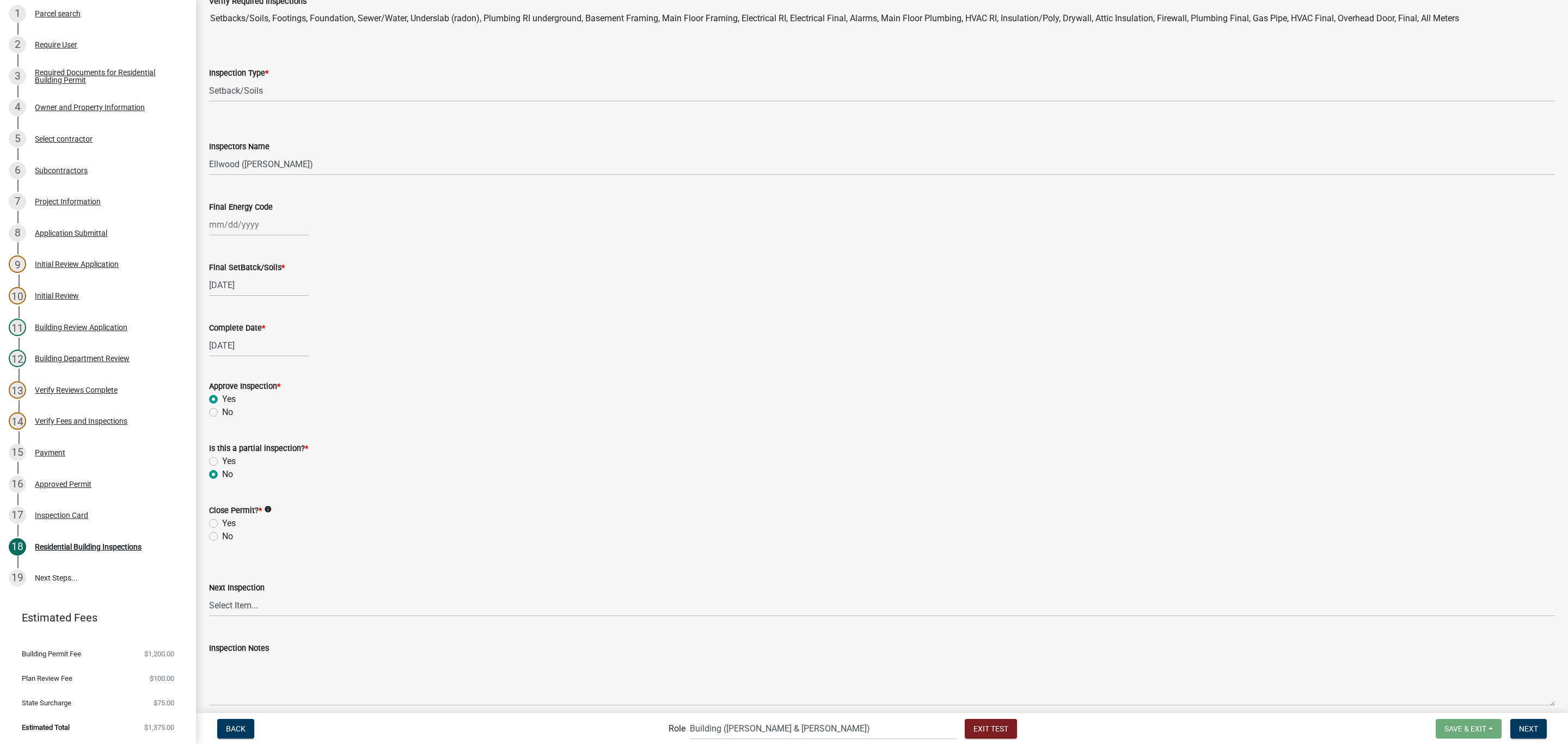
click at [230, 523] on label "Yes" at bounding box center [229, 523] width 14 height 13
click at [229, 523] on input "Yes" at bounding box center [225, 520] width 7 height 7
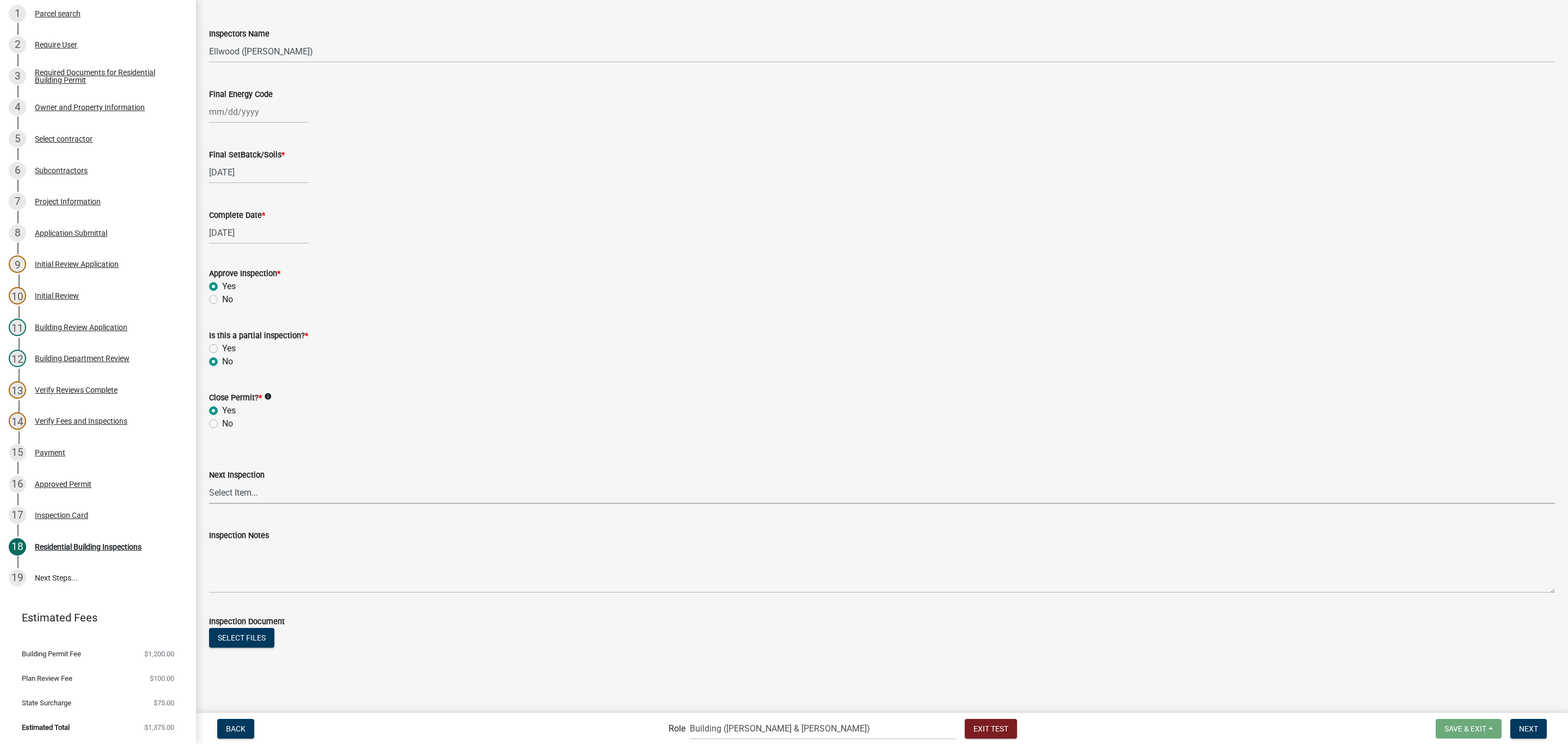
click at [226, 483] on select "Select Item... None All Inspections Required Energy Code Certificate Setback/So…" at bounding box center [882, 492] width 1346 height 22
click at [209, 481] on select "Select Item... None All Inspections Required Energy Code Certificate Setback/So…" at bounding box center [882, 492] width 1346 height 22
click at [1532, 727] on span "Next" at bounding box center [1528, 727] width 19 height 9
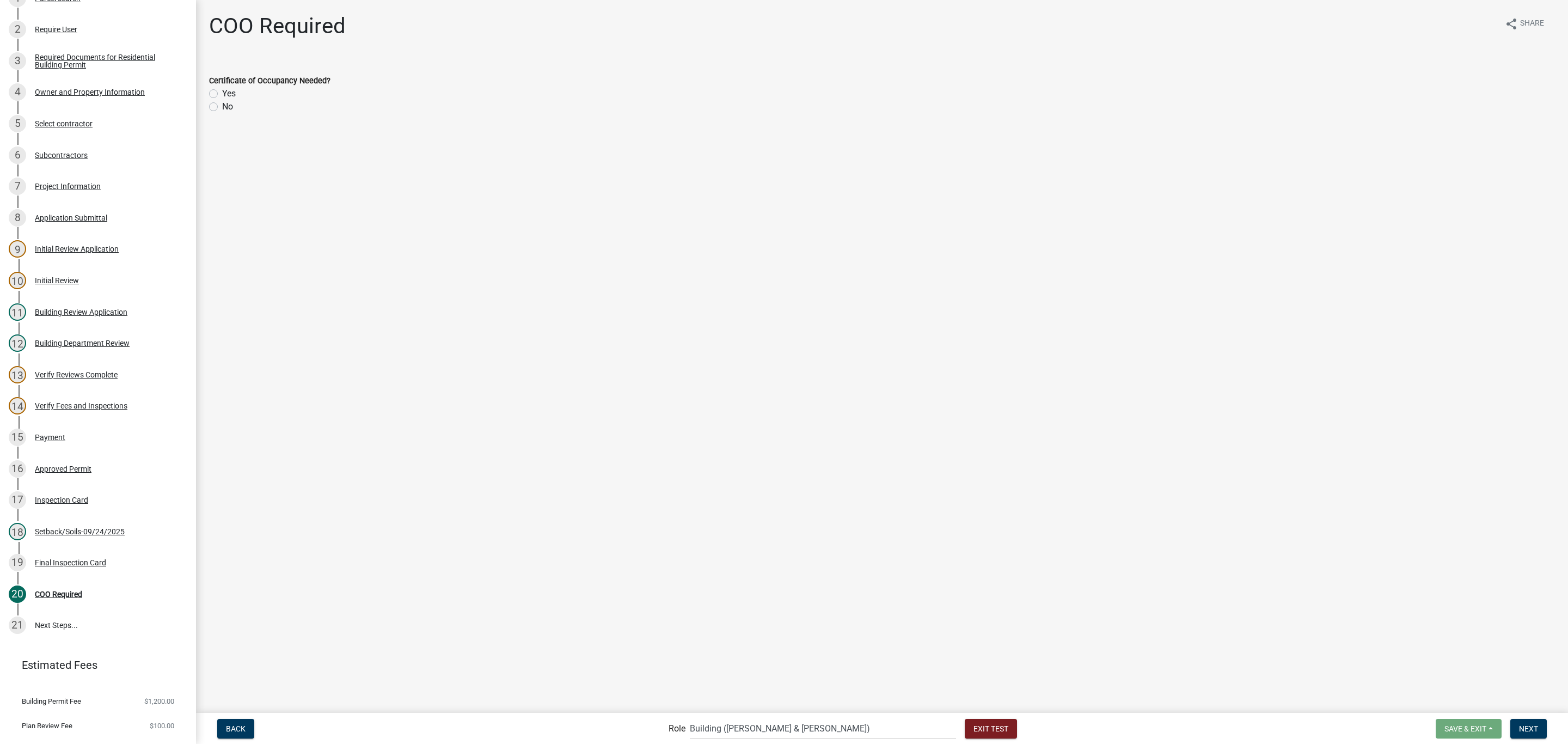
scroll to position [209, 0]
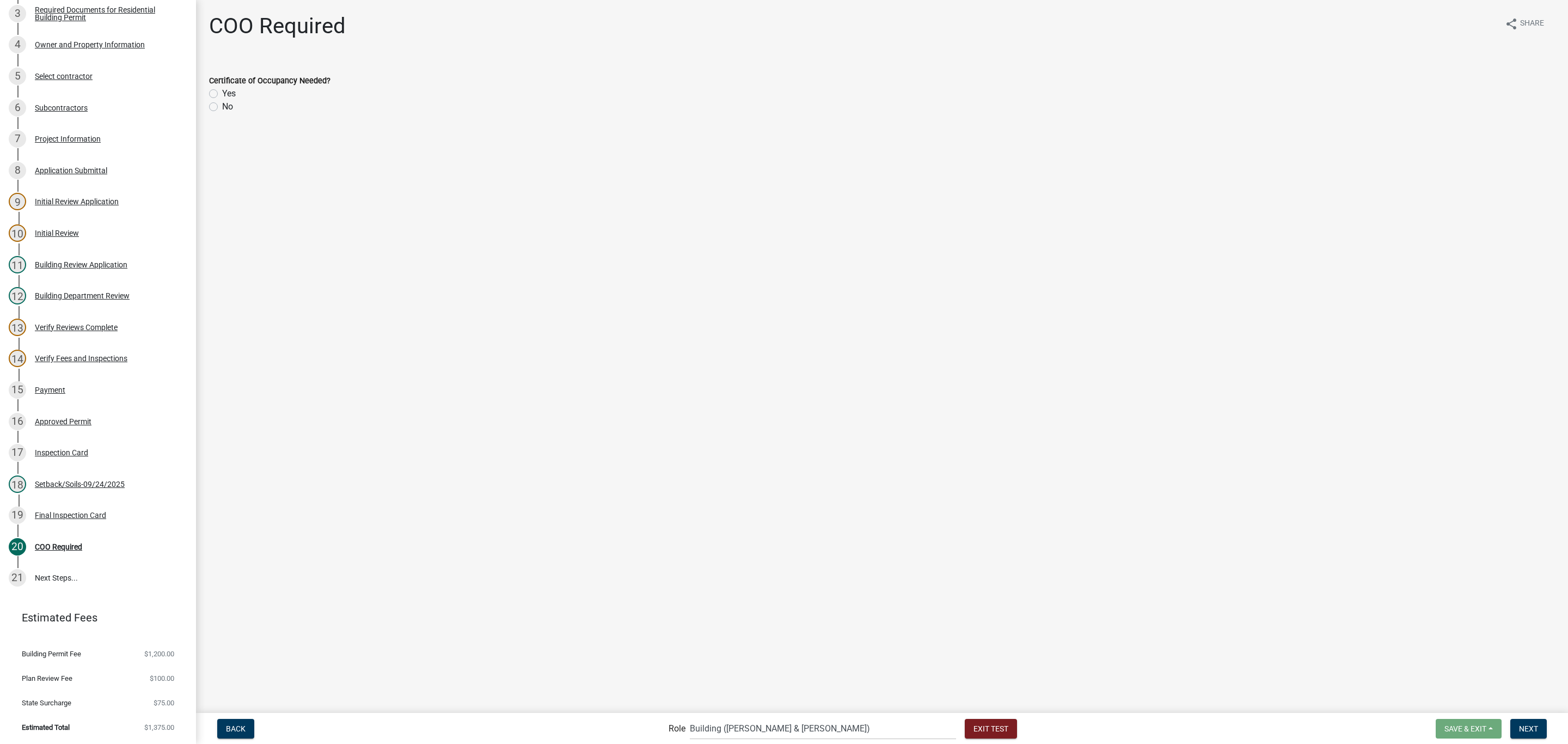
click at [222, 104] on label "No" at bounding box center [228, 107] width 11 height 13
click at [222, 104] on input "No" at bounding box center [225, 104] width 7 height 7
click at [1529, 726] on span "Next" at bounding box center [1528, 727] width 19 height 9
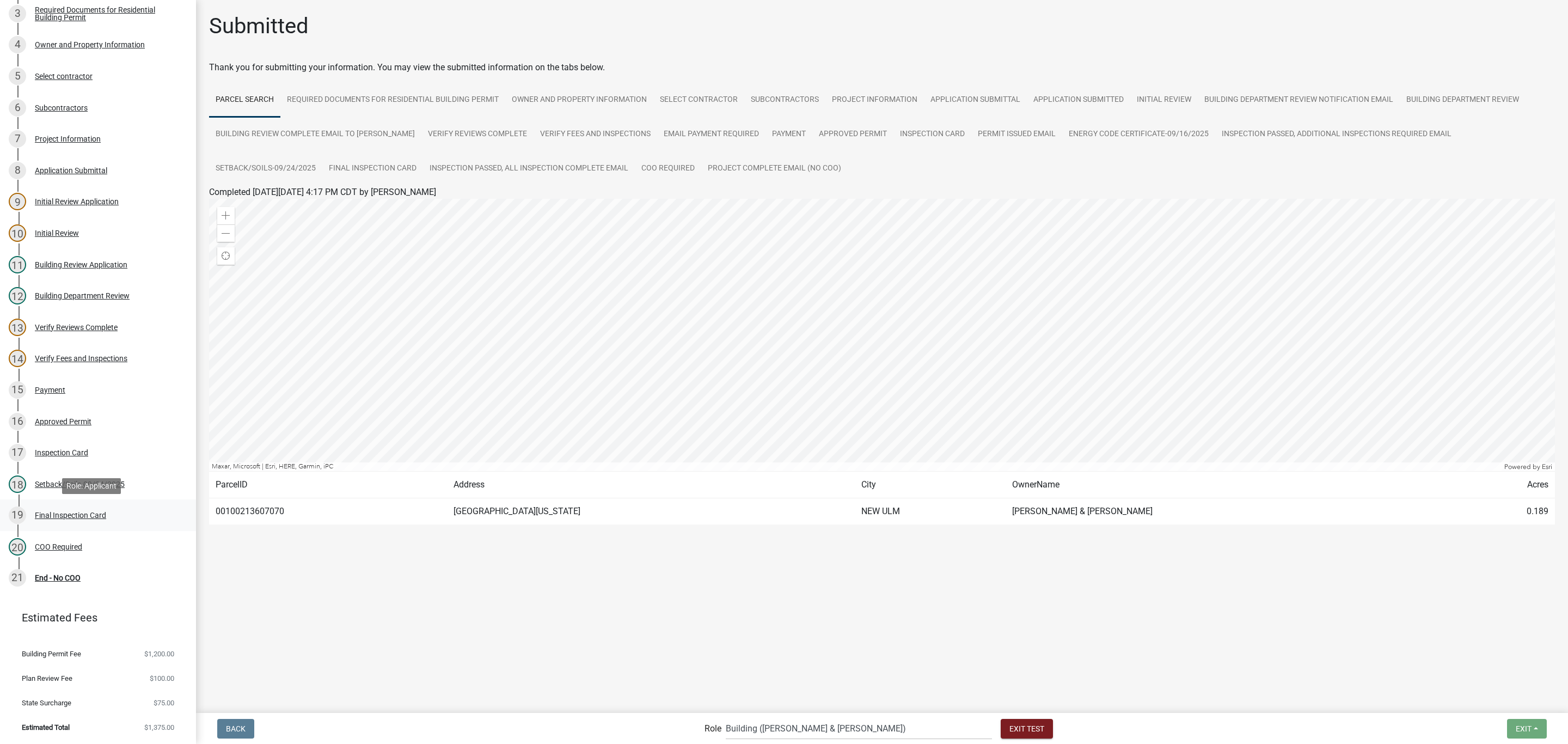
click at [72, 517] on div "Final Inspection Card" at bounding box center [71, 515] width 72 height 8
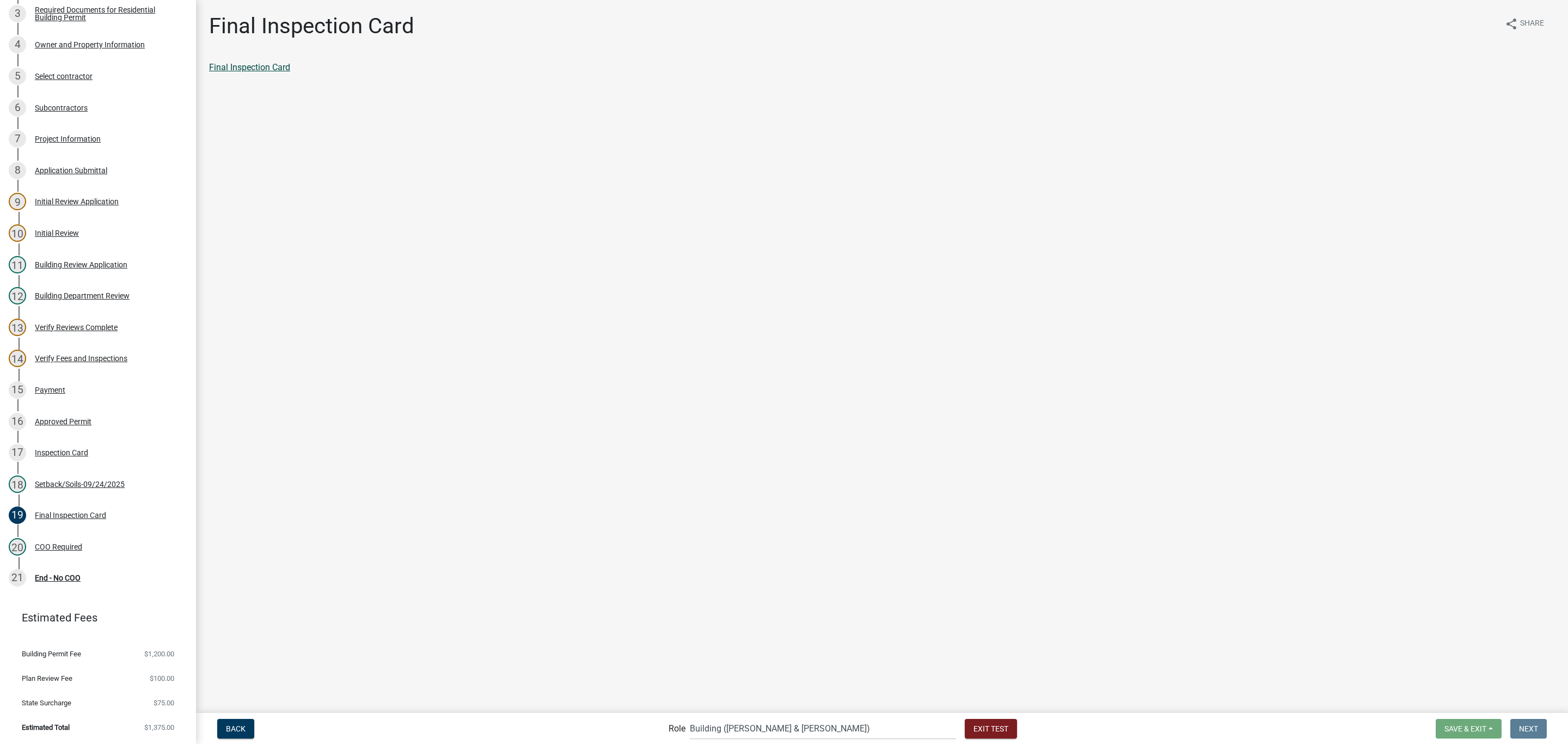
click at [221, 70] on link "Final Inspection Card" at bounding box center [249, 67] width 81 height 10
click at [973, 729] on span "Exit Test" at bounding box center [991, 727] width 35 height 9
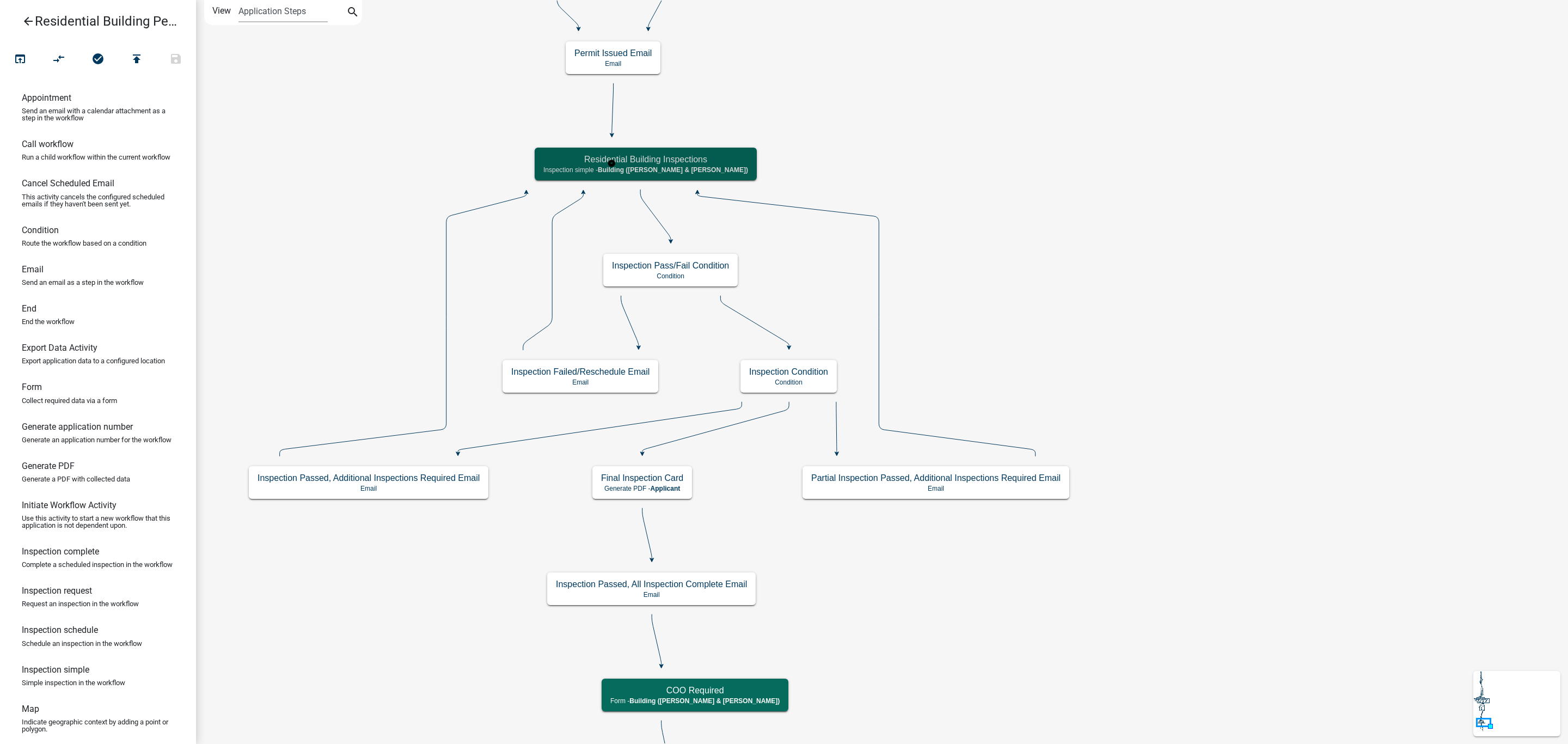
click at [628, 166] on span "Building ([PERSON_NAME] & [PERSON_NAME])" at bounding box center [673, 170] width 151 height 8
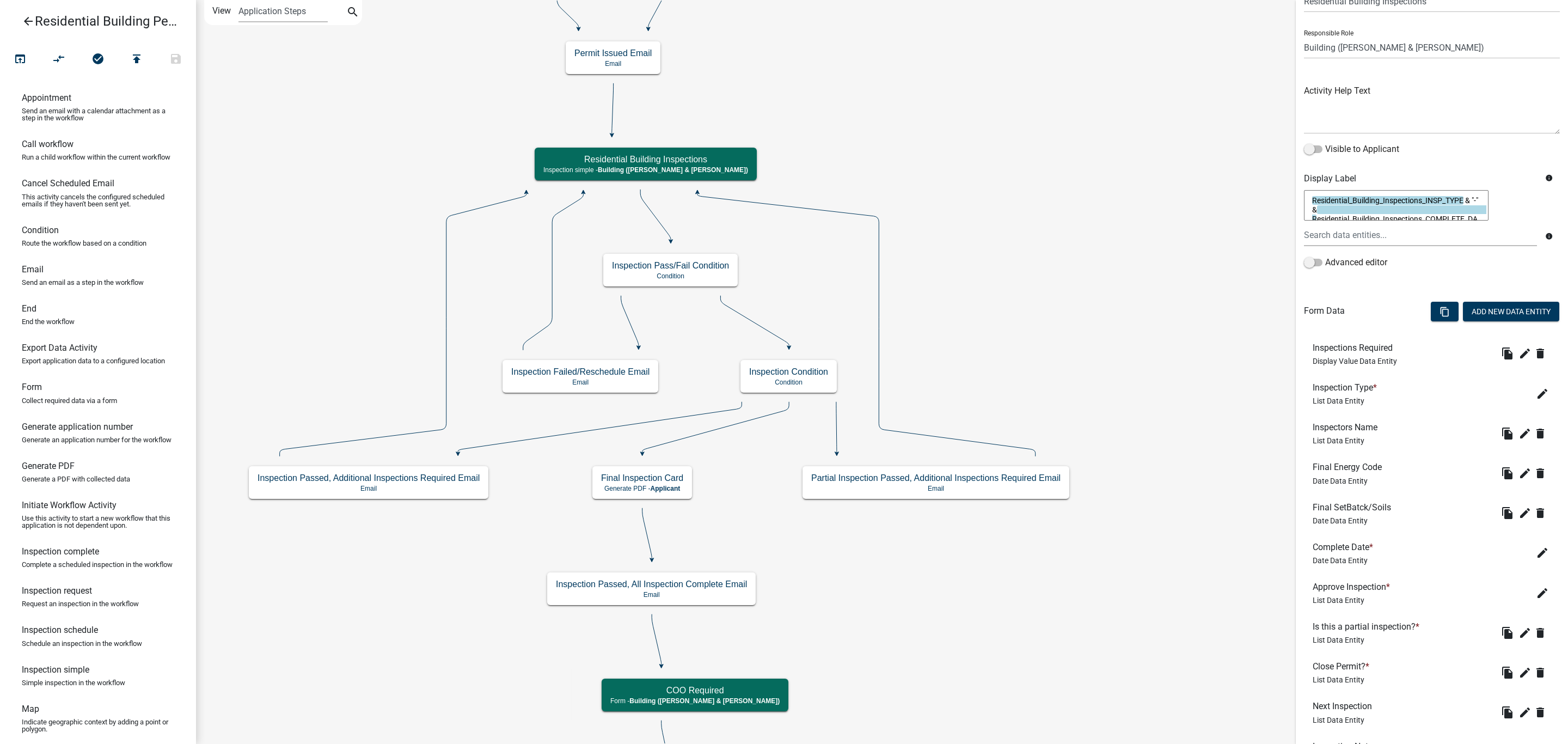
scroll to position [82, 0]
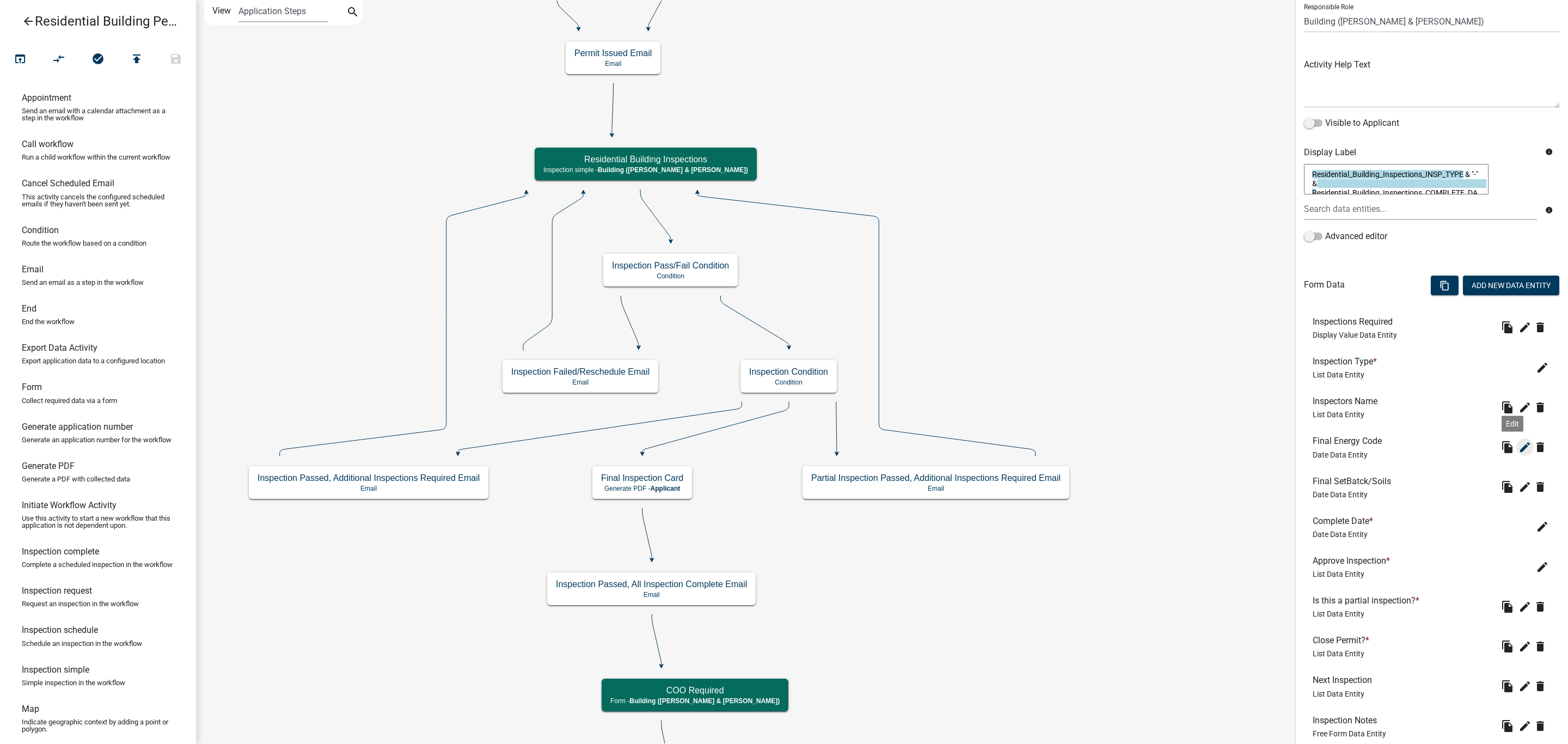
click at [1519, 449] on icon "edit" at bounding box center [1525, 447] width 13 height 13
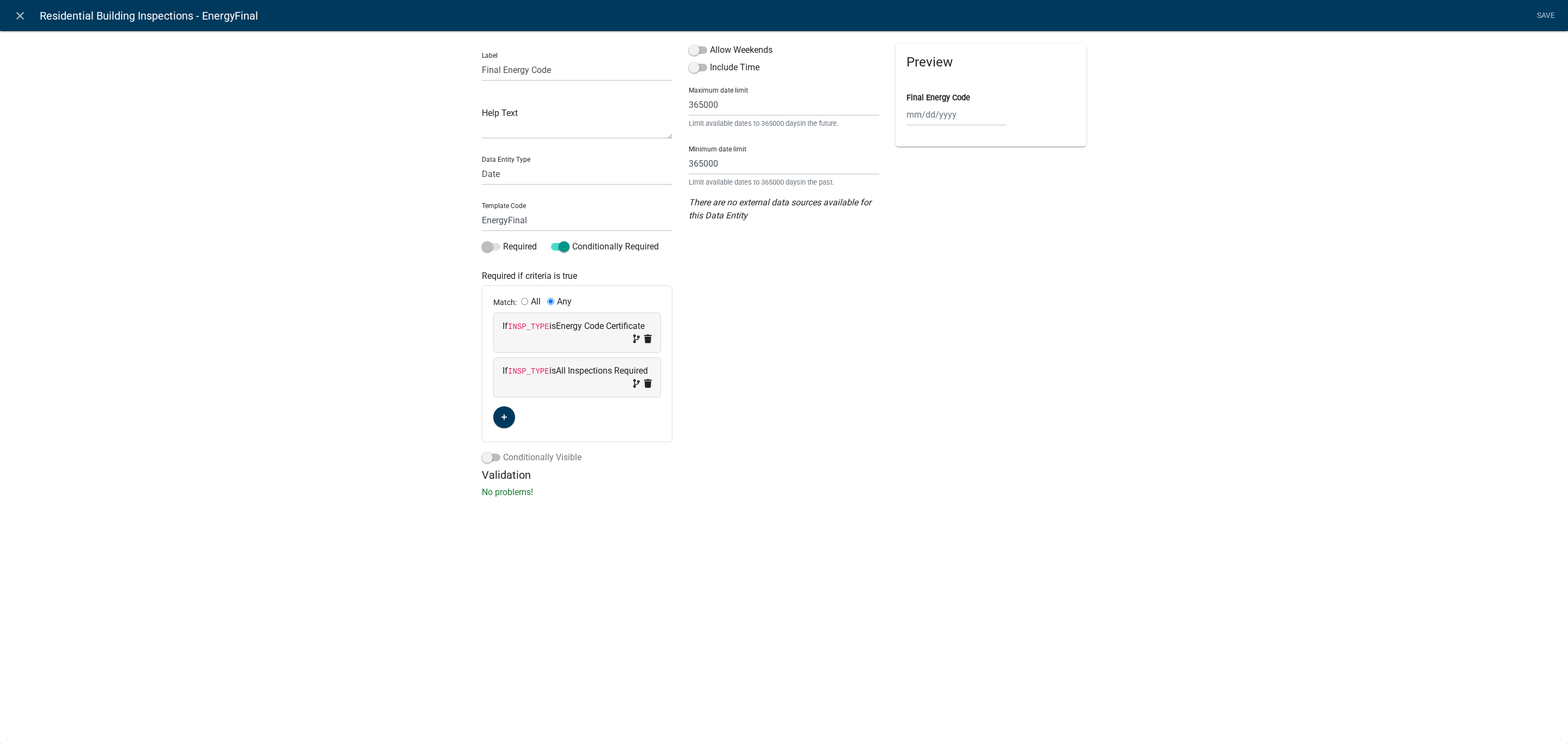
click at [553, 457] on label "Conditionally Visible" at bounding box center [531, 457] width 100 height 13
click at [503, 451] on input "Conditionally Visible" at bounding box center [503, 451] width 0 height 0
click at [495, 536] on button "button" at bounding box center [503, 538] width 22 height 22
click at [518, 541] on span "(unset)" at bounding box center [522, 536] width 27 height 10
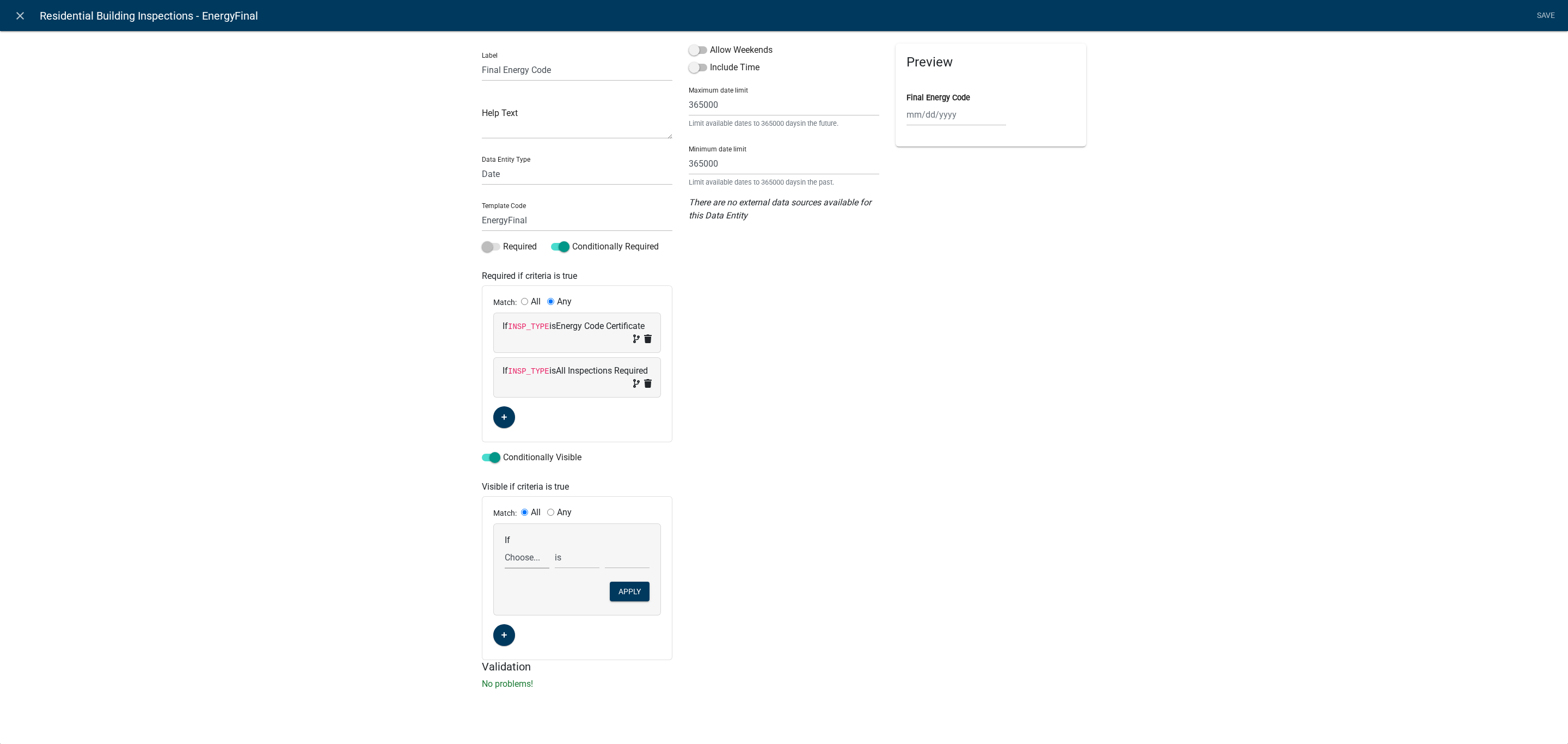
click at [515, 562] on select "Choose... Acres AddInfoNeededBuilding AddInfoNeededEngineering AddInfoNeededIni…" at bounding box center [527, 558] width 45 height 22
click at [1338, 435] on div "Label Final Energy Code Help Text Data Entity Type Free Form Text Document Disp…" at bounding box center [784, 362] width 1568 height 700
click at [555, 247] on span at bounding box center [560, 247] width 18 height 8
click at [572, 240] on input "Conditionally Required" at bounding box center [572, 240] width 0 height 0
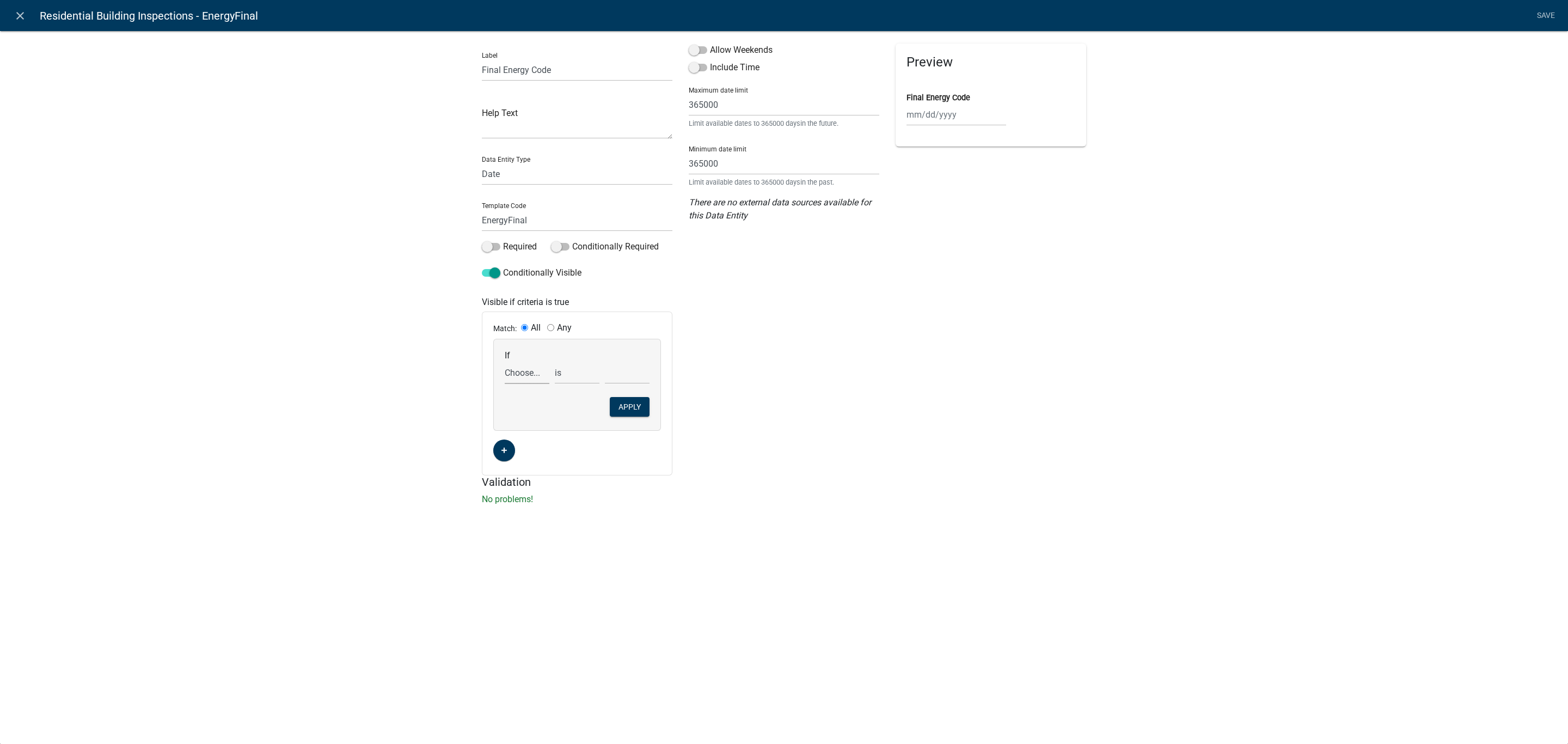
click at [524, 378] on select "Choose... Acres AddInfoNeededBuilding AddInfoNeededEngineering AddInfoNeededIni…" at bounding box center [527, 373] width 45 height 22
click at [505, 362] on select "Choose... Acres AddInfoNeededBuilding AddInfoNeededEngineering AddInfoNeededIni…" at bounding box center [527, 373] width 45 height 22
click at [628, 379] on select "Choose... All Inspections Required Attic Insulation Basement Framing Common Wal…" at bounding box center [627, 373] width 45 height 22
click at [604, 362] on select "Choose... All Inspections Required Attic Insulation Basement Framing Common Wal…" at bounding box center [627, 373] width 45 height 22
click at [626, 405] on button "Apply" at bounding box center [630, 406] width 40 height 20
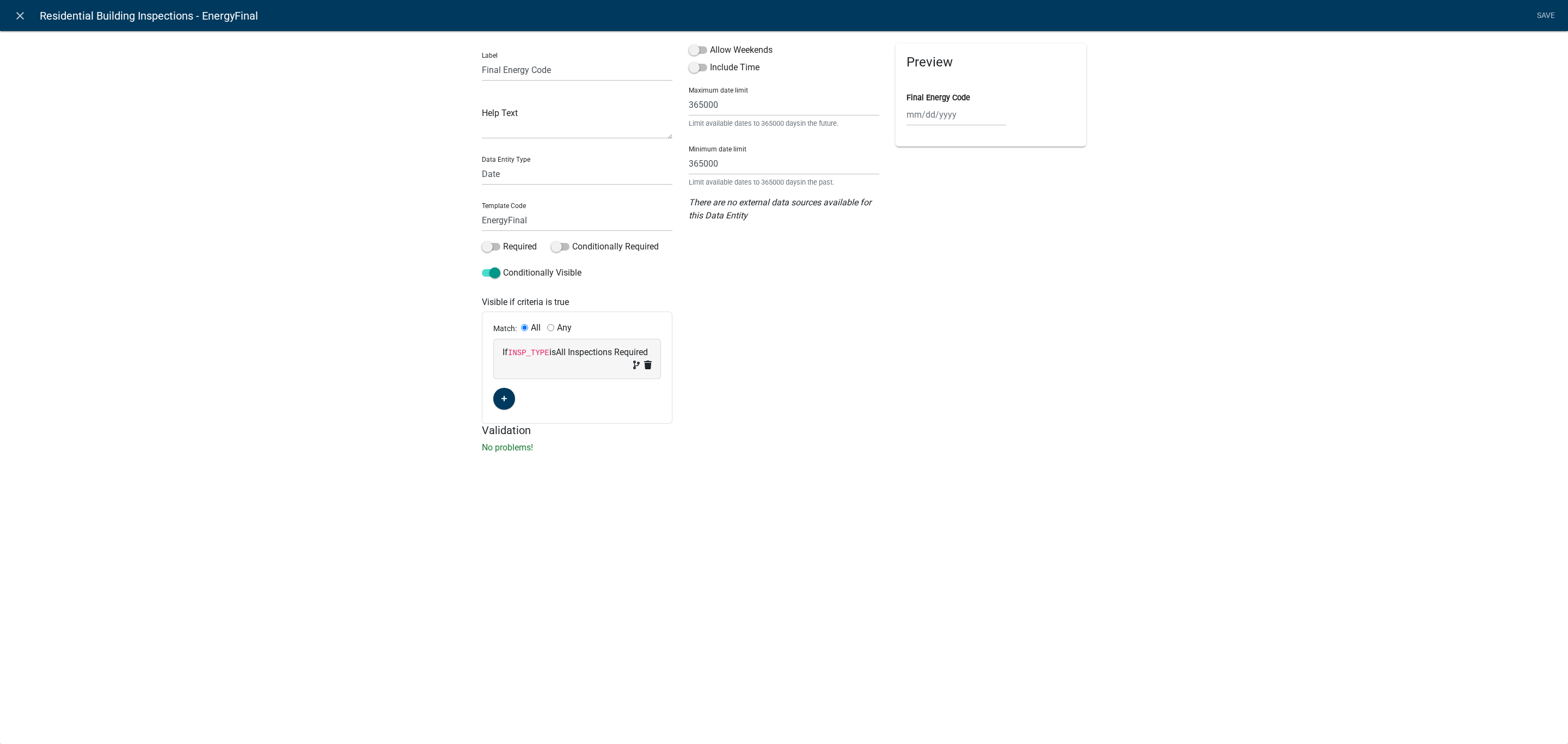
click at [564, 329] on label "Any" at bounding box center [564, 327] width 14 height 9
click at [554, 329] on input "Any" at bounding box center [550, 327] width 7 height 7
click at [508, 404] on button "button" at bounding box center [503, 398] width 22 height 22
click at [522, 399] on span "(unset)" at bounding box center [522, 397] width 27 height 10
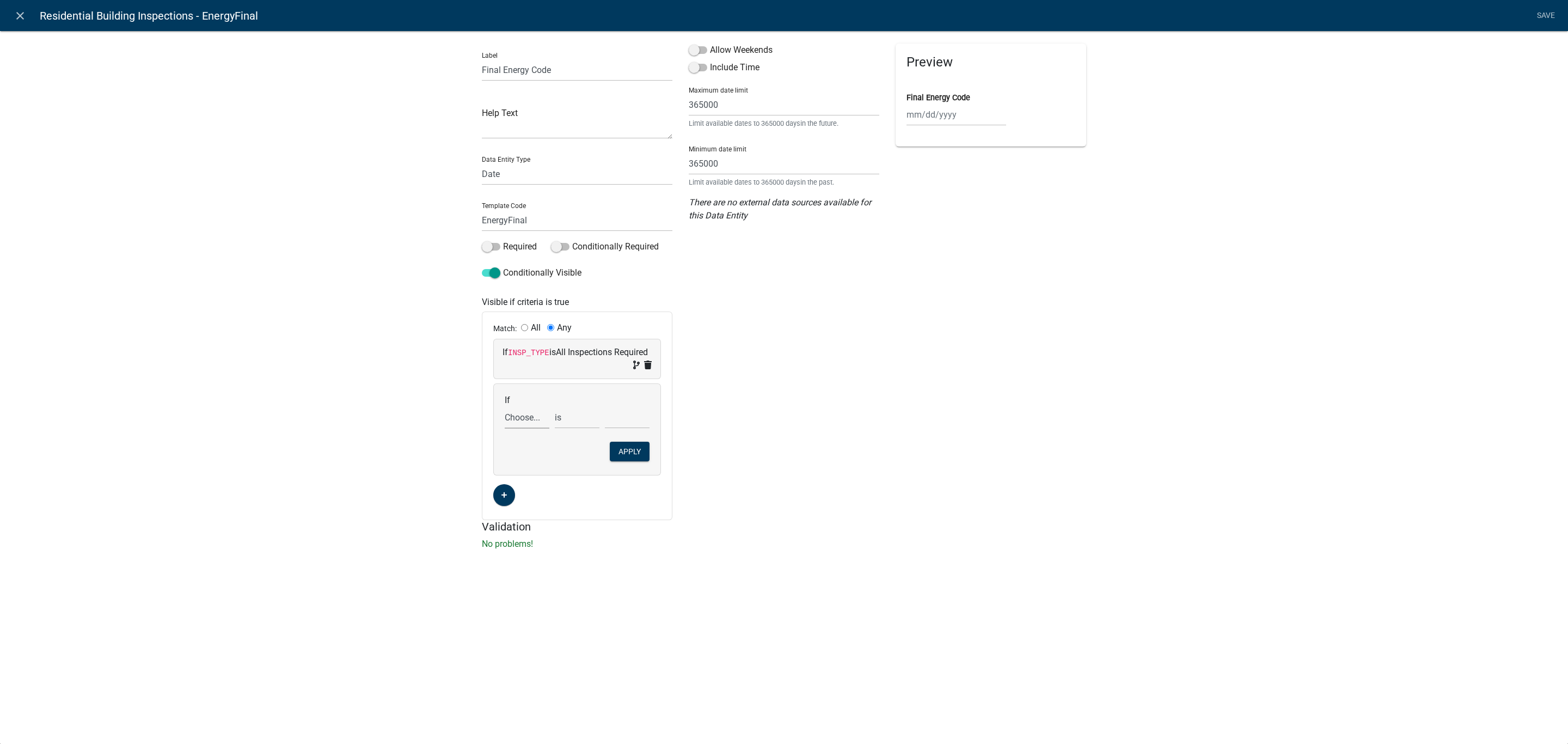
drag, startPoint x: 531, startPoint y: 424, endPoint x: 524, endPoint y: 423, distance: 7.1
click at [531, 423] on select "Choose... Acres AddInfoNeededBuilding AddInfoNeededEngineering AddInfoNeededIni…" at bounding box center [527, 417] width 45 height 22
click at [505, 407] on select "Choose... Acres AddInfoNeededBuilding AddInfoNeededEngineering AddInfoNeededIni…" at bounding box center [527, 417] width 45 height 22
click at [629, 417] on select "Choose... All Inspections Required Attic Insulation Basement Framing Common Wal…" at bounding box center [627, 417] width 45 height 22
click at [604, 407] on select "Choose... All Inspections Required Attic Insulation Basement Framing Common Wal…" at bounding box center [627, 417] width 45 height 22
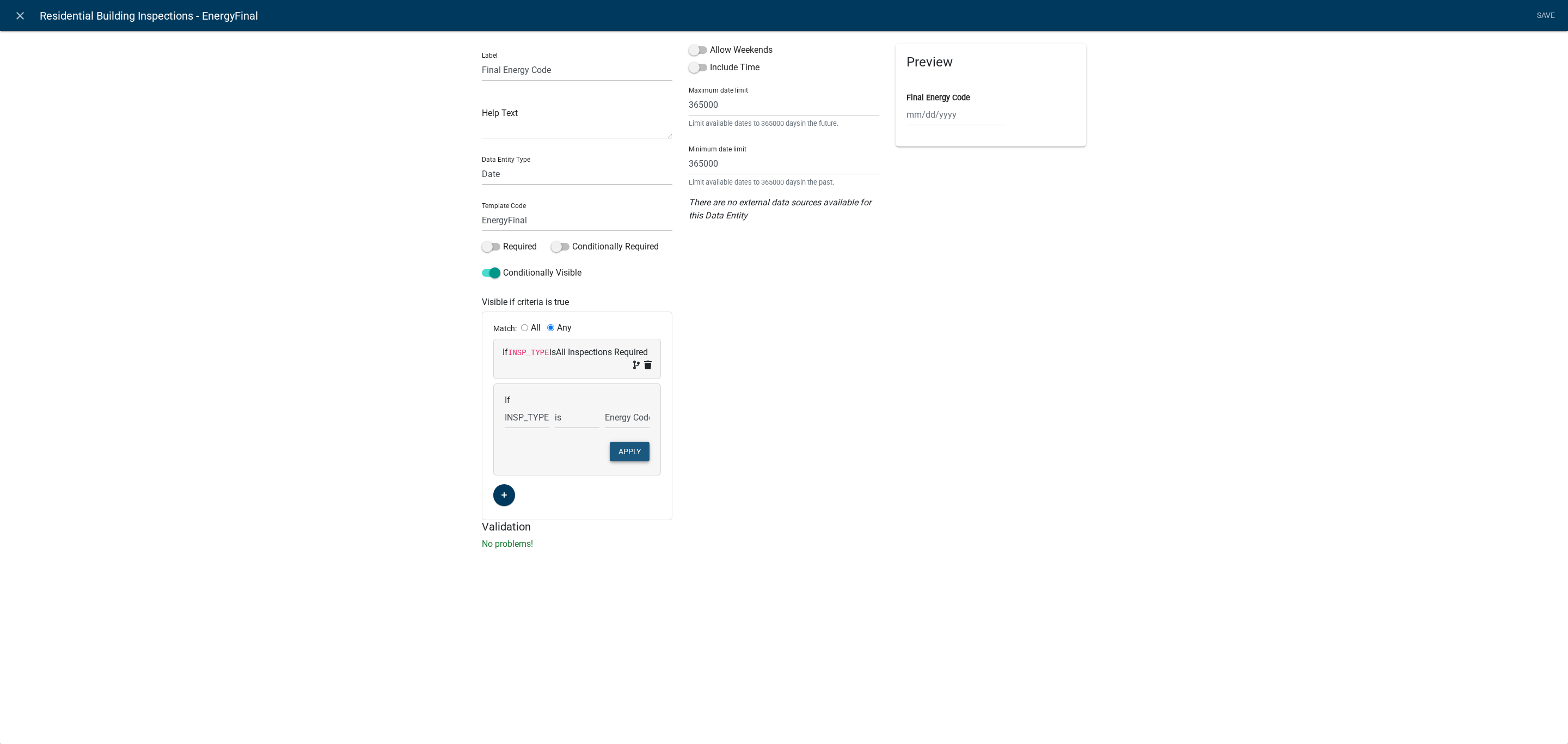
click at [634, 451] on button "Apply" at bounding box center [630, 451] width 40 height 20
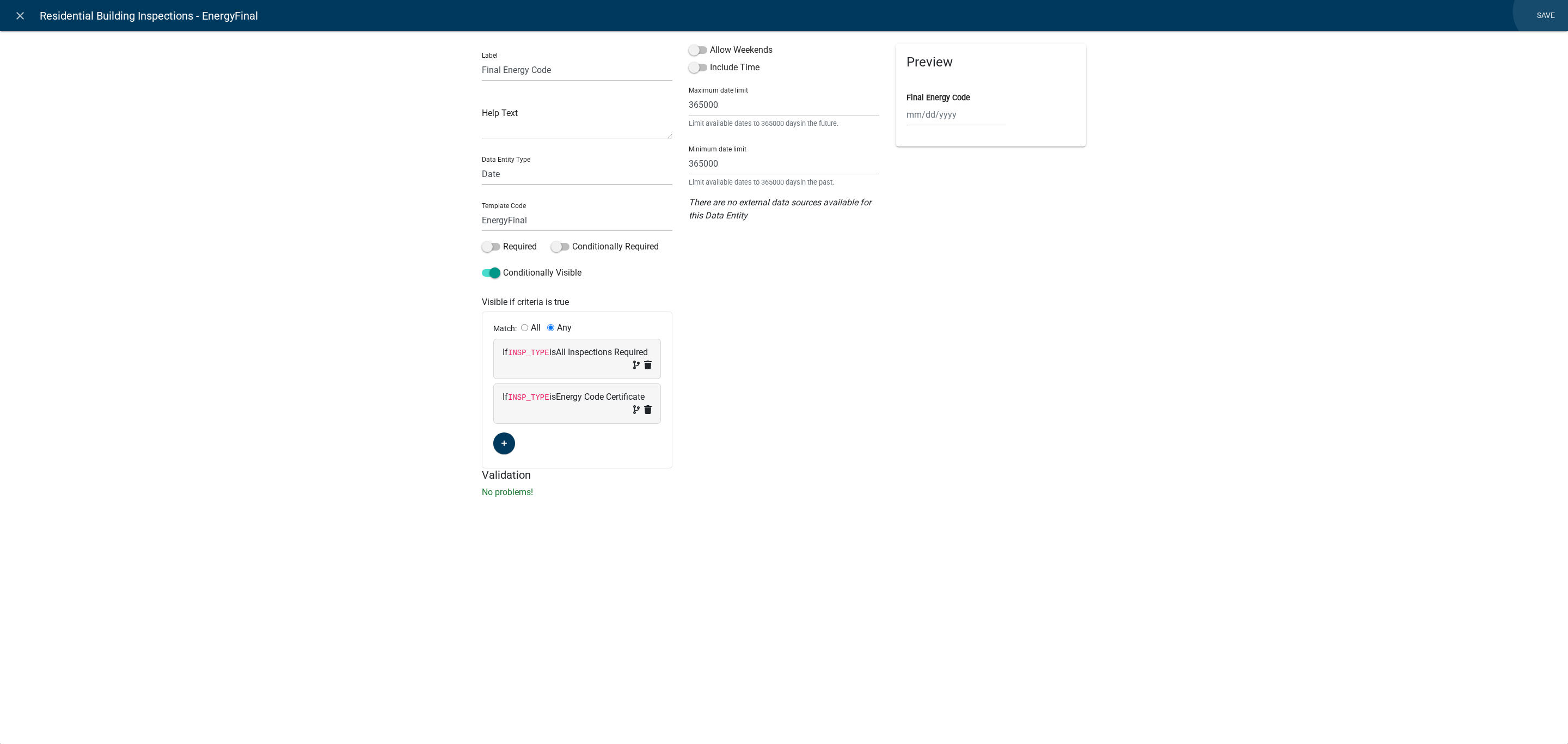
click at [1547, 11] on link "Save" at bounding box center [1546, 16] width 27 height 21
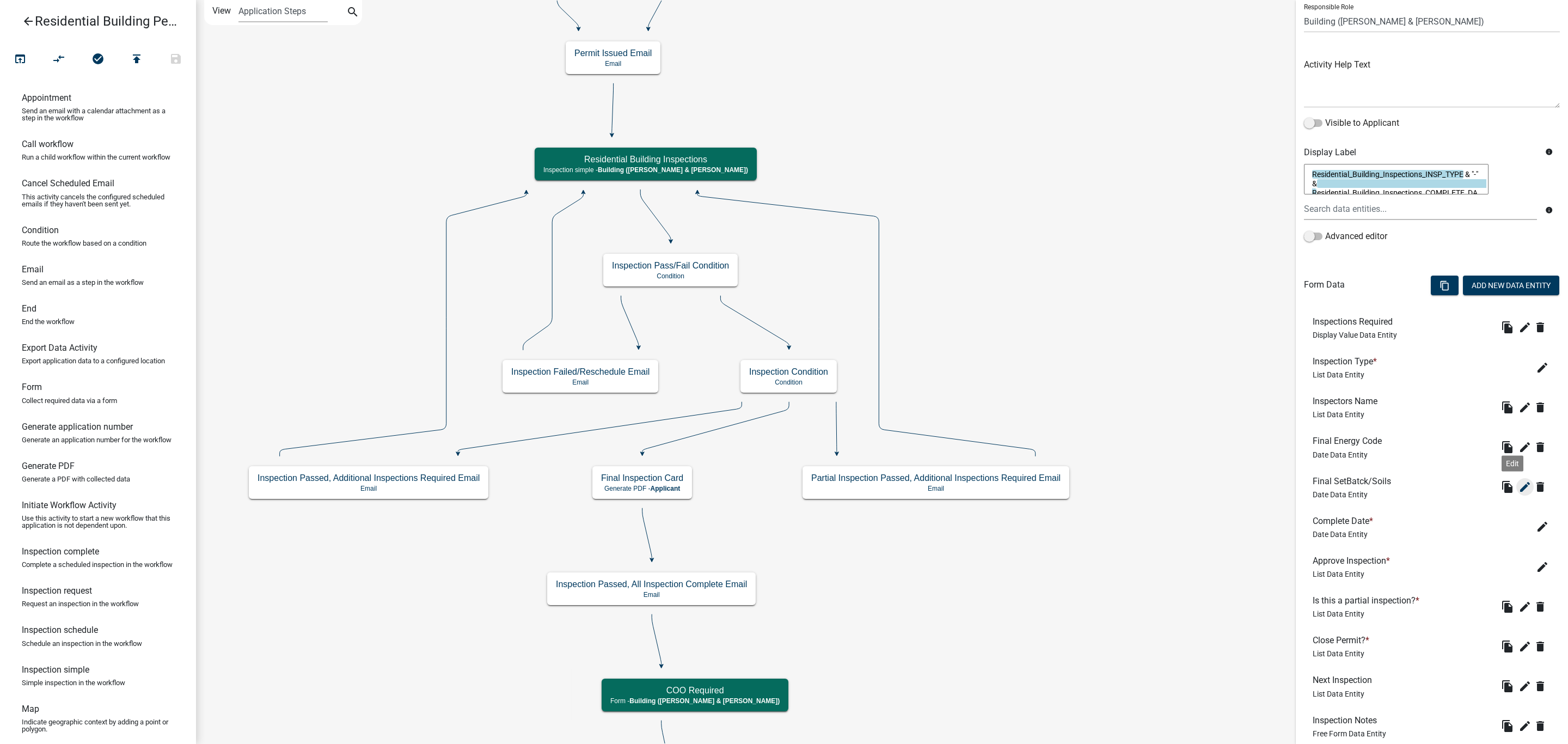
click at [1519, 489] on icon "edit" at bounding box center [1525, 487] width 13 height 13
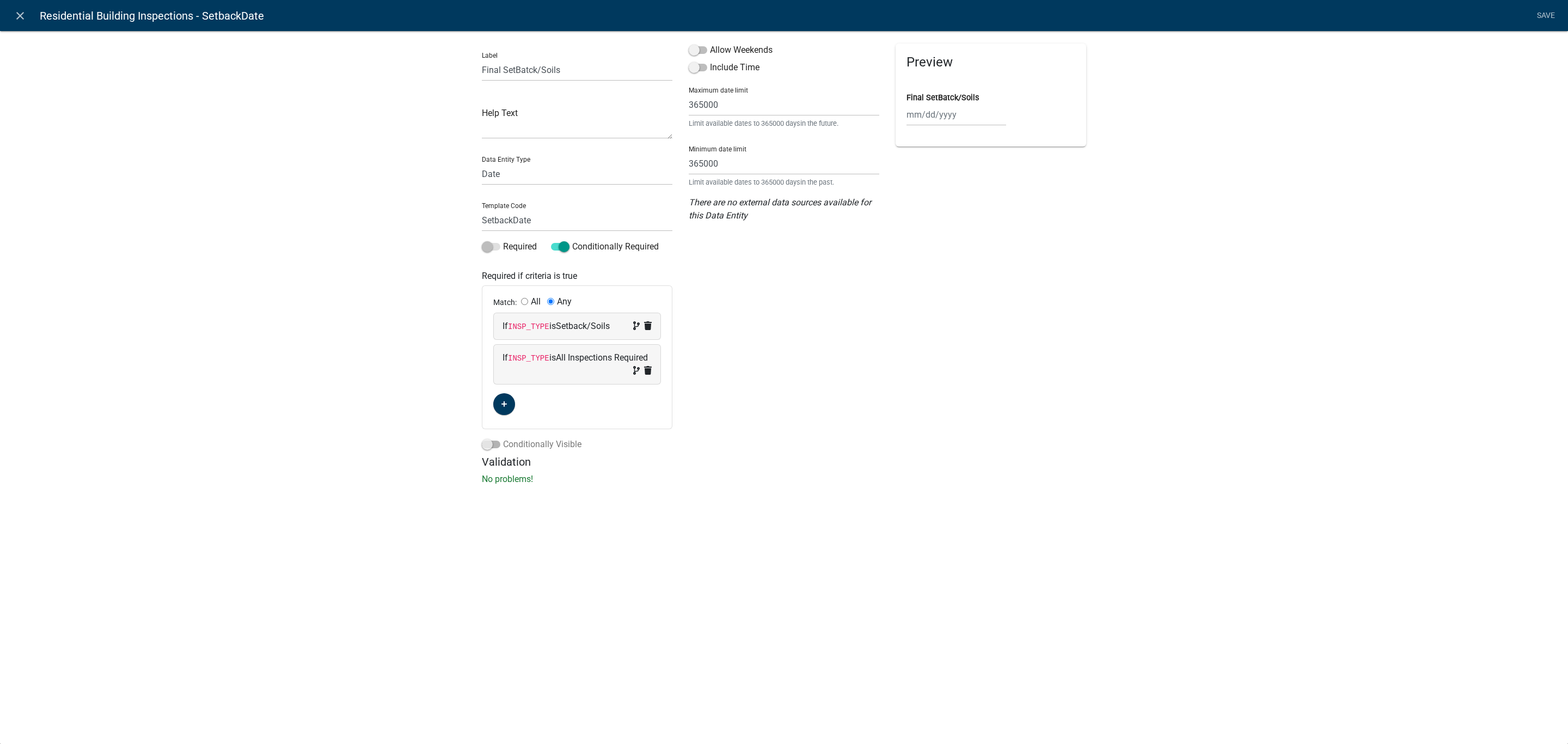
click at [494, 441] on span at bounding box center [491, 444] width 18 height 8
click at [503, 438] on input "Conditionally Visible" at bounding box center [503, 438] width 0 height 0
click at [503, 520] on button "button" at bounding box center [503, 525] width 22 height 22
click at [518, 523] on span "(unset)" at bounding box center [522, 523] width 27 height 10
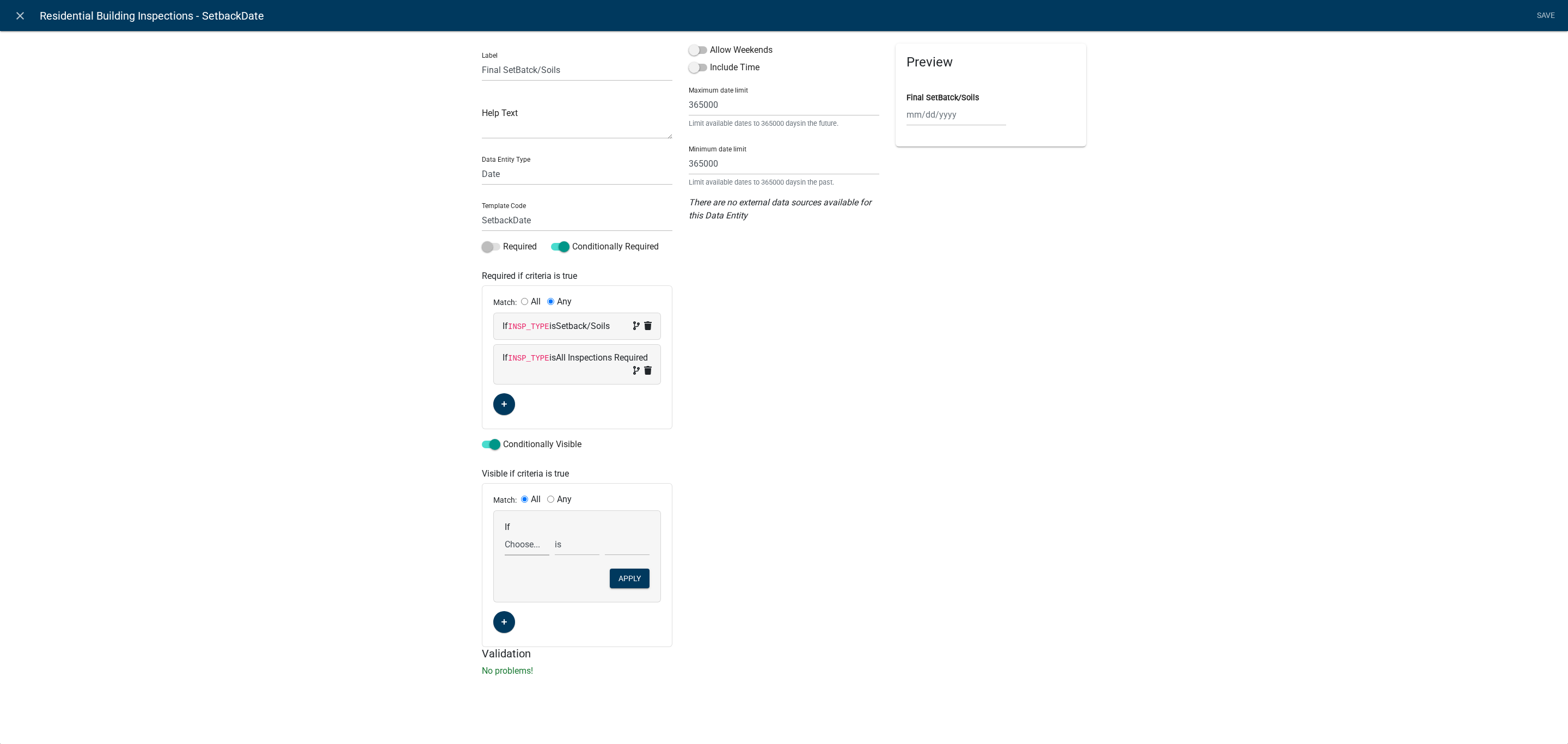
click at [513, 547] on select "Choose... Acres AddInfoNeededBuilding AddInfoNeededEngineering AddInfoNeededIni…" at bounding box center [527, 544] width 45 height 22
click at [505, 535] on select "Choose... Acres AddInfoNeededBuilding AddInfoNeededEngineering AddInfoNeededIni…" at bounding box center [527, 544] width 45 height 22
click at [619, 544] on select "Choose... All Inspections Required Attic Insulation Basement Framing Common Wal…" at bounding box center [627, 544] width 45 height 22
click at [604, 535] on select "Choose... All Inspections Required Attic Insulation Basement Framing Common Wal…" at bounding box center [627, 544] width 45 height 22
click at [625, 583] on button "Apply" at bounding box center [630, 578] width 40 height 20
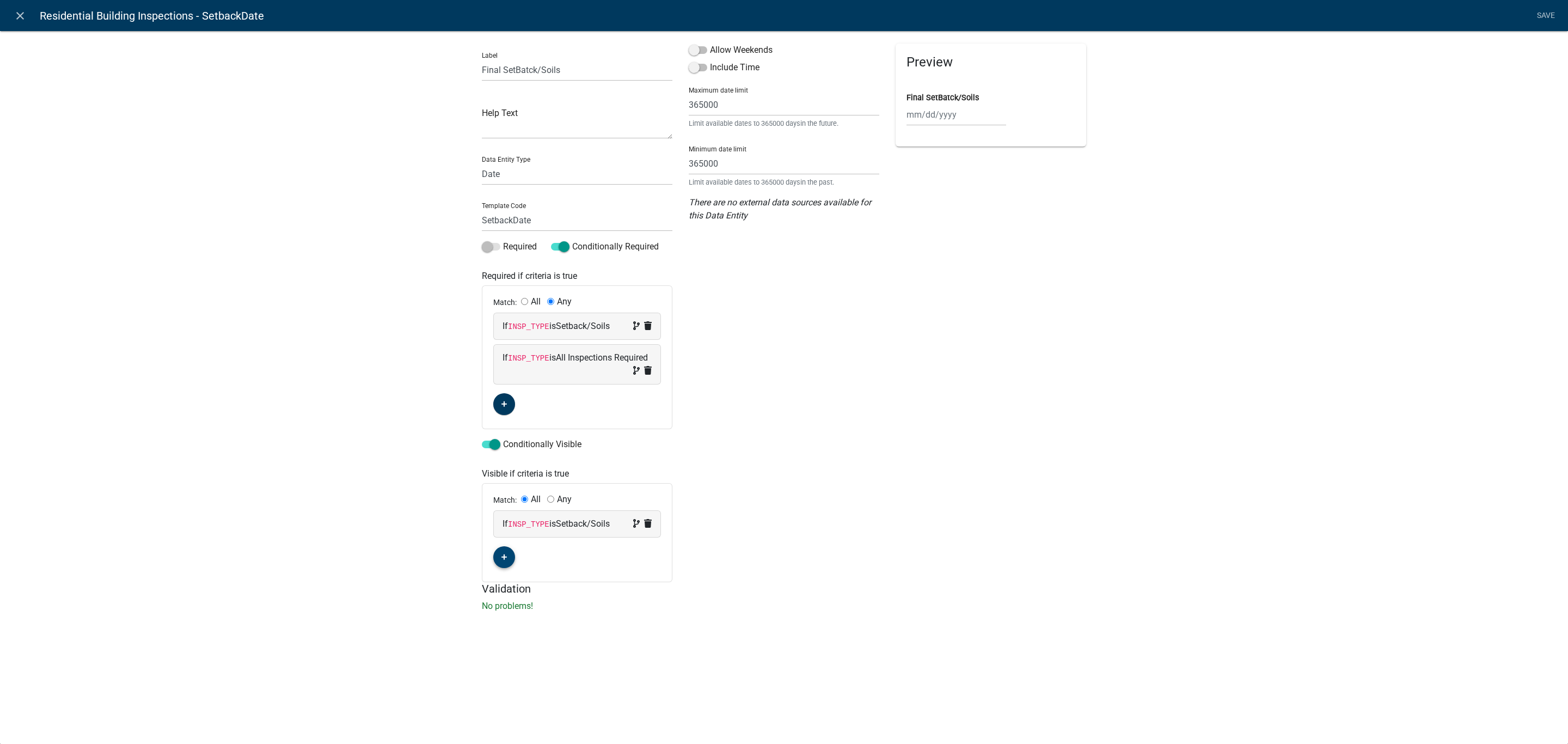
click at [506, 557] on icon "button" at bounding box center [505, 557] width 6 height 6
click at [515, 556] on span "(unset)" at bounding box center [522, 554] width 27 height 10
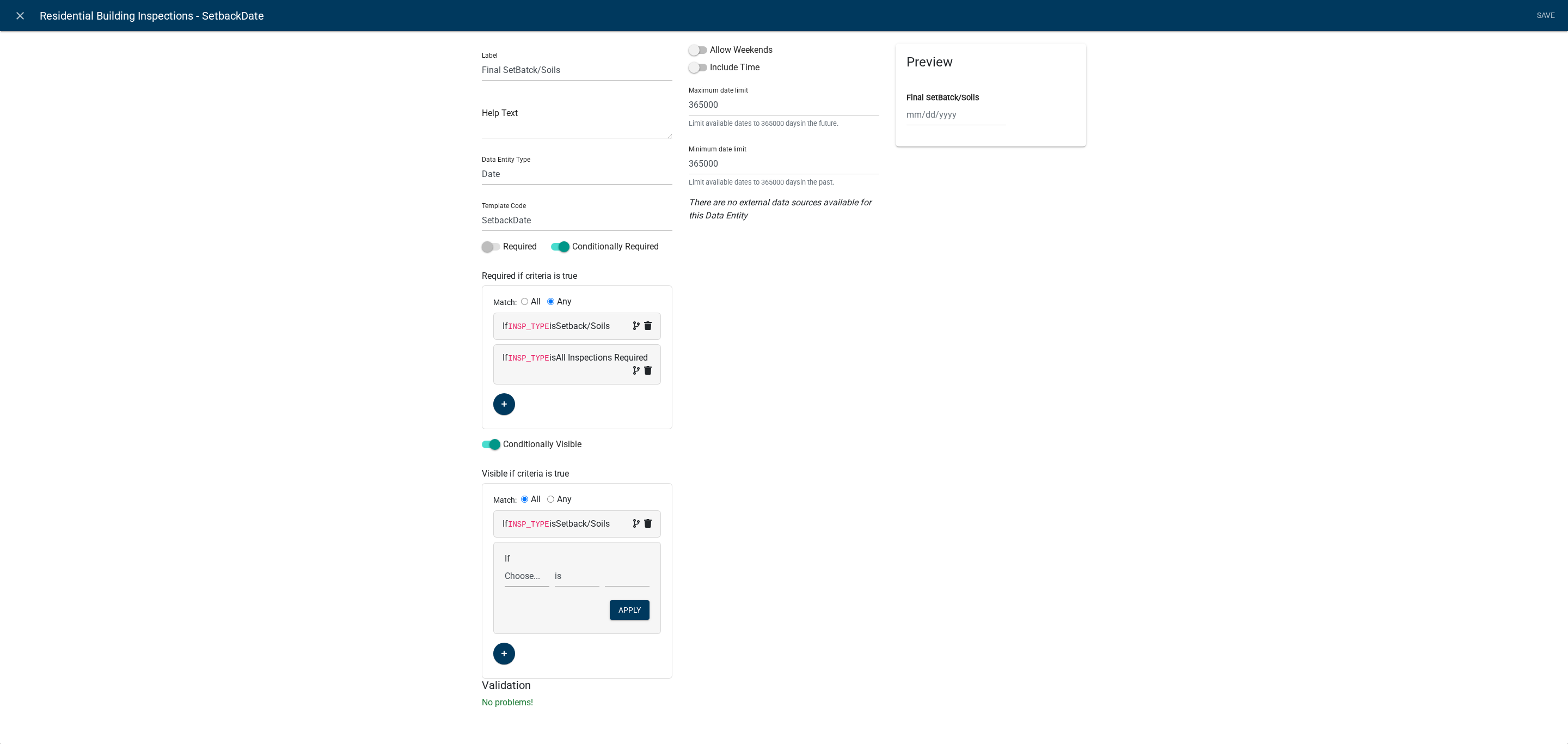
click at [506, 582] on select "Choose... Acres AddInfoNeededBuilding AddInfoNeededEngineering AddInfoNeededIni…" at bounding box center [527, 576] width 45 height 22
click at [505, 567] on select "Choose... Acres AddInfoNeededBuilding AddInfoNeededEngineering AddInfoNeededIni…" at bounding box center [527, 576] width 45 height 22
click at [610, 582] on select "Choose... All Inspections Required Attic Insulation Basement Framing Common Wal…" at bounding box center [627, 576] width 45 height 22
click at [604, 567] on select "Choose... All Inspections Required Attic Insulation Basement Framing Common Wal…" at bounding box center [627, 576] width 45 height 22
click at [853, 369] on div "Allow Weekends Include Time Maximum date limit 365000 Limit available dates to …" at bounding box center [784, 361] width 207 height 635
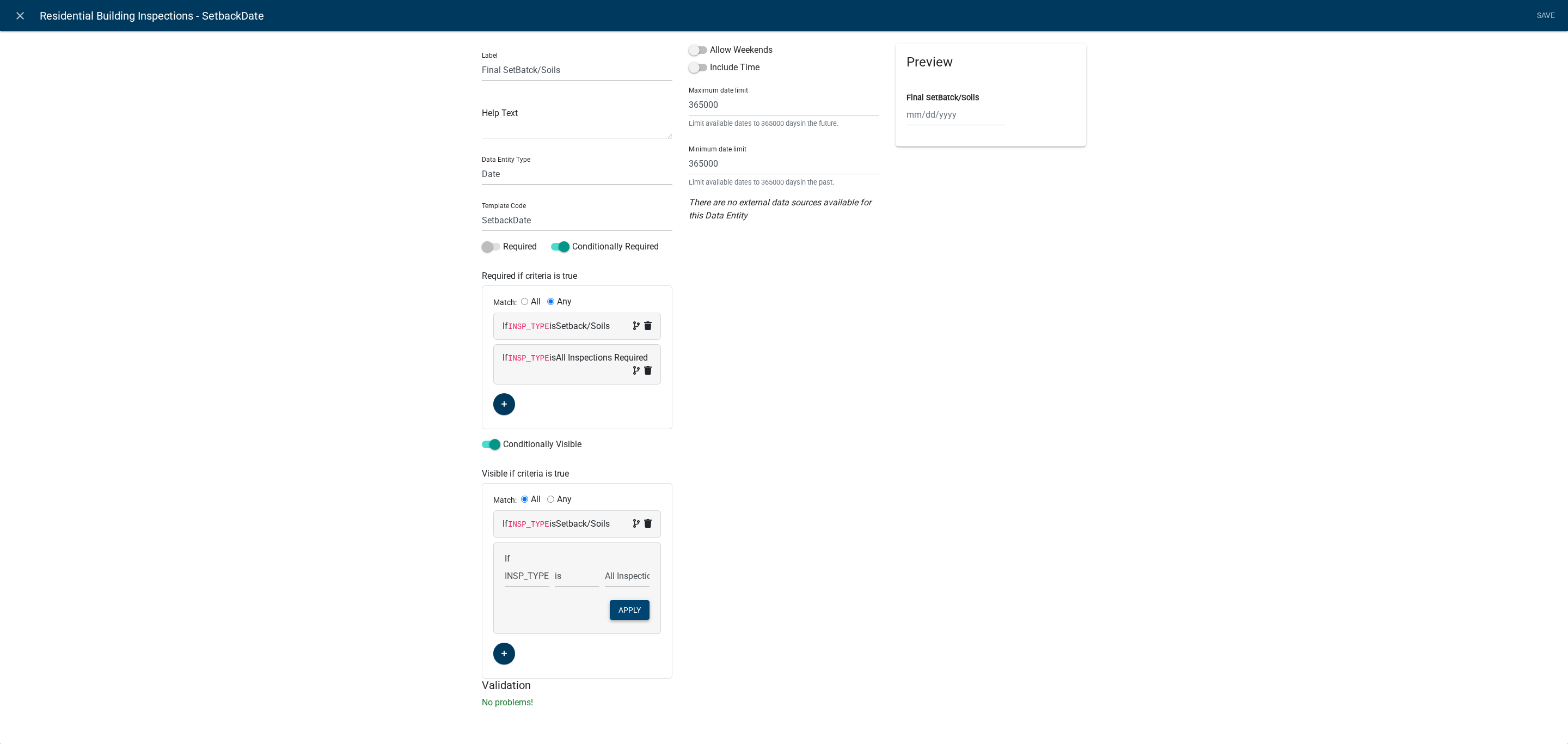
click at [622, 613] on button "Apply" at bounding box center [630, 609] width 40 height 20
click at [558, 247] on span at bounding box center [560, 247] width 18 height 8
click at [572, 240] on input "Conditionally Required" at bounding box center [572, 240] width 0 height 0
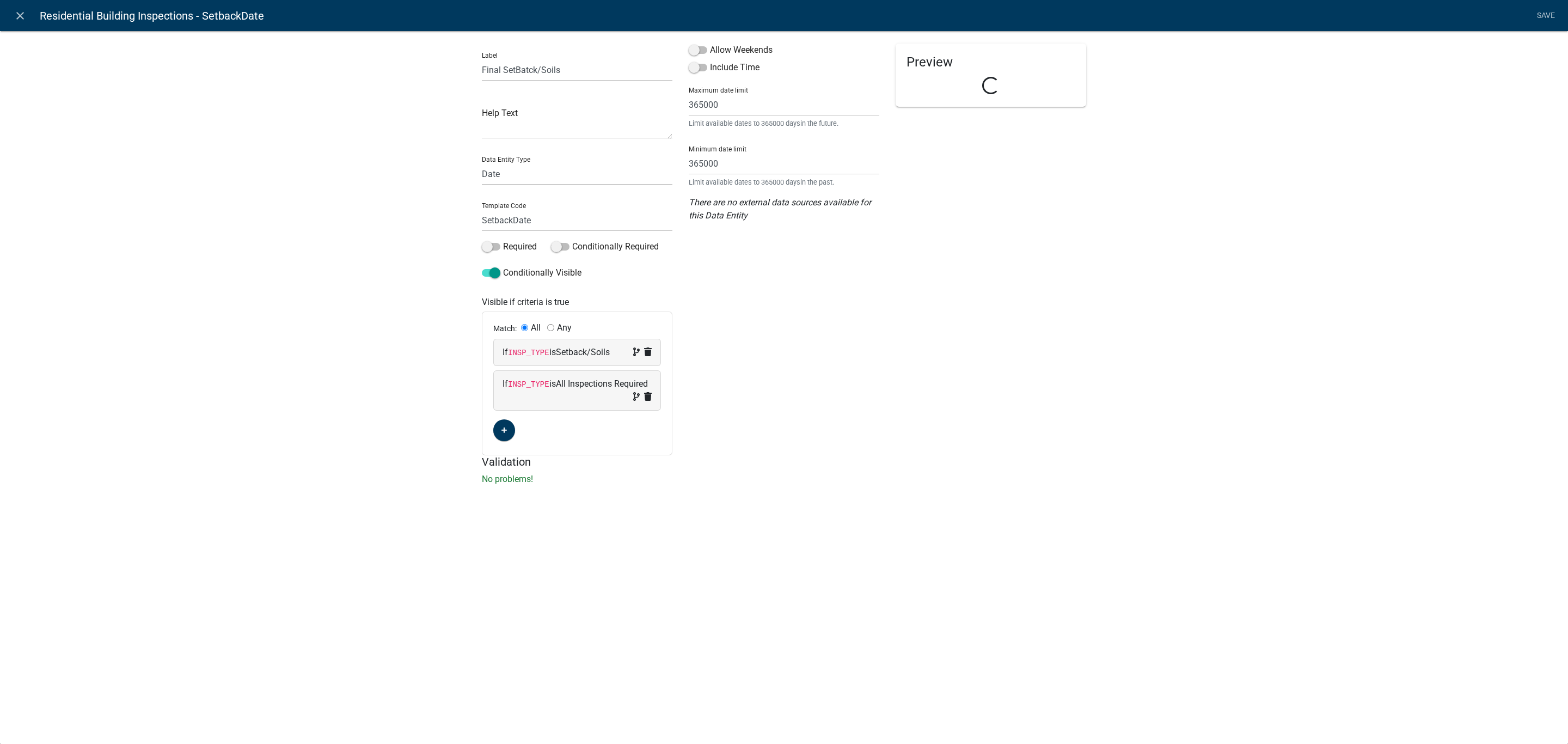
click at [1058, 404] on div "Preview Loading..." at bounding box center [991, 249] width 207 height 412
click at [648, 397] on icon at bounding box center [648, 396] width 8 height 9
click at [1547, 10] on link "Save" at bounding box center [1546, 16] width 27 height 21
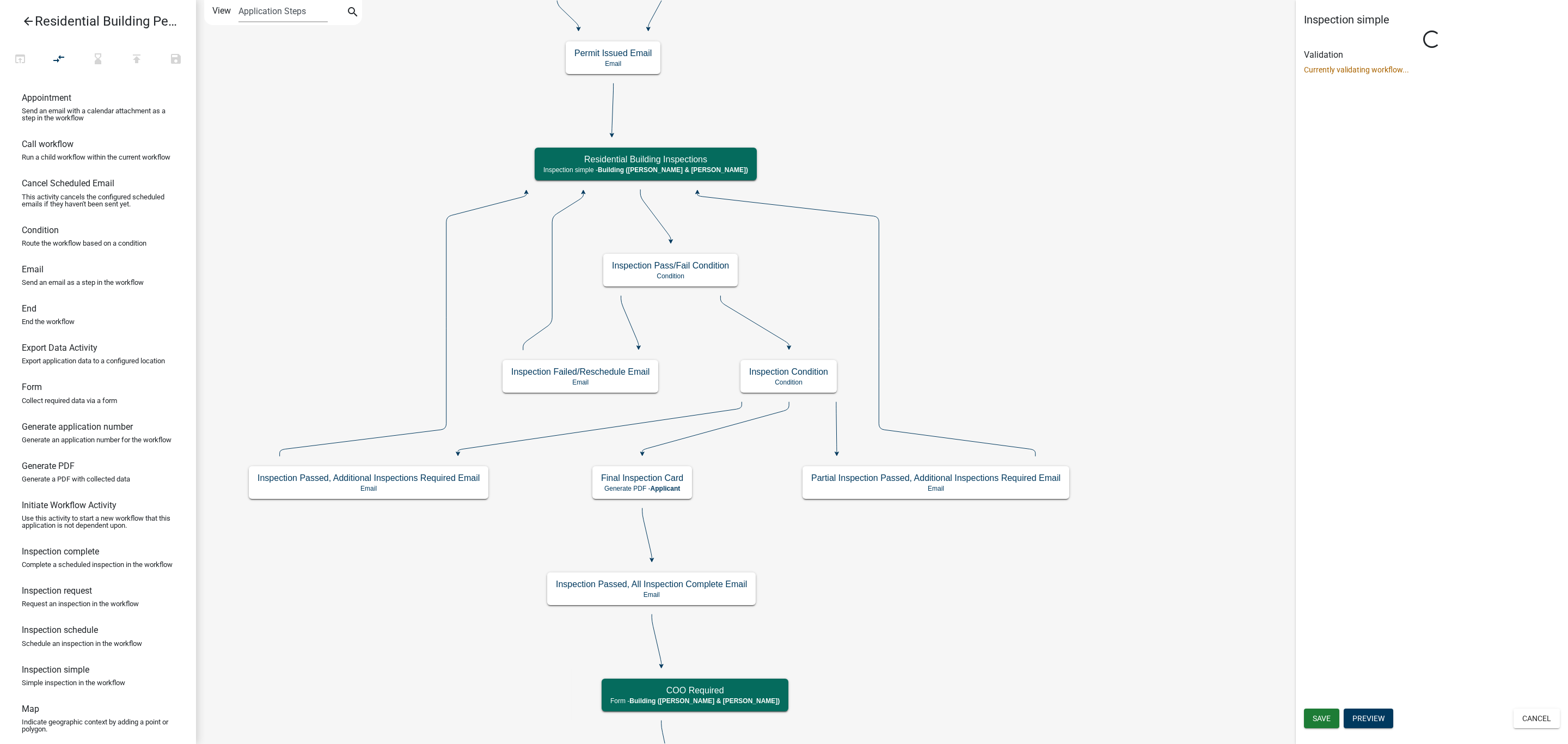
scroll to position [0, 0]
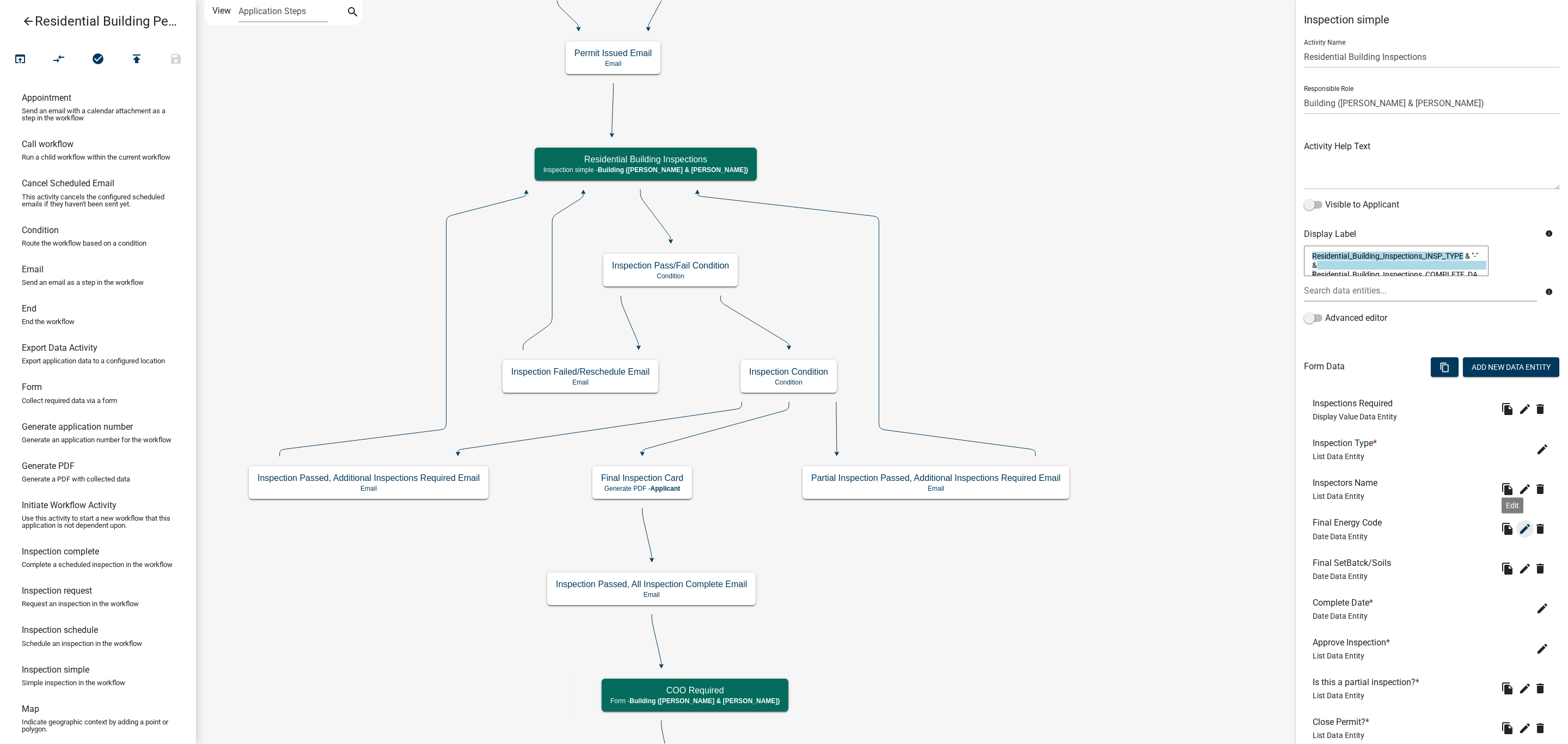
click at [1519, 527] on icon "edit" at bounding box center [1525, 529] width 13 height 13
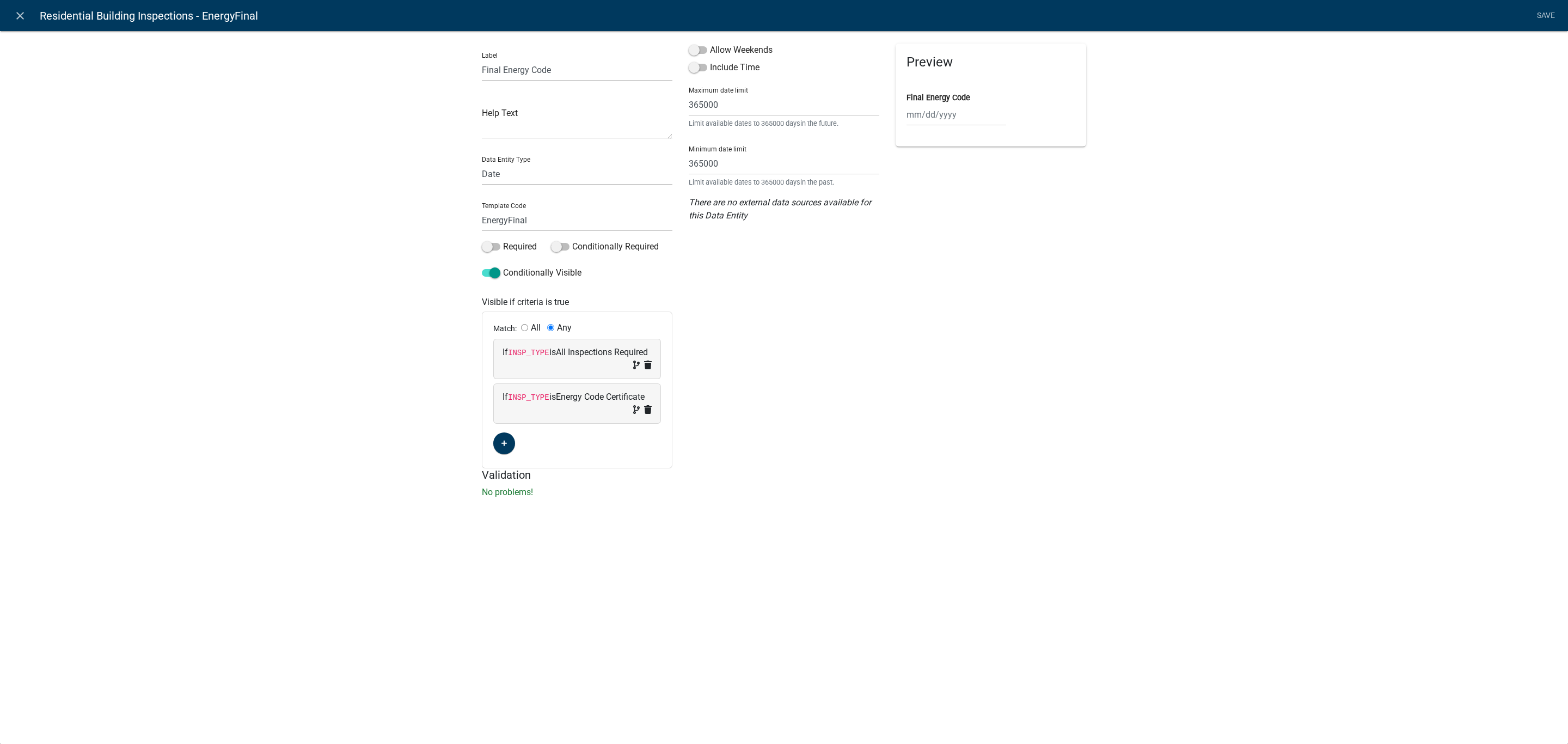
click at [644, 359] on span at bounding box center [640, 365] width 23 height 13
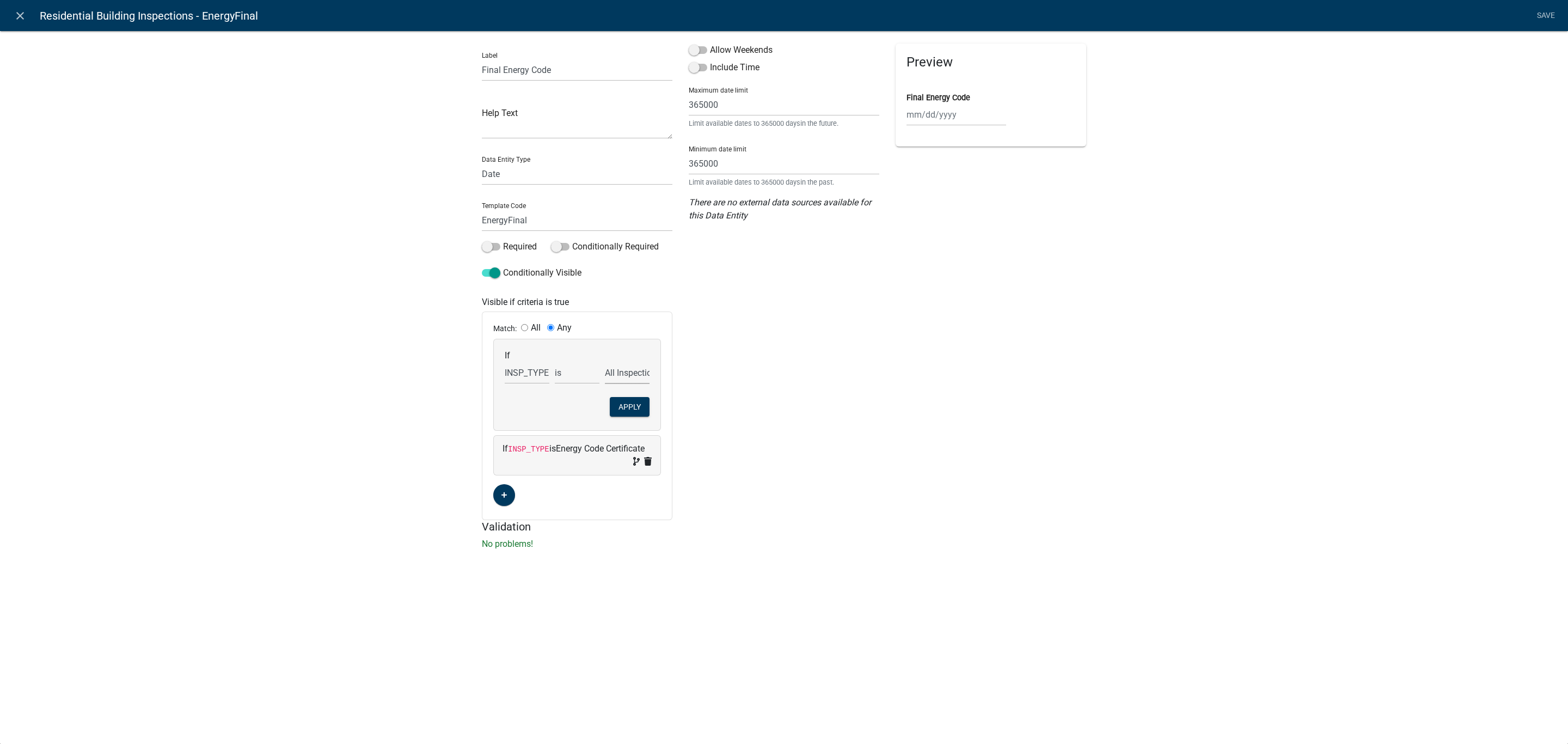
click at [610, 379] on select "All Inspections Required Attic Insulation Basement Framing Common Wall/Firewall…" at bounding box center [627, 373] width 45 height 22
drag, startPoint x: 906, startPoint y: 401, endPoint x: 897, endPoint y: 401, distance: 9.0
click at [906, 401] on div "Preview Final Energy Code" at bounding box center [991, 282] width 207 height 476
click at [634, 399] on button "Apply" at bounding box center [630, 406] width 40 height 20
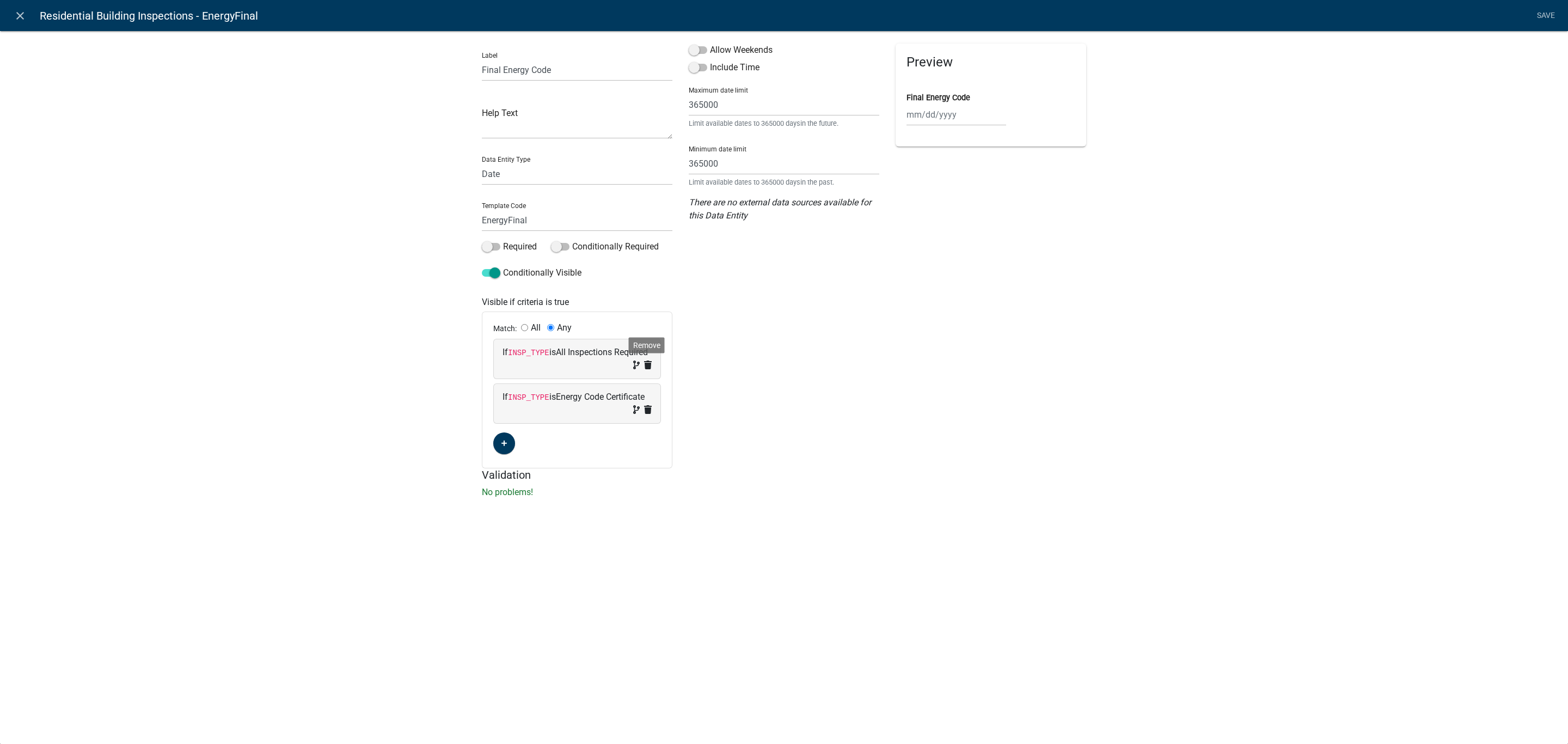
click at [644, 365] on icon at bounding box center [648, 365] width 8 height 9
click at [1016, 392] on div "Preview Final Energy Code" at bounding box center [991, 233] width 207 height 380
click at [1542, 14] on link "Save" at bounding box center [1546, 16] width 27 height 21
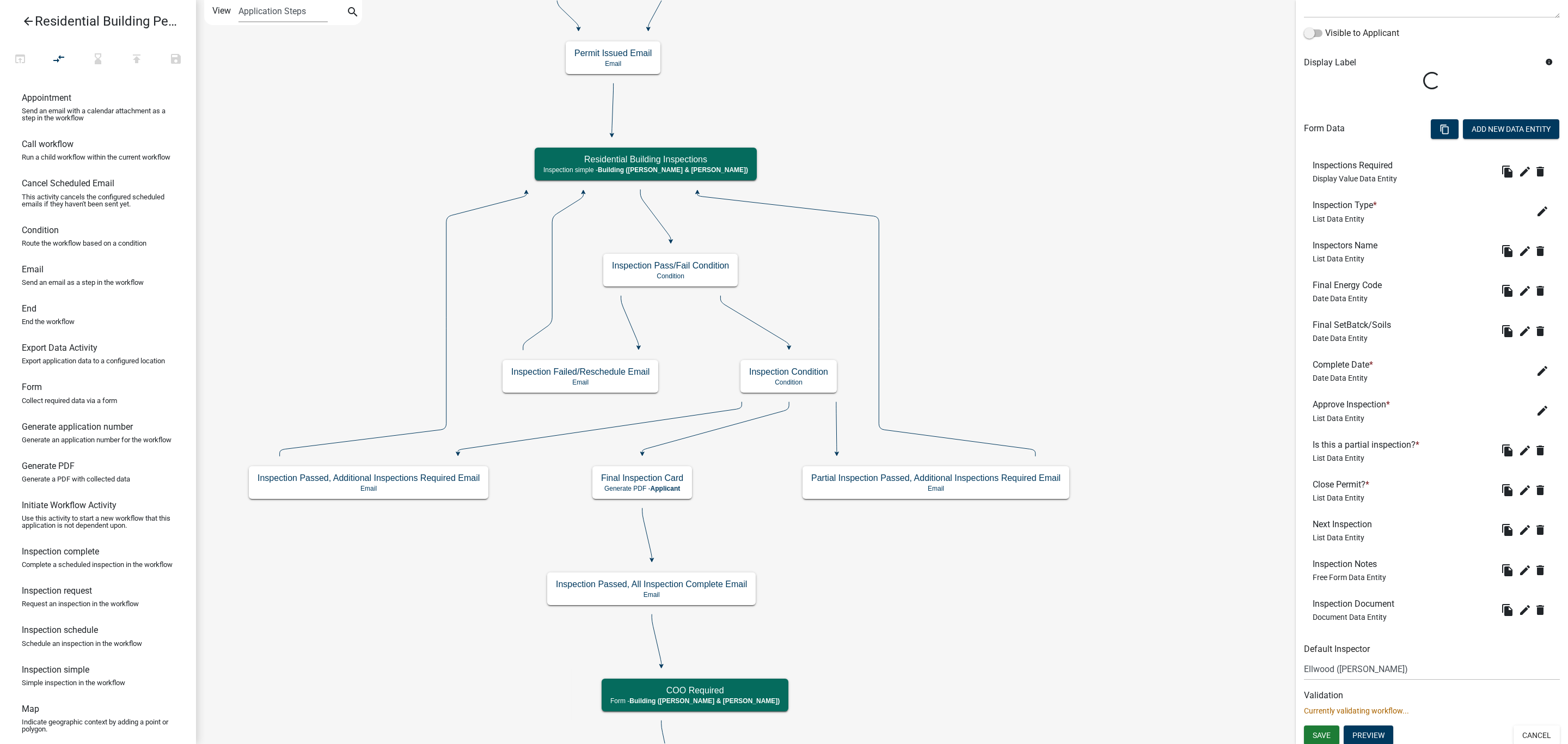
scroll to position [174, 0]
click at [1330, 734] on span "Save" at bounding box center [1321, 731] width 18 height 9
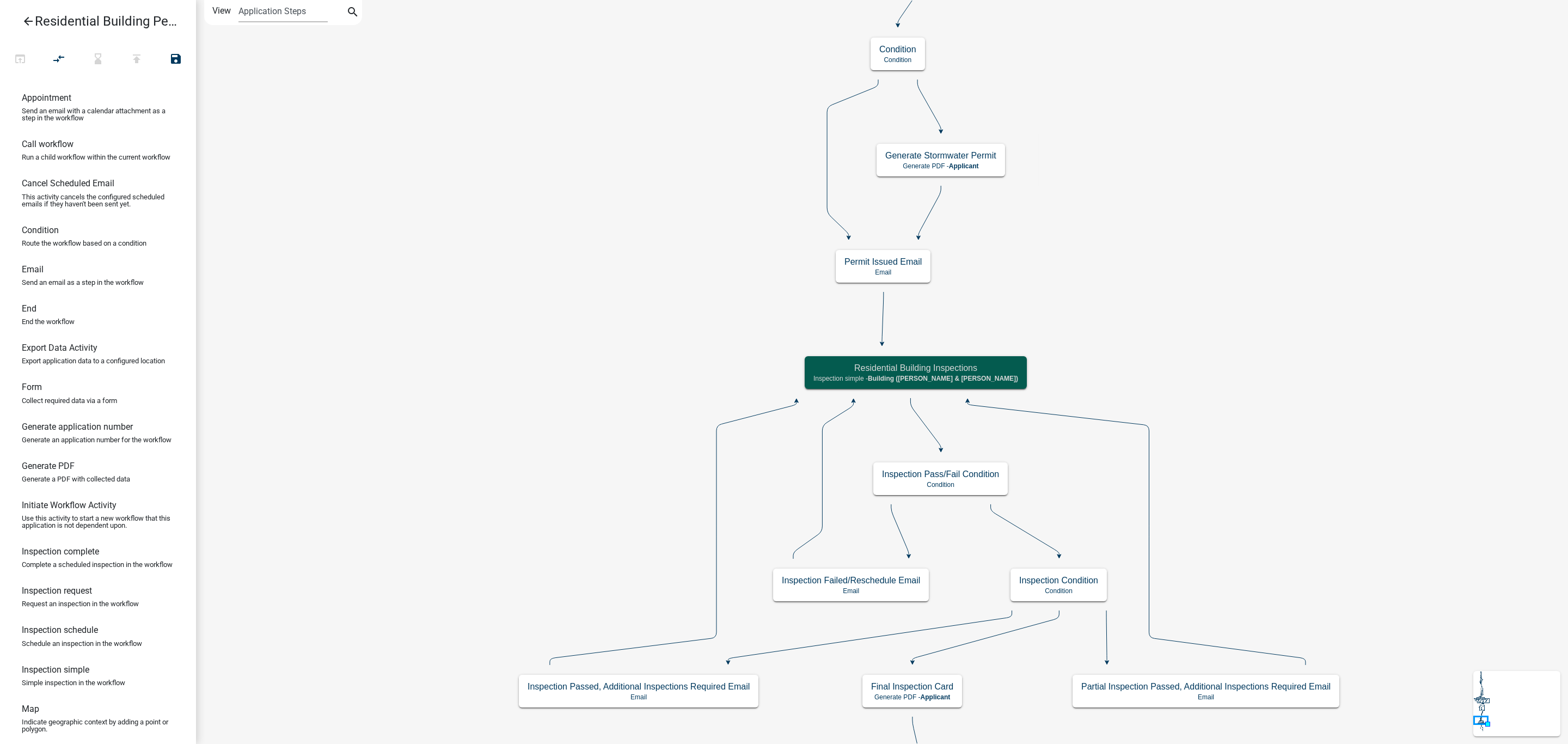
scroll to position [0, 0]
click at [1412, 315] on icon "Start Start - Applicant Owner and Property Information Form - Applicant Parcel …" at bounding box center [960, 730] width 1528 height 1459
drag, startPoint x: 13, startPoint y: 56, endPoint x: 0, endPoint y: 46, distance: 16.4
click at [14, 56] on button "open_in_browser" at bounding box center [20, 59] width 39 height 23
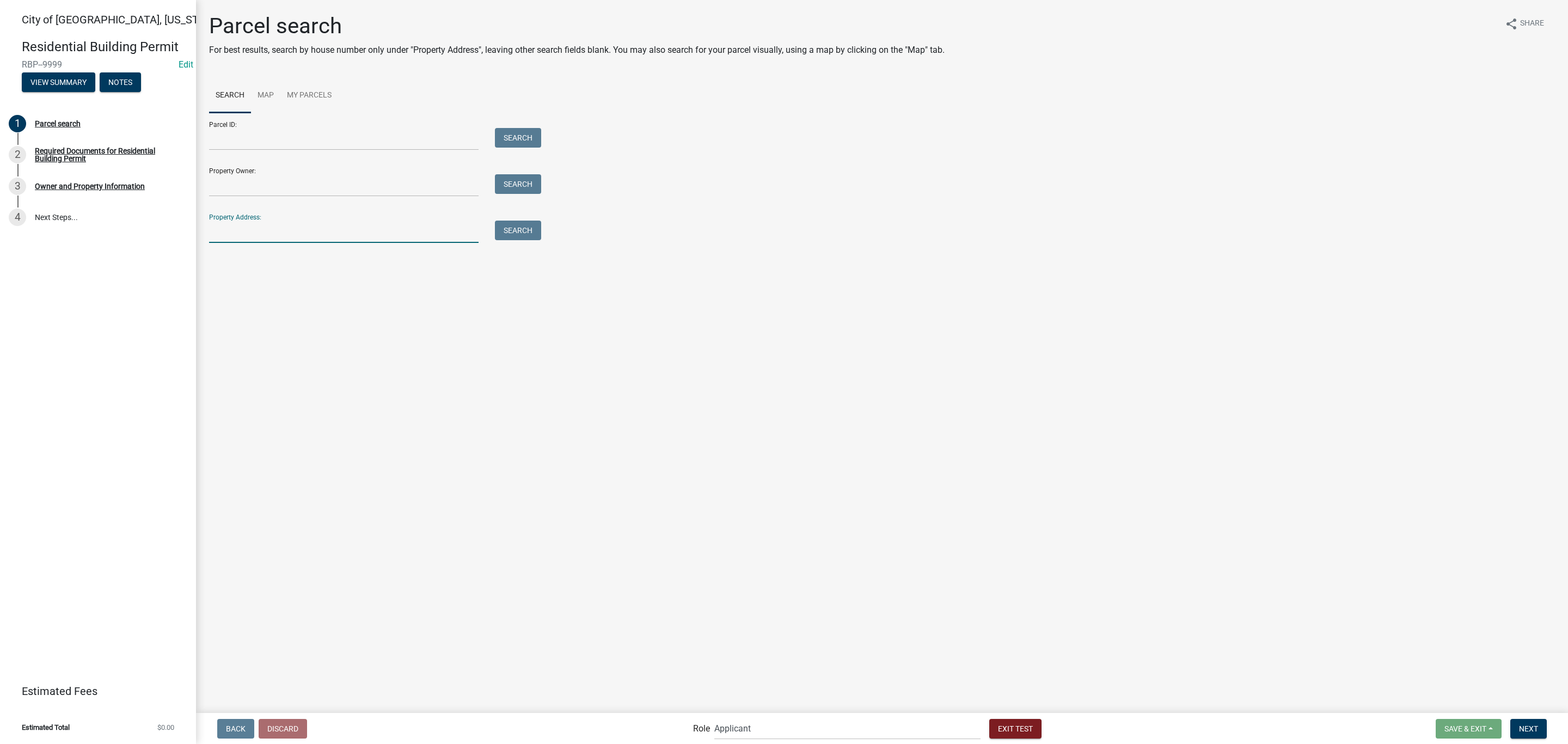
click at [334, 241] on input "Property Address:" at bounding box center [343, 232] width 269 height 22
click at [534, 233] on button "Search" at bounding box center [518, 230] width 46 height 20
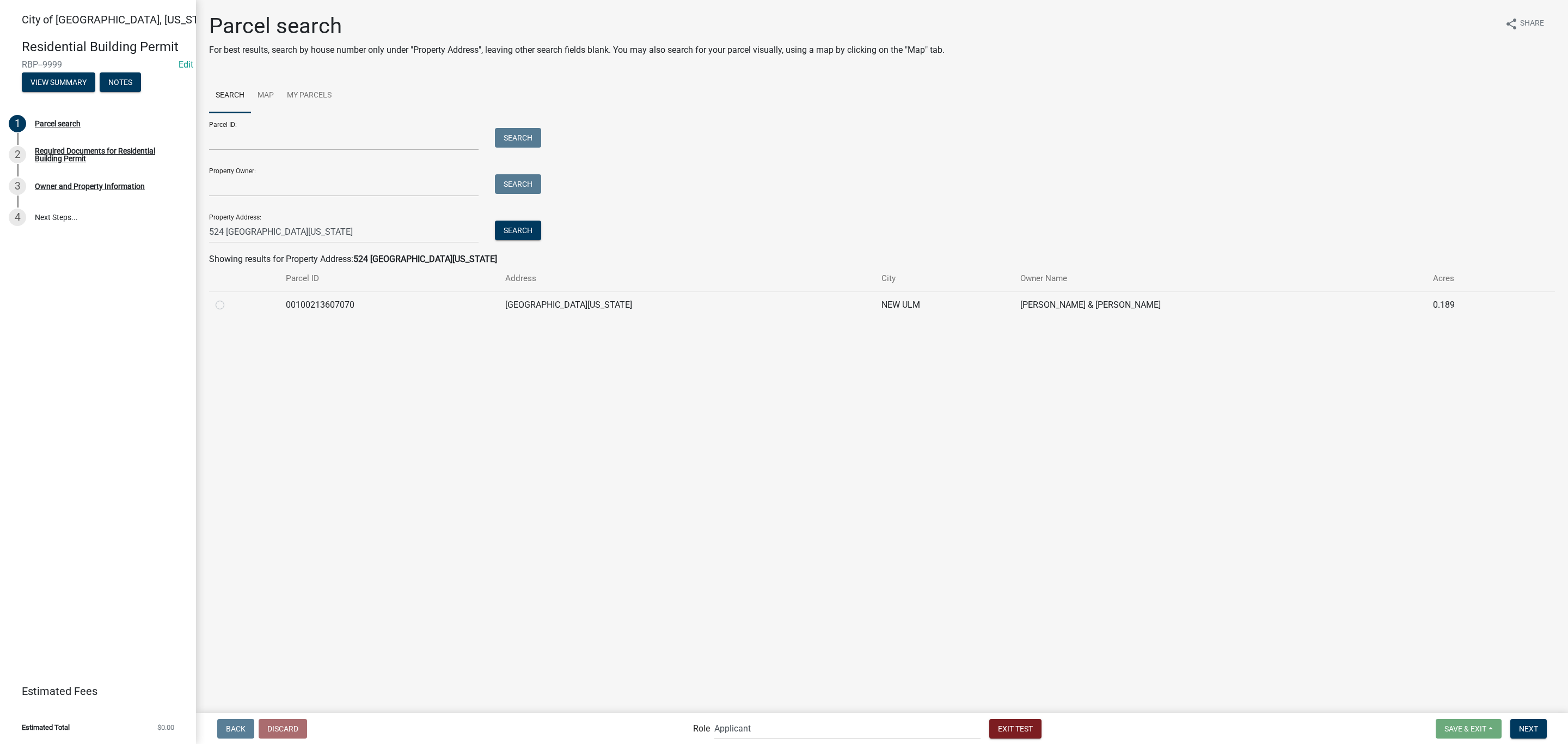
click at [222, 309] on div at bounding box center [244, 305] width 57 height 13
click at [229, 299] on label at bounding box center [229, 299] width 0 height 0
click at [229, 305] on input "radio" at bounding box center [232, 302] width 7 height 7
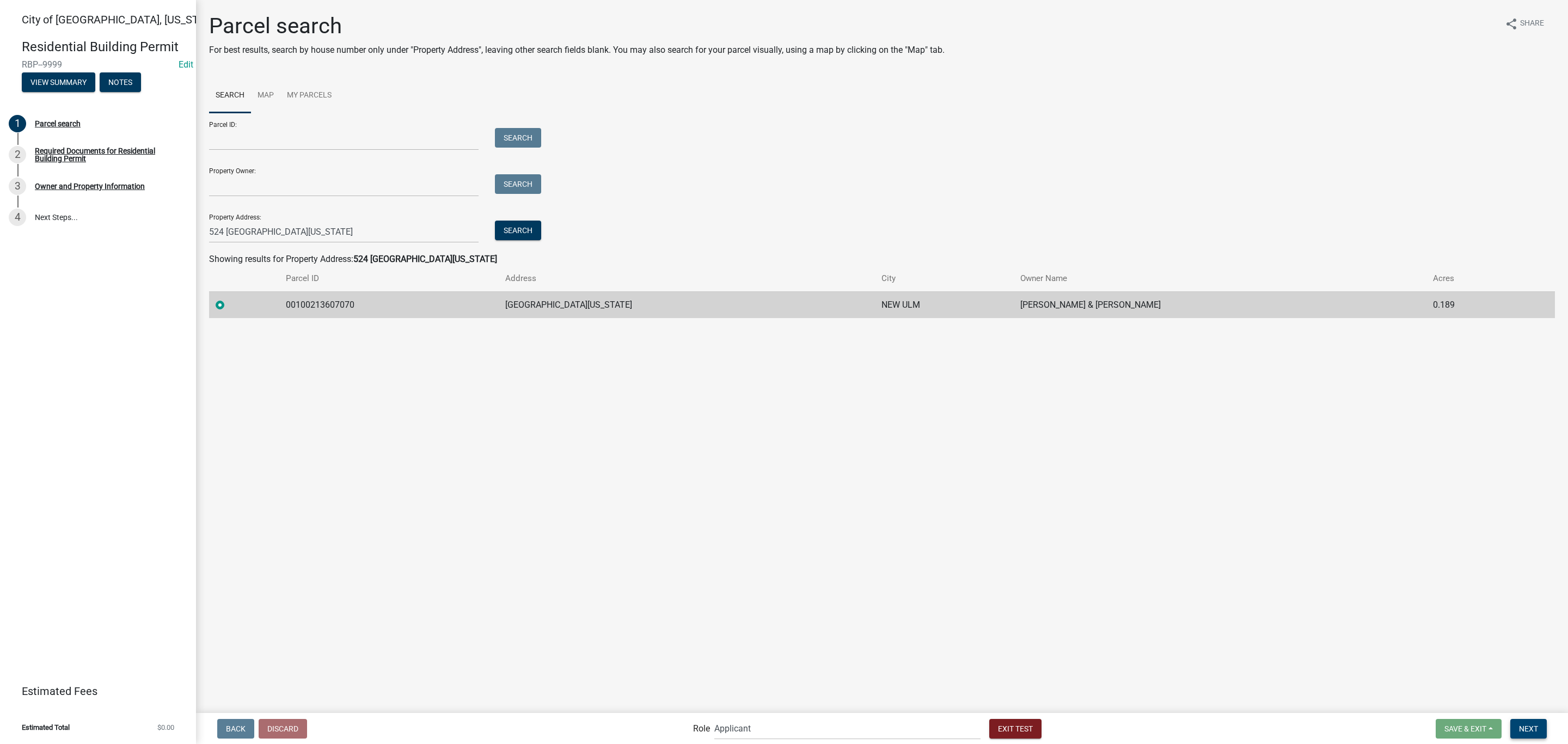
click at [1523, 729] on span "Next" at bounding box center [1528, 727] width 19 height 9
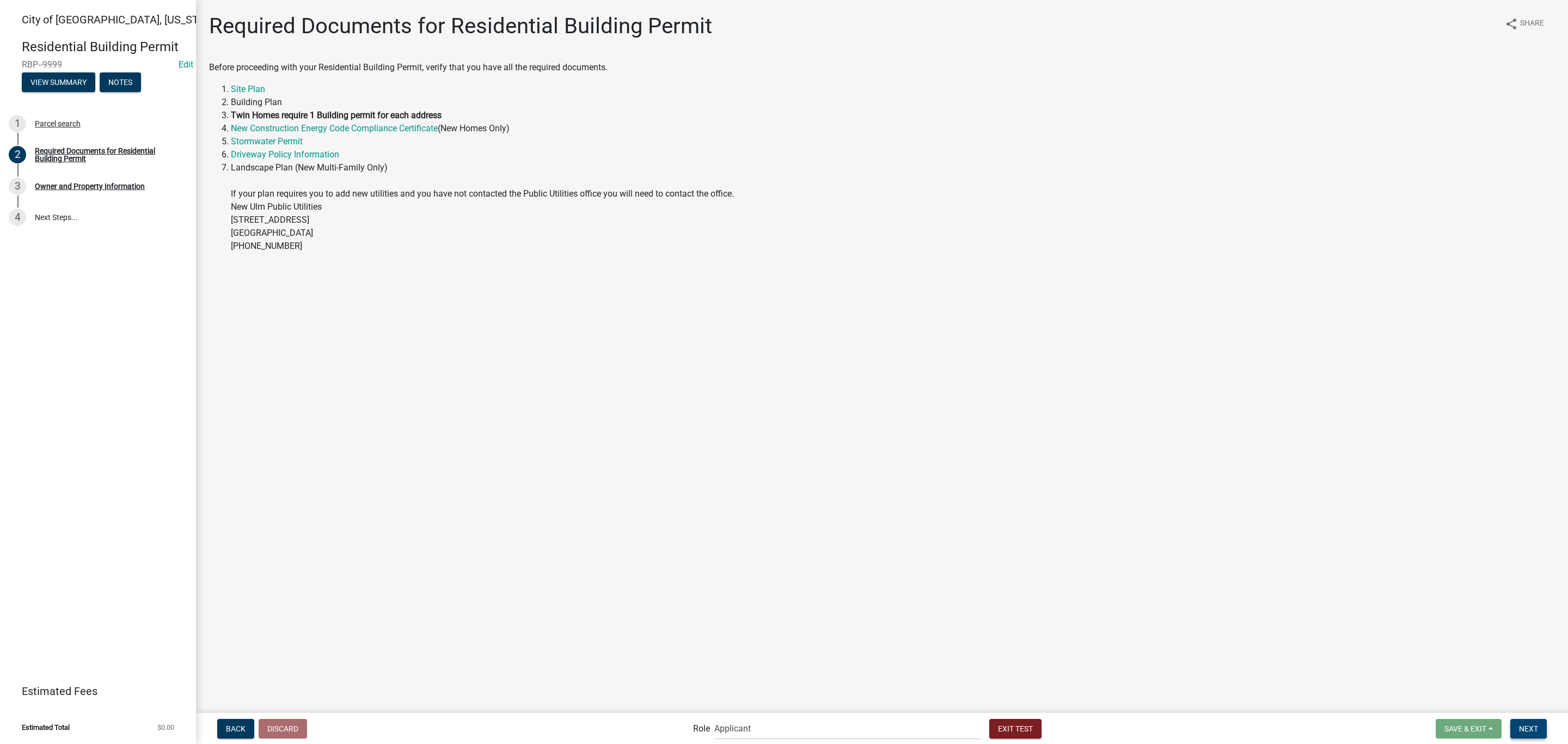
click at [1535, 722] on button "Next" at bounding box center [1528, 728] width 37 height 20
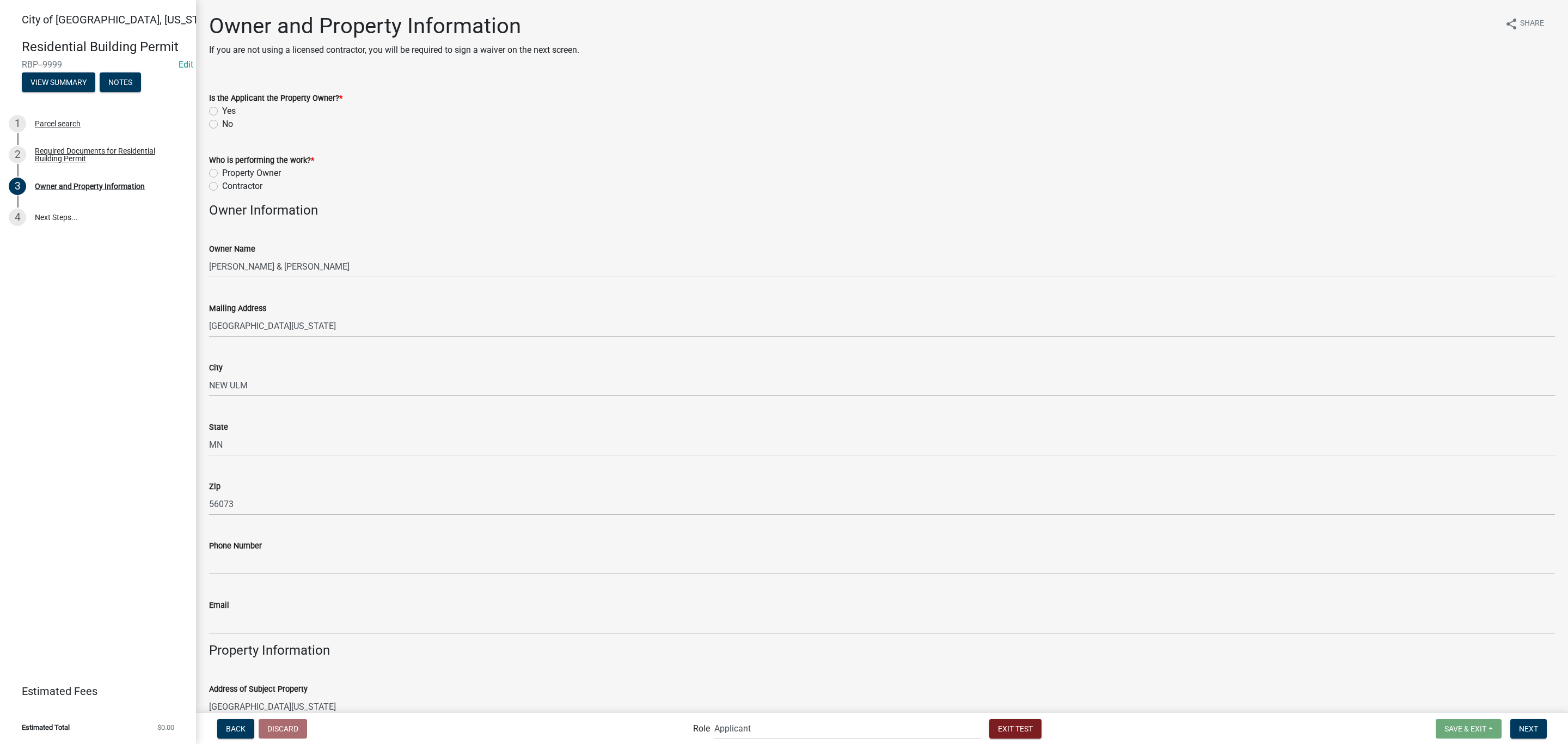
click at [225, 109] on label "Yes" at bounding box center [229, 111] width 14 height 13
click at [225, 109] on input "Yes" at bounding box center [225, 108] width 7 height 7
click at [244, 174] on label "Property Owner" at bounding box center [252, 173] width 59 height 13
click at [229, 174] on input "Property Owner" at bounding box center [225, 170] width 7 height 7
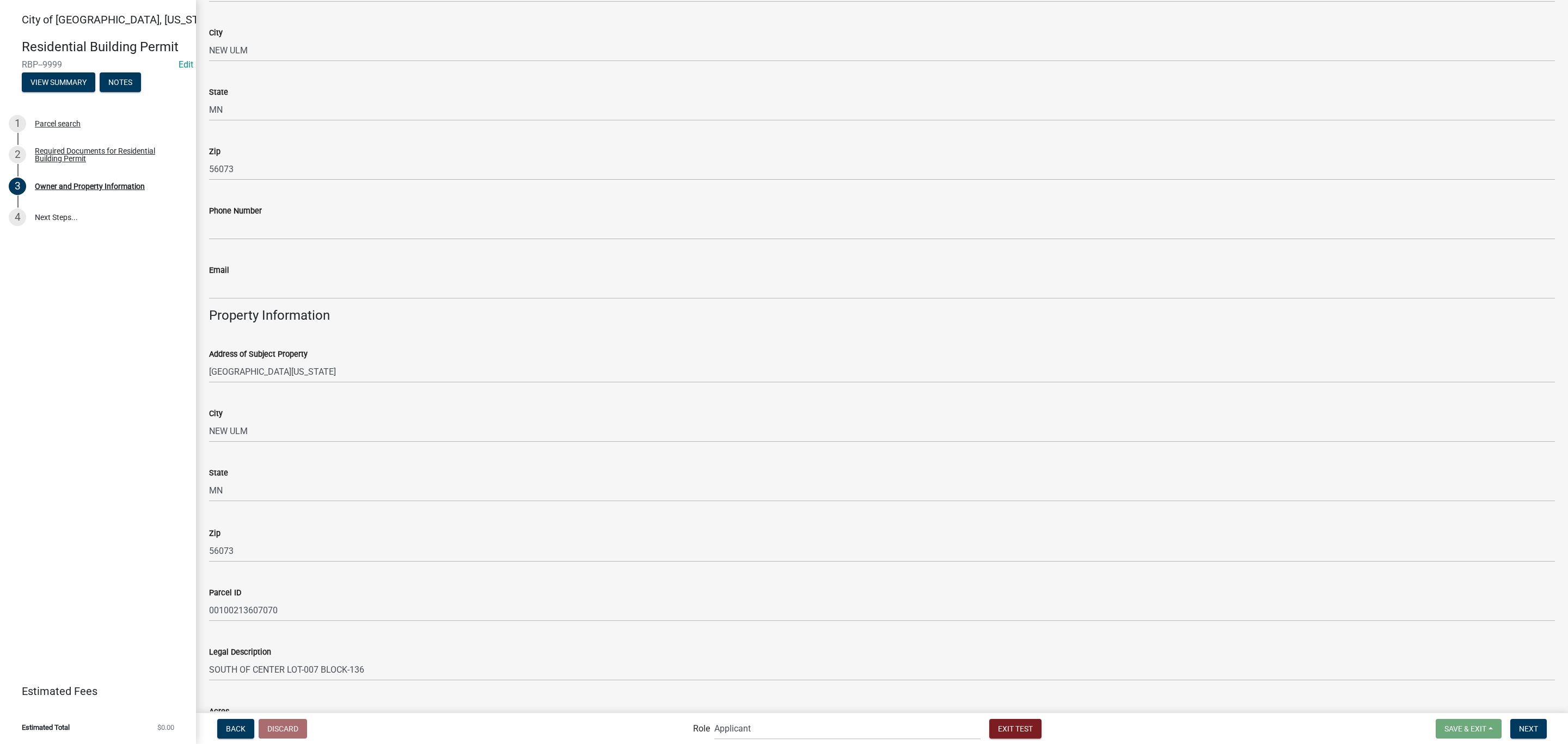
scroll to position [414, 0]
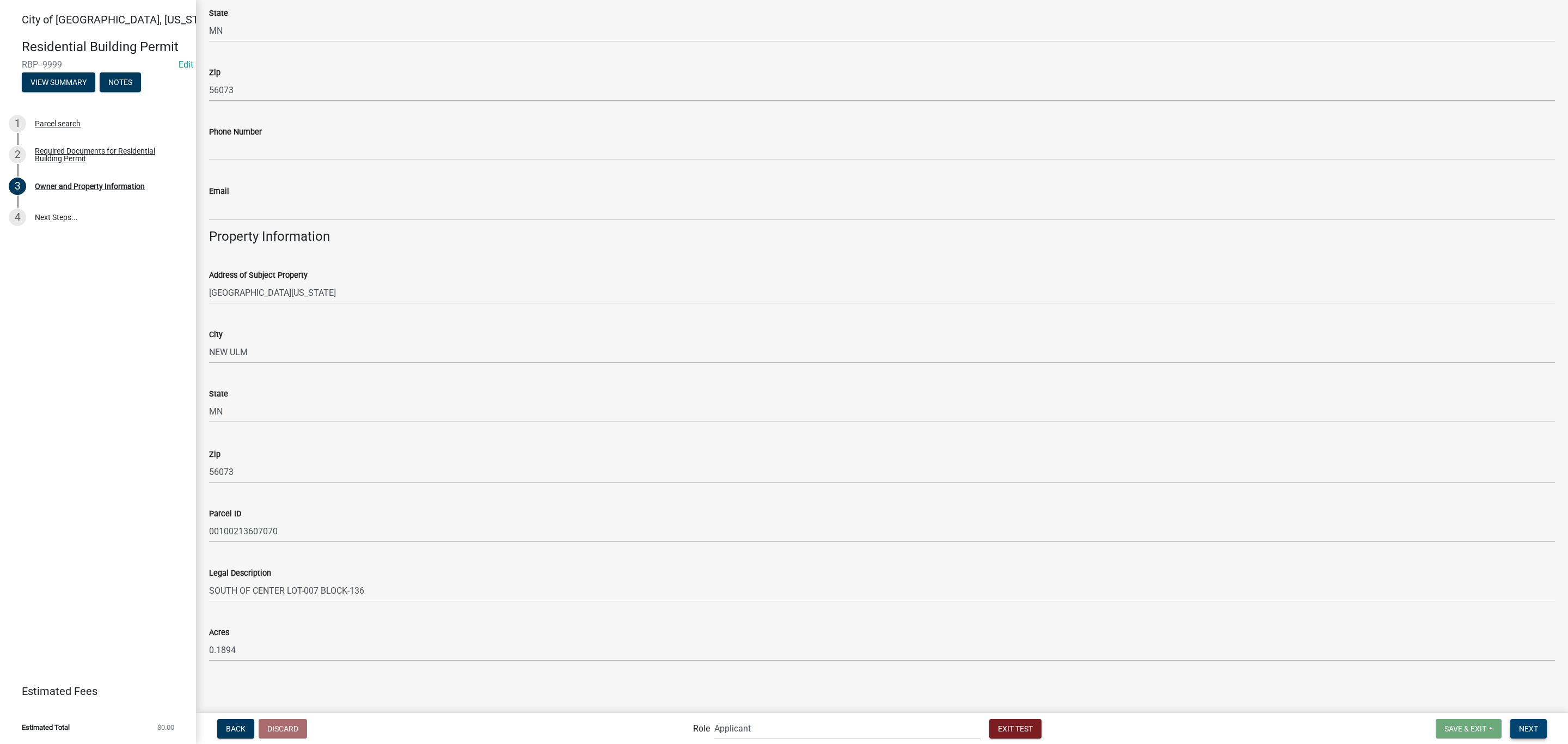
click at [1526, 730] on span "Next" at bounding box center [1528, 727] width 19 height 9
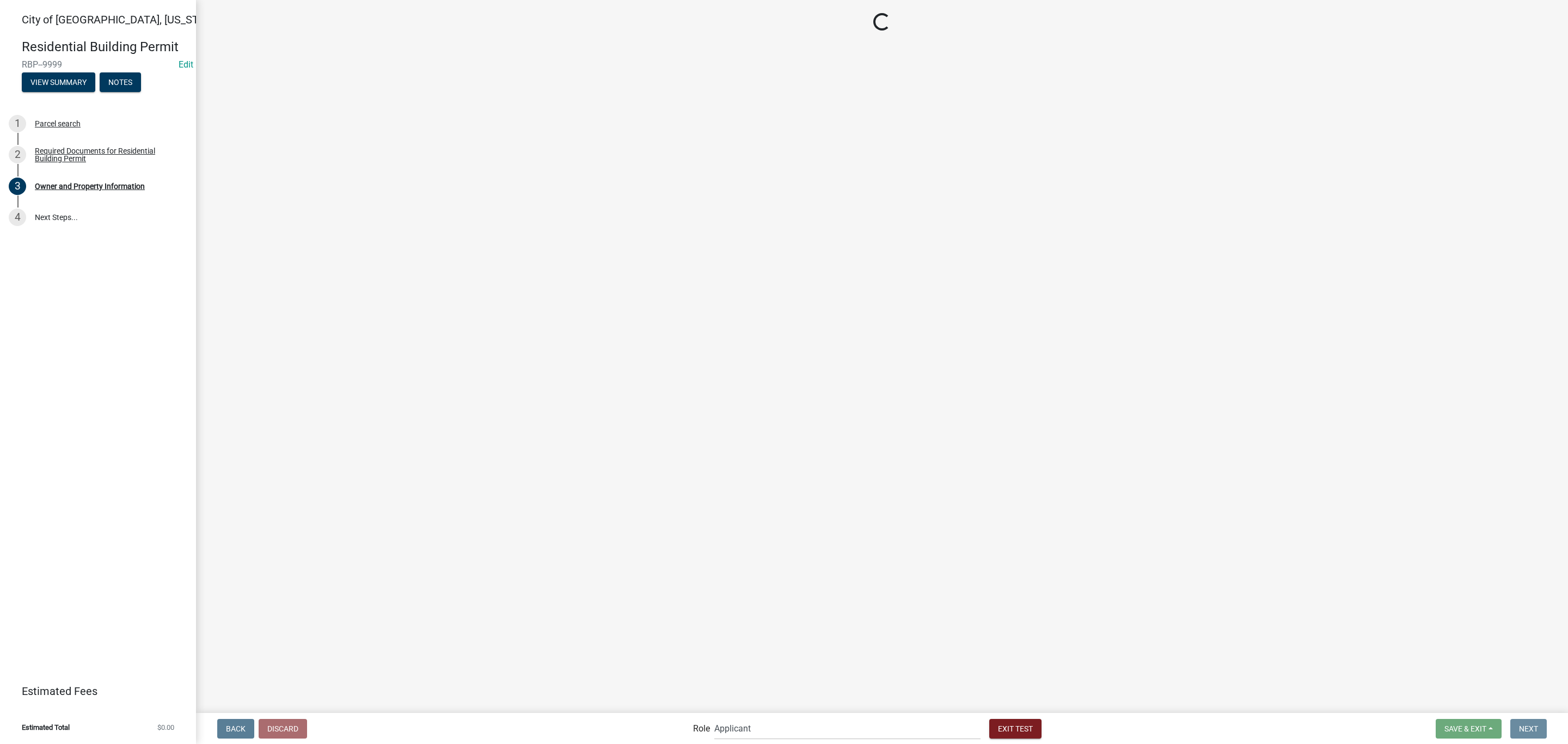
scroll to position [0, 0]
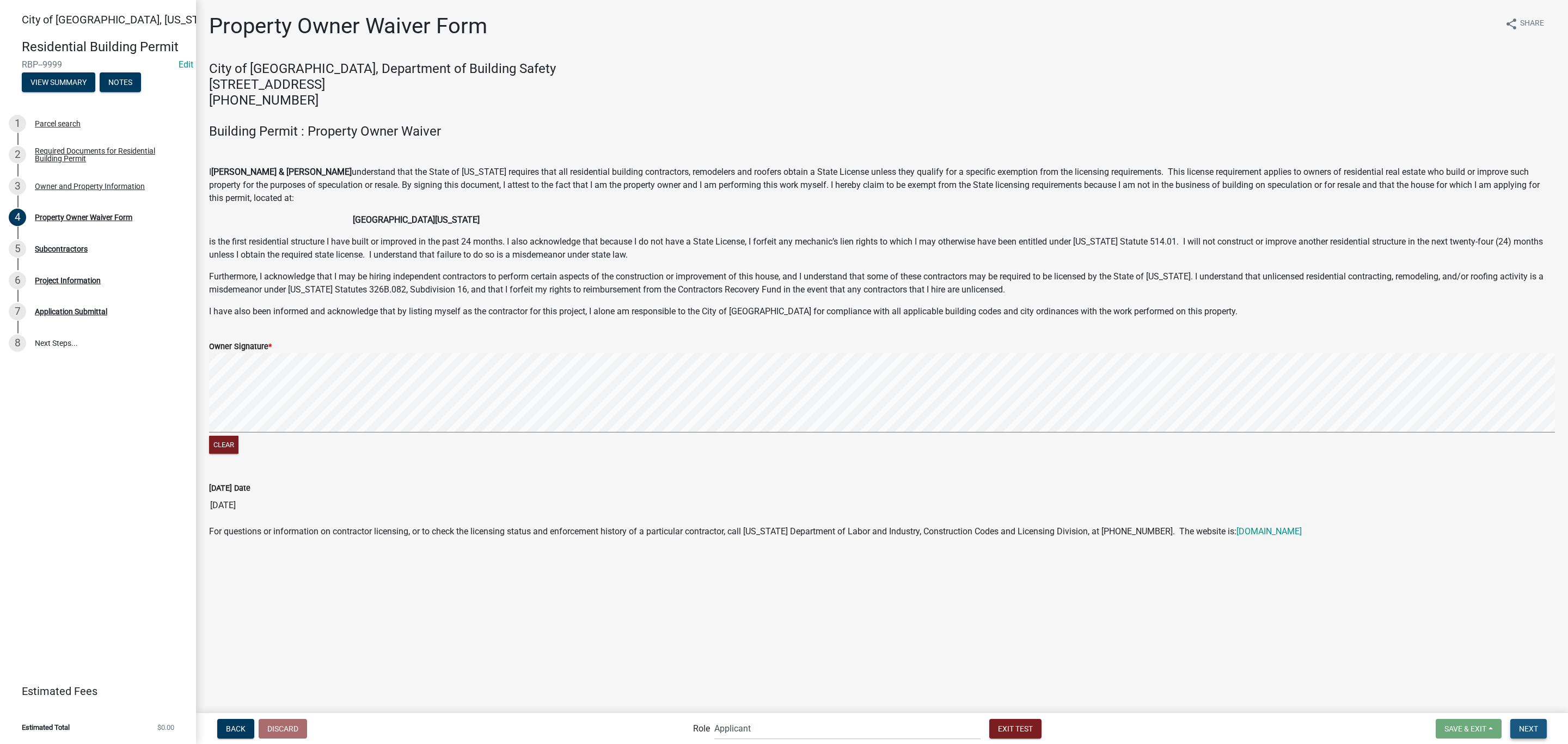
click at [1537, 724] on span "Next" at bounding box center [1528, 727] width 19 height 9
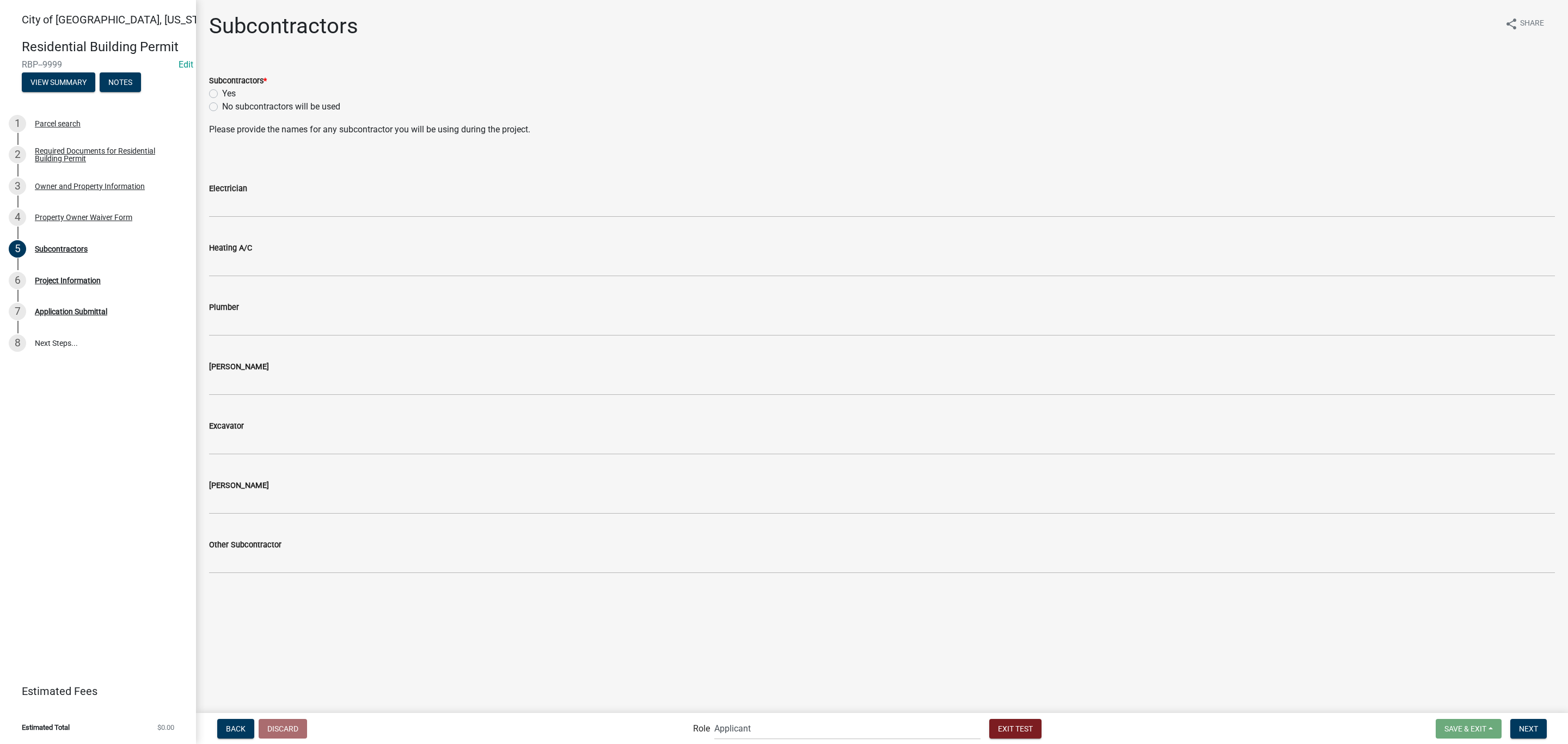
click at [284, 113] on wm-data-entity-input "Subcontractors * Yes No subcontractors will be used" at bounding box center [882, 92] width 1346 height 62
click at [284, 108] on label "No subcontractors will be used" at bounding box center [281, 107] width 118 height 13
click at [229, 108] on input "No subcontractors will be used" at bounding box center [225, 104] width 7 height 7
click at [1519, 729] on span "Next" at bounding box center [1528, 727] width 19 height 9
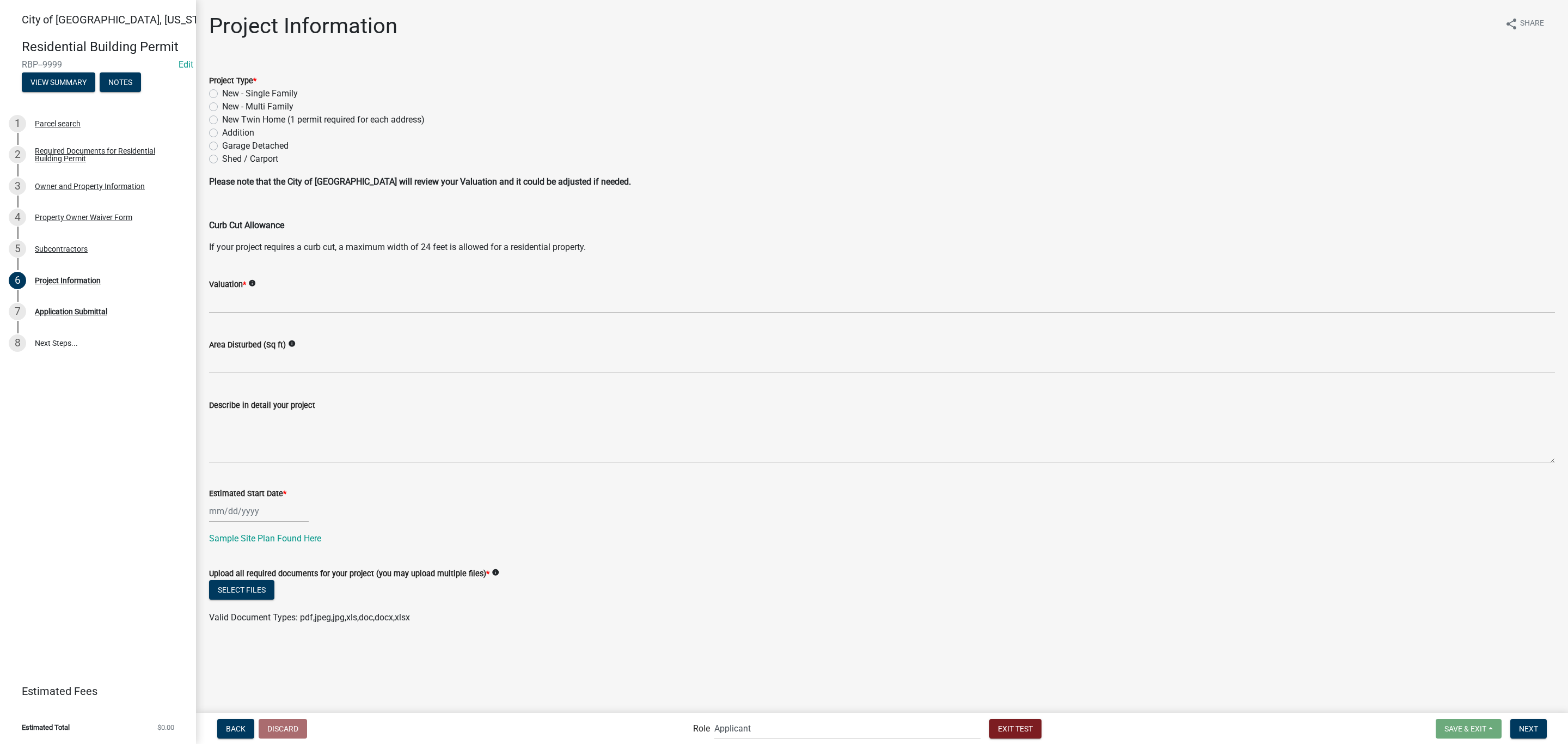
click at [238, 108] on label "New - Multi Family" at bounding box center [258, 107] width 72 height 13
click at [229, 108] on input "New - Multi Family" at bounding box center [225, 104] width 7 height 7
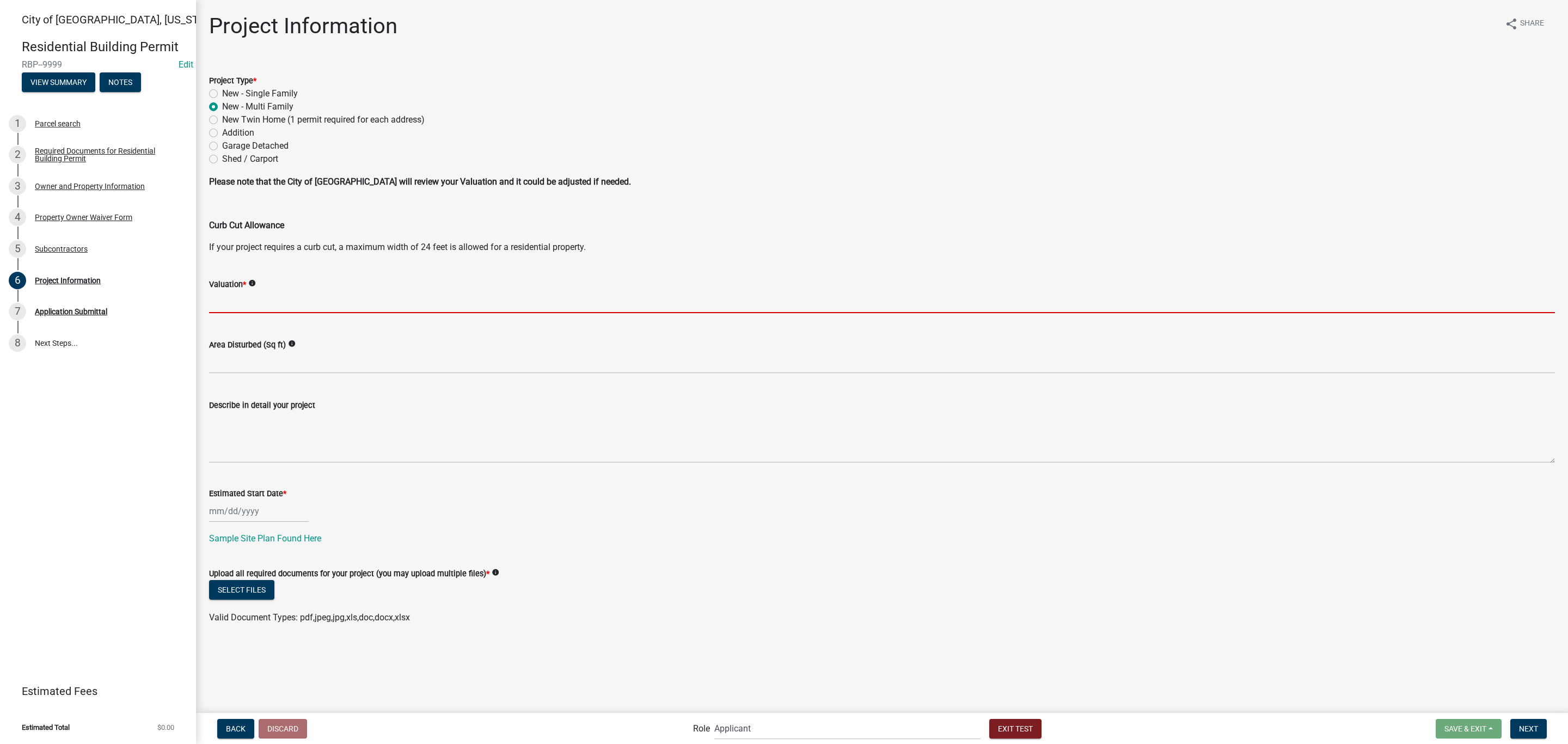
click at [252, 301] on input "text" at bounding box center [882, 302] width 1346 height 22
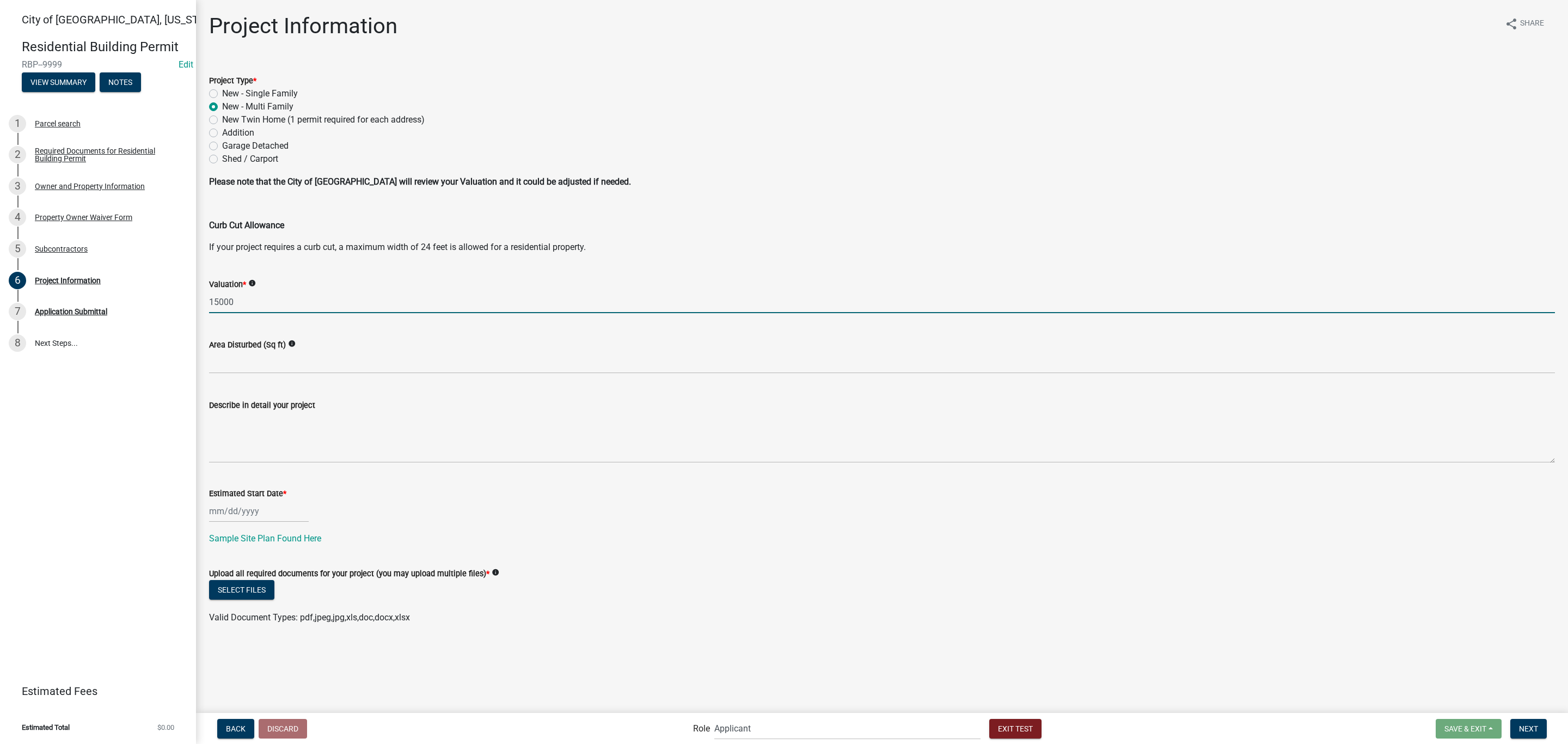
click at [518, 474] on div "Estimated Start Date *" at bounding box center [882, 497] width 1346 height 51
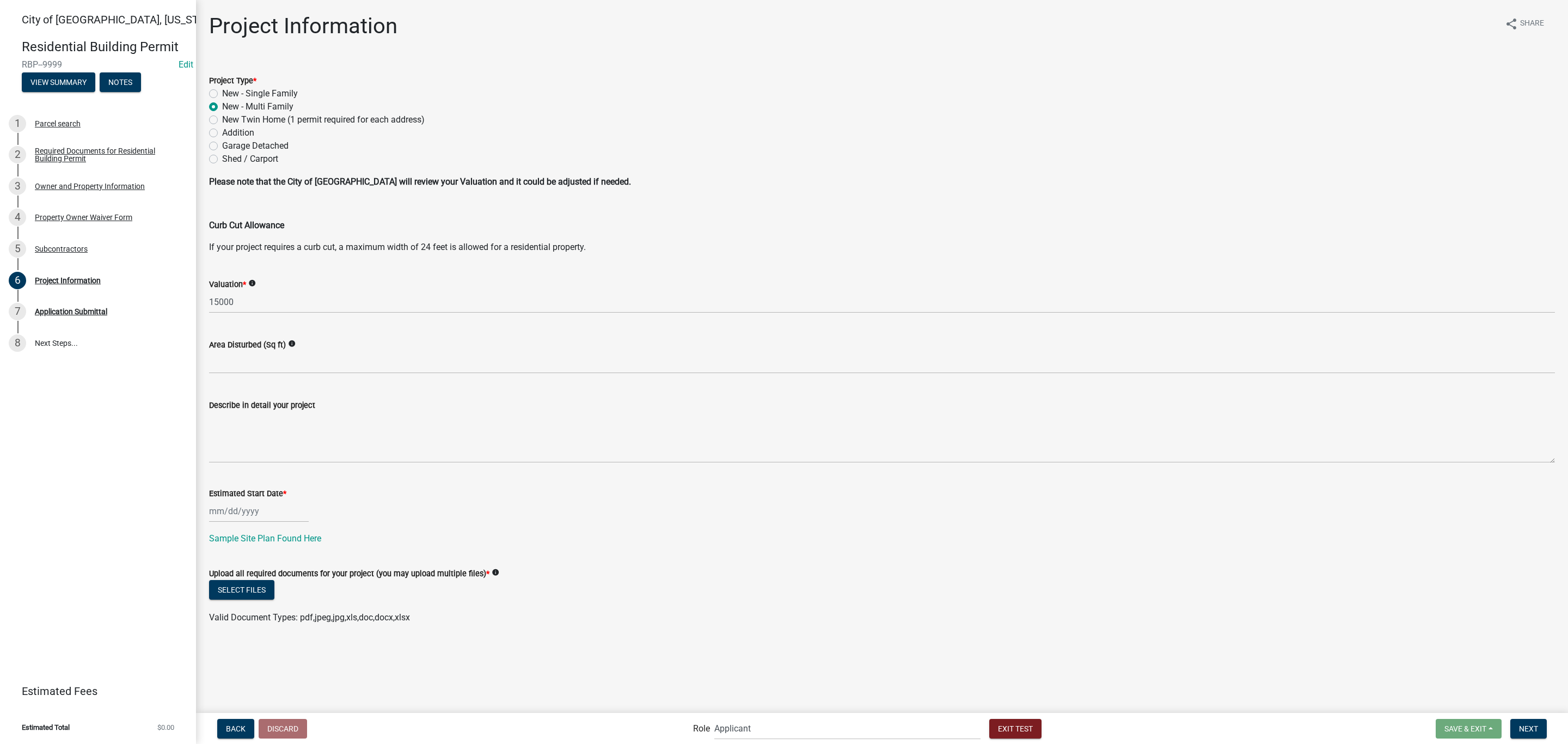
click at [232, 511] on div at bounding box center [258, 511] width 100 height 22
click at [267, 621] on div "25" at bounding box center [272, 621] width 18 height 18
click at [254, 585] on button "Select files" at bounding box center [241, 589] width 65 height 20
click at [1519, 726] on span "Next" at bounding box center [1528, 727] width 19 height 9
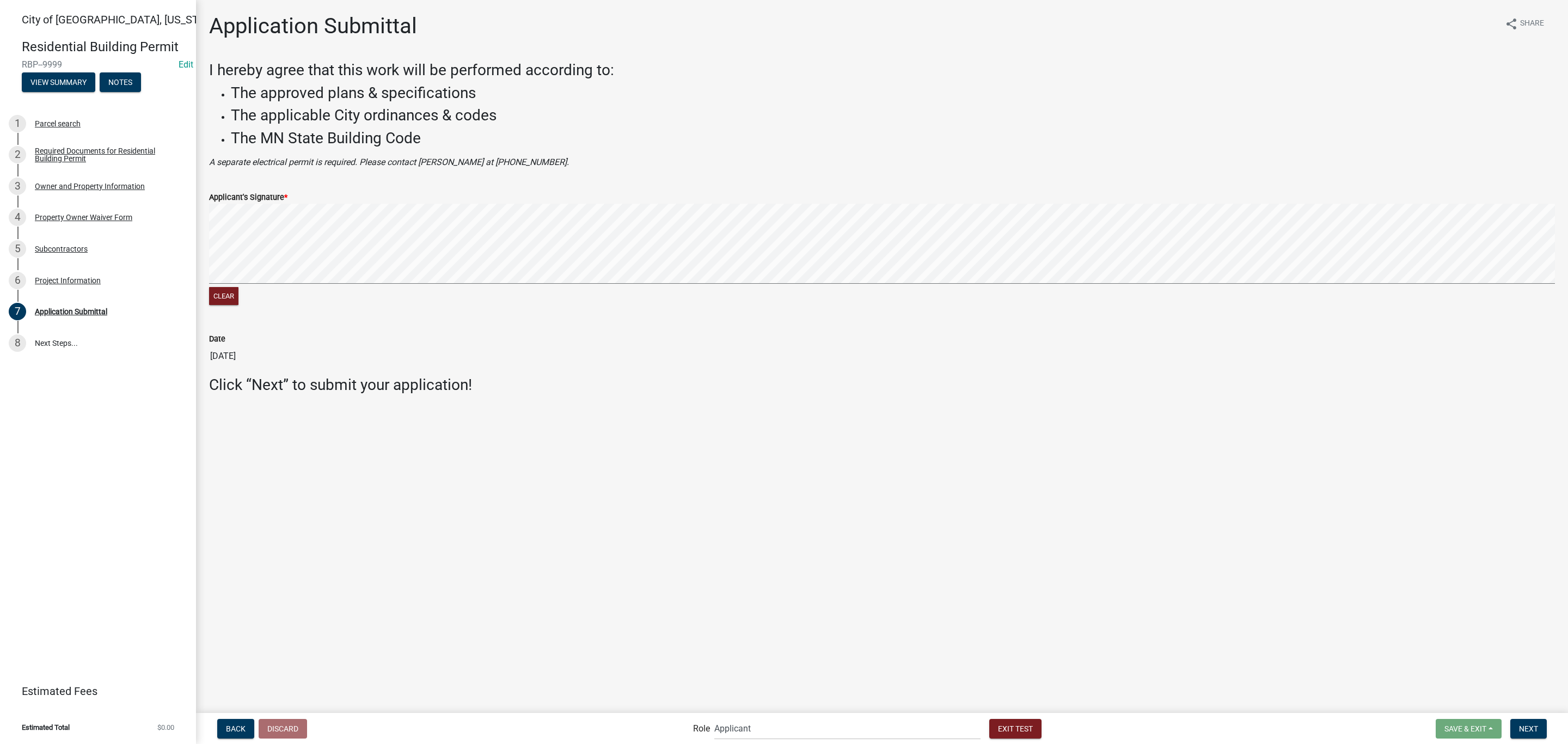
click at [1509, 723] on form "Save & Exit Save Save & Exit Next" at bounding box center [1491, 728] width 119 height 20
click at [1537, 723] on span "Next" at bounding box center [1528, 727] width 19 height 9
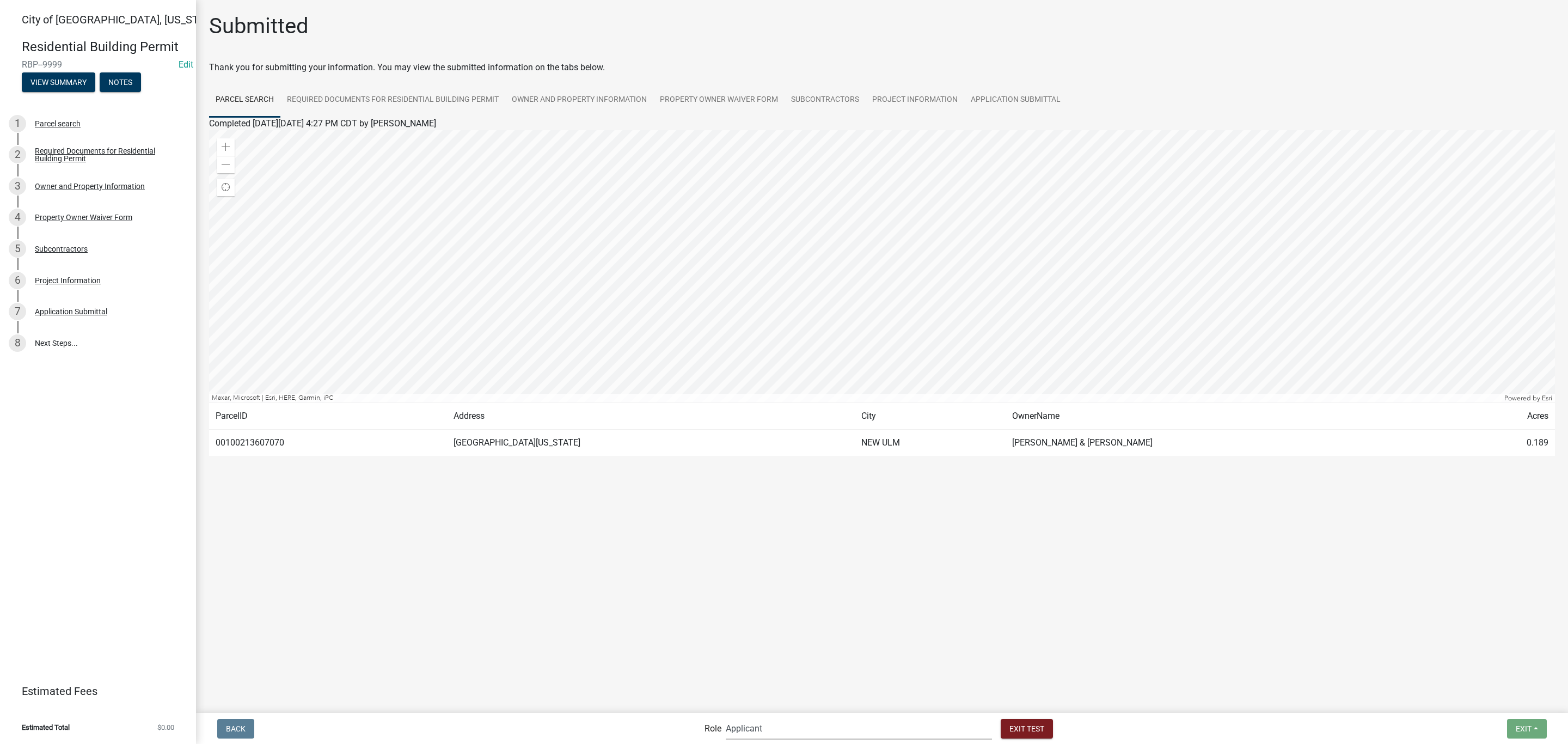
click at [784, 726] on select "Applicant Zoning and Building ([PERSON_NAME], [PERSON_NAME]) Admin Stormwater (…" at bounding box center [858, 728] width 266 height 22
click at [770, 717] on select "Applicant Zoning and Building ([PERSON_NAME], [PERSON_NAME]) Admin Stormwater (…" at bounding box center [858, 728] width 266 height 22
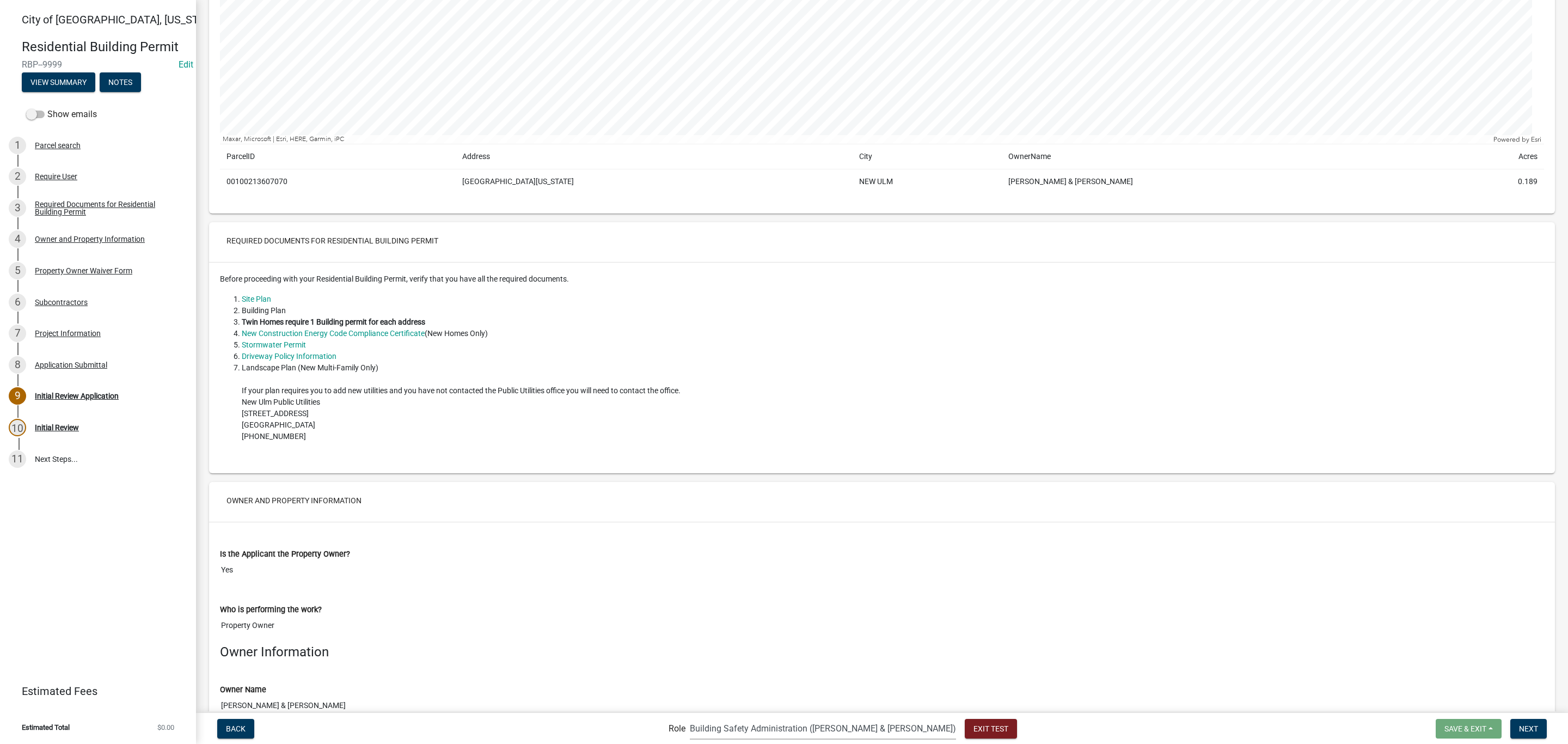
scroll to position [245, 0]
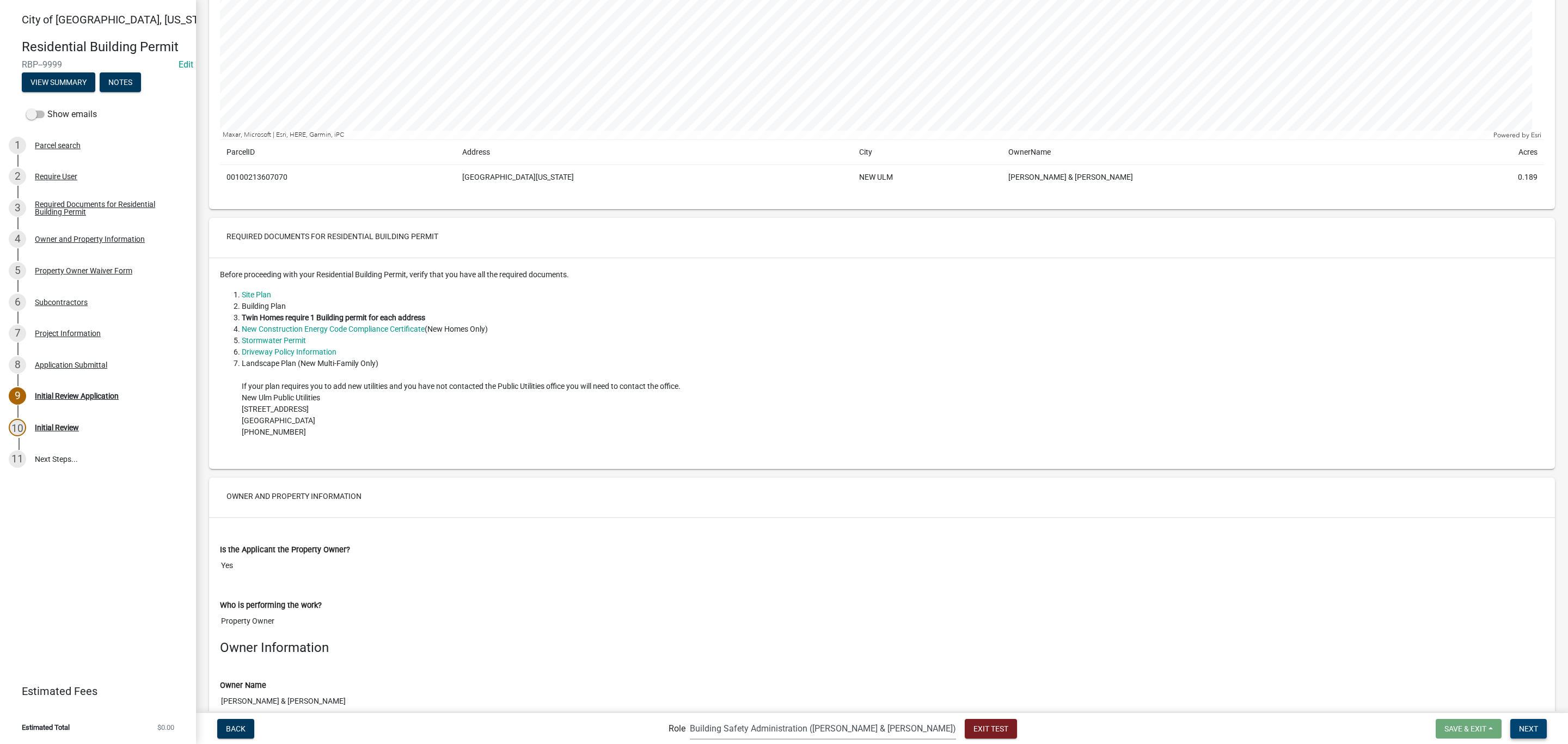
click at [1531, 729] on span "Next" at bounding box center [1528, 727] width 19 height 9
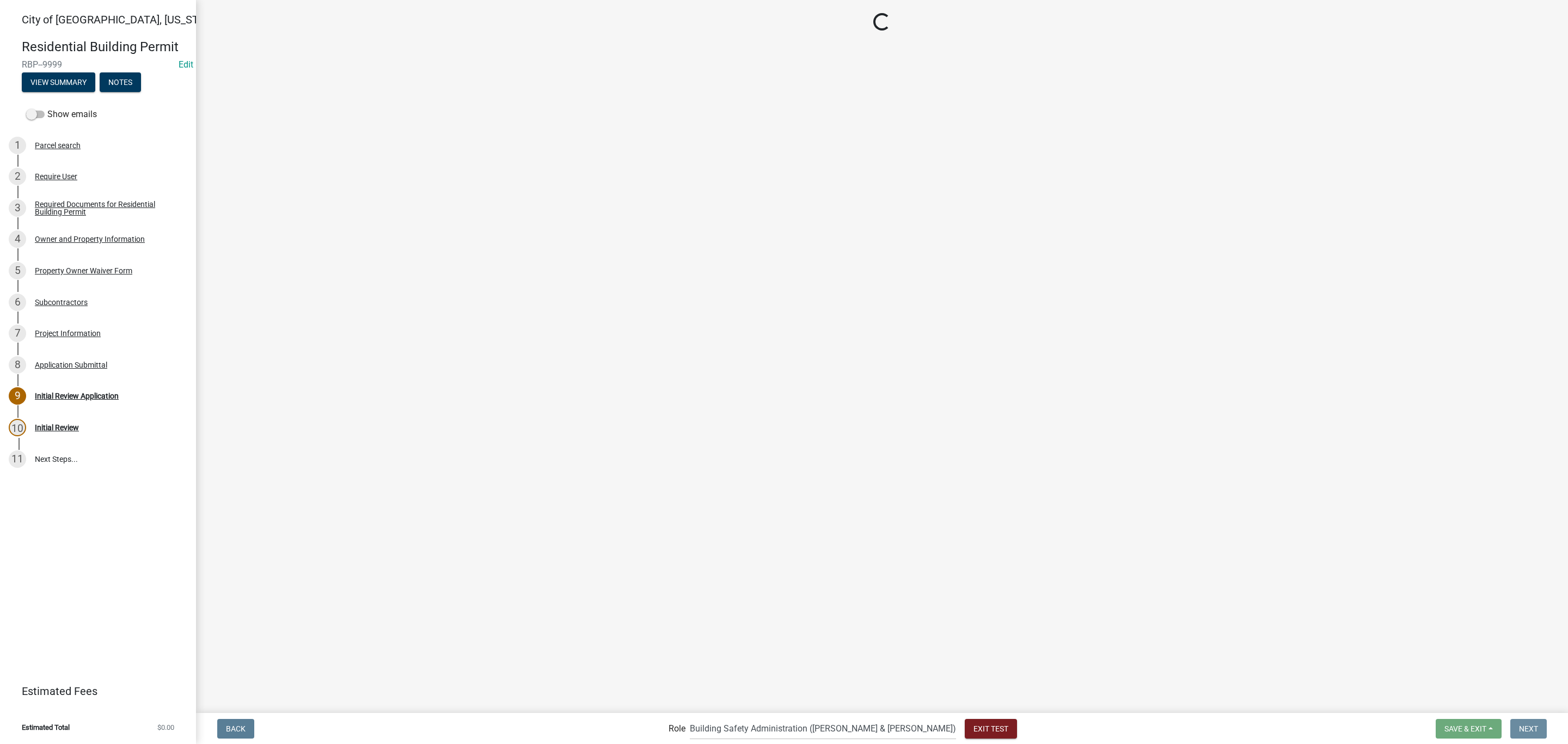
scroll to position [0, 0]
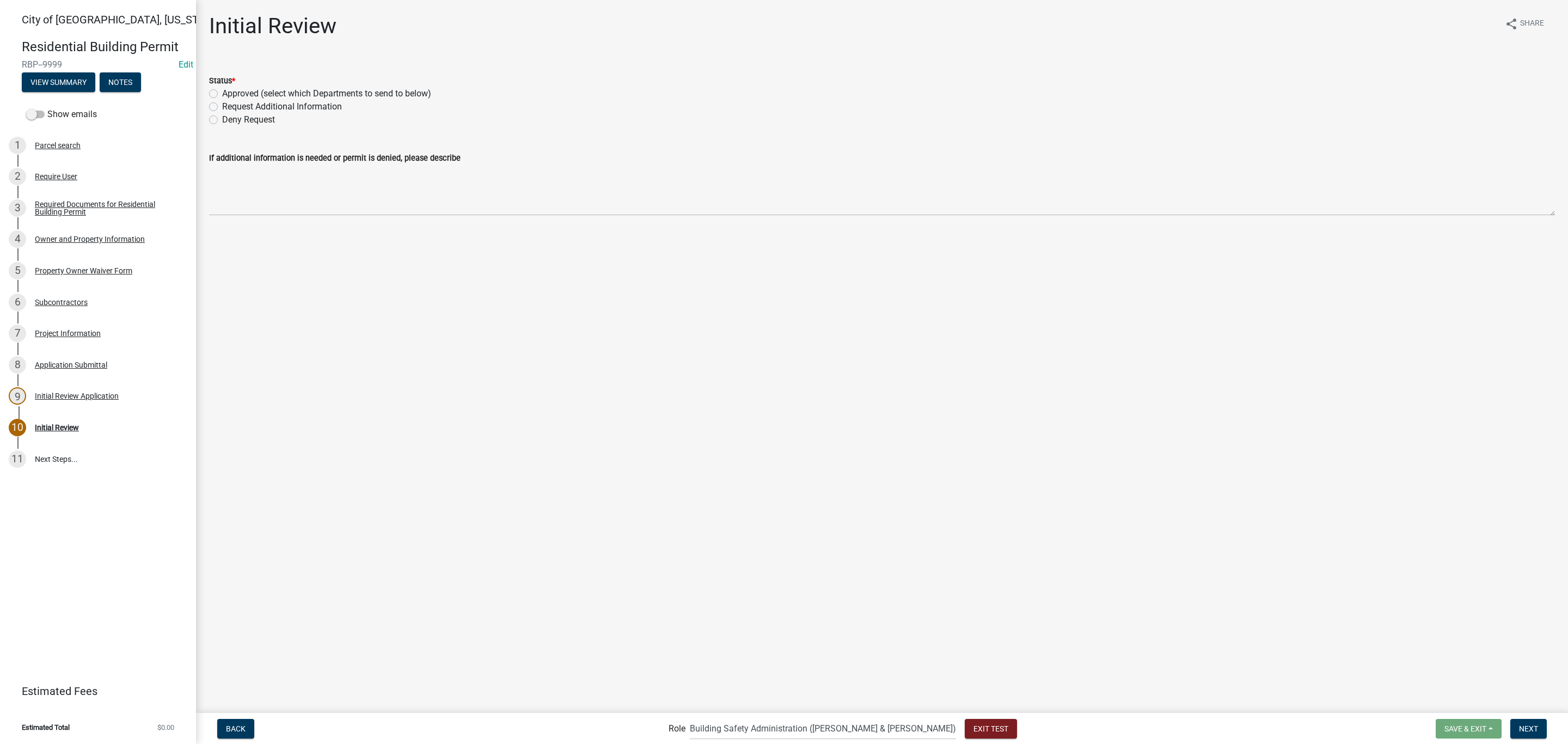
click at [305, 90] on label "Approved (select which Departments to send to below)" at bounding box center [327, 93] width 209 height 13
click at [229, 90] on input "Approved (select which Departments to send to below)" at bounding box center [225, 90] width 7 height 7
drag, startPoint x: 242, startPoint y: 256, endPoint x: 275, endPoint y: 275, distance: 38.1
click at [242, 256] on label "Building" at bounding box center [238, 256] width 32 height 13
click at [229, 256] on input "Building" at bounding box center [225, 253] width 7 height 7
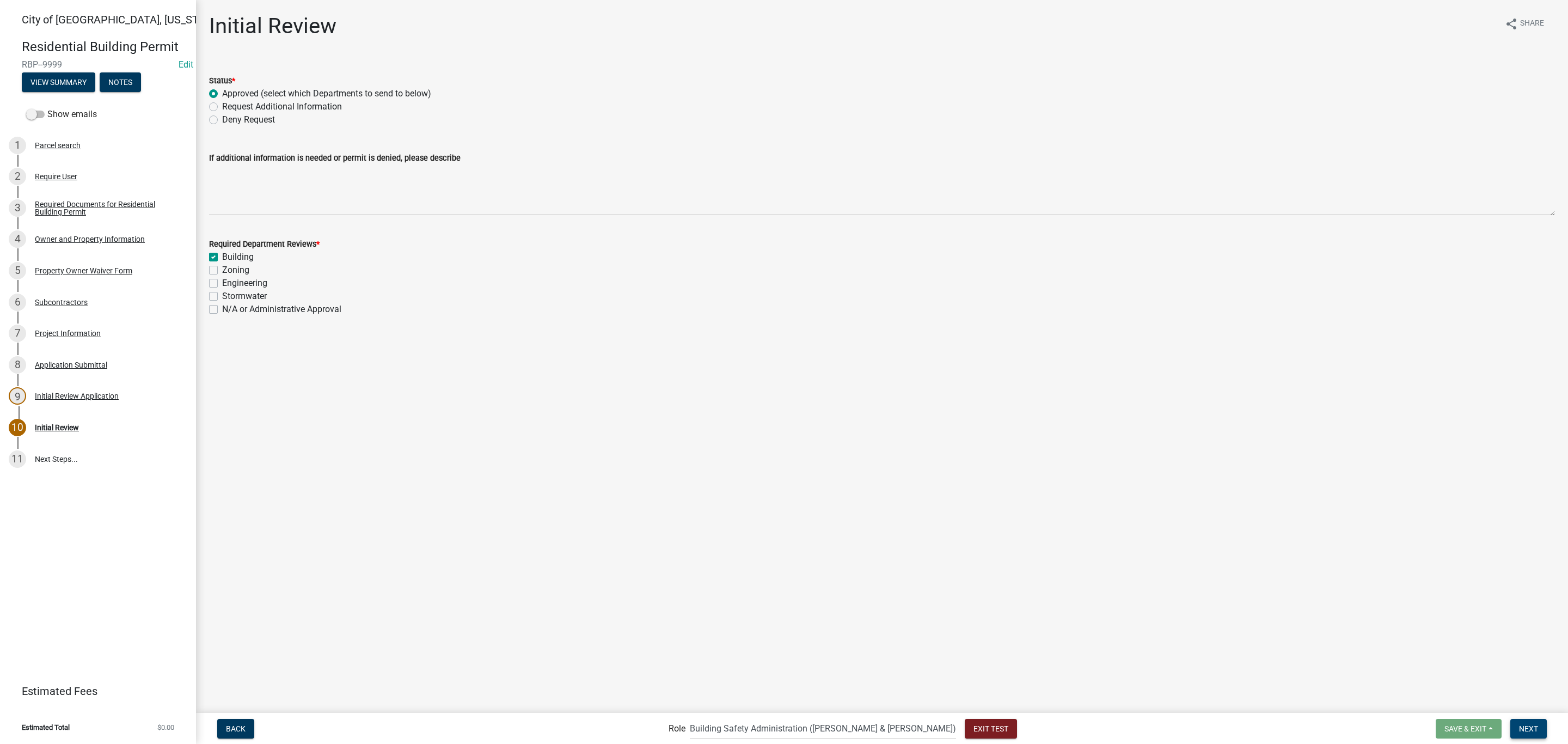
click at [1527, 727] on span "Next" at bounding box center [1528, 727] width 19 height 9
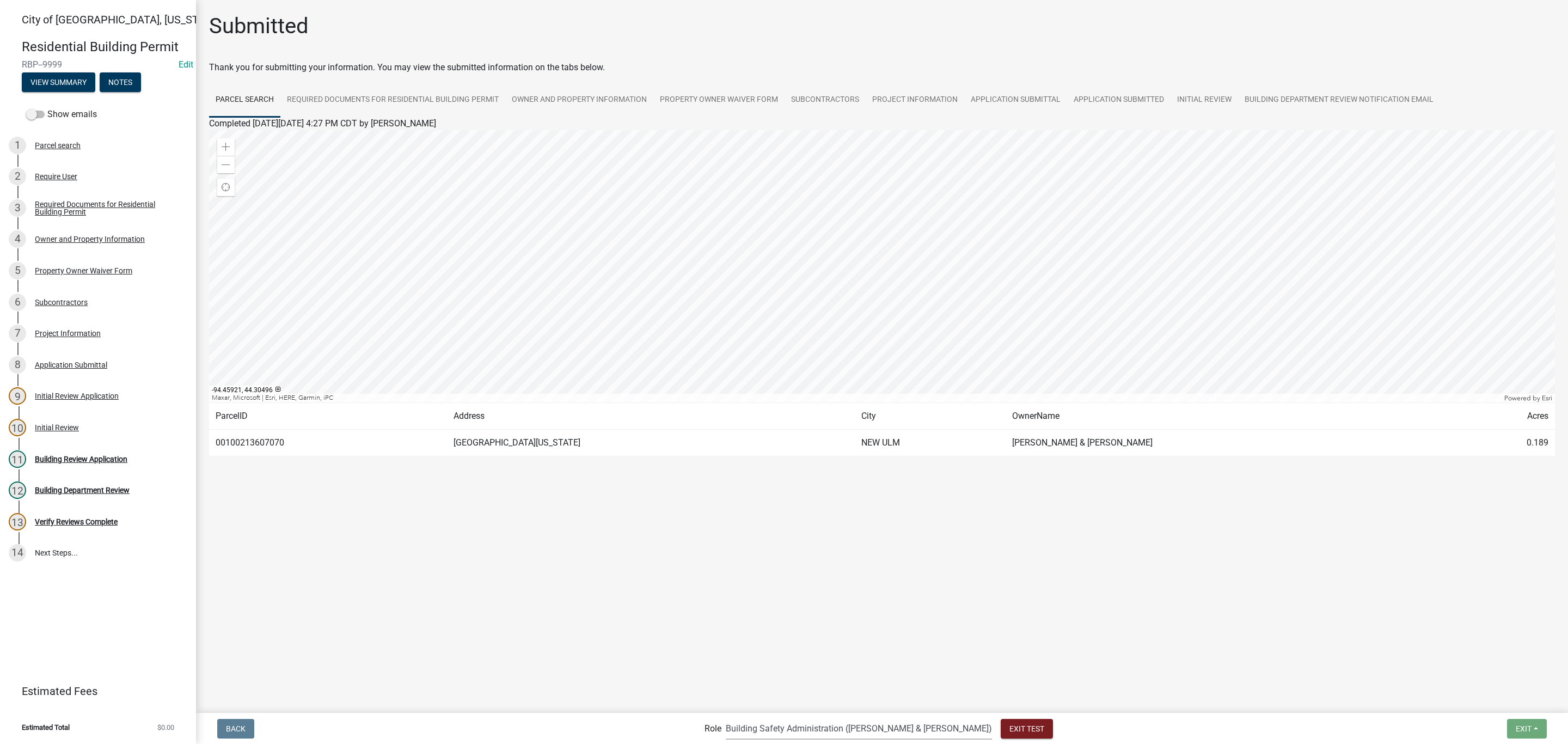
click at [816, 736] on select "Applicant Zoning and Building ([PERSON_NAME], [PERSON_NAME]) Admin Stormwater (…" at bounding box center [858, 728] width 266 height 22
click at [770, 717] on select "Applicant Zoning and Building ([PERSON_NAME], [PERSON_NAME]) Admin Stormwater (…" at bounding box center [858, 728] width 266 height 22
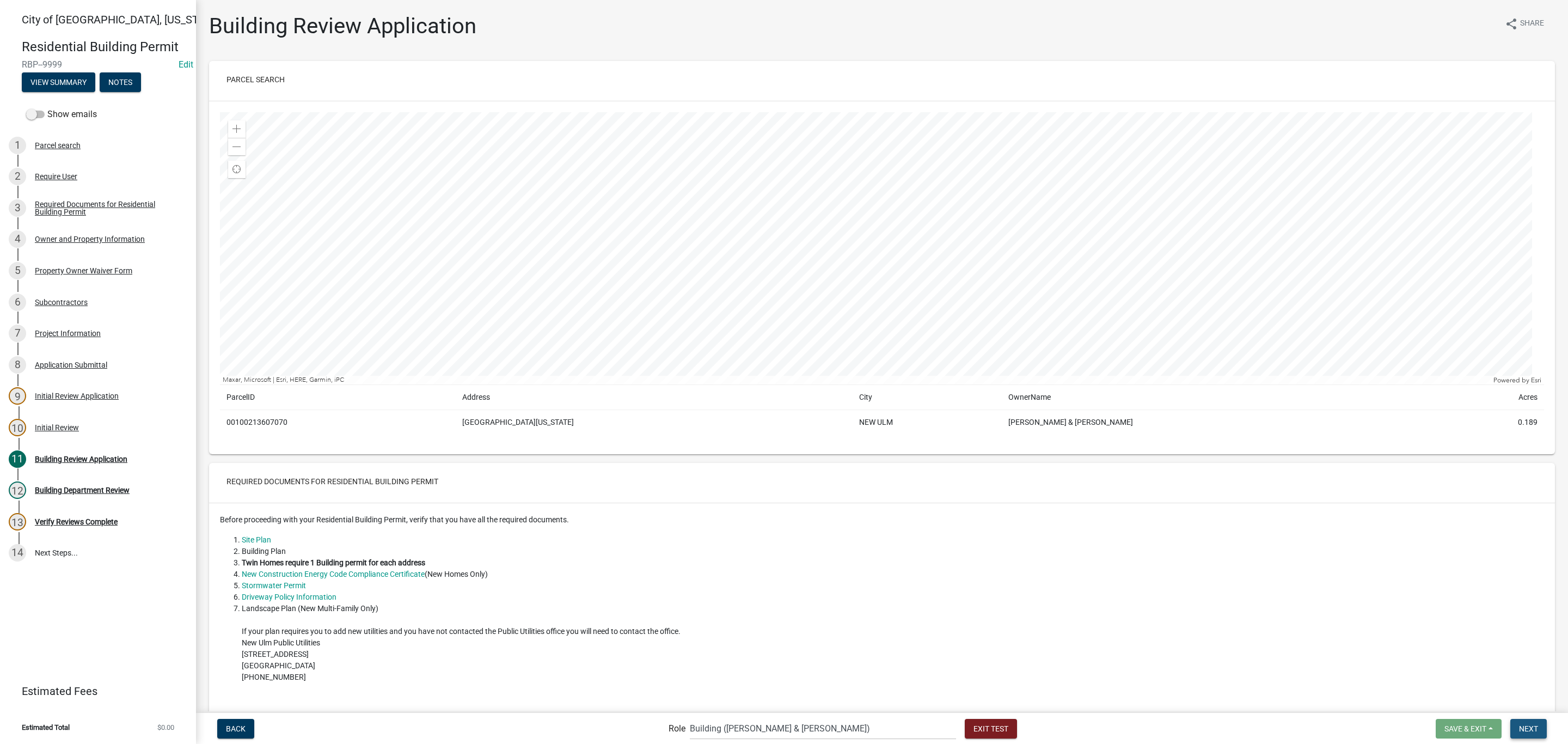
click at [1534, 722] on button "Next" at bounding box center [1528, 728] width 37 height 20
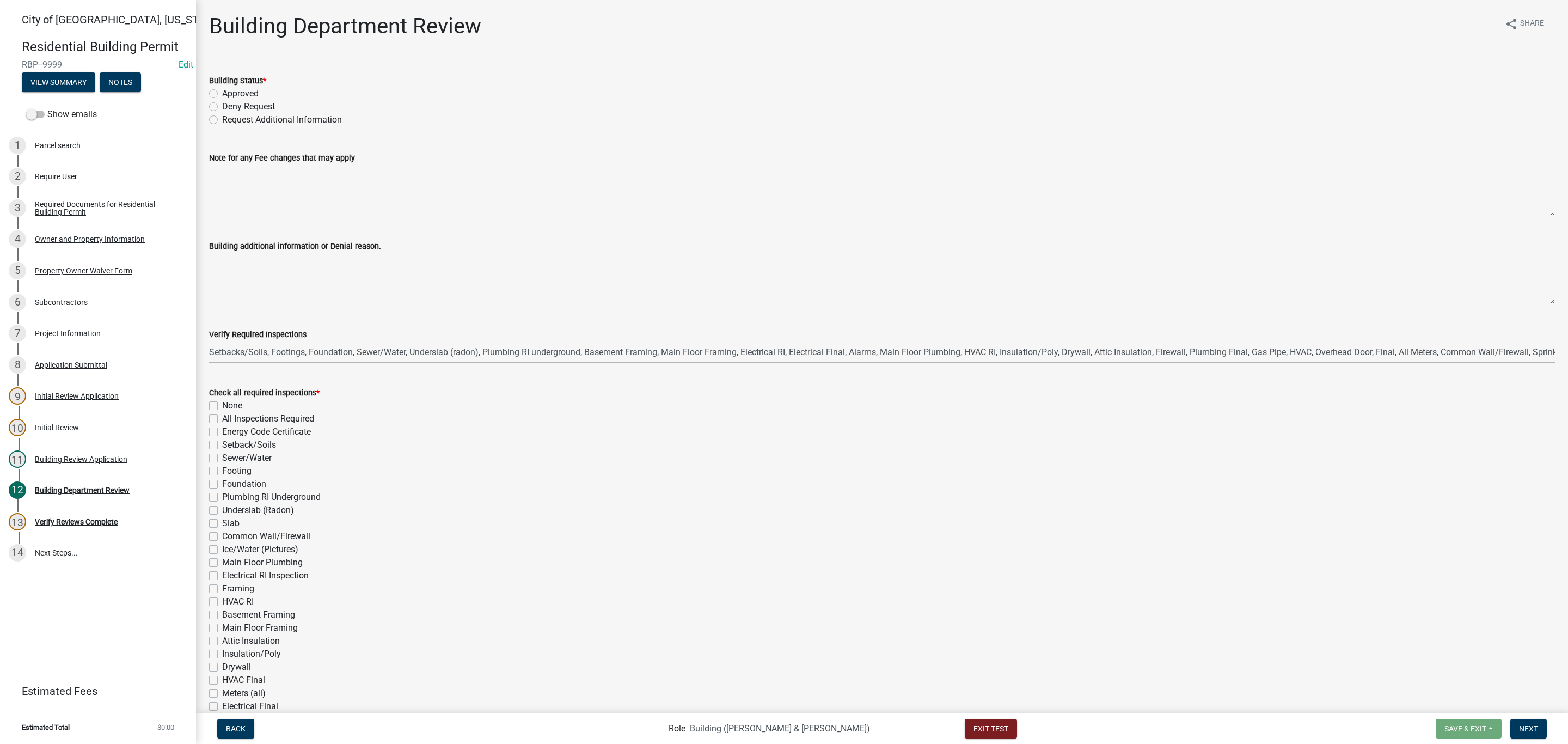
click at [245, 92] on label "Approved" at bounding box center [240, 93] width 37 height 13
click at [229, 92] on input "Approved" at bounding box center [225, 90] width 7 height 7
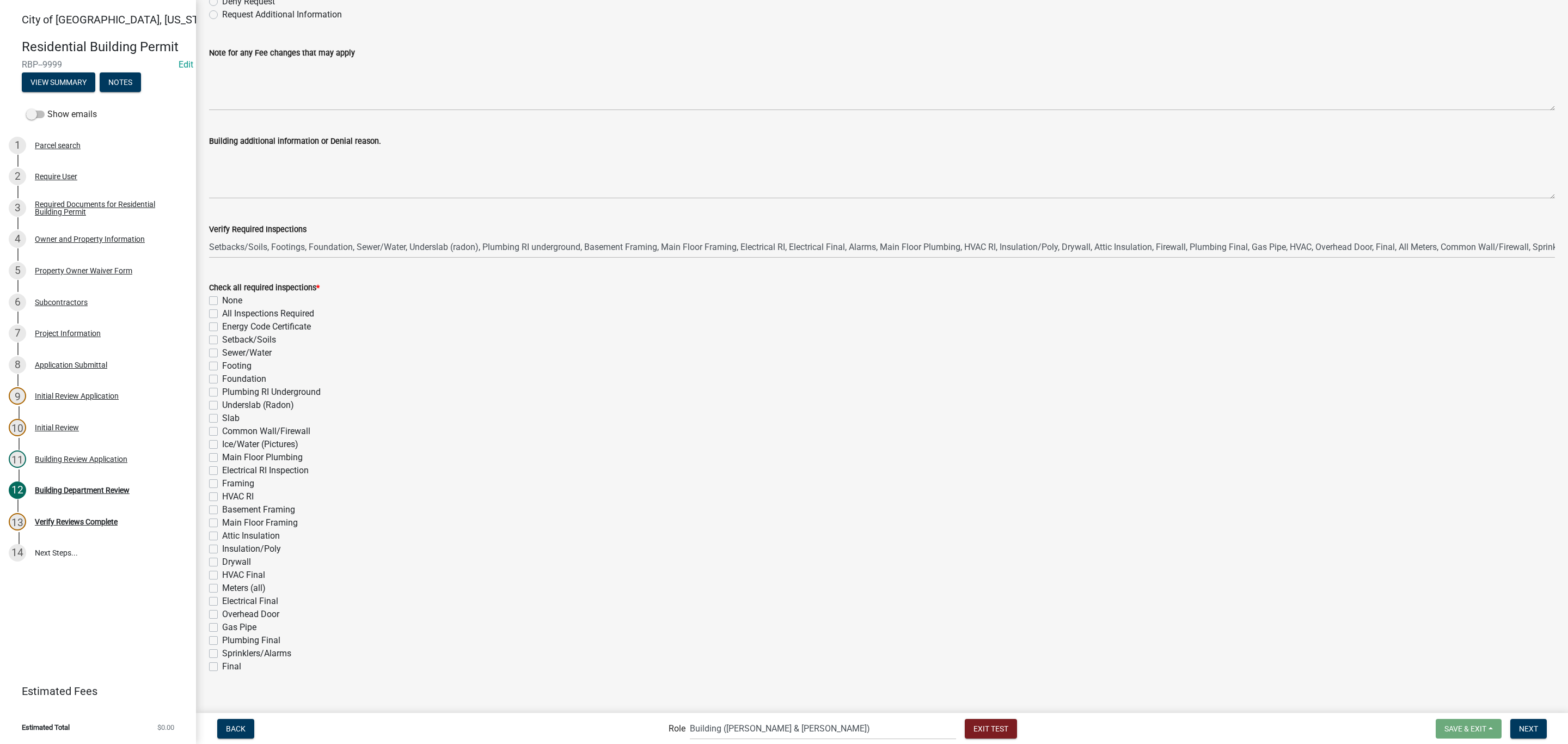
scroll to position [118, 0]
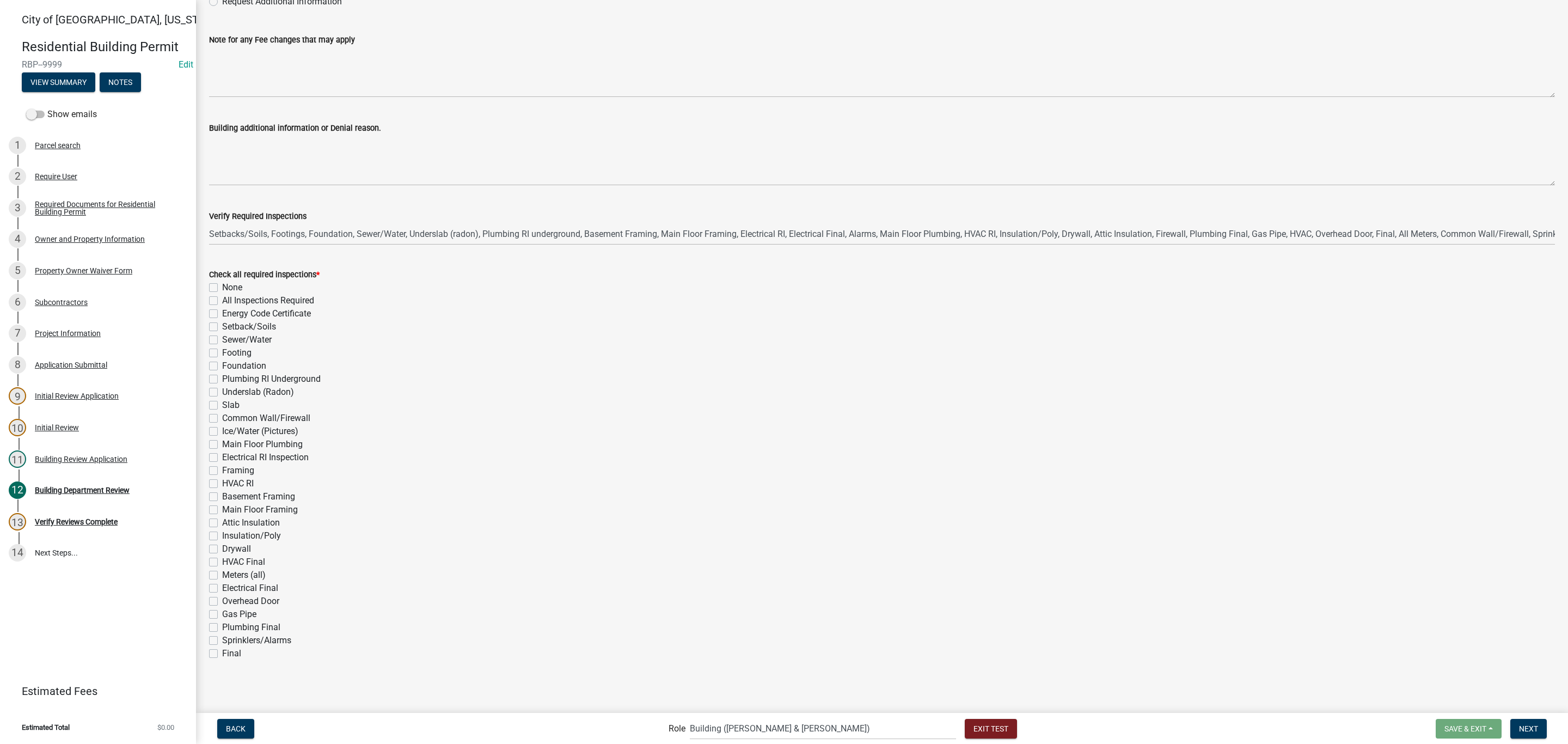
drag, startPoint x: 272, startPoint y: 309, endPoint x: 264, endPoint y: 319, distance: 12.8
click at [273, 309] on label "Energy Code Certificate" at bounding box center [266, 314] width 88 height 13
click at [229, 309] on input "Energy Code Certificate" at bounding box center [225, 311] width 7 height 7
click at [258, 326] on label "Setback/Soils" at bounding box center [249, 327] width 54 height 13
click at [229, 326] on input "Setback/Soils" at bounding box center [225, 323] width 7 height 7
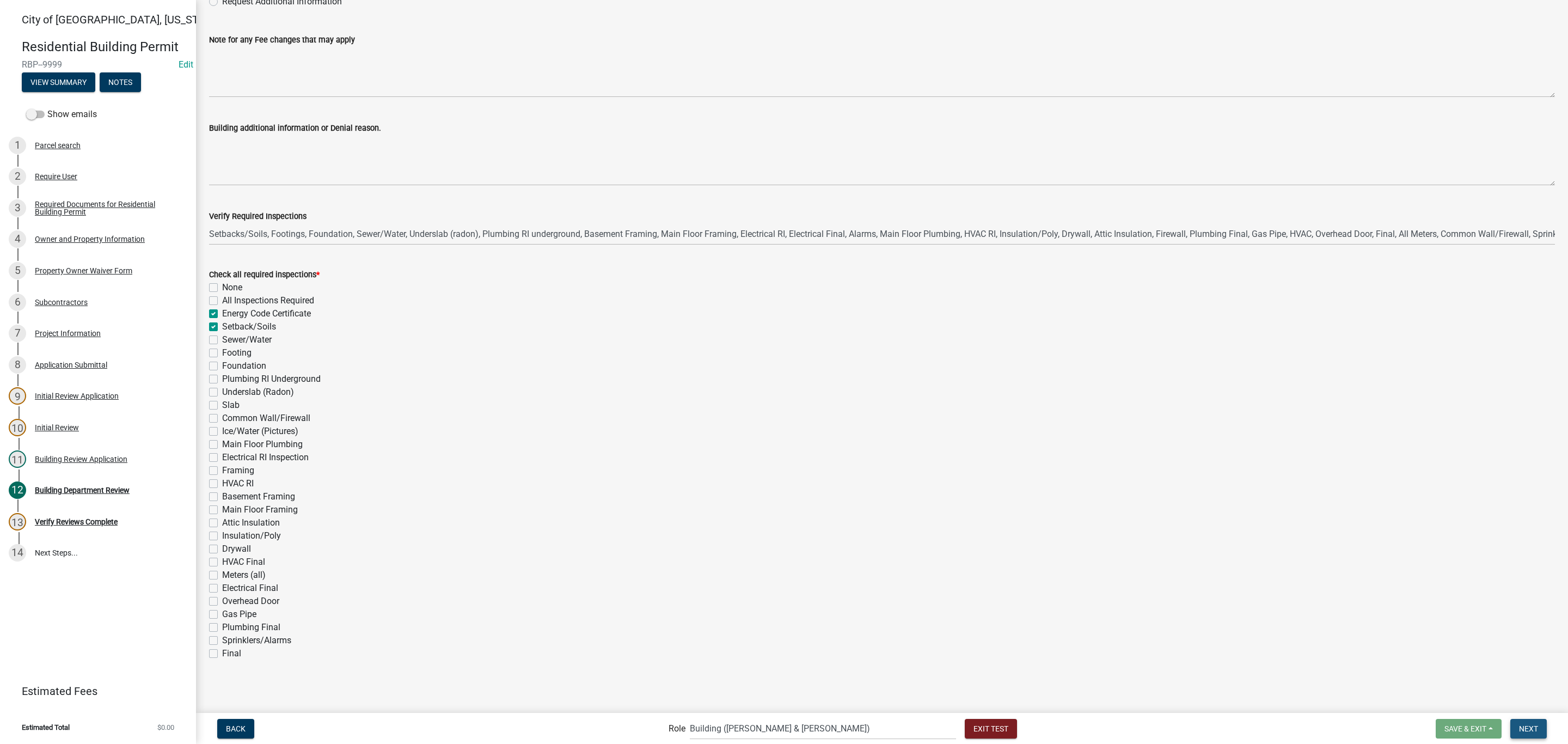
click at [1523, 732] on span "Next" at bounding box center [1528, 727] width 19 height 9
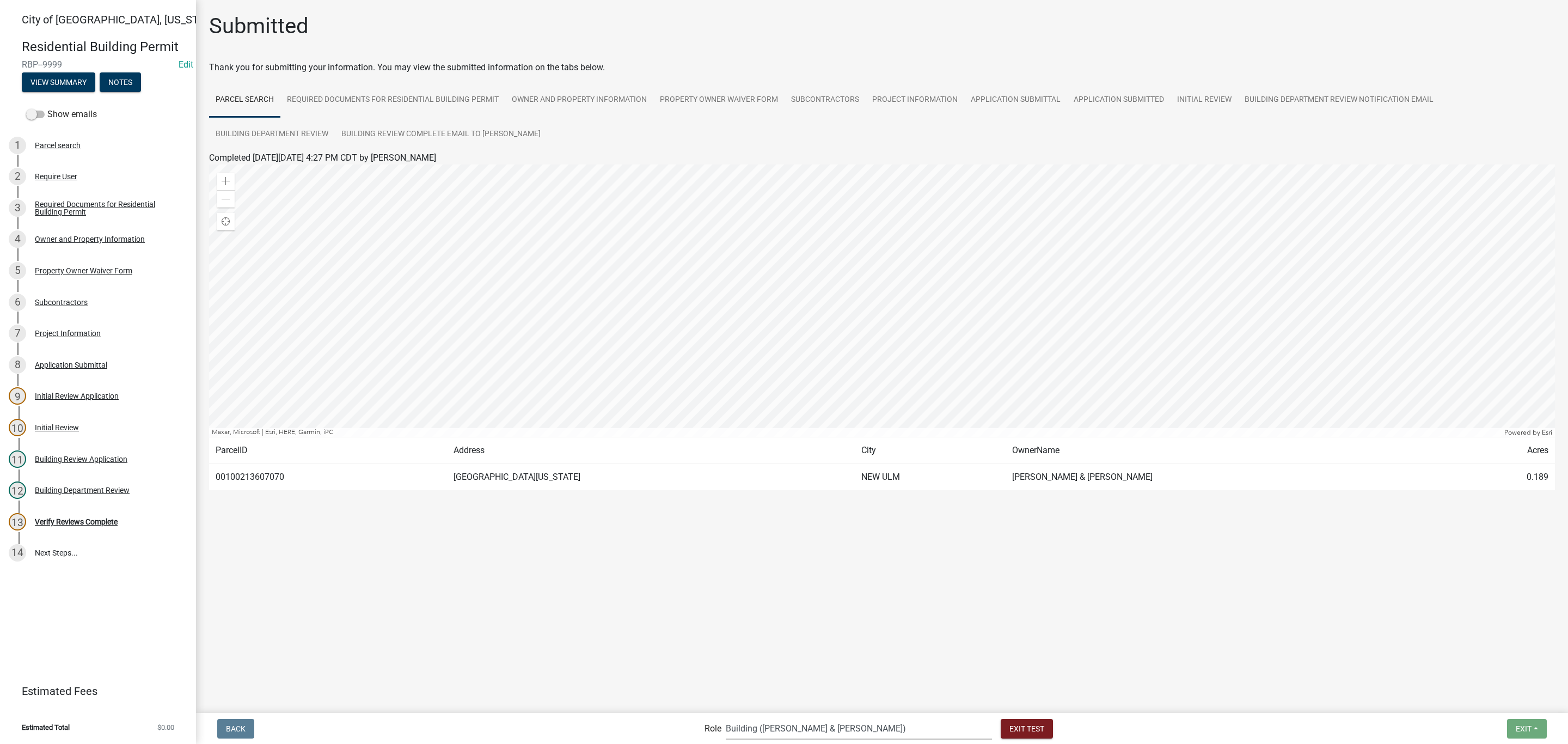
click at [843, 727] on select "Applicant Zoning and Building ([PERSON_NAME], [PERSON_NAME]) Admin Stormwater (…" at bounding box center [858, 728] width 266 height 22
click at [770, 717] on select "Applicant Zoning and Building ([PERSON_NAME], [PERSON_NAME]) Admin Stormwater (…" at bounding box center [858, 728] width 266 height 22
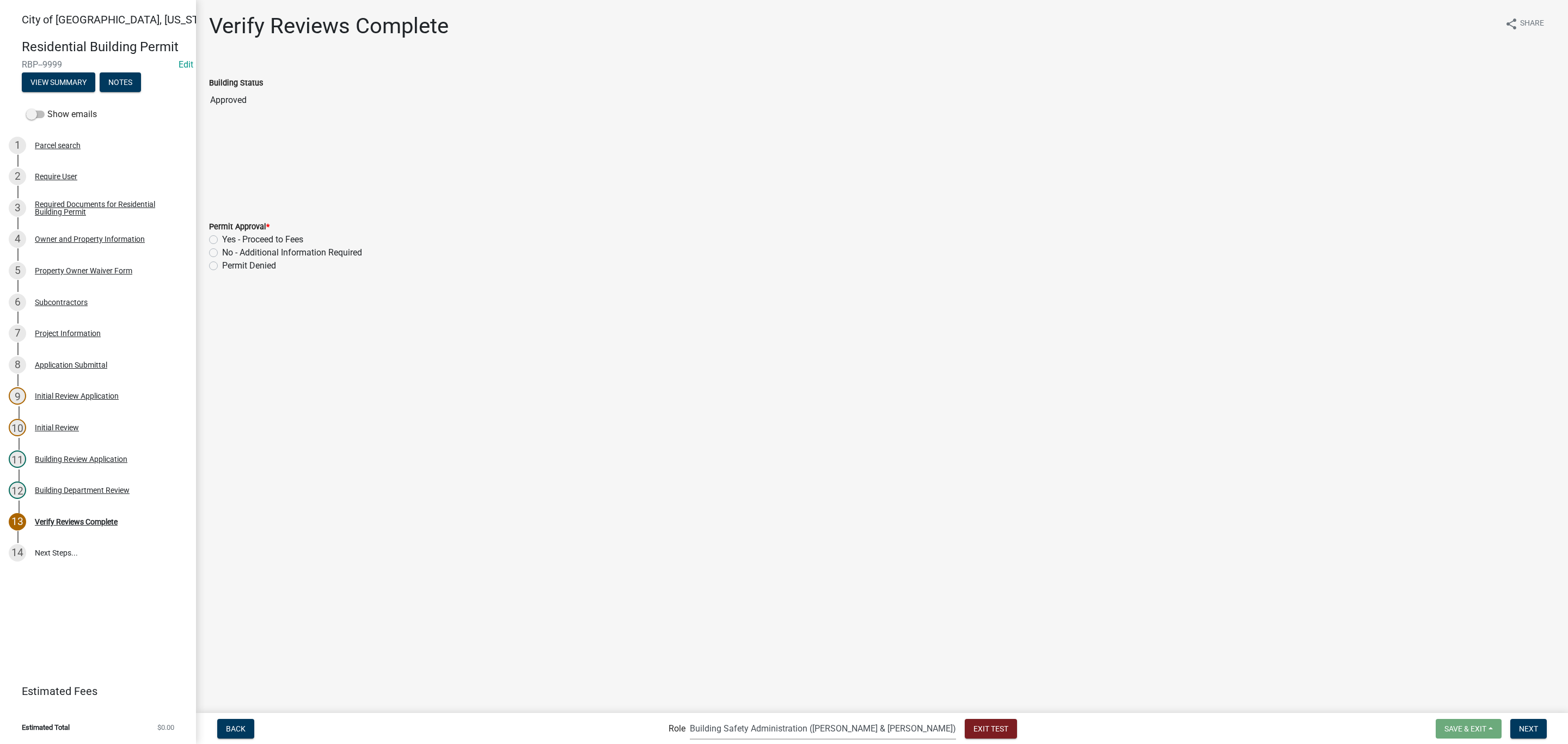
click at [283, 238] on label "Yes - Proceed to Fees" at bounding box center [263, 240] width 81 height 13
click at [229, 238] on input "Yes - Proceed to Fees" at bounding box center [225, 237] width 7 height 7
click at [1535, 719] on button "Next" at bounding box center [1528, 728] width 37 height 20
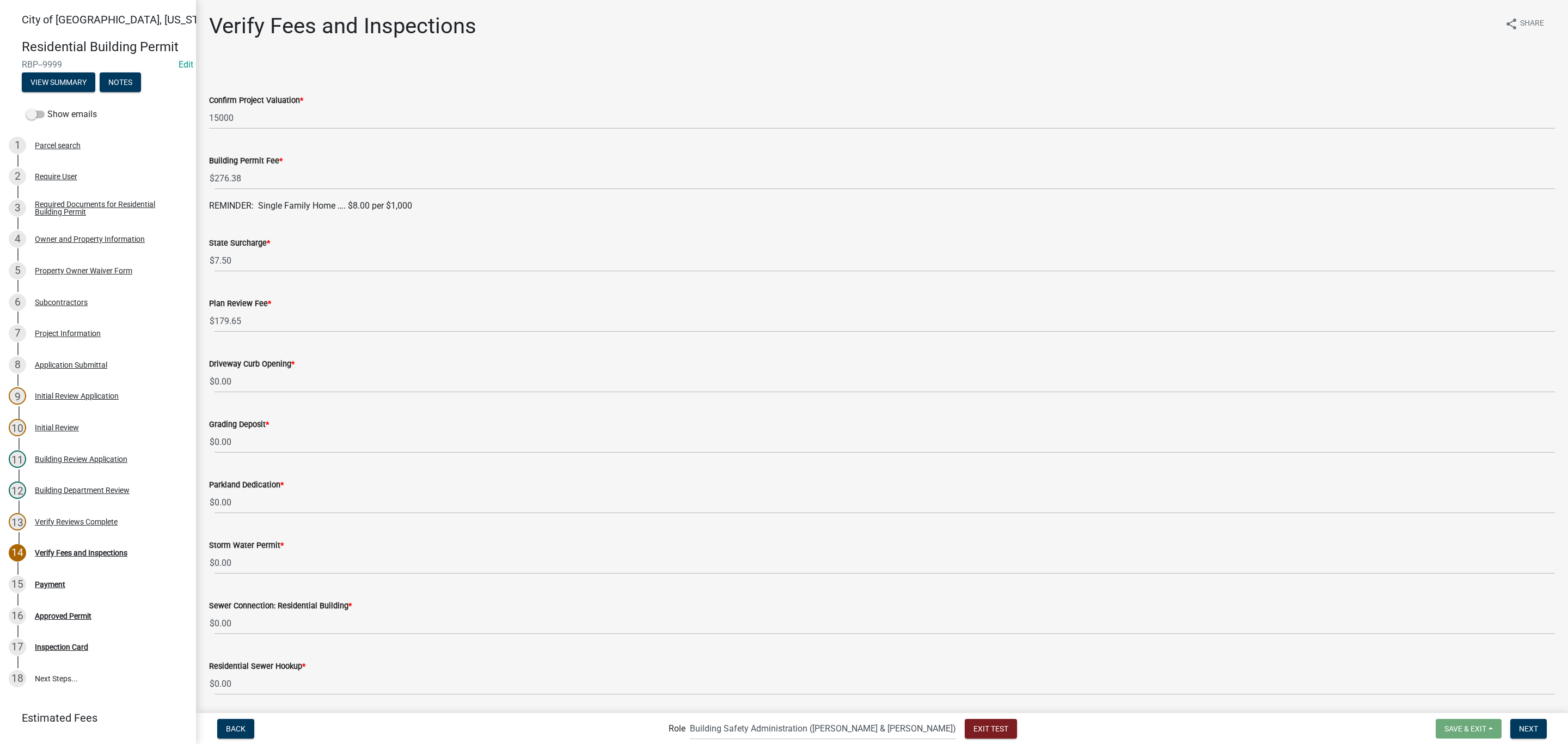
scroll to position [276, 0]
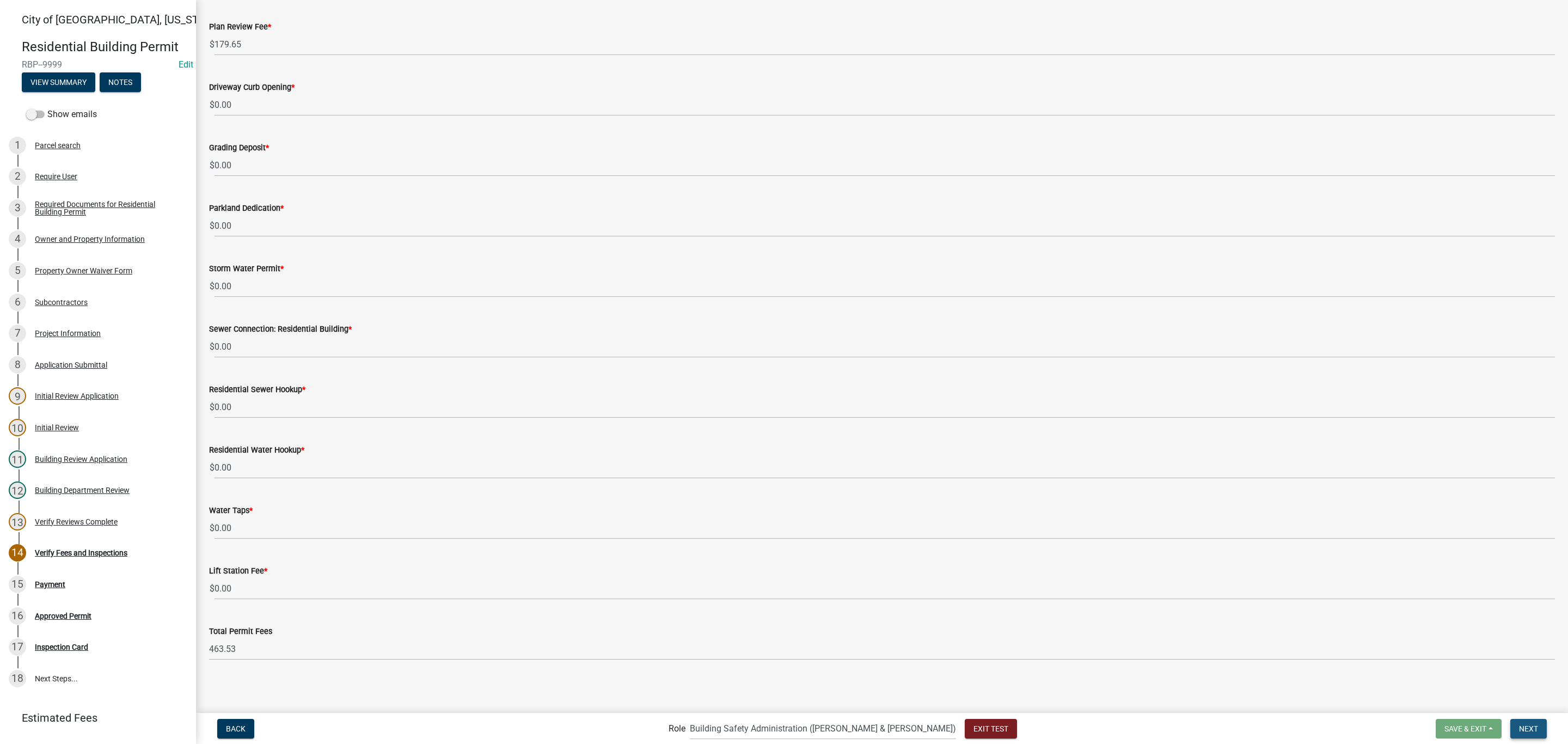
click at [1531, 722] on button "Next" at bounding box center [1528, 728] width 37 height 20
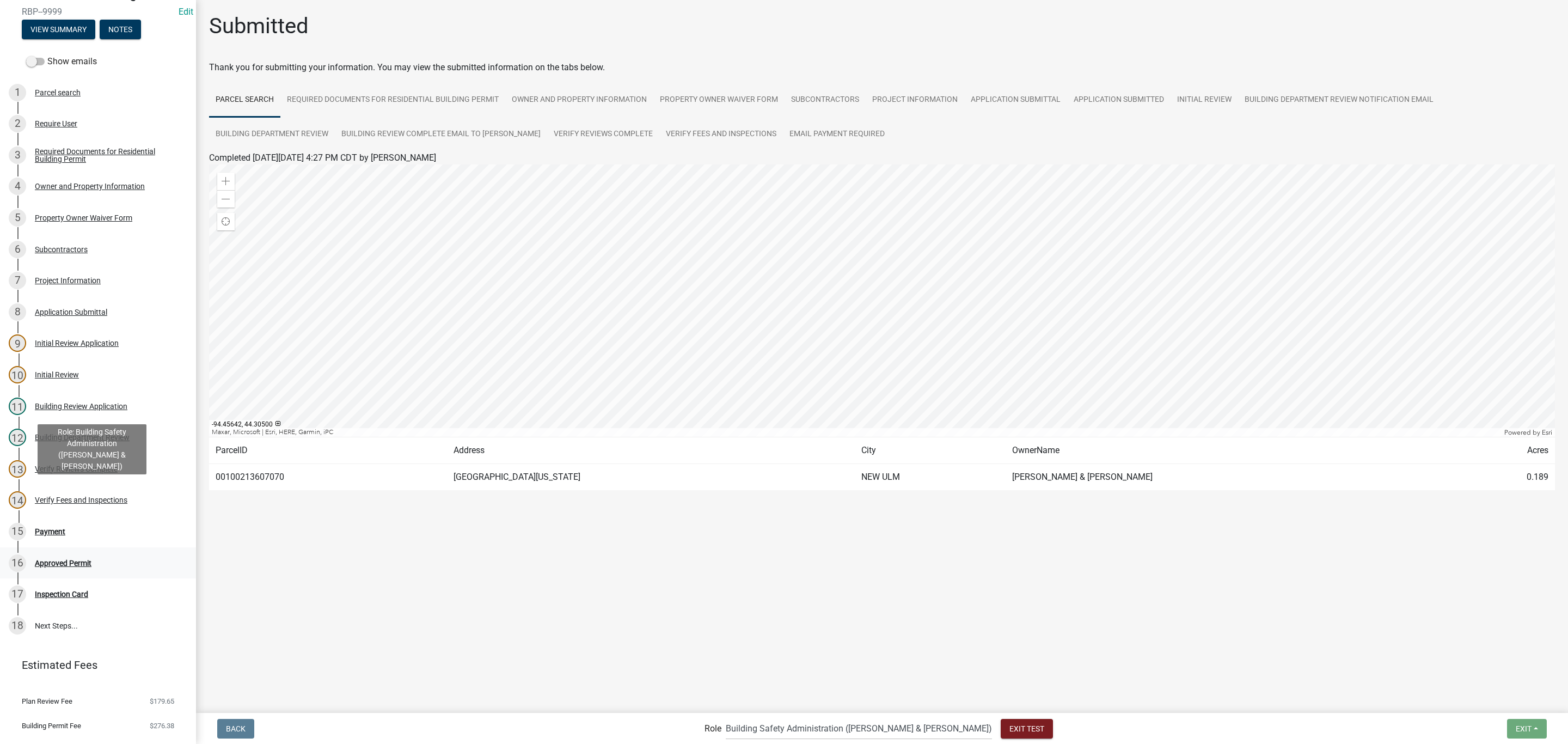
scroll to position [82, 0]
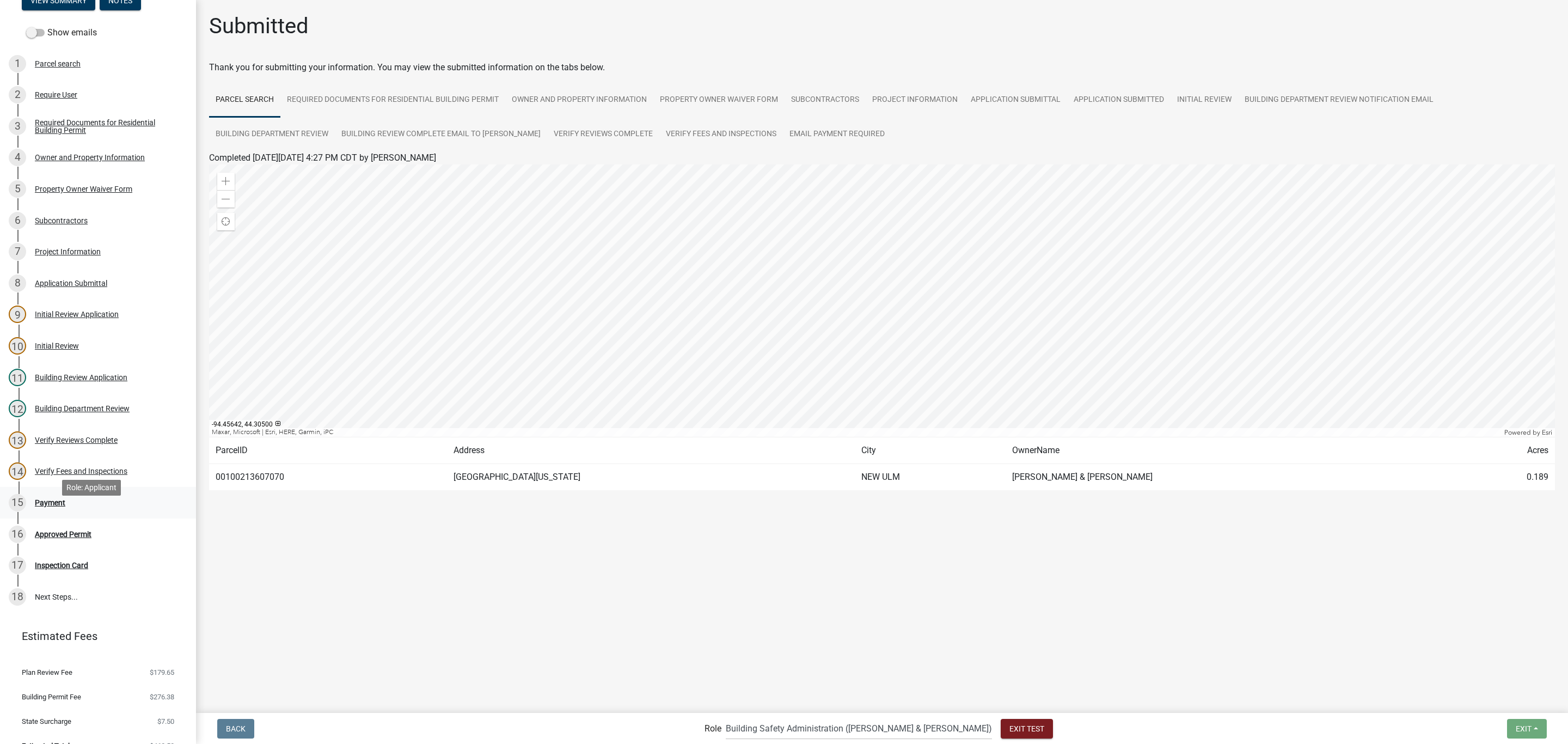
click at [49, 511] on div "15 Payment" at bounding box center [93, 503] width 170 height 18
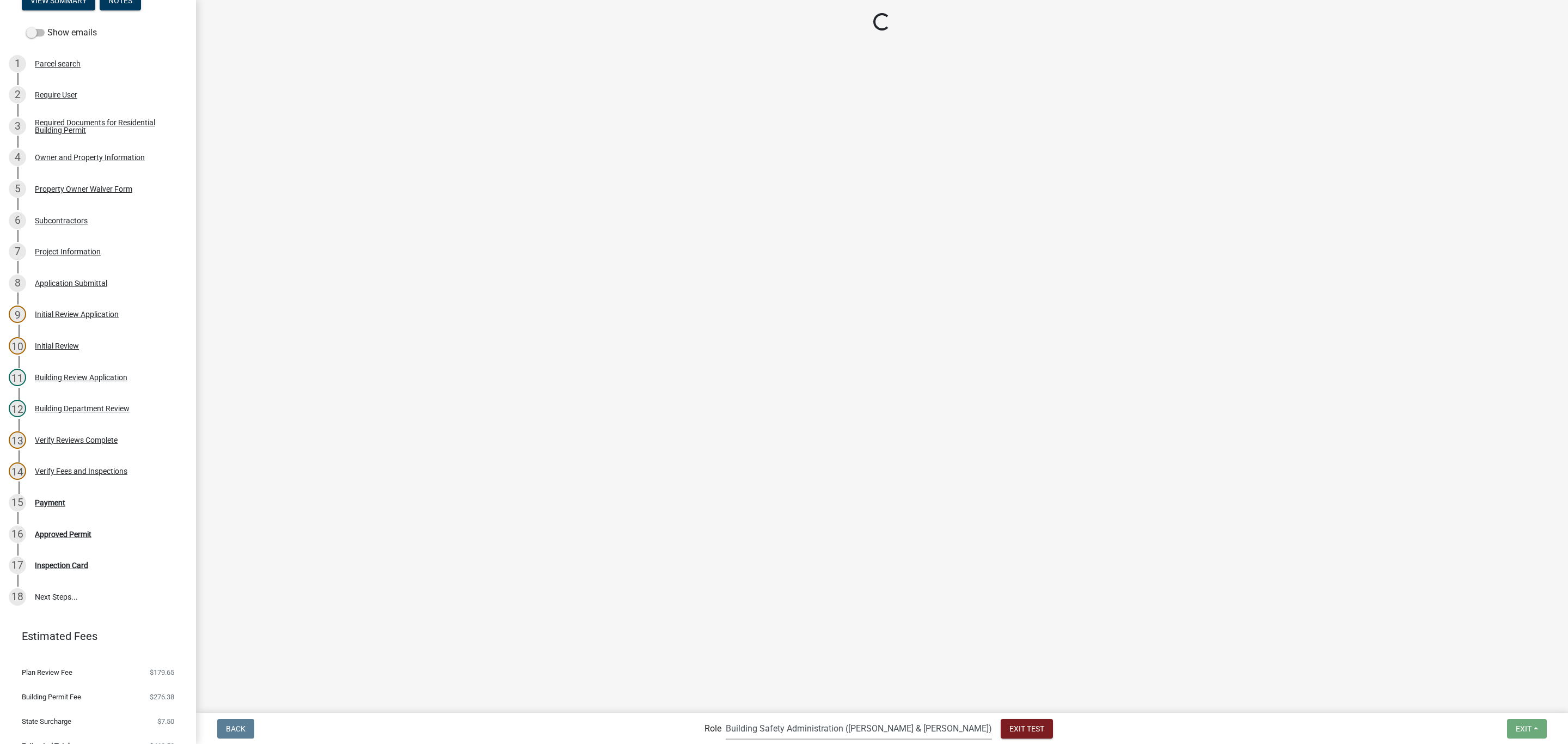
click at [825, 727] on select "Applicant Zoning and Building ([PERSON_NAME], [PERSON_NAME]) Admin Stormwater (…" at bounding box center [858, 728] width 266 height 22
click at [770, 717] on select "Applicant Zoning and Building ([PERSON_NAME], [PERSON_NAME]) Admin Stormwater (…" at bounding box center [858, 728] width 266 height 22
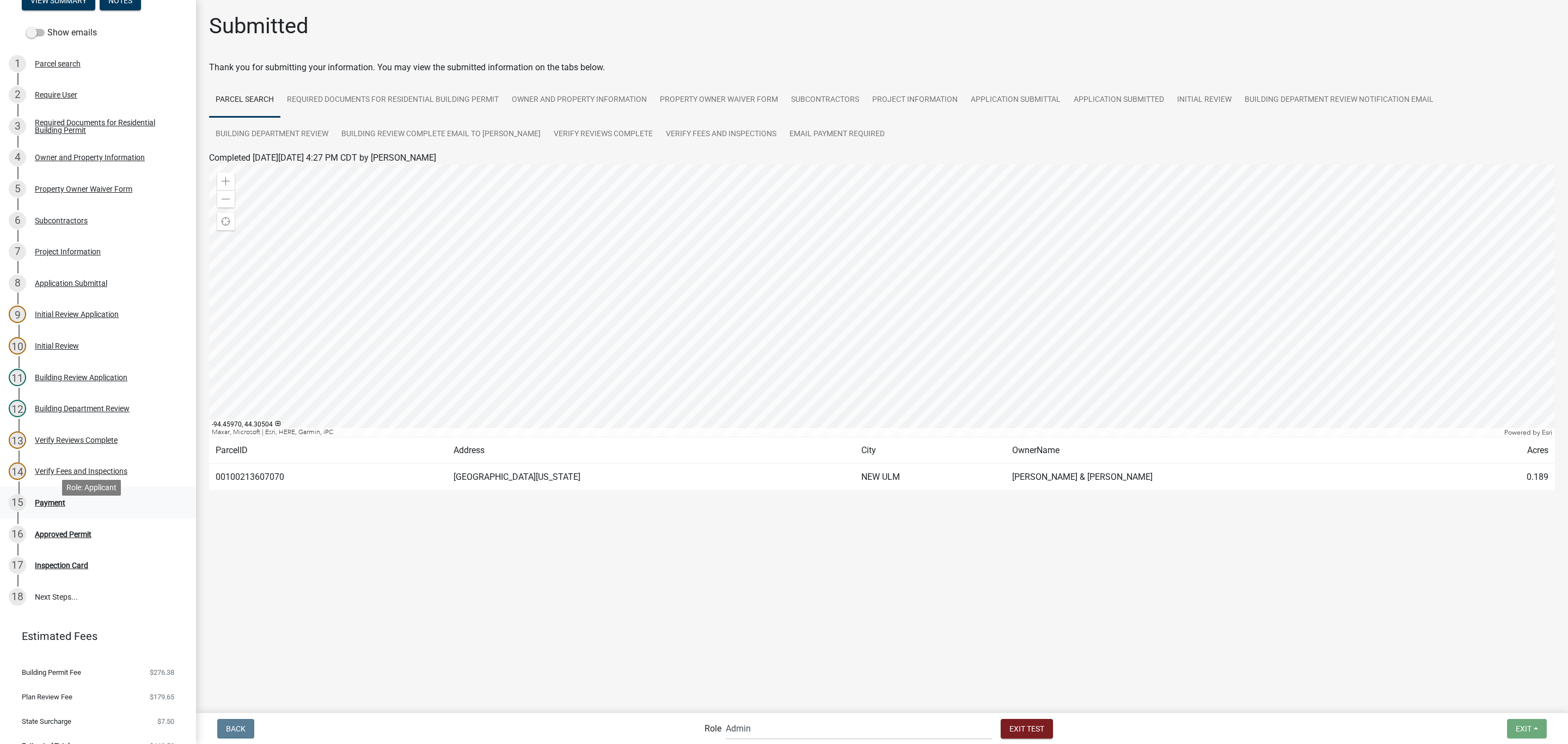
click at [34, 511] on div "15 Payment" at bounding box center [93, 503] width 170 height 18
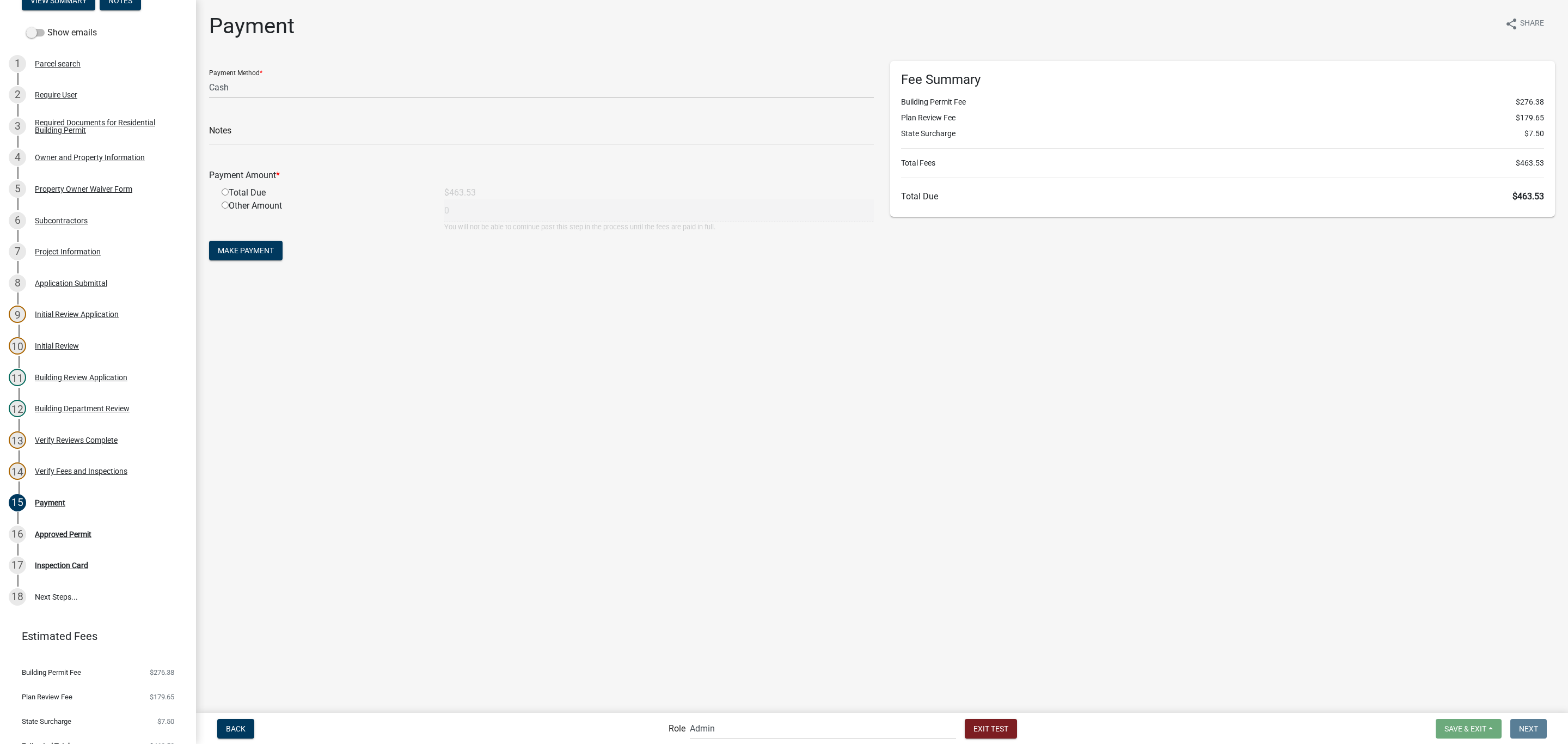
click at [248, 186] on div "Total Due" at bounding box center [325, 193] width 223 height 13
click at [224, 192] on input "radio" at bounding box center [225, 192] width 7 height 7
click at [238, 249] on span "Make Payment" at bounding box center [245, 250] width 56 height 9
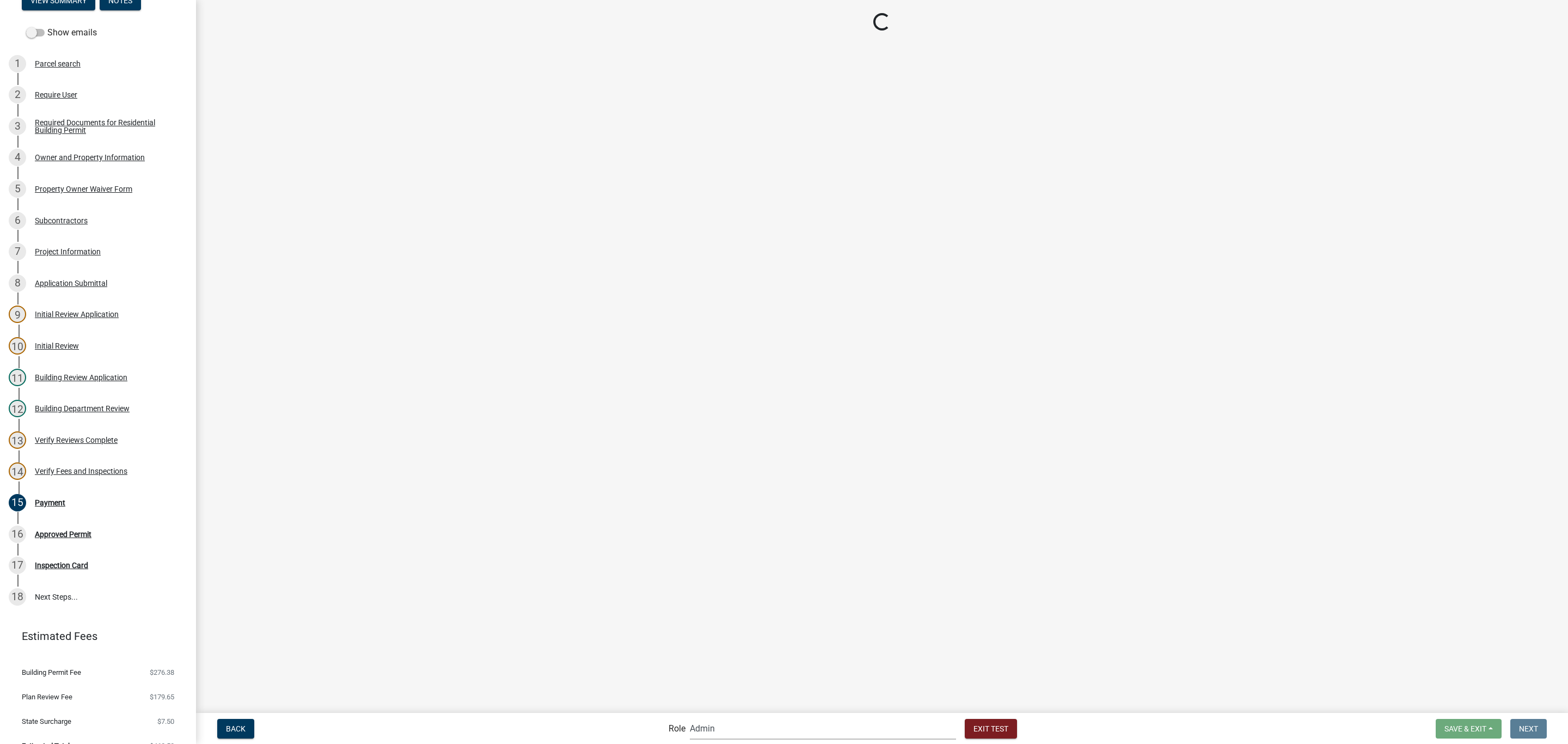
click at [757, 719] on form "Role Applicant Zoning and Building ([PERSON_NAME], [PERSON_NAME]) Admin Stormwa…" at bounding box center [844, 728] width 353 height 22
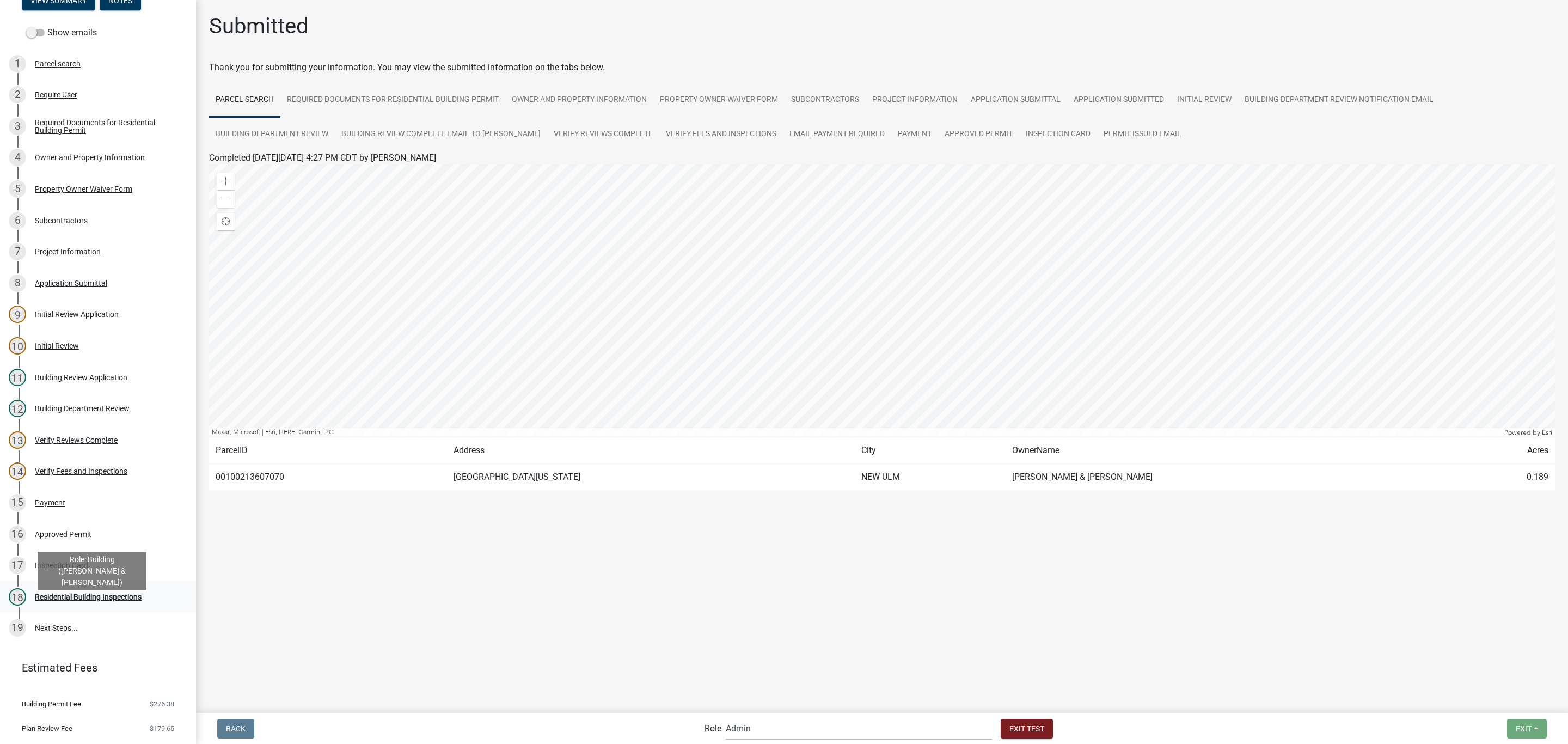
click at [107, 601] on div "Residential Building Inspections" at bounding box center [88, 597] width 107 height 8
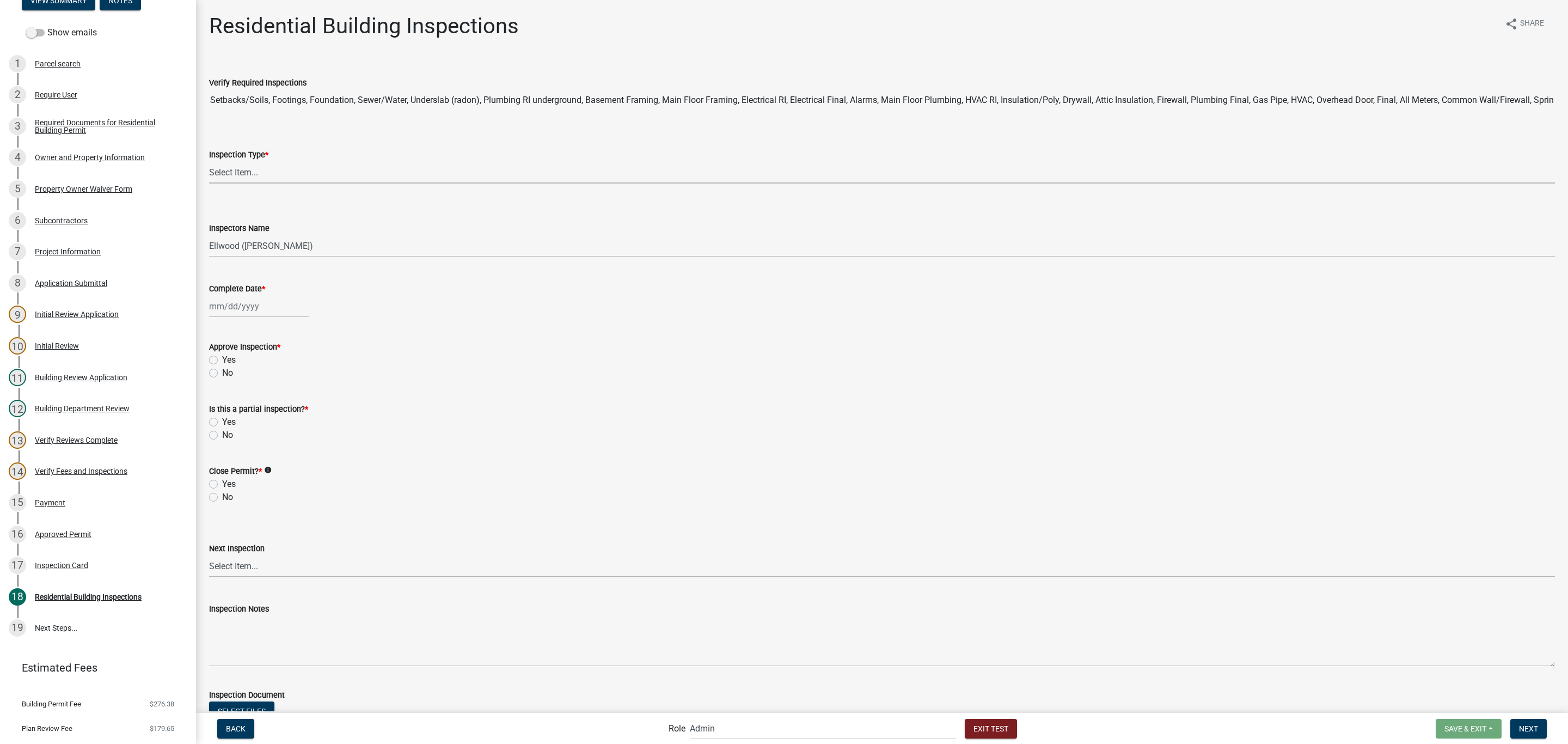
click at [309, 174] on select "Select Item... None All Inspections Required Energy Code Certificate Setback/So…" at bounding box center [882, 172] width 1346 height 22
click at [209, 161] on select "Select Item... None All Inspections Required Energy Code Certificate Setback/So…" at bounding box center [882, 172] width 1346 height 22
click at [280, 309] on div at bounding box center [258, 307] width 100 height 22
click at [272, 390] on div "18" at bounding box center [272, 399] width 18 height 18
click at [263, 378] on div "[PERSON_NAME] Feb Mar Apr [PERSON_NAME][DATE] Oct Nov [DATE] 1526 1527 1528 152…" at bounding box center [258, 366] width 100 height 22
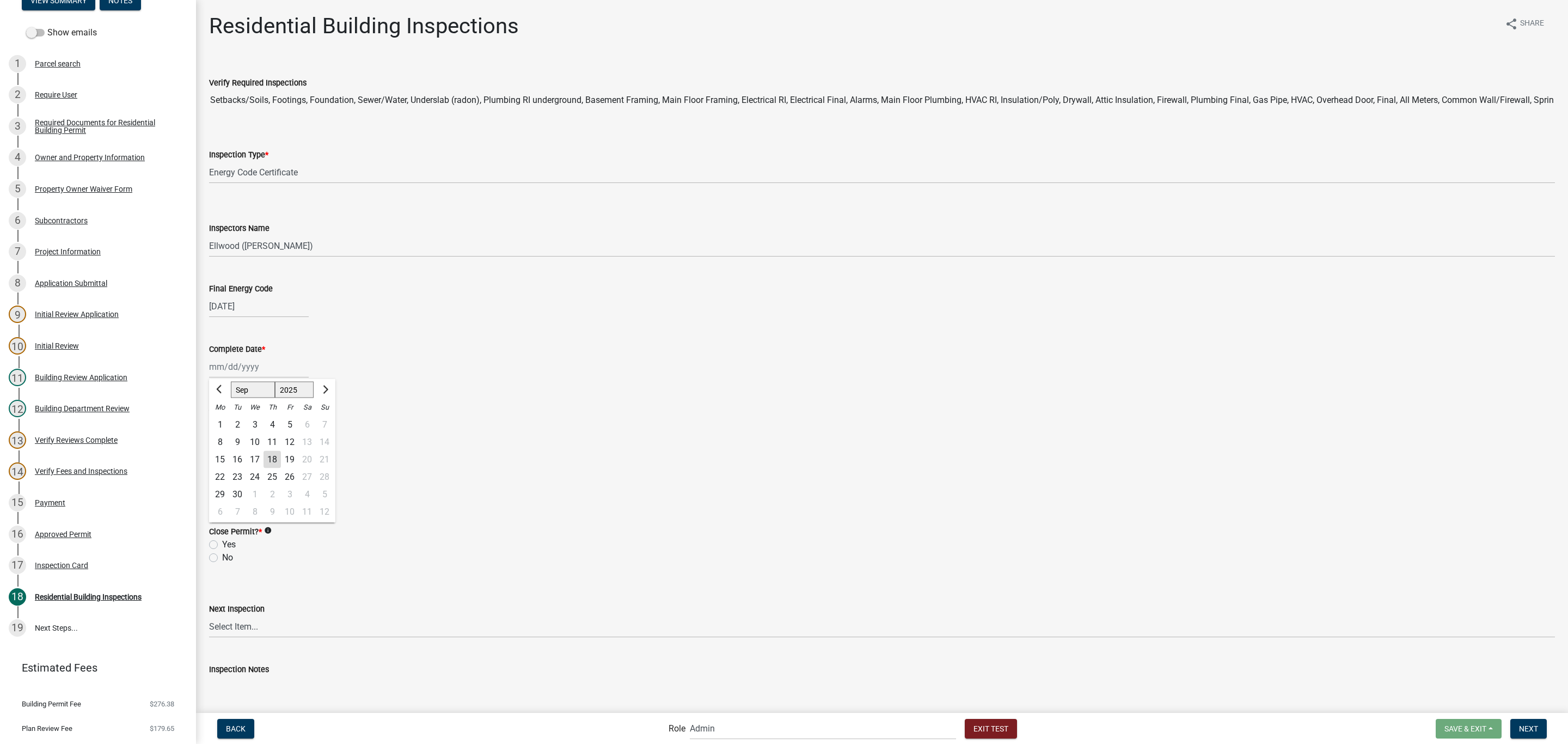
drag, startPoint x: 272, startPoint y: 452, endPoint x: 327, endPoint y: 429, distance: 59.6
click at [273, 452] on div "18" at bounding box center [272, 460] width 18 height 18
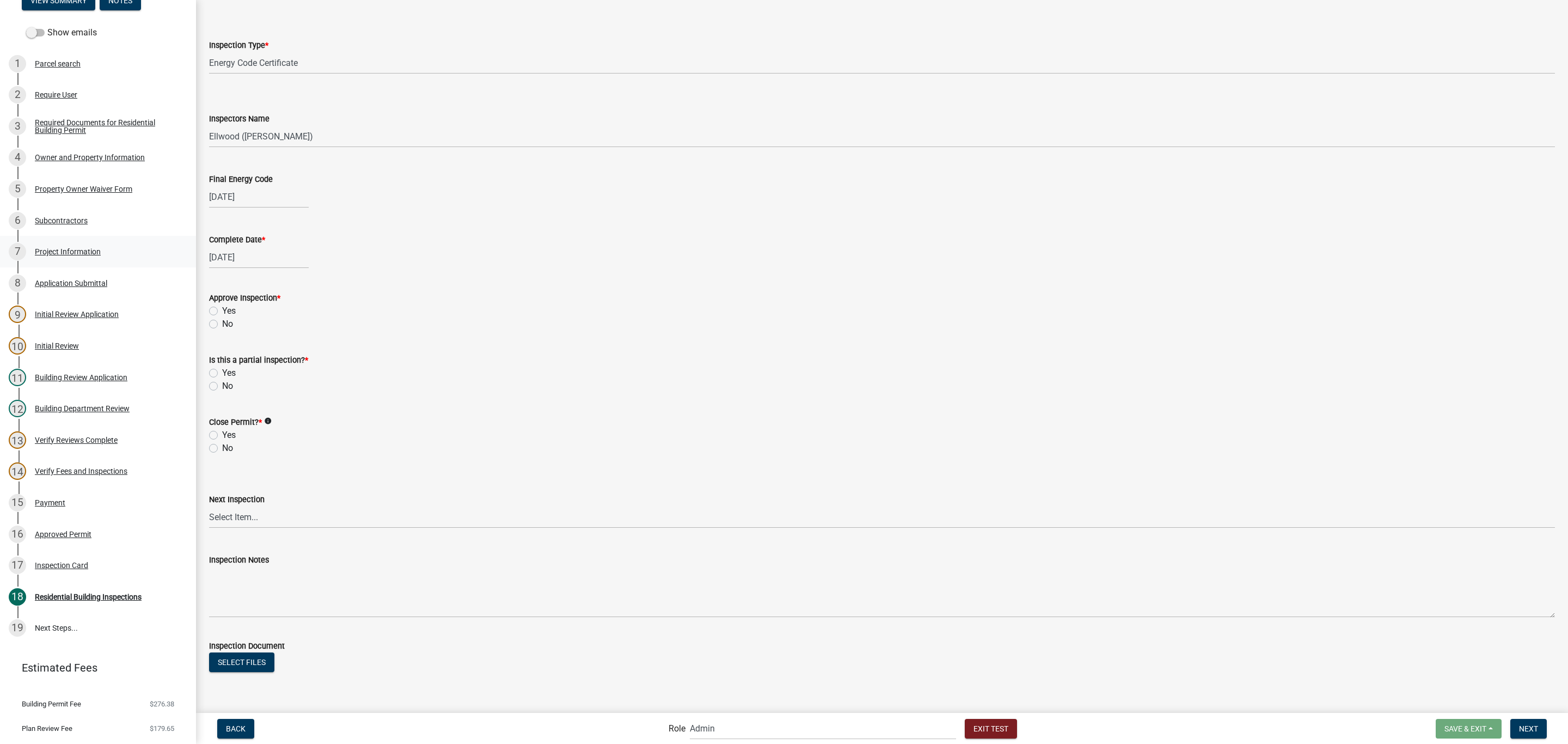
scroll to position [134, 0]
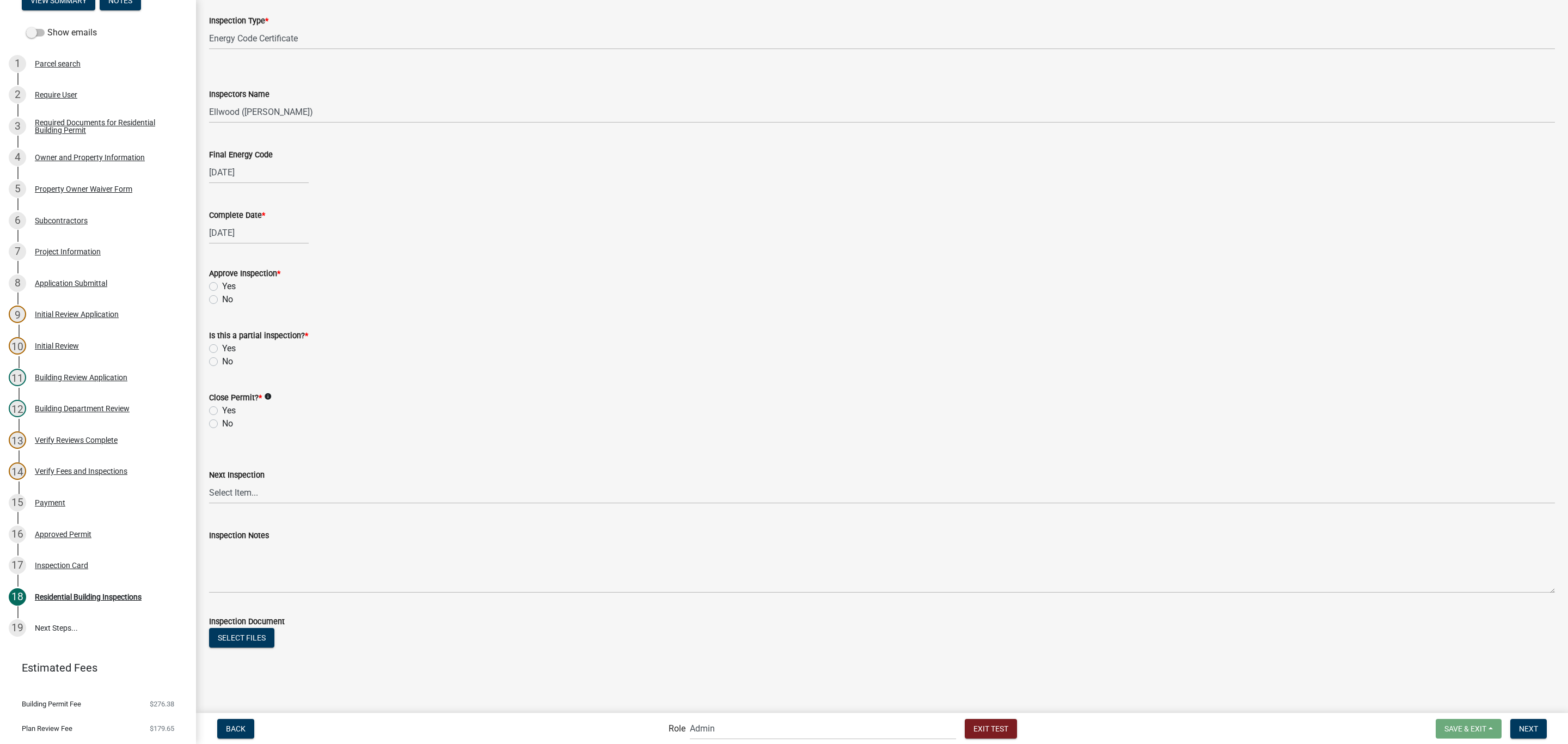
click at [228, 288] on label "Yes" at bounding box center [229, 286] width 14 height 13
click at [228, 287] on input "Yes" at bounding box center [225, 283] width 7 height 7
click at [230, 357] on label "No" at bounding box center [228, 362] width 11 height 13
click at [229, 357] on input "No" at bounding box center [225, 358] width 7 height 7
click at [221, 423] on div "No" at bounding box center [882, 424] width 1346 height 13
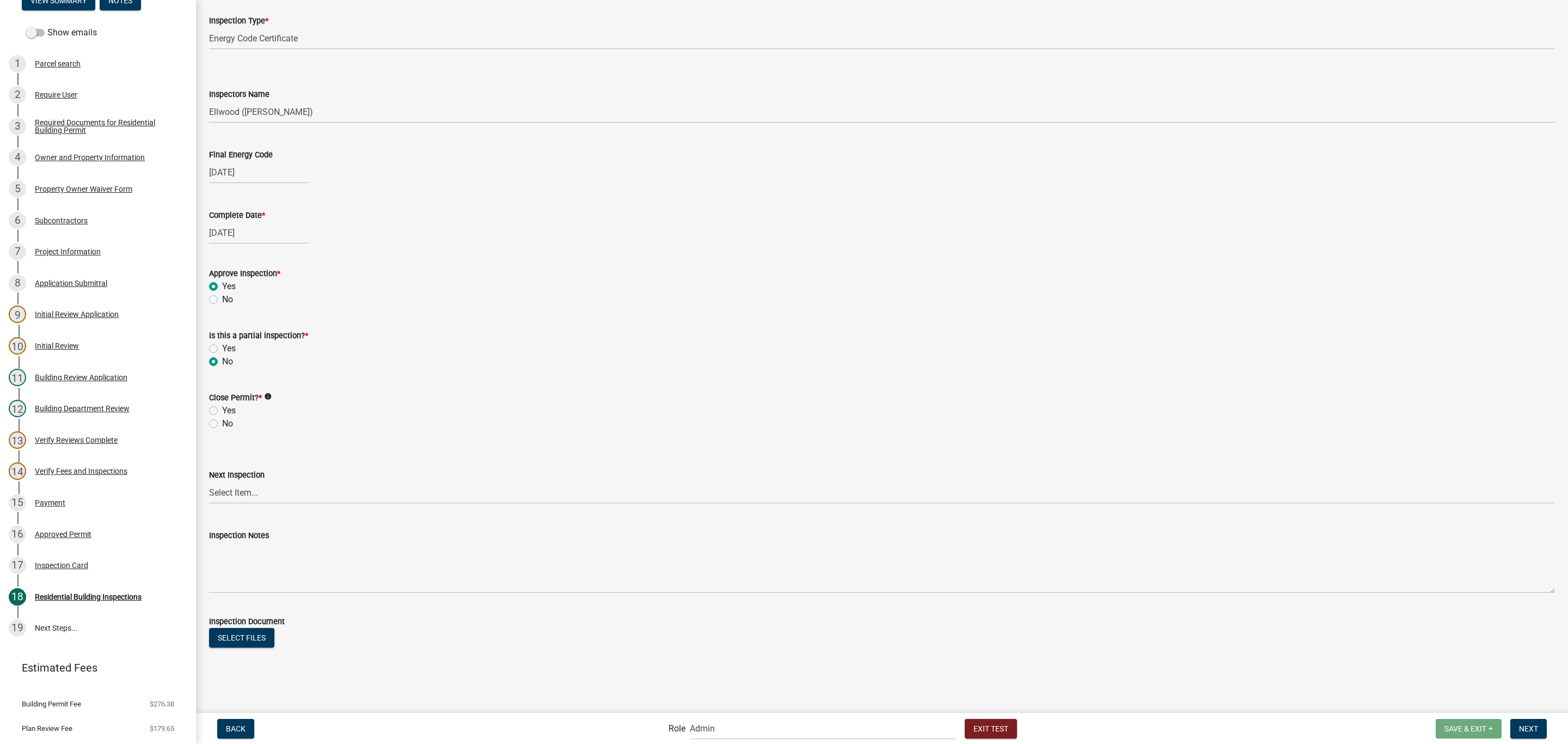
click at [224, 420] on label "No" at bounding box center [228, 424] width 11 height 13
click at [224, 420] on input "No" at bounding box center [225, 421] width 7 height 7
click at [252, 491] on select "Select Item... None All Inspections Required Energy Code Certificate Setback/So…" at bounding box center [882, 492] width 1346 height 22
click at [209, 481] on select "Select Item... None All Inspections Required Energy Code Certificate Setback/So…" at bounding box center [882, 492] width 1346 height 22
click at [1540, 735] on button "Next" at bounding box center [1528, 728] width 37 height 20
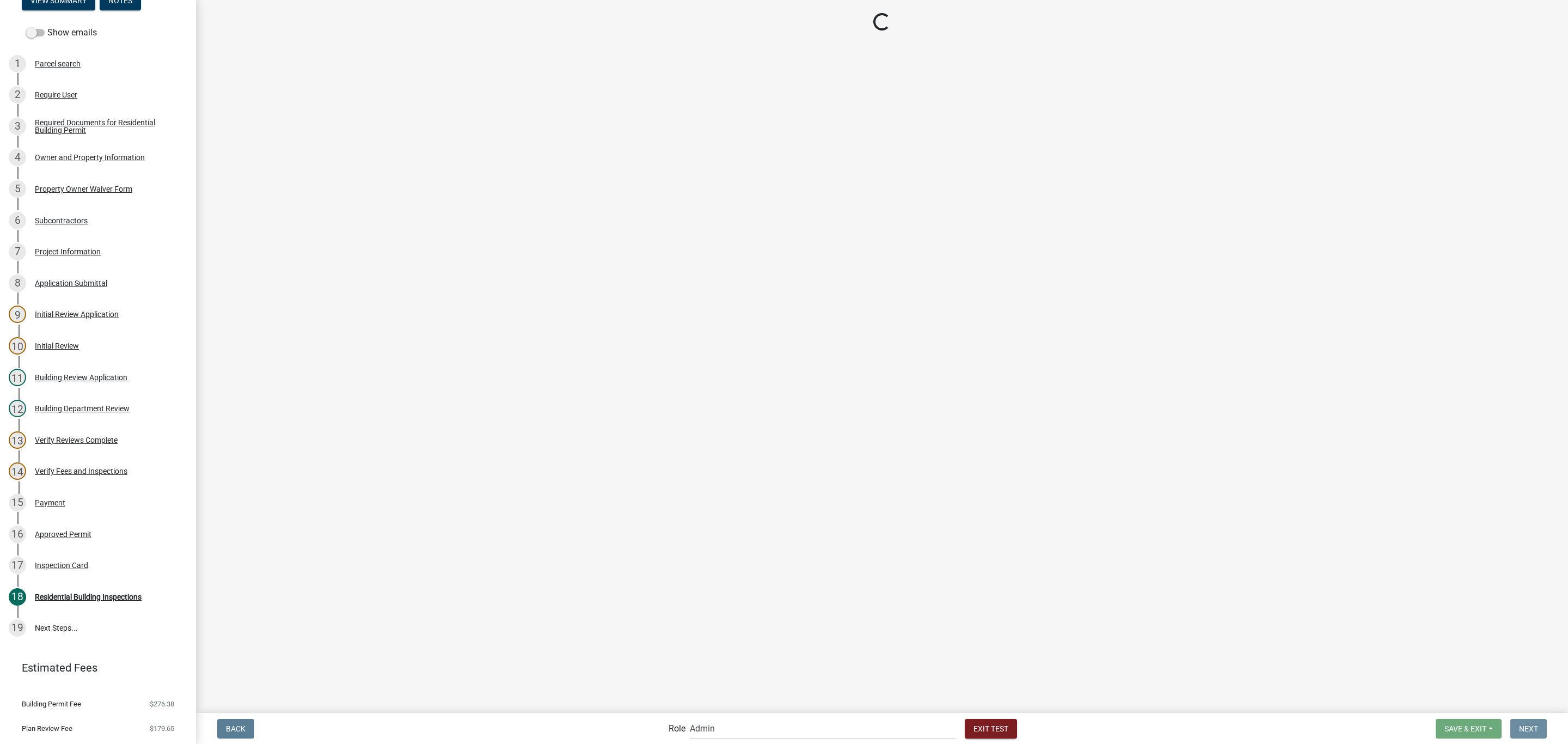
scroll to position [0, 0]
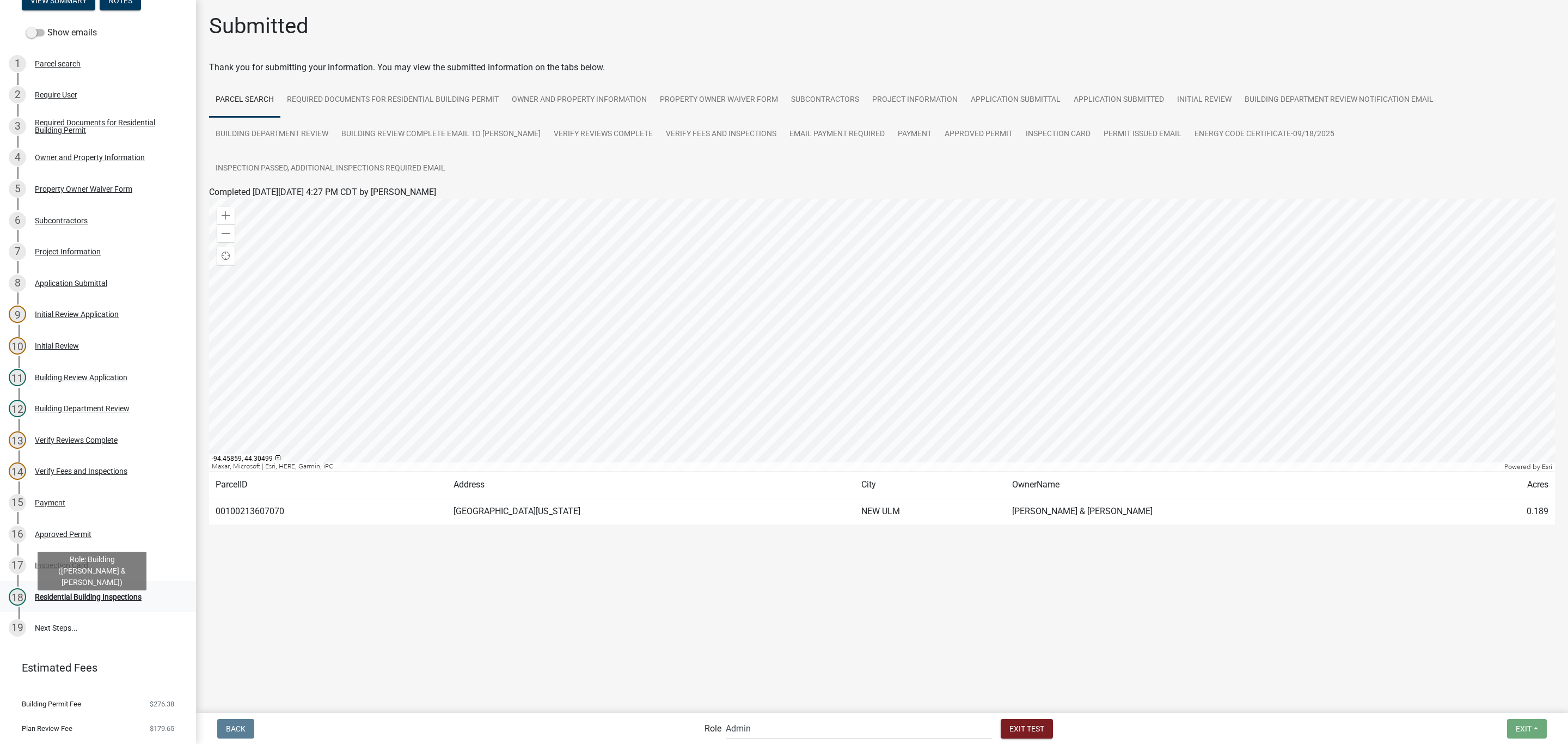
click at [135, 601] on div "Residential Building Inspections" at bounding box center [88, 597] width 107 height 8
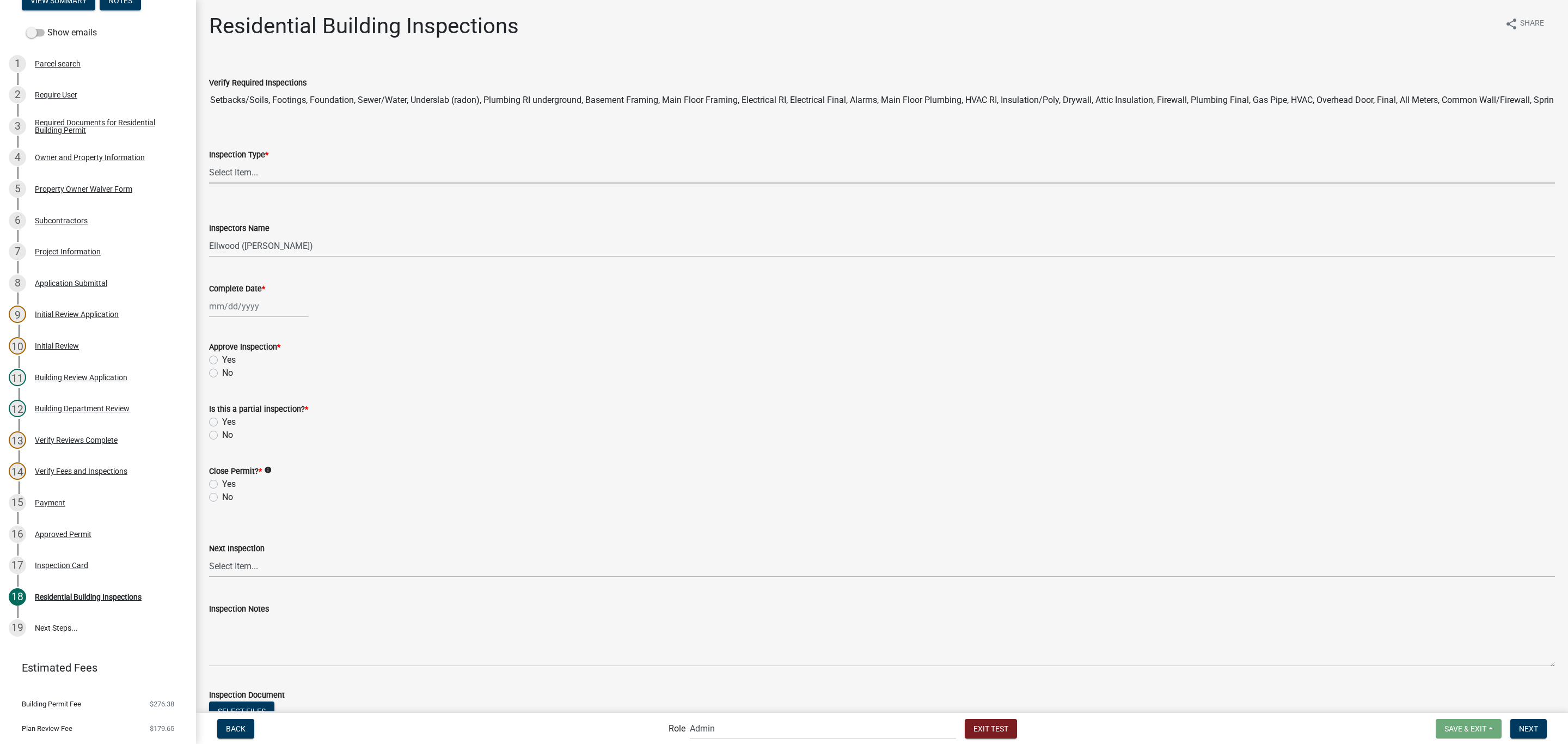
click at [242, 167] on select "Select Item... None All Inspections Required Energy Code Certificate Setback/So…" at bounding box center [882, 172] width 1346 height 22
click at [209, 161] on select "Select Item... None All Inspections Required Energy Code Certificate Setback/So…" at bounding box center [882, 172] width 1346 height 22
click at [292, 315] on div at bounding box center [258, 307] width 100 height 22
click at [320, 327] on button "Next month" at bounding box center [324, 330] width 13 height 18
click at [287, 430] on div "31" at bounding box center [290, 434] width 18 height 18
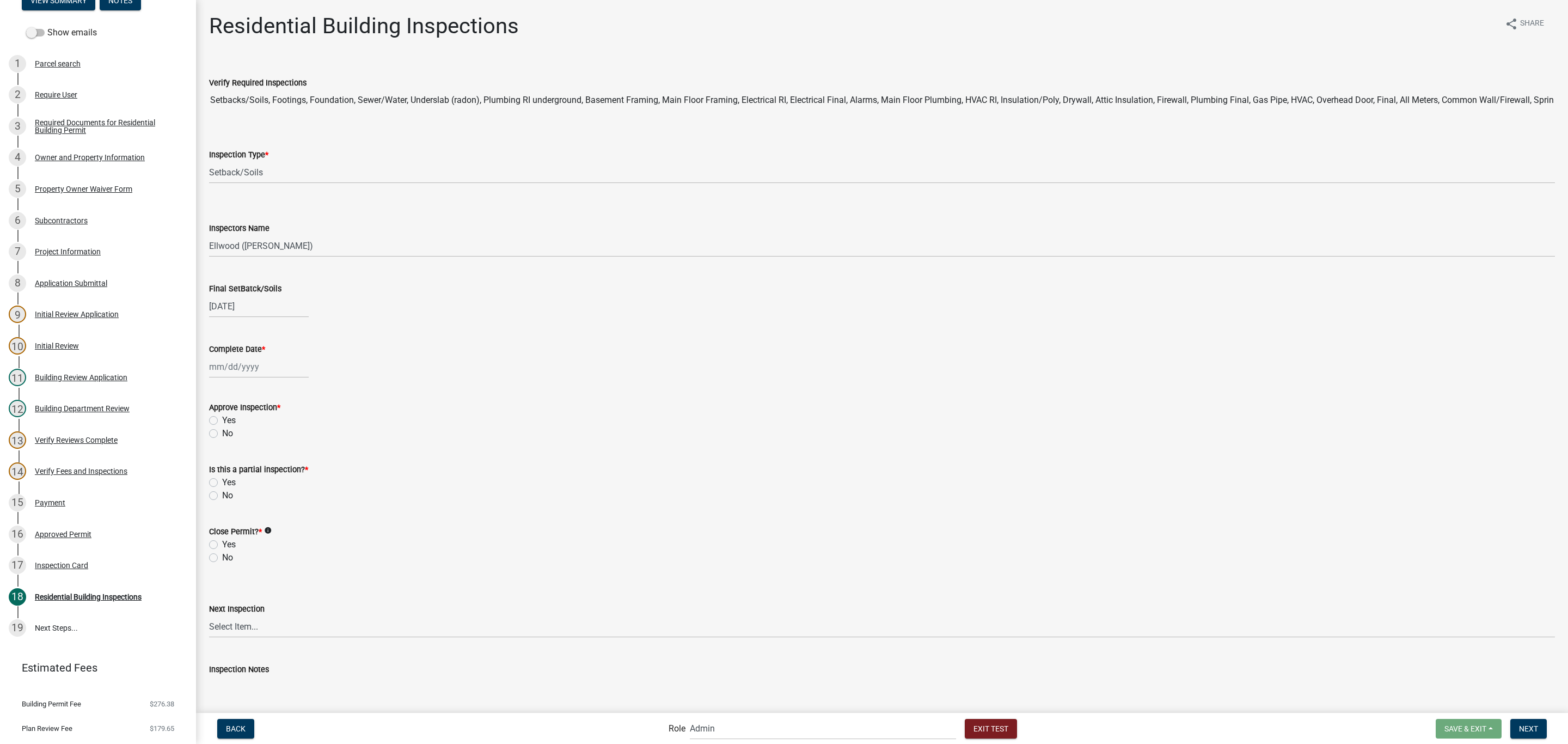
click at [252, 368] on div at bounding box center [258, 366] width 100 height 22
click at [322, 392] on span "Next month" at bounding box center [324, 389] width 8 height 8
click at [293, 491] on div "31" at bounding box center [290, 495] width 18 height 18
click at [232, 419] on label "Yes" at bounding box center [229, 421] width 14 height 13
click at [229, 419] on input "Yes" at bounding box center [225, 417] width 7 height 7
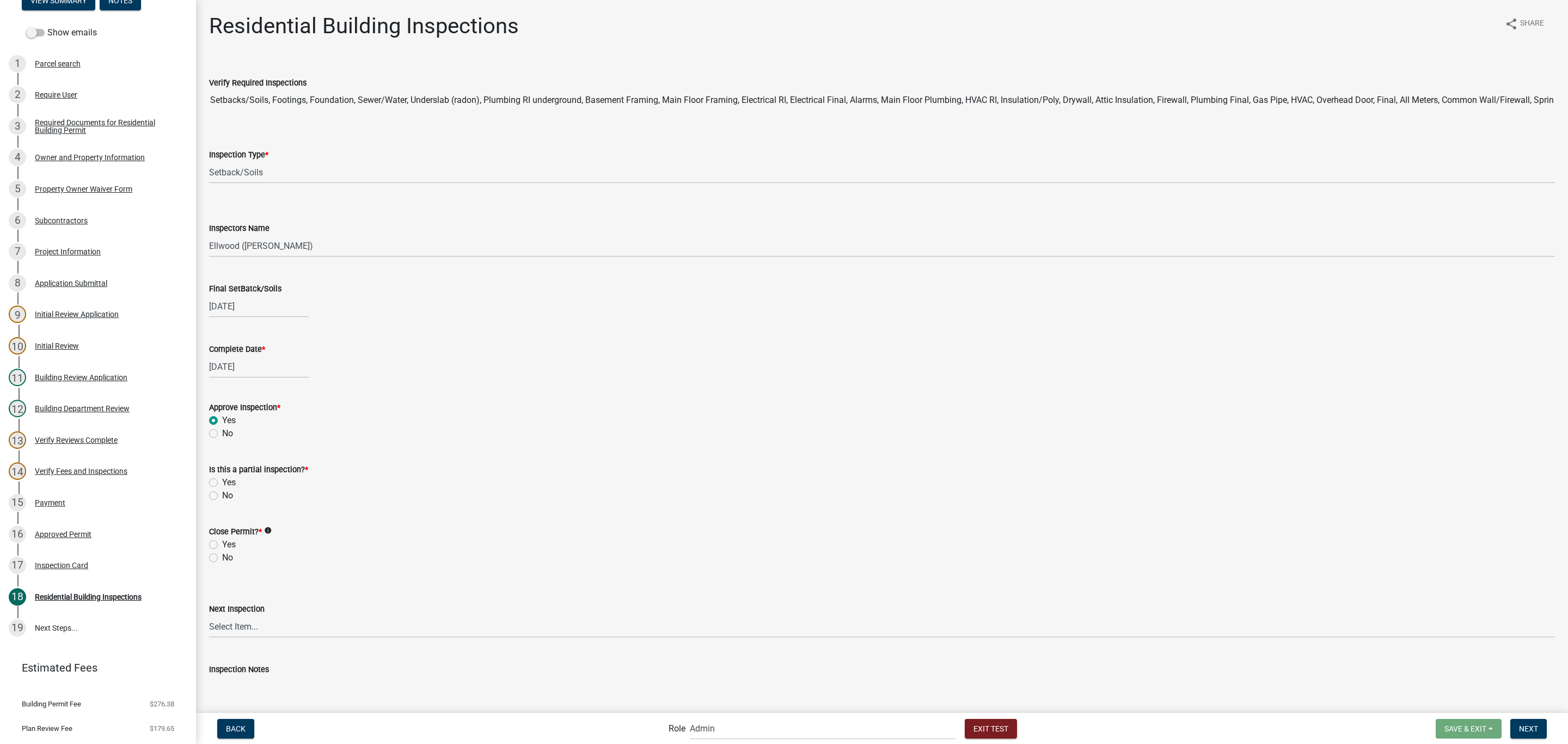
click at [225, 498] on label "No" at bounding box center [228, 495] width 11 height 13
click at [225, 496] on input "No" at bounding box center [225, 492] width 7 height 7
click at [226, 539] on label "Yes" at bounding box center [229, 544] width 14 height 13
click at [226, 539] on input "Yes" at bounding box center [225, 541] width 7 height 7
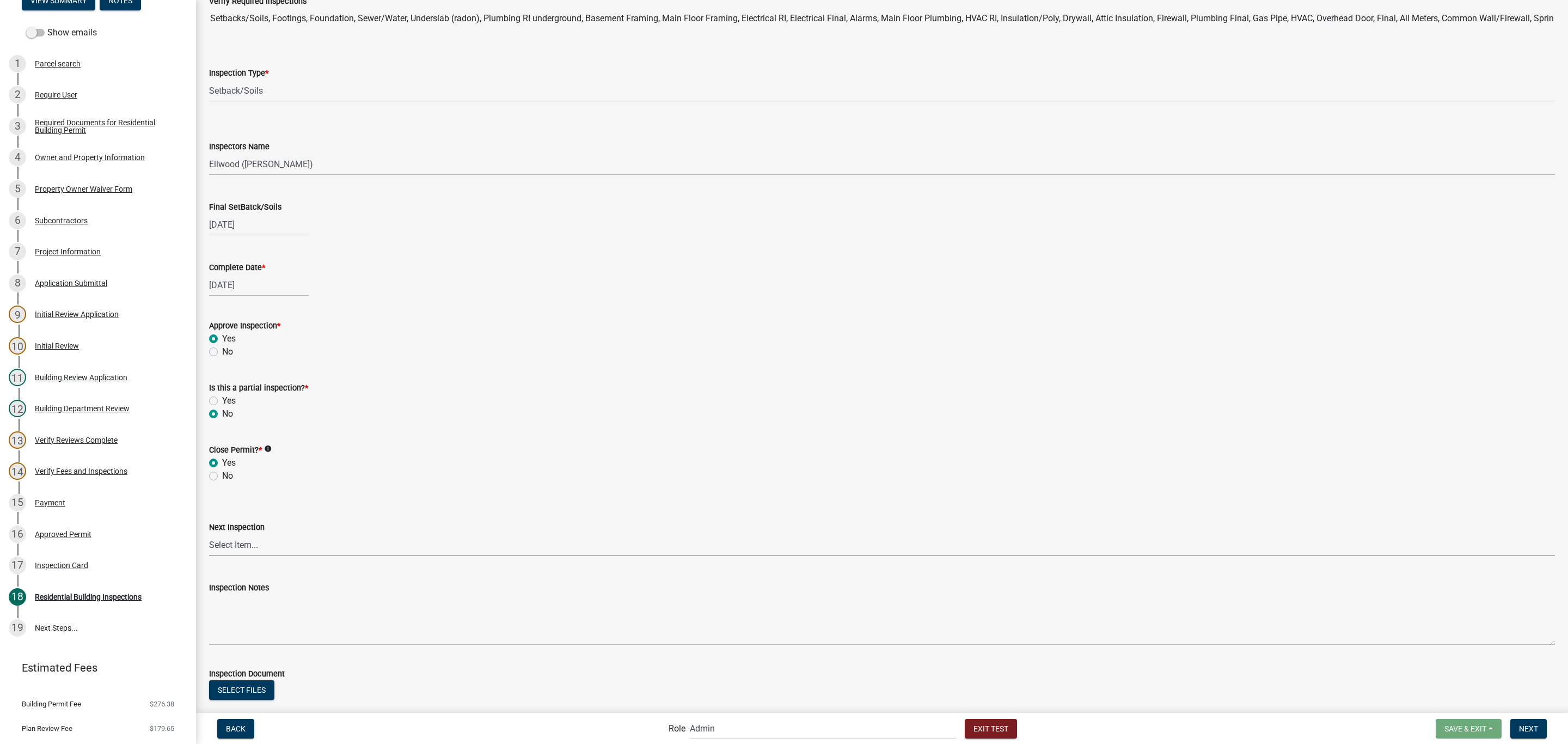
click at [291, 552] on select "Select Item... None All Inspections Required Energy Code Certificate Setback/So…" at bounding box center [882, 545] width 1346 height 22
click at [209, 534] on select "Select Item... None All Inspections Required Energy Code Certificate Setback/So…" at bounding box center [882, 545] width 1346 height 22
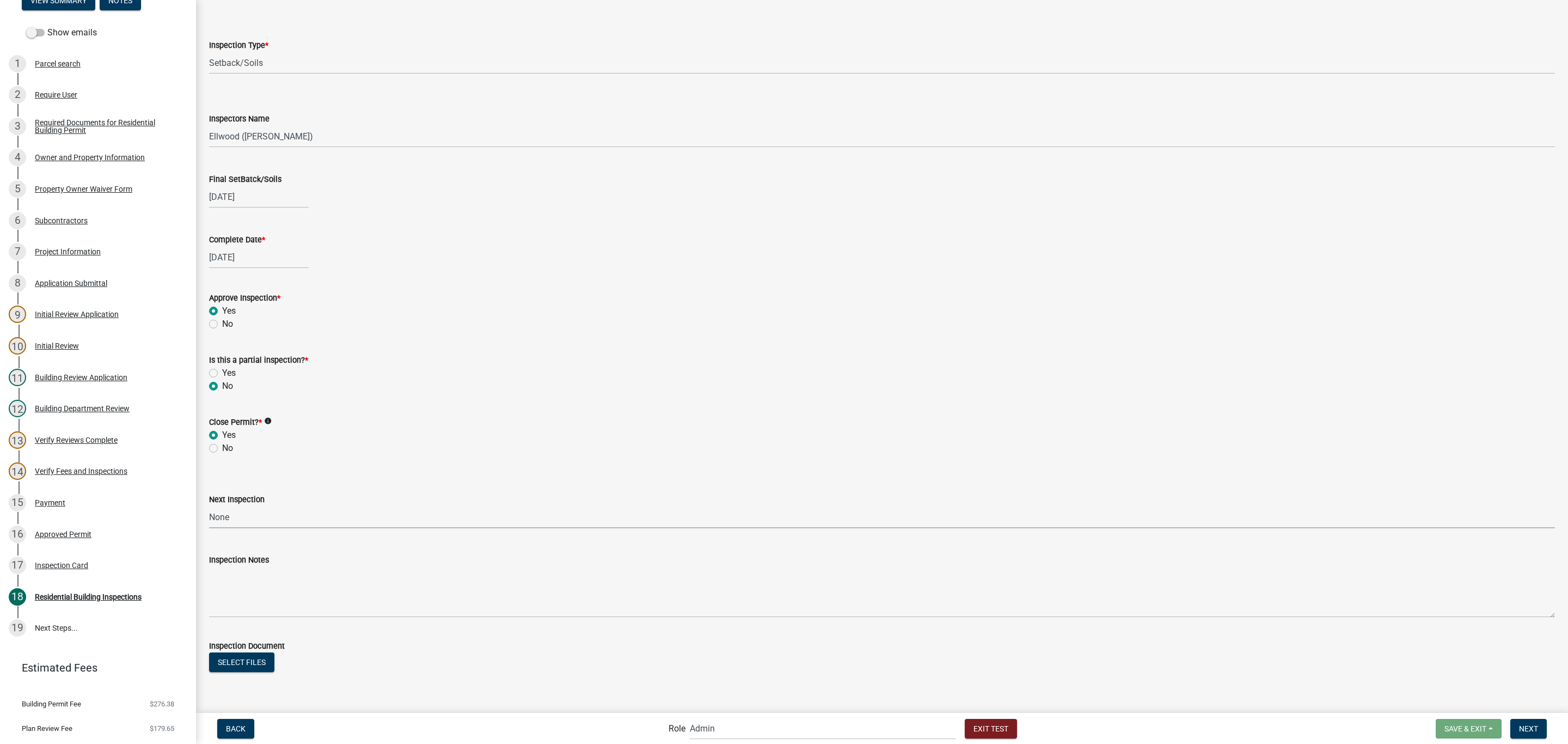
scroll to position [134, 0]
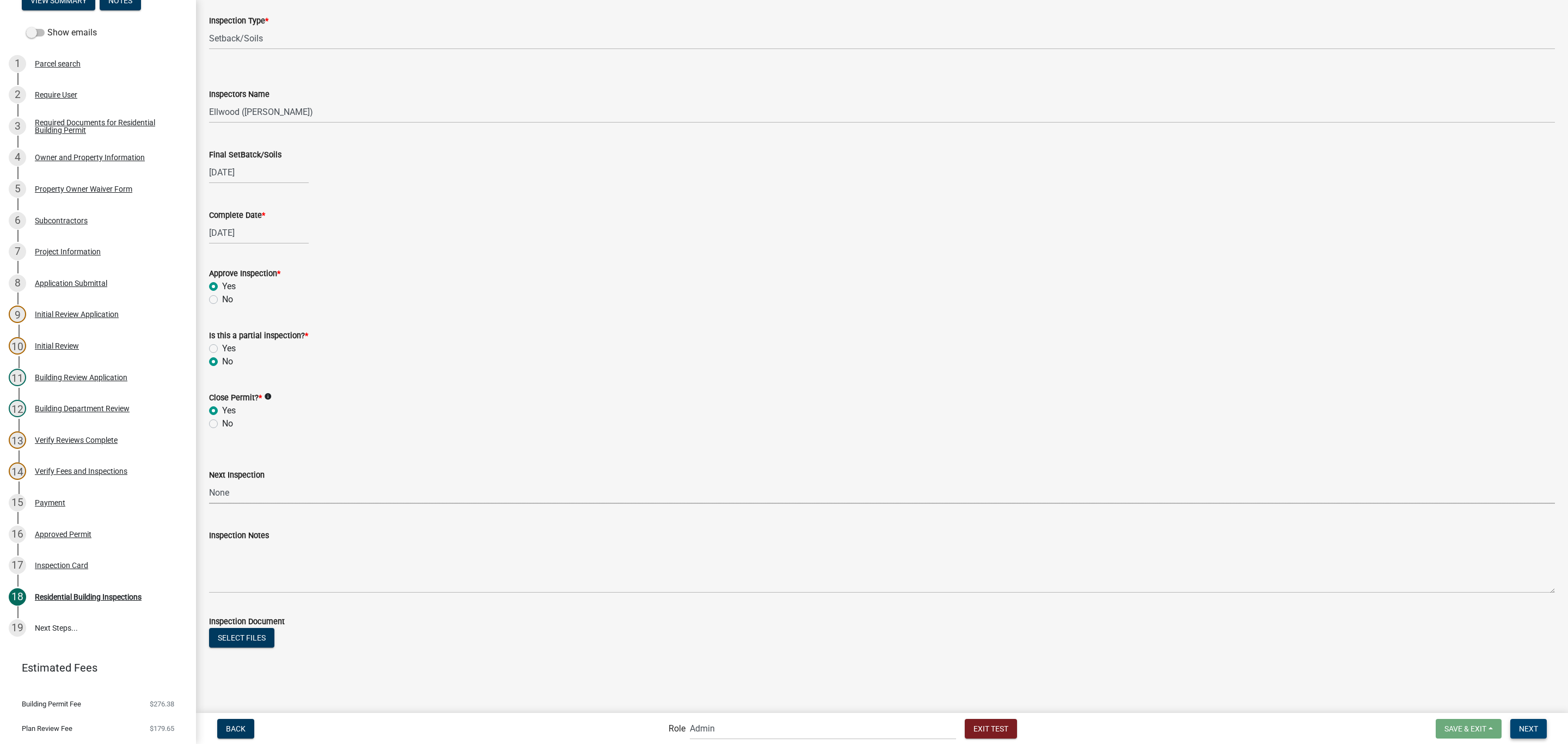
click at [1537, 722] on button "Next" at bounding box center [1528, 728] width 37 height 20
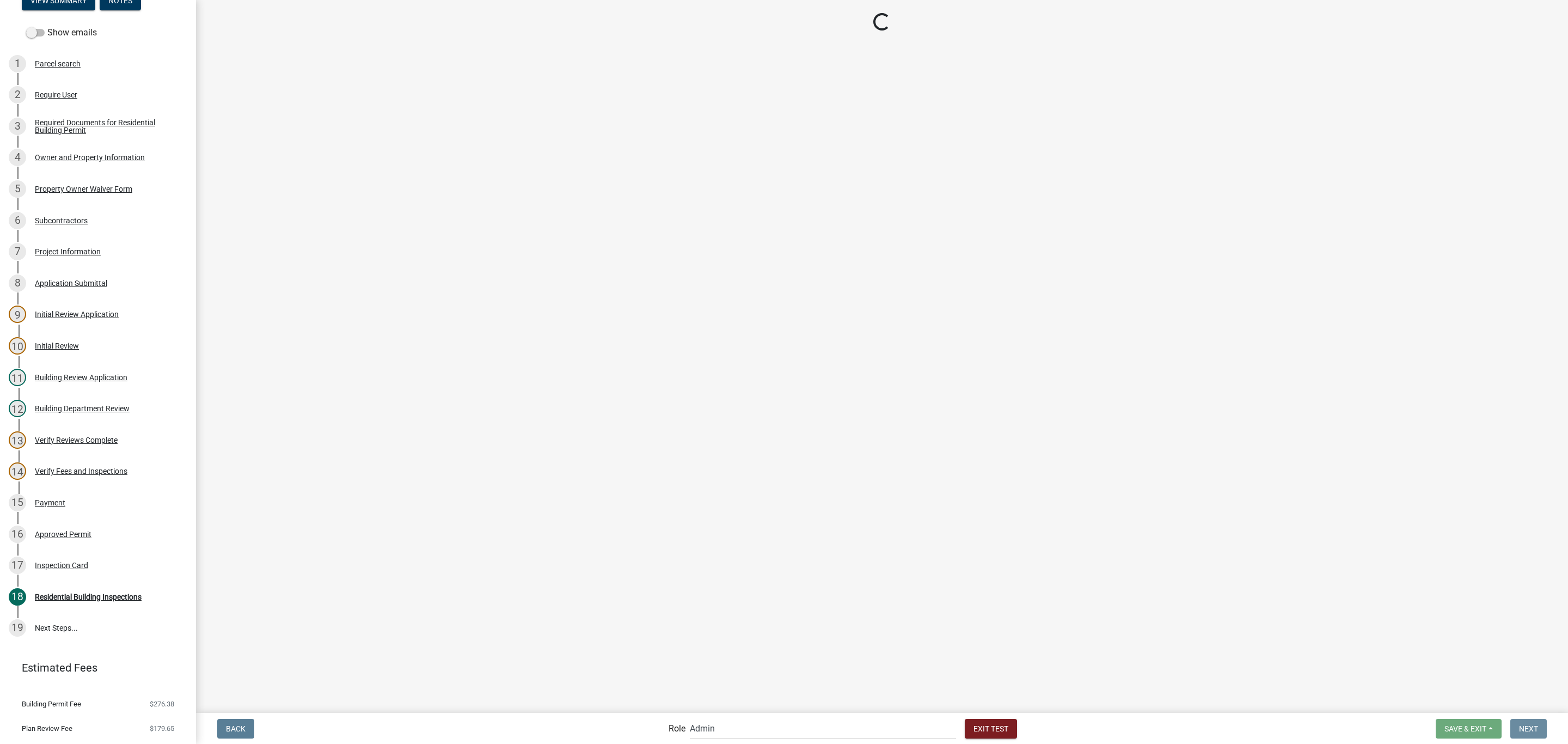
scroll to position [0, 0]
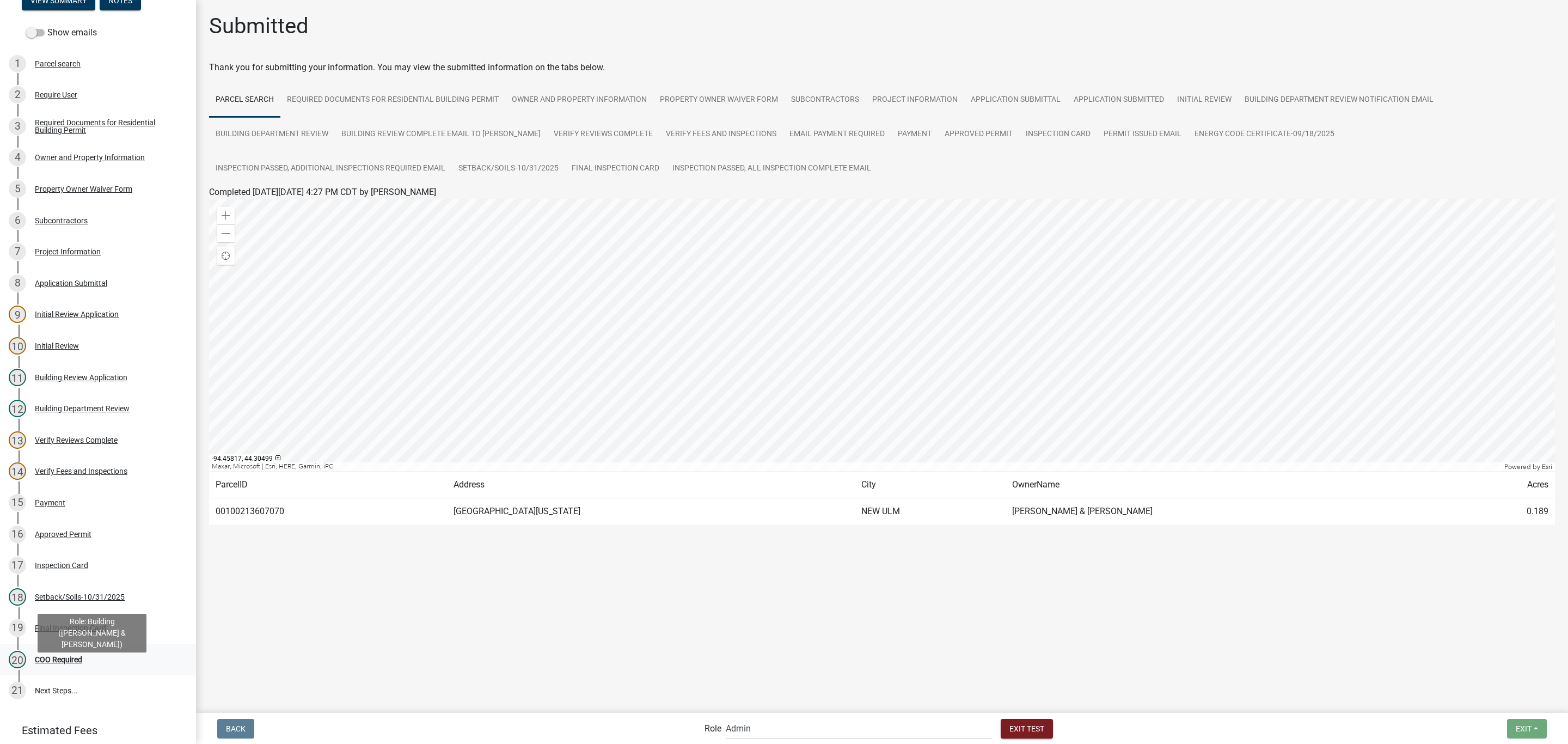
click at [69, 668] on div "20 COO Required" at bounding box center [93, 660] width 170 height 18
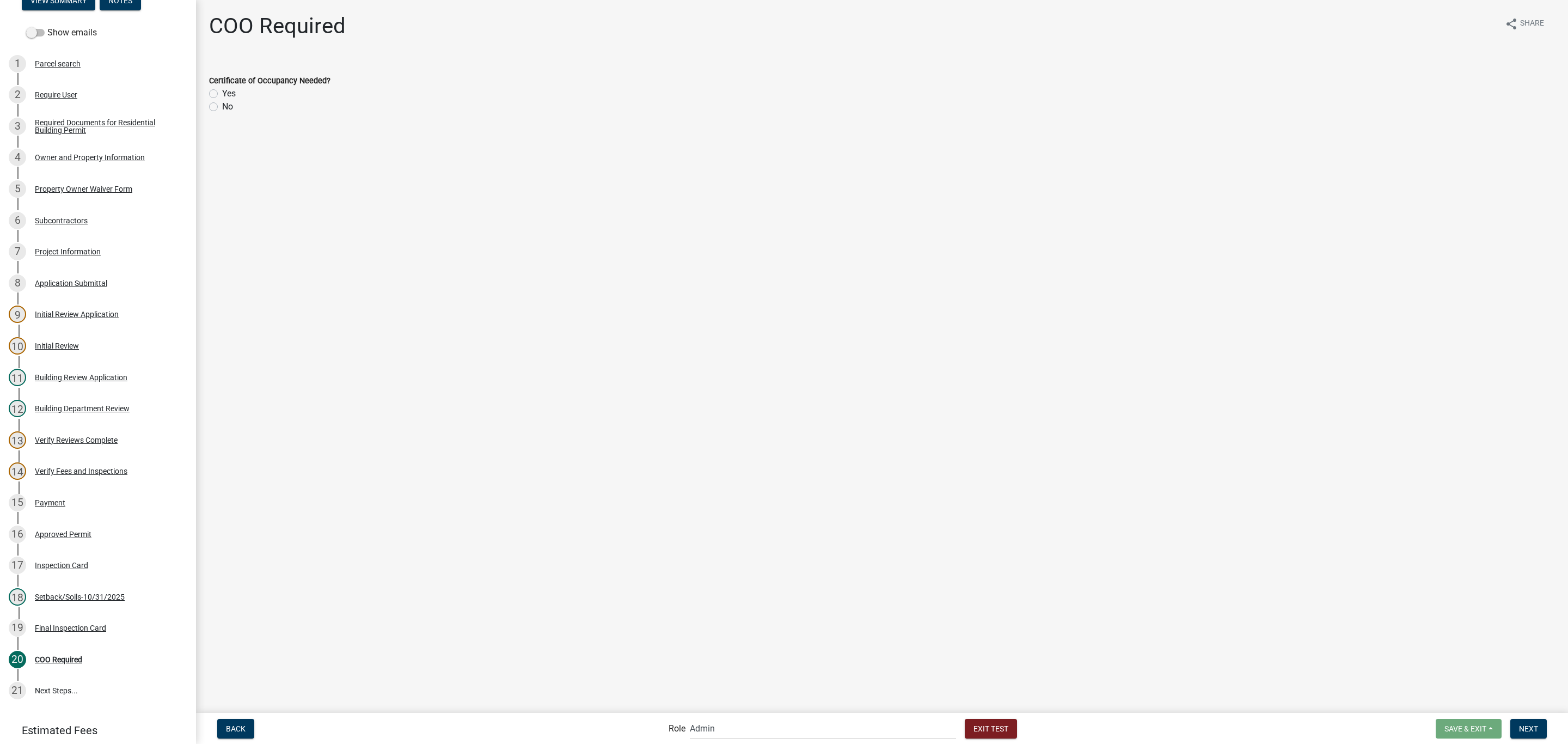
click at [222, 107] on label "No" at bounding box center [228, 107] width 11 height 13
click at [222, 107] on input "No" at bounding box center [225, 104] width 7 height 7
click at [1518, 722] on button "Next" at bounding box center [1528, 728] width 37 height 20
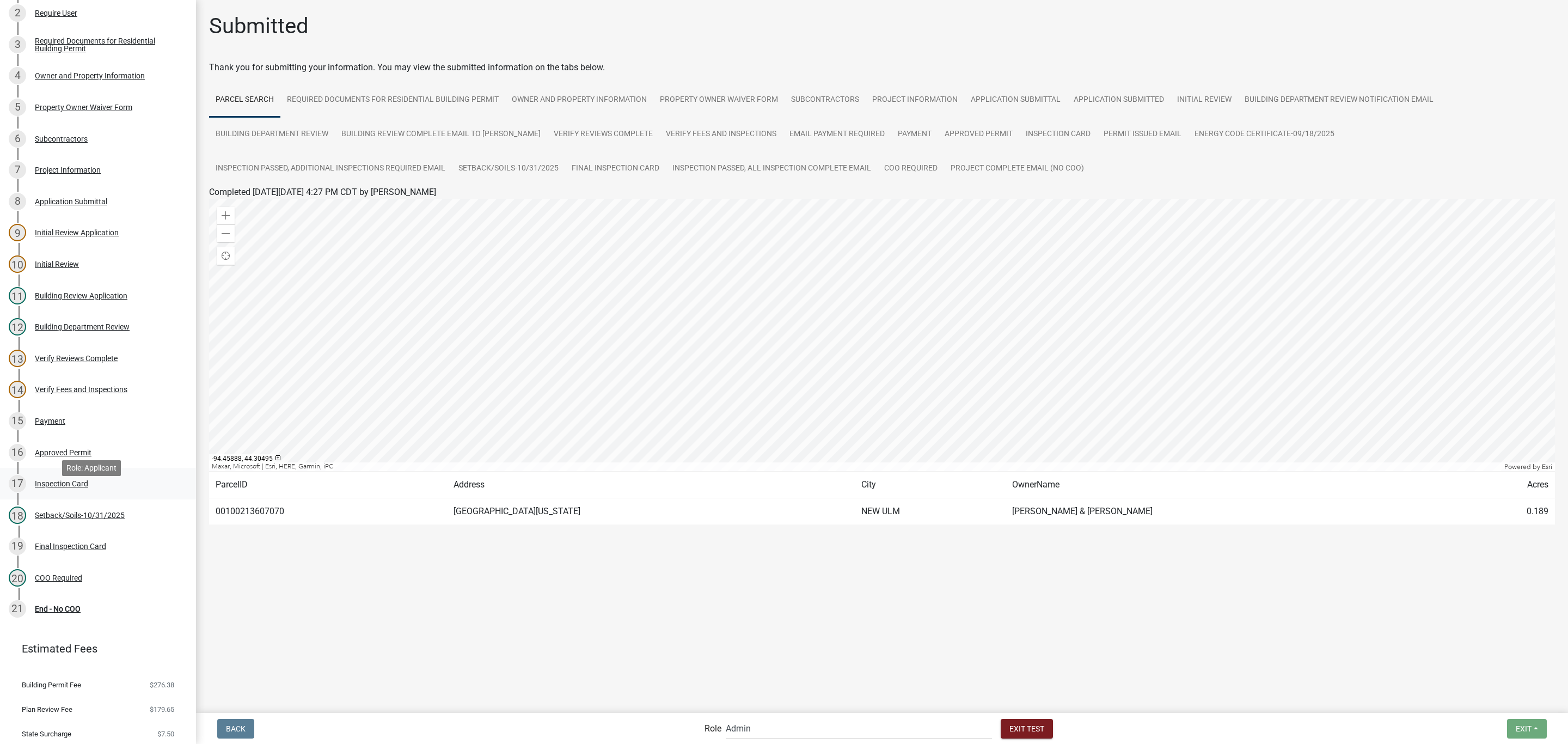
scroll to position [209, 0]
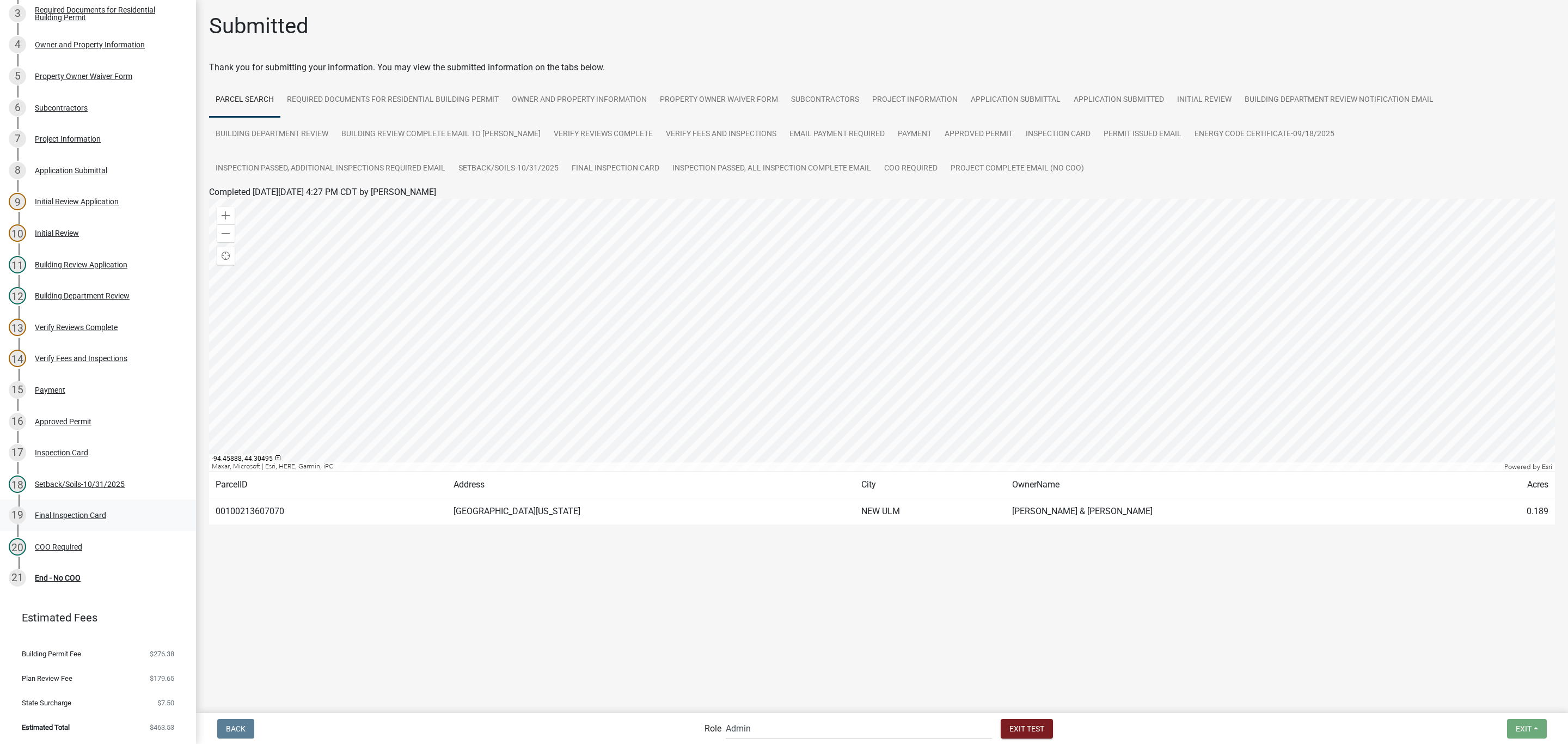
click at [51, 514] on div "Final Inspection Card" at bounding box center [71, 515] width 72 height 8
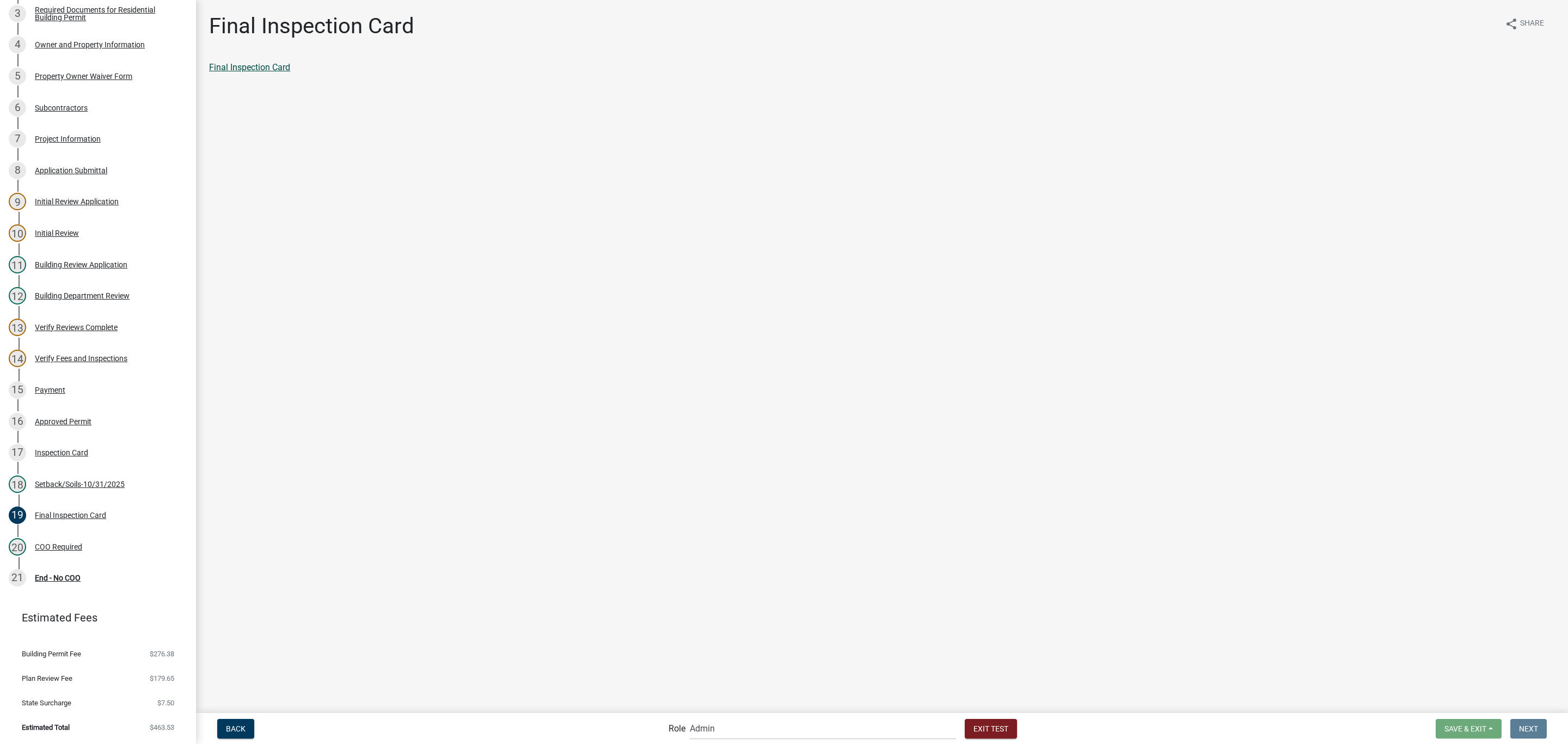
click at [266, 65] on link "Final Inspection Card" at bounding box center [249, 67] width 81 height 10
click at [710, 189] on main "Final Inspection Card share Share Final Inspection Card" at bounding box center [882, 355] width 1372 height 711
click at [964, 720] on button "Exit Test" at bounding box center [991, 728] width 53 height 20
